Goal: Task Accomplishment & Management: Manage account settings

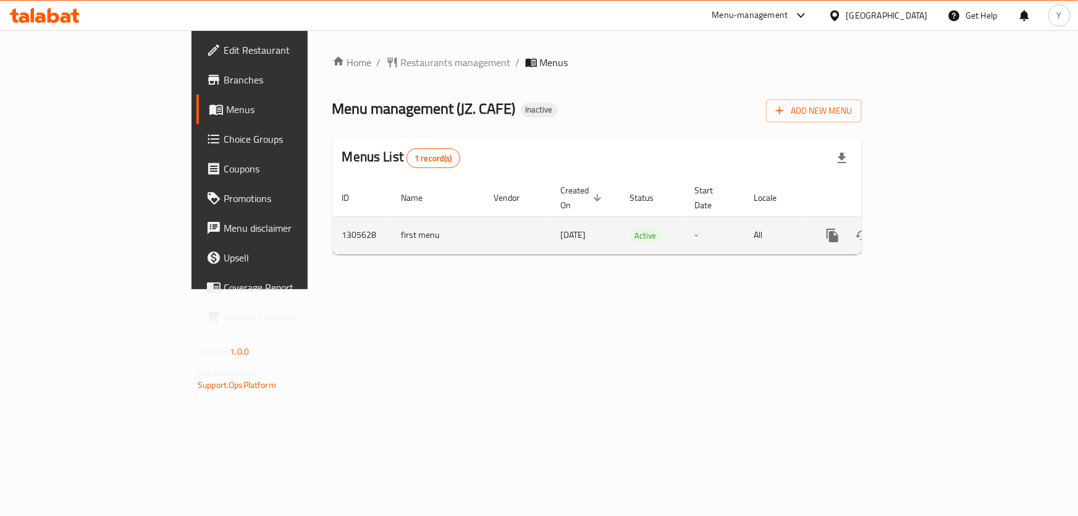
click at [928, 230] on icon "enhanced table" at bounding box center [921, 235] width 11 height 11
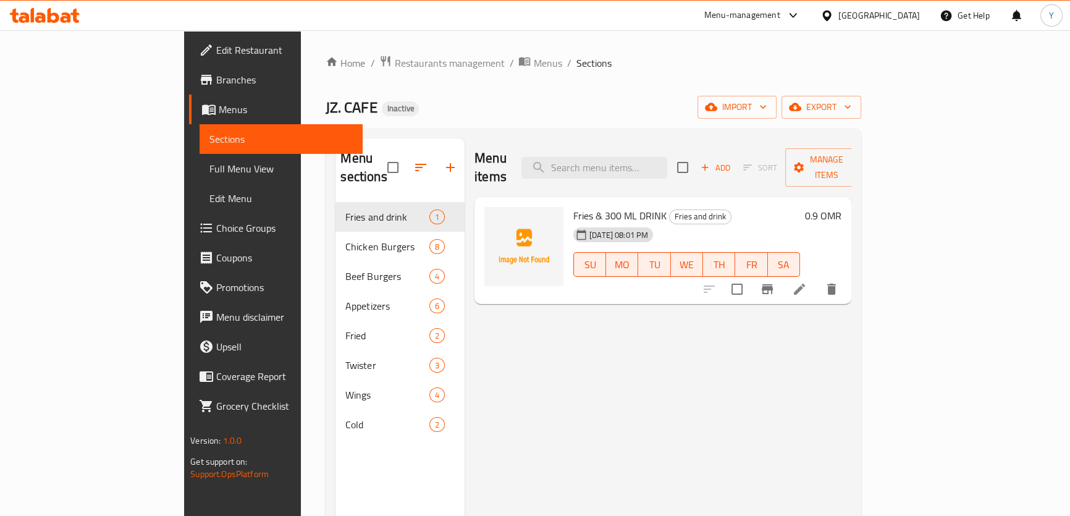
click at [209, 163] on span "Full Menu View" at bounding box center [280, 168] width 143 height 15
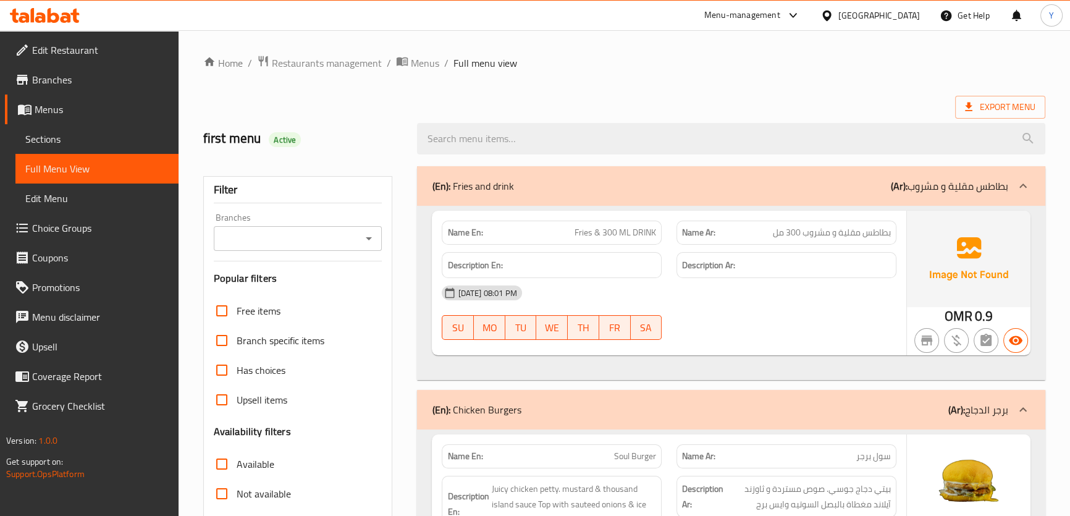
click at [933, 67] on ol "Home / Restaurants management / Menus / Full menu view" at bounding box center [624, 63] width 842 height 16
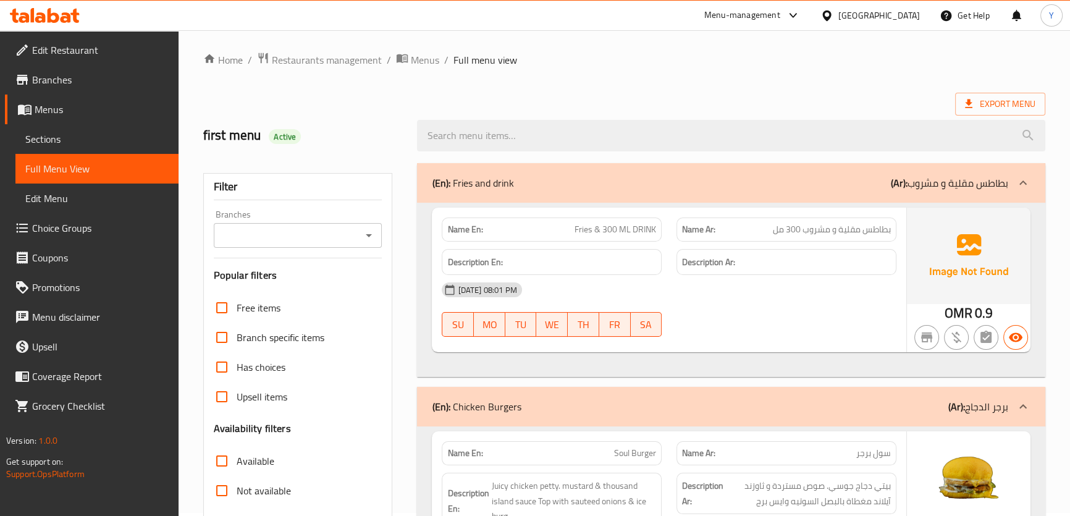
scroll to position [112, 0]
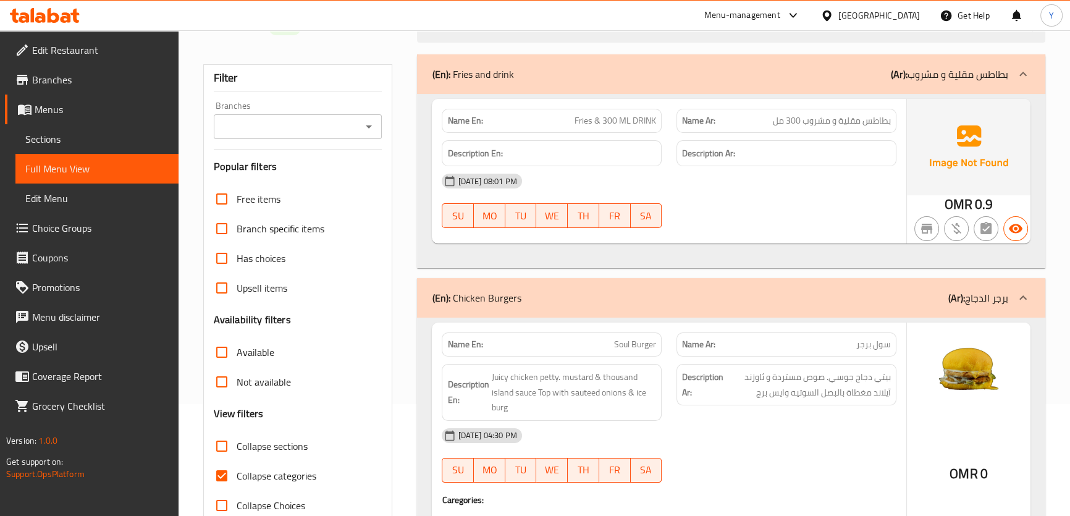
drag, startPoint x: 912, startPoint y: 172, endPoint x: 913, endPoint y: 180, distance: 7.5
click at [912, 172] on img at bounding box center [969, 147] width 124 height 96
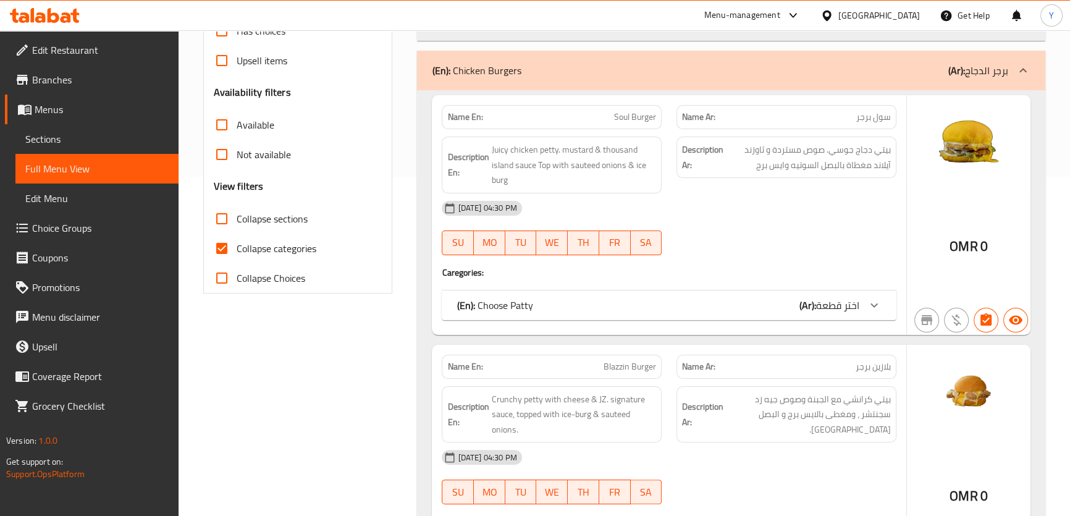
scroll to position [393, 0]
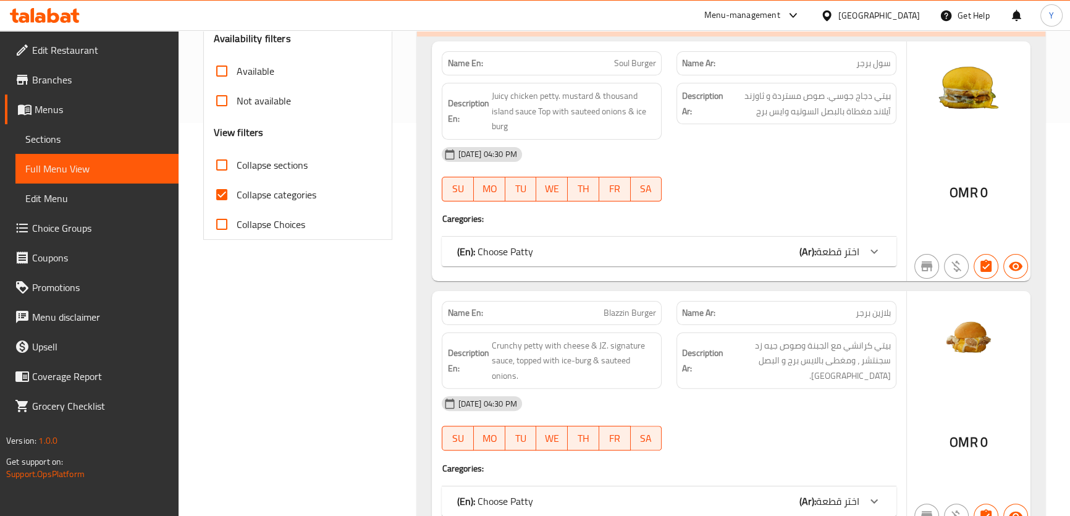
click at [821, 242] on span "اختر قطعة" at bounding box center [837, 251] width 43 height 19
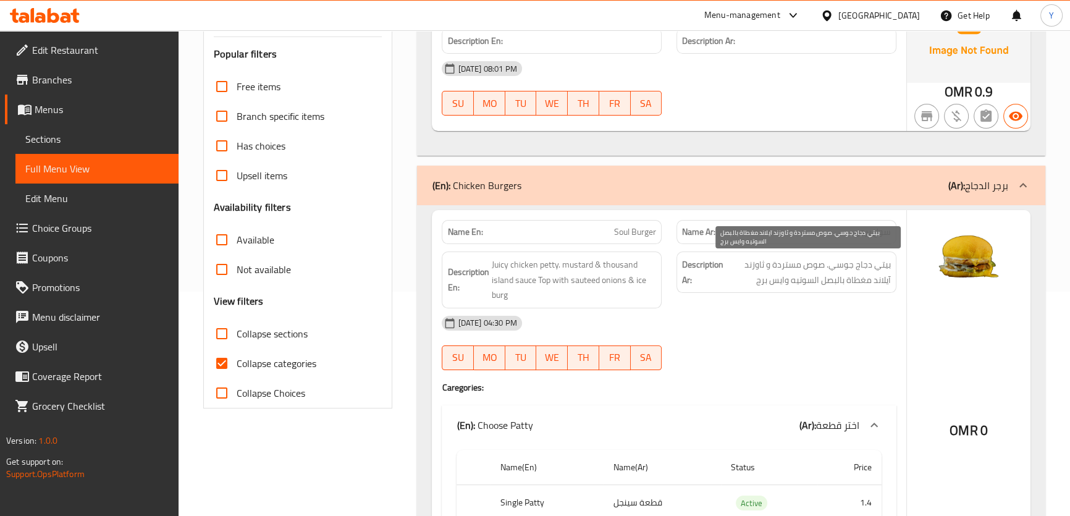
scroll to position [0, 0]
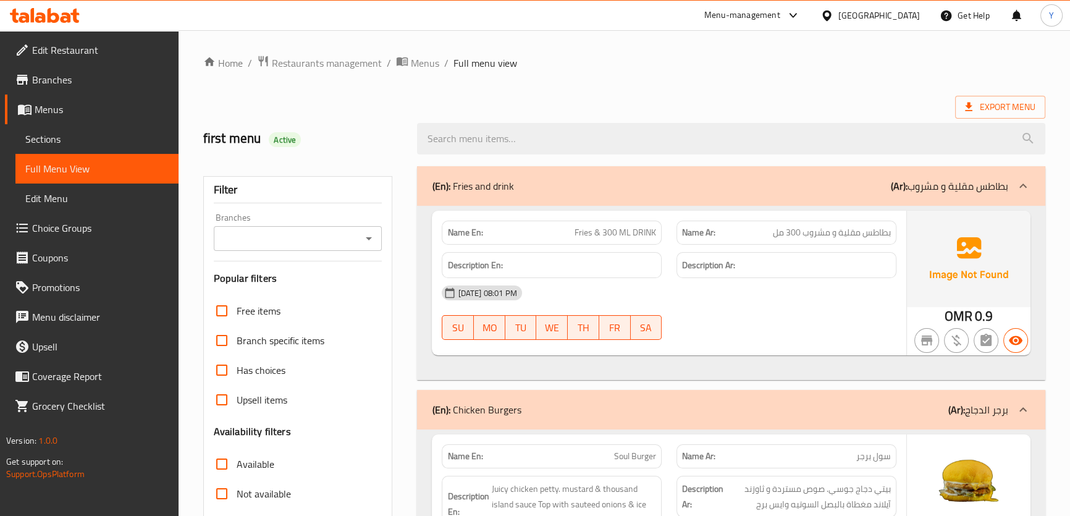
click at [861, 297] on div "[DATE] 08:01 PM" at bounding box center [668, 293] width 469 height 30
click at [606, 237] on span "Fries & 300 ML DRINK" at bounding box center [616, 232] width 82 height 13
copy span "Fries & 300 ML DRINK"
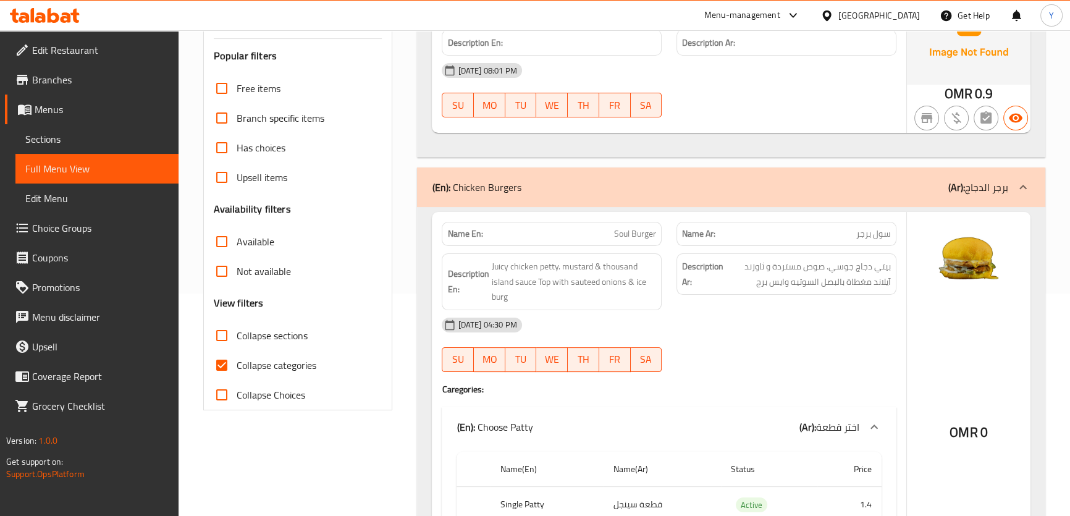
scroll to position [224, 0]
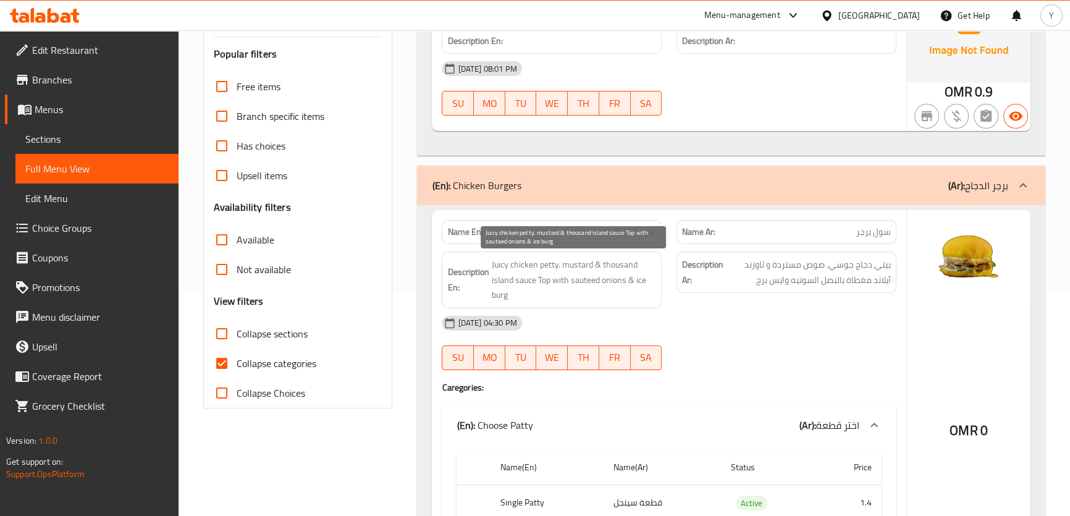
click at [501, 264] on span "Juicy chicken petty. mustard & thousand island sauce Top with sauteed onions & …" at bounding box center [573, 280] width 165 height 46
drag, startPoint x: 501, startPoint y: 264, endPoint x: 551, endPoint y: 263, distance: 49.5
click at [551, 263] on span "Juicy chicken petty. mustard & thousand island sauce Top with sauteed onions & …" at bounding box center [573, 280] width 165 height 46
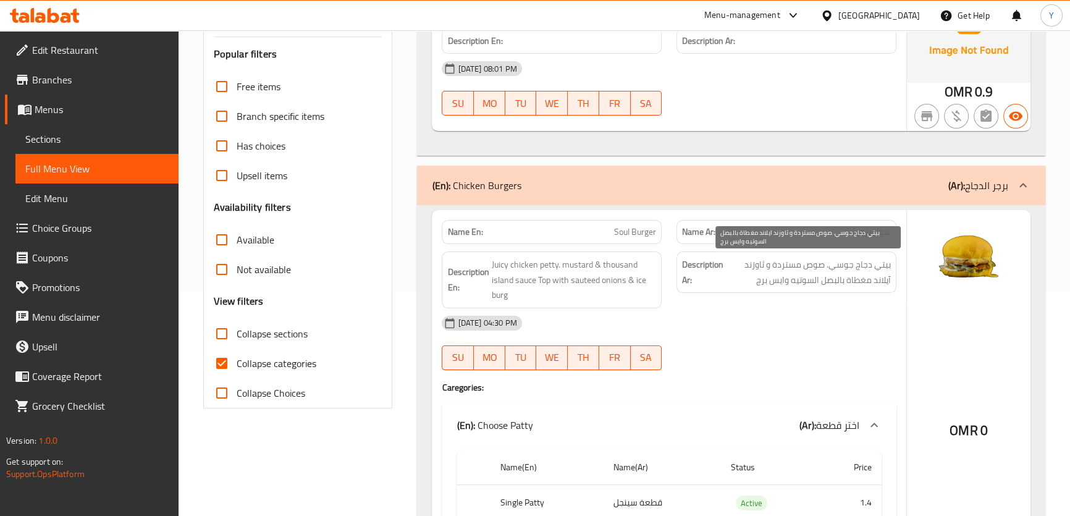
click at [795, 276] on span "بيتي دجاج جوسي. صوص مستردة و ثاوزند آيلاند مغطاة بالبصل السوتيه وايس برج" at bounding box center [808, 272] width 165 height 30
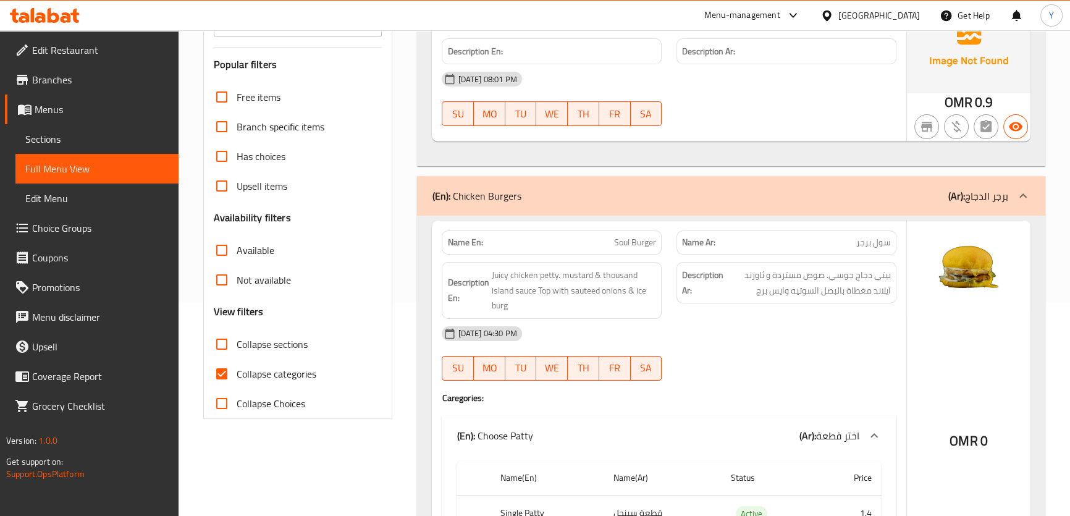
scroll to position [168, 0]
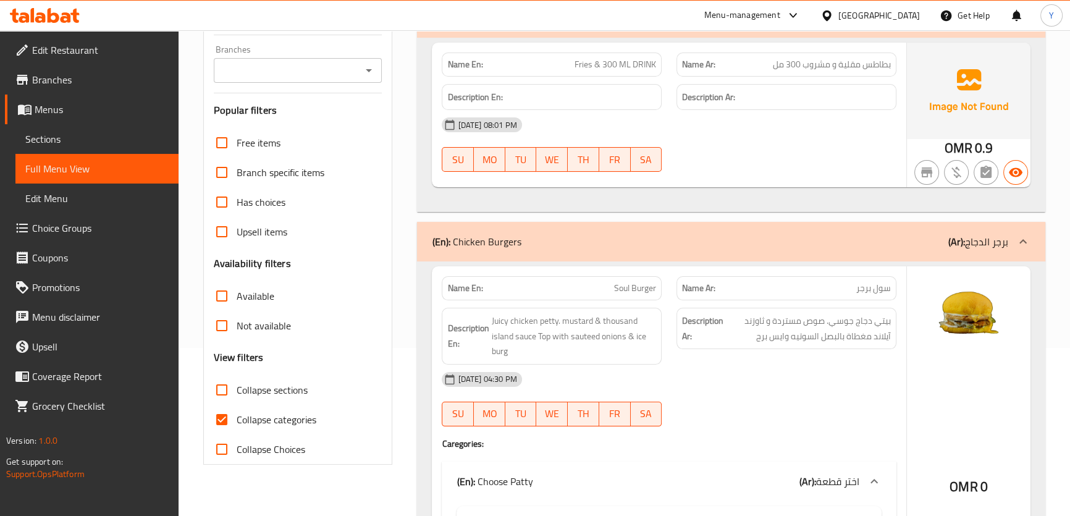
click at [595, 71] on p "Name En: Soul Burger" at bounding box center [551, 64] width 209 height 13
copy span "Soul Burger"
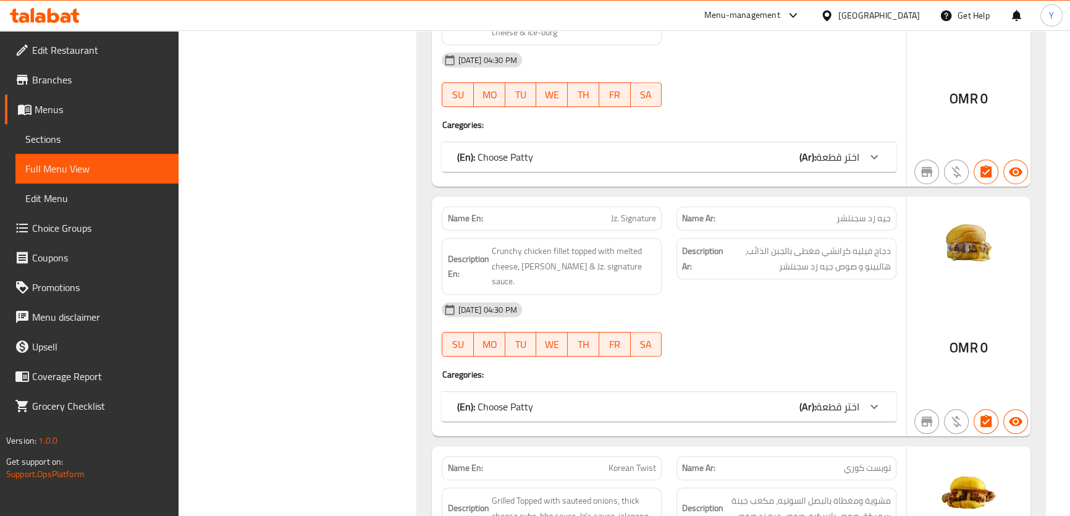
scroll to position [1349, 0]
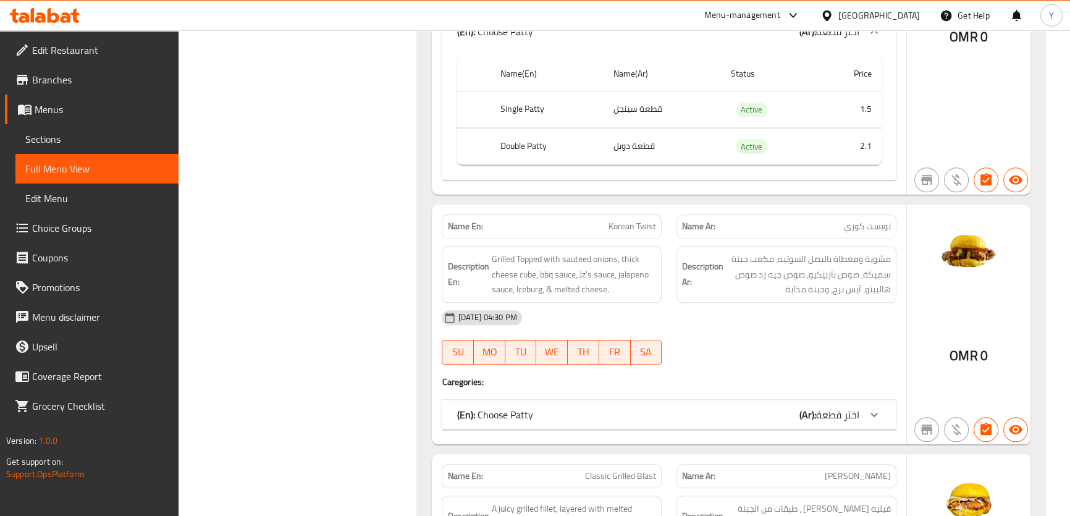
scroll to position [1561, 0]
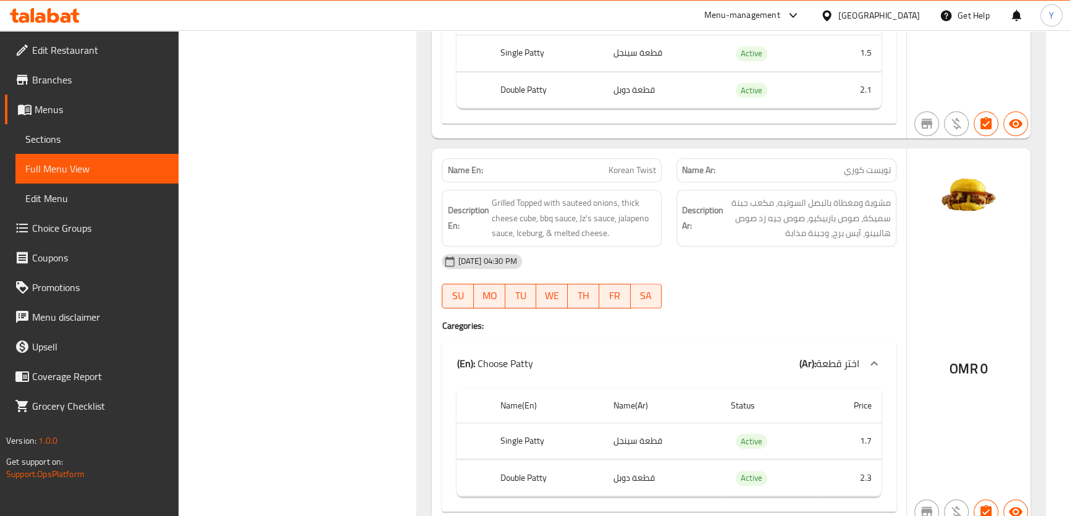
click at [786, 263] on div "13-08-2025 04:30 PM SU MO TU WE TH FR SA" at bounding box center [668, 281] width 469 height 69
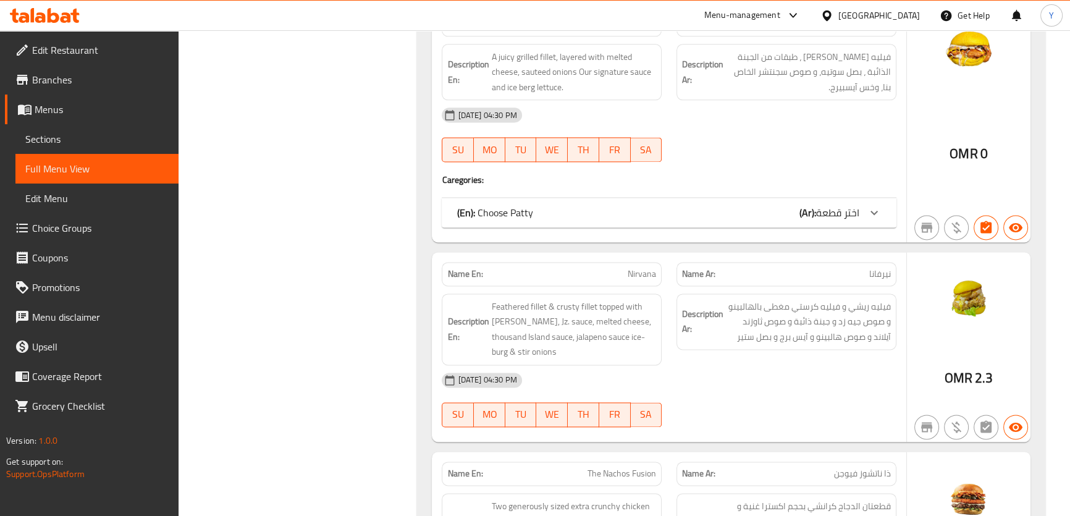
scroll to position [2173, 0]
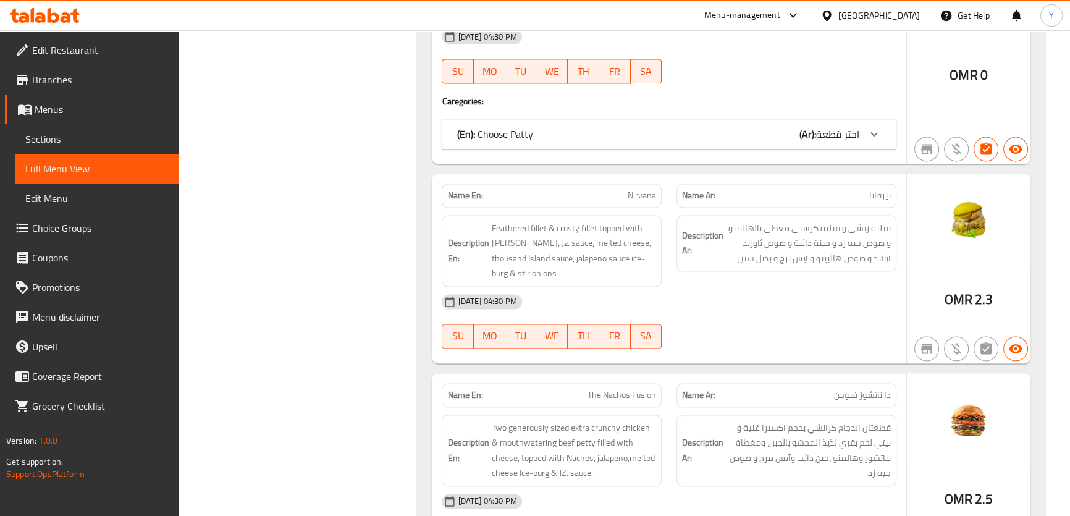
click at [831, 260] on div "Description Ar: فيليه ريشي و فيليه كرستي مغطى بالهالبينو و صوص جيه زد و جبنة ذا…" at bounding box center [786, 251] width 235 height 87
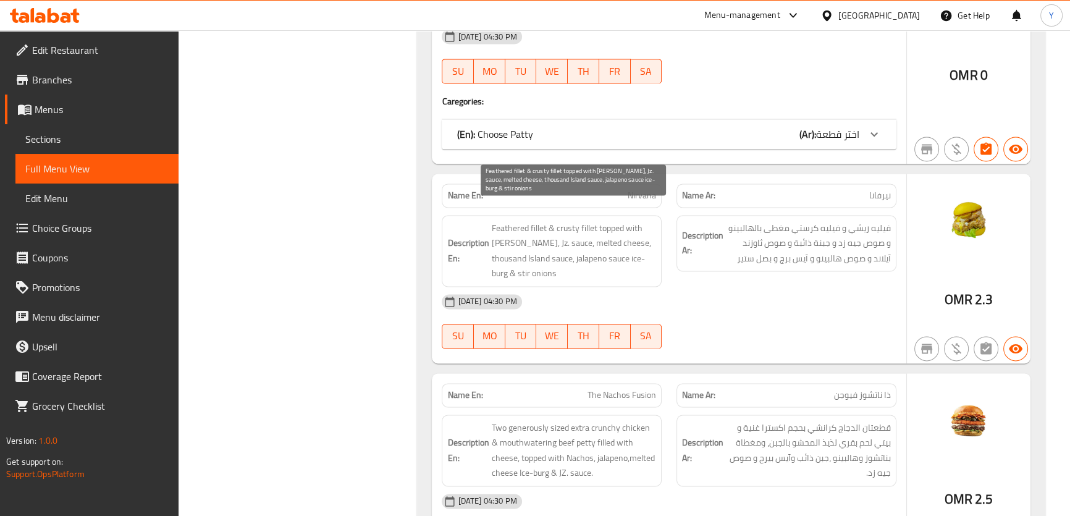
click at [599, 221] on span "Feathered fillet & crusty fillet topped with [PERSON_NAME], Jz. sauce, melted c…" at bounding box center [573, 251] width 165 height 61
drag, startPoint x: 612, startPoint y: 214, endPoint x: 623, endPoint y: 221, distance: 12.5
click at [623, 221] on span "Feathered fillet & crusty fillet topped with [PERSON_NAME], Jz. sauce, melted c…" at bounding box center [573, 251] width 165 height 61
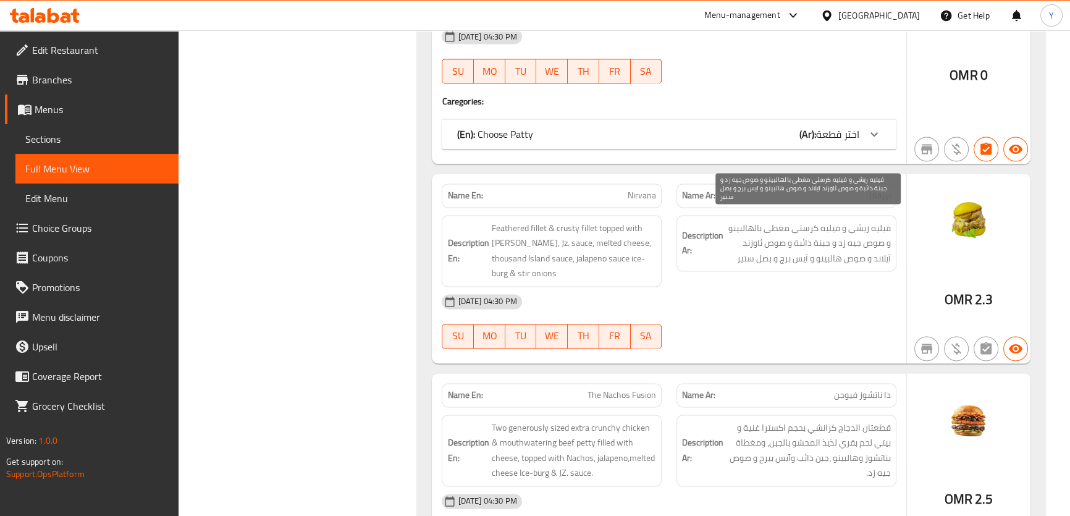
click at [748, 221] on span "فيليه ريشي و فيليه كرستي مغطى بالهالبينو و صوص جيه زد و جبنة ذائبة و صوص ثاوزند…" at bounding box center [808, 244] width 165 height 46
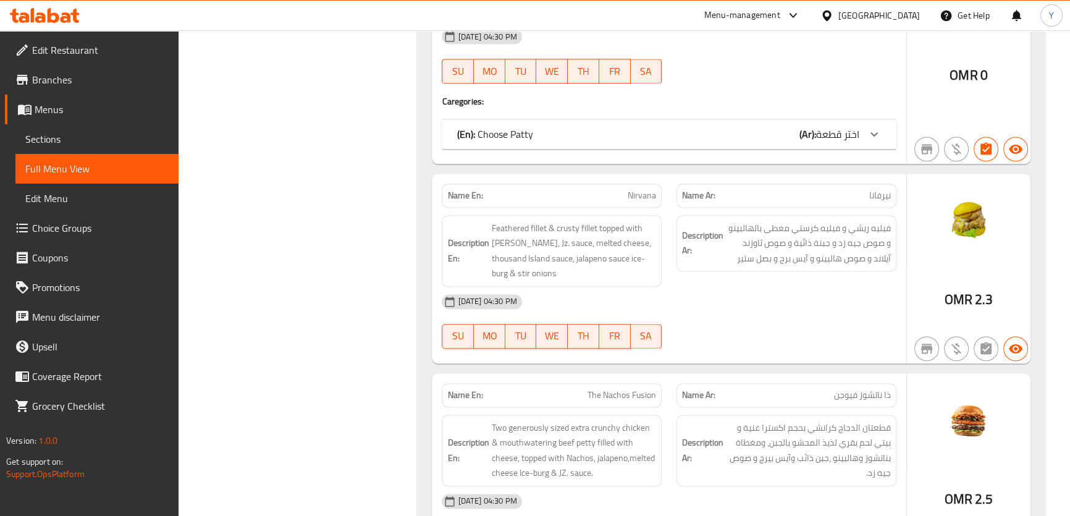
click at [749, 252] on div "Description Ar: فيليه ريشي و فيليه كرستي مغطى بالهالبينو و صوص جيه زد و جبنة ذا…" at bounding box center [787, 243] width 220 height 57
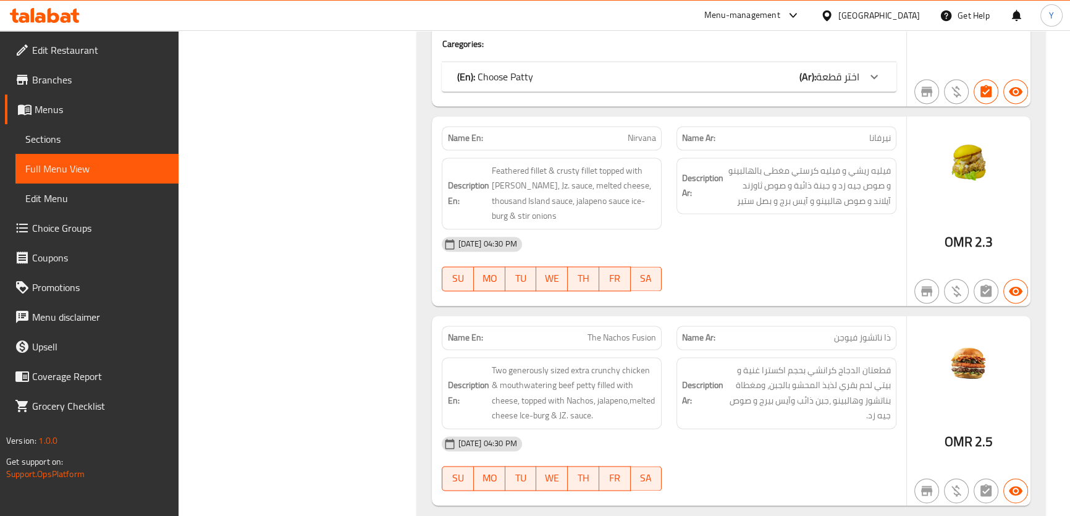
scroll to position [2286, 0]
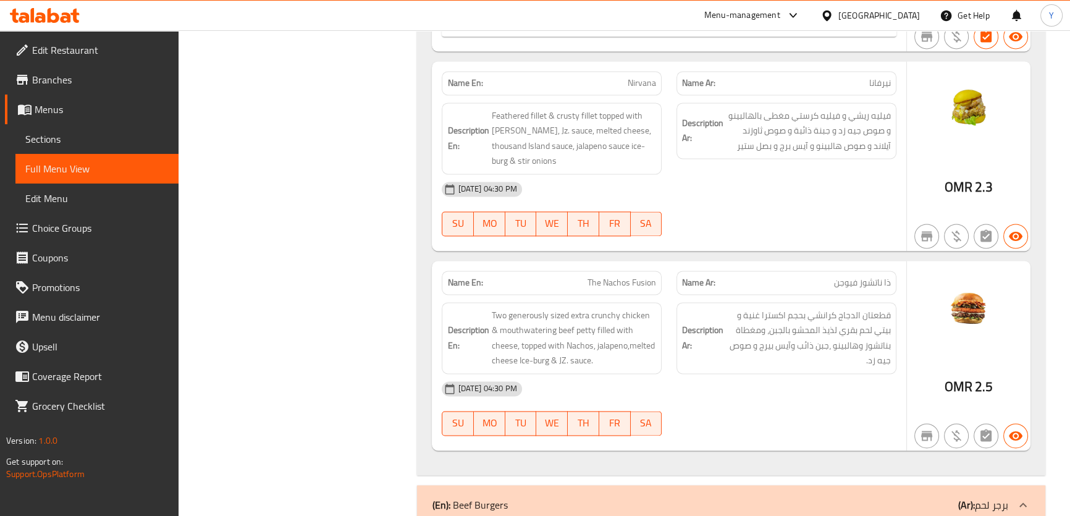
click at [650, 271] on div "Name En: The Nachos Fusion" at bounding box center [552, 283] width 220 height 24
copy span "The Nachos Fusion"
type button "0"
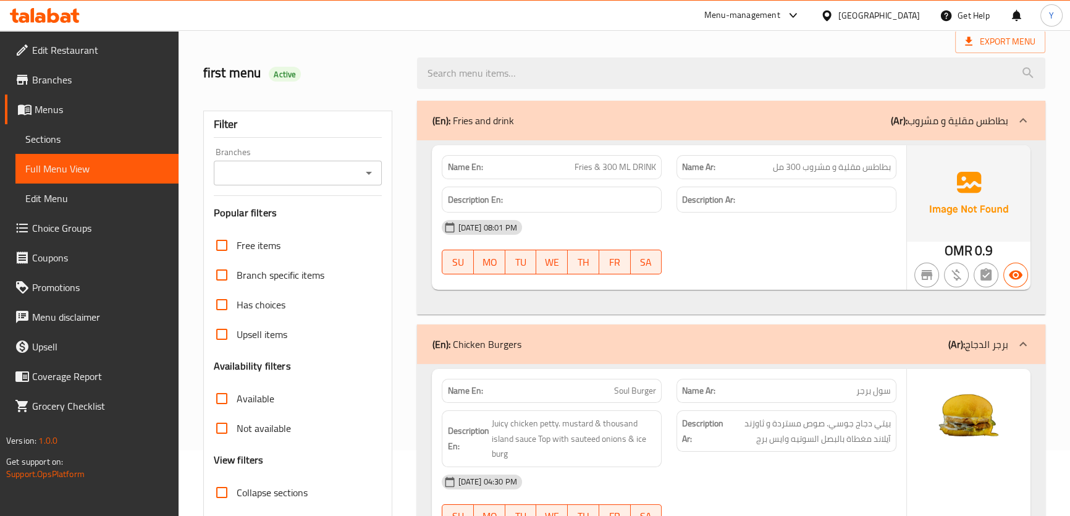
scroll to position [0, 0]
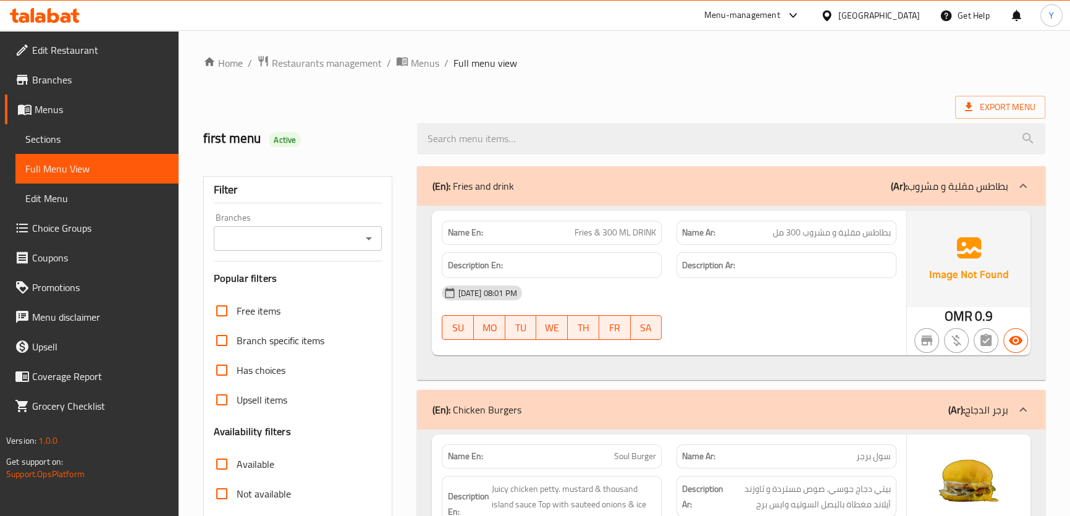
click at [668, 206] on div "(En): Chicken Burgers (Ar): برجر الدجاج" at bounding box center [731, 186] width 628 height 40
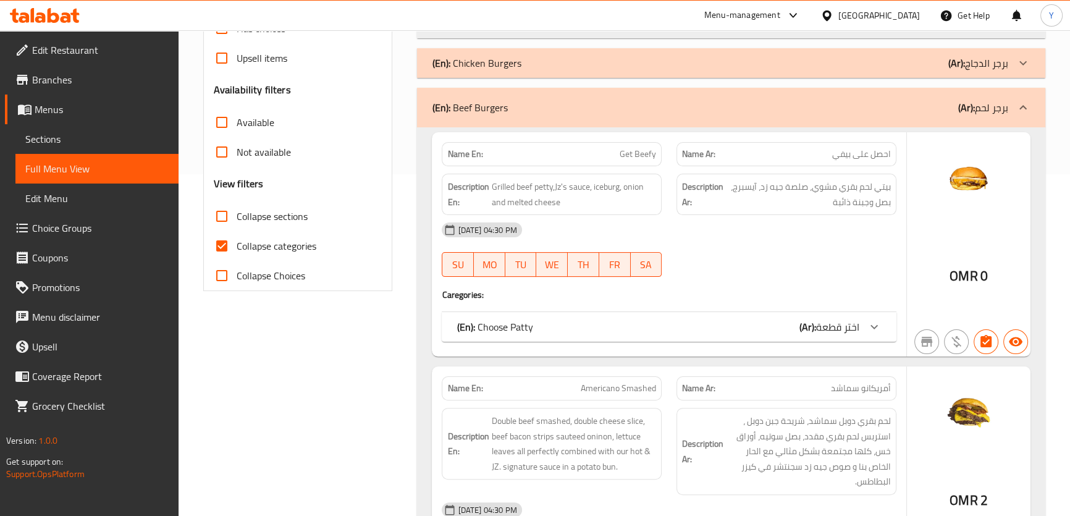
scroll to position [449, 0]
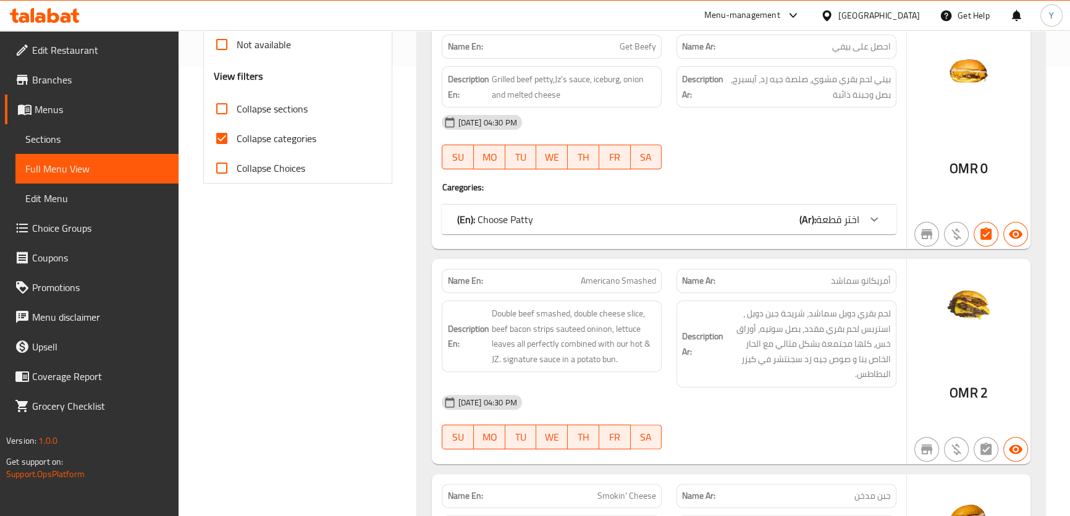
copy span "Get Beefy"
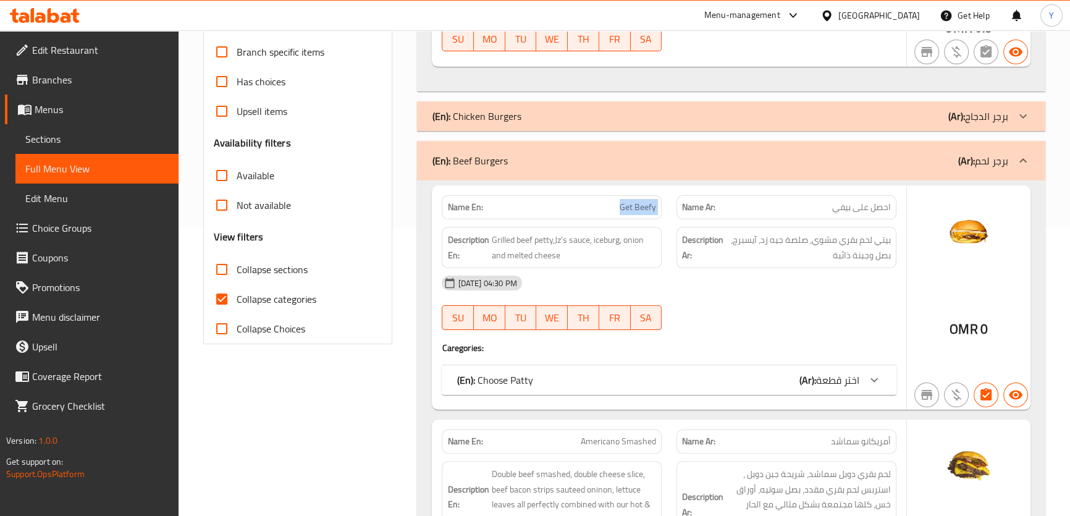
scroll to position [224, 0]
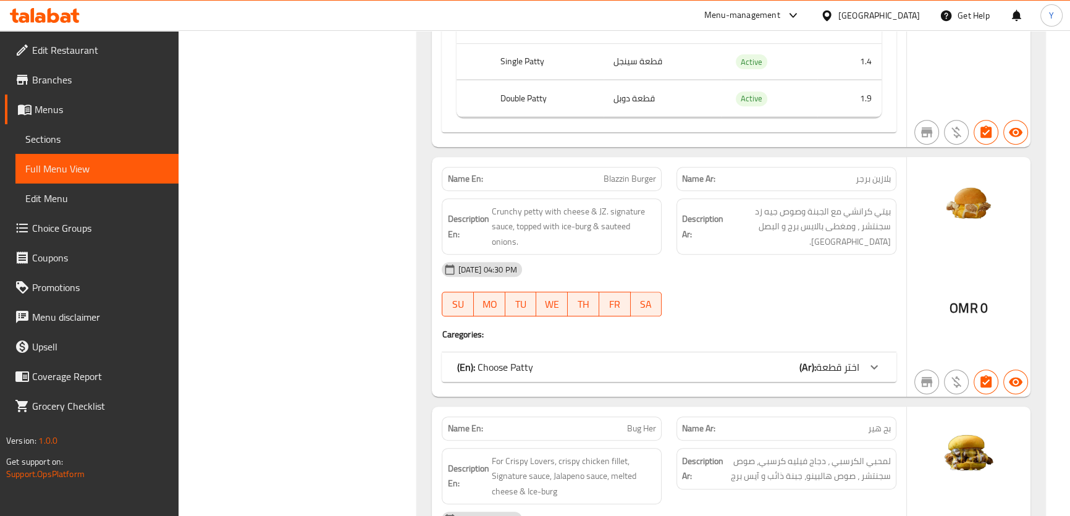
scroll to position [337, 0]
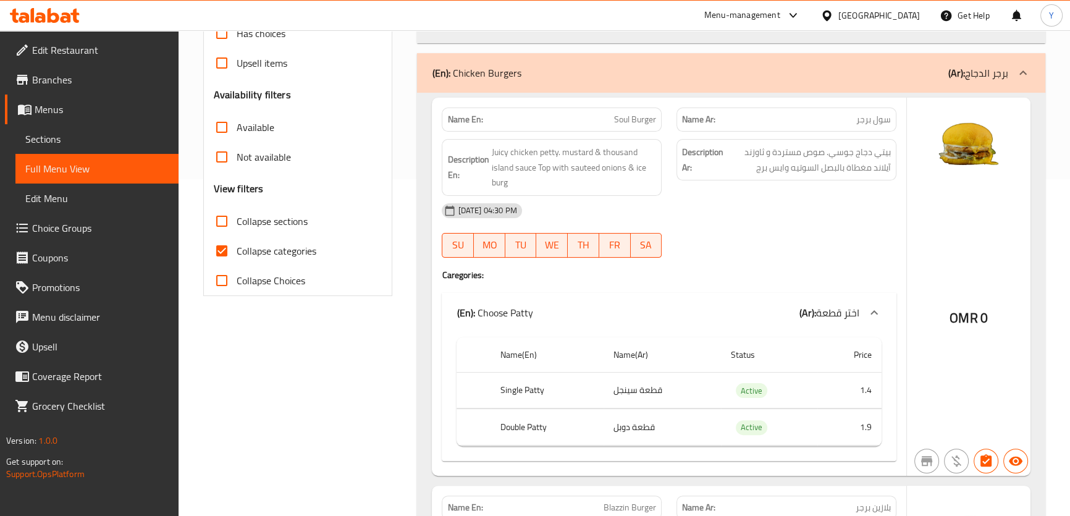
drag, startPoint x: 686, startPoint y: 80, endPoint x: 687, endPoint y: 62, distance: 18.6
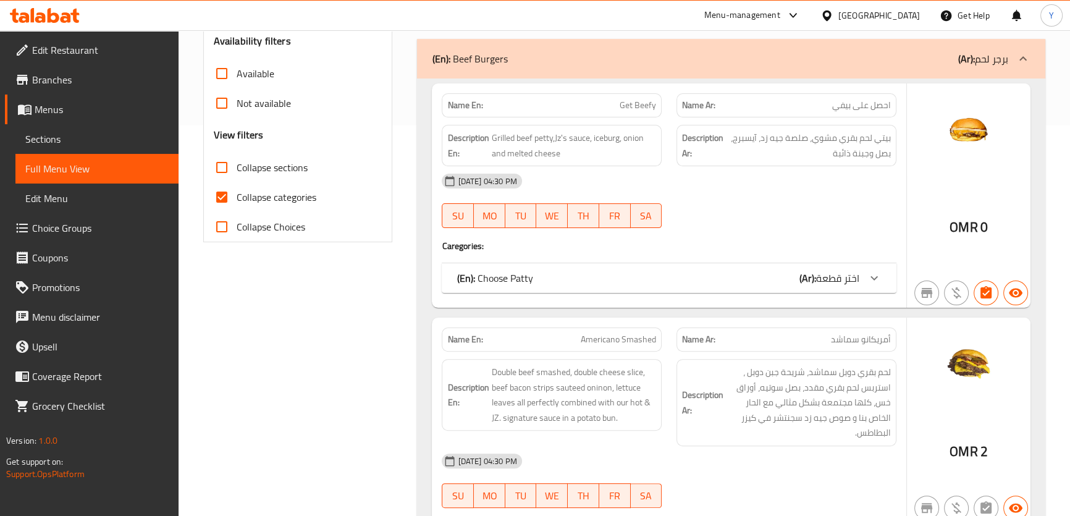
scroll to position [449, 0]
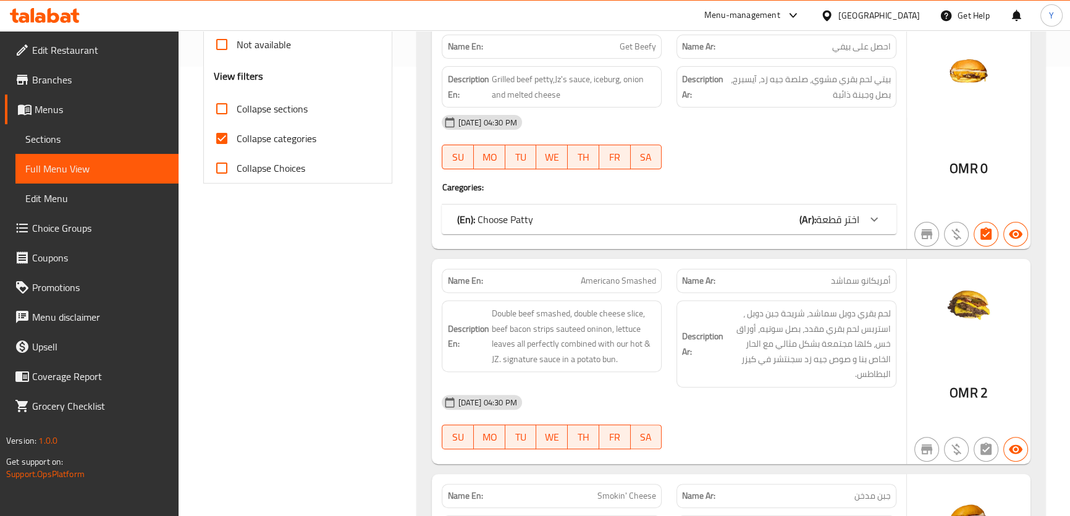
click at [611, 281] on span "Americano Smashed" at bounding box center [618, 280] width 75 height 13
copy span "Americano Smashed"
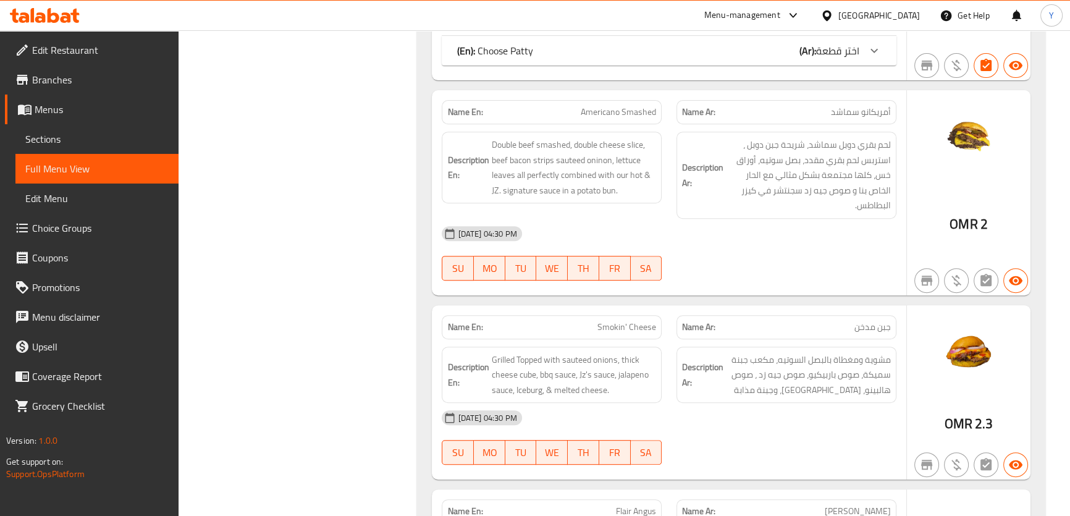
click at [569, 321] on p "Name En: Smokin' Cheese" at bounding box center [551, 327] width 209 height 13
copy span "Smokin' Cheese"
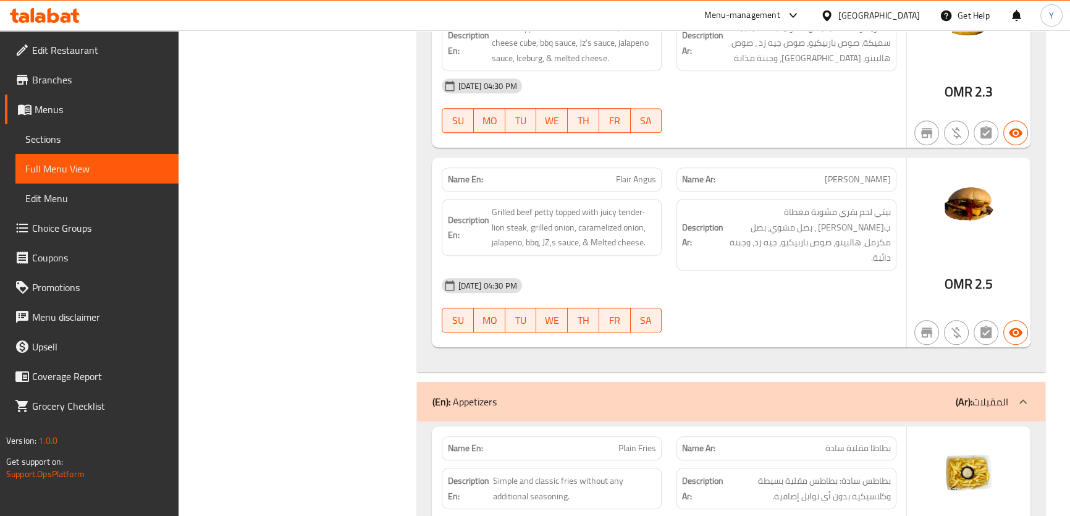
scroll to position [955, 0]
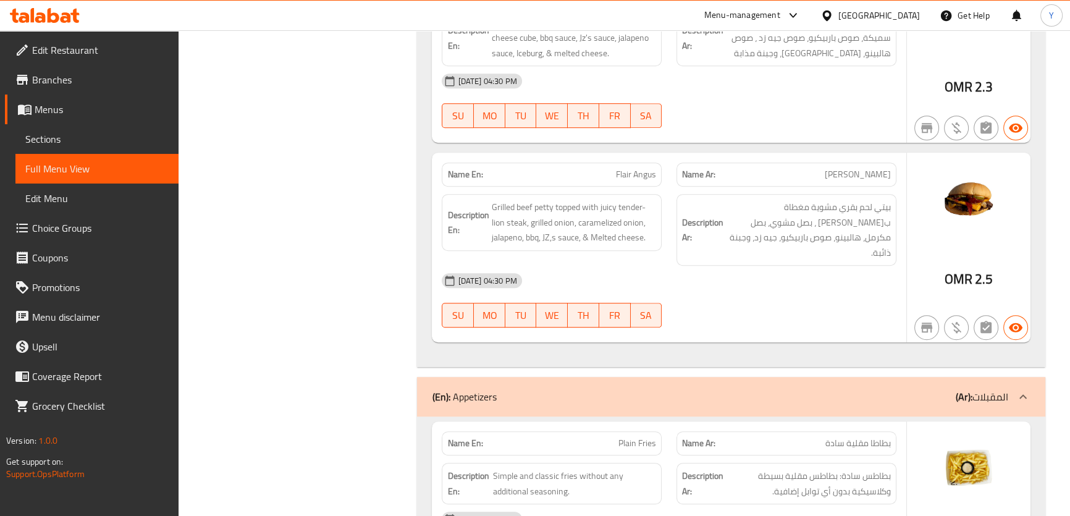
click at [638, 179] on span "Flair Angus" at bounding box center [636, 174] width 40 height 13
copy span "Flair Angus"
click at [759, 273] on div "[DATE] 04:30 PM" at bounding box center [668, 281] width 469 height 30
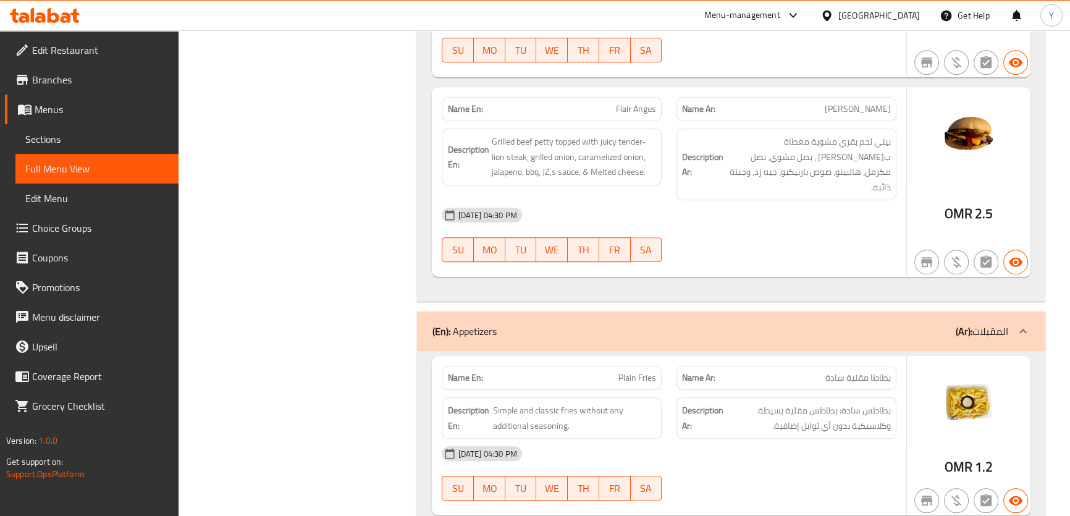
scroll to position [1124, 0]
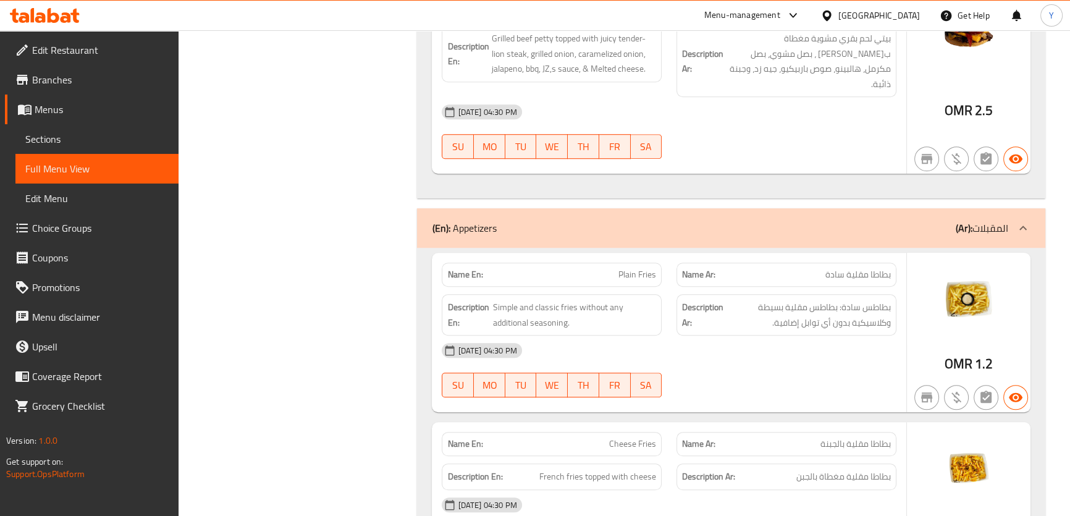
copy span "Plain Fries"
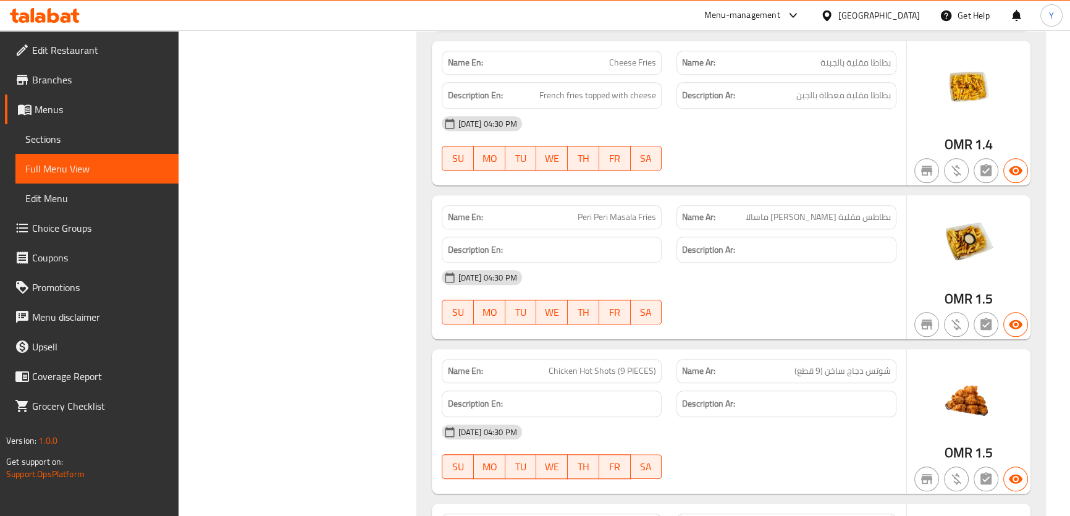
scroll to position [1560, 0]
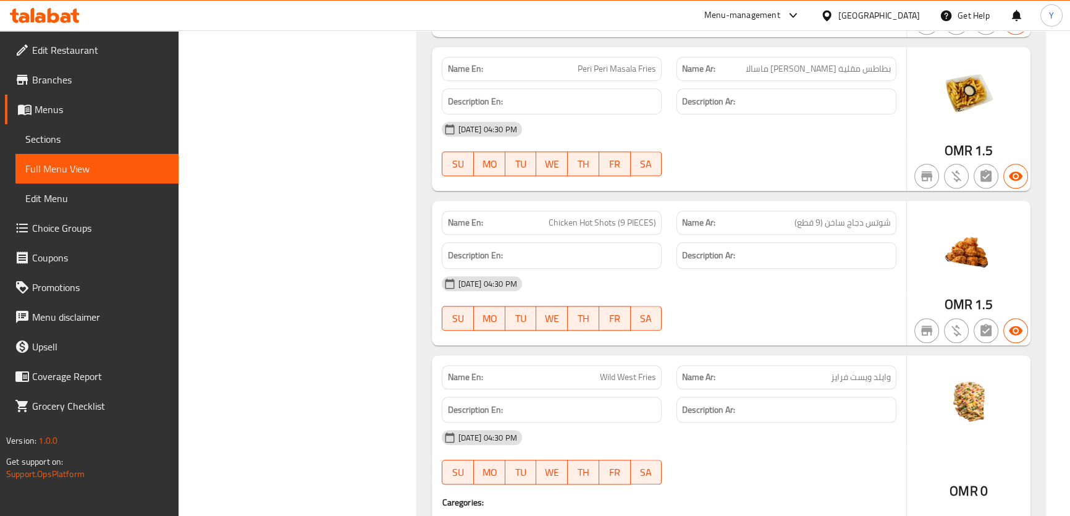
scroll to position [1729, 0]
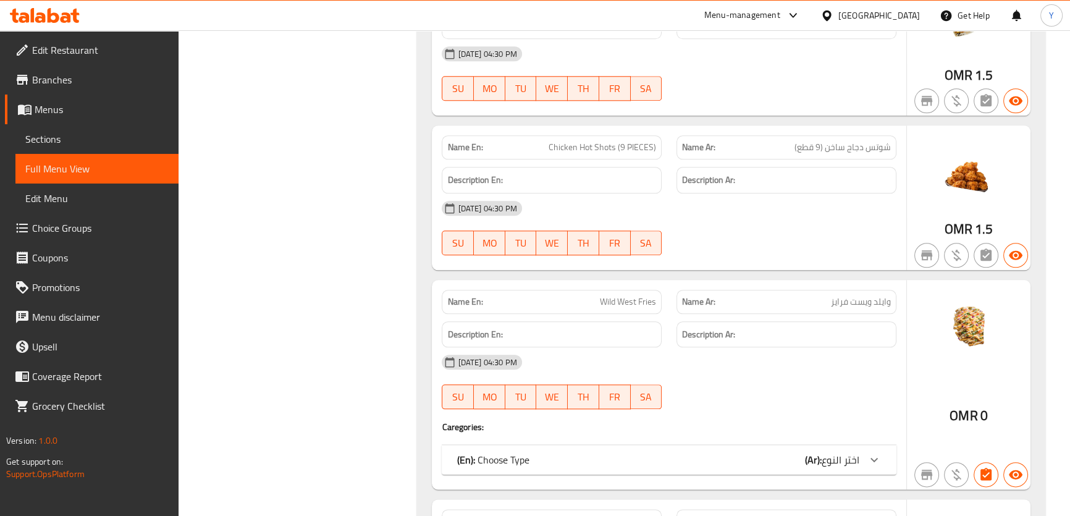
click at [795, 367] on div "13-08-2025 04:30 PM SU MO TU WE TH FR SA" at bounding box center [668, 381] width 469 height 69
click at [853, 457] on div "Name En: Wild West Fries Name Ar: وايلد ويست فرايز Description En: Description …" at bounding box center [669, 384] width 474 height 209
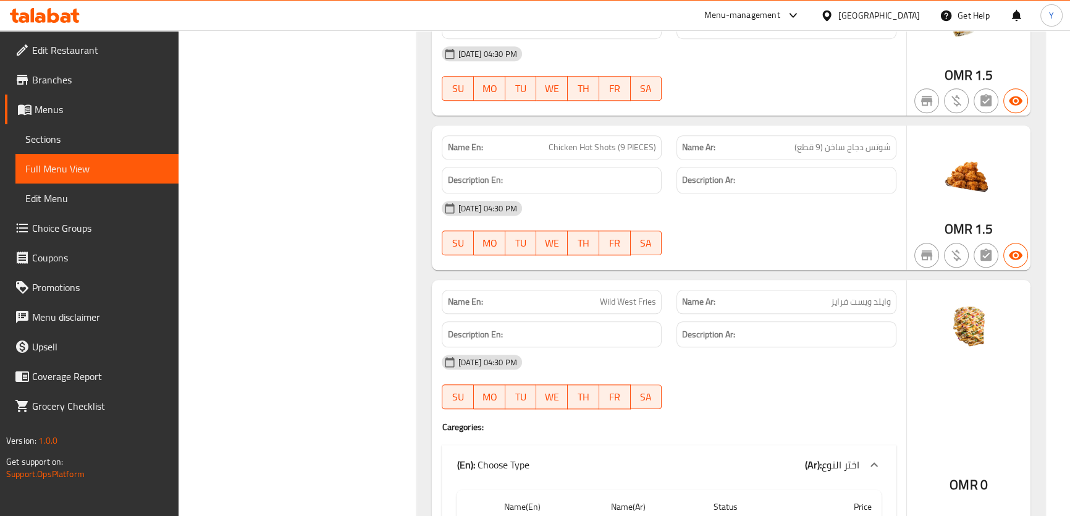
copy span "Chicken Hot Shots"
drag, startPoint x: 611, startPoint y: 128, endPoint x: 557, endPoint y: 133, distance: 54.0
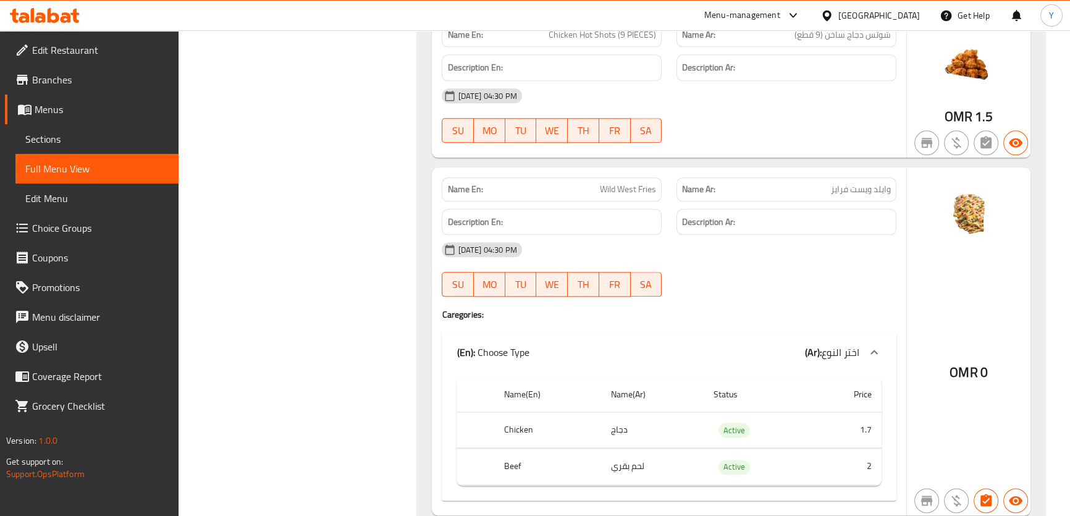
click at [887, 235] on div "[DATE] 04:30 PM" at bounding box center [668, 250] width 469 height 30
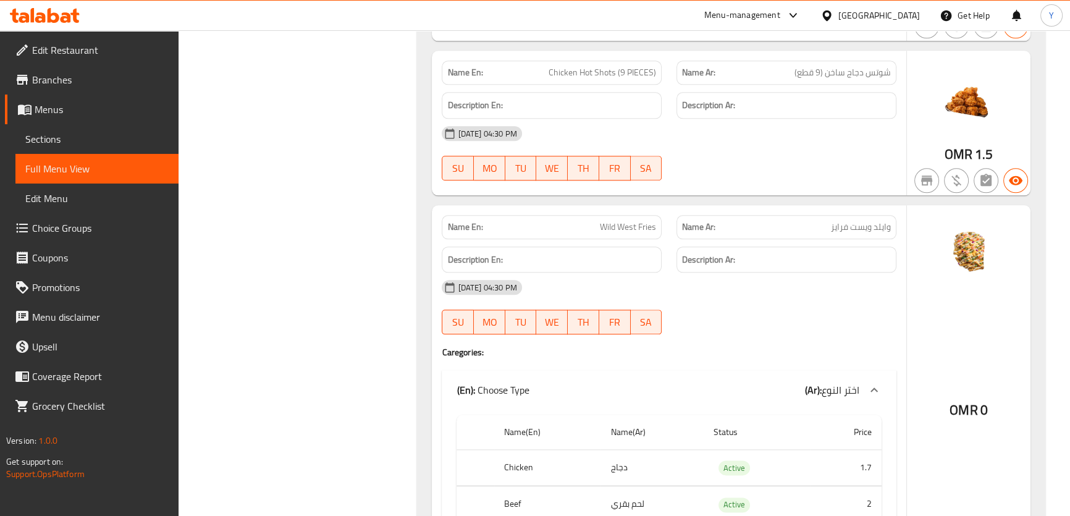
scroll to position [1729, 0]
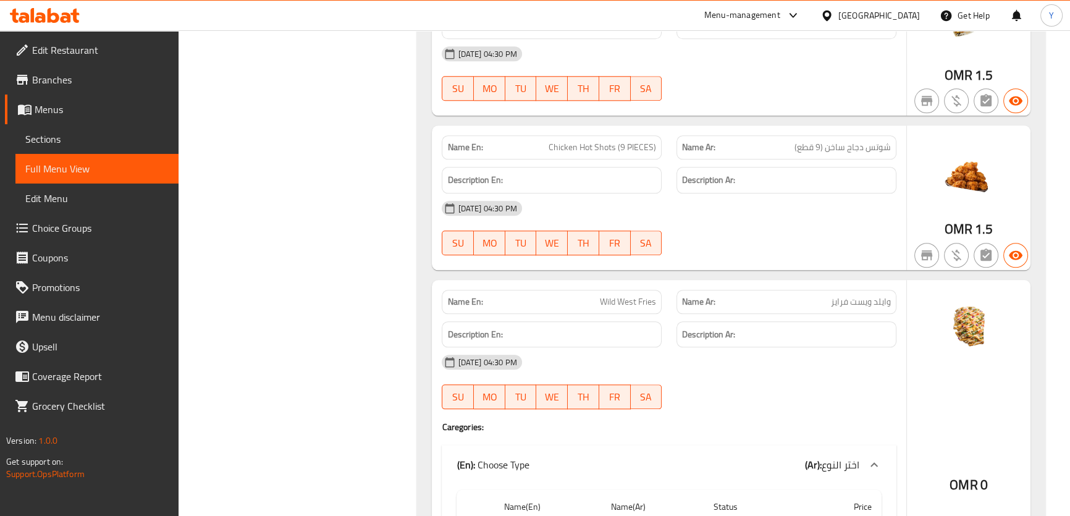
click at [813, 282] on div "Name Ar: وايلد ويست فرايز" at bounding box center [786, 301] width 235 height 39
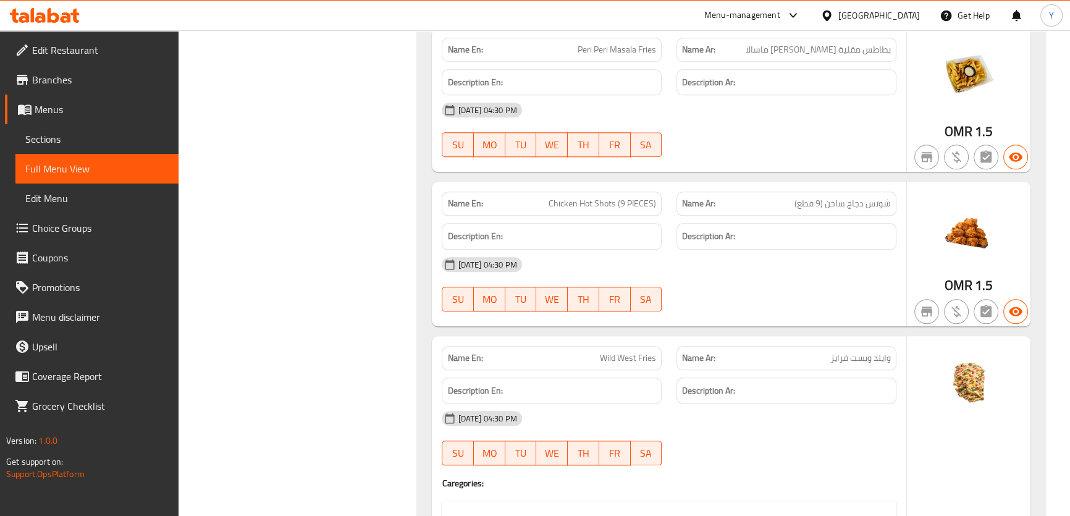
drag, startPoint x: 787, startPoint y: 224, endPoint x: 795, endPoint y: 236, distance: 15.1
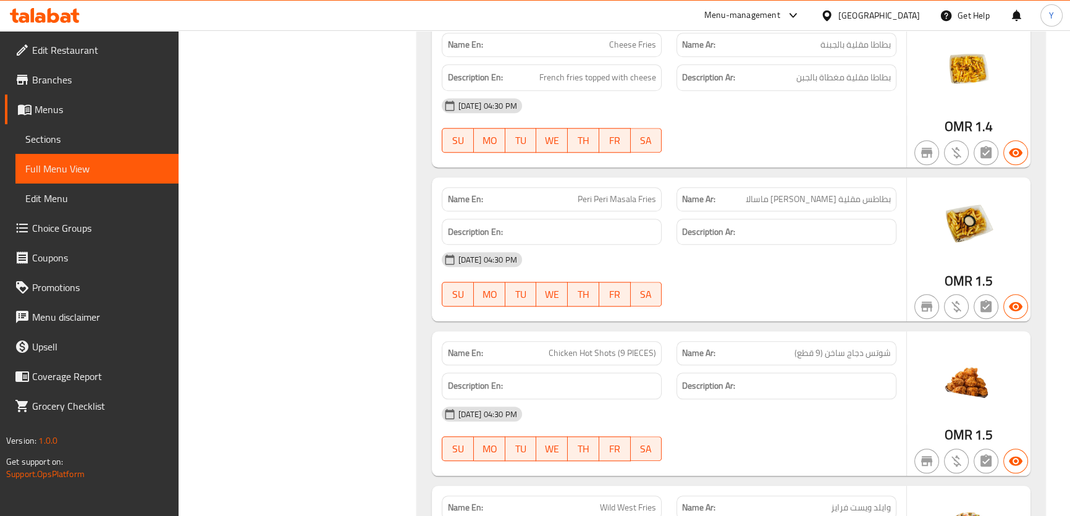
scroll to position [1616, 0]
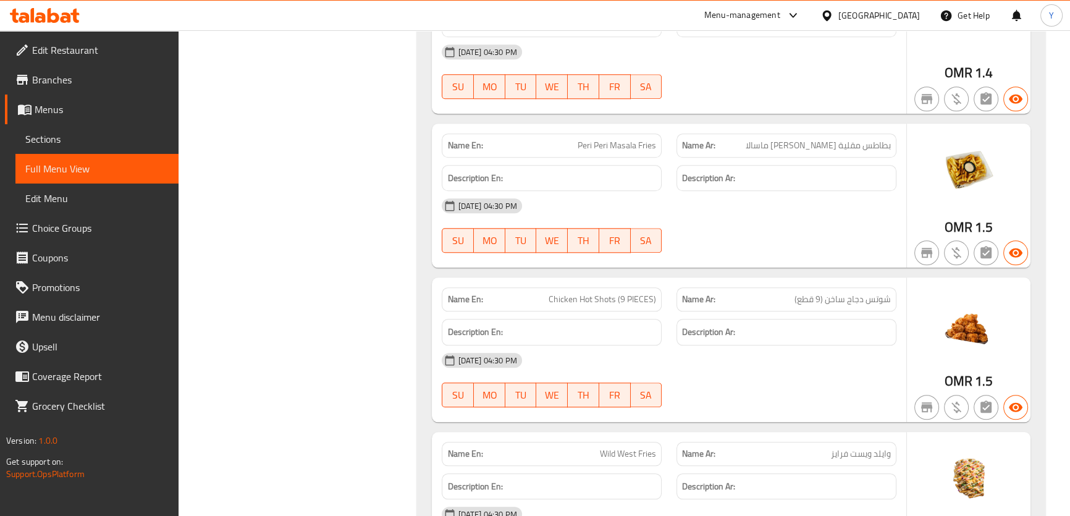
scroll to position [1672, 0]
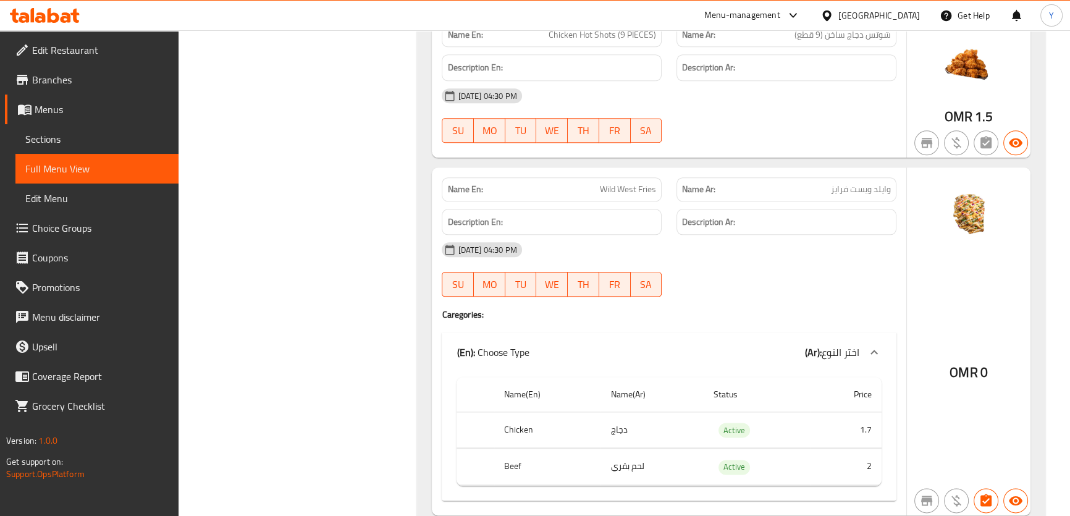
click at [735, 289] on div at bounding box center [786, 296] width 235 height 15
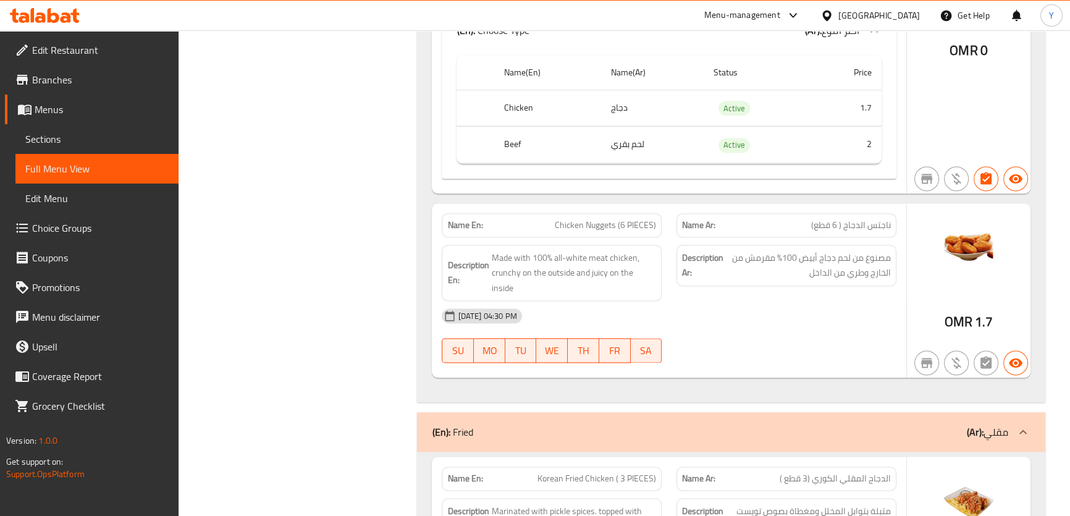
scroll to position [2225, 0]
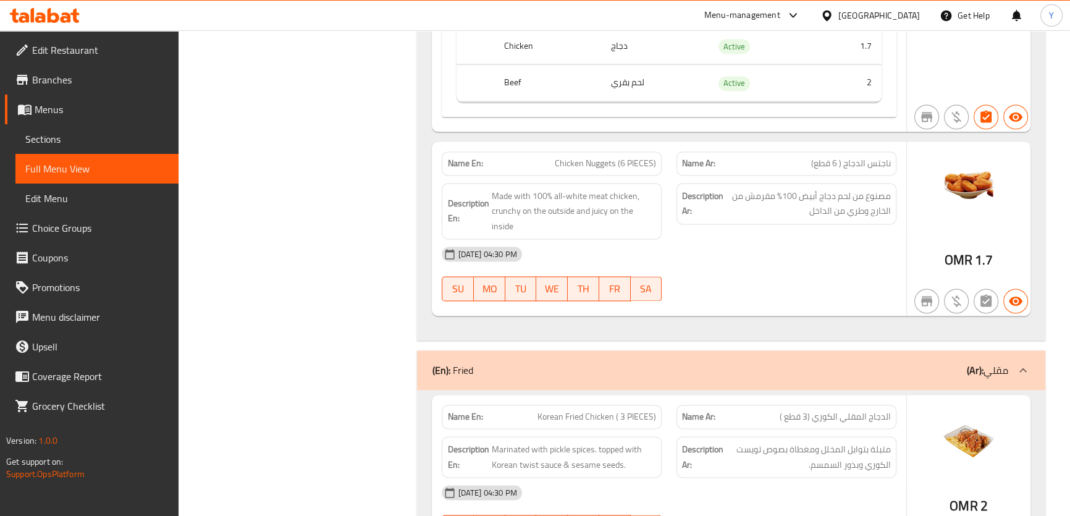
click at [772, 183] on div "Description Ar: مصنوع من لحم دجاج أبيض 100% مقرمش من الخارج وطري من الداخل" at bounding box center [787, 203] width 220 height 41
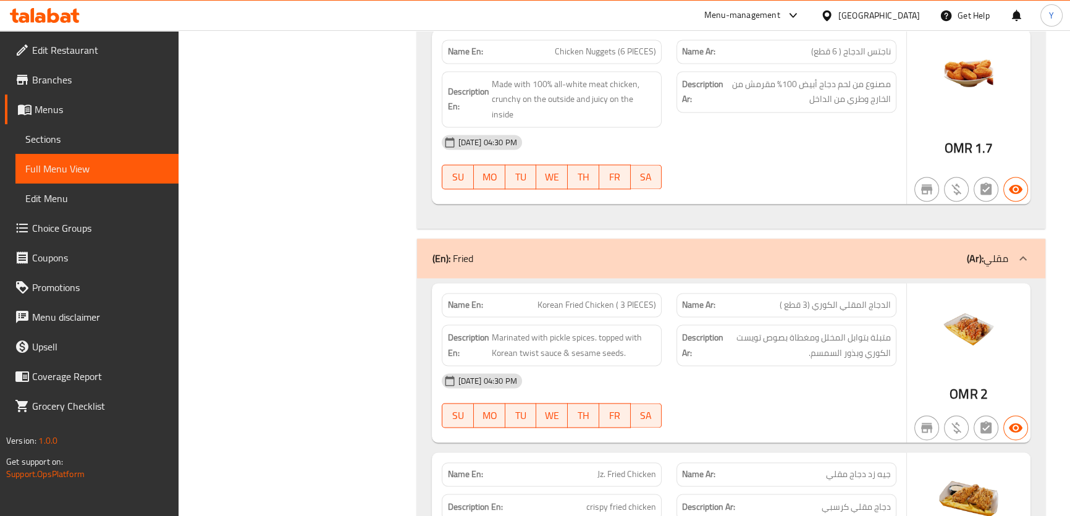
scroll to position [2337, 0]
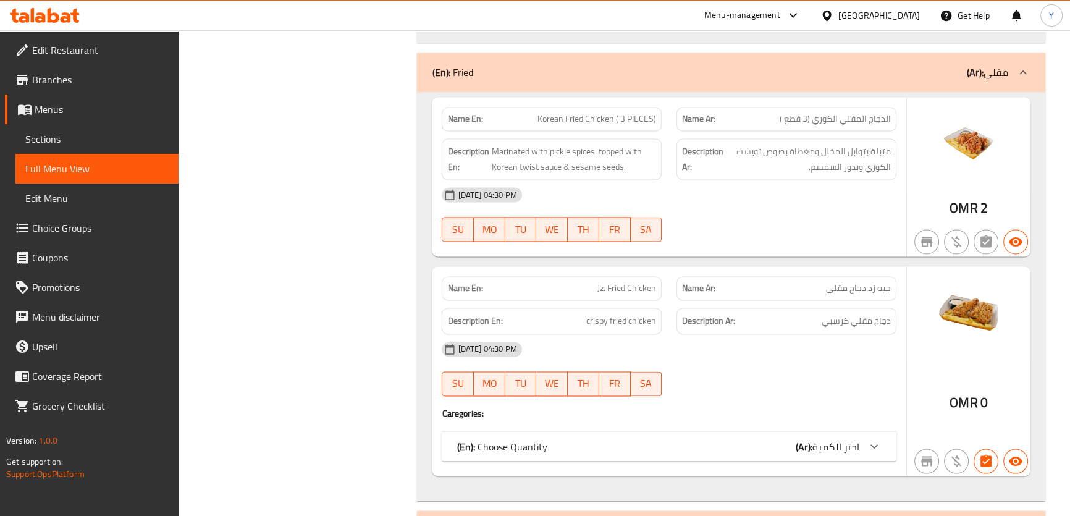
scroll to position [2618, 0]
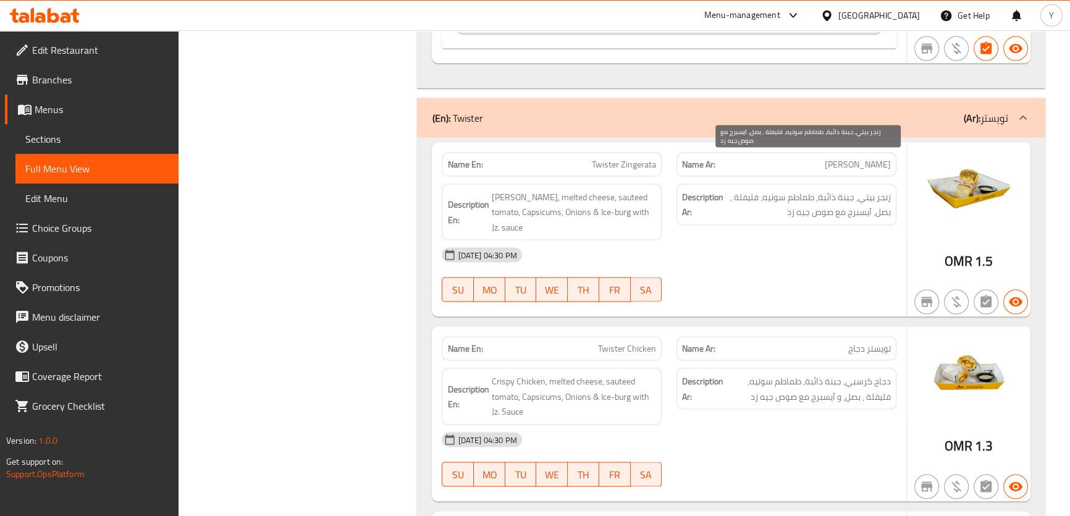
scroll to position [3180, 0]
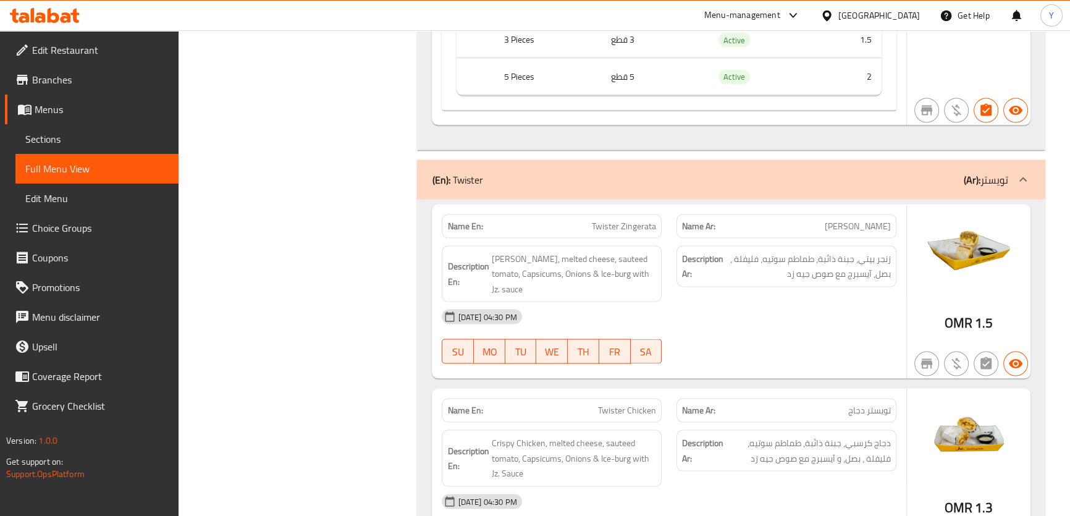
copy span "Twister Zingerata"
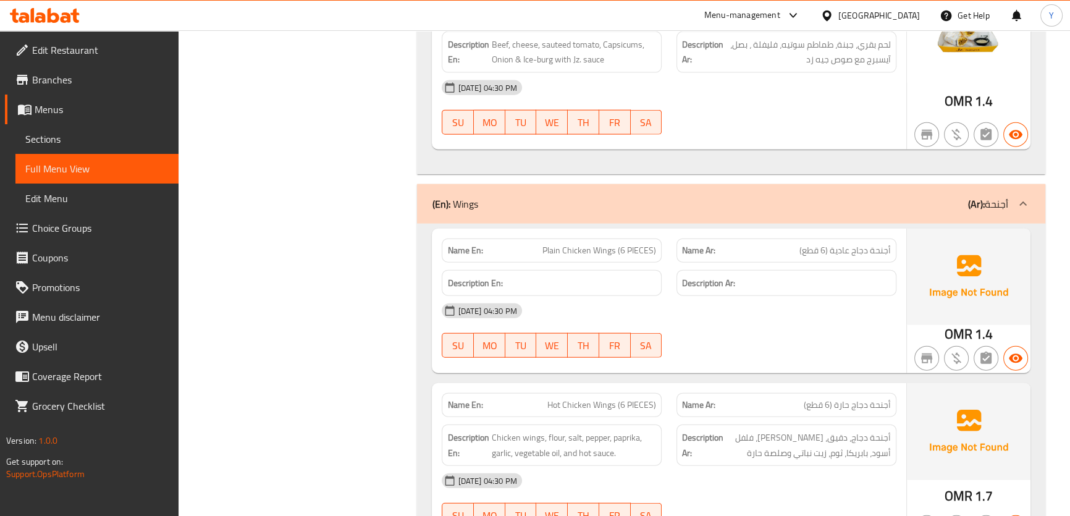
scroll to position [3629, 0]
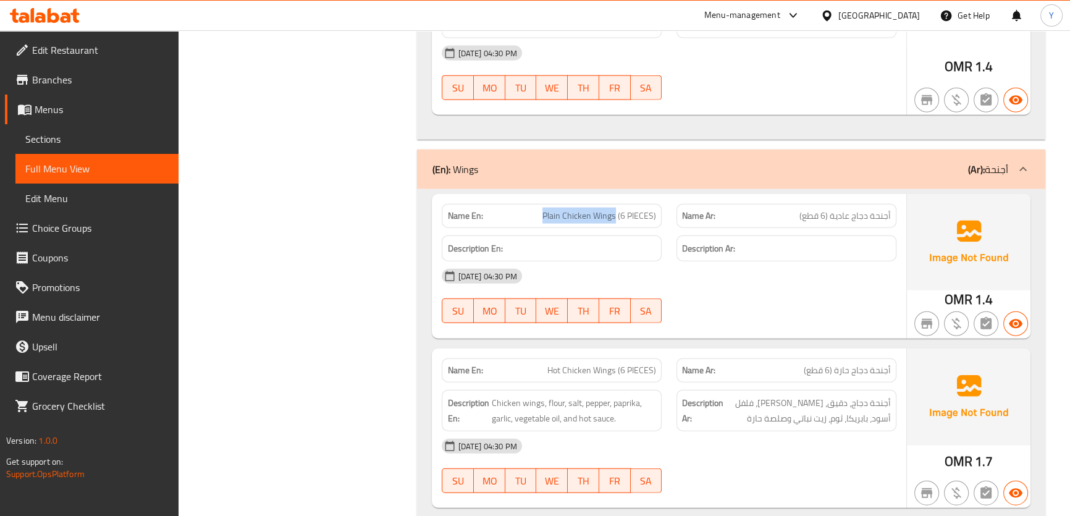
drag, startPoint x: 724, startPoint y: 17, endPoint x: 751, endPoint y: 274, distance: 258.5
drag, startPoint x: 607, startPoint y: 164, endPoint x: 545, endPoint y: 174, distance: 62.7
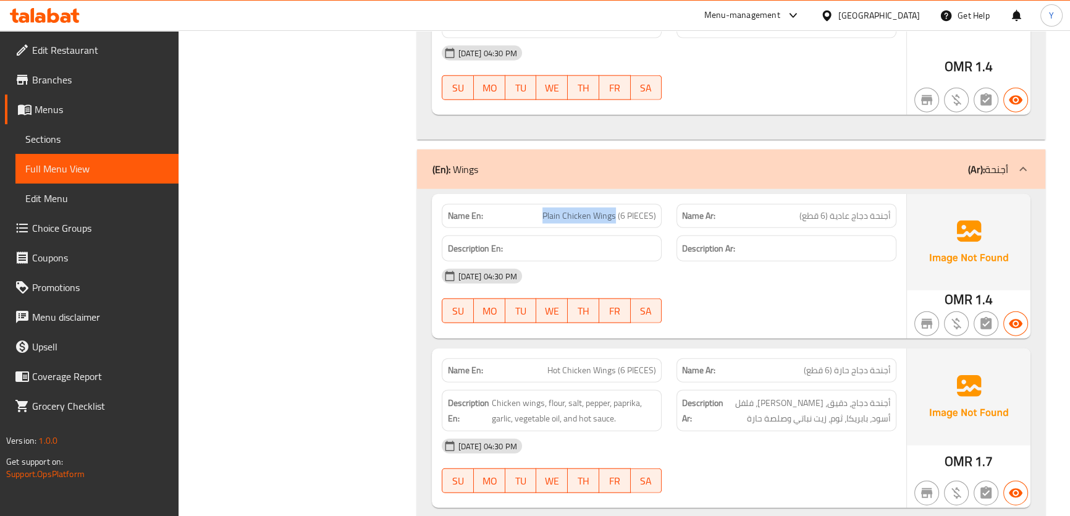
drag, startPoint x: 428, startPoint y: 3, endPoint x: 536, endPoint y: 174, distance: 201.6
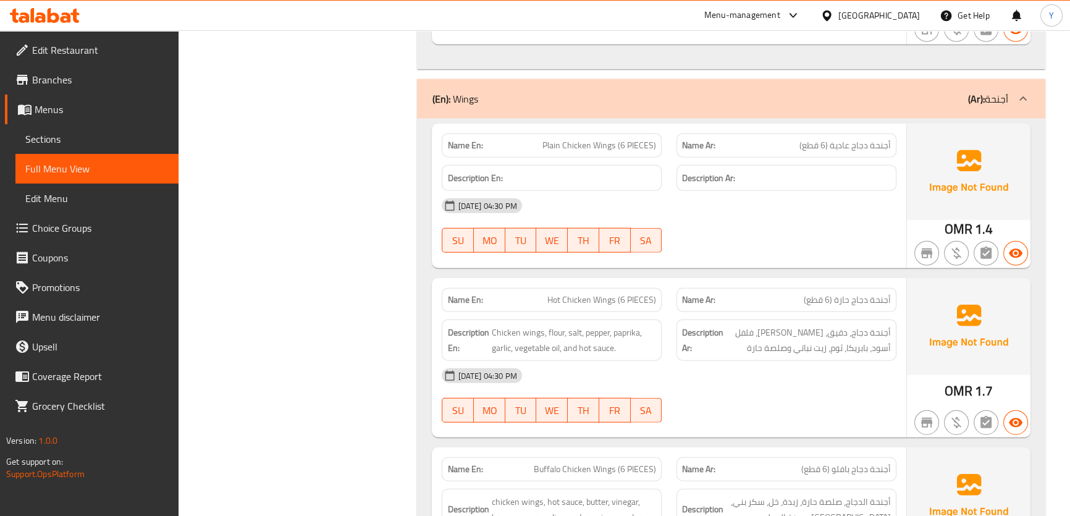
scroll to position [3742, 0]
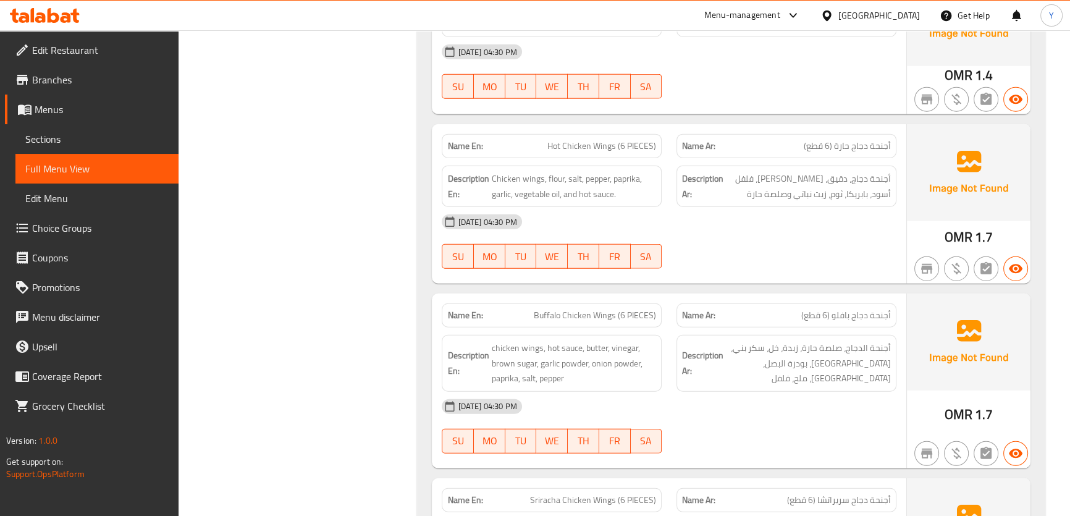
scroll to position [3854, 0]
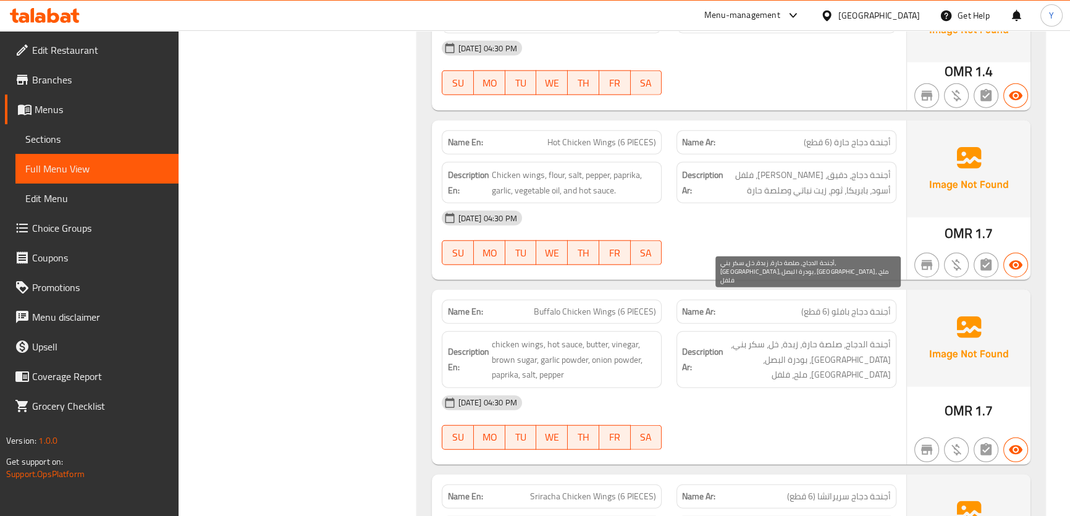
scroll to position [3911, 0]
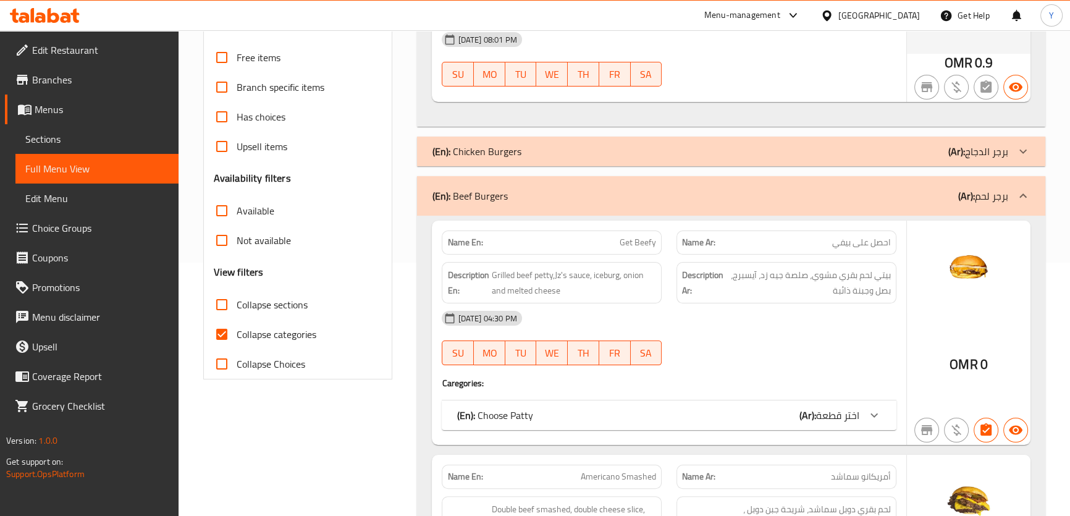
scroll to position [0, 0]
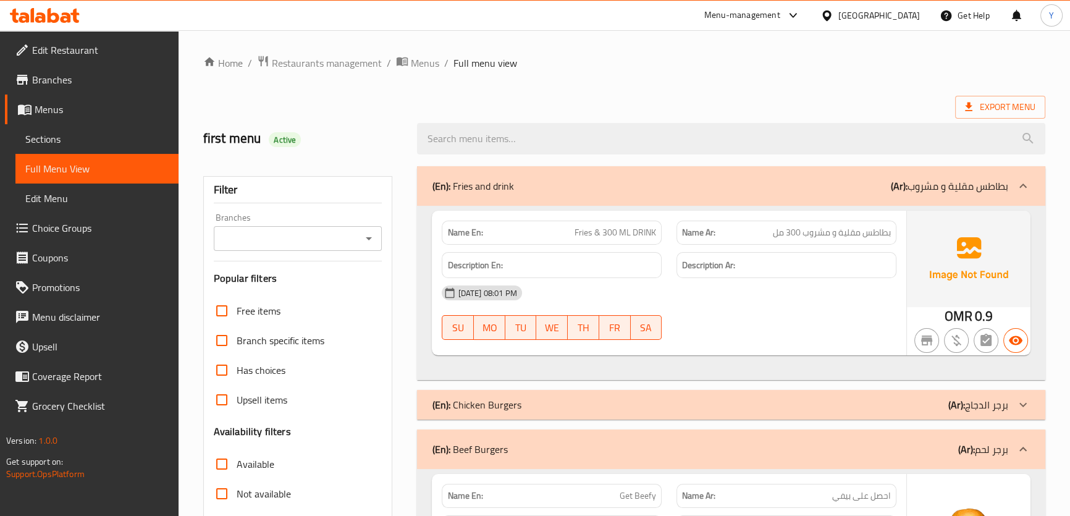
click at [686, 198] on div "(En): Fries and drink (Ar): بطاطس مقلية و مشروب" at bounding box center [731, 186] width 628 height 40
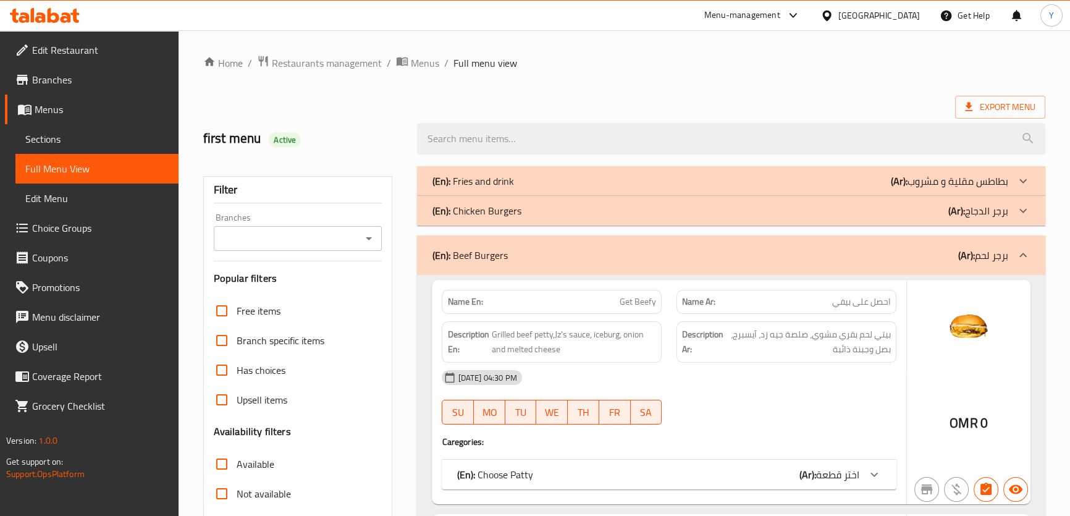
click at [859, 250] on div "(En): Beef Burgers (Ar): برجر لحم" at bounding box center [720, 255] width 576 height 15
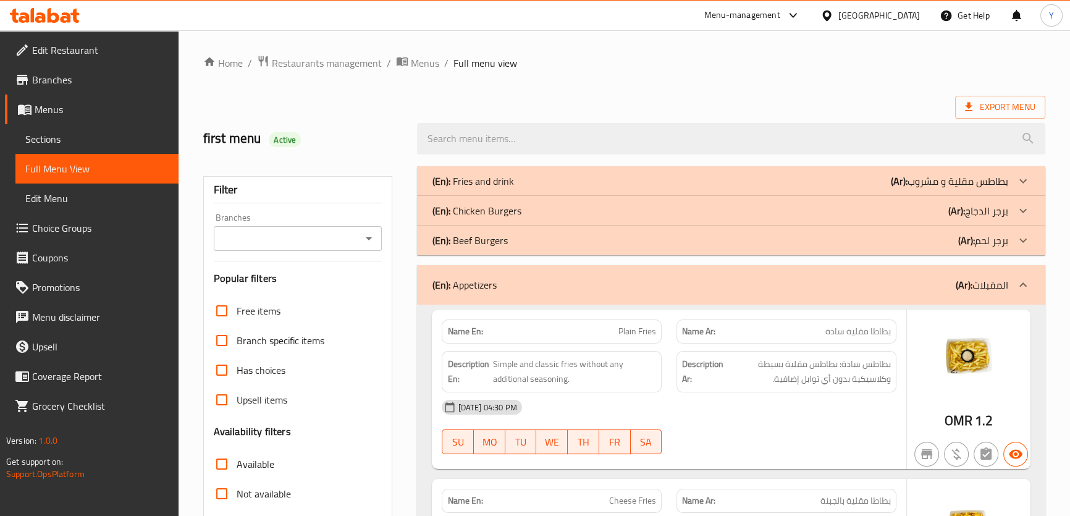
click at [882, 279] on div "(En): Appetizers (Ar): المقبلات" at bounding box center [720, 284] width 576 height 15
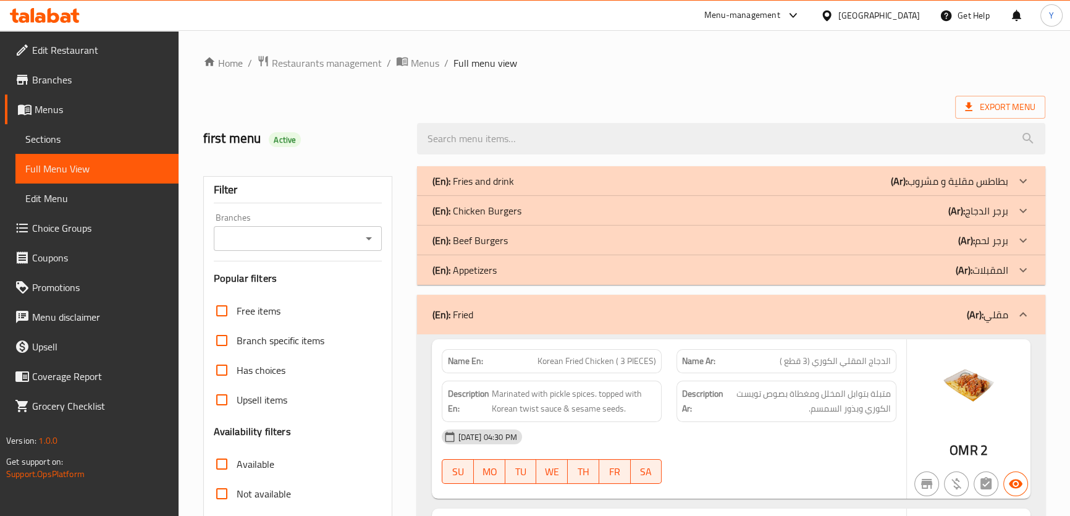
click at [803, 308] on div "(En): Fried (Ar): مقلي" at bounding box center [720, 314] width 576 height 15
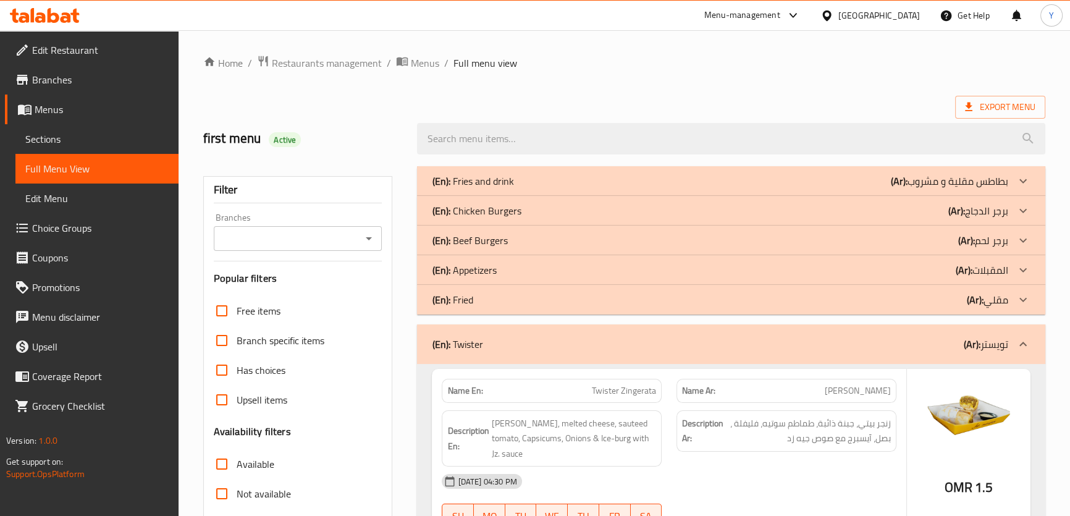
click at [779, 339] on div "(En): Twister (Ar): تويستر" at bounding box center [720, 344] width 576 height 15
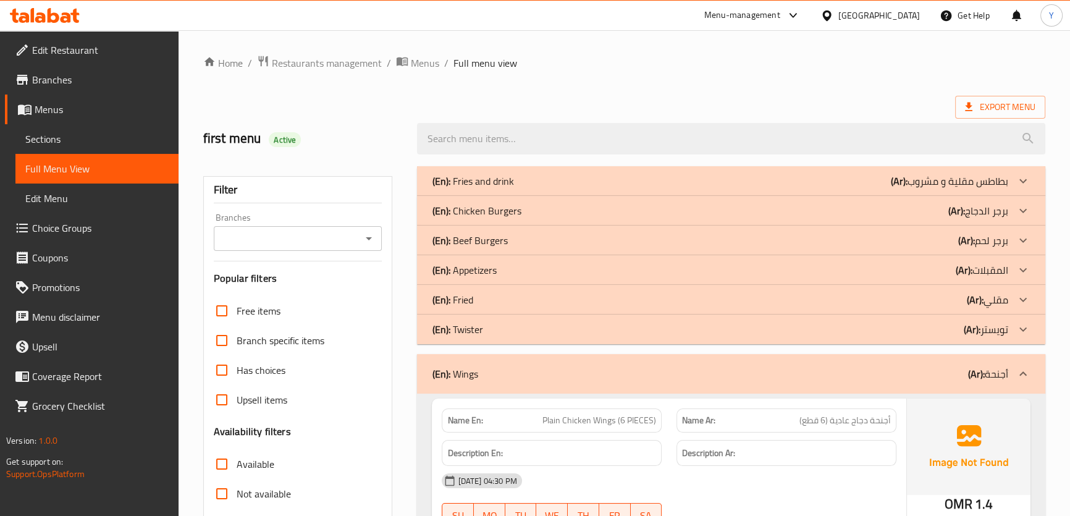
click at [748, 371] on div "(En): Wings (Ar): أجنحة" at bounding box center [720, 373] width 576 height 15
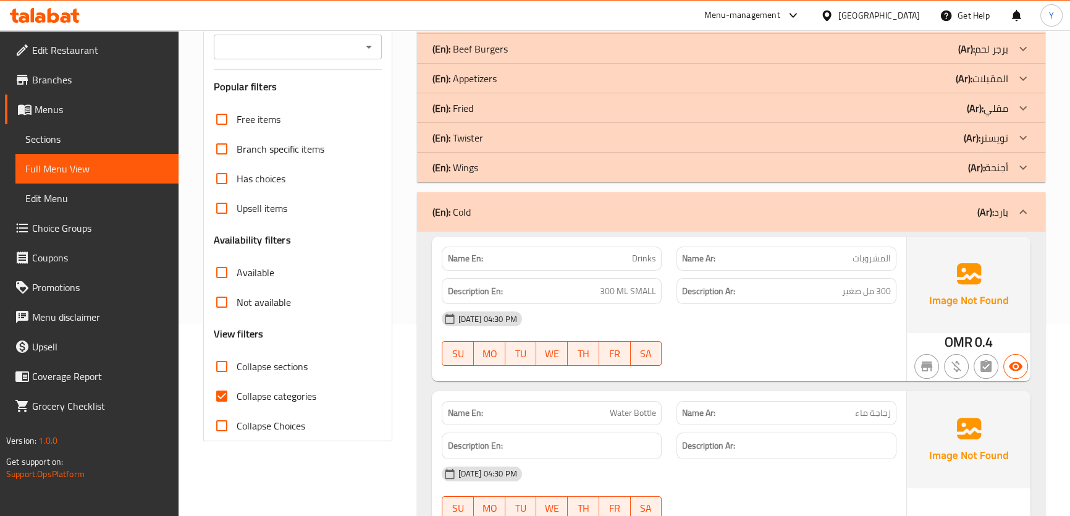
scroll to position [281, 0]
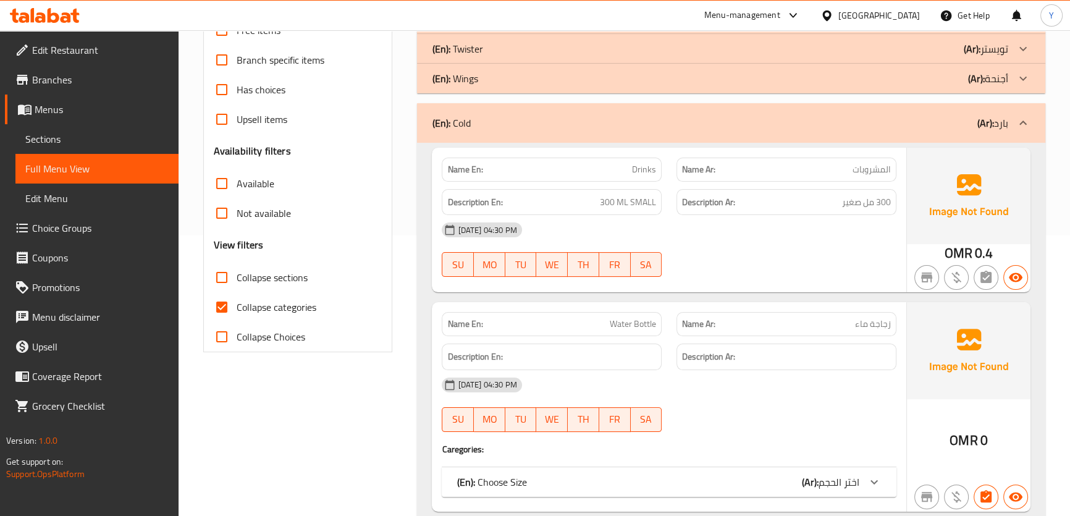
click at [798, 472] on div "(En): Choose Size (Ar): اختر الحجم" at bounding box center [669, 482] width 454 height 30
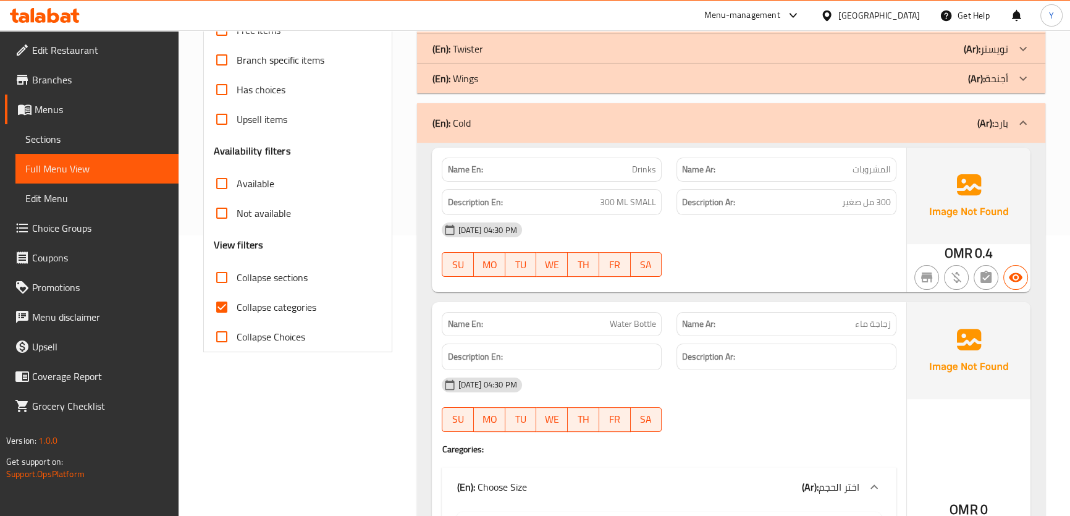
scroll to position [430, 0]
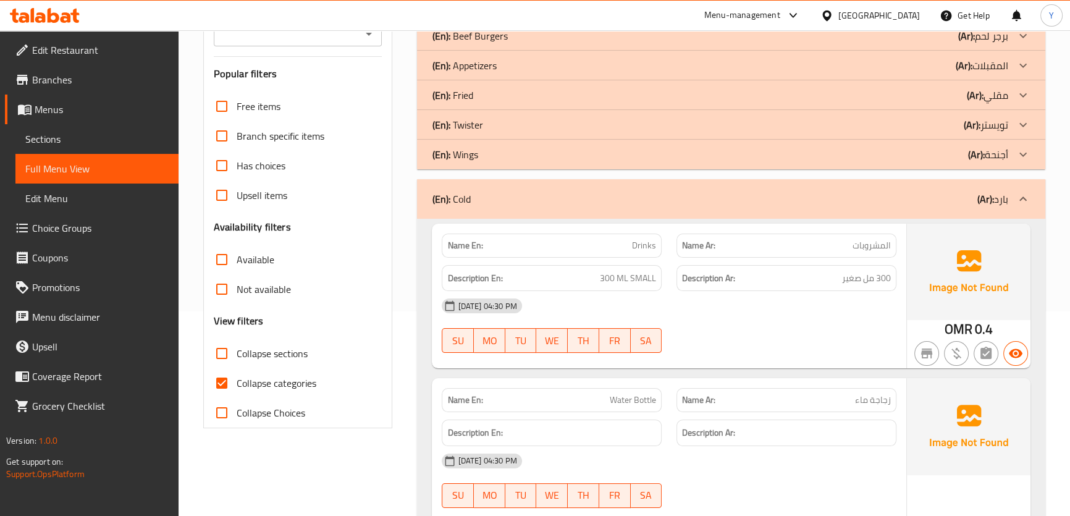
click at [783, 210] on div "(En): Cold (Ar): بارد" at bounding box center [731, 199] width 628 height 40
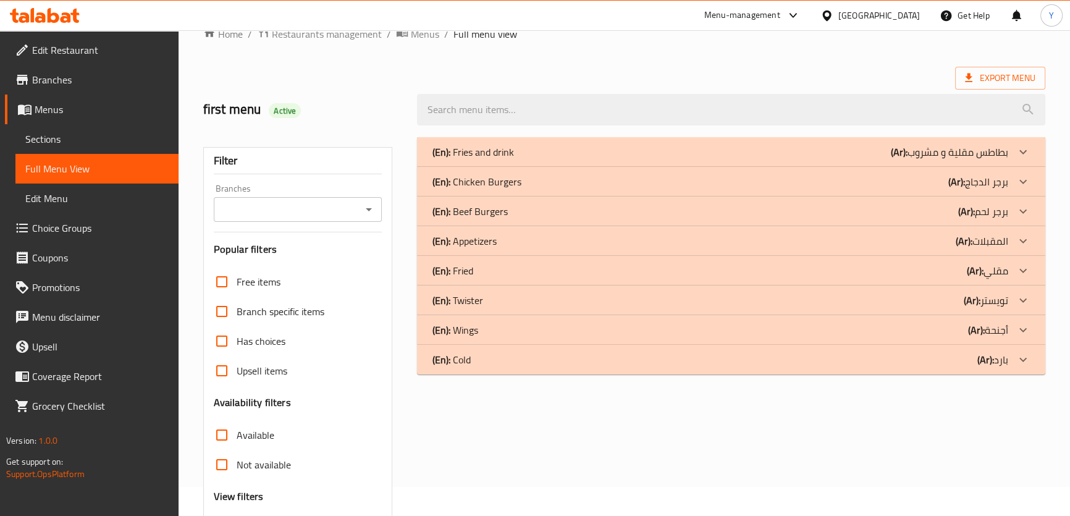
scroll to position [28, 0]
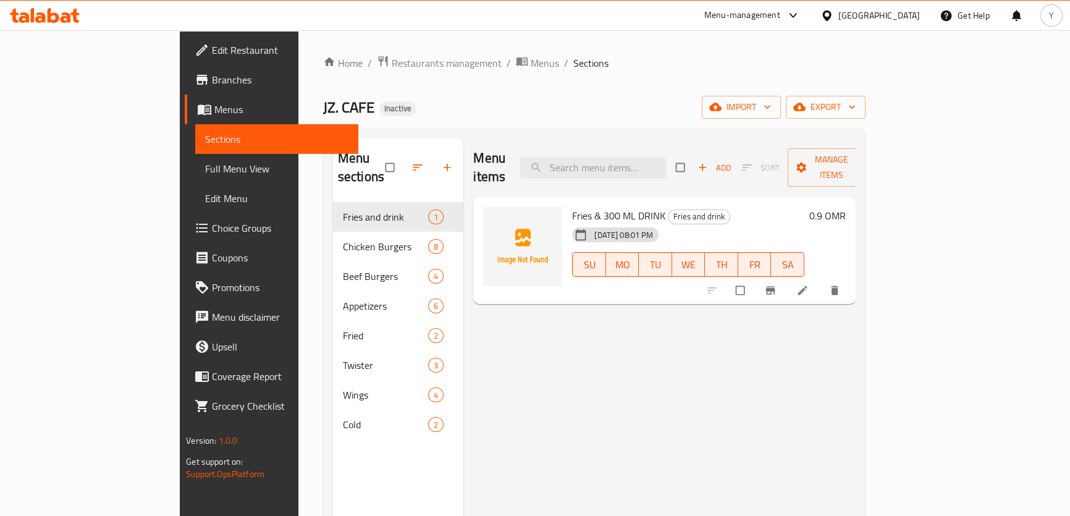
click at [811, 284] on link at bounding box center [804, 290] width 15 height 12
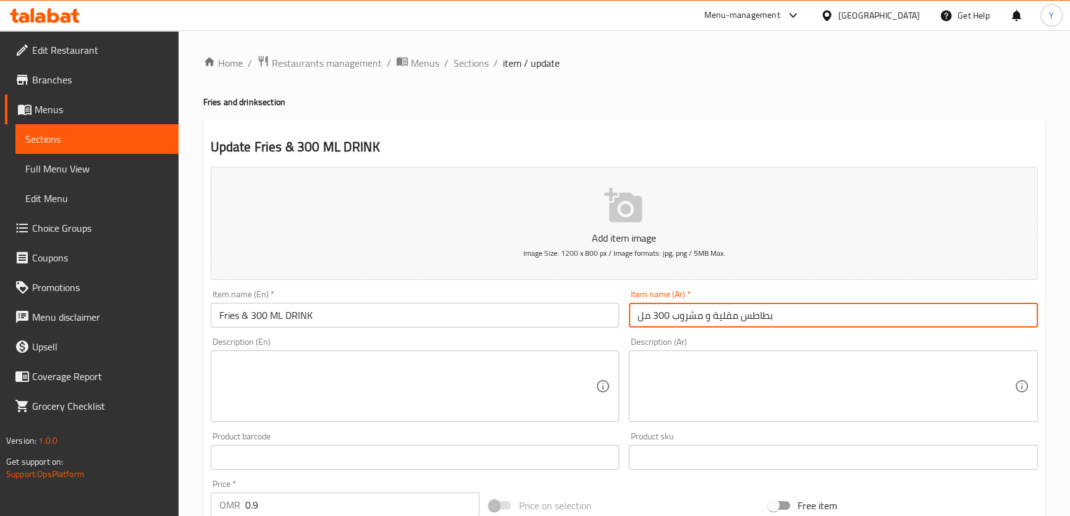
click at [771, 309] on input "بطاطس مقلية و مشروب 300 مل" at bounding box center [833, 315] width 409 height 25
click at [979, 316] on input "بطاطس مقلية و مشروب 300 مل" at bounding box center [833, 315] width 409 height 25
drag, startPoint x: 979, startPoint y: 316, endPoint x: 1078, endPoint y: 322, distance: 99.1
click at [1070, 325] on html "​ Menu-management [GEOGRAPHIC_DATA] Get Help Y Edit Restaurant Branches Menus S…" at bounding box center [535, 258] width 1070 height 516
type input "فرايز و مشروب 300 مل"
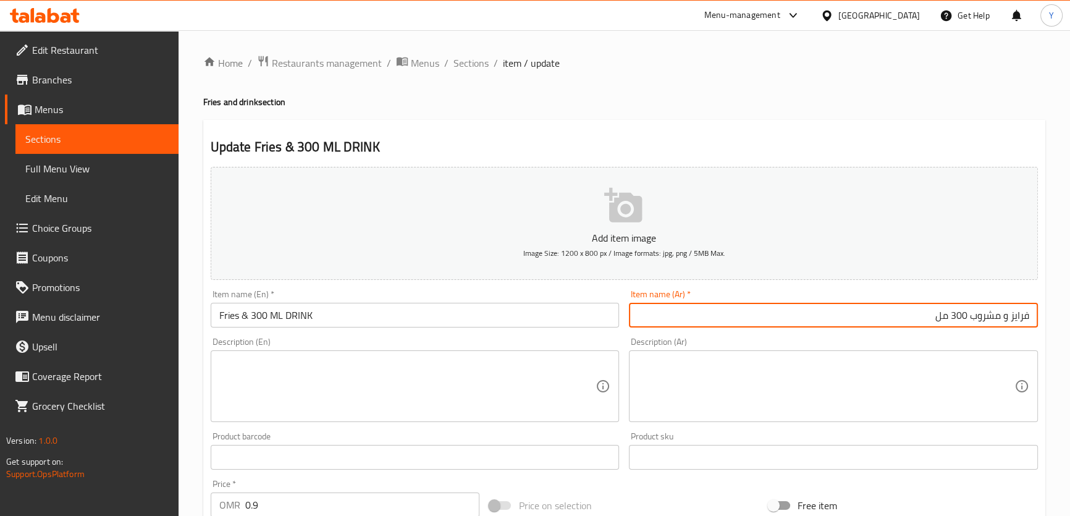
click at [971, 90] on div "Home / Restaurants management / Menus / Sections / item / update Fries and drin…" at bounding box center [624, 452] width 842 height 794
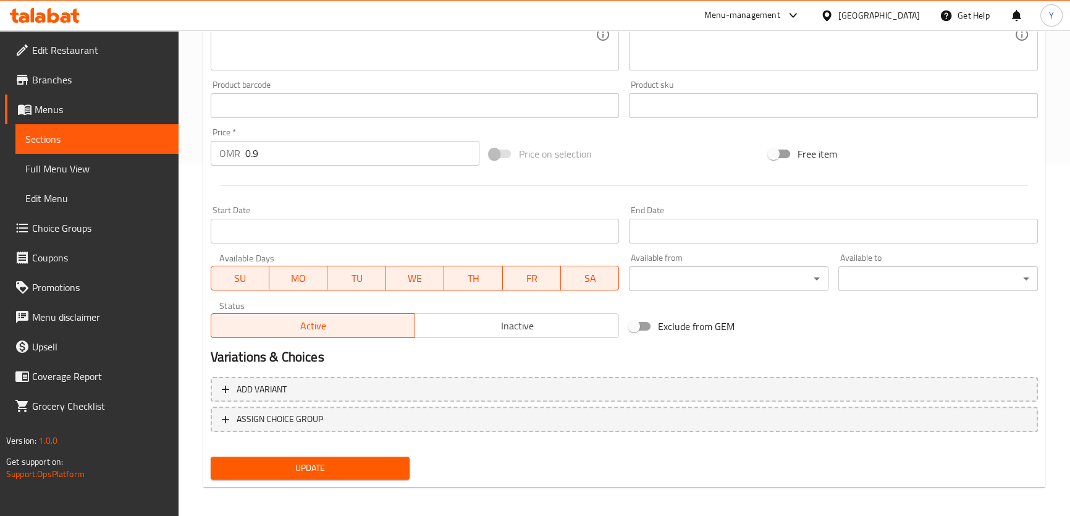
scroll to position [356, 0]
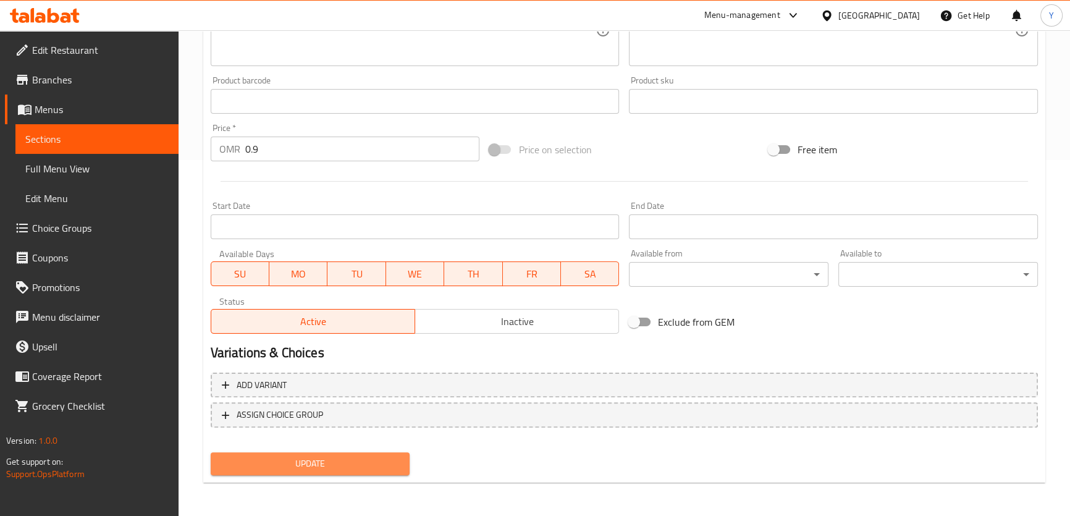
click at [365, 458] on span "Update" at bounding box center [311, 463] width 180 height 15
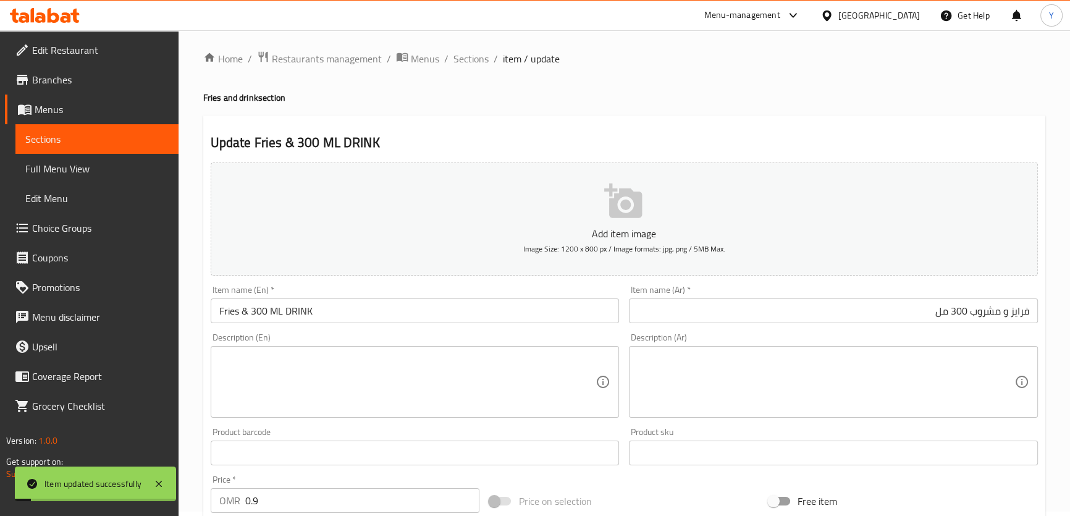
scroll to position [0, 0]
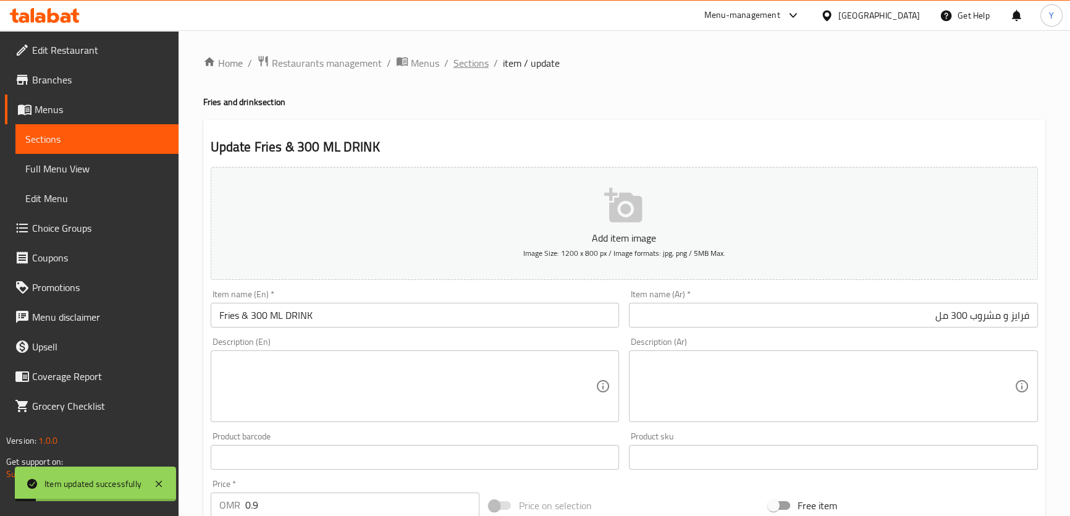
click at [466, 62] on span "Sections" at bounding box center [471, 63] width 35 height 15
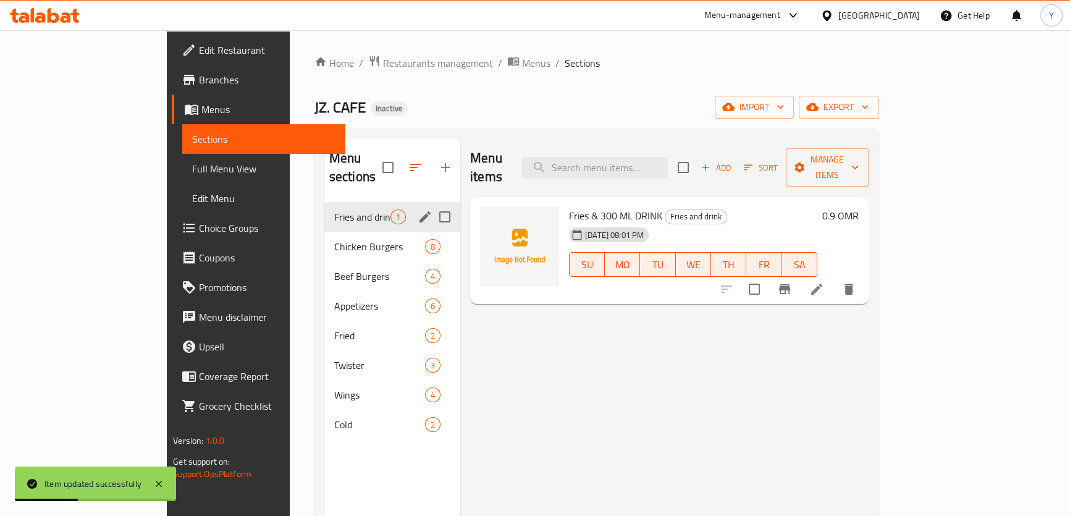
click at [334, 239] on span "Chicken Burgers" at bounding box center [379, 246] width 91 height 15
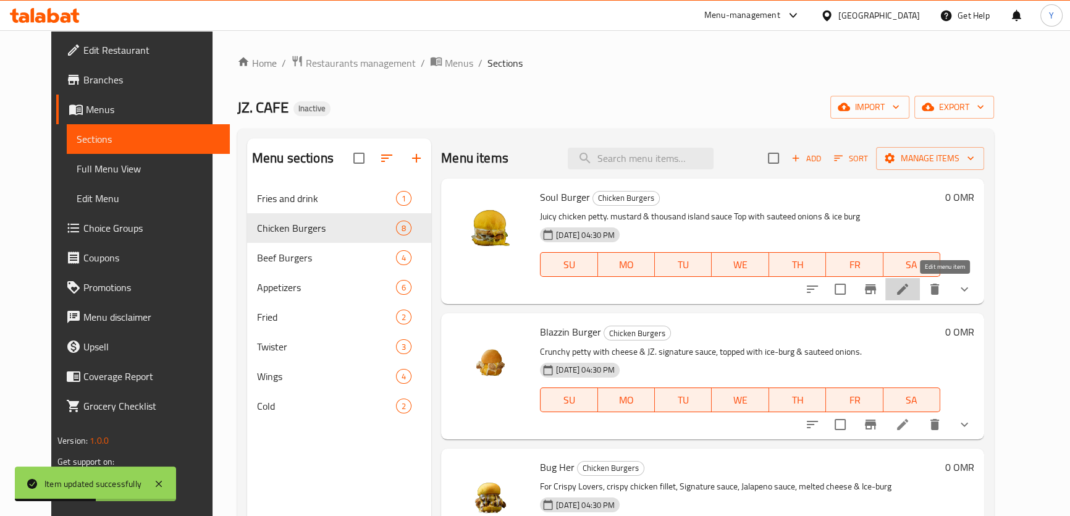
click at [908, 290] on icon at bounding box center [902, 289] width 11 height 11
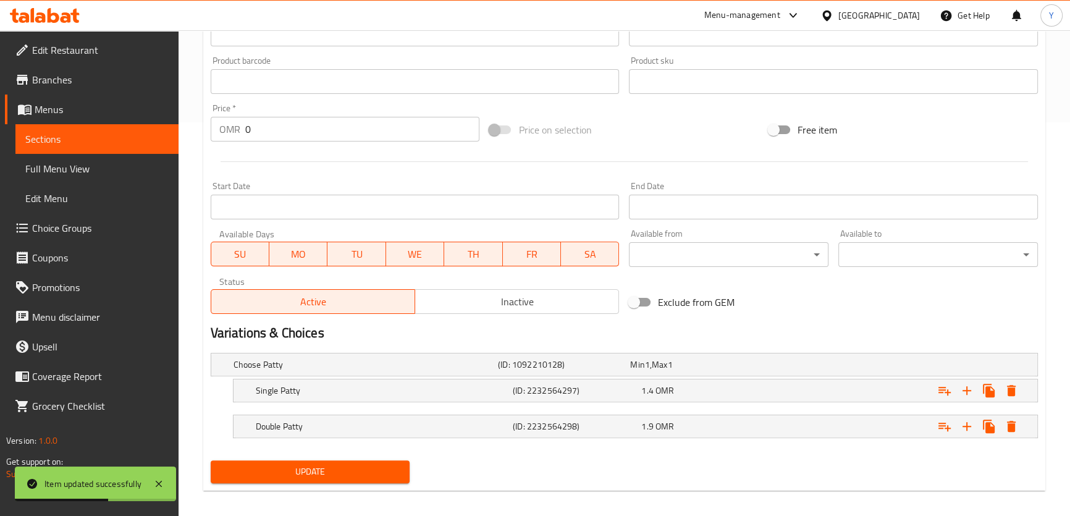
scroll to position [402, 0]
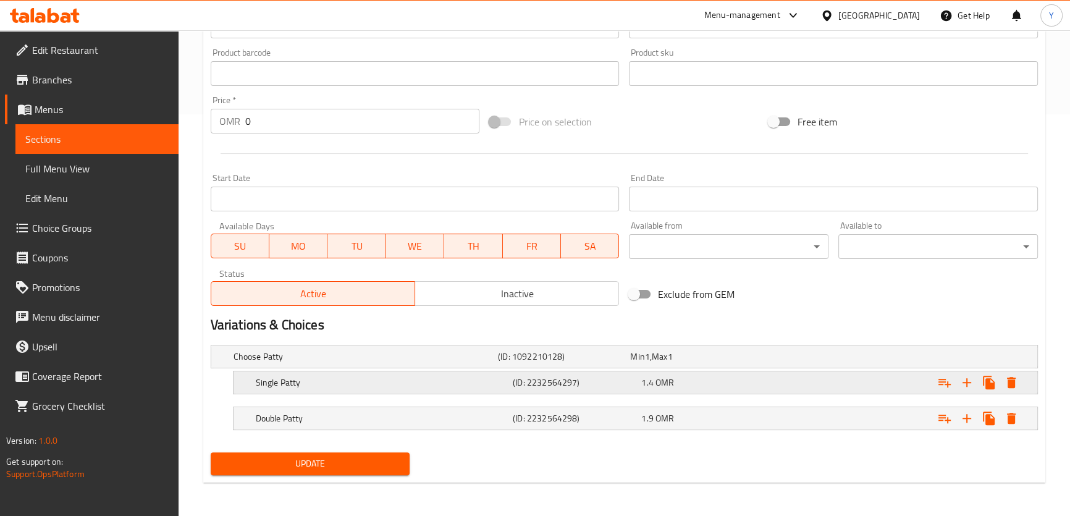
click at [654, 363] on div "1.4 OMR" at bounding box center [693, 356] width 127 height 12
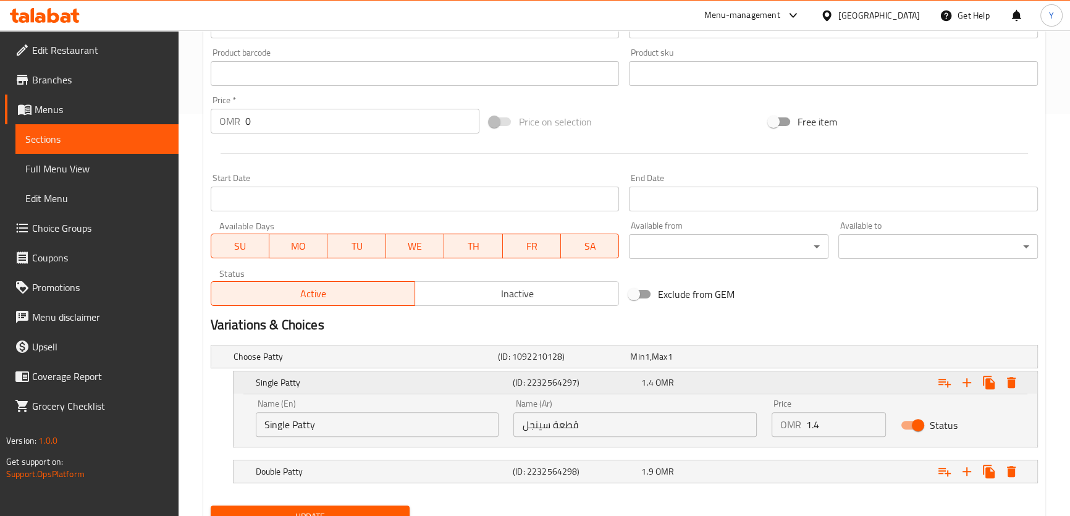
click at [654, 381] on div "1.4 OMR" at bounding box center [703, 382] width 124 height 12
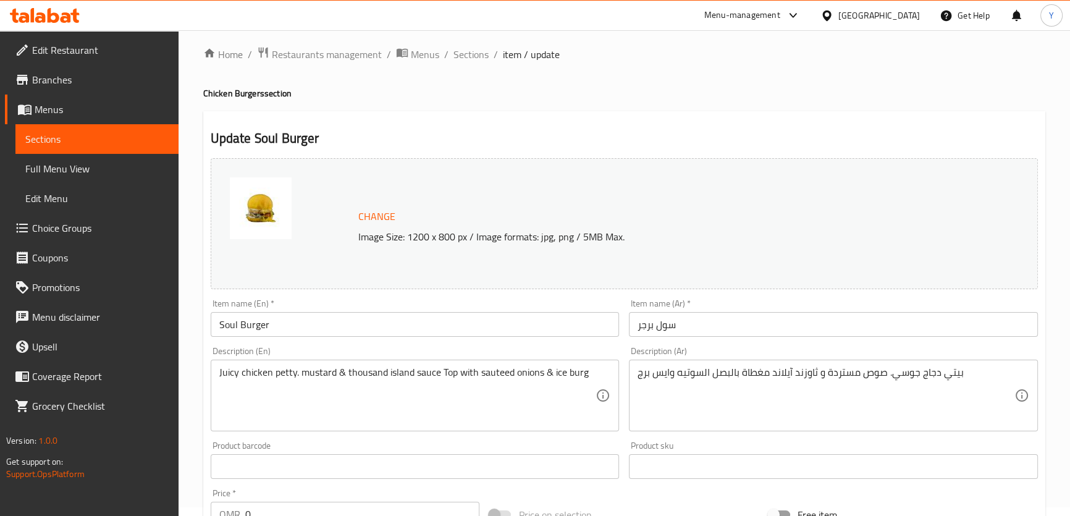
scroll to position [0, 0]
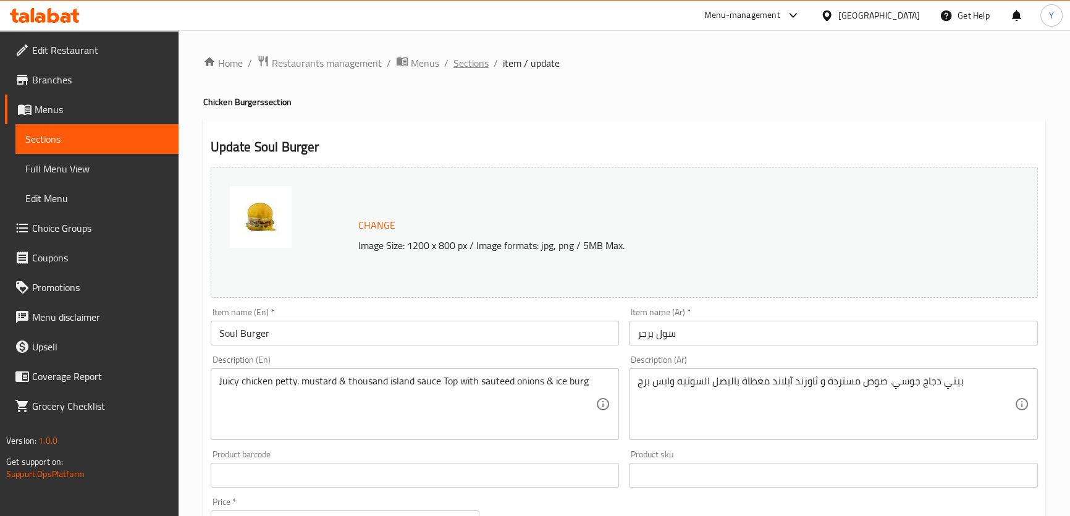
click at [478, 56] on span "Sections" at bounding box center [471, 63] width 35 height 15
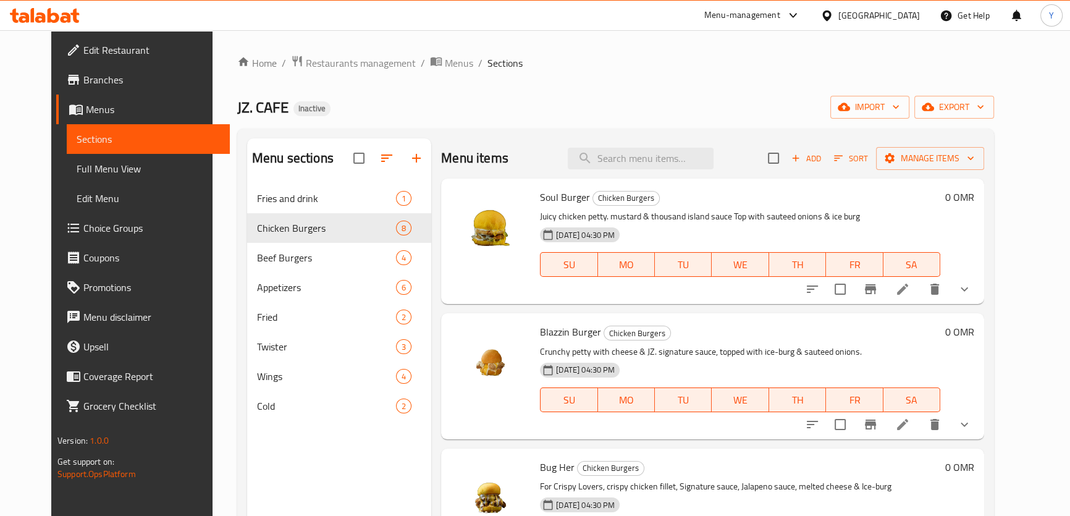
click at [577, 216] on p "Juicy chicken petty. mustard & thousand island sauce Top with sauteed onions & …" at bounding box center [740, 216] width 400 height 15
copy p "petty"
click at [910, 289] on icon at bounding box center [902, 289] width 15 height 15
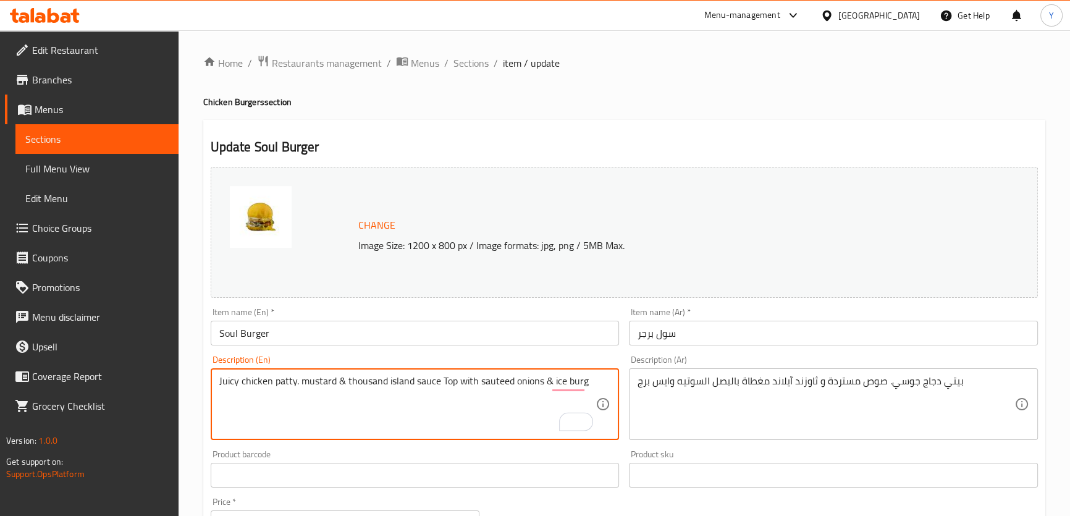
type textarea "Juicy chicken patty. mustard & thousand island sauce Top with sauteed onions & …"
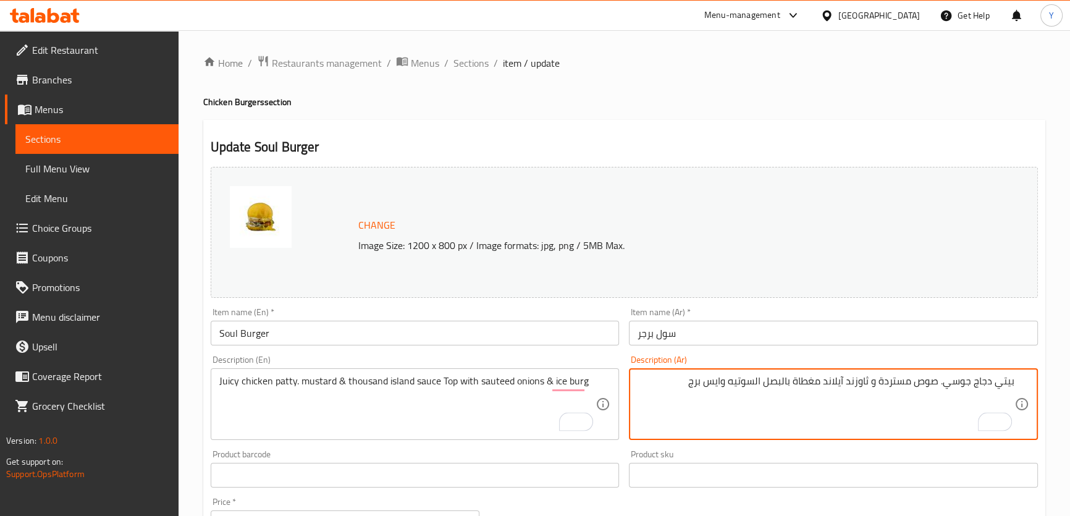
click at [1004, 383] on textarea "بيتي دجاج جوسي. صوص مستردة و ثاوزند آيلاند مغطاة بالبصل السوتيه وايس برج" at bounding box center [826, 404] width 377 height 59
type textarea "شريحة دجاج جوسي. صوص مستردة و ثاوزند آيلاند مغطاة بالبصل السوتيه وايس برج"
click at [882, 36] on div "Home / Restaurants management / Menus / Sections / item / update Chicken Burger…" at bounding box center [625, 474] width 892 height 889
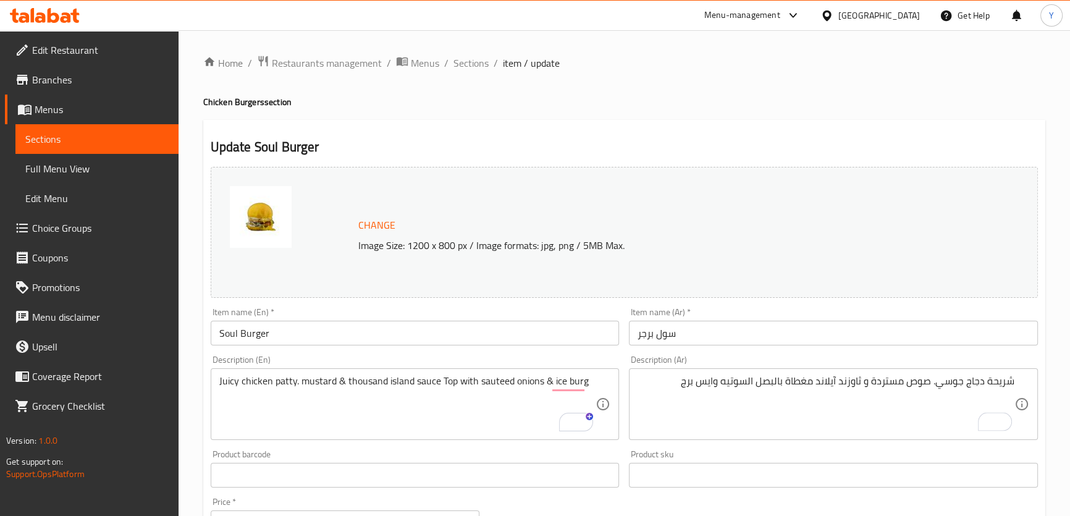
scroll to position [56, 0]
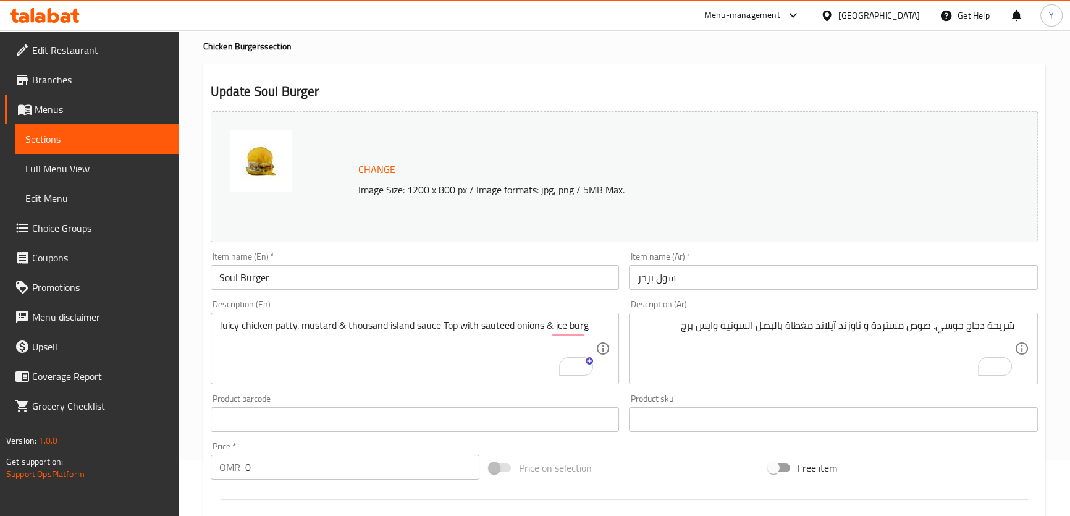
click at [840, 81] on div "Update Soul Burger Change Image Size: 1200 x 800 px / Image formats: jpg, png /…" at bounding box center [624, 446] width 842 height 764
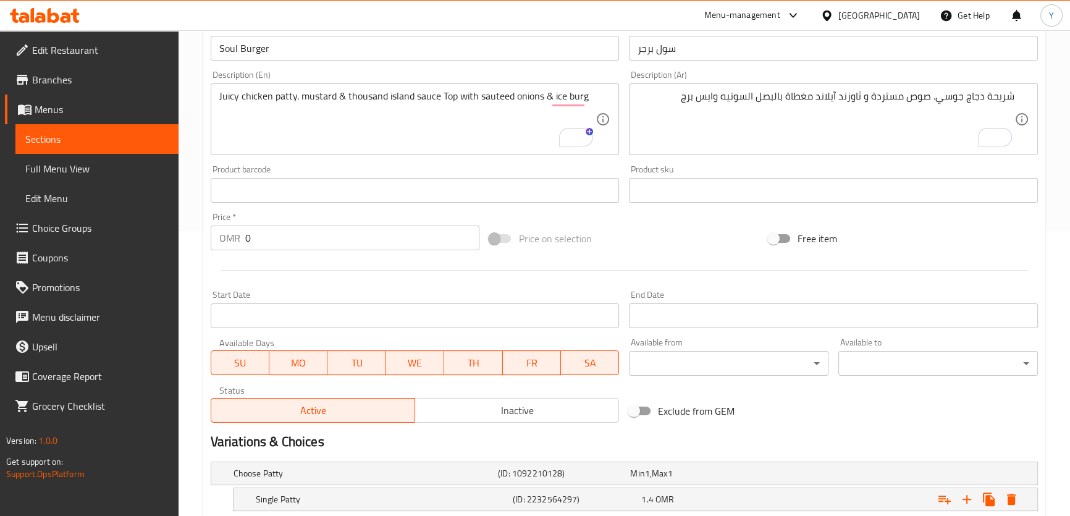
scroll to position [402, 0]
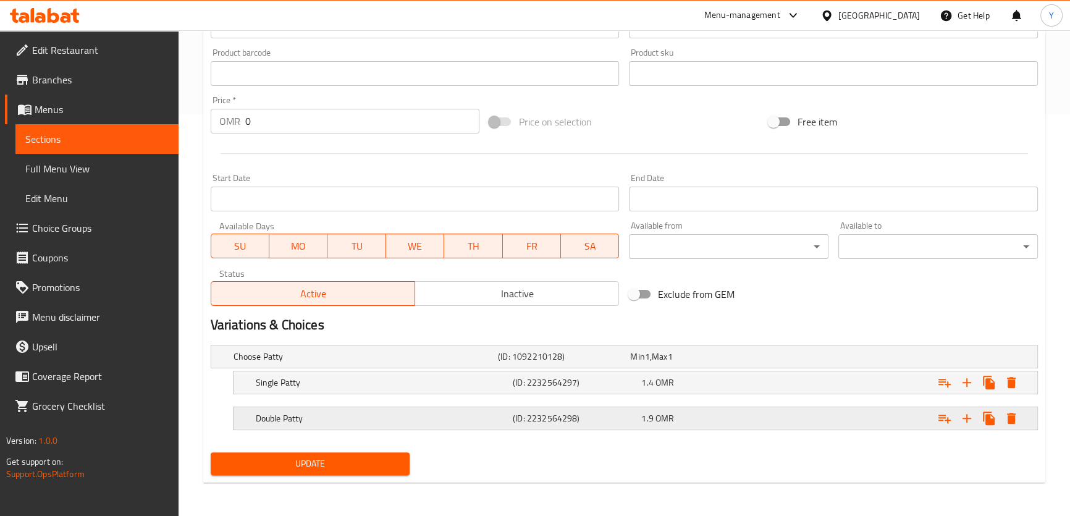
click at [430, 365] on div "Double Patty" at bounding box center [363, 356] width 265 height 17
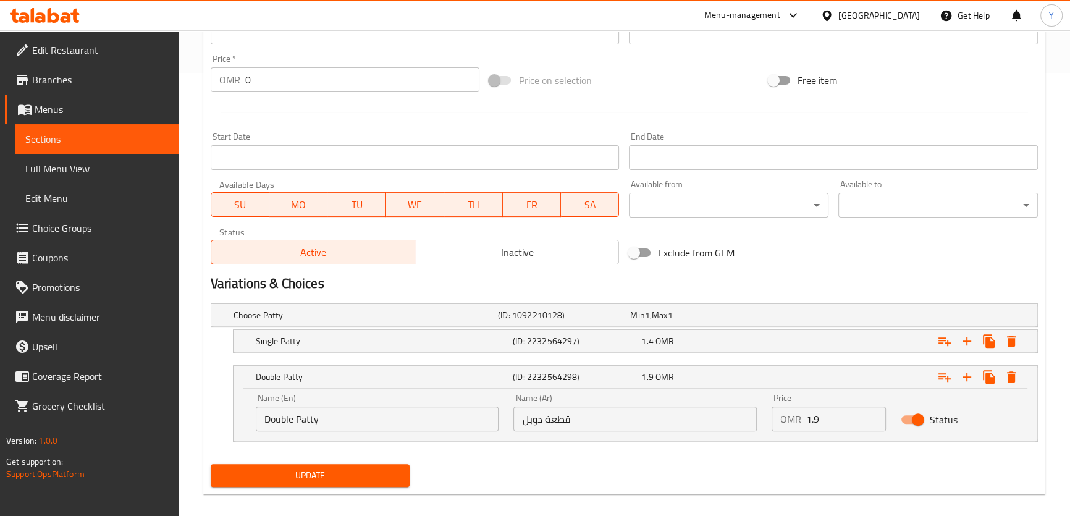
scroll to position [455, 0]
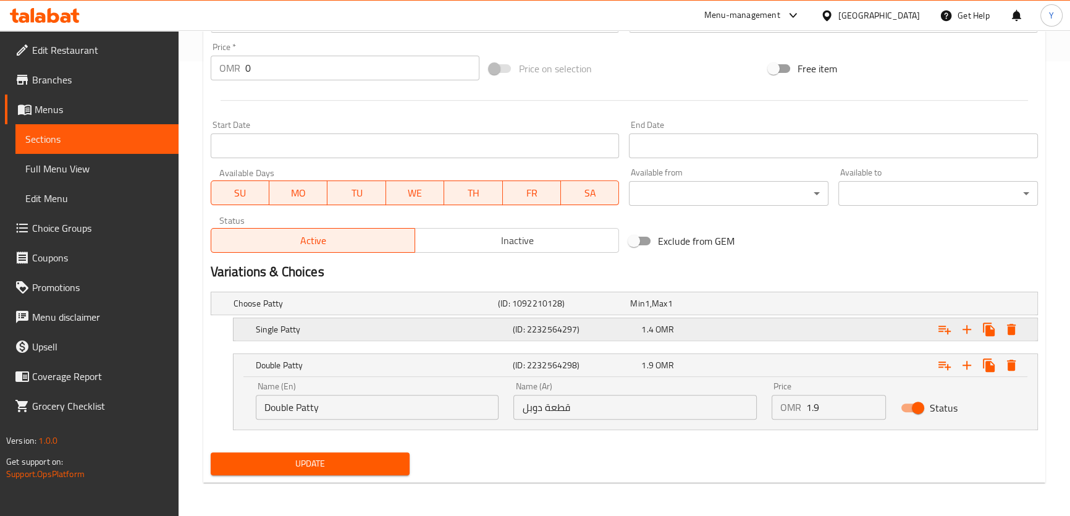
click at [543, 310] on h5 "(ID: 2232564297)" at bounding box center [561, 303] width 127 height 12
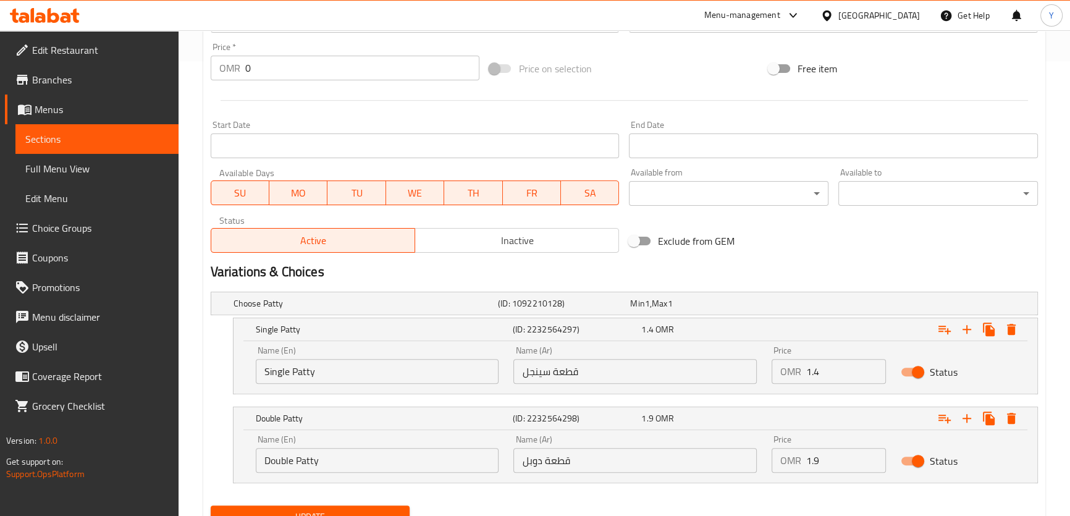
click at [568, 375] on input "قطعة سينجل" at bounding box center [635, 371] width 243 height 25
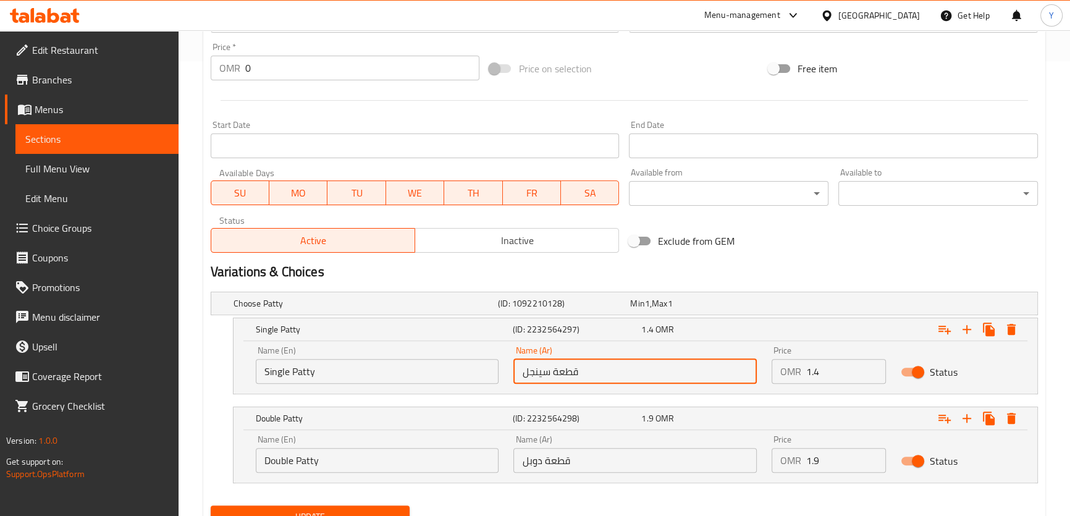
click at [568, 375] on input "قطعة سينجل" at bounding box center [635, 371] width 243 height 25
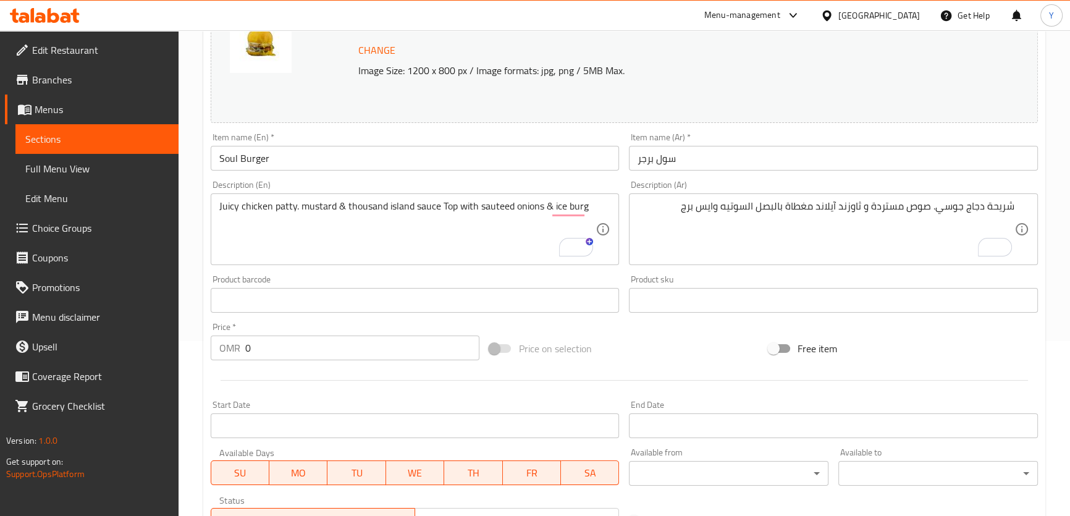
scroll to position [174, 0]
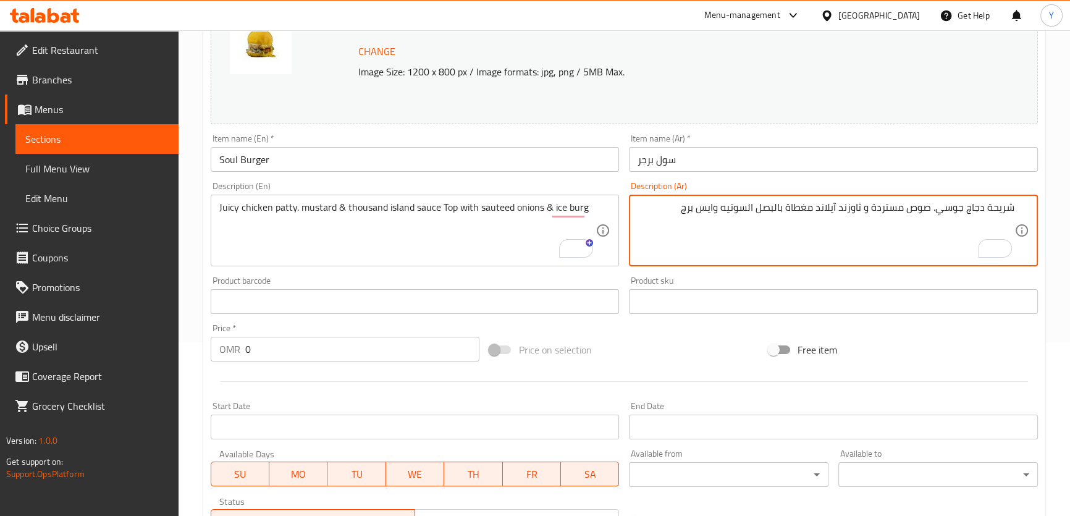
click at [1009, 209] on textarea "شريحة دجاج جوسي. صوص مستردة و ثاوزند آيلاند مغطاة بالبصل السوتيه وايس برج" at bounding box center [826, 230] width 377 height 59
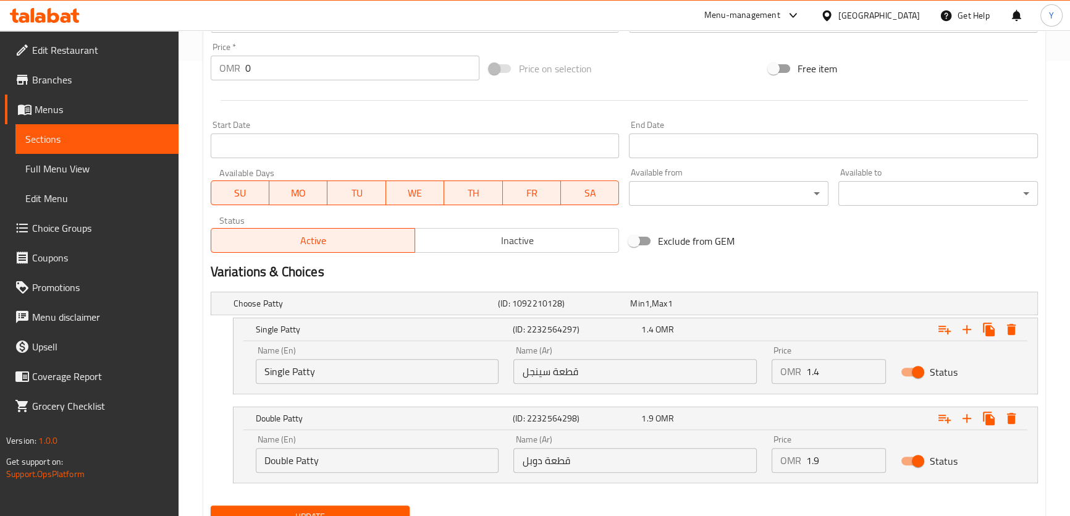
click at [564, 372] on input "قطعة سينجل" at bounding box center [635, 371] width 243 height 25
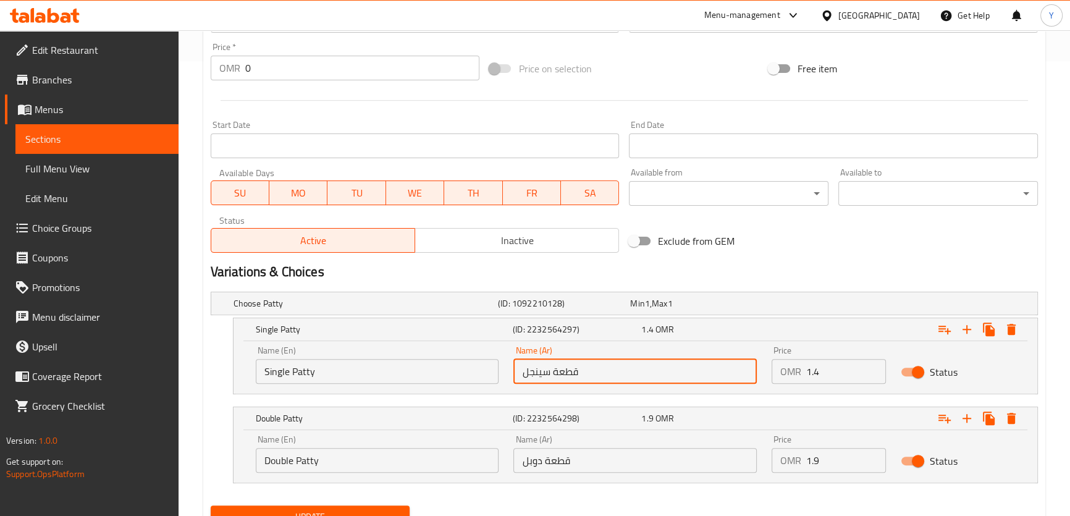
click at [564, 372] on input "قطعة سينجل" at bounding box center [635, 371] width 243 height 25
paste input "شريح"
type input "شريحة سينجل"
click at [559, 464] on input "قطعة دوبل" at bounding box center [635, 460] width 243 height 25
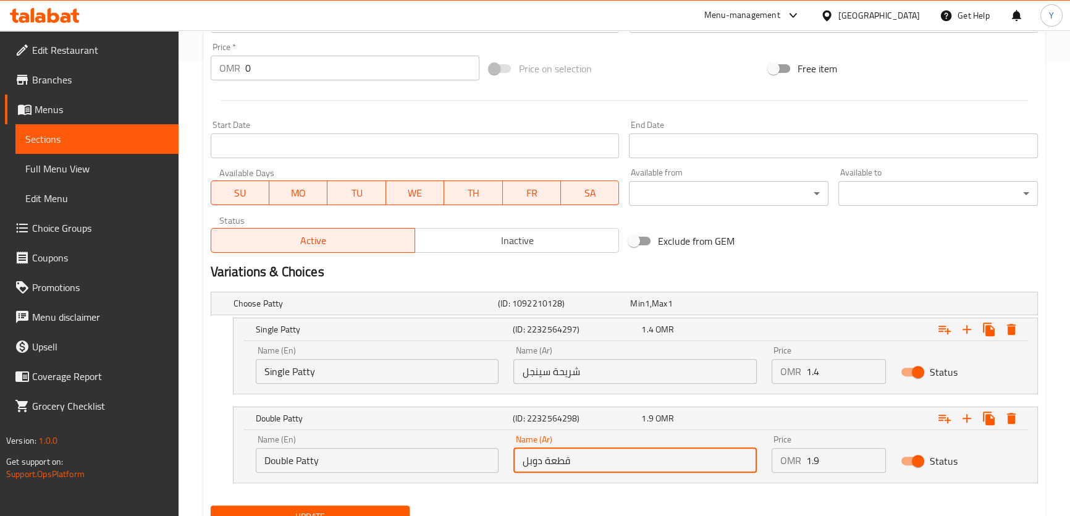
click at [559, 464] on input "قطعة دوبل" at bounding box center [635, 460] width 243 height 25
paste input "شريح"
type input "شريحة دوبل"
click at [612, 501] on div "Update" at bounding box center [624, 517] width 837 height 33
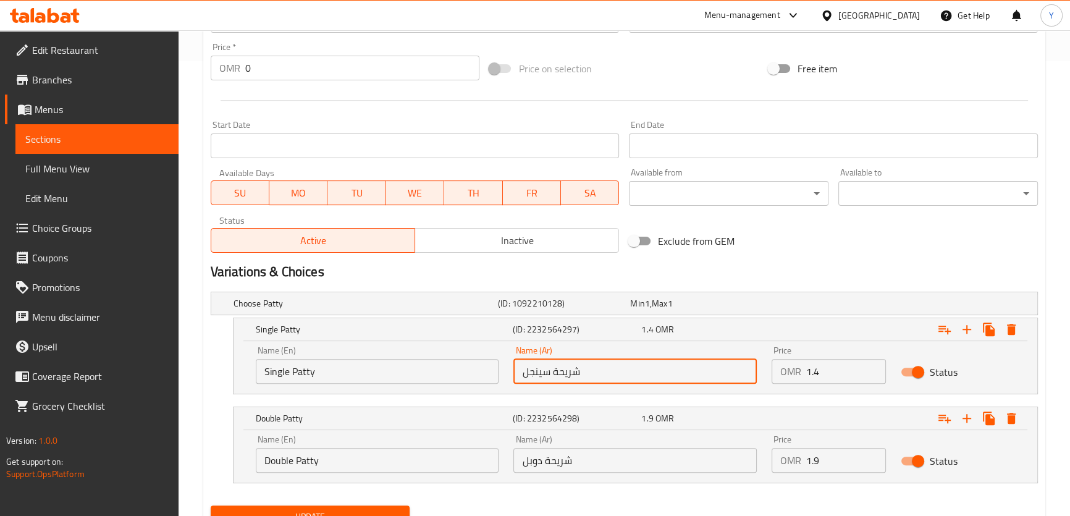
click at [537, 378] on input "شريحة سينجل" at bounding box center [635, 371] width 243 height 25
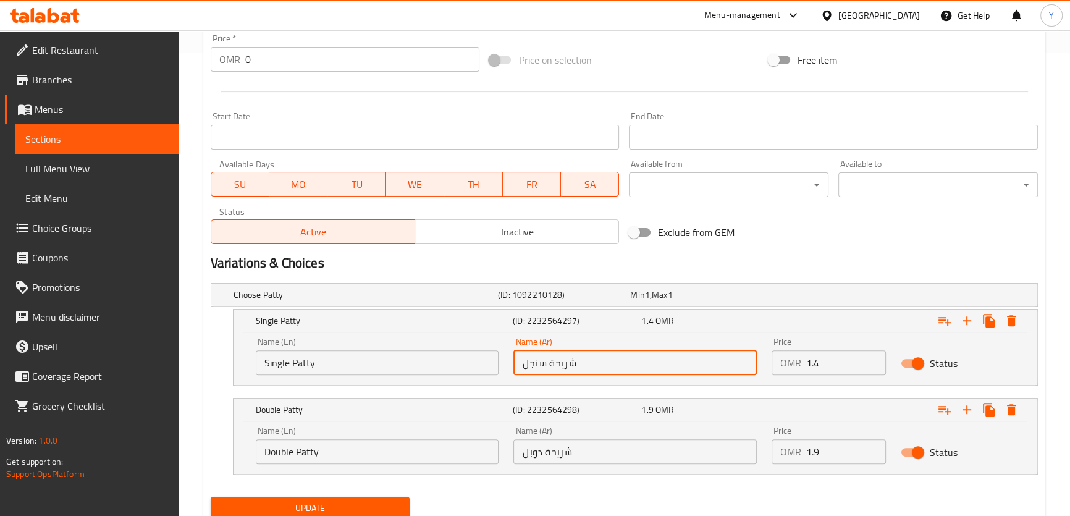
scroll to position [508, 0]
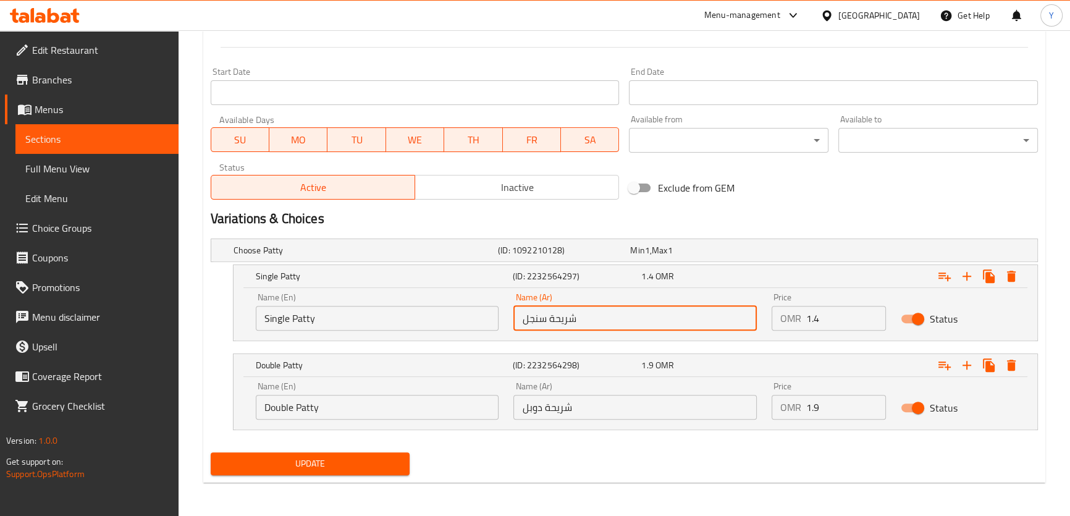
type input "شريحة سنجل"
click at [412, 460] on div "Update" at bounding box center [310, 463] width 209 height 33
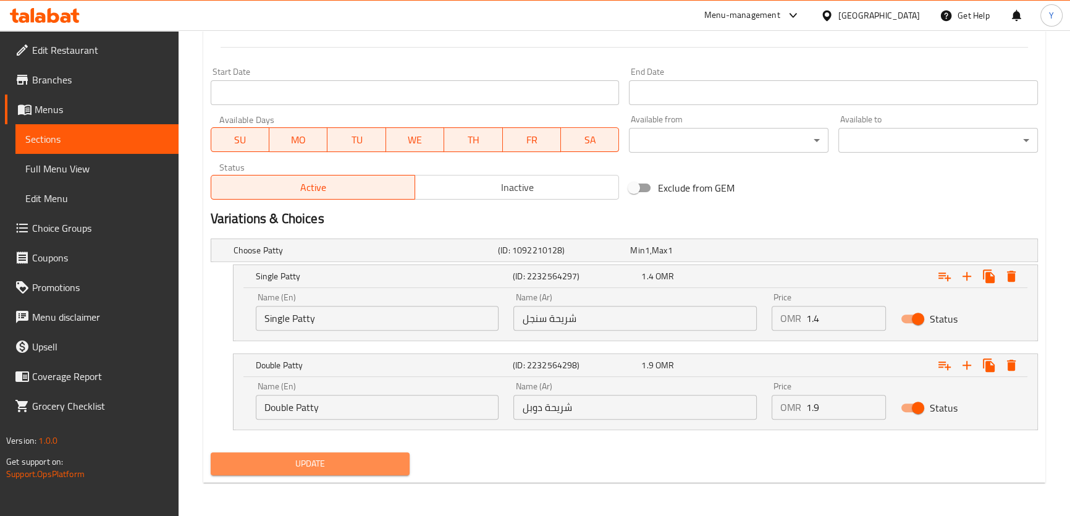
click at [396, 459] on span "Update" at bounding box center [311, 463] width 180 height 15
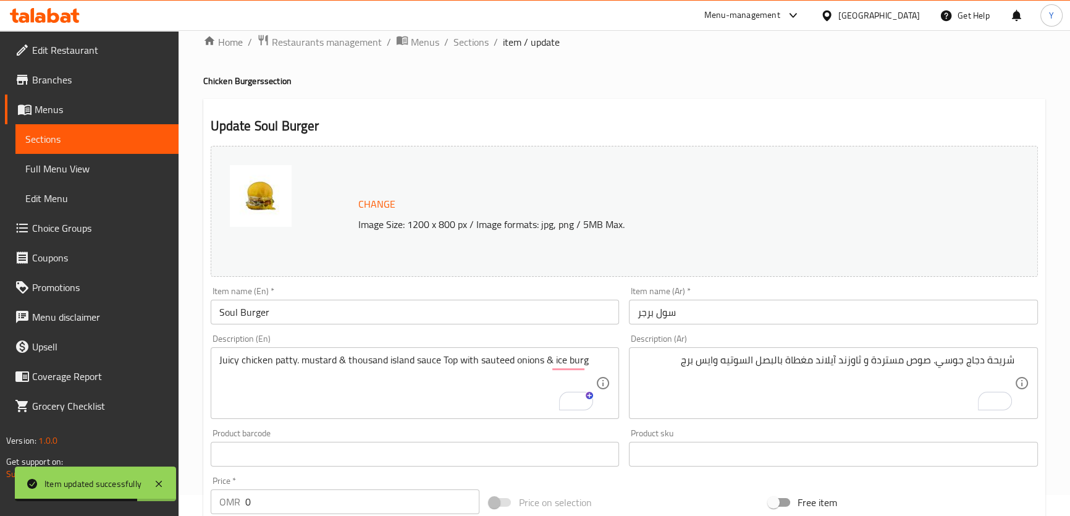
scroll to position [0, 0]
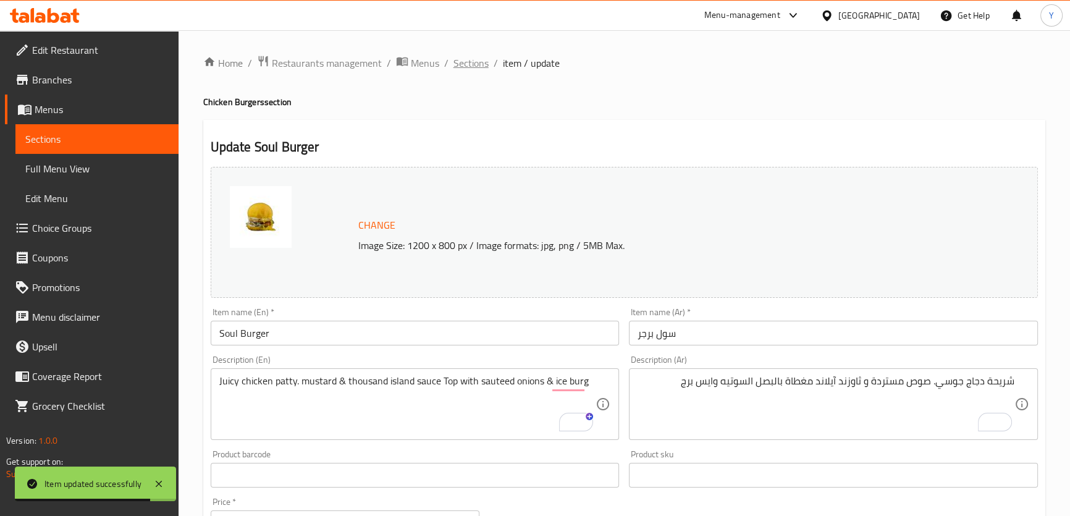
click at [485, 56] on span "Sections" at bounding box center [471, 63] width 35 height 15
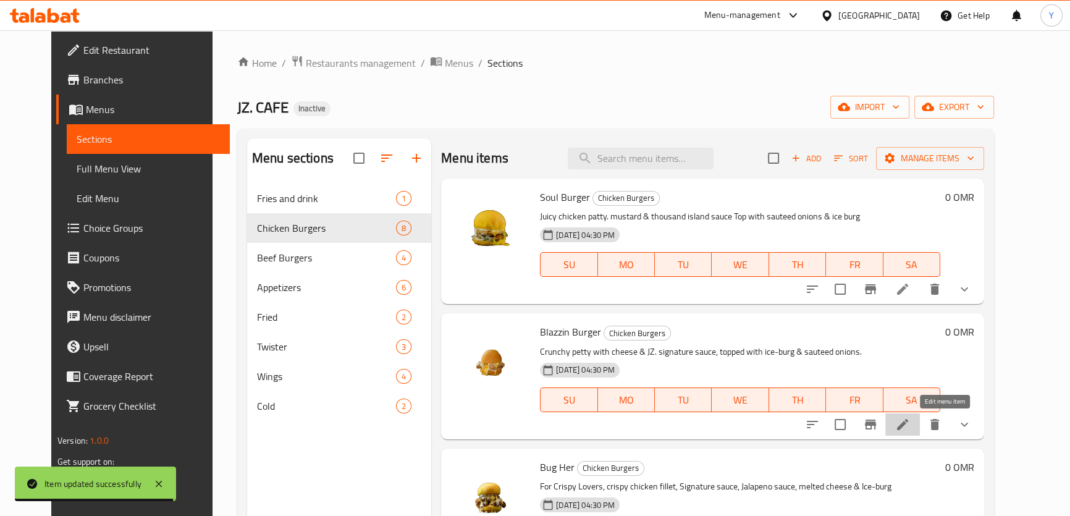
click at [910, 432] on icon at bounding box center [902, 424] width 15 height 15
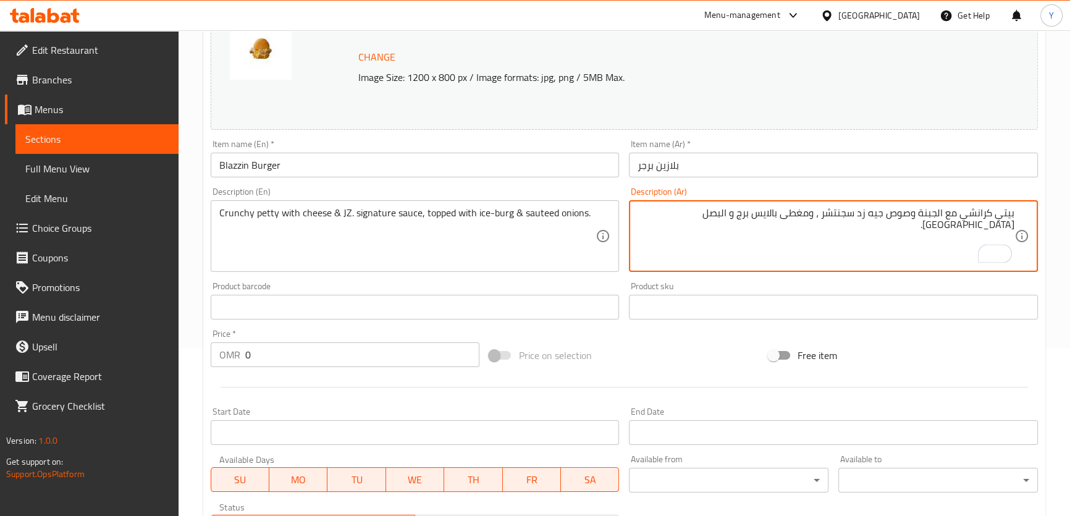
scroll to position [402, 0]
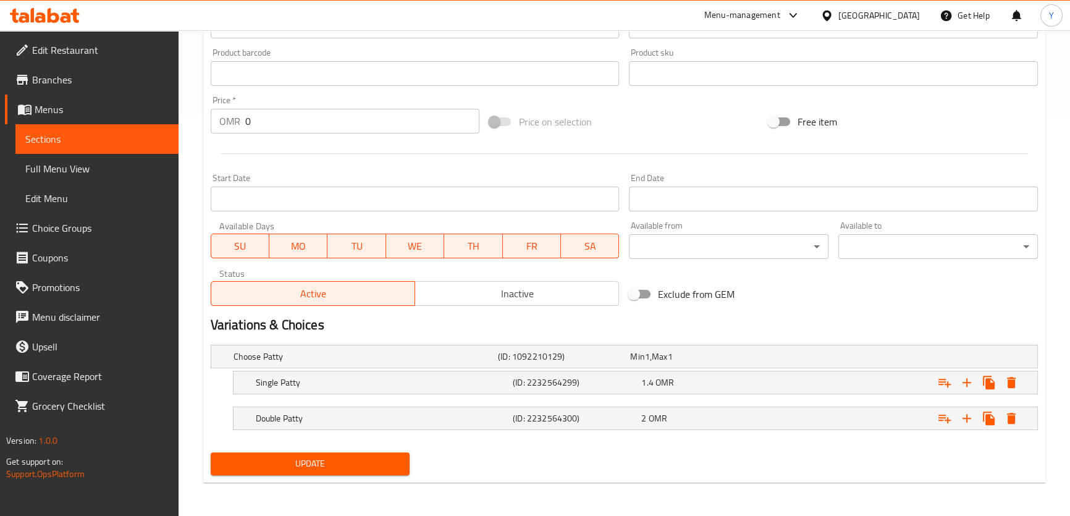
click at [686, 450] on div "Update" at bounding box center [624, 463] width 837 height 33
click at [486, 363] on h5 "Single Patty" at bounding box center [364, 356] width 260 height 12
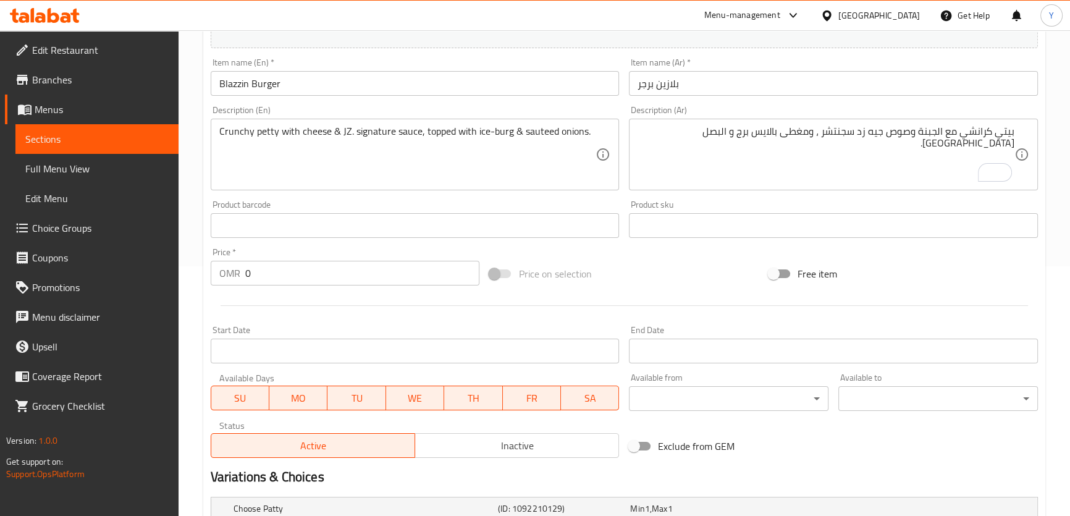
scroll to position [65, 0]
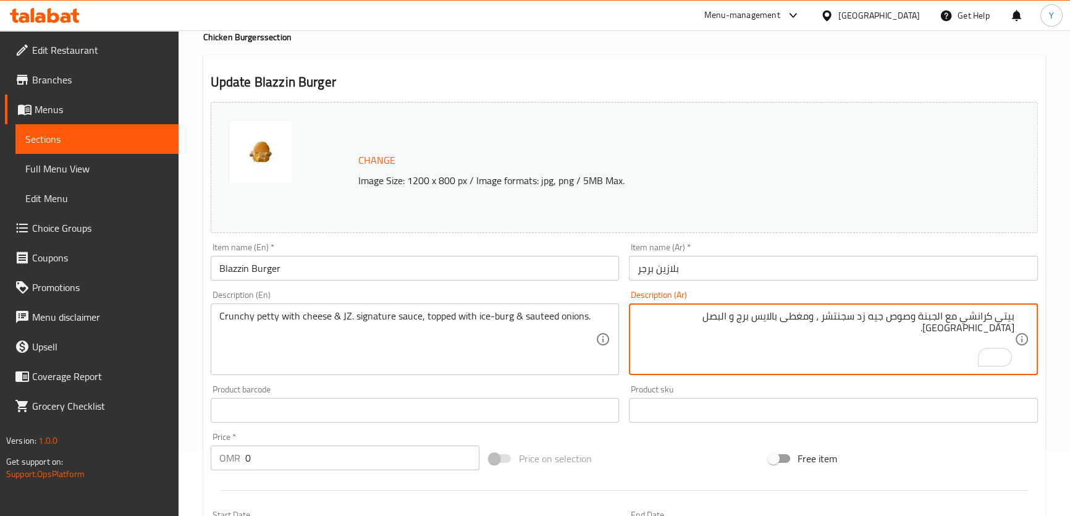
click at [1005, 316] on textarea "بيتي كرانشي مع الجبنة وصوص جيه زد سجنتشر ، ومغطى بالايس برج و البصل السوتيه." at bounding box center [826, 339] width 377 height 59
type textarea "شريحة كرانشي مع الجبنة وصوص جيه زد سجنتشر ، ومغطى بالايس برج و البصل [GEOGRAPHI…"
drag, startPoint x: 263, startPoint y: 315, endPoint x: 284, endPoint y: 328, distance: 24.5
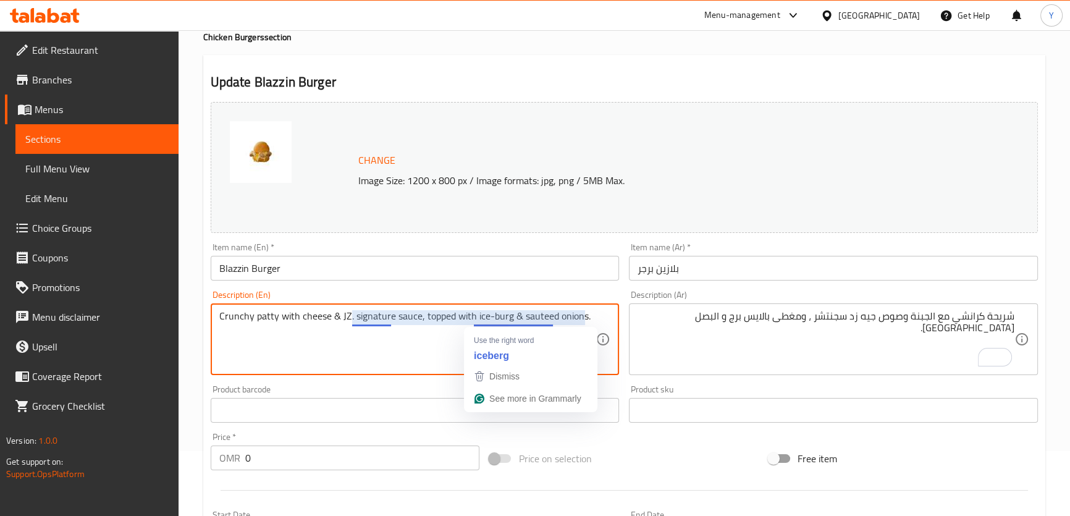
type textarea "Crunchy patty with cheese & JZ. signature sauce, topped with ice-burg & sauteed…"
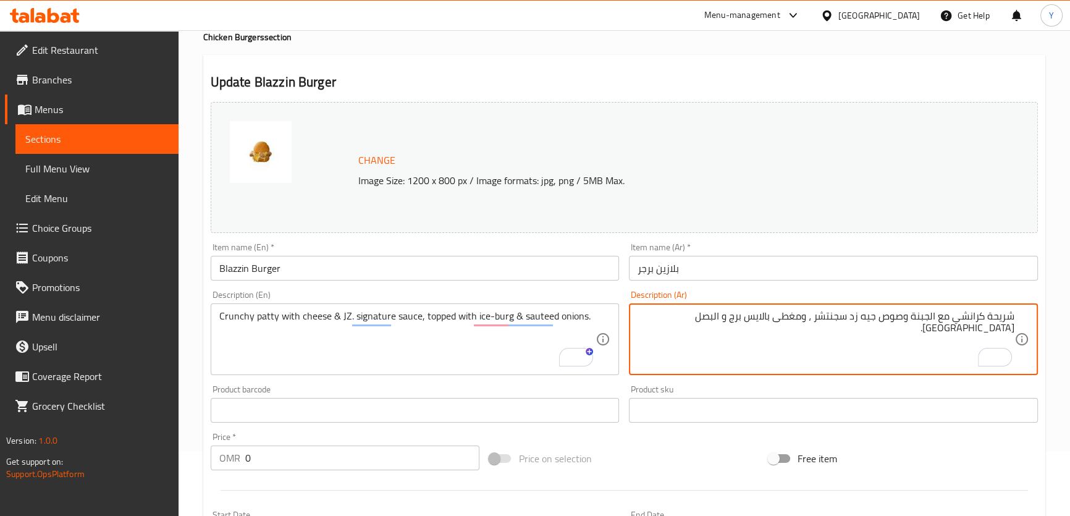
click at [868, 83] on h2 "Update Blazzin Burger" at bounding box center [624, 82] width 827 height 19
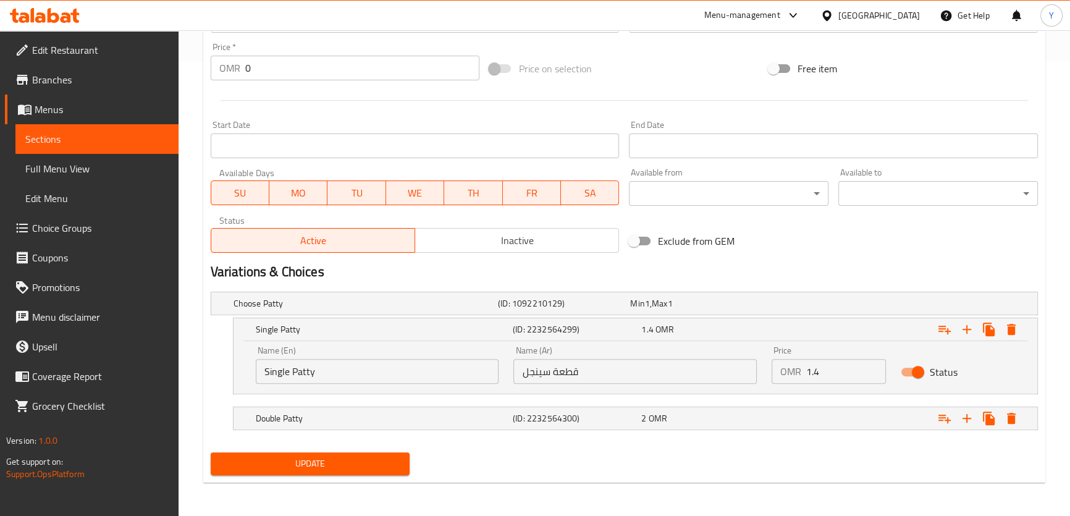
scroll to position [230, 0]
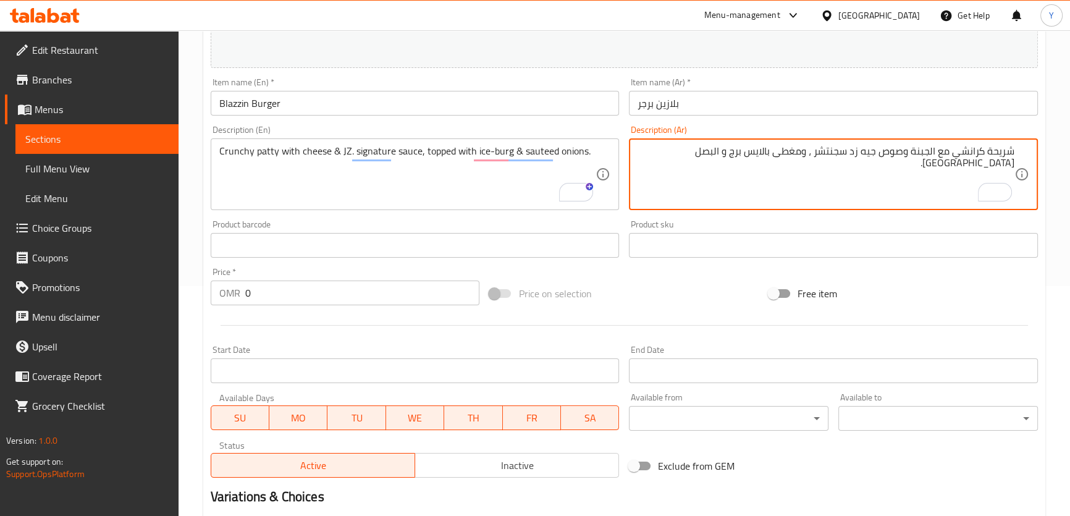
click at [1003, 151] on textarea "شريحة كرانشي مع الجبنة وصوص جيه زد سجنتشر ، ومغطى بالايس برج و البصل [GEOGRAPHI…" at bounding box center [826, 174] width 377 height 59
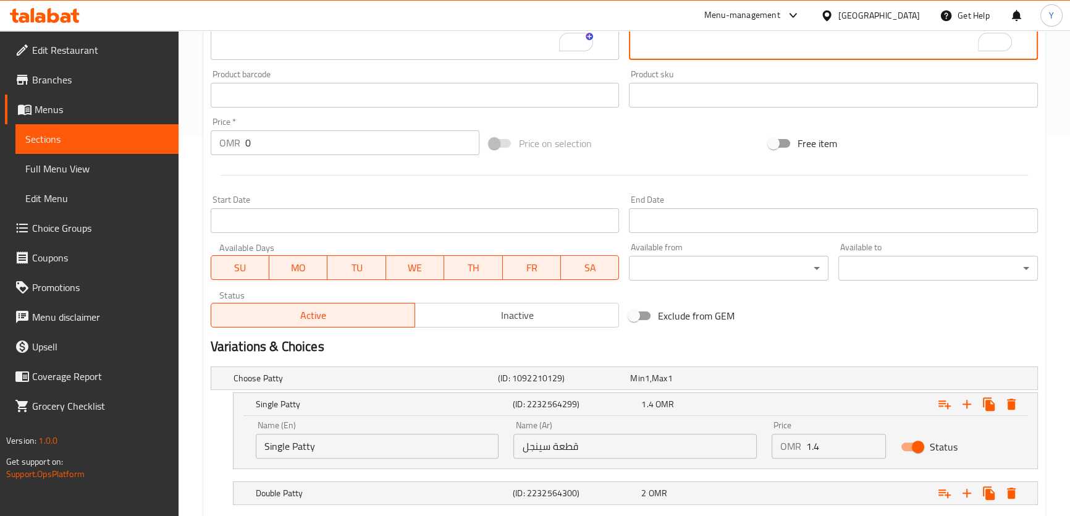
scroll to position [455, 0]
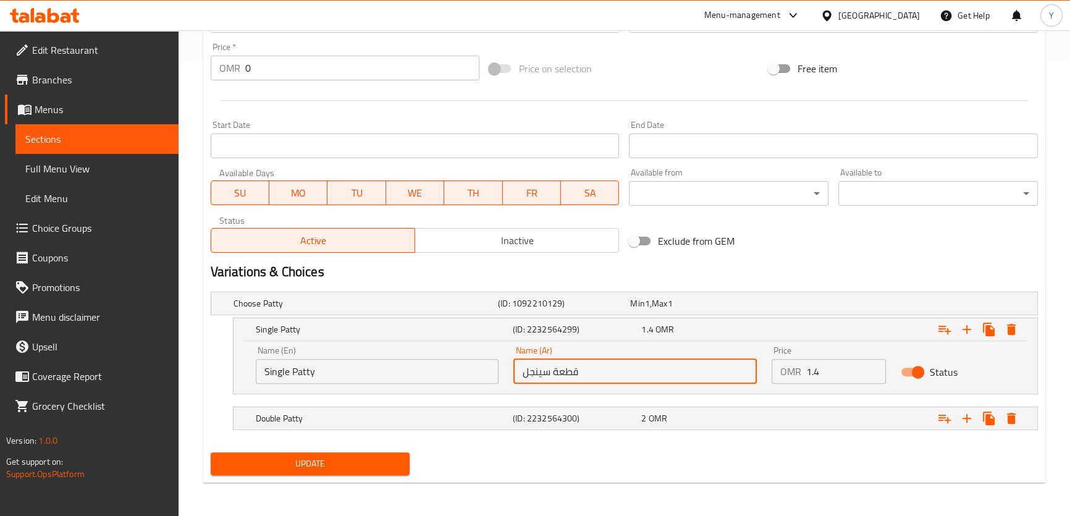
click at [573, 374] on input "قطعة سينجل" at bounding box center [635, 371] width 243 height 25
paste input "شريح"
type input "شريحة سينجل"
click at [577, 310] on h5 "(ID: 2232564300)" at bounding box center [561, 303] width 127 height 12
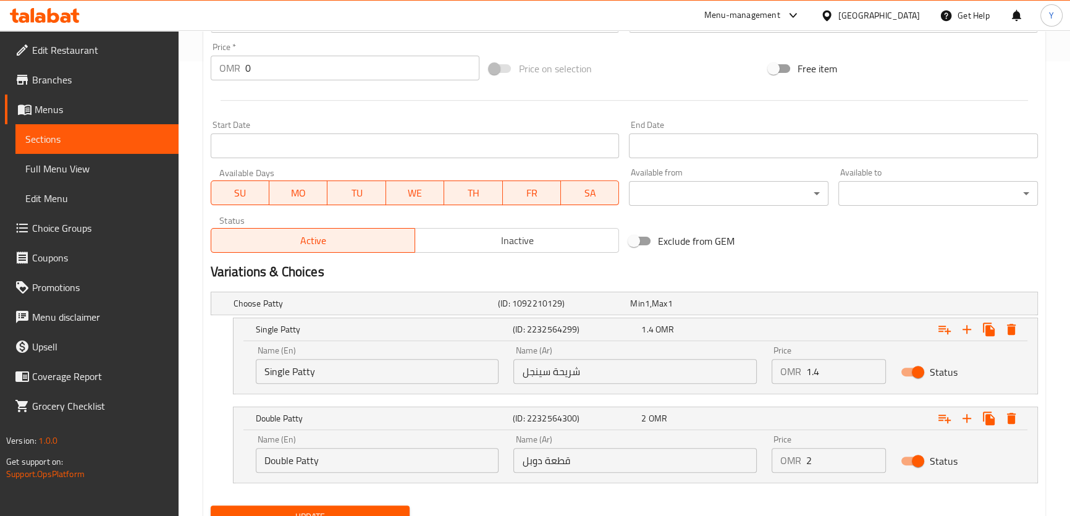
click at [562, 457] on input "قطعة دوبل" at bounding box center [635, 460] width 243 height 25
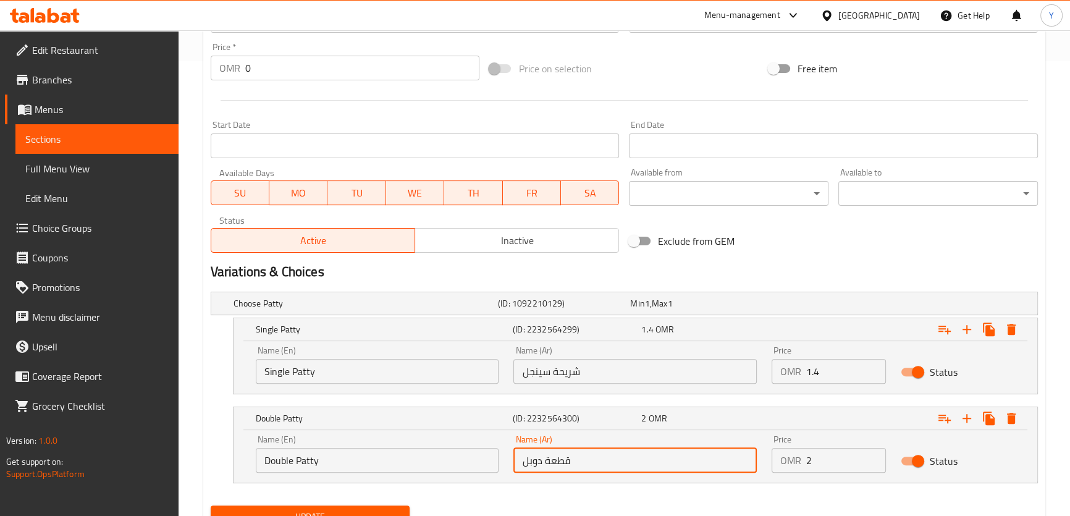
click at [562, 457] on input "قطعة دوبل" at bounding box center [635, 460] width 243 height 25
paste input "شريح"
type input "شريحة دوبل"
click at [536, 373] on input "شريحة سينجل" at bounding box center [635, 371] width 243 height 25
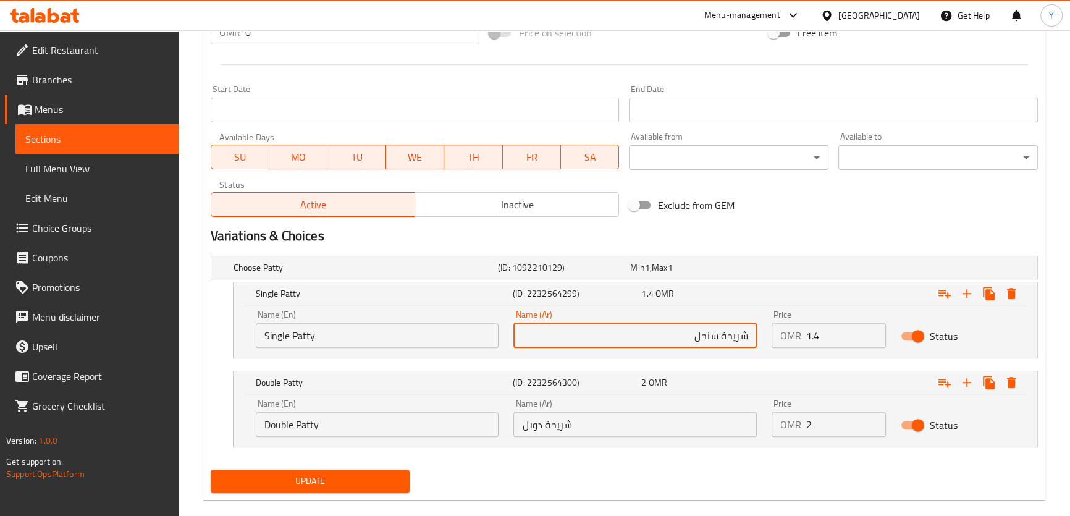
scroll to position [508, 0]
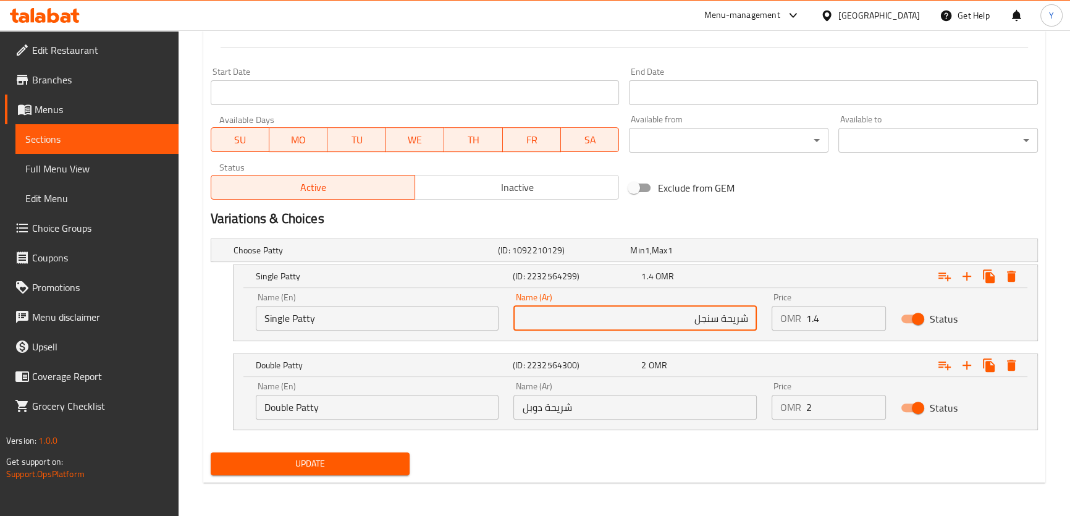
type input "شريحة سنجل"
click at [395, 468] on span "Update" at bounding box center [311, 463] width 180 height 15
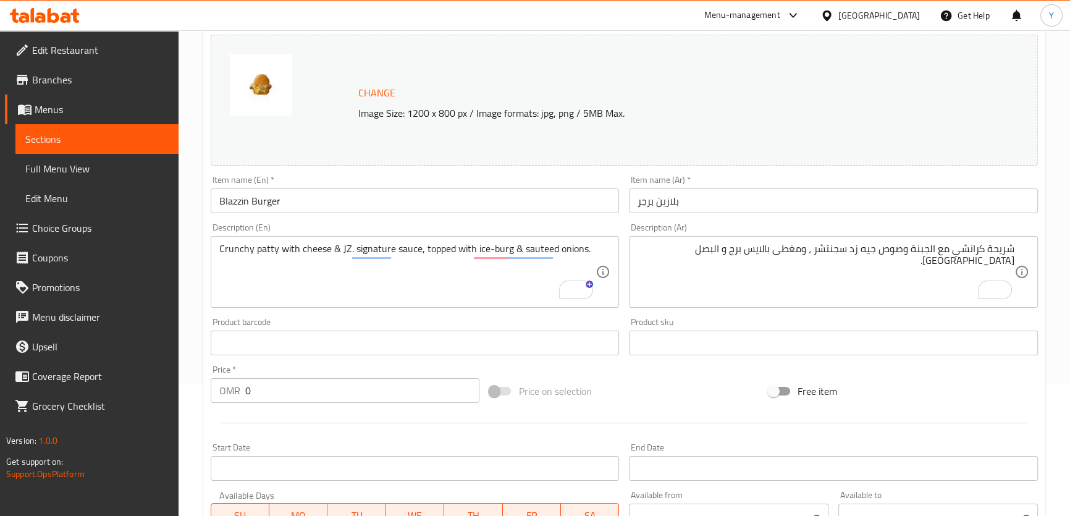
scroll to position [0, 0]
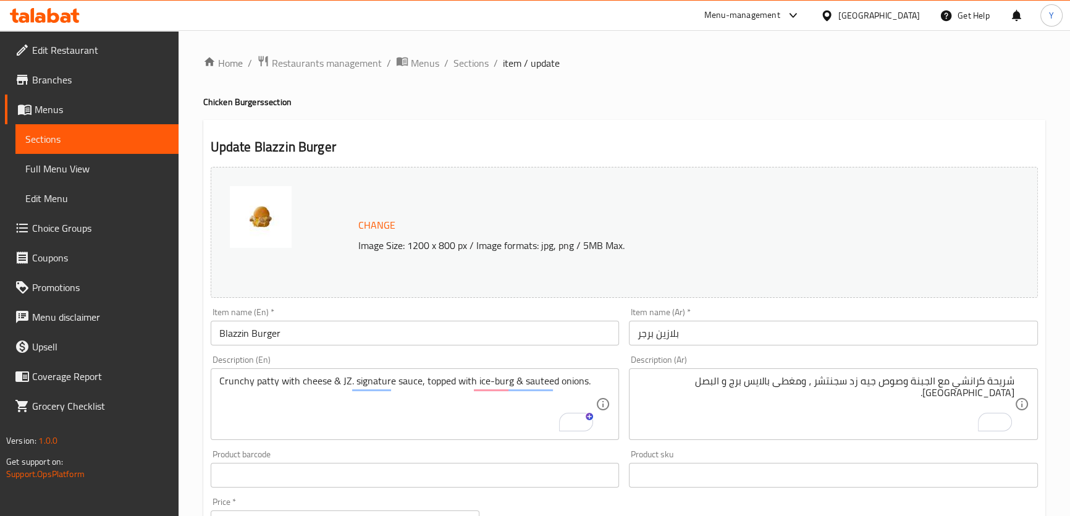
click at [494, 57] on li "/" at bounding box center [496, 63] width 4 height 15
click at [480, 61] on span "Sections" at bounding box center [471, 63] width 35 height 15
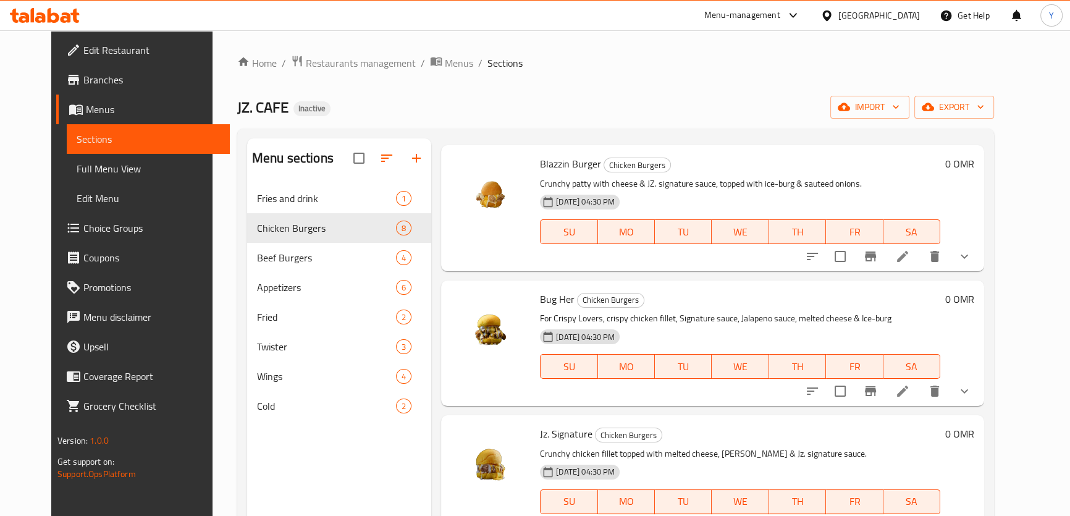
scroll to position [281, 0]
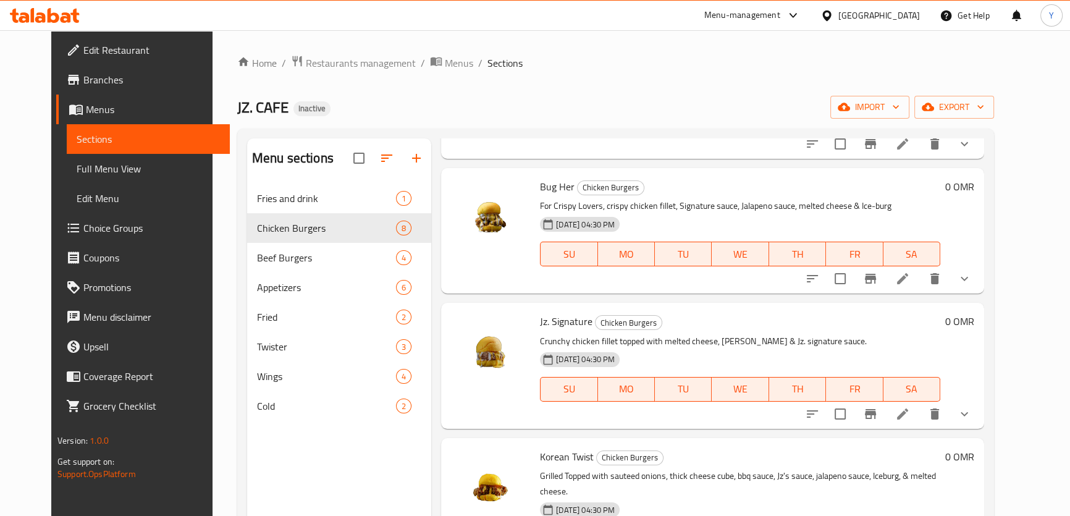
click at [910, 420] on icon at bounding box center [902, 414] width 15 height 15
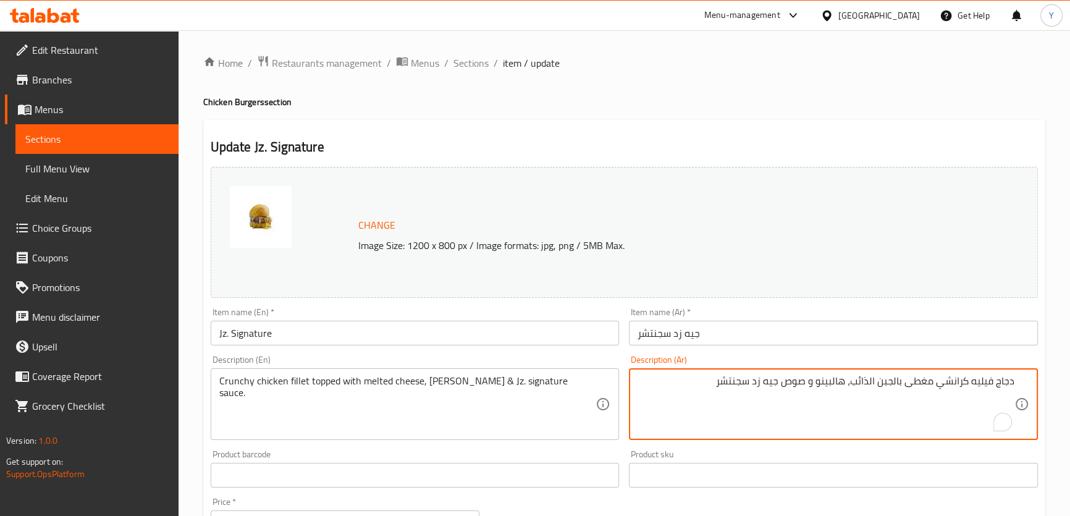
click at [806, 331] on input "جيه زد سجنتشر" at bounding box center [833, 333] width 409 height 25
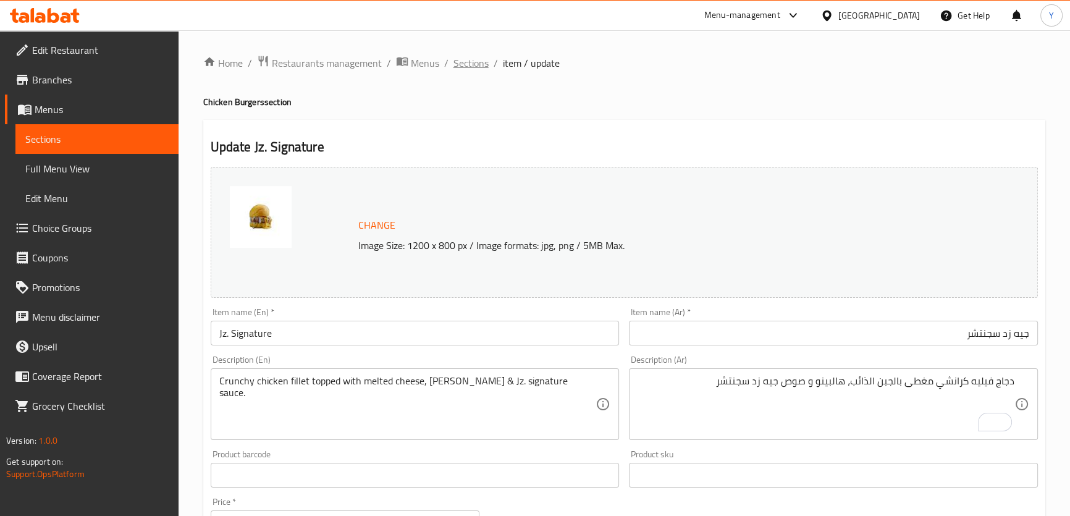
click at [481, 57] on span "Sections" at bounding box center [471, 63] width 35 height 15
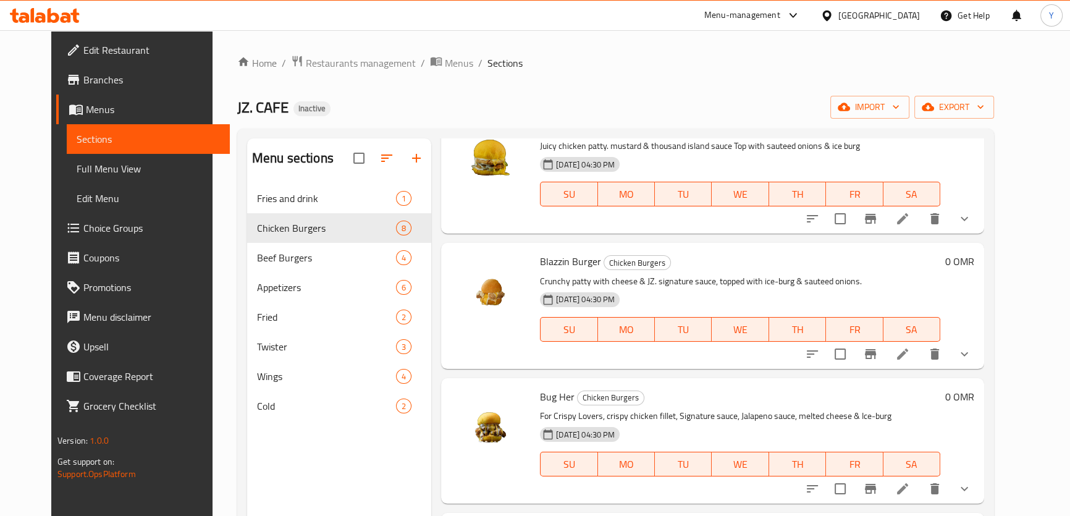
scroll to position [168, 0]
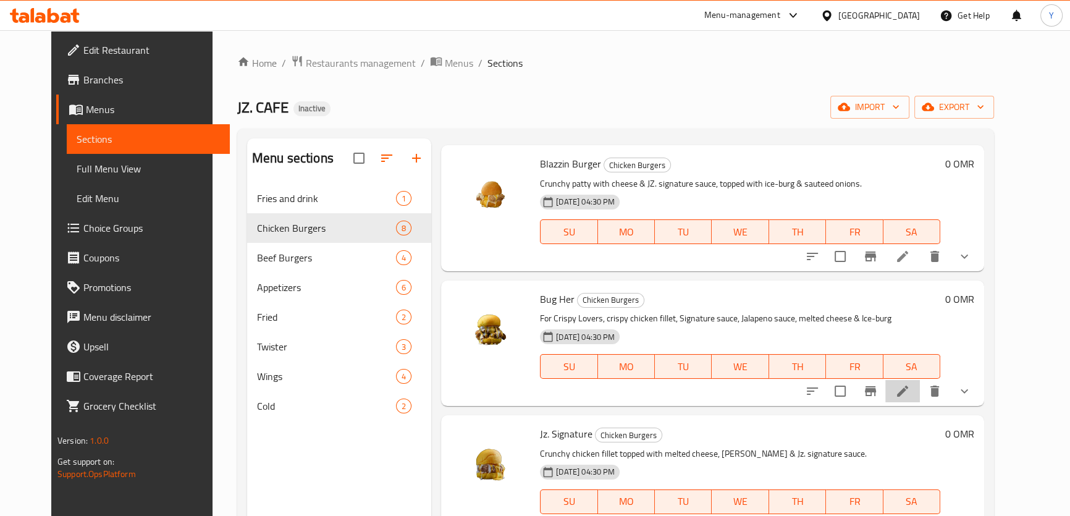
click at [920, 381] on li at bounding box center [903, 391] width 35 height 22
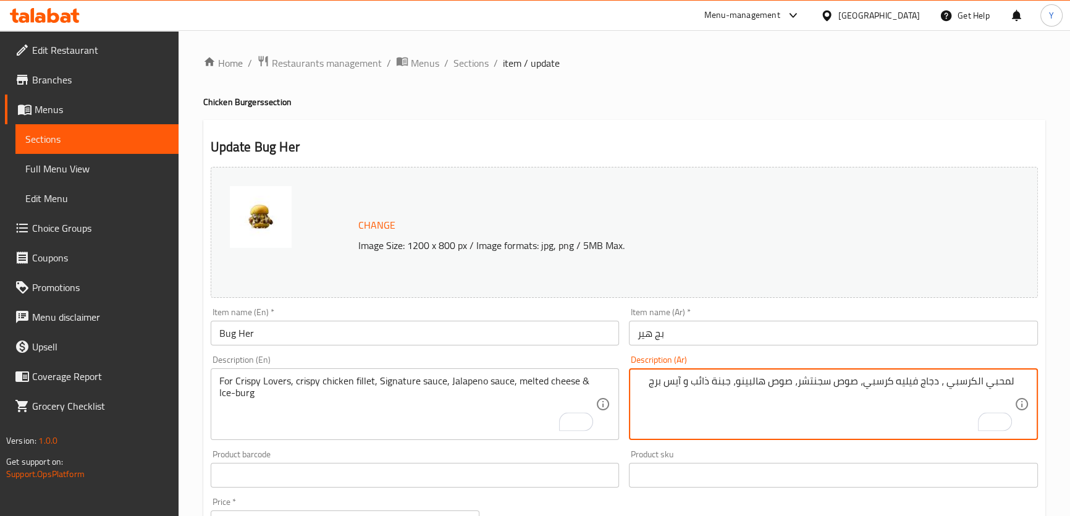
click at [946, 376] on textarea "لمحبي الكرسبي ، دجاج فيليه كرسبي، صوص سجنتشر، صوص هالبينو، جبنة ذائب و آيس برج" at bounding box center [826, 404] width 377 height 59
type textarea "لمحبي الكرسبي، دجاج فيليه كرسبي، صوص سجنتشر، صوص هالبينو، جبنة ذائب و آيس برج"
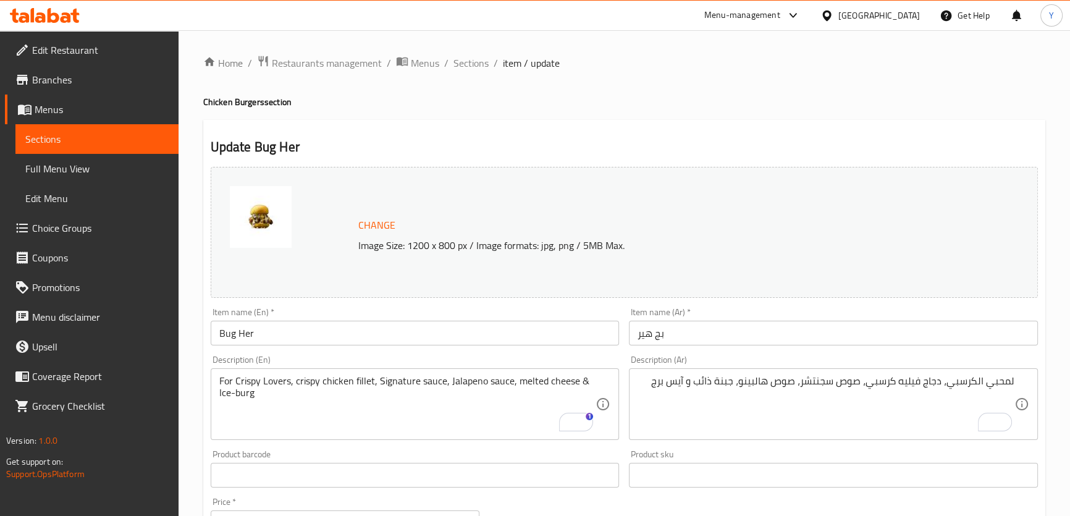
click at [722, 91] on div "Home / Restaurants management / Menus / Sections / item / update Chicken Burger…" at bounding box center [624, 474] width 842 height 839
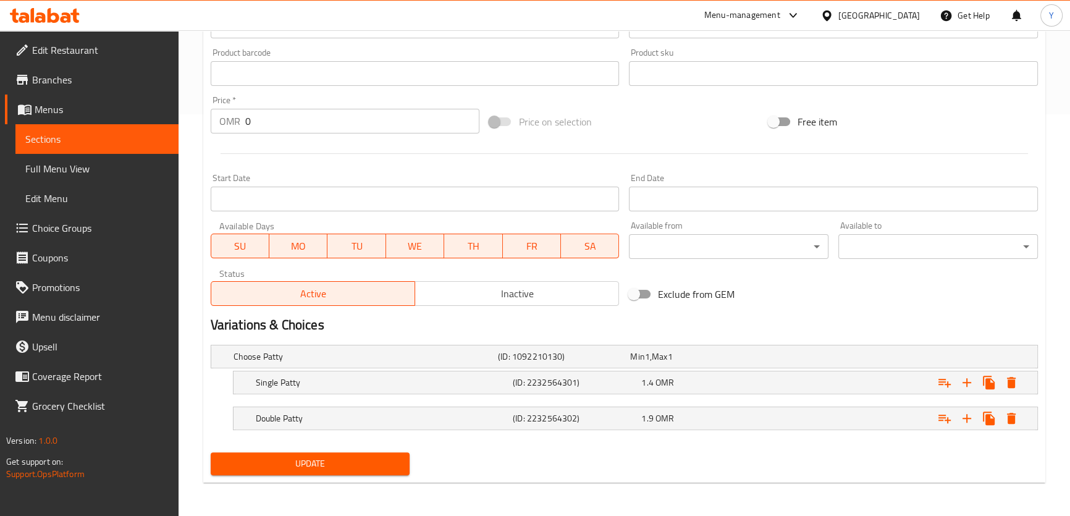
scroll to position [402, 0]
click at [555, 363] on h5 "(ID: 2232564302)" at bounding box center [561, 356] width 127 height 12
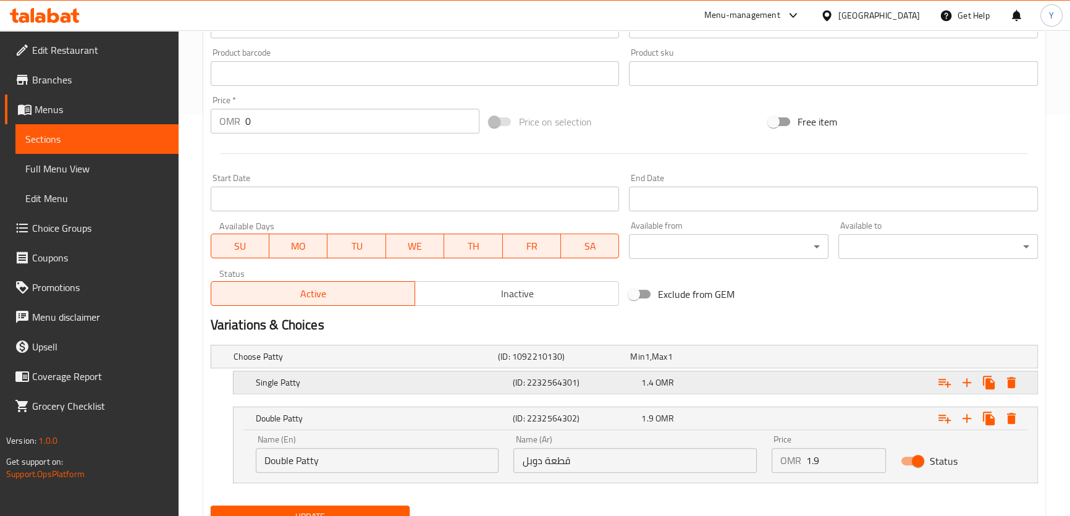
click at [591, 363] on h5 "(ID: 2232564301)" at bounding box center [561, 356] width 127 height 12
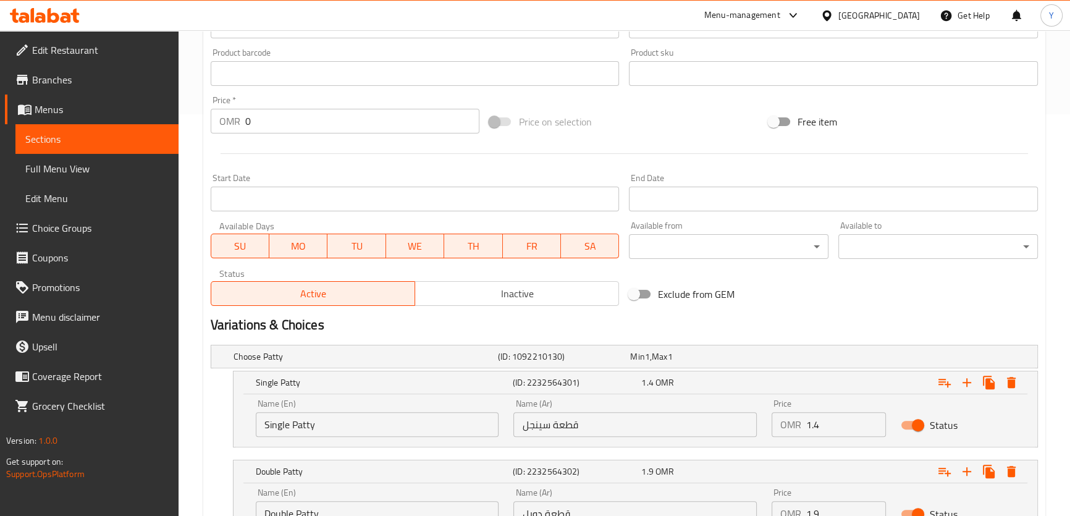
click at [572, 428] on input "قطعة سينجل" at bounding box center [635, 424] width 243 height 25
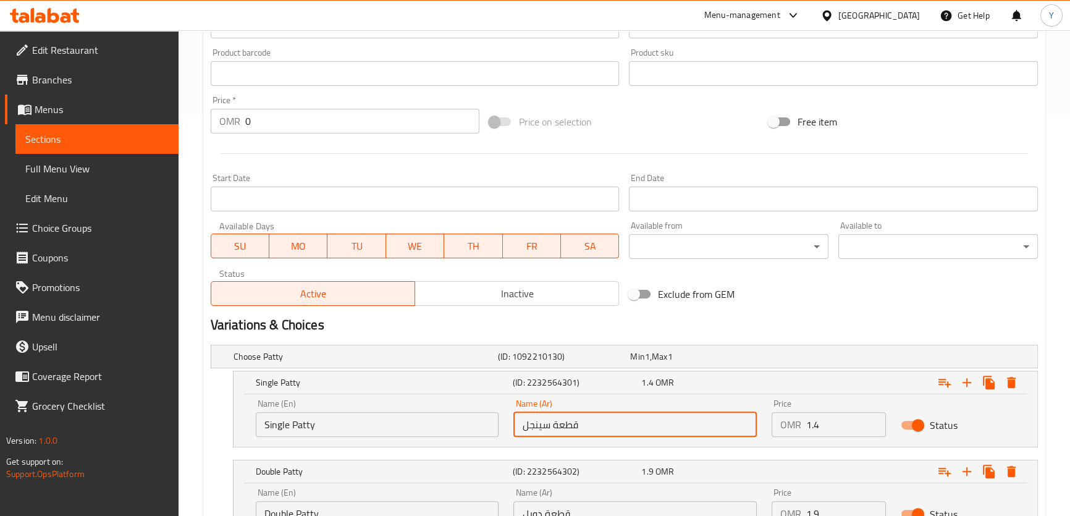
click at [572, 428] on input "قطعة سينجل" at bounding box center [635, 424] width 243 height 25
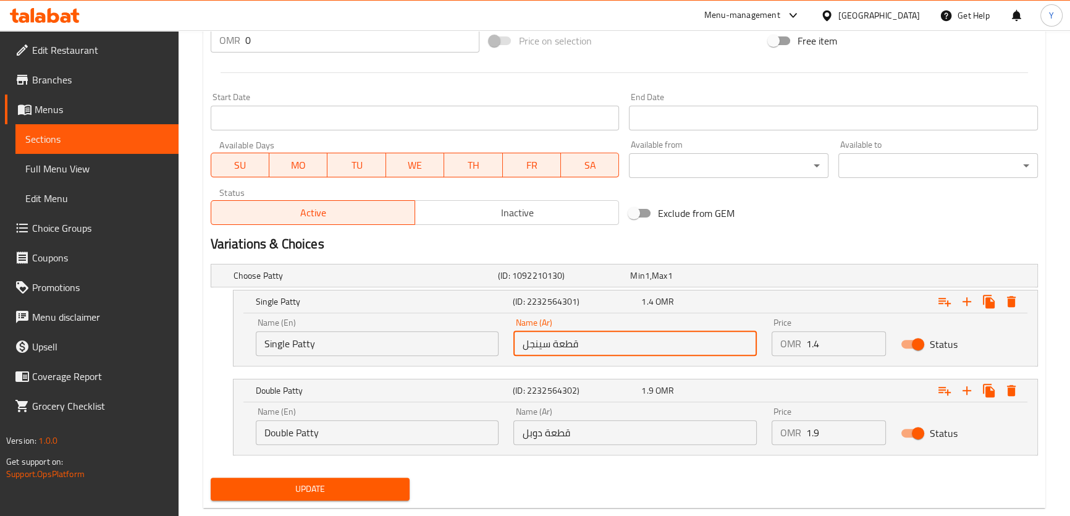
scroll to position [508, 0]
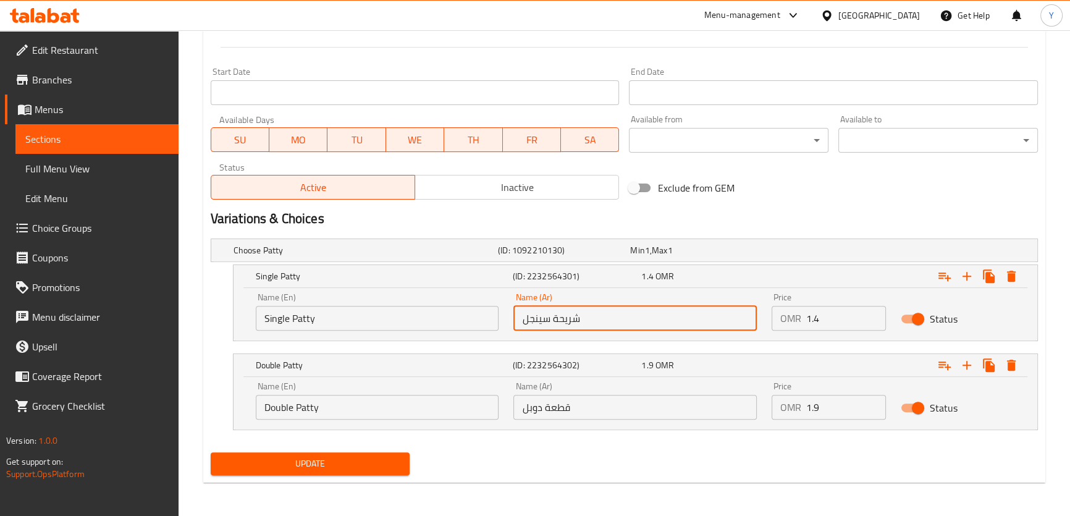
click at [564, 320] on input "شريحة سينجل" at bounding box center [635, 318] width 243 height 25
click at [541, 320] on input "شريحة سينجل" at bounding box center [635, 318] width 243 height 25
type input "شريحة سنجل"
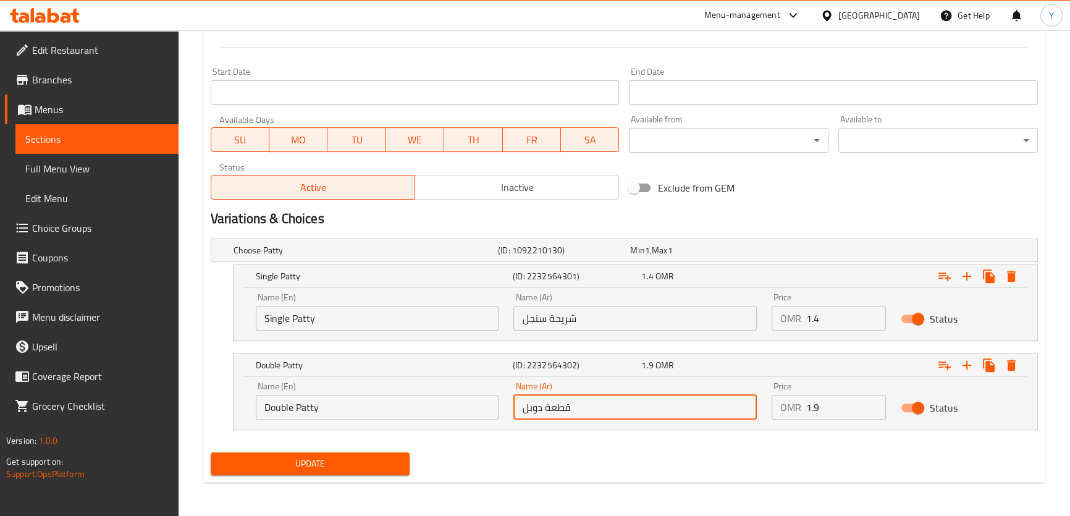
click at [550, 413] on input "قطعة دوبل" at bounding box center [635, 407] width 243 height 25
click at [560, 403] on input "قطعة دوبل" at bounding box center [635, 407] width 243 height 25
paste input "شريح"
type input "شريحة دوبل"
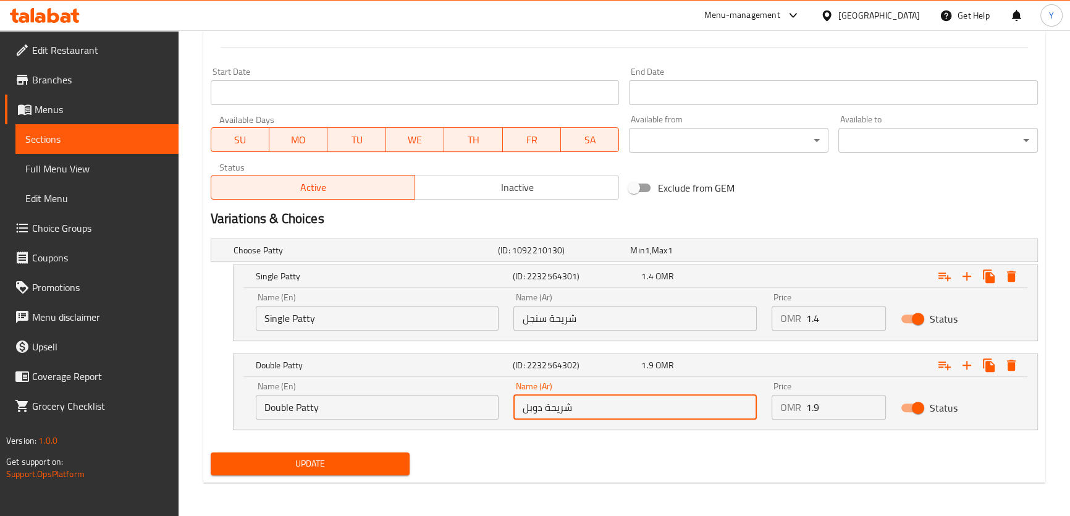
click at [446, 481] on div "Update Bug Her Change Image Size: 1200 x 800 px / Image formats: jpg, png / 5MB…" at bounding box center [624, 47] width 842 height 871
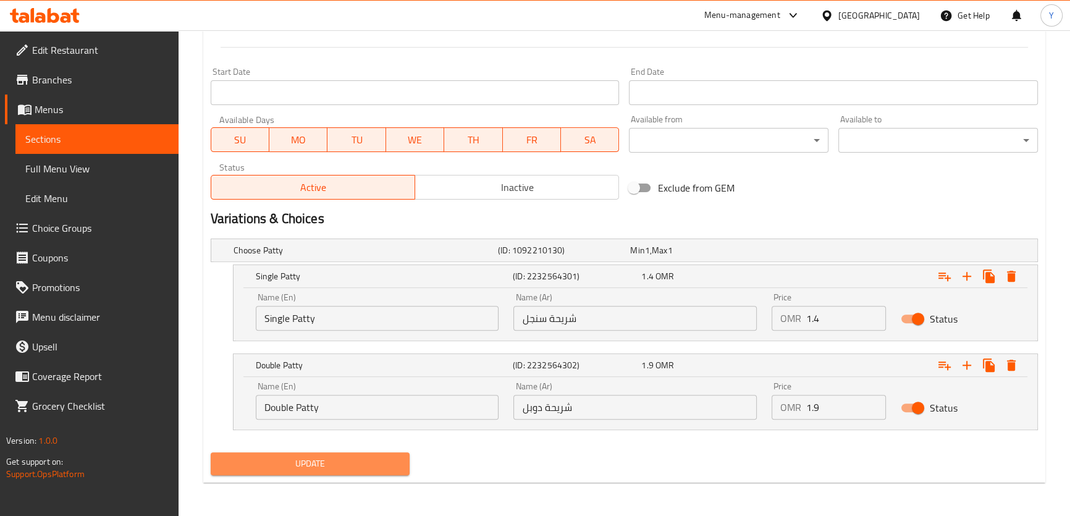
click at [391, 469] on span "Update" at bounding box center [311, 463] width 180 height 15
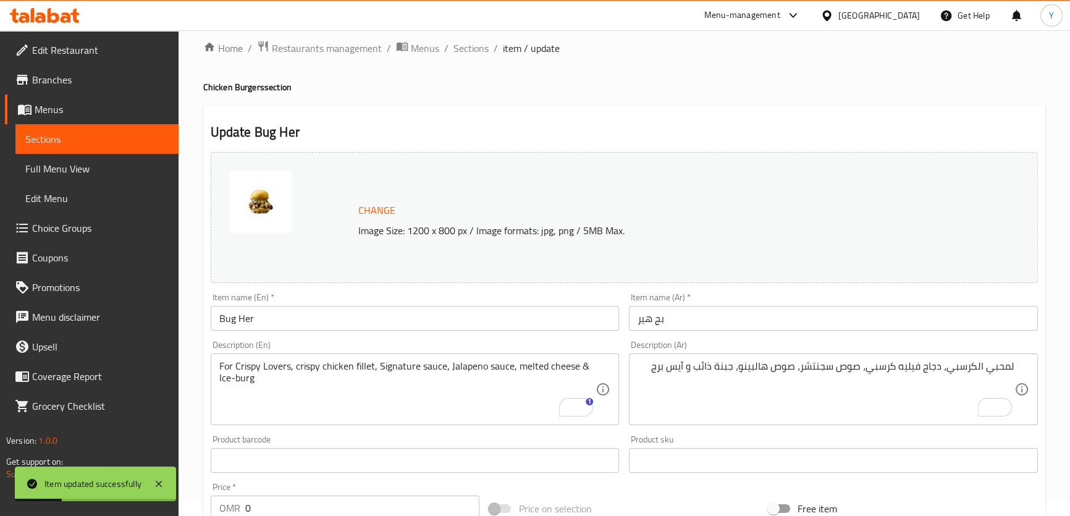
scroll to position [0, 0]
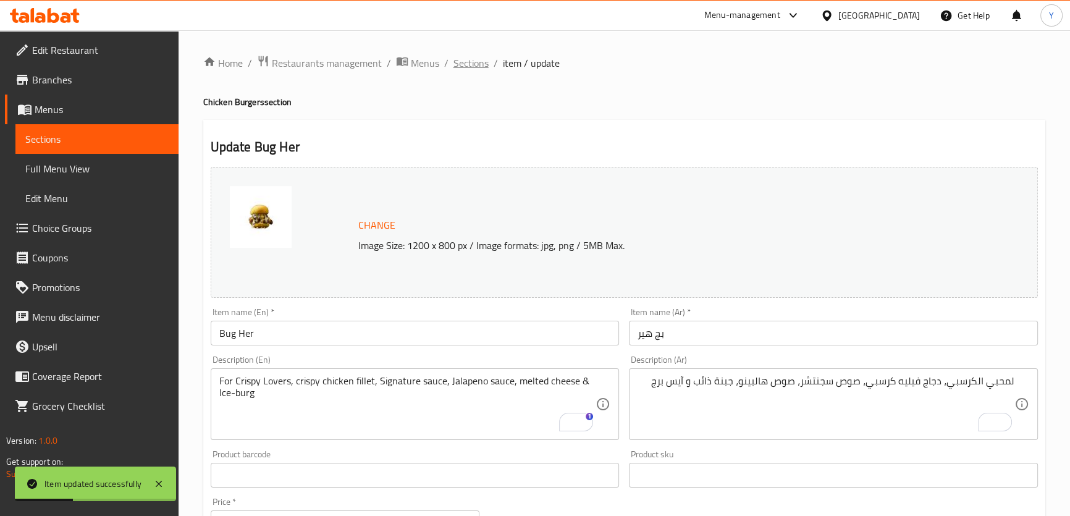
click at [465, 59] on span "Sections" at bounding box center [471, 63] width 35 height 15
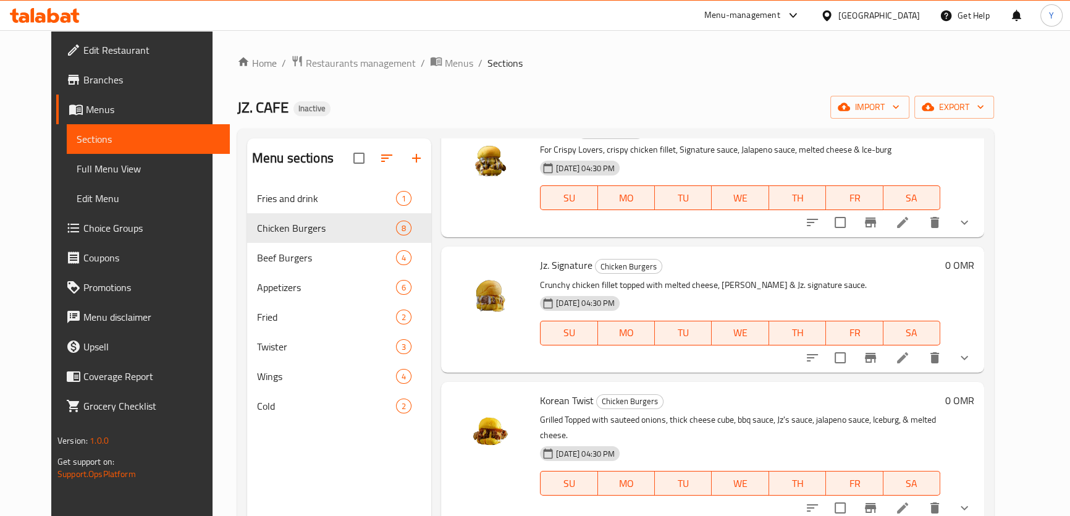
scroll to position [449, 0]
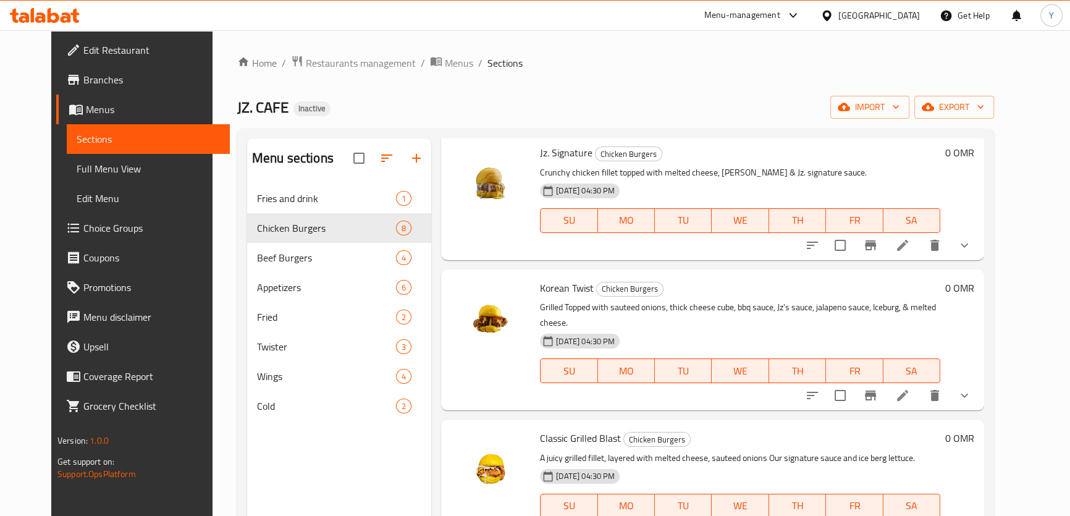
click at [910, 388] on icon at bounding box center [902, 395] width 15 height 15
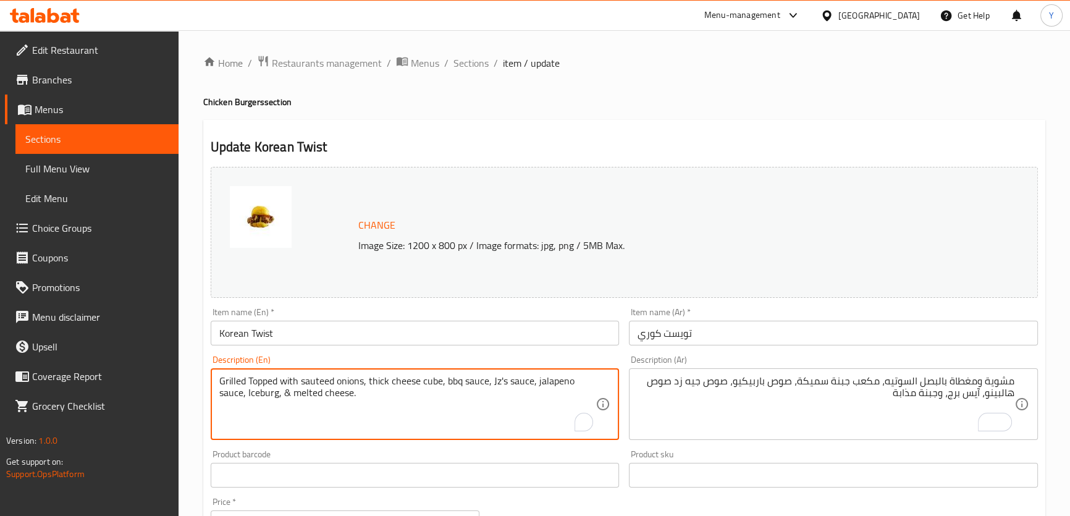
click at [451, 378] on textarea "Grilled Topped with sauteed onions, thick cheese cube, bbq sauce, Jz's sauce, j…" at bounding box center [407, 404] width 377 height 59
type textarea "Grilled Topped with sauteed onions, thick cheese cube, BBQ sauce, Jz's sauce, j…"
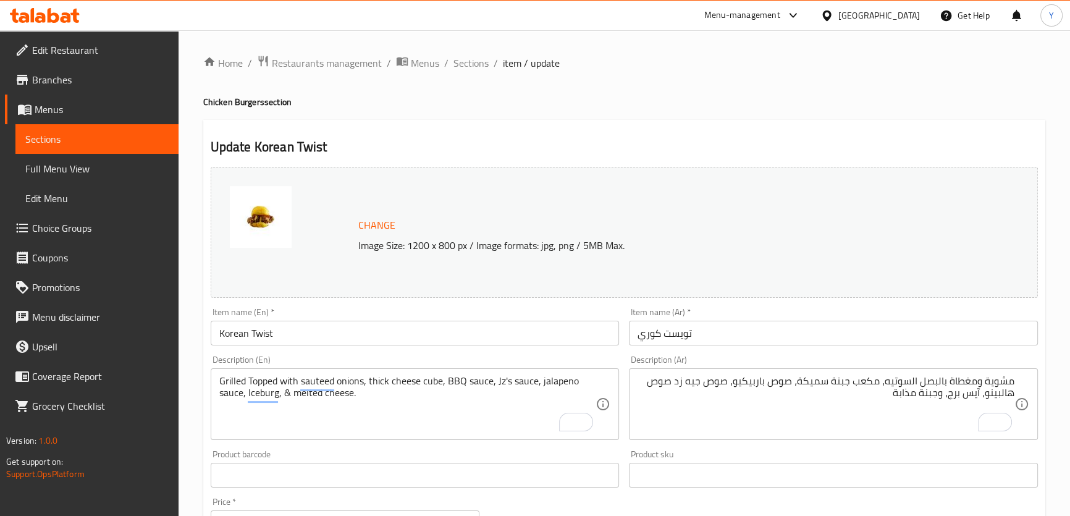
click at [779, 133] on div "Update Korean Twist Change Image Size: 1200 x 800 px / Image formats: jpg, png …" at bounding box center [624, 502] width 842 height 764
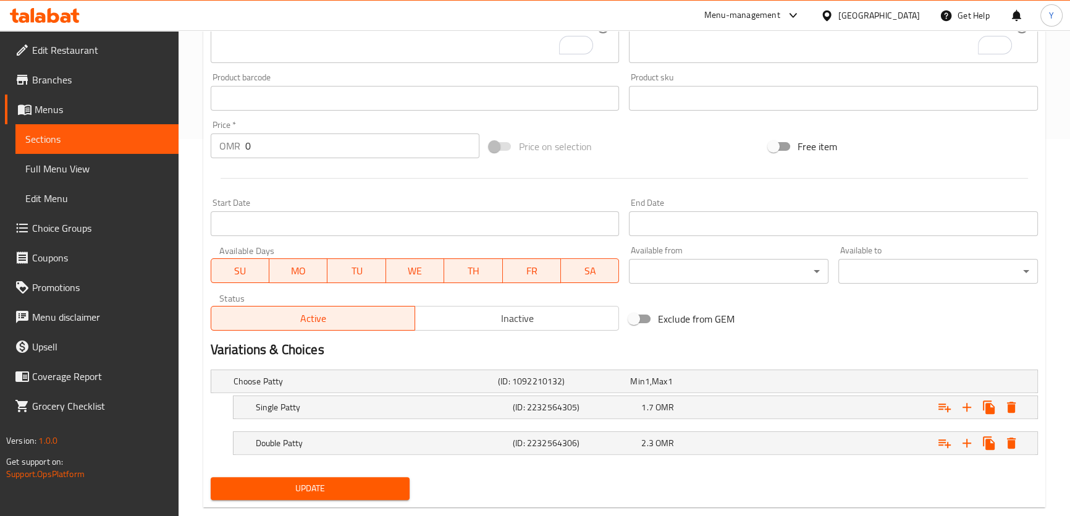
scroll to position [402, 0]
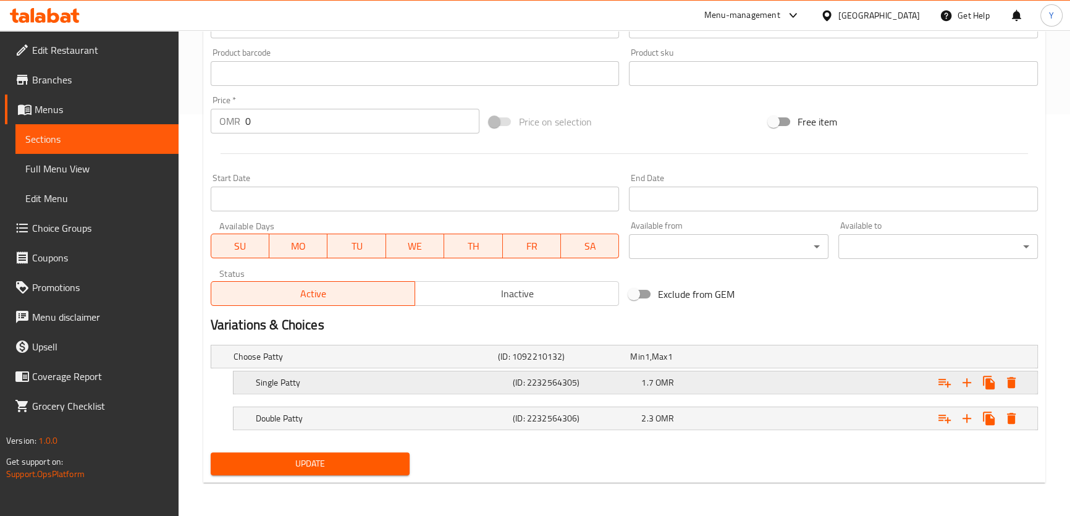
click at [593, 363] on h5 "(ID: 2232564305)" at bounding box center [561, 356] width 127 height 12
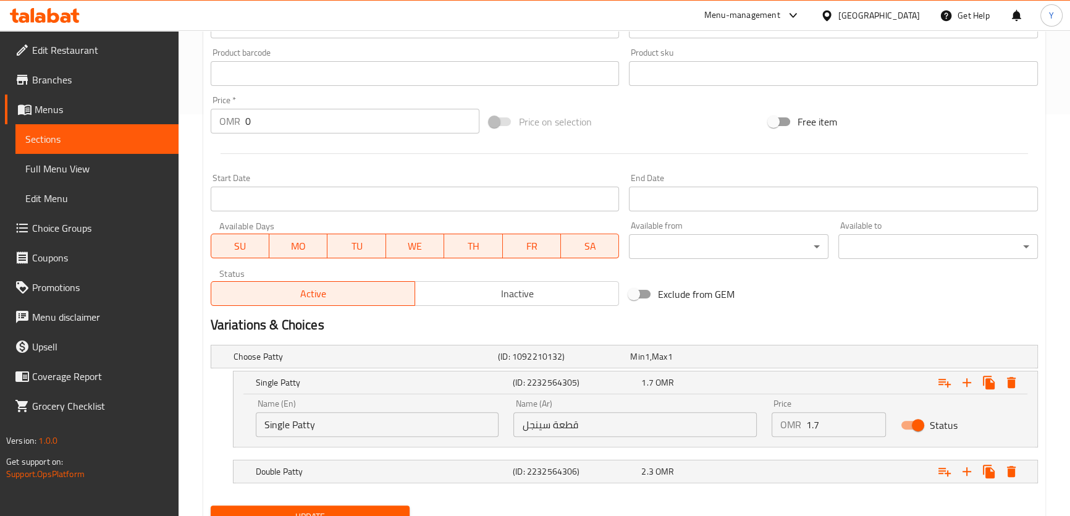
click at [656, 488] on nav at bounding box center [624, 491] width 827 height 10
click at [650, 365] on span "OMR" at bounding box center [647, 357] width 5 height 16
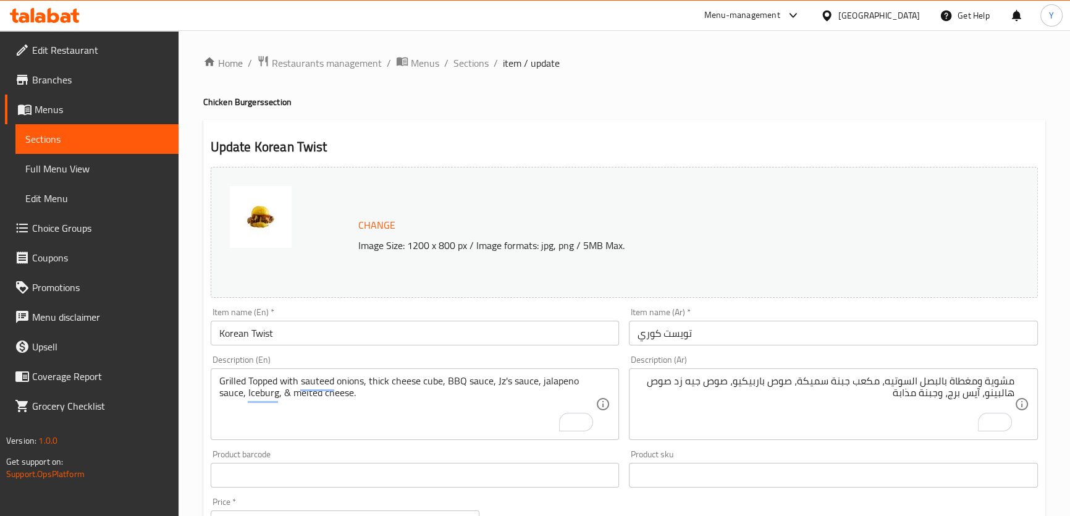
scroll to position [508, 0]
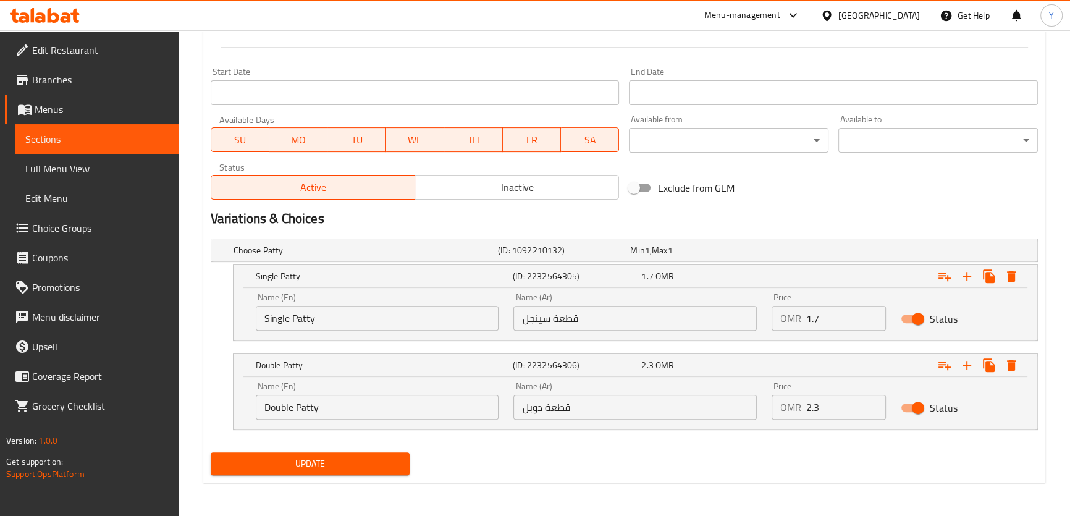
click at [575, 320] on input "قطعة سينجل" at bounding box center [635, 318] width 243 height 25
click at [561, 316] on input "قطعة سينجل" at bounding box center [635, 318] width 243 height 25
click at [568, 316] on input "شريحة سينجل" at bounding box center [635, 318] width 243 height 25
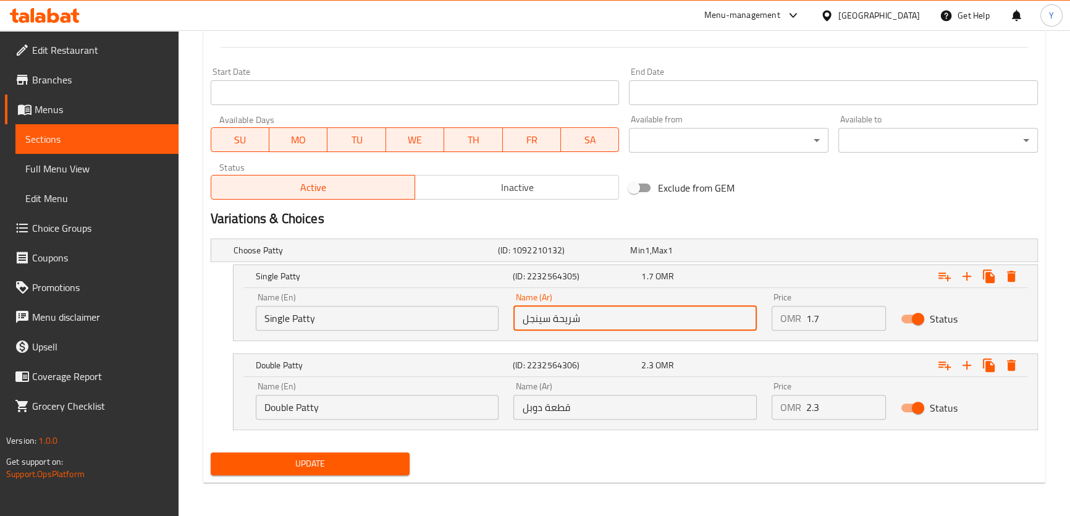
click at [568, 316] on input "شريحة سينجل" at bounding box center [635, 318] width 243 height 25
click at [539, 328] on input "شريحة سينجل" at bounding box center [635, 318] width 243 height 25
type input "شريحة سنجل"
click at [562, 403] on input "قطعة دوبل" at bounding box center [635, 407] width 243 height 25
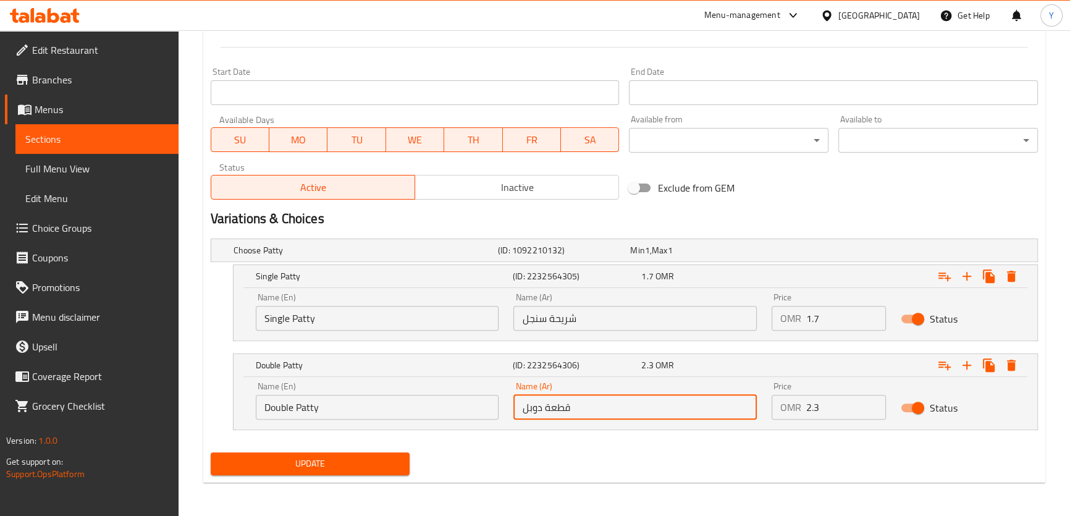
click at [562, 403] on input "قطعة دوبل" at bounding box center [635, 407] width 243 height 25
paste input "شريح"
type input "شريحة دوبل"
click at [452, 451] on div "Update" at bounding box center [624, 463] width 837 height 33
click at [410, 463] on div "Update" at bounding box center [310, 463] width 209 height 33
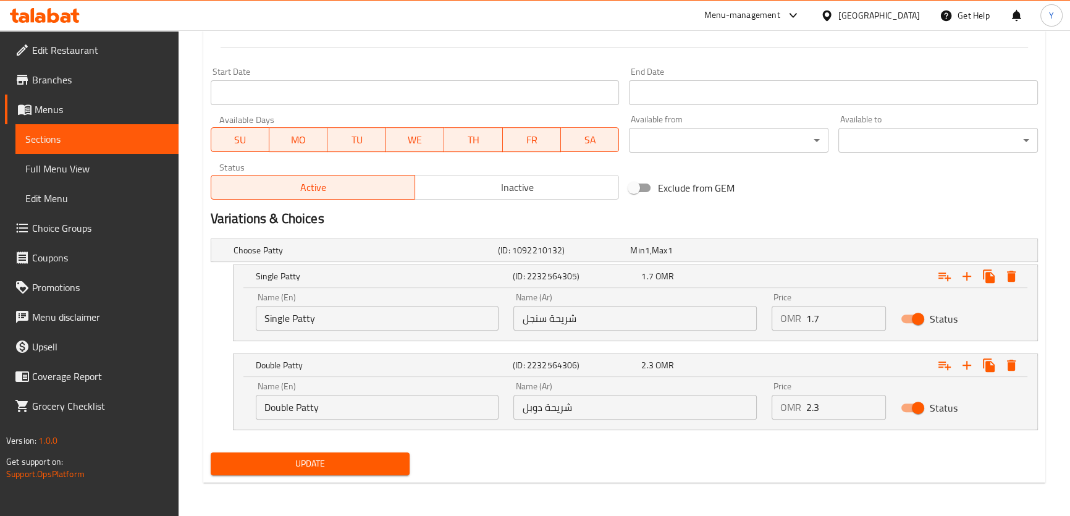
click at [400, 464] on span "Update" at bounding box center [311, 463] width 180 height 15
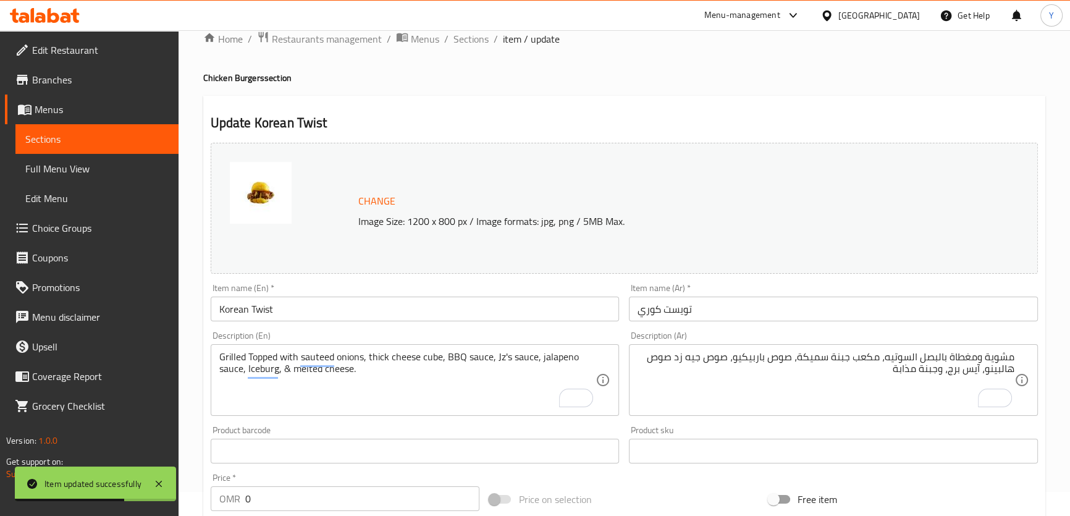
scroll to position [0, 0]
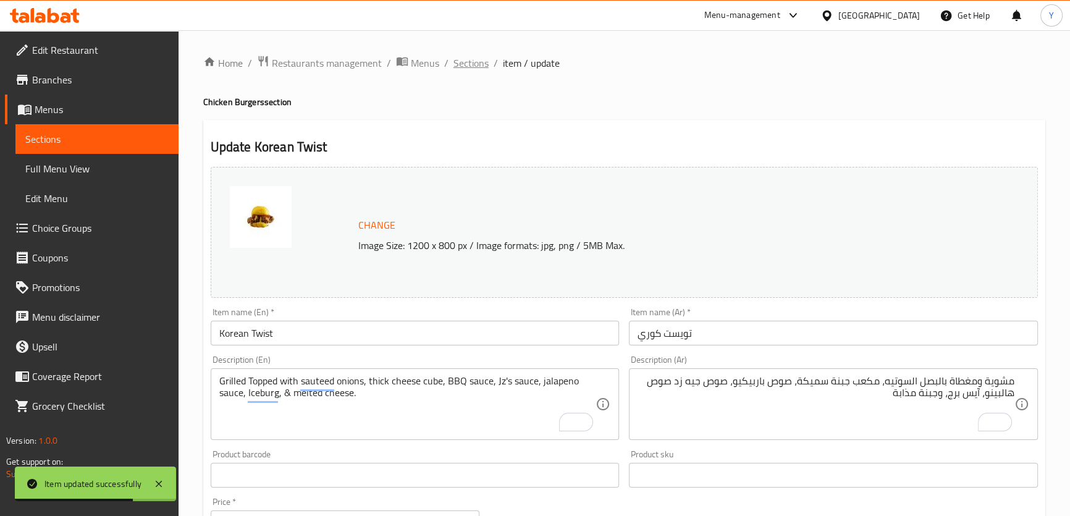
click at [463, 56] on span "Sections" at bounding box center [471, 63] width 35 height 15
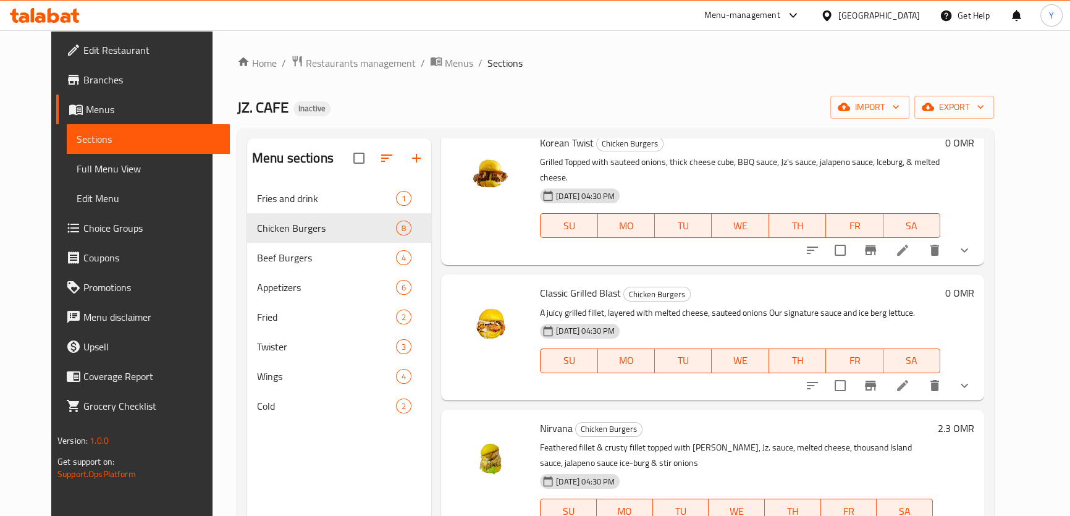
scroll to position [625, 0]
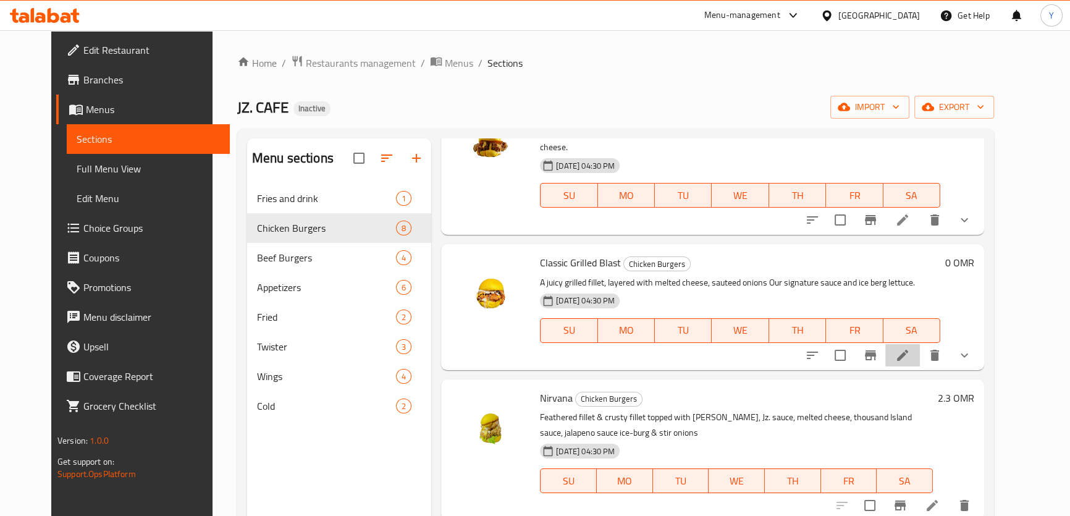
click at [920, 348] on li at bounding box center [903, 355] width 35 height 22
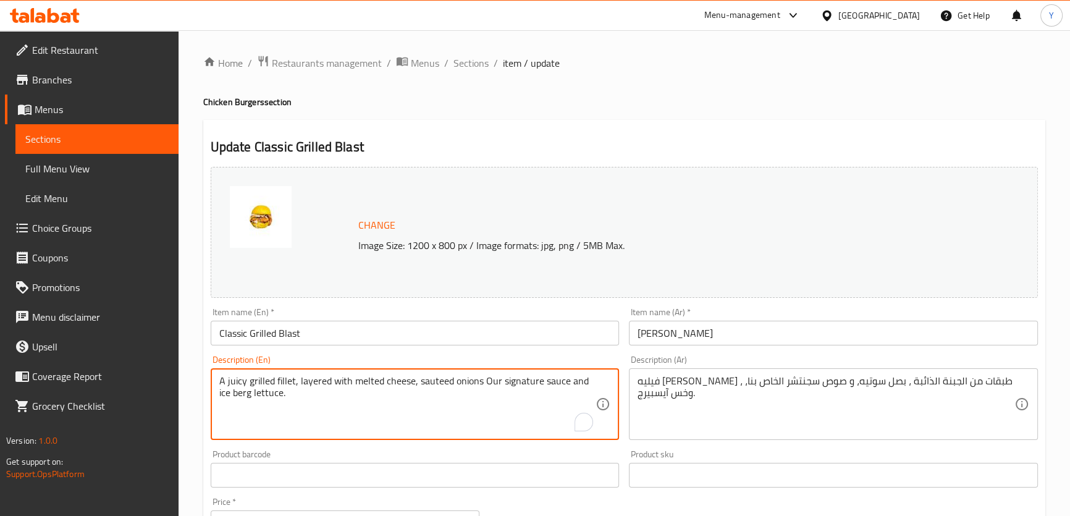
click at [805, 360] on div "Description (Ar) فيليه مشوي جوسي ، طبقات من الجبنة الذائبة ، بصل سوتيه، و صوص س…" at bounding box center [833, 397] width 409 height 85
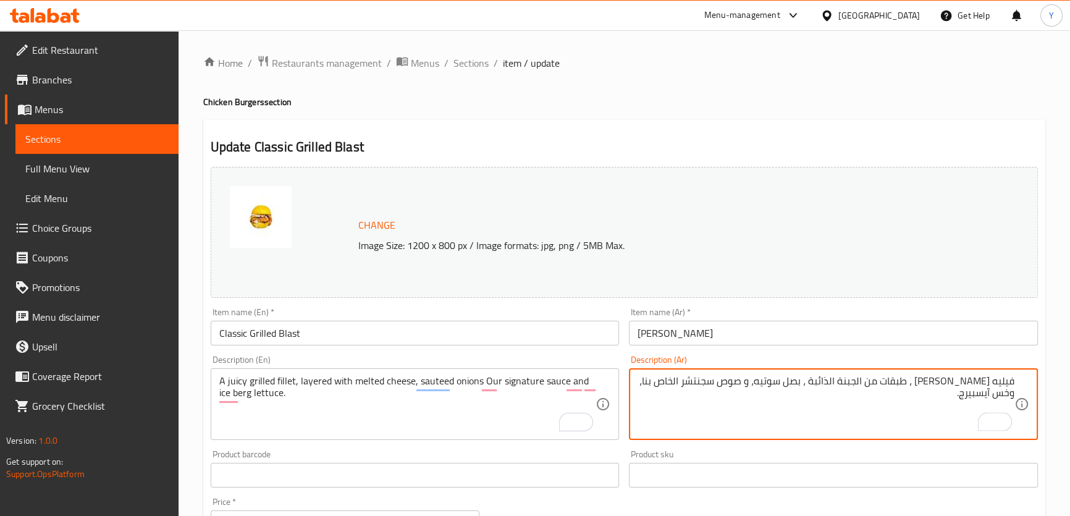
click at [934, 391] on textarea "فيليه مشوي جوسي ، طبقات من الجبنة الذائبة ، بصل سوتيه، و صوص سجنتشر الخاص بنا، …" at bounding box center [826, 404] width 377 height 59
click at [930, 383] on textarea "فيليه مشوي جوسي ، طبقات من الجبنة الذائبة ، بصل سوتيه، و صوص سجنتشر الخاص بنا، …" at bounding box center [826, 404] width 377 height 59
click at [831, 384] on textarea "فيليه مشوي جوسي، طبقات من الجبنة الذائبة ، بصل سوتيه، و صوص سجنتشر الخاص بنا، و…" at bounding box center [826, 404] width 377 height 59
type textarea "فيليه مشوي جوسي، طبقات من الجبنة الذائبة، بصل سوتيه، و صوص سجنتشر الخاص بنا، وخ…"
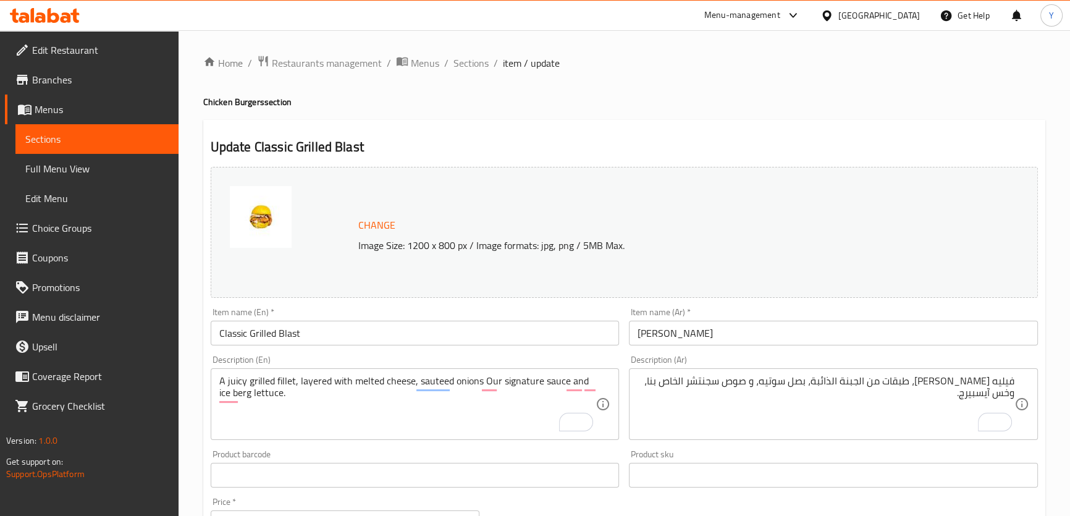
click at [754, 82] on div "Home / Restaurants management / Menus / Sections / item / update Chicken Burger…" at bounding box center [624, 474] width 842 height 839
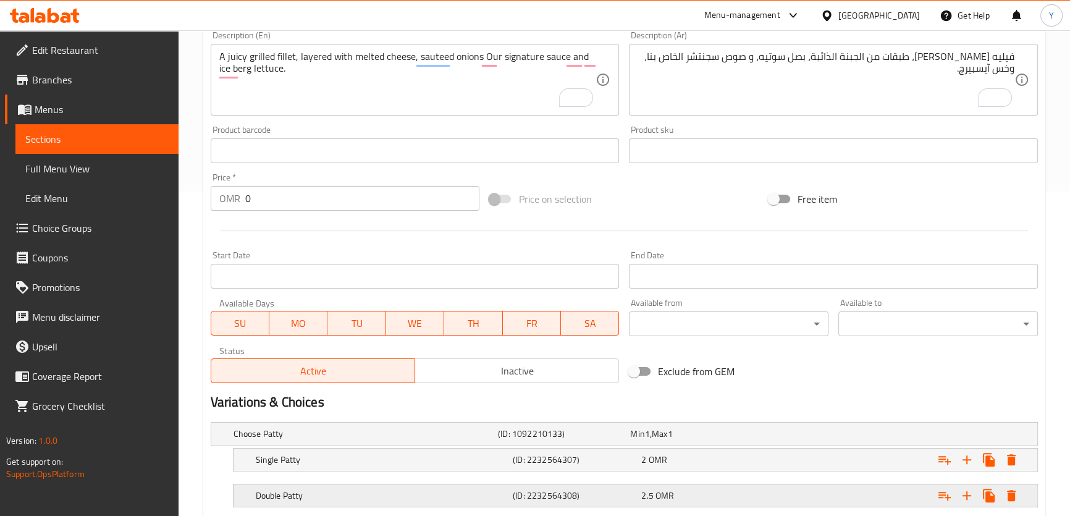
scroll to position [402, 0]
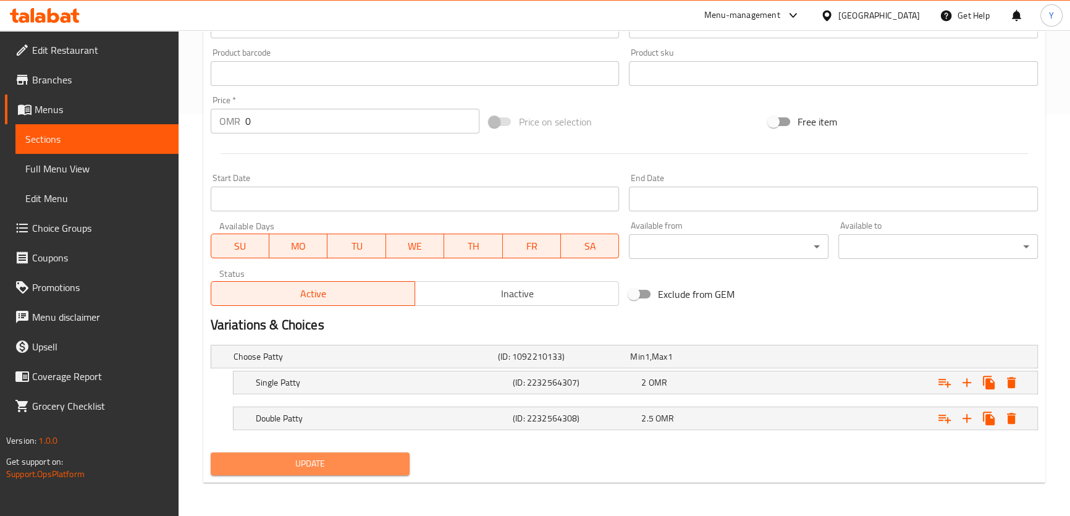
click at [376, 456] on span "Update" at bounding box center [311, 463] width 180 height 15
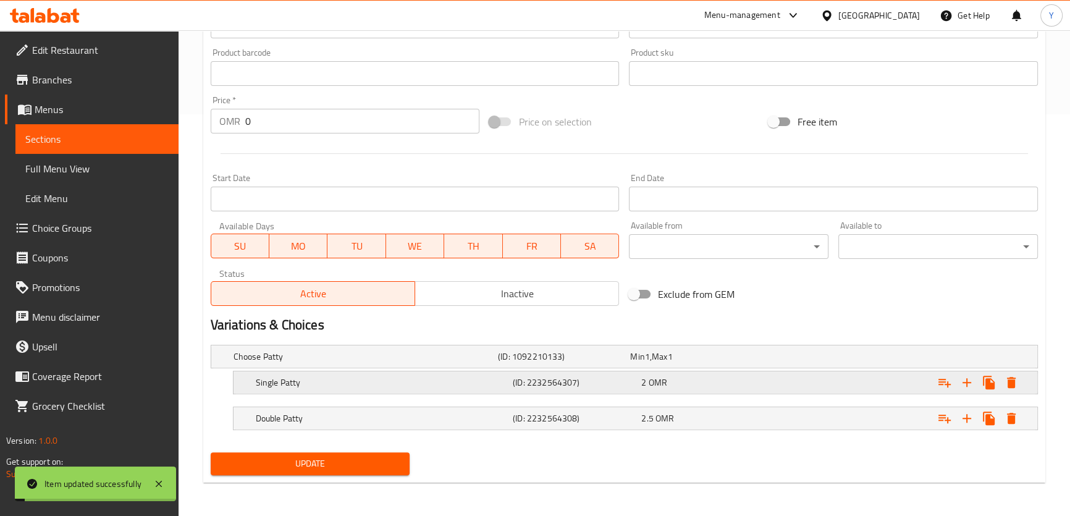
click at [650, 365] on span "OMR" at bounding box center [647, 357] width 5 height 16
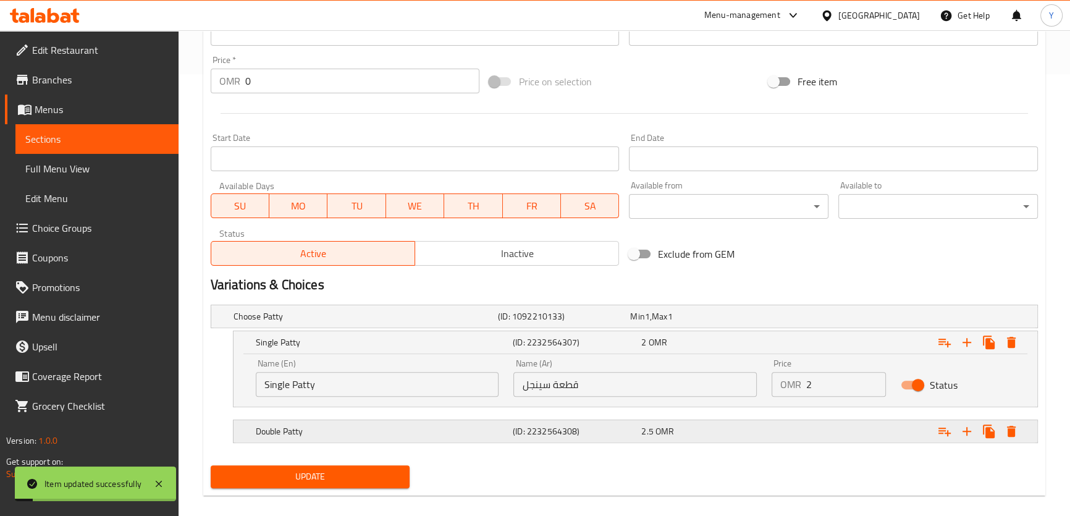
scroll to position [455, 0]
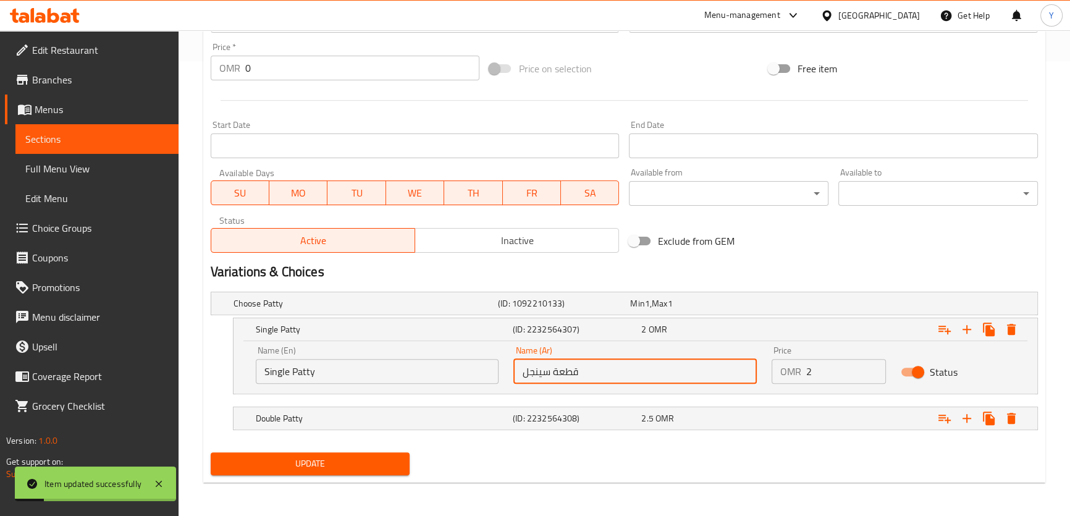
click at [569, 372] on input "قطعة سينجل" at bounding box center [635, 371] width 243 height 25
click at [573, 374] on input "شريحة سينجل" at bounding box center [635, 371] width 243 height 25
type input "شريحة سينجل"
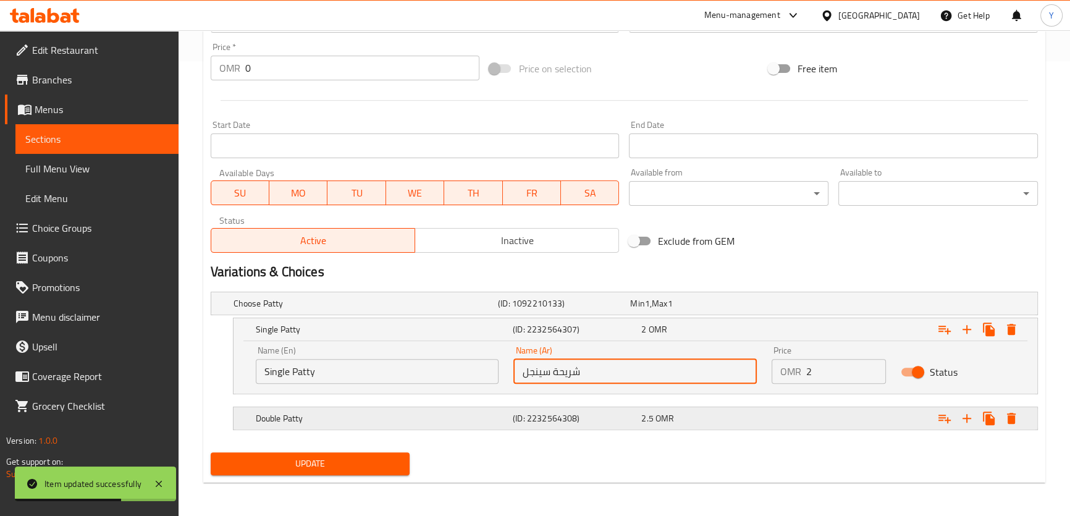
click at [570, 310] on h5 "(ID: 2232564308)" at bounding box center [561, 303] width 127 height 12
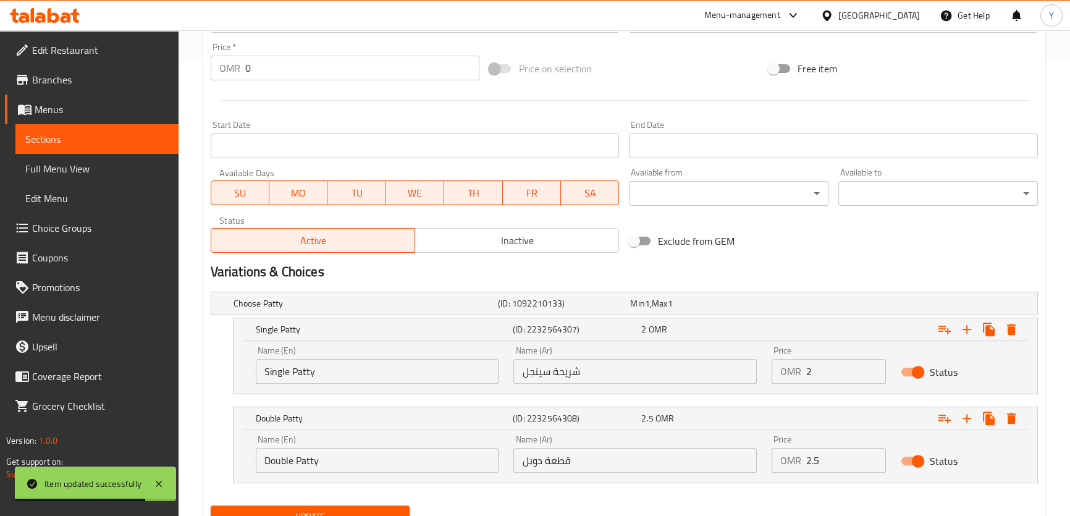
click at [562, 460] on input "قطعة دوبل" at bounding box center [635, 460] width 243 height 25
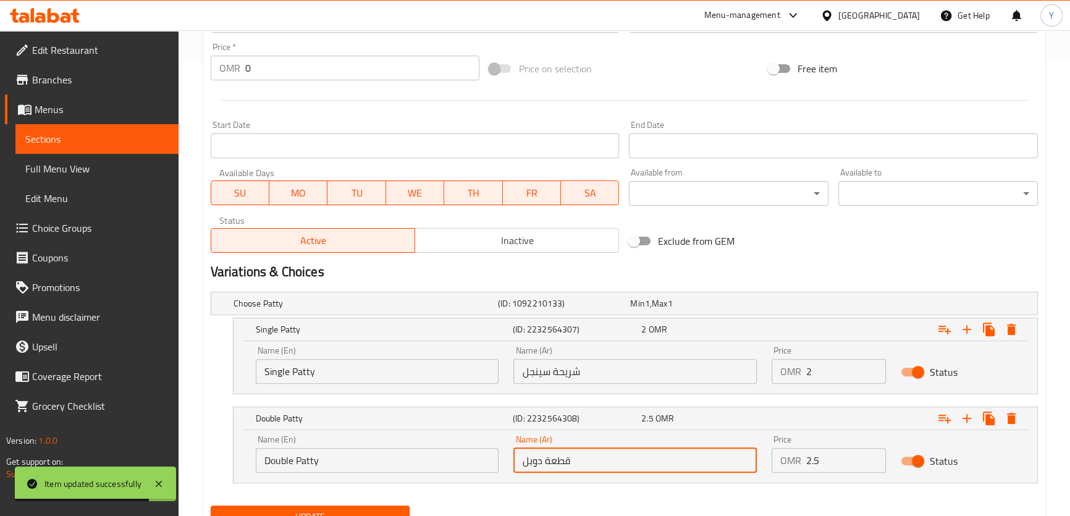
click at [562, 460] on input "قطعة دوبل" at bounding box center [635, 460] width 243 height 25
paste input "شريح"
type input "شريحة دوبل"
click at [541, 375] on input "شريحة سينجل" at bounding box center [635, 371] width 243 height 25
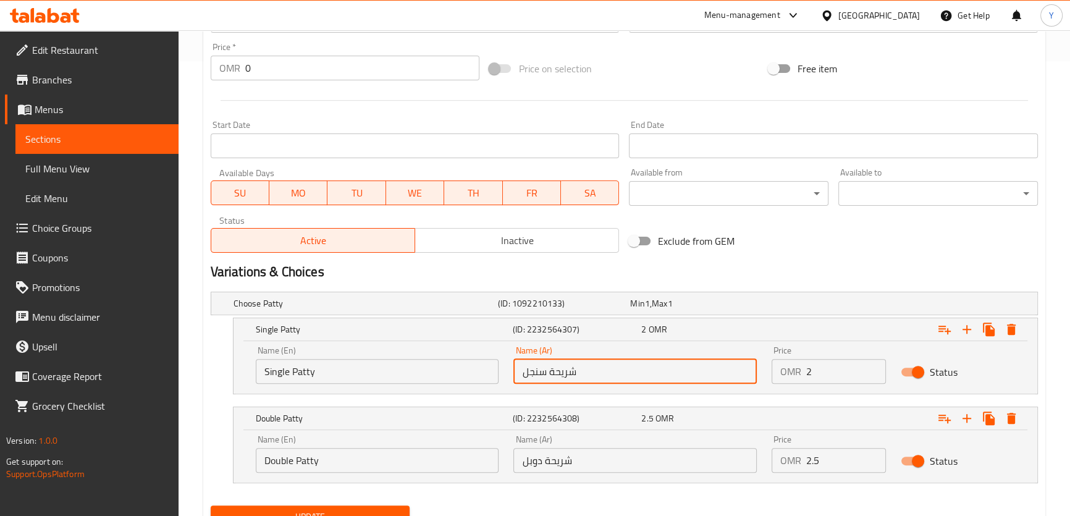
type input "شريحة سنجل"
click at [377, 510] on span "Update" at bounding box center [311, 516] width 180 height 15
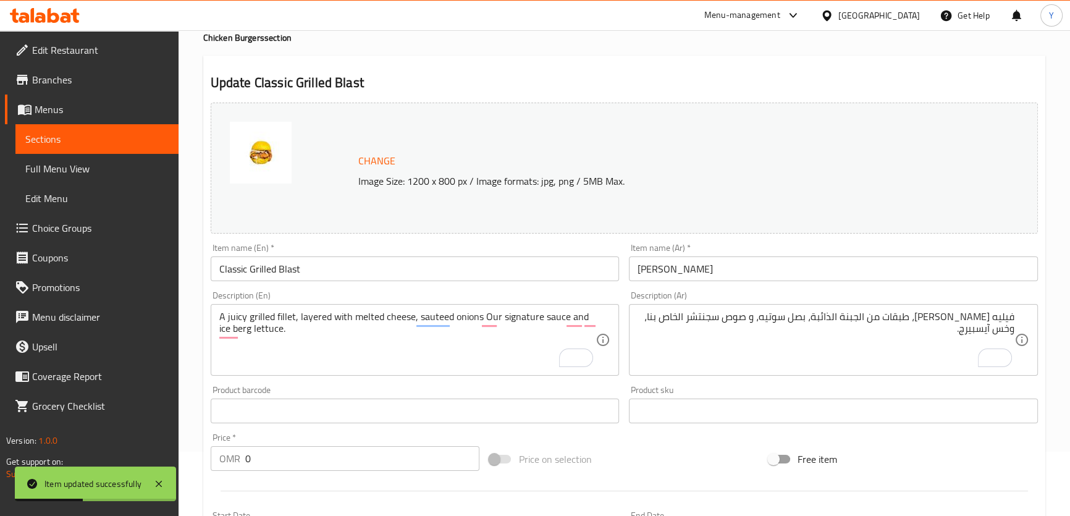
scroll to position [0, 0]
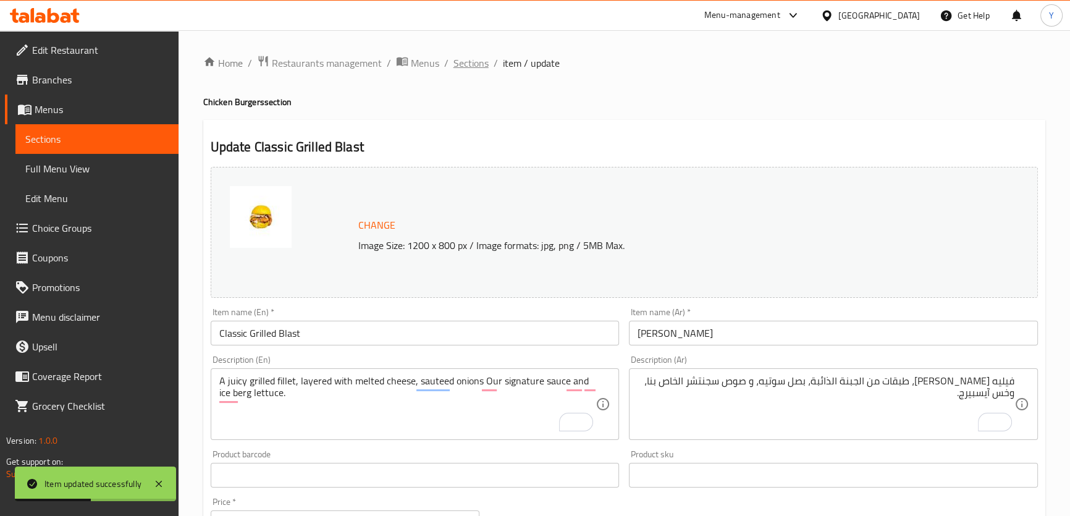
click at [482, 70] on span "Sections" at bounding box center [471, 63] width 35 height 15
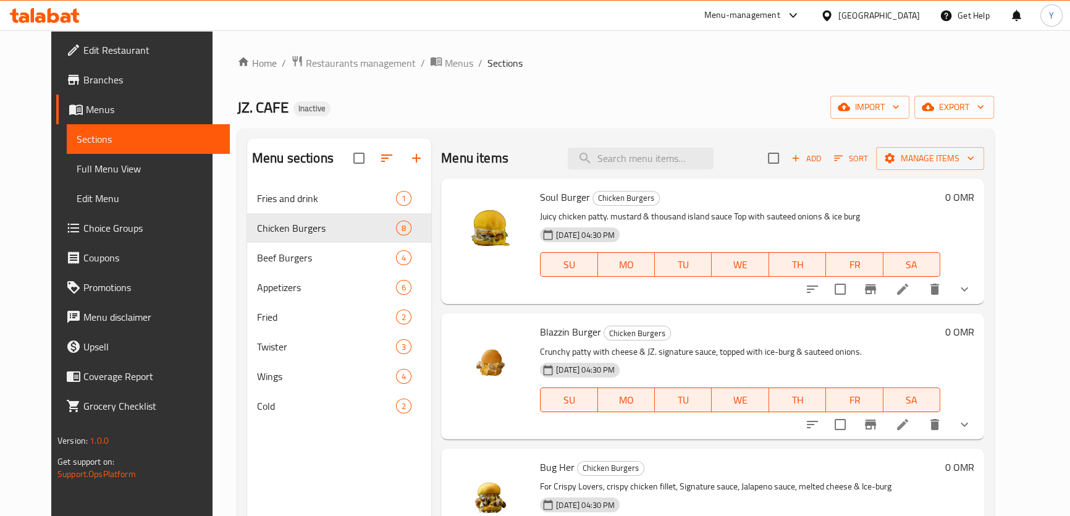
scroll to position [173, 0]
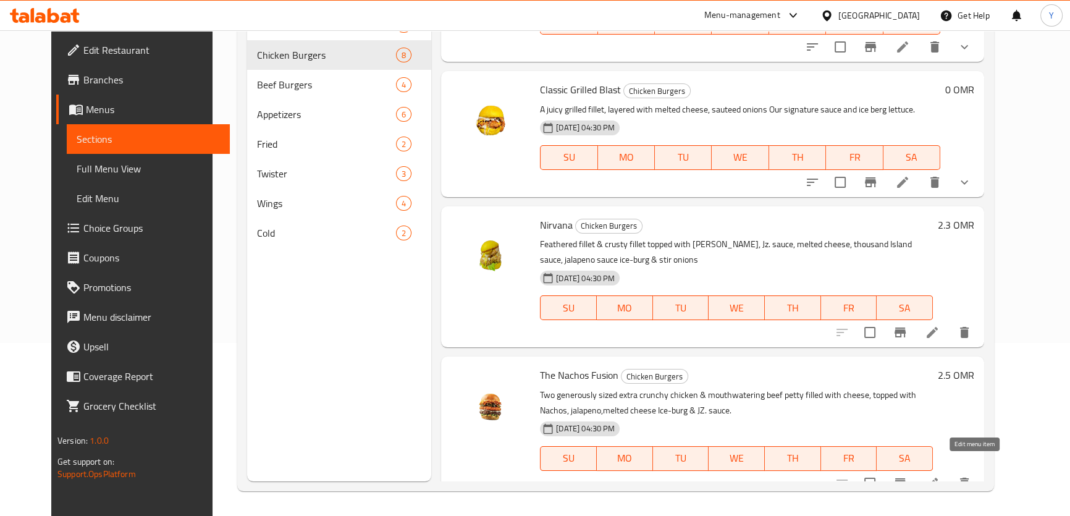
click at [938, 478] on icon at bounding box center [932, 483] width 11 height 11
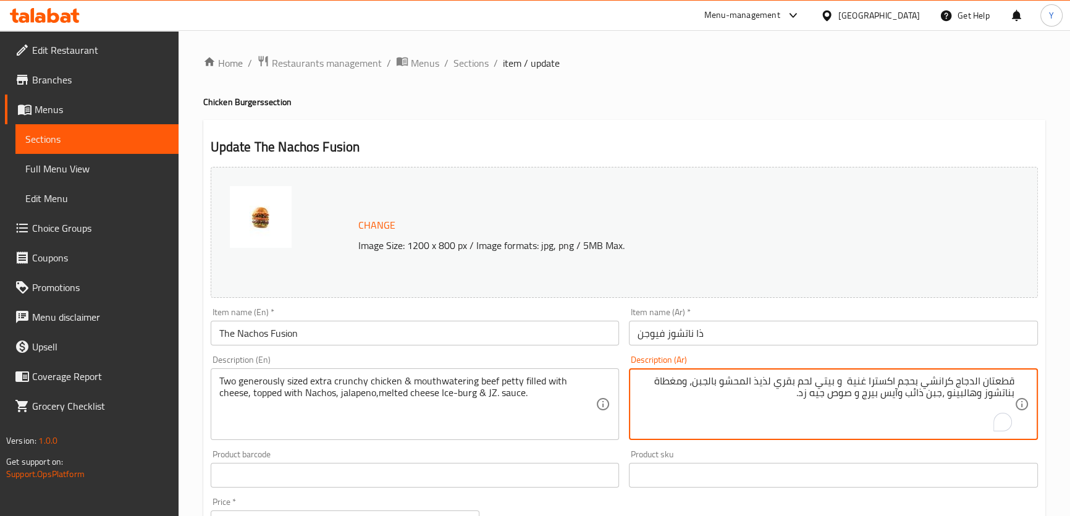
click at [711, 324] on input "ذا ناتشوز فيوجن" at bounding box center [833, 333] width 409 height 25
click at [1009, 382] on textarea "قطعتان الدجاج كرانشي بحجم اكسترا غنية و بيتي لحم بقري لذيذ المحشو بالجبن، ومغطا…" at bounding box center [826, 404] width 377 height 59
click at [868, 378] on textarea "قطعتان الدجاج كرانشي بحجم اكسترا غنية و بيتي لحم بقري لذيذ المحشو بالجبن، ومغطا…" at bounding box center [826, 404] width 377 height 59
type textarea "قطعتان الدجاج كرانشي بحجم اكسترا غنية و بيتي لحم بقري لذيذ المحشو بالجبن، ومغطا…"
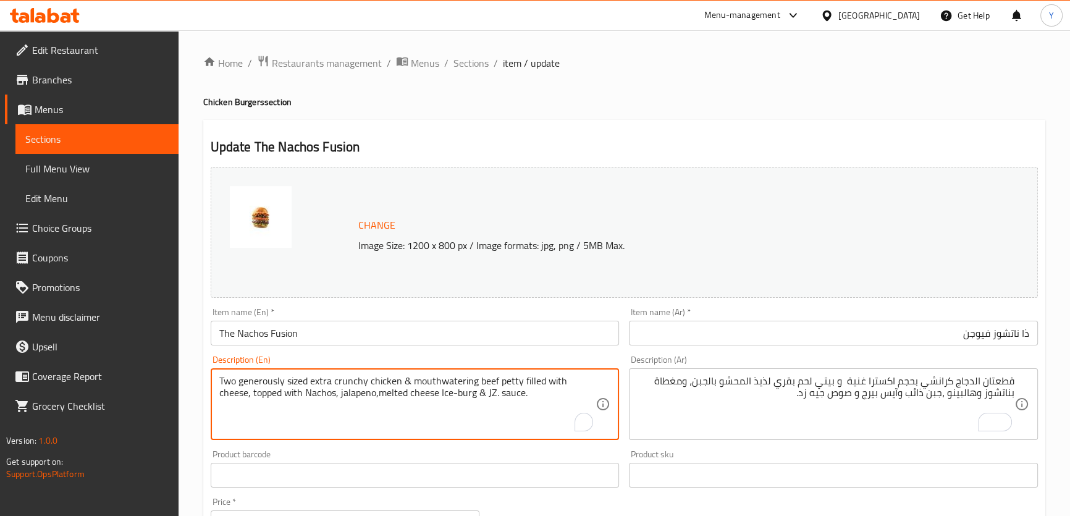
click at [433, 383] on textarea "Two generously sized extra crunchy chicken & mouthwatering beef petty filled wi…" at bounding box center [407, 404] width 377 height 59
type textarea "Two generously sized extra crunchy chicken & beef patty filled with cheese, top…"
click at [675, 127] on div "Update The Nachos Fusion Change Image Size: 1200 x 800 px / Image formats: jpg,…" at bounding box center [624, 488] width 842 height 737
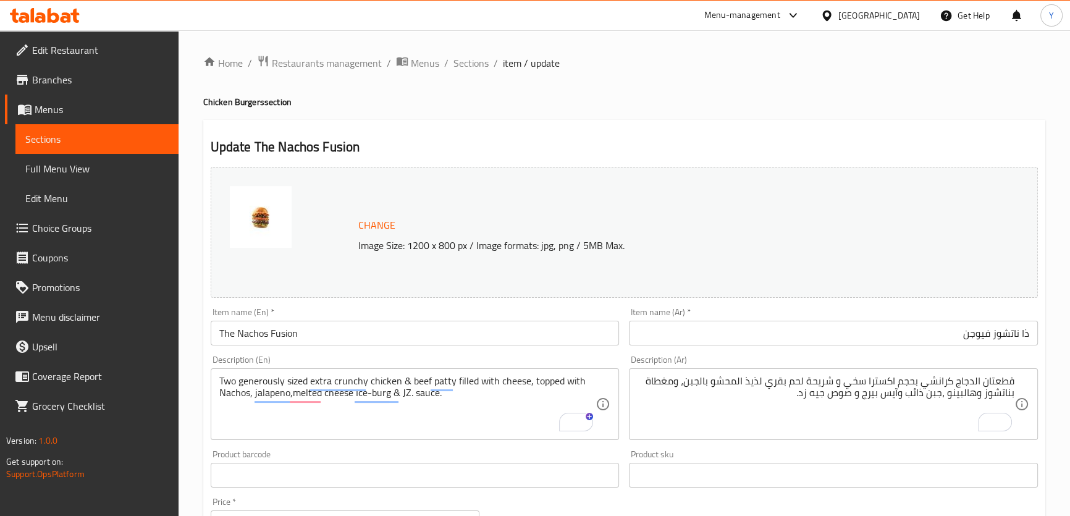
scroll to position [337, 0]
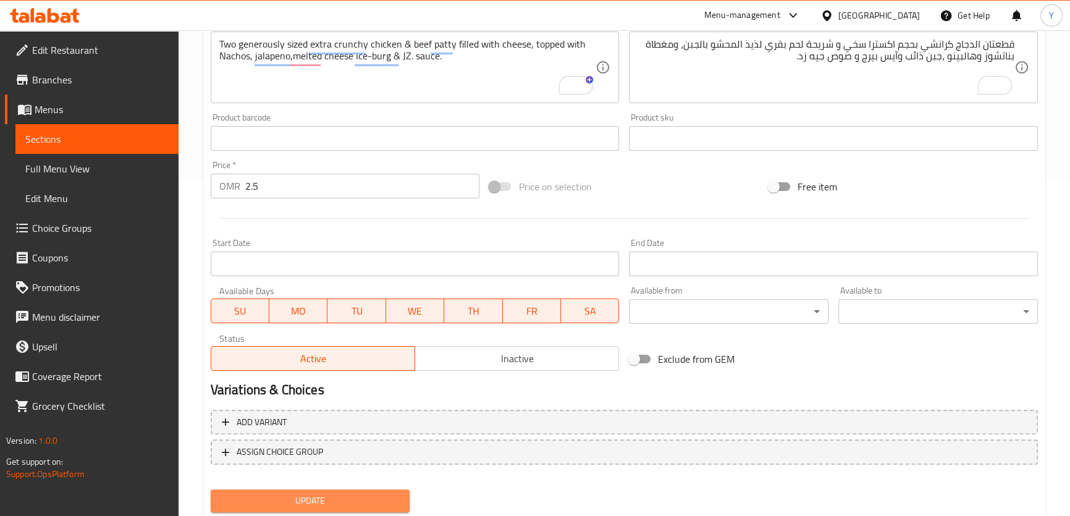
drag, startPoint x: 358, startPoint y: 483, endPoint x: 313, endPoint y: 509, distance: 52.0
click at [313, 509] on button "Update" at bounding box center [311, 500] width 200 height 23
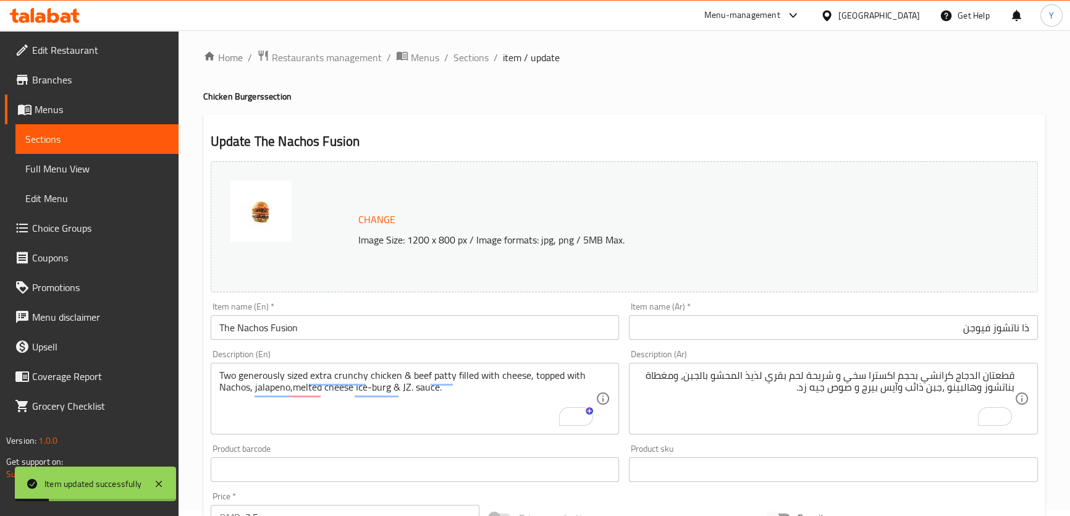
scroll to position [0, 0]
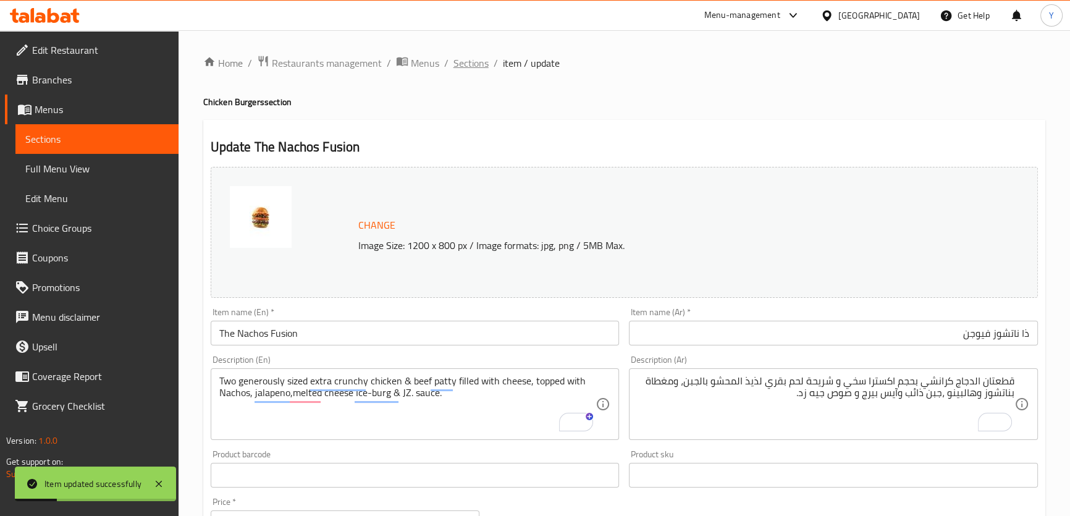
click at [481, 66] on span "Sections" at bounding box center [471, 63] width 35 height 15
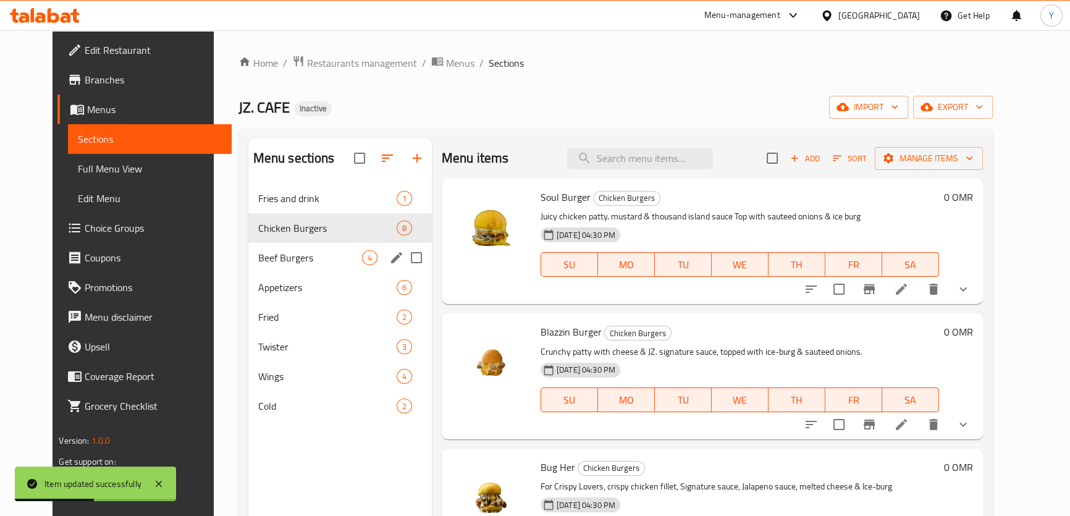
click at [265, 266] on div "Beef Burgers 4" at bounding box center [340, 258] width 184 height 30
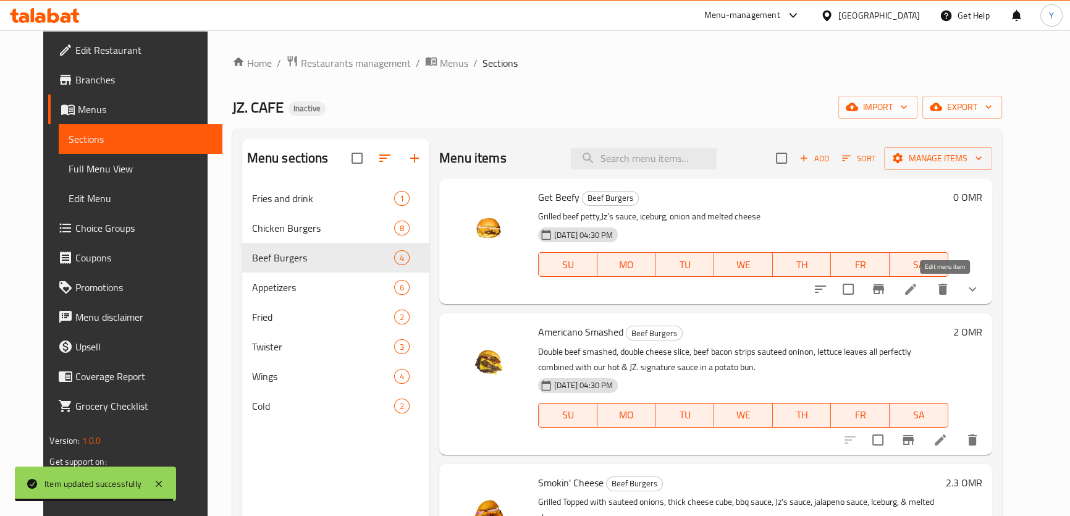
click at [918, 286] on icon at bounding box center [911, 289] width 15 height 15
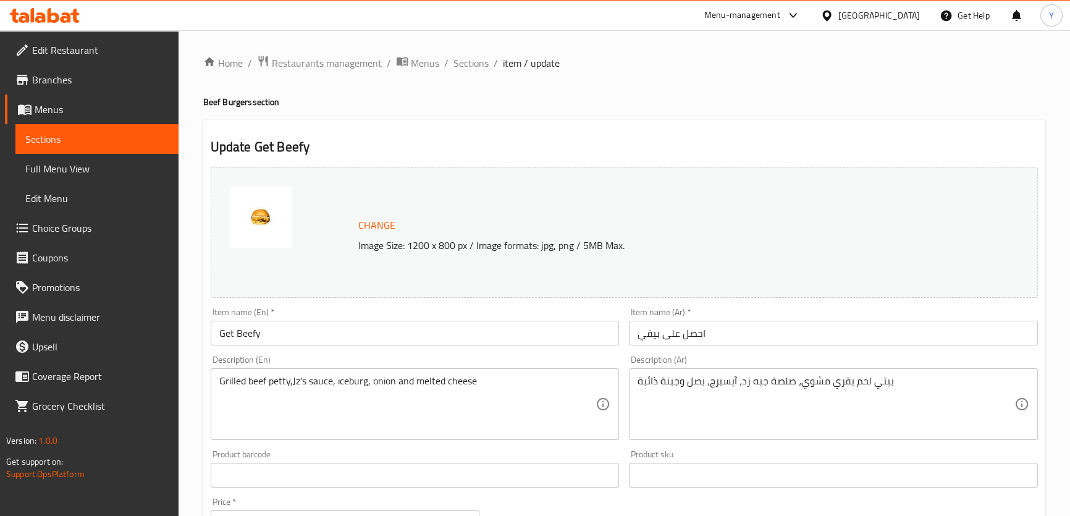
click at [774, 320] on div "Item name (Ar)   * احصل على بيفي Item name (Ar) *" at bounding box center [833, 327] width 409 height 38
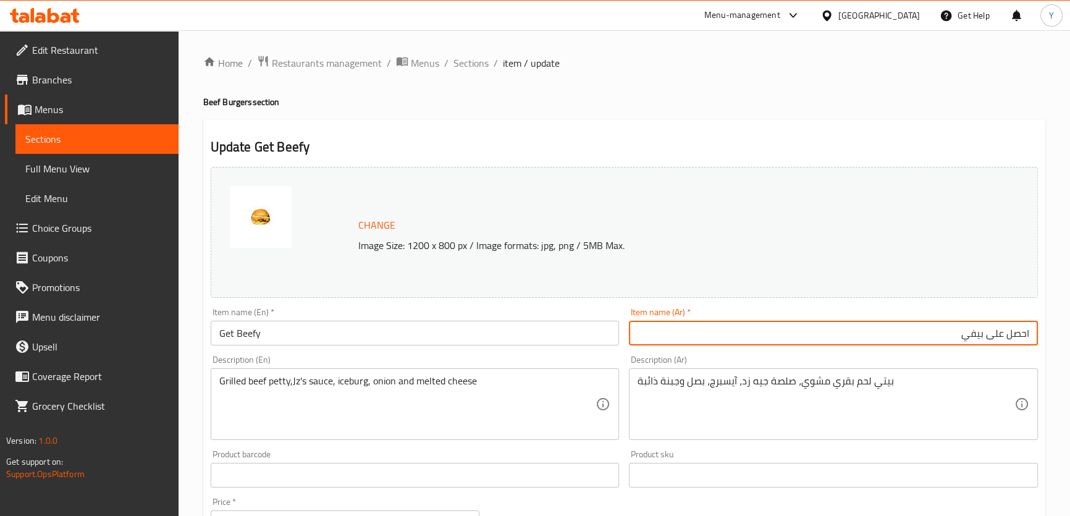
click at [996, 337] on input "احصل على بيفي" at bounding box center [833, 333] width 409 height 25
drag, startPoint x: 996, startPoint y: 337, endPoint x: 1078, endPoint y: 328, distance: 82.8
click at [1070, 328] on html "​ Menu-management Oman Get Help Y Edit Restaurant Branches Menus Sections Full …" at bounding box center [535, 258] width 1070 height 516
type input "جيت بيفي"
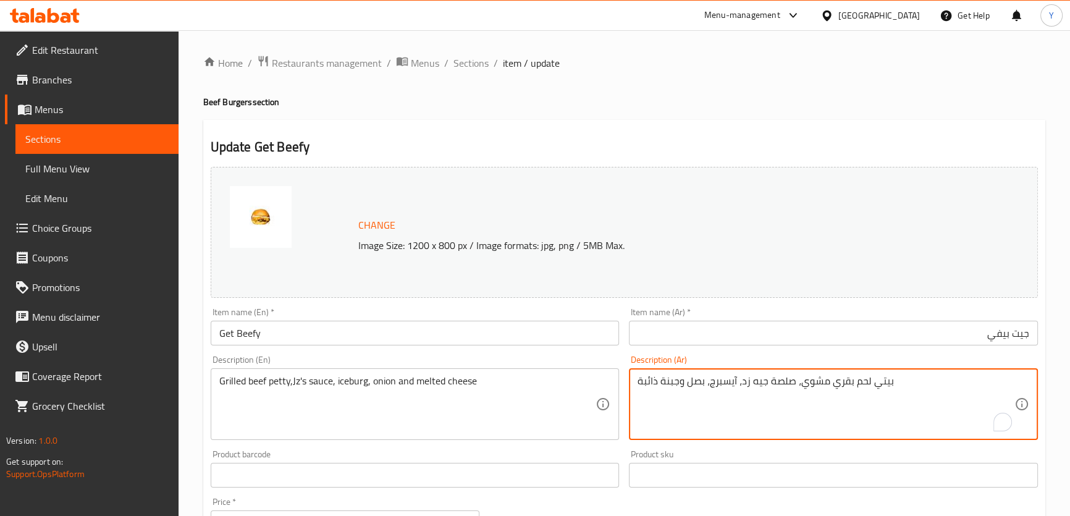
click at [882, 384] on textarea "بيتي لحم بقري مشوي، صلصة جيه زد، آيسبرج، بصل وجبنة ذائبة" at bounding box center [826, 404] width 377 height 59
type textarea "شريحة لحم بقري مشوي، صلصة جيه زد، آيسبرج، بصل وجبنة ذائبة"
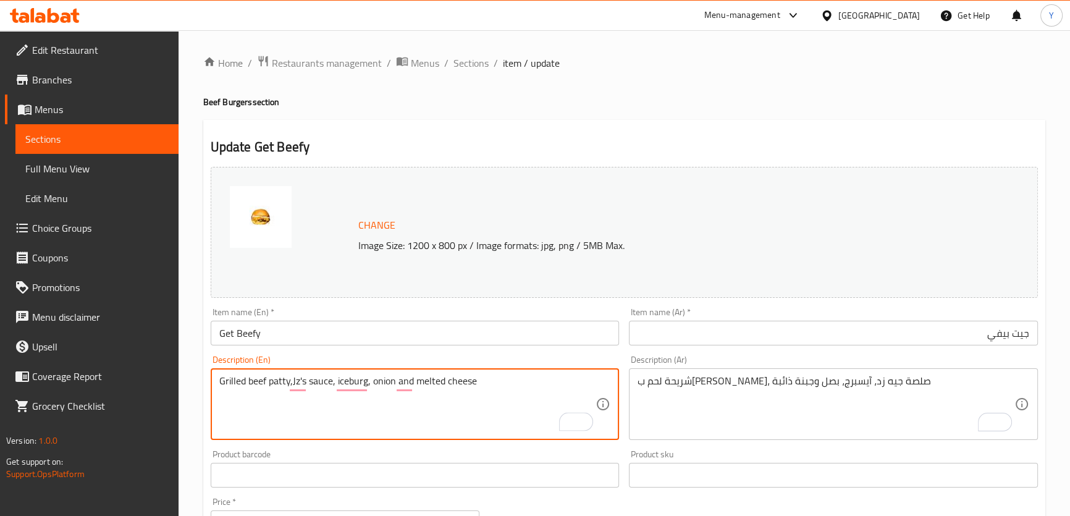
type textarea "Grilled beef patty,Jz's sauce, iceburg, onion and melted cheese"
click at [766, 75] on div "Home / Restaurants management / Menus / Sections / item / update Beef Burgers s…" at bounding box center [624, 474] width 842 height 839
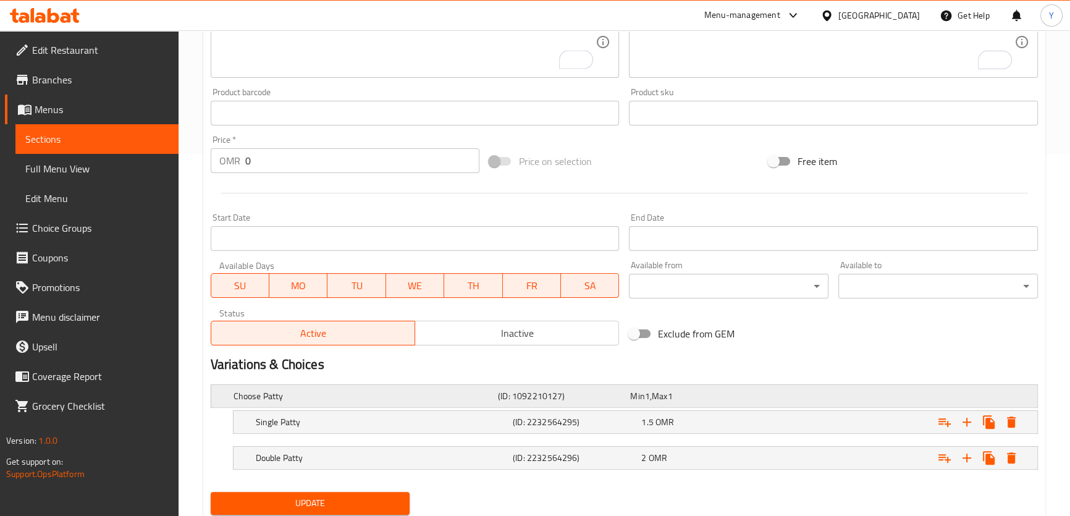
scroll to position [402, 0]
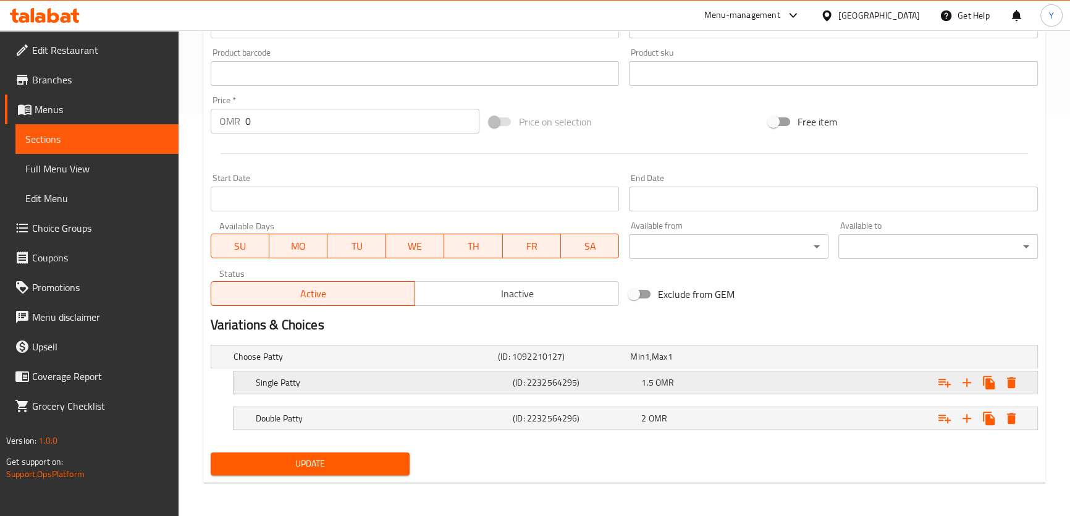
click at [674, 363] on div "1.5 OMR" at bounding box center [693, 356] width 127 height 12
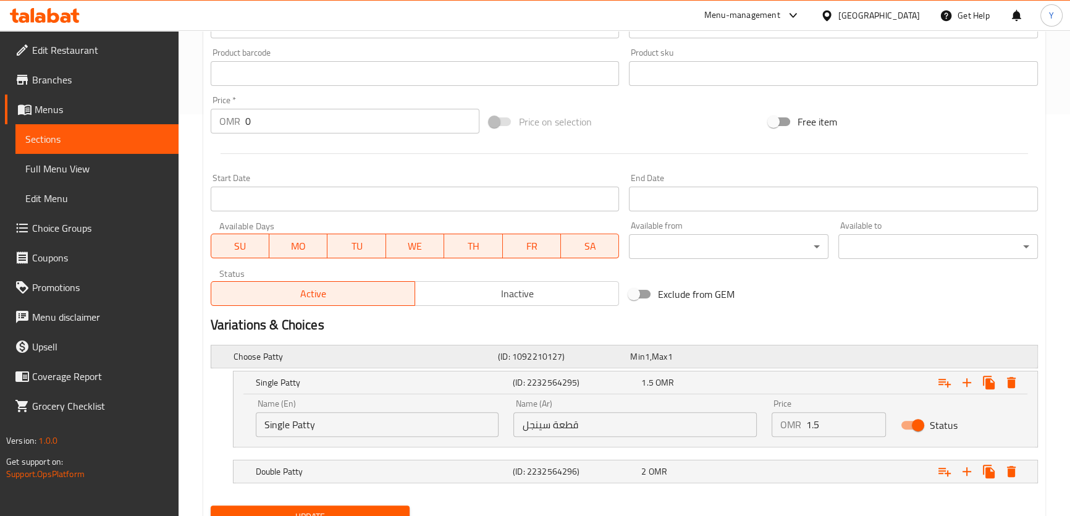
scroll to position [455, 0]
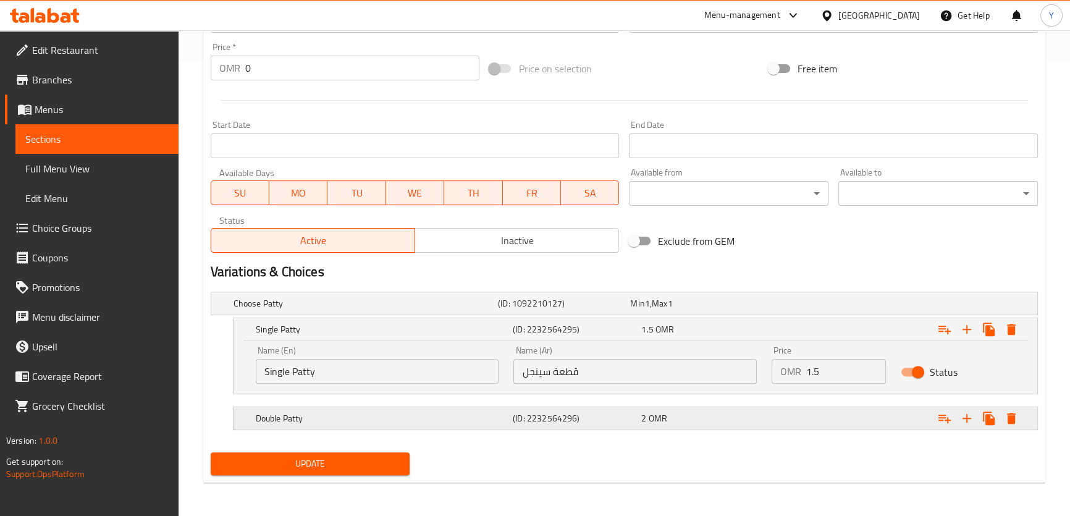
click at [650, 311] on span "OMR" at bounding box center [647, 303] width 5 height 16
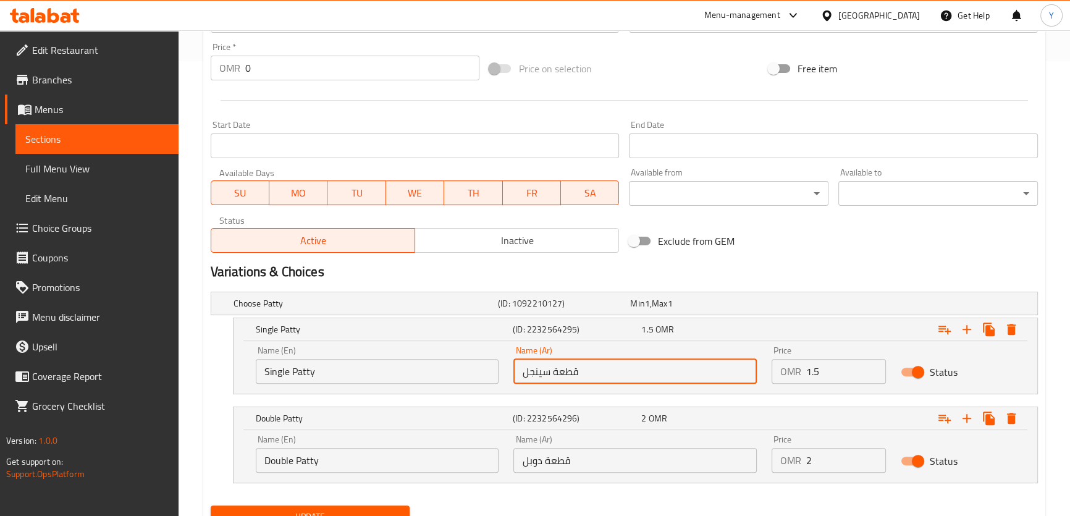
click at [573, 369] on input "قطعة سينجل" at bounding box center [635, 371] width 243 height 25
click at [566, 366] on input "شريحة سينجل" at bounding box center [635, 371] width 243 height 25
type input "شريحة سينجل"
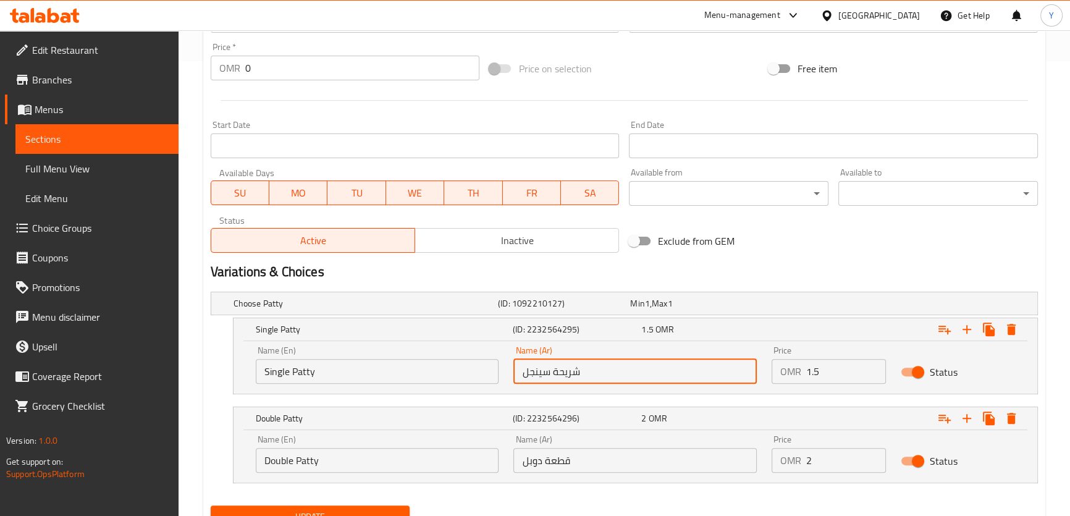
click at [556, 462] on input "قطعة دوبل" at bounding box center [635, 460] width 243 height 25
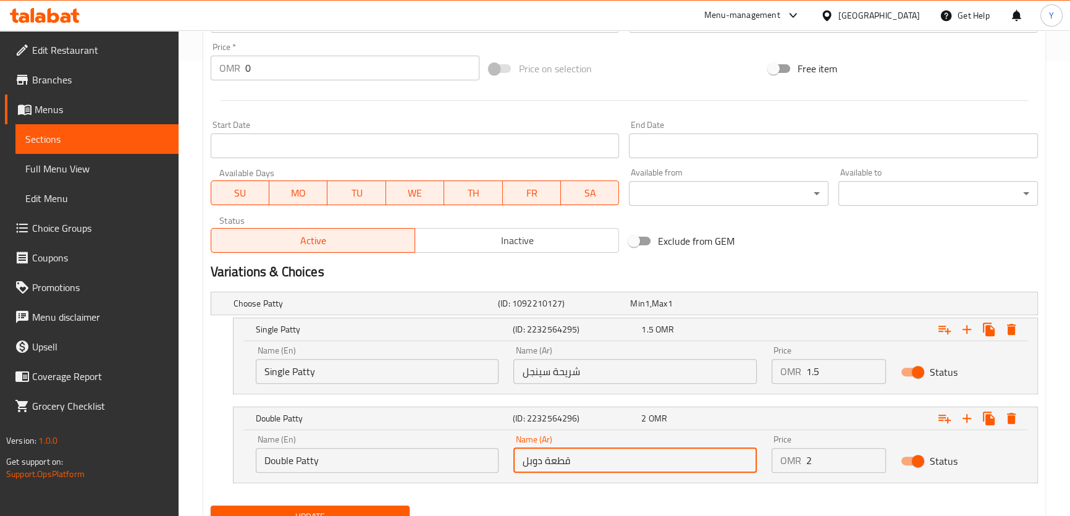
click at [556, 462] on input "قطعة دوبل" at bounding box center [635, 460] width 243 height 25
paste input "شريح"
type input "شريحة دوبل"
click at [345, 510] on span "Update" at bounding box center [311, 516] width 180 height 15
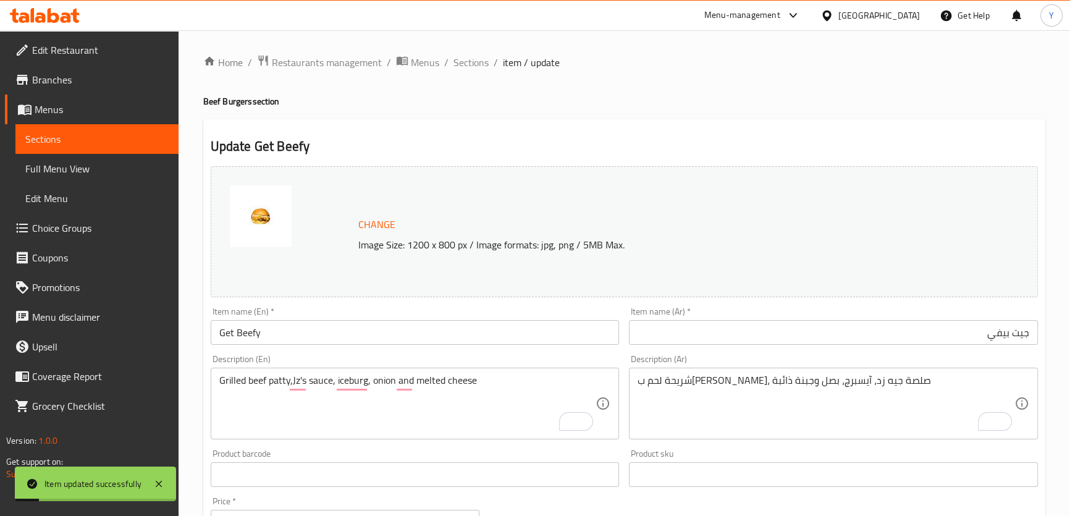
scroll to position [0, 0]
click at [470, 69] on span "Sections" at bounding box center [471, 63] width 35 height 15
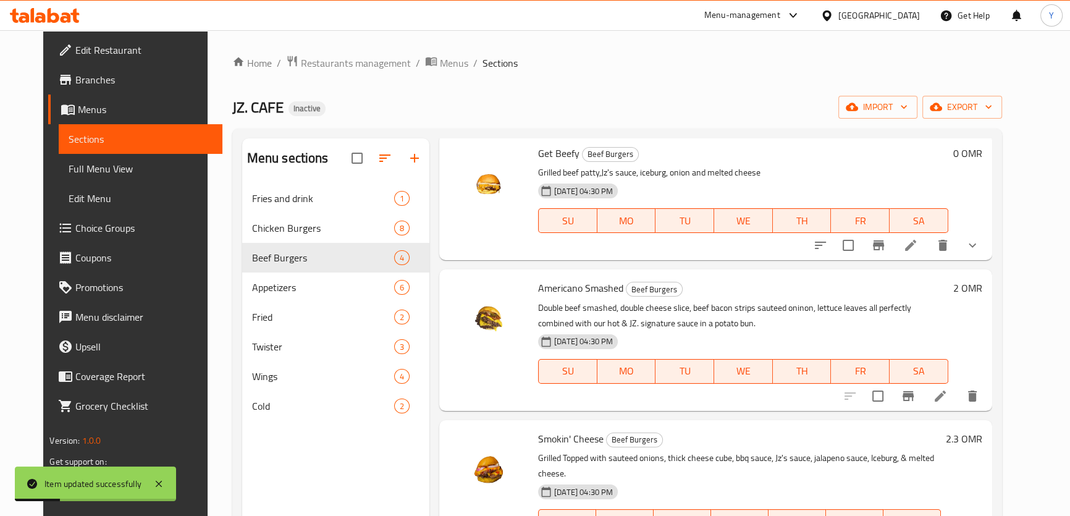
scroll to position [85, 0]
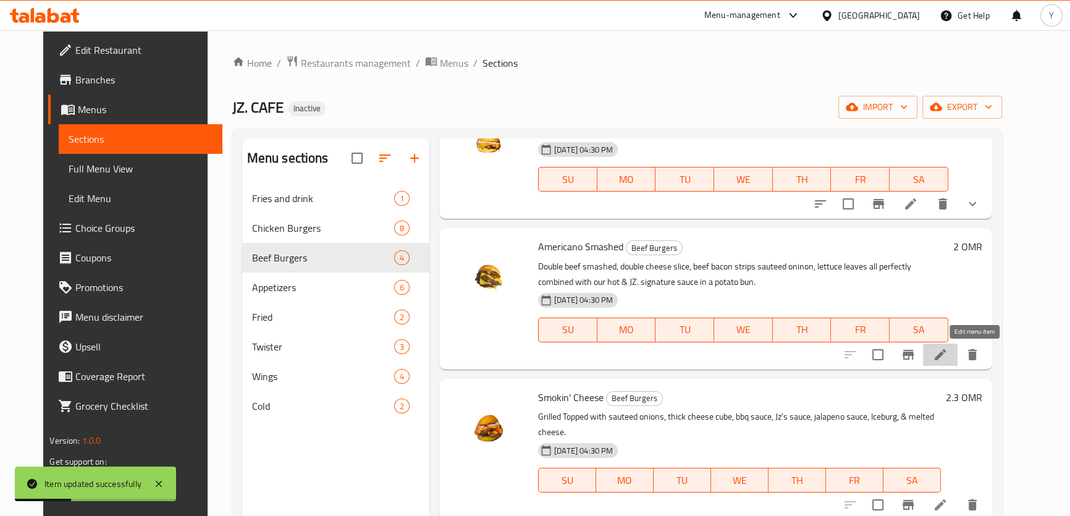
click at [948, 358] on icon at bounding box center [940, 354] width 15 height 15
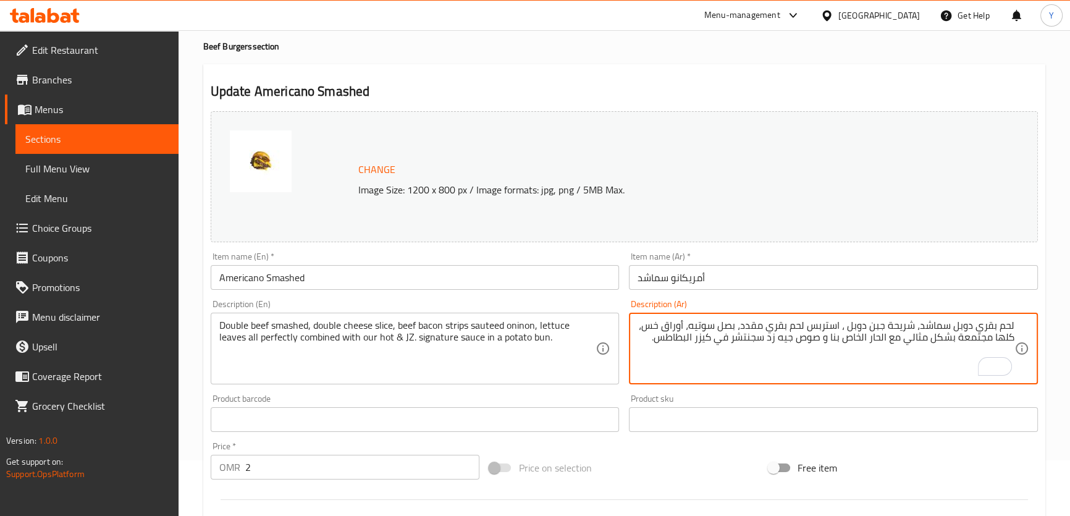
scroll to position [337, 0]
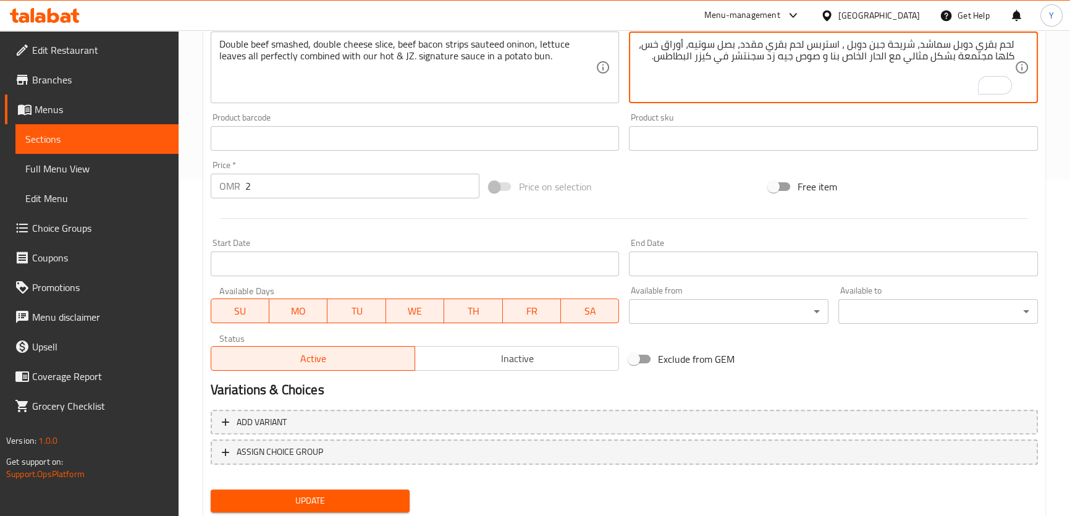
click at [334, 501] on span "Update" at bounding box center [311, 500] width 180 height 15
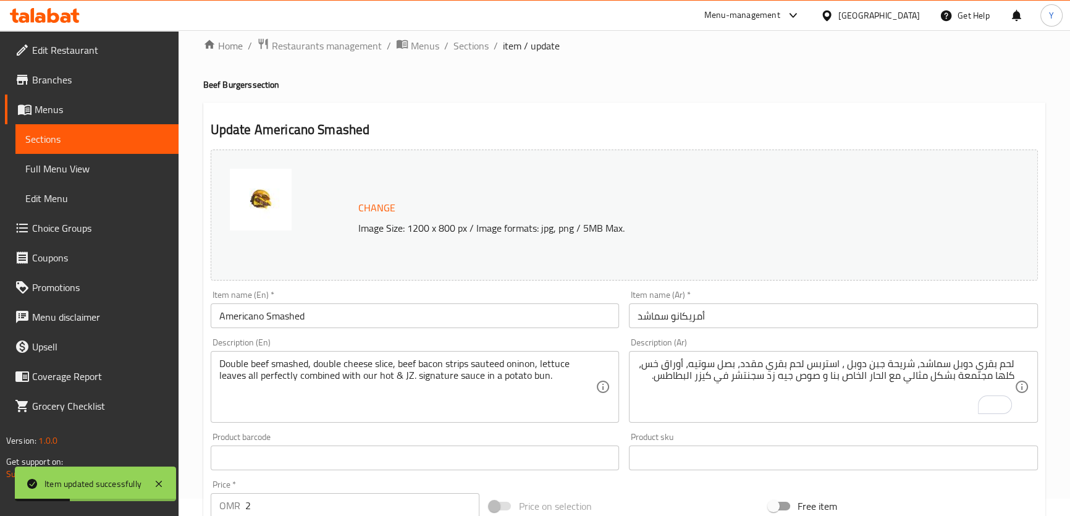
scroll to position [0, 0]
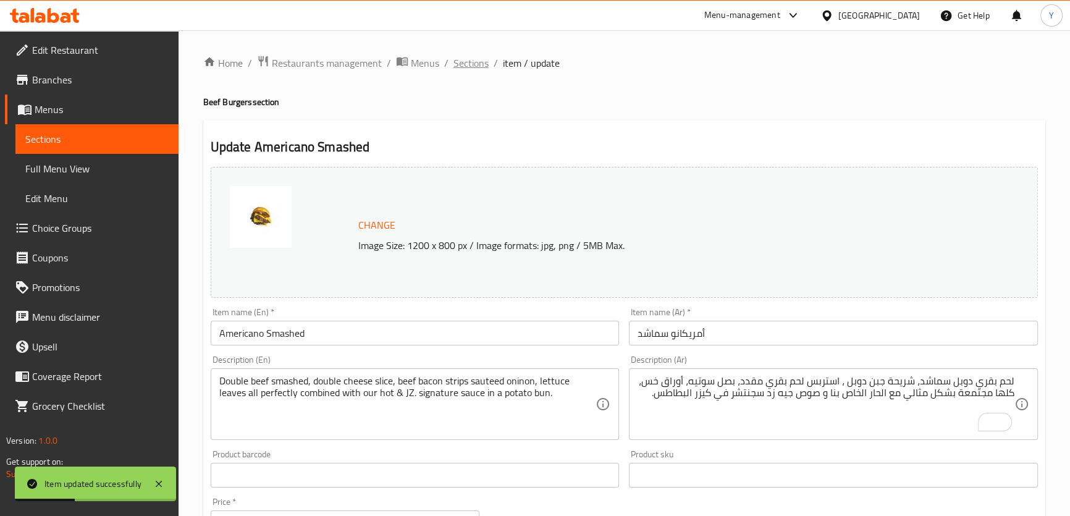
click at [460, 56] on span "Sections" at bounding box center [471, 63] width 35 height 15
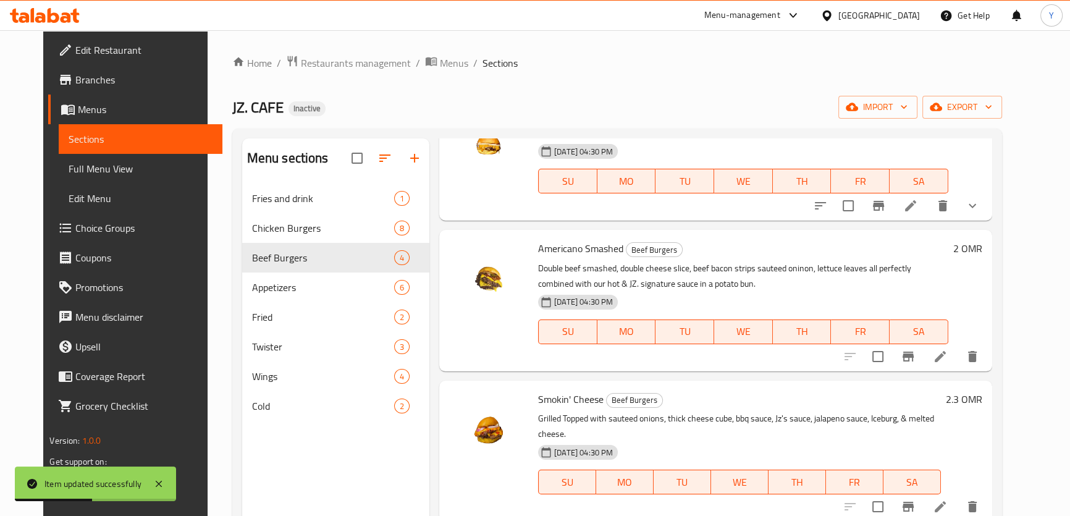
scroll to position [85, 0]
click at [948, 497] on icon at bounding box center [940, 504] width 15 height 15
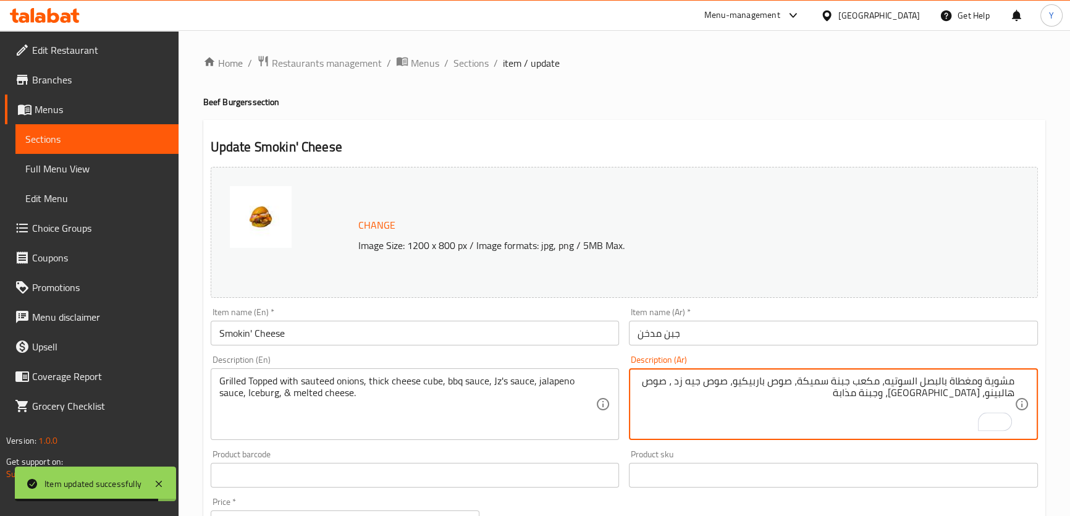
click at [677, 382] on textarea "مشوية ومغطاة بالبصل السوتيه، مكعب جبنة سميكة، صوص باربيكيو، صوص جيه زد ، صوص ها…" at bounding box center [826, 404] width 377 height 59
type textarea "مشوية ومغطاة بالبصل السوتيه، مكعب جبنة سميكة، صوص باربيكيو، صوص جيه زد، صوص هال…"
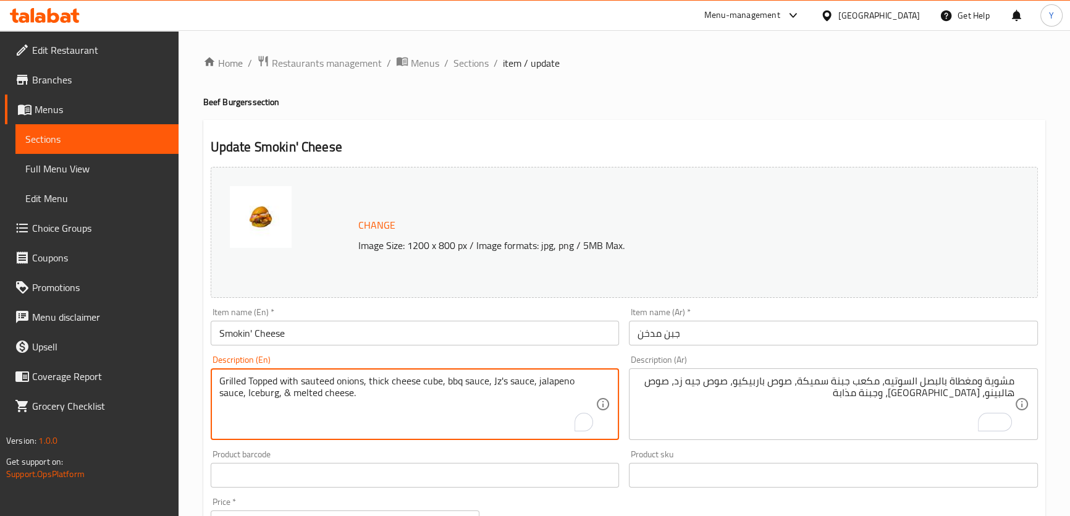
click at [454, 384] on textarea "Grilled Topped with sauteed onions, thick cheese cube, bbq sauce, Jz's sauce, j…" at bounding box center [407, 404] width 377 height 59
type textarea "Grilled Topped with sauteed onions, thick cheese cube, BBQ sauce, Jz's sauce, j…"
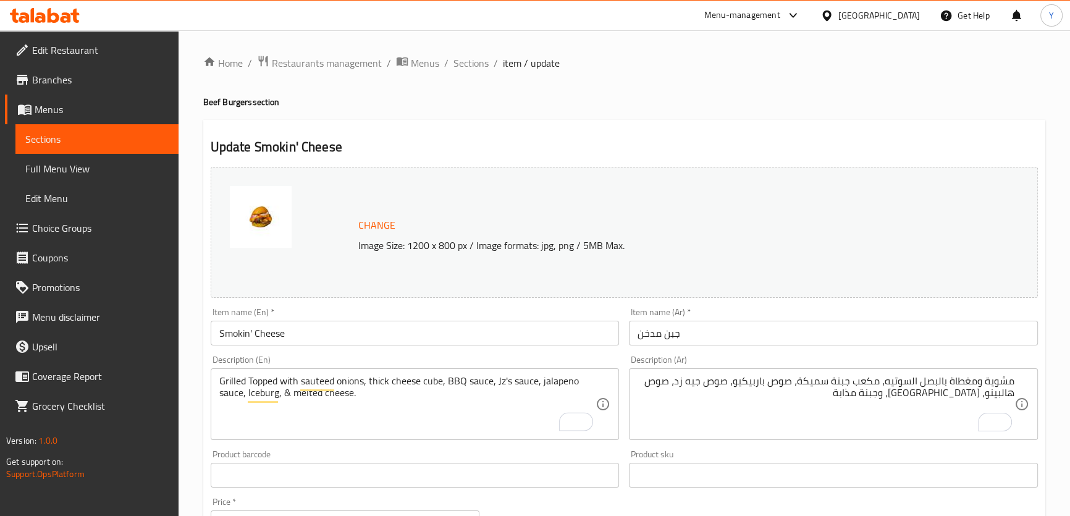
click at [723, 144] on h2 "Update Smokin' Cheese" at bounding box center [624, 147] width 827 height 19
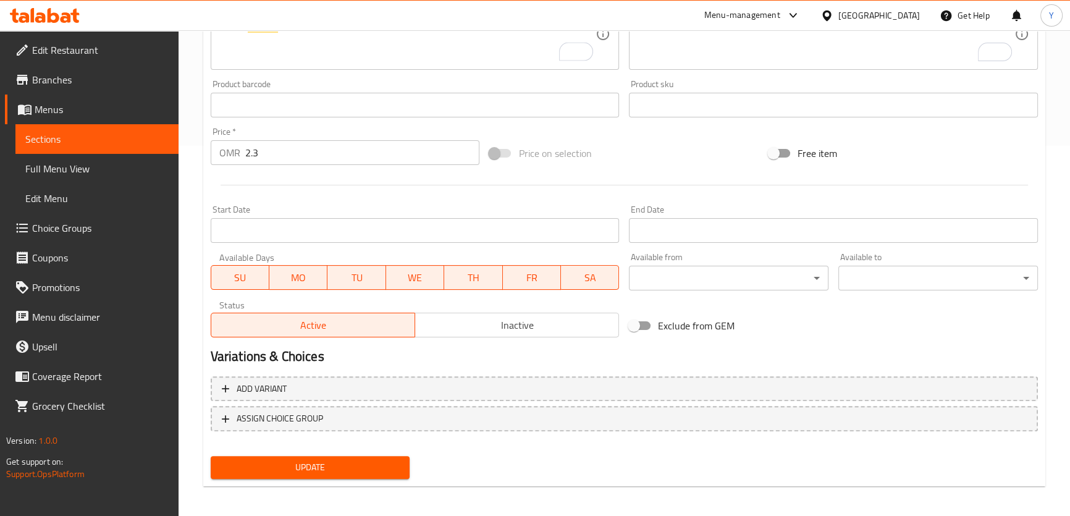
scroll to position [375, 0]
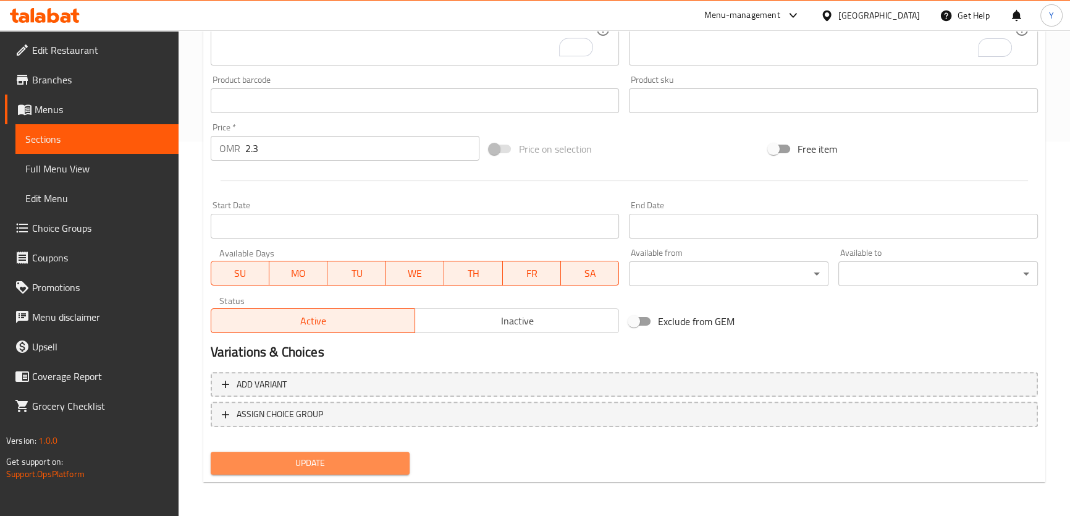
click at [301, 454] on button "Update" at bounding box center [311, 463] width 200 height 23
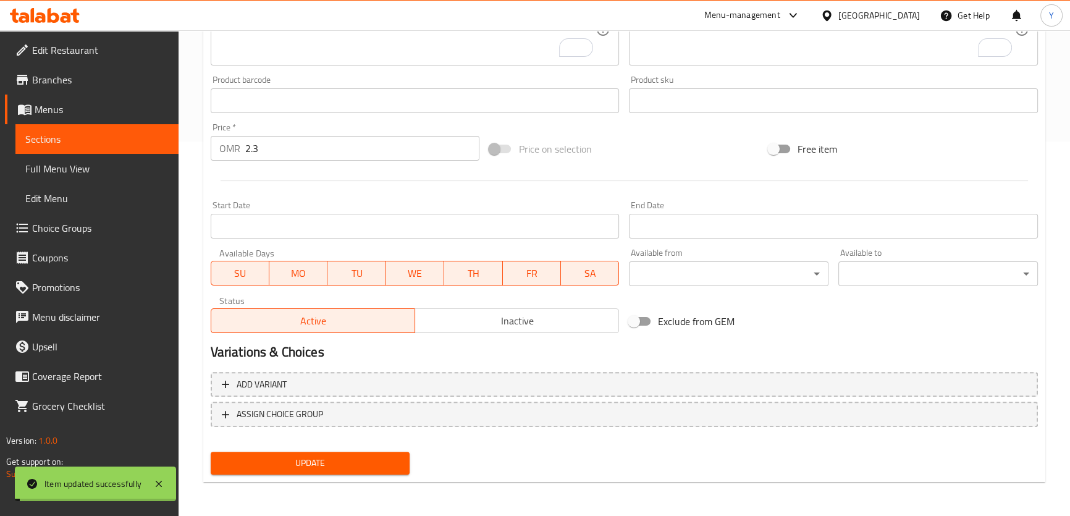
scroll to position [0, 0]
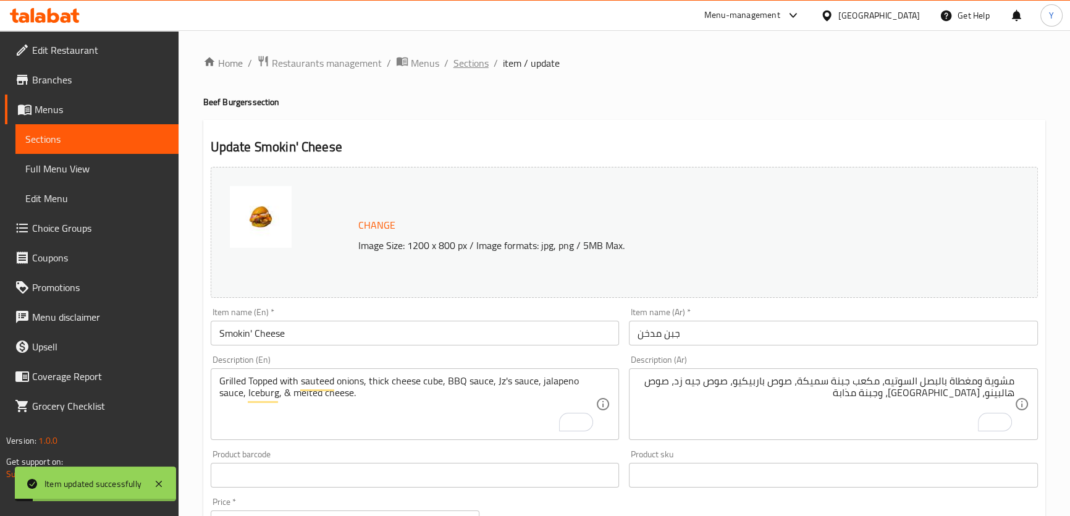
click at [476, 59] on span "Sections" at bounding box center [471, 63] width 35 height 15
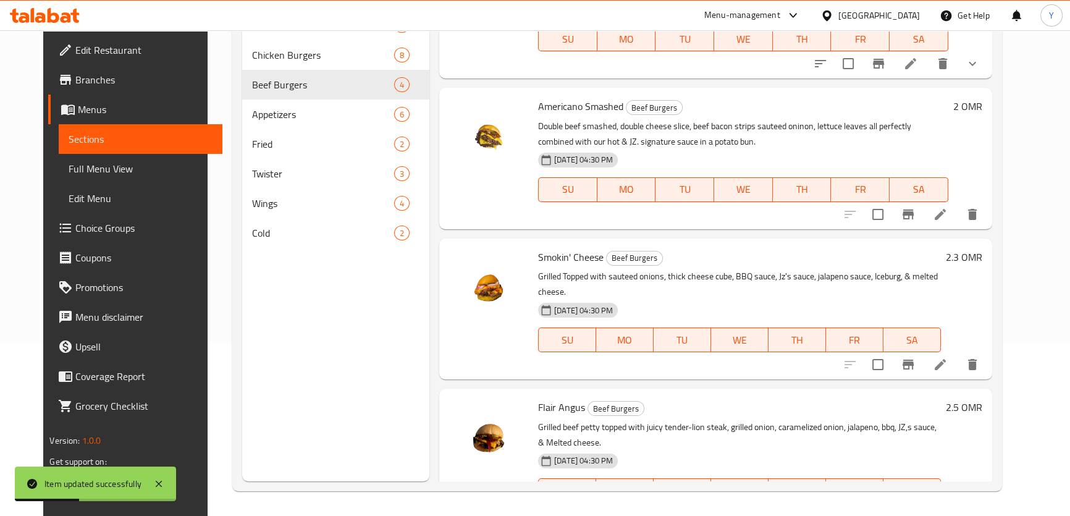
scroll to position [85, 0]
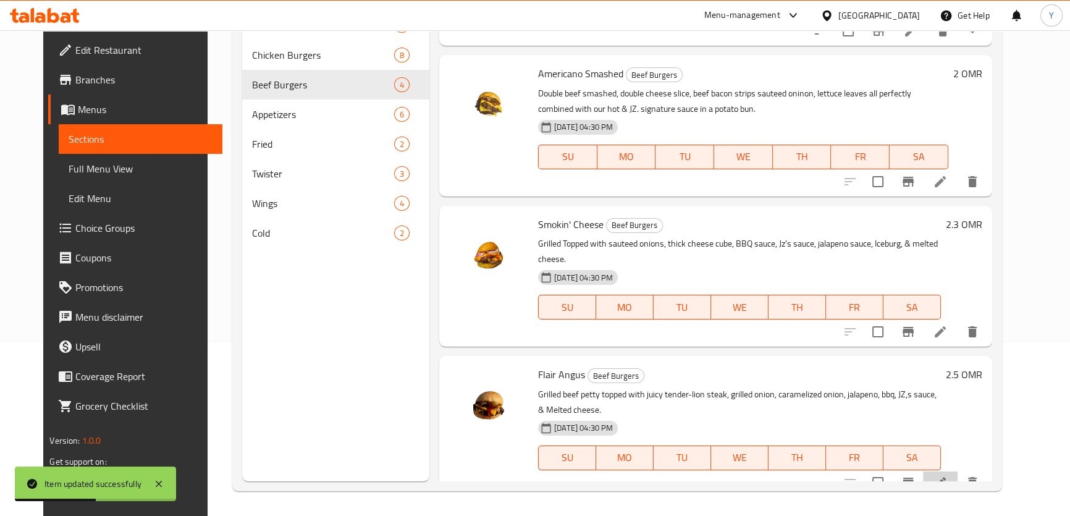
click at [958, 477] on li at bounding box center [940, 483] width 35 height 22
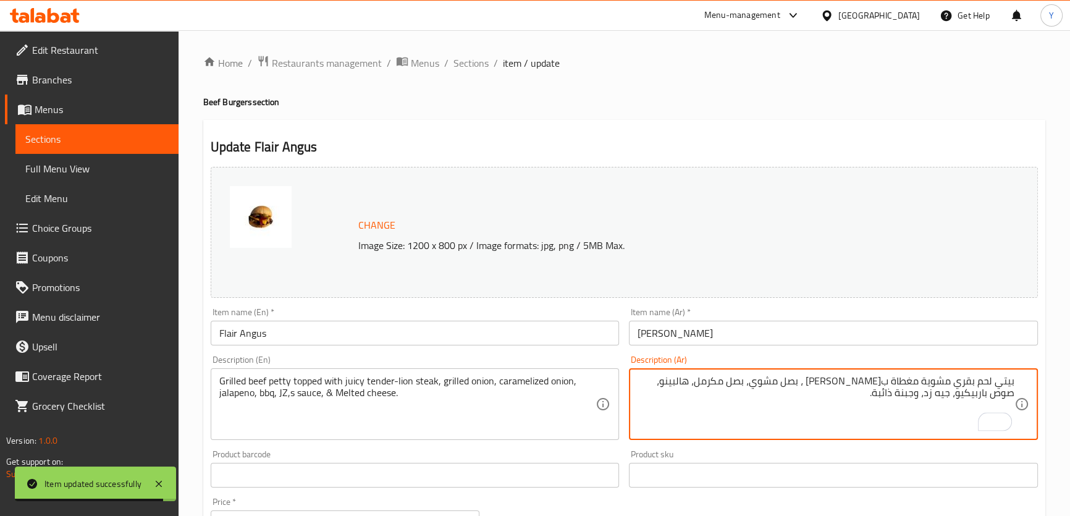
click at [1007, 387] on textarea "بيتي لحم بقري مشوية مغطاة بجوسي ستيك تندرلوين ، بصل مشوي، بصل مكرمل، هالبينو، ص…" at bounding box center [826, 404] width 377 height 59
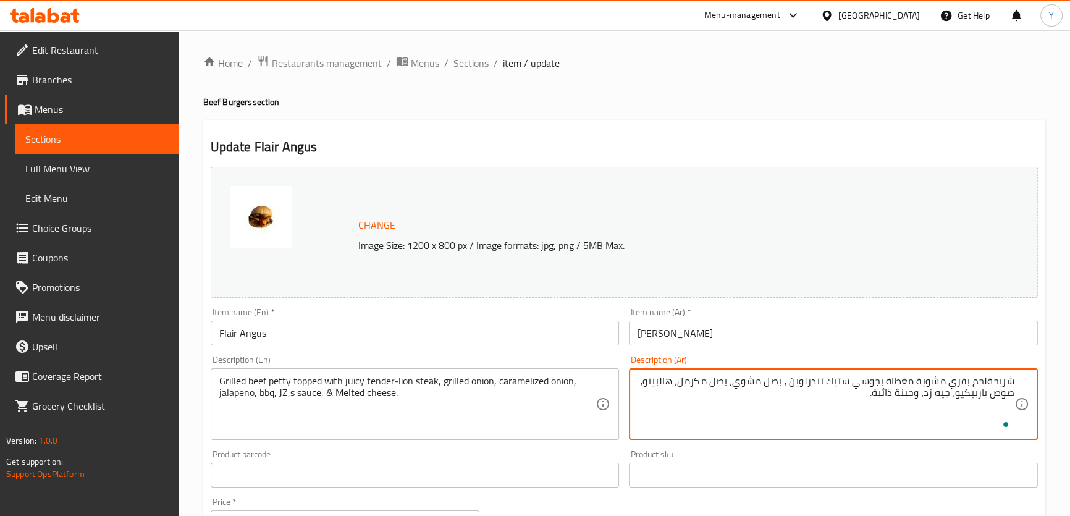
type textarea "شريحة لحم بقري مشوية مغطاة بجوسي ستيك تندرلوين ، بصل مشوي، بصل مكرمل، هالبينو، …"
type textarea "شريحة لحم بقري مشوية مغطاة ب[PERSON_NAME] ، بصل مشوي، بصل مكرمل، هالبينو، صوص ب…"
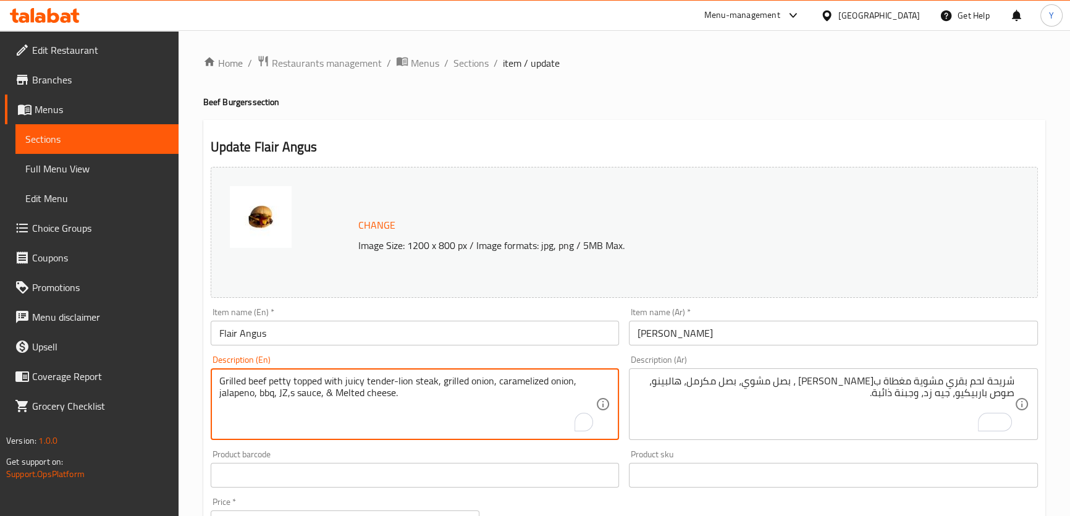
click at [263, 387] on textarea "Grilled beef petty topped with juicy tender-lion steak, grilled onion, carameli…" at bounding box center [407, 404] width 377 height 59
click at [265, 394] on textarea "Grilled beef petty topped with juicy tender-lion steak, grilled onion, carameli…" at bounding box center [407, 404] width 377 height 59
type textarea "Grilled beef petty topped with juicy tender-lion steak, grilled onion, carameli…"
click at [744, 106] on h4 "Beef Burgers section" at bounding box center [624, 102] width 842 height 12
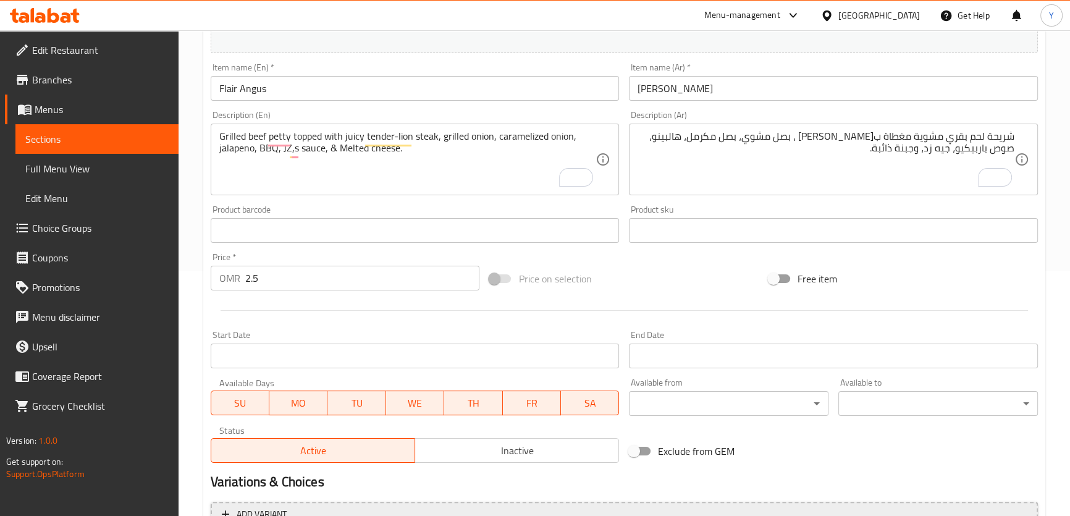
scroll to position [375, 0]
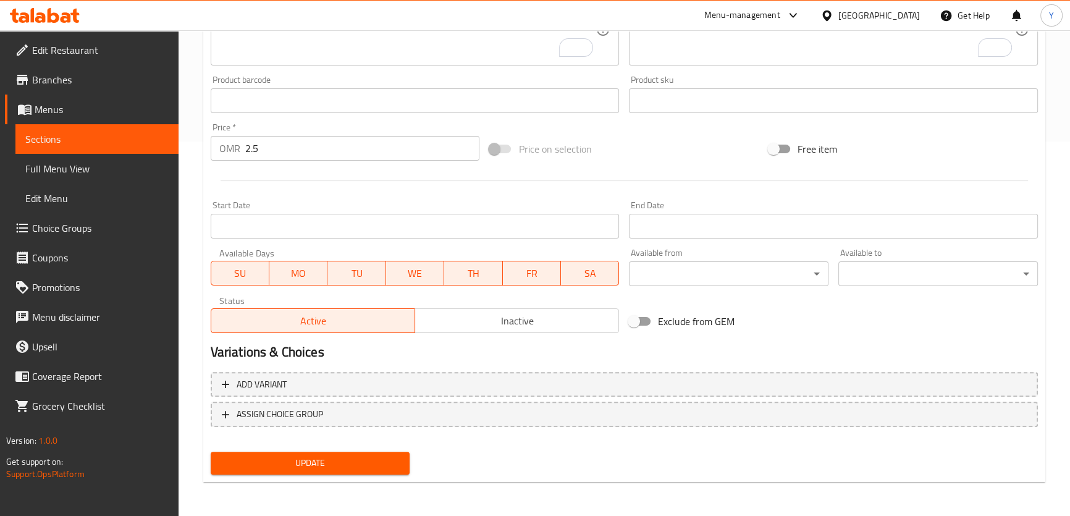
click at [326, 463] on span "Update" at bounding box center [311, 462] width 180 height 15
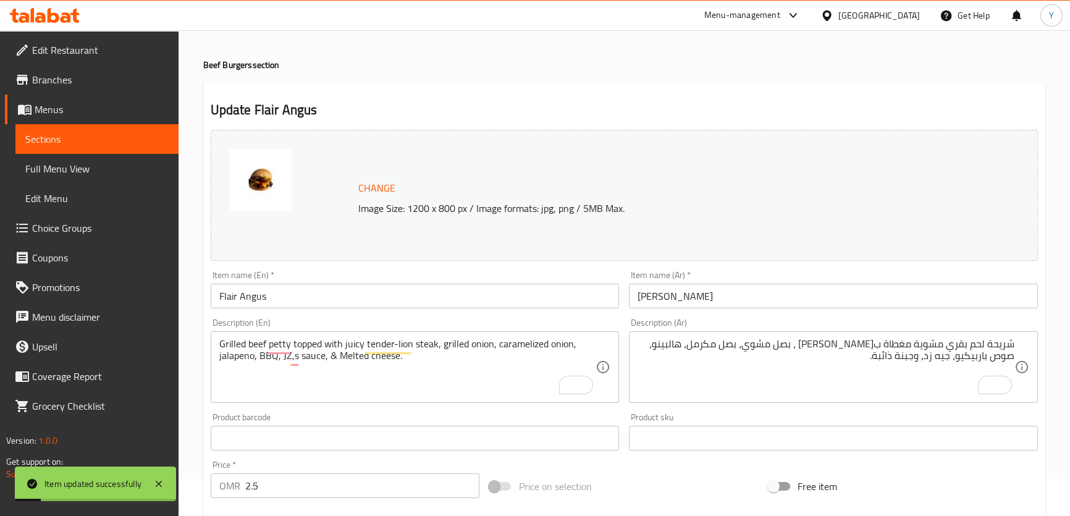
scroll to position [0, 0]
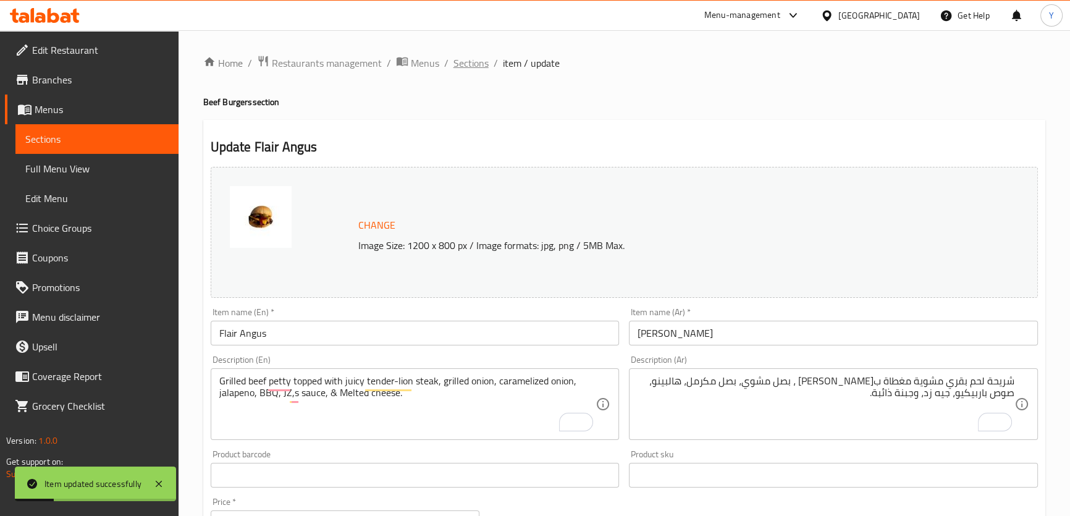
click at [476, 58] on span "Sections" at bounding box center [471, 63] width 35 height 15
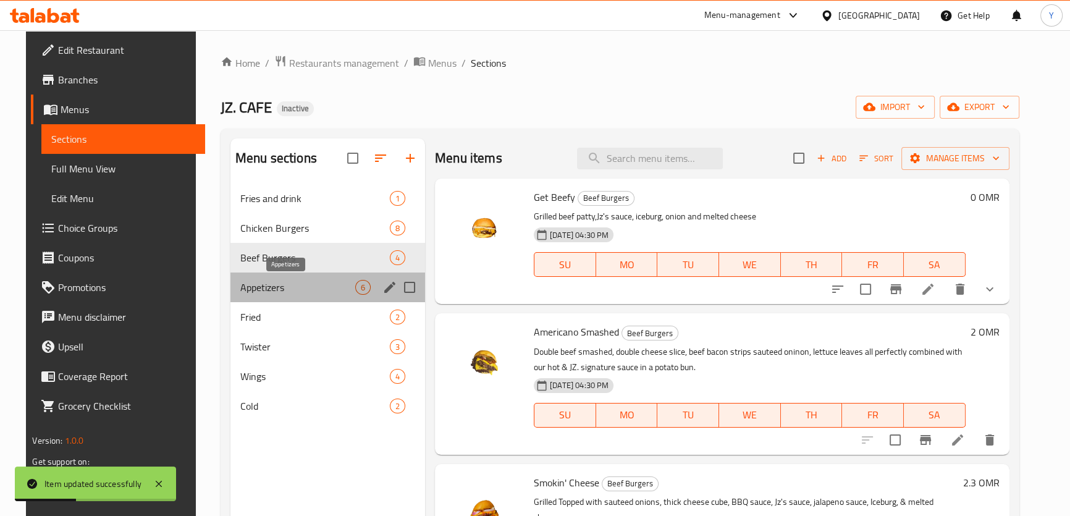
click at [267, 284] on span "Appetizers" at bounding box center [297, 287] width 115 height 15
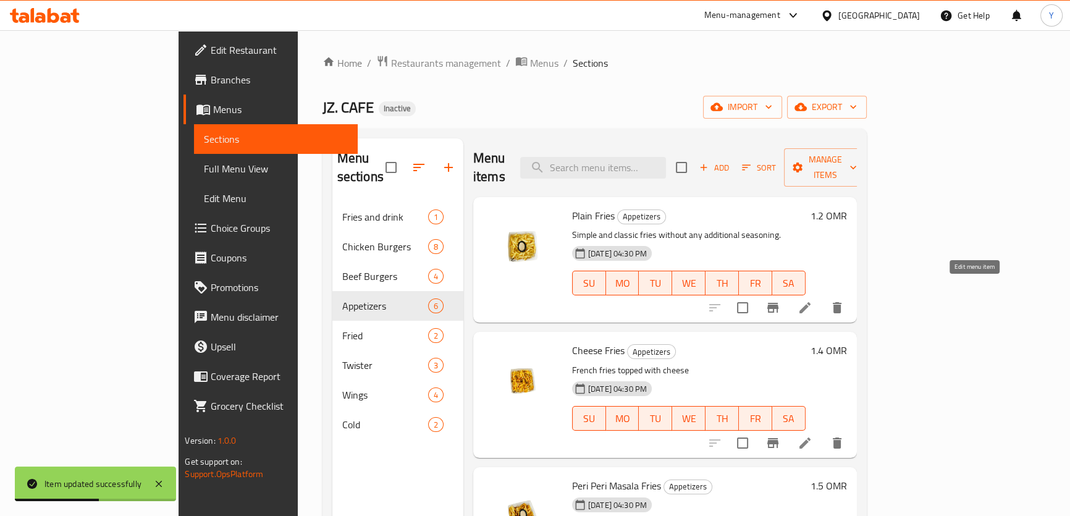
click at [813, 300] on icon at bounding box center [805, 307] width 15 height 15
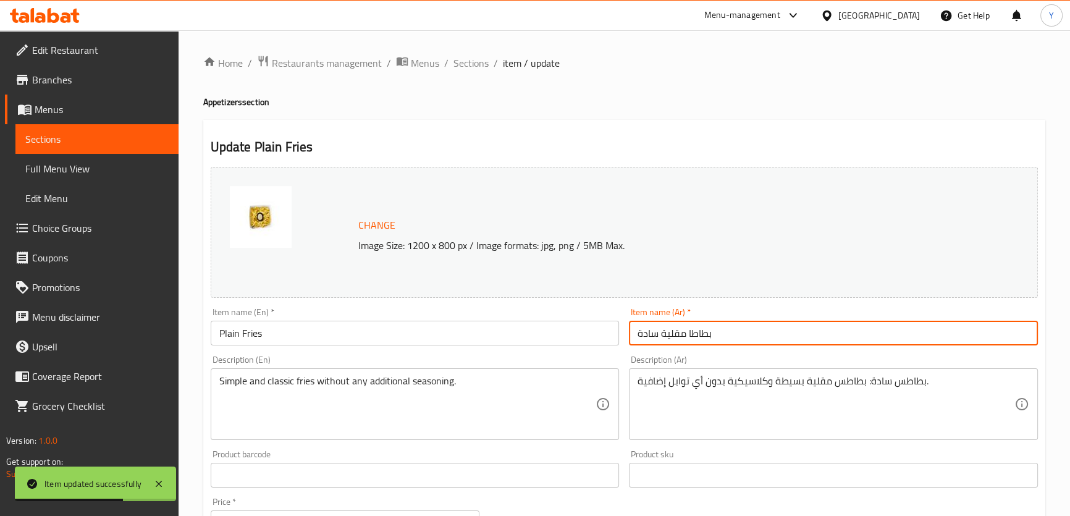
click at [703, 323] on input "بطاطا مقلية سادة" at bounding box center [833, 333] width 409 height 25
click at [984, 326] on input "بطاطا مقلية سادة" at bounding box center [833, 333] width 409 height 25
drag, startPoint x: 984, startPoint y: 326, endPoint x: 1078, endPoint y: 324, distance: 93.3
click at [1070, 326] on html "Item updated successfully ​ Menu-management Oman Get Help Y Edit Restaurant Bra…" at bounding box center [535, 258] width 1070 height 516
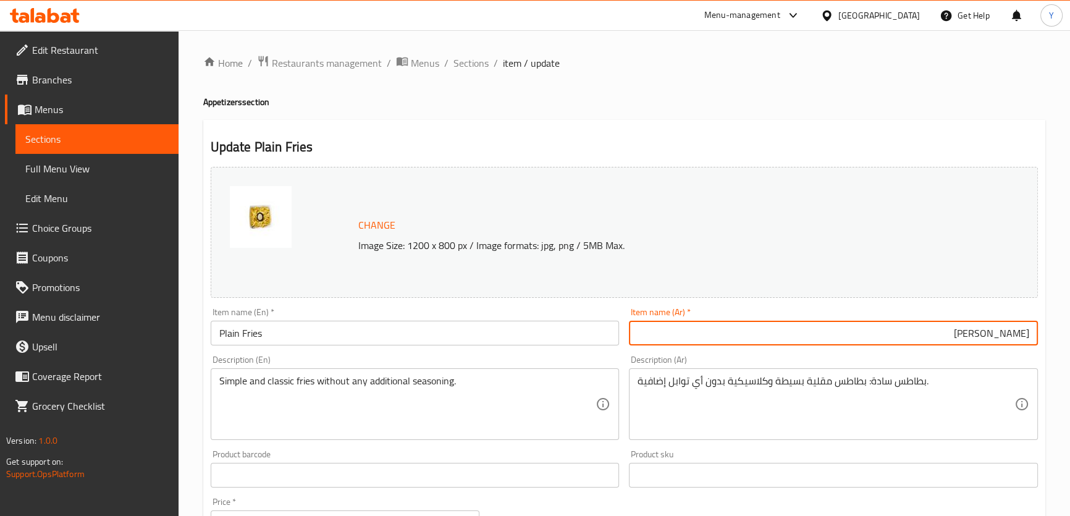
type input "[PERSON_NAME]"
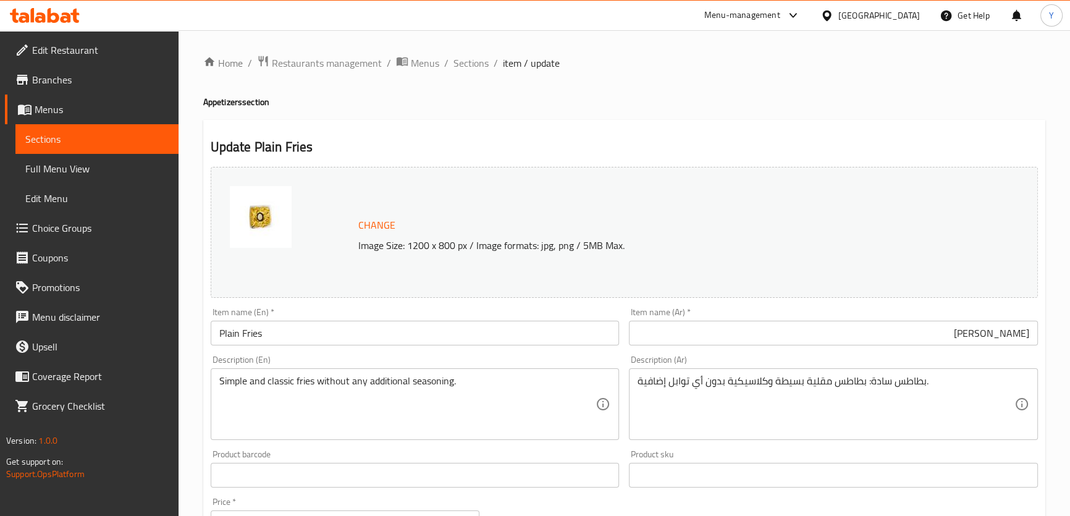
click at [915, 94] on div "Home / Restaurants management / Menus / Sections / item / update Appetizers sec…" at bounding box center [624, 460] width 842 height 811
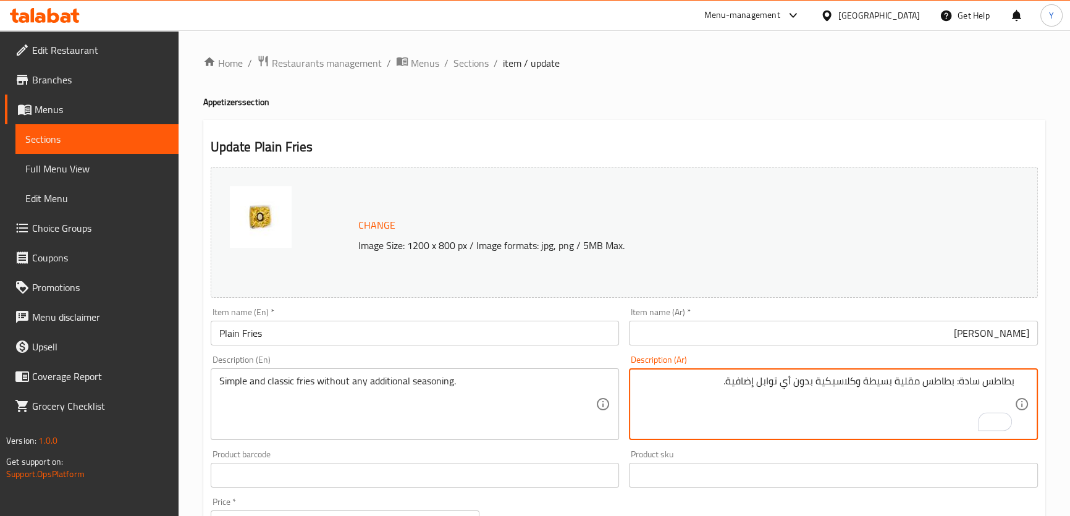
click at [965, 386] on textarea "بطاطس سادة: بطاطس مقلية بسيطة وكلاسيكية بدون أي توابل إضافية." at bounding box center [826, 404] width 377 height 59
drag, startPoint x: 965, startPoint y: 386, endPoint x: 1078, endPoint y: 386, distance: 113.1
click at [1070, 386] on html "​ Menu-management Oman Get Help Y Edit Restaurant Branches Menus Sections Full …" at bounding box center [535, 258] width 1070 height 516
click at [1002, 386] on textarea "طاطس مقلية بسيطة وكلاسيكية بدون أي توابل إضافية." at bounding box center [826, 404] width 377 height 59
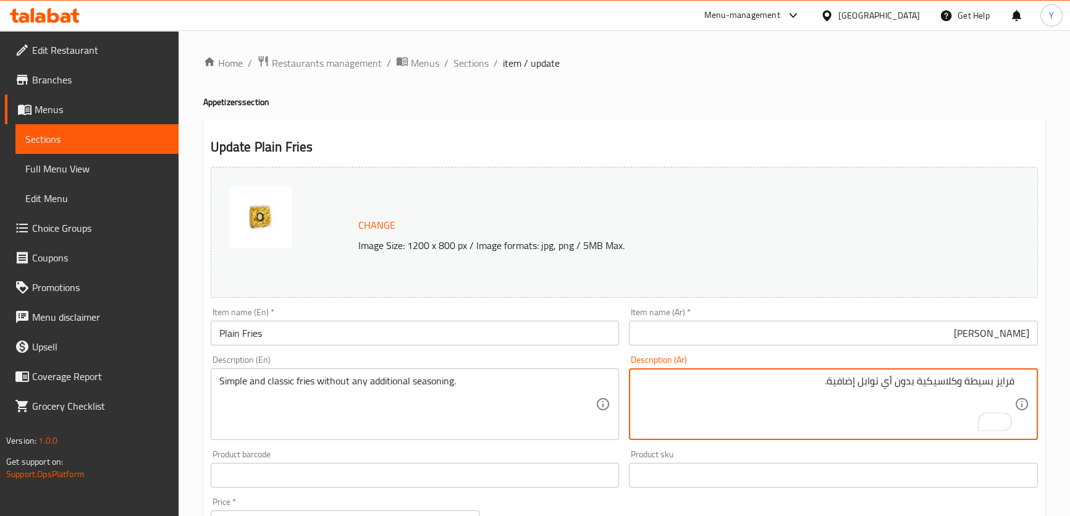
type textarea "فرايز بسيطة وكلاسيكية بدون أي توابل إضافية."
click at [860, 110] on div "Home / Restaurants management / Menus / Sections / item / update Appetizers sec…" at bounding box center [624, 460] width 842 height 811
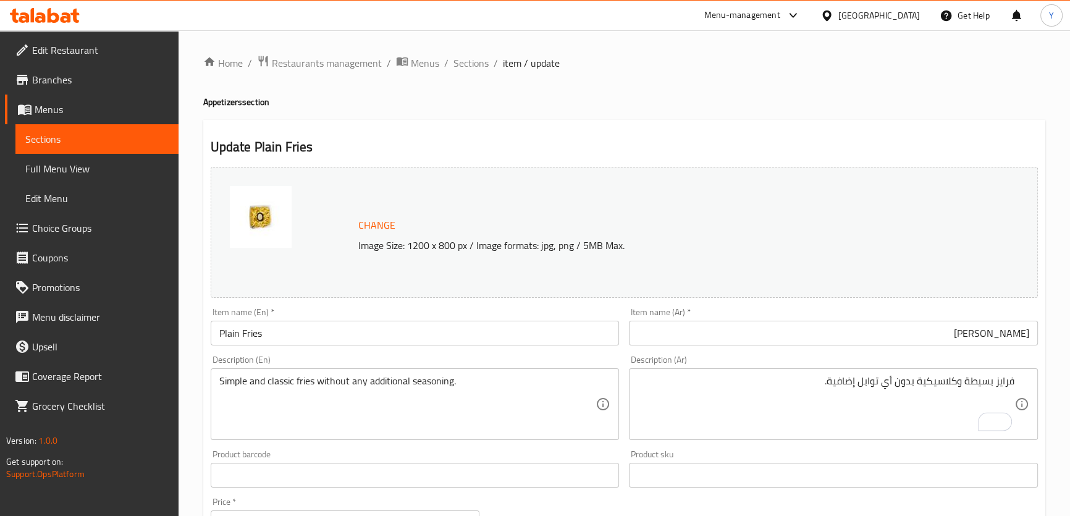
scroll to position [375, 0]
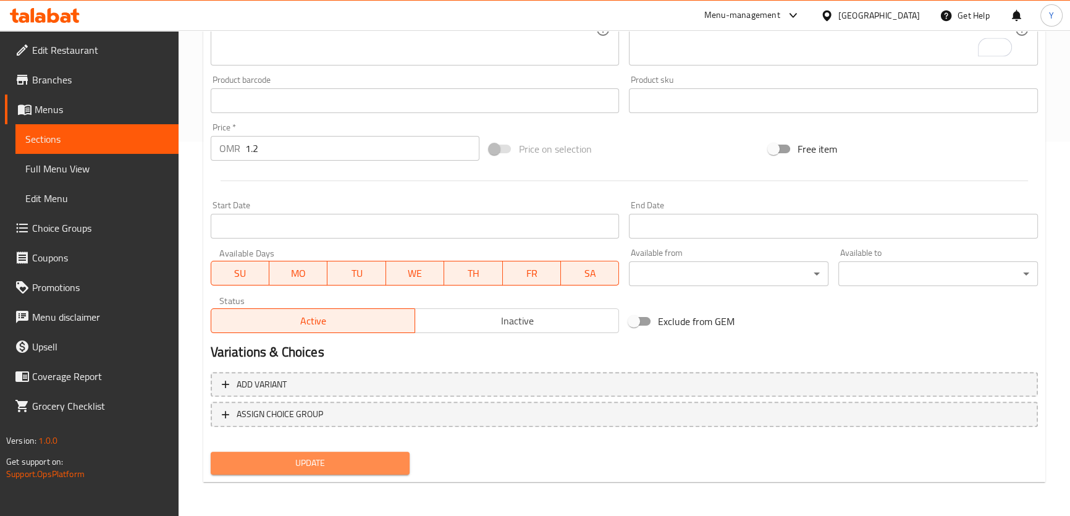
click at [332, 470] on button "Update" at bounding box center [311, 463] width 200 height 23
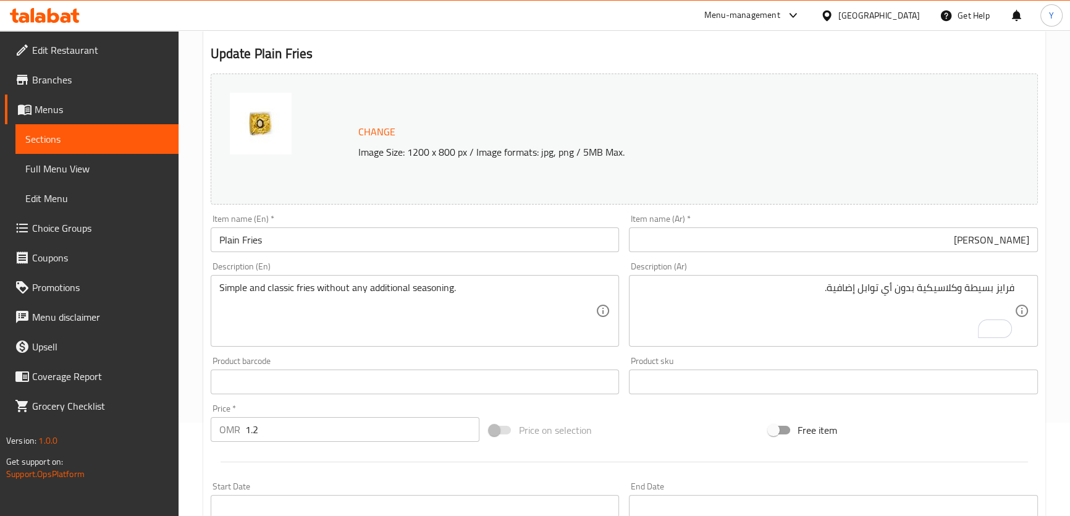
scroll to position [0, 0]
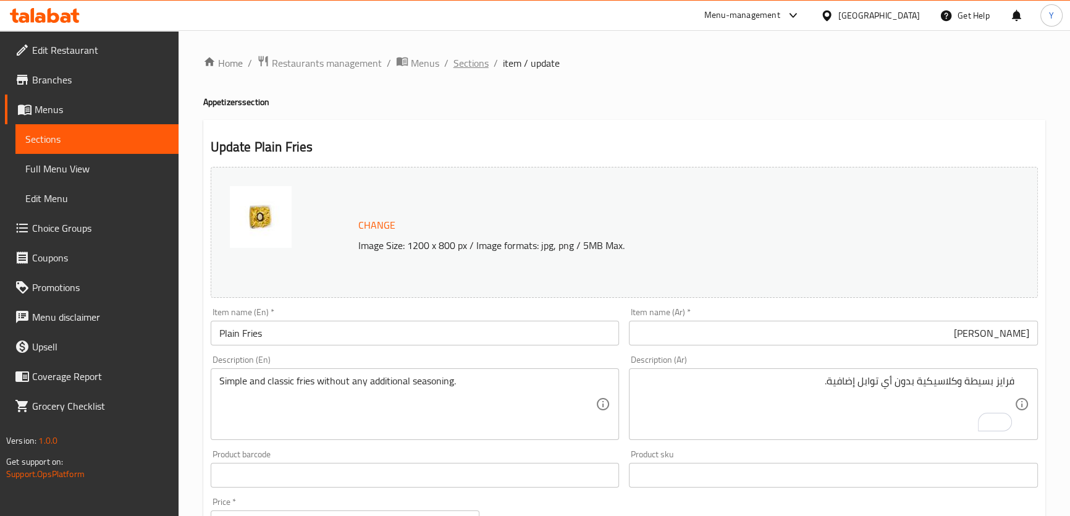
click at [478, 56] on span "Sections" at bounding box center [471, 63] width 35 height 15
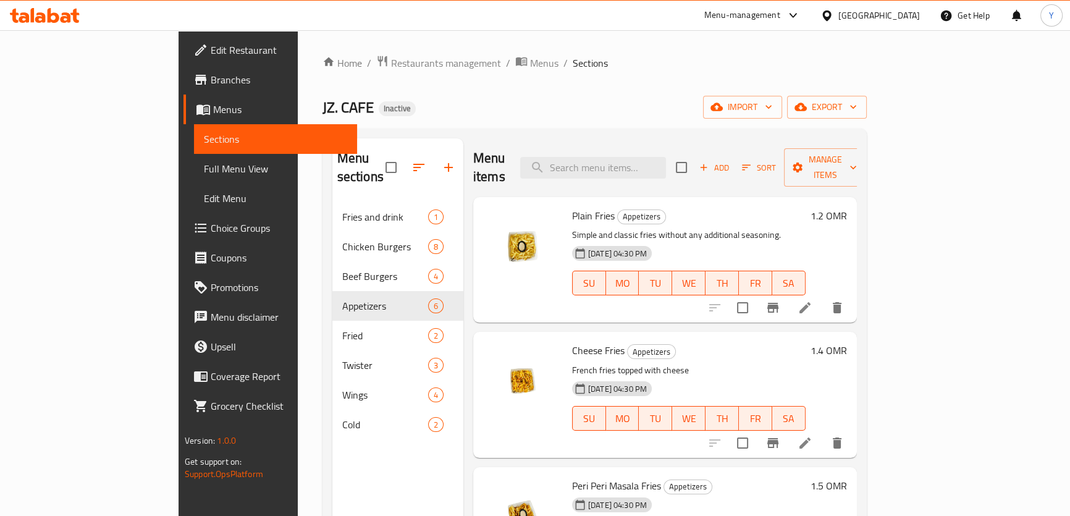
click at [573, 56] on span "Sections" at bounding box center [590, 63] width 35 height 15
click at [811, 438] on icon at bounding box center [805, 443] width 11 height 11
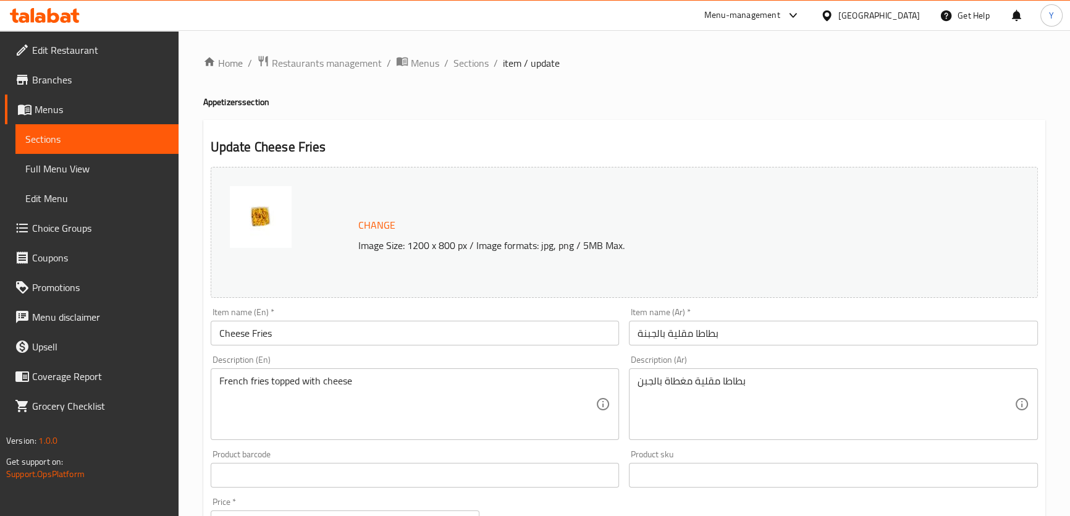
click at [679, 330] on input "بطاطا مقلية بالجبنة" at bounding box center [833, 333] width 409 height 25
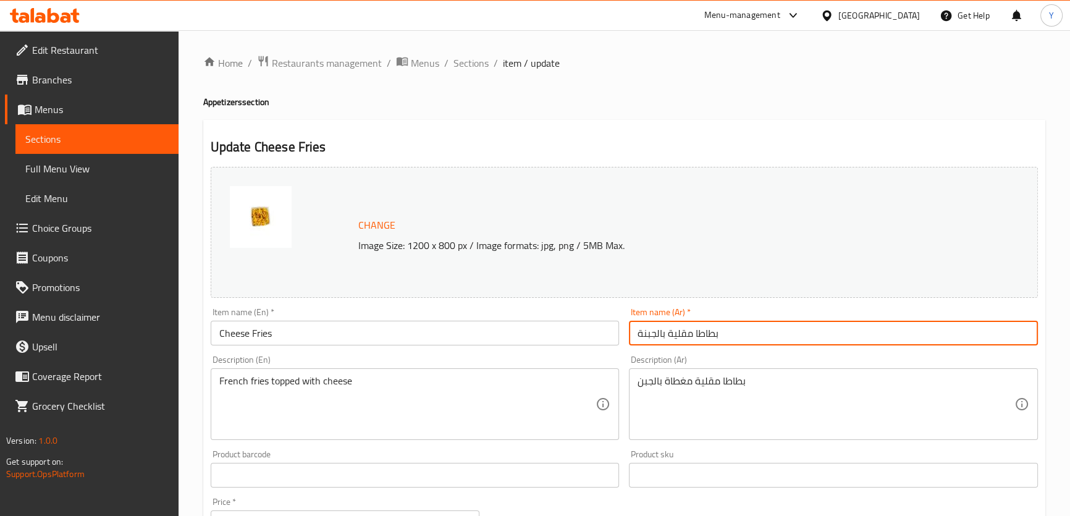
drag, startPoint x: 679, startPoint y: 330, endPoint x: 730, endPoint y: 338, distance: 51.9
click at [729, 337] on input "بطاطا مقلية بالجبنة" at bounding box center [833, 333] width 409 height 25
click at [992, 328] on input "بطاطا مقلية بالجبنة" at bounding box center [833, 333] width 409 height 25
drag, startPoint x: 992, startPoint y: 328, endPoint x: 1064, endPoint y: 333, distance: 71.3
click at [1058, 332] on div "Home / Restaurants management / Menus / Sections / item / update Appetizers sec…" at bounding box center [625, 460] width 892 height 861
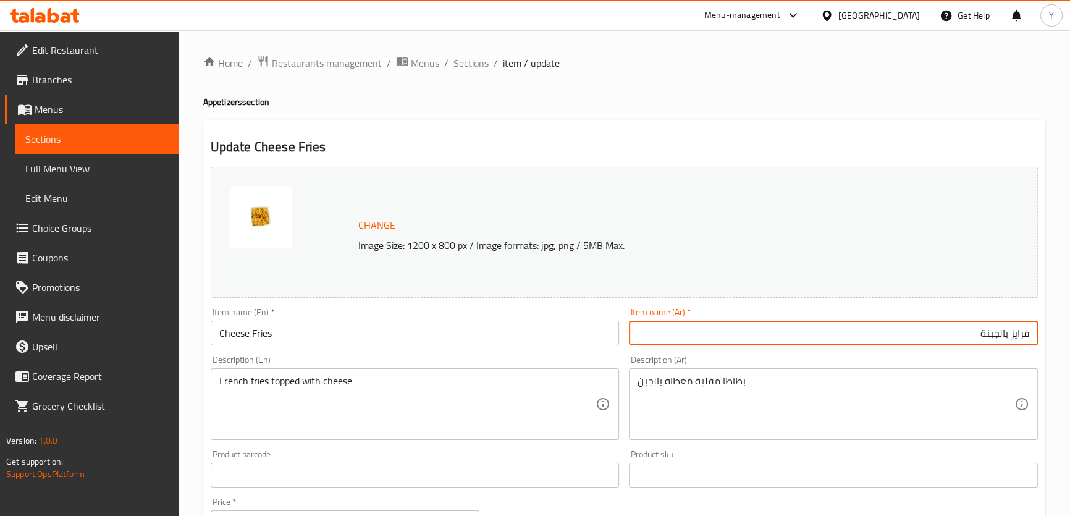
type input "فرايز بالجبنة"
click at [635, 119] on div "Home / Restaurants management / Menus / Sections / item / update Appetizers sec…" at bounding box center [624, 460] width 842 height 811
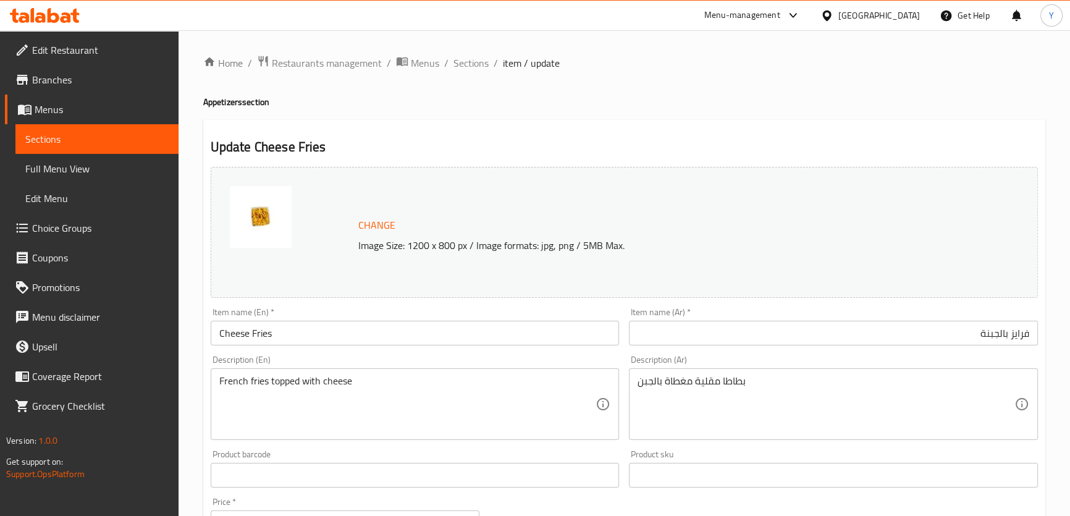
scroll to position [375, 0]
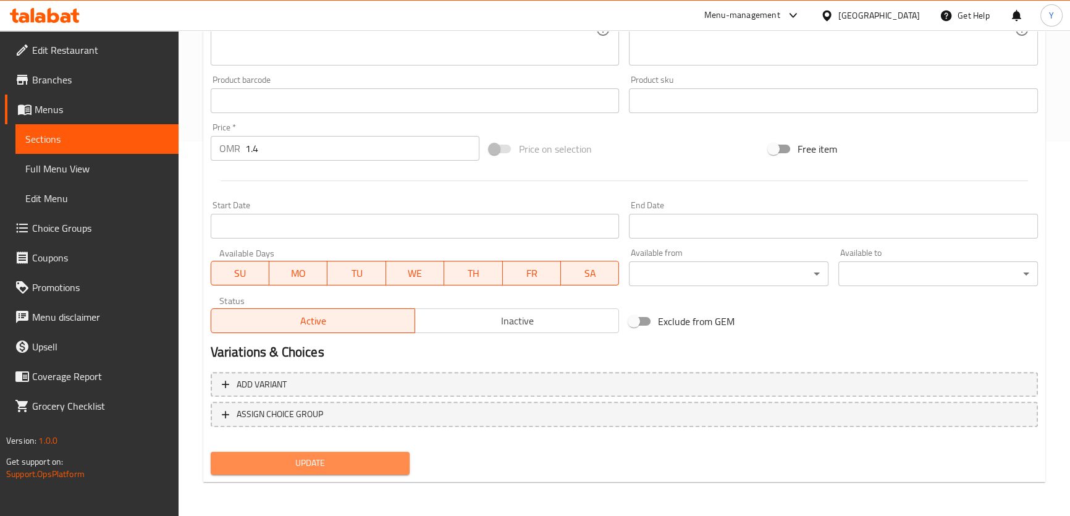
click at [301, 467] on span "Update" at bounding box center [311, 462] width 180 height 15
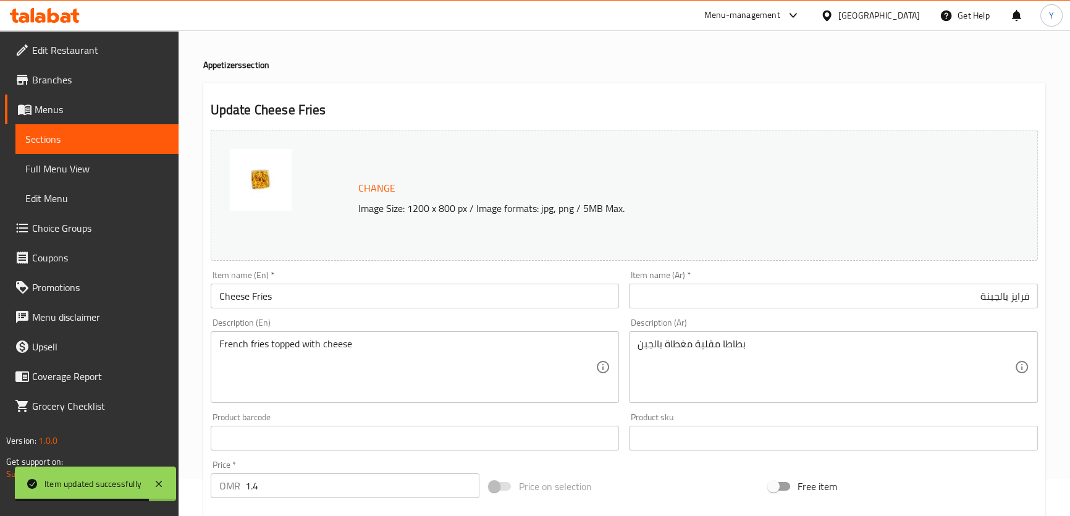
scroll to position [0, 0]
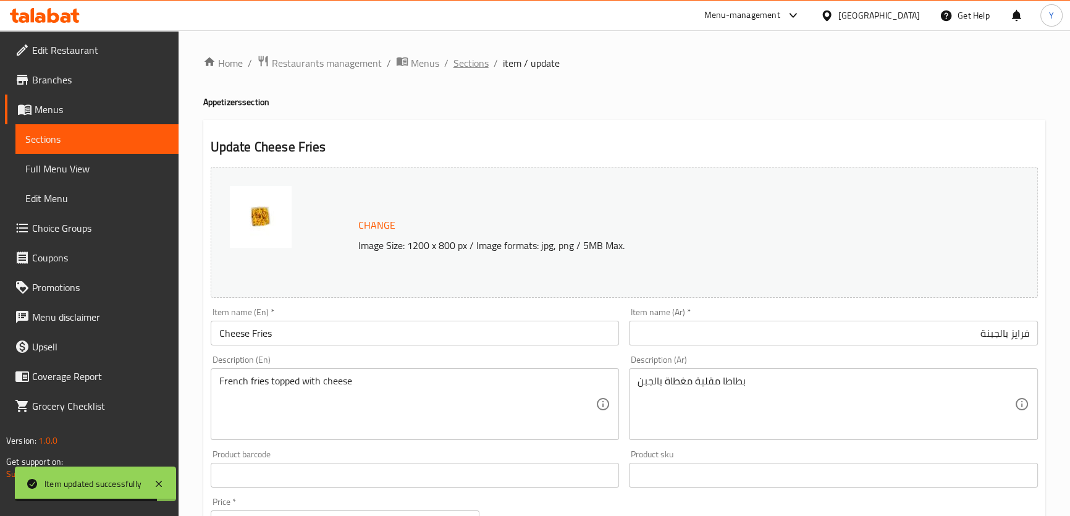
click at [472, 56] on span "Sections" at bounding box center [471, 63] width 35 height 15
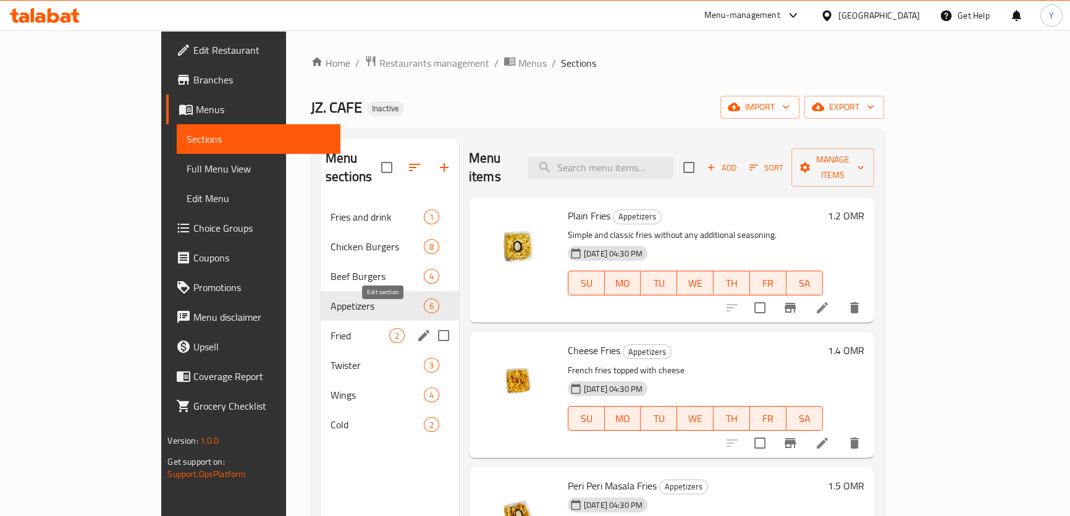
click at [417, 328] on icon "edit" at bounding box center [424, 335] width 15 height 15
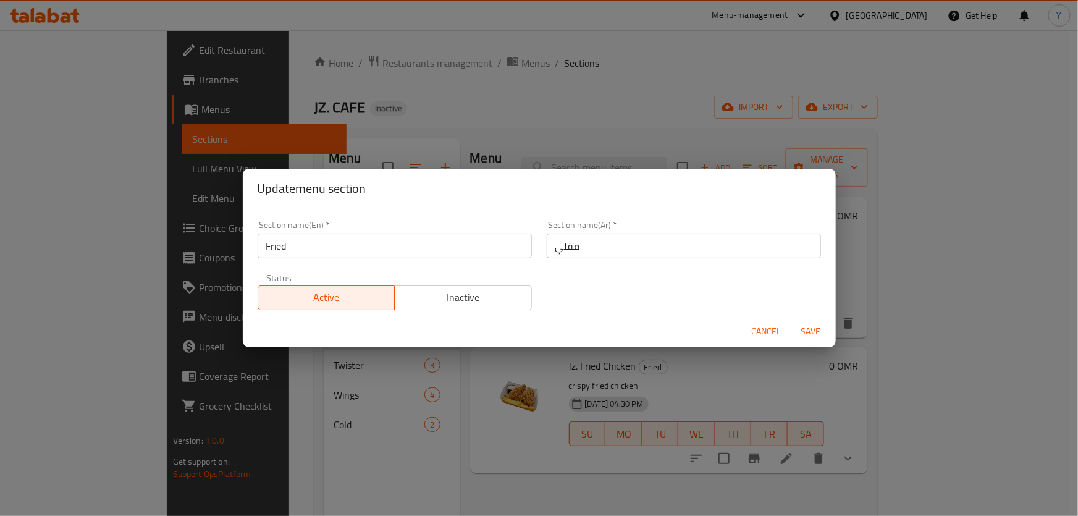
click at [654, 252] on input "مقلي" at bounding box center [684, 246] width 274 height 25
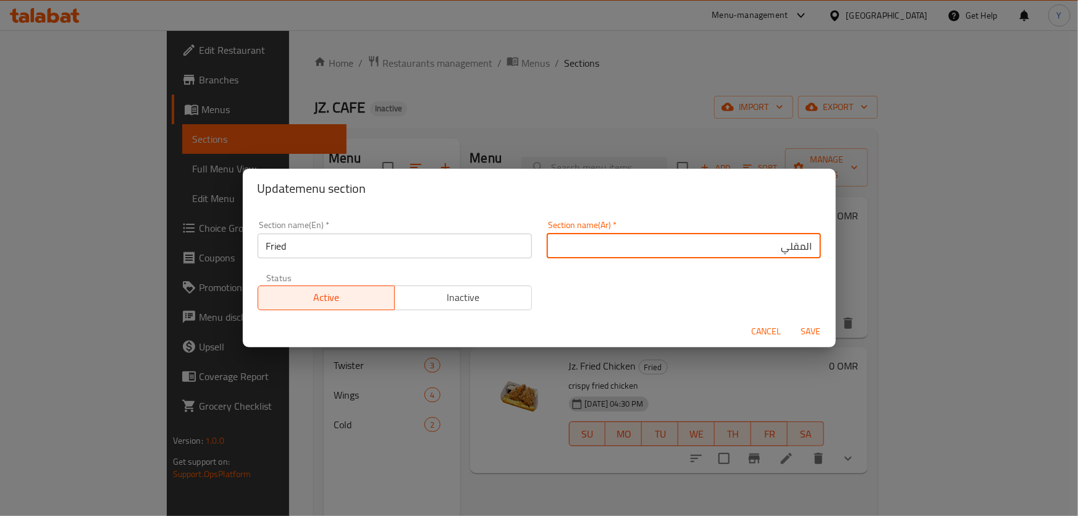
type input "المقلي"
click at [792, 320] on button "Save" at bounding box center [812, 331] width 40 height 23
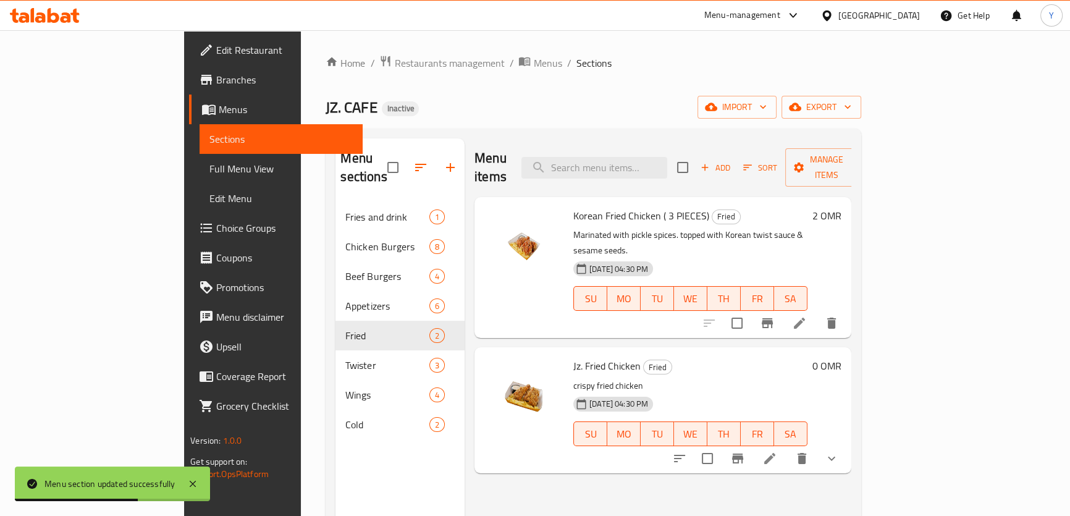
click at [651, 147] on div "Menu items Add Sort Manage items" at bounding box center [663, 167] width 377 height 59
click at [657, 161] on input "search" at bounding box center [595, 168] width 146 height 22
paste input "Twister Zingerata"
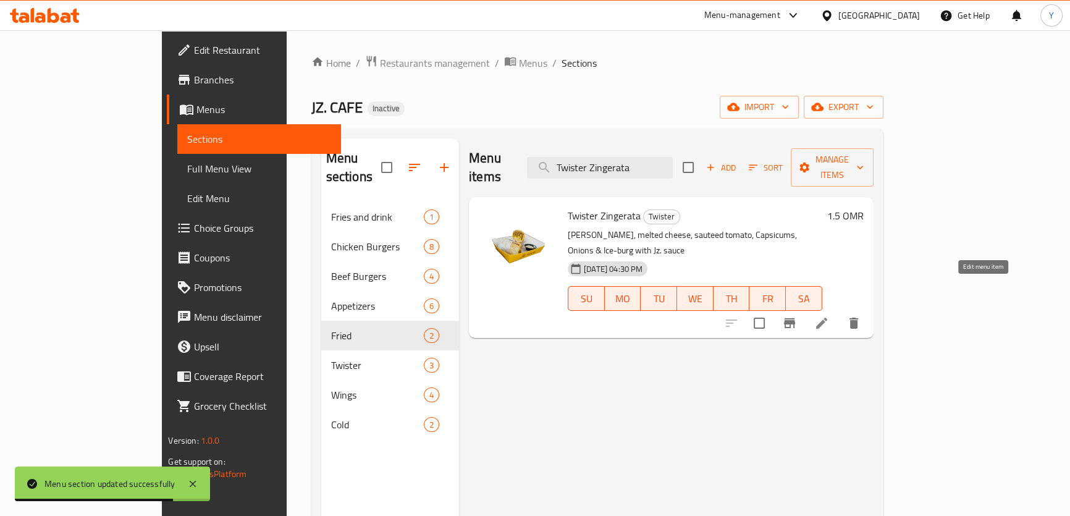
type input "Twister Zingerata"
click at [829, 316] on icon at bounding box center [822, 323] width 15 height 15
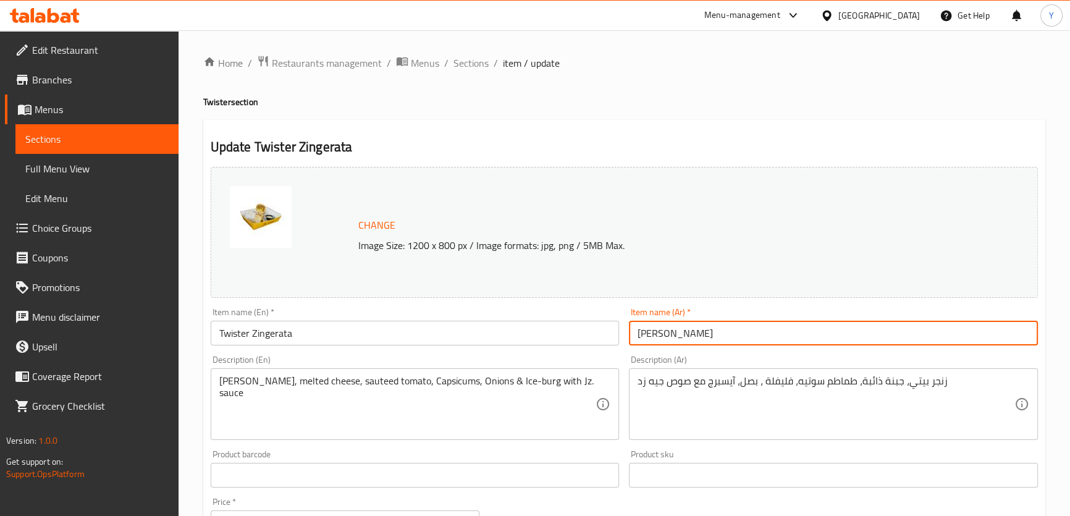
click at [794, 331] on input "[PERSON_NAME]" at bounding box center [833, 333] width 409 height 25
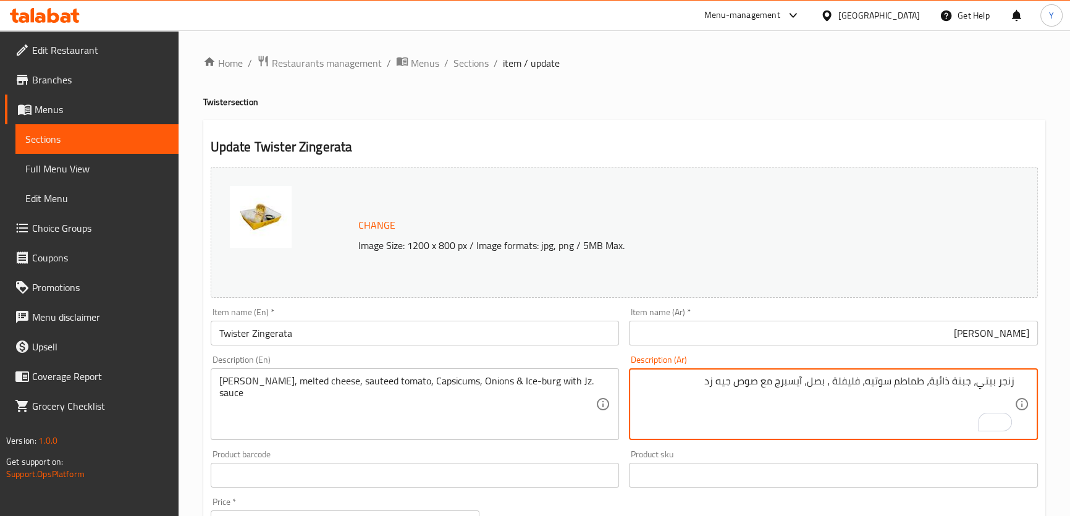
click at [989, 381] on textarea "زنجر بيتي، جبنة ذائبة، طماطم سوتيه، فليفلة ، بصل، آيسبرج مع صوص جيه زد" at bounding box center [826, 404] width 377 height 59
click at [967, 381] on textarea "شريحة زنجر ، جبنة ذائبة، طماطم سوتيه، فليفلة ، بصل، آيسبرج مع صوص جيه زد" at bounding box center [826, 404] width 377 height 59
type textarea "شريحة زنجر، جبنة ذائبة، طماطم سوتيه، فليفلة ، بصل، آيسبرج مع صوص جيه زد"
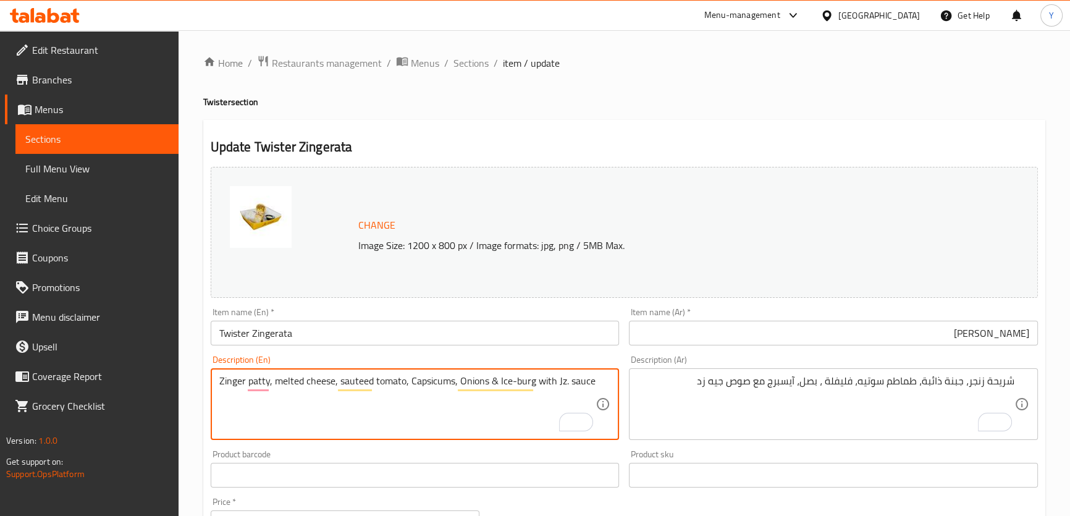
click at [690, 101] on h4 "Twister section" at bounding box center [624, 102] width 842 height 12
type textarea "Zinger Patty, melted cheese, sauteed tomato, Capsicums, Onions & Ice-burg with …"
click at [779, 96] on h4 "Twister section" at bounding box center [624, 102] width 842 height 12
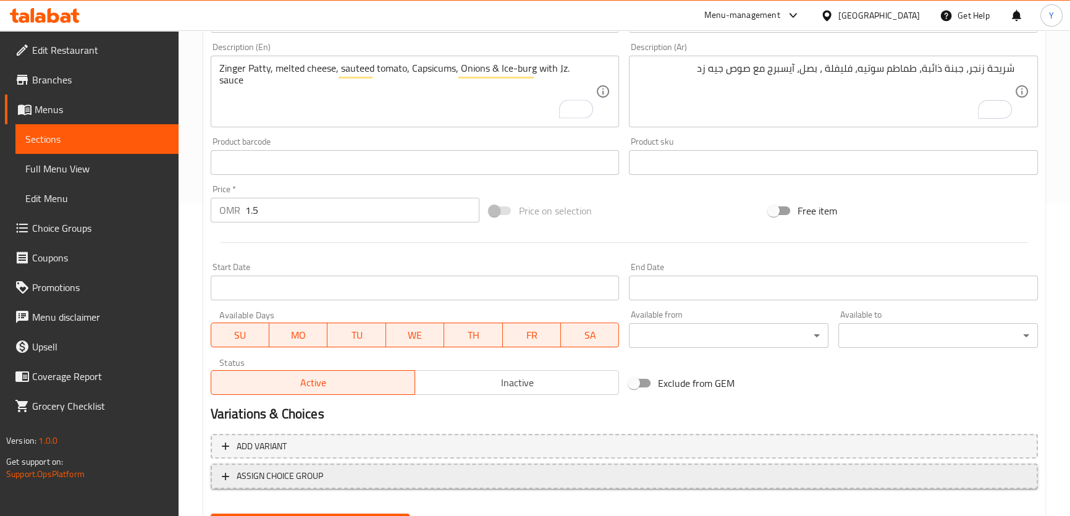
scroll to position [375, 0]
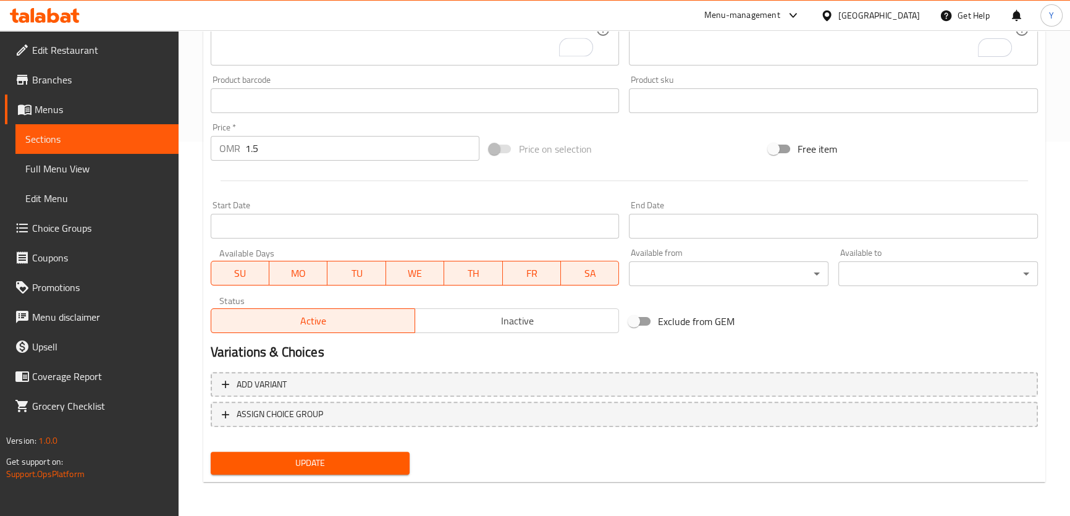
click at [357, 472] on button "Update" at bounding box center [311, 463] width 200 height 23
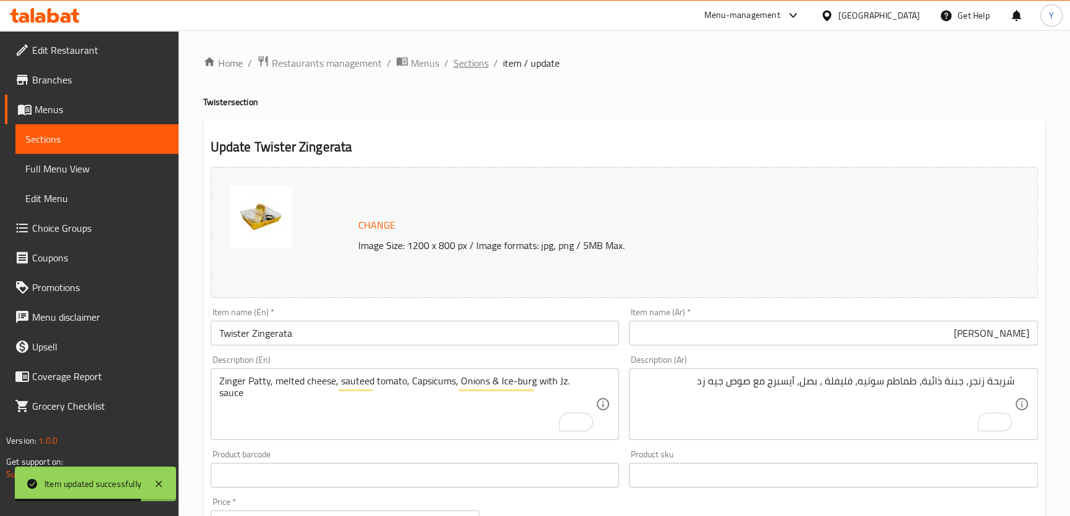
click at [468, 63] on span "Sections" at bounding box center [471, 63] width 35 height 15
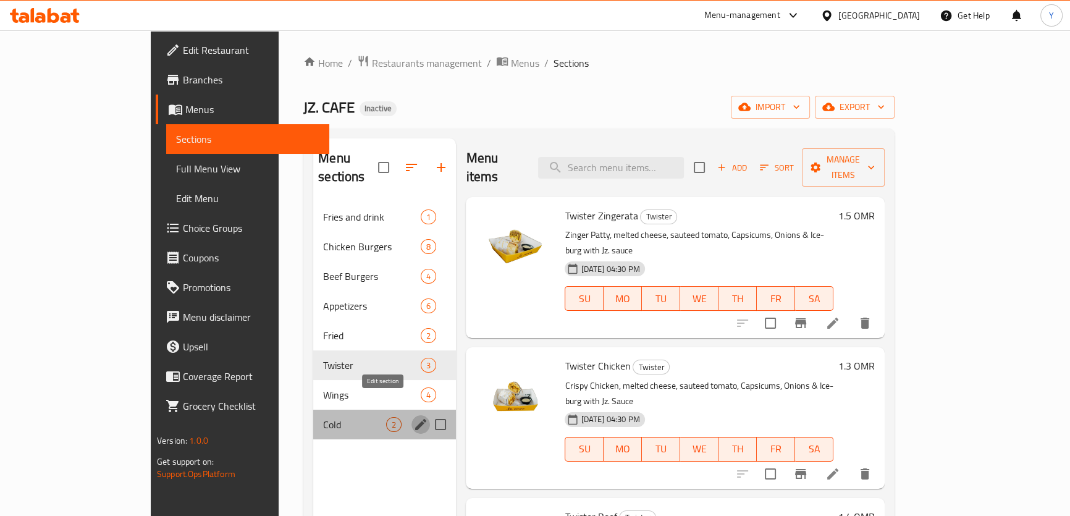
click at [413, 417] on icon "edit" at bounding box center [420, 424] width 15 height 15
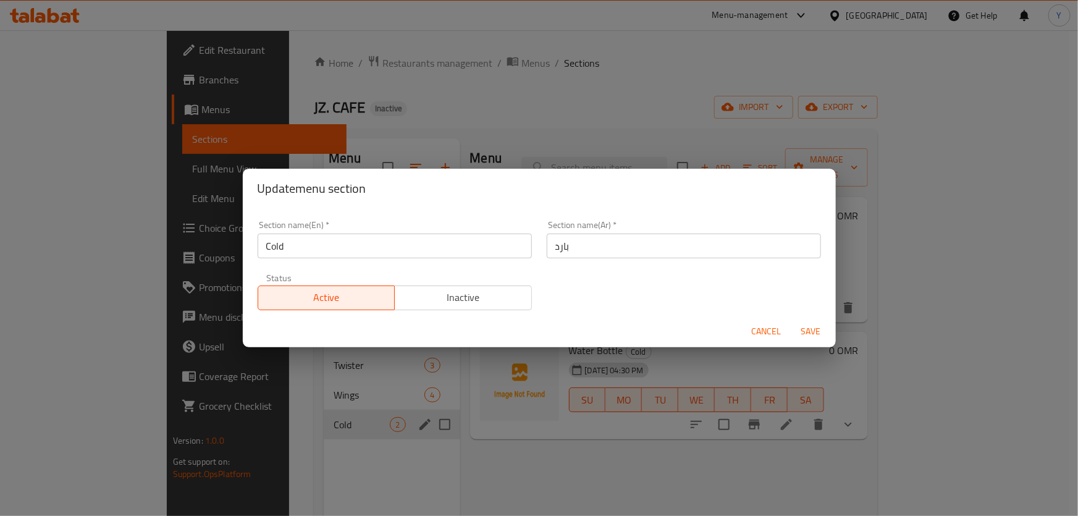
click at [653, 254] on input "بارد" at bounding box center [684, 246] width 274 height 25
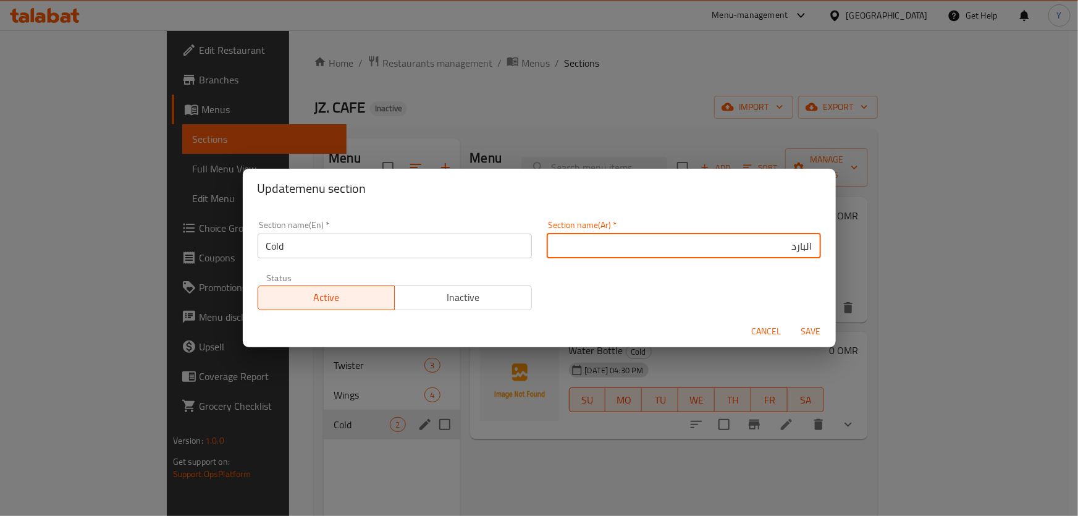
type input "البارد"
click at [792, 320] on button "Save" at bounding box center [812, 331] width 40 height 23
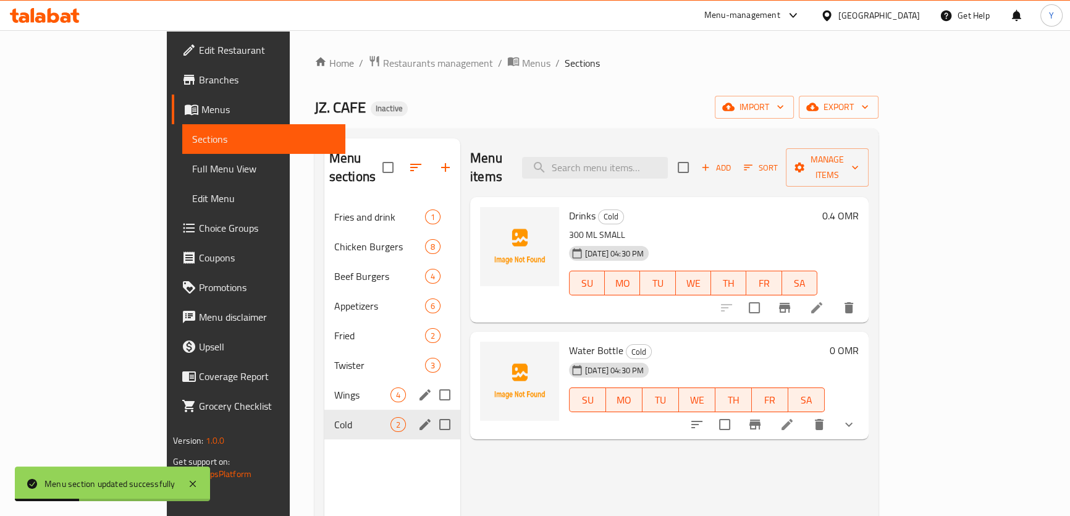
click at [418, 387] on icon "edit" at bounding box center [425, 394] width 15 height 15
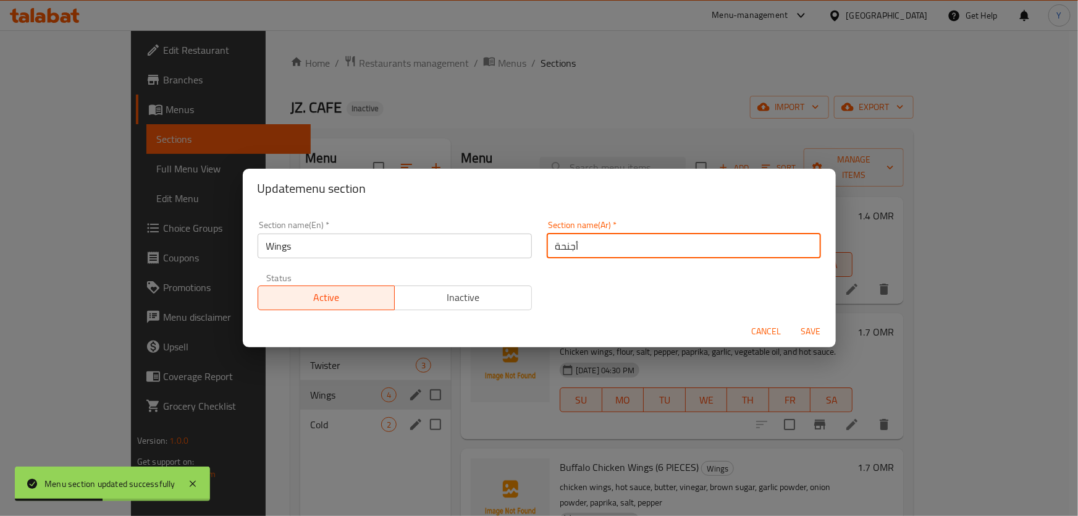
click at [608, 253] on input "أجنحة" at bounding box center [684, 246] width 274 height 25
type input "الأجنحة"
click at [792, 320] on button "Save" at bounding box center [812, 331] width 40 height 23
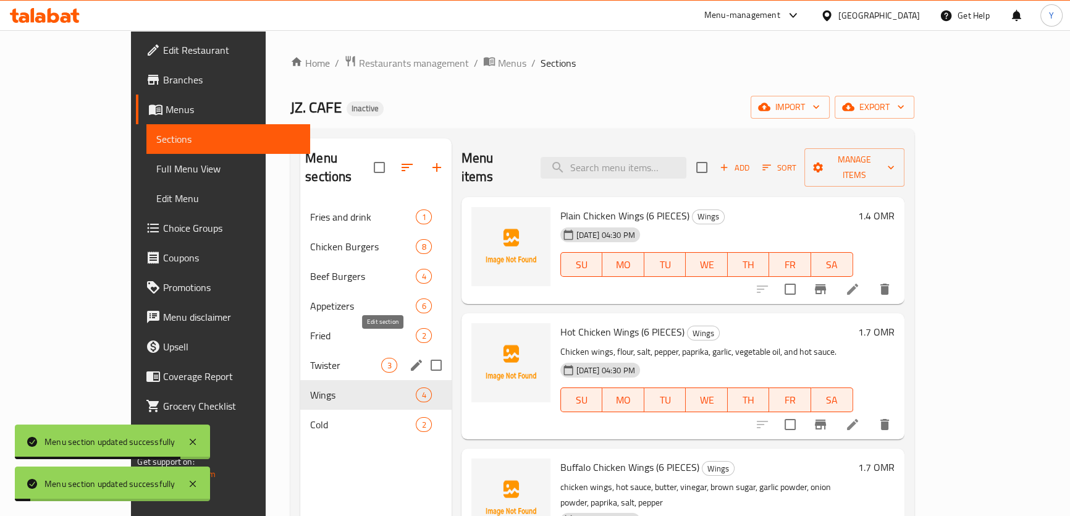
click at [411, 360] on icon "edit" at bounding box center [416, 365] width 11 height 11
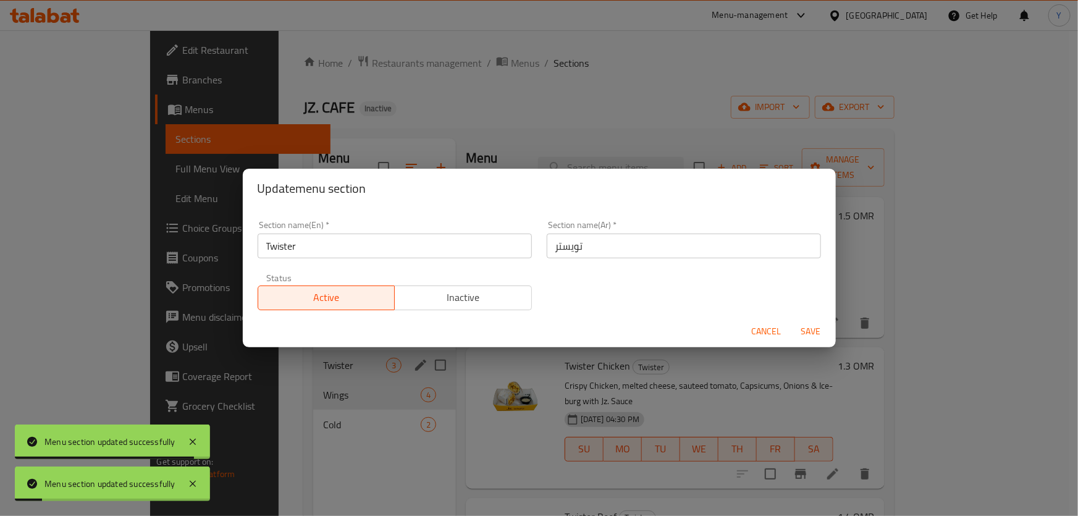
click at [713, 244] on input "تويستر" at bounding box center [684, 246] width 274 height 25
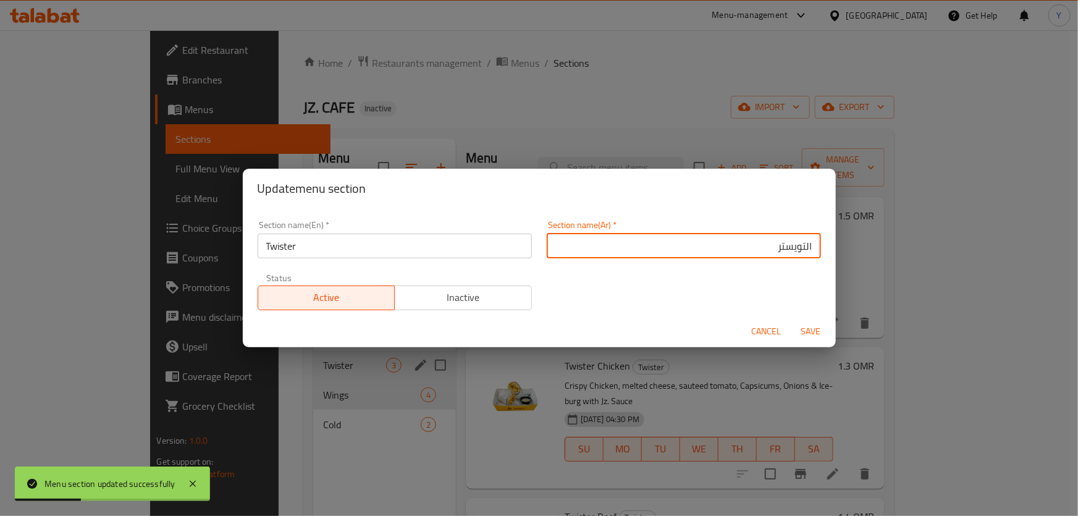
type input "التويستر"
click at [792, 320] on button "Save" at bounding box center [812, 331] width 40 height 23
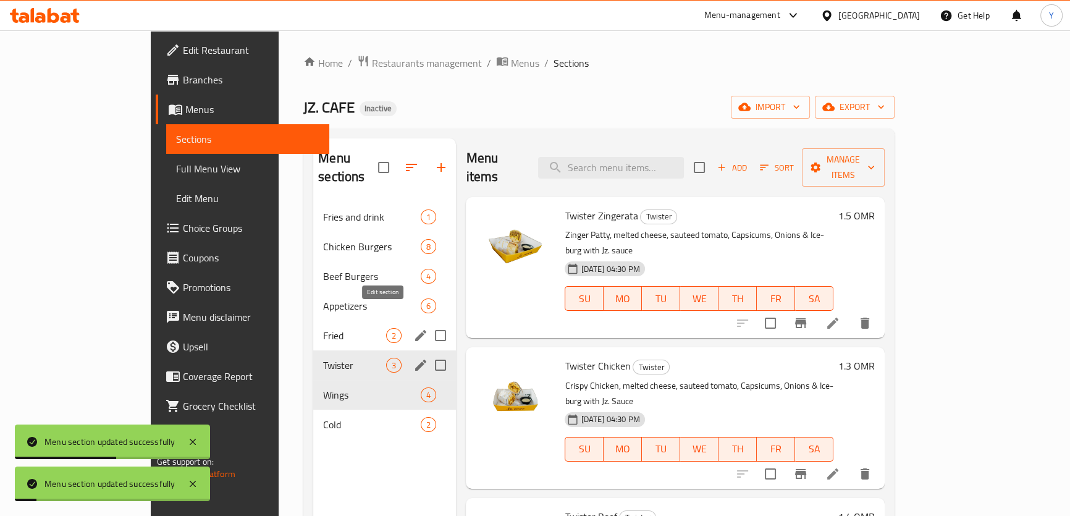
click at [413, 328] on icon "edit" at bounding box center [420, 335] width 15 height 15
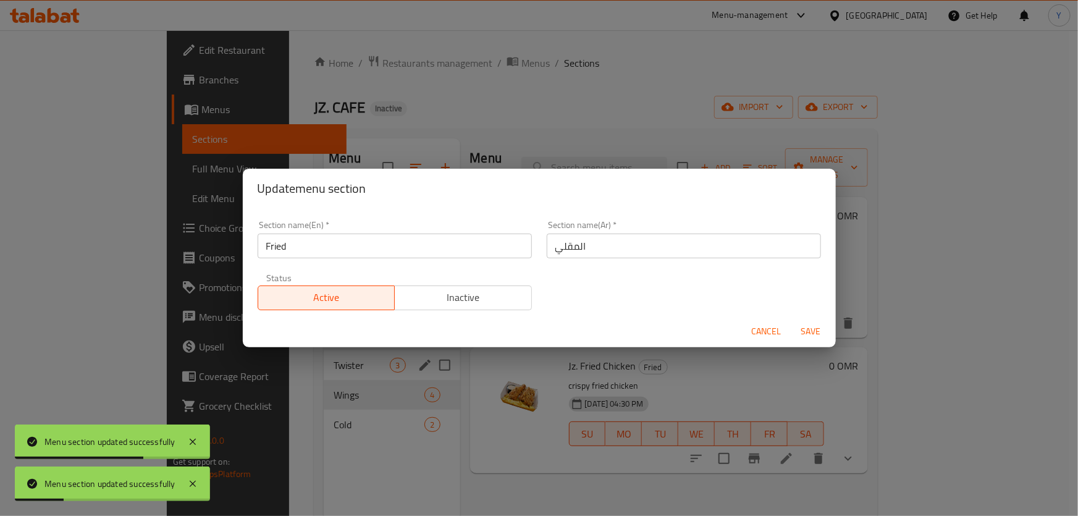
click at [772, 334] on span "Cancel" at bounding box center [767, 331] width 30 height 15
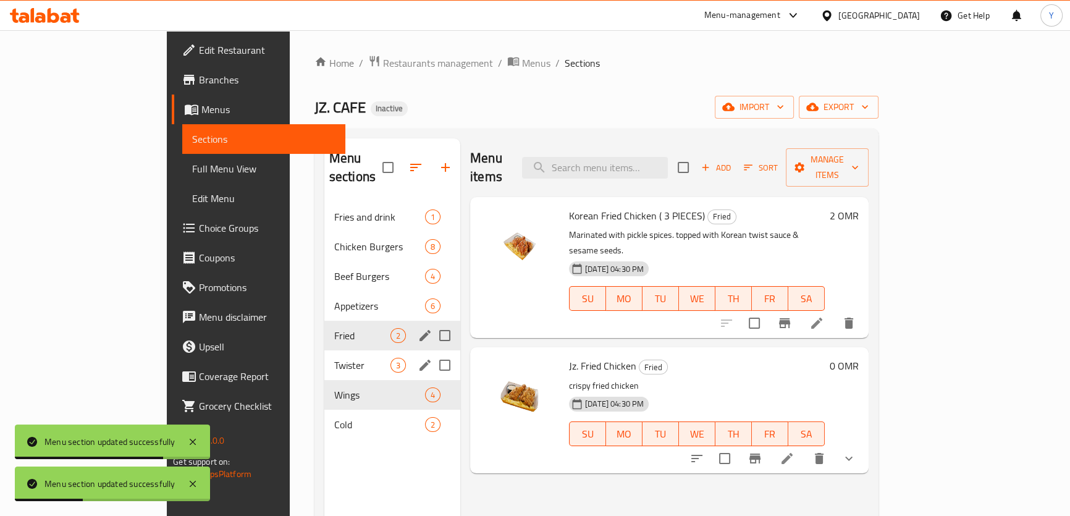
click at [324, 297] on div "Appetizers 6" at bounding box center [392, 306] width 136 height 30
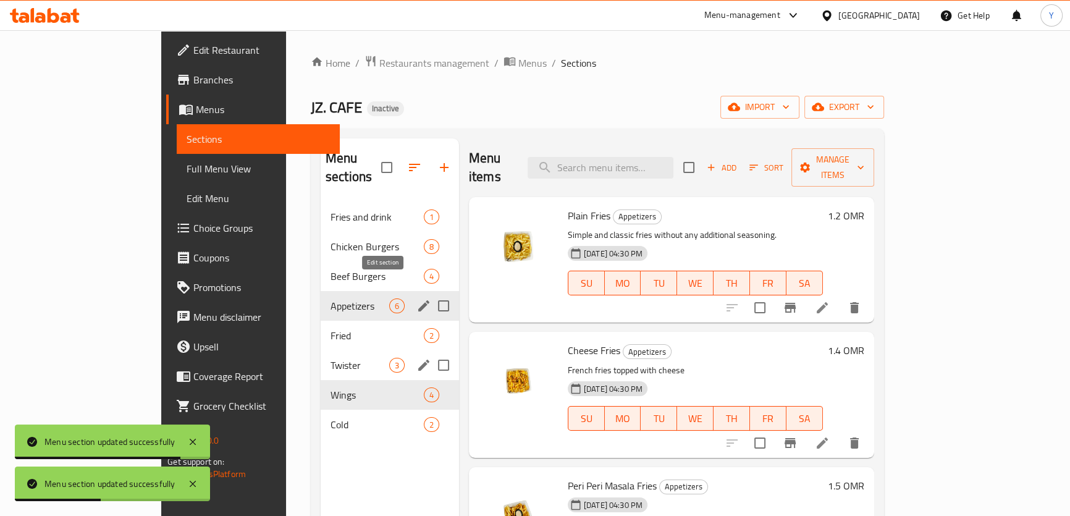
click at [417, 298] on icon "edit" at bounding box center [424, 305] width 15 height 15
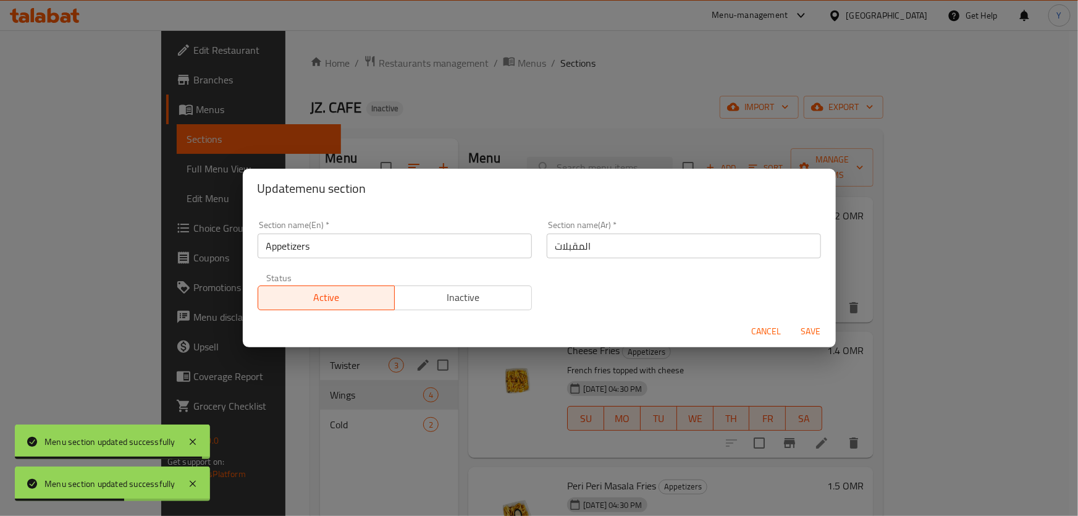
click at [766, 334] on span "Cancel" at bounding box center [767, 331] width 30 height 15
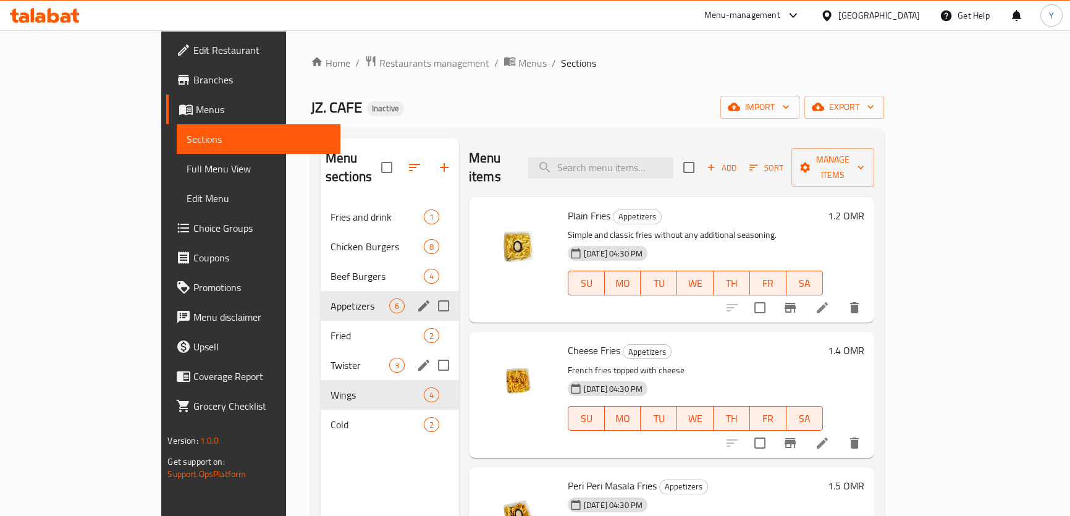
click at [632, 54] on div "Home / Restaurants management / Menus / Sections JZ. CAFE Inactive import expor…" at bounding box center [597, 359] width 623 height 659
click at [578, 64] on ol "Home / Restaurants management / Menus / Sections" at bounding box center [597, 63] width 573 height 16
click at [417, 209] on icon "edit" at bounding box center [424, 216] width 15 height 15
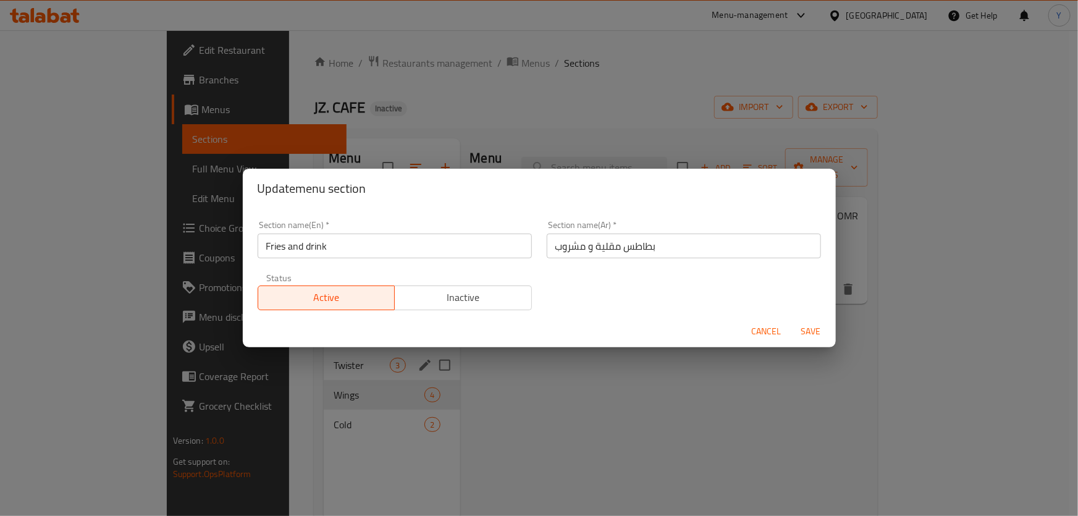
click at [606, 255] on input "بطاطس مقلية و مشروب" at bounding box center [684, 246] width 274 height 25
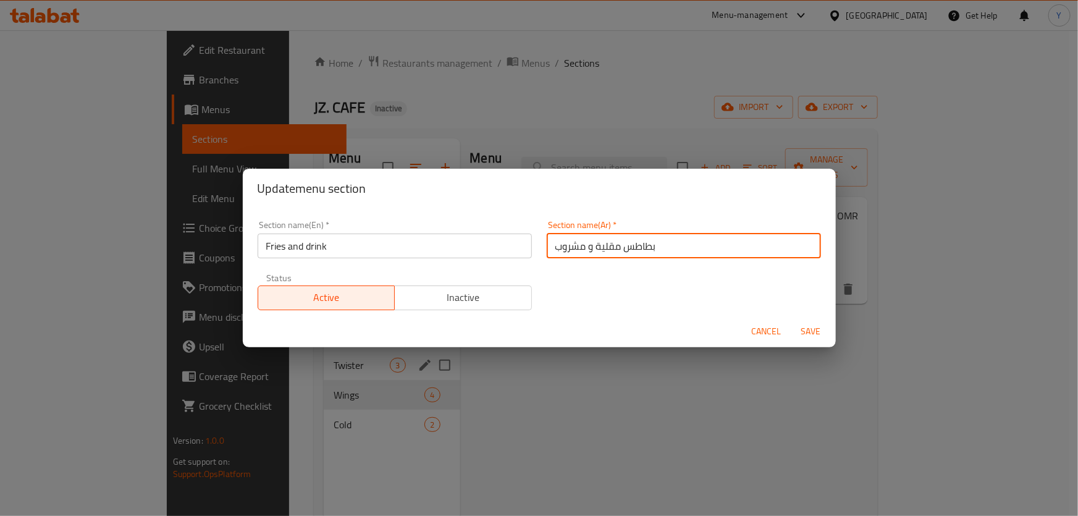
drag, startPoint x: 606, startPoint y: 255, endPoint x: 736, endPoint y: 243, distance: 130.9
click at [736, 243] on input "بطاطس مقلية و مشروب" at bounding box center [684, 246] width 274 height 25
type input "الفرايز ومشروب"
click at [294, 246] on input "Fries and drink" at bounding box center [395, 246] width 274 height 25
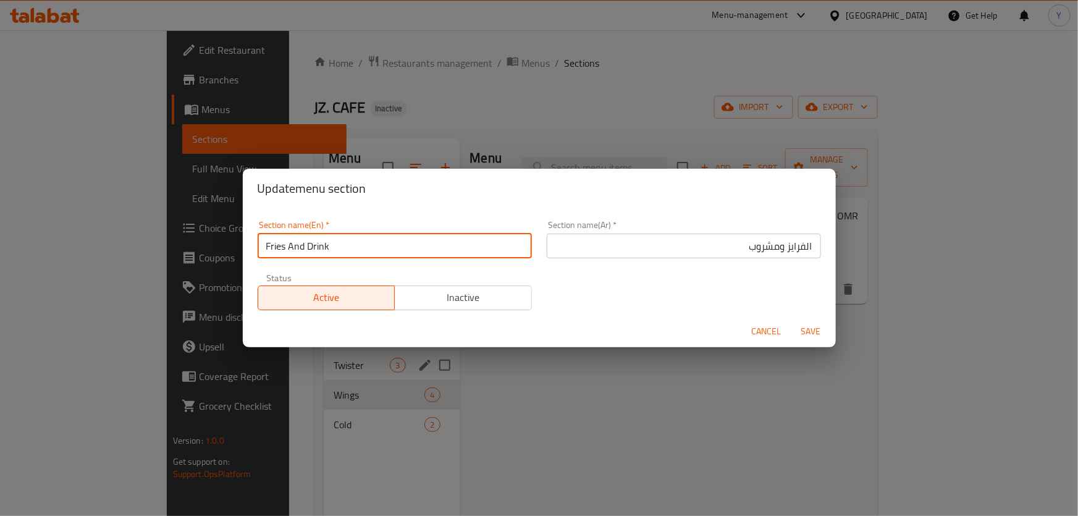
type input "Fries And Drink"
click at [792, 320] on button "Save" at bounding box center [812, 331] width 40 height 23
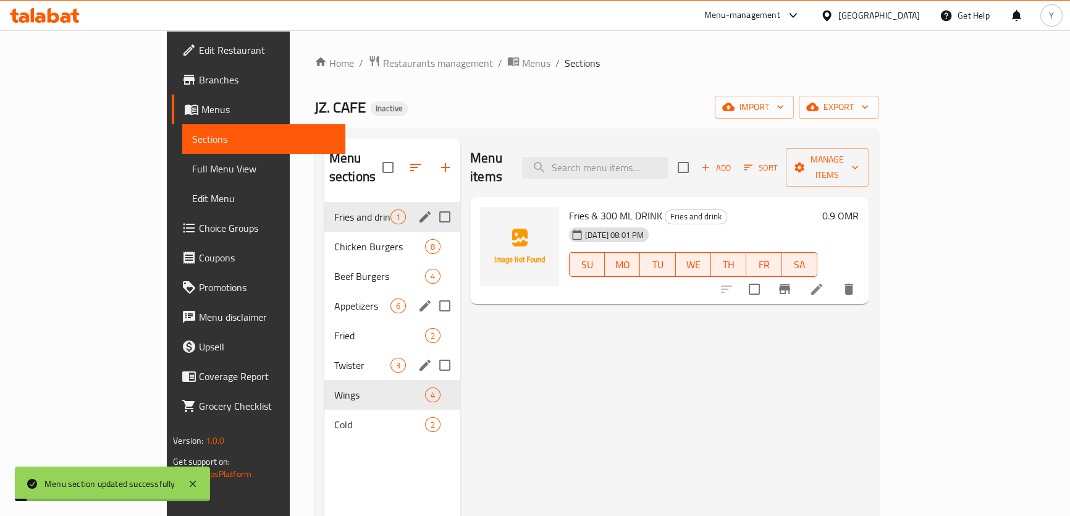
click at [525, 348] on div "Menu items Add Sort Manage items Fries & 300 ML DRINK Fries and drink 13-08-202…" at bounding box center [664, 396] width 408 height 516
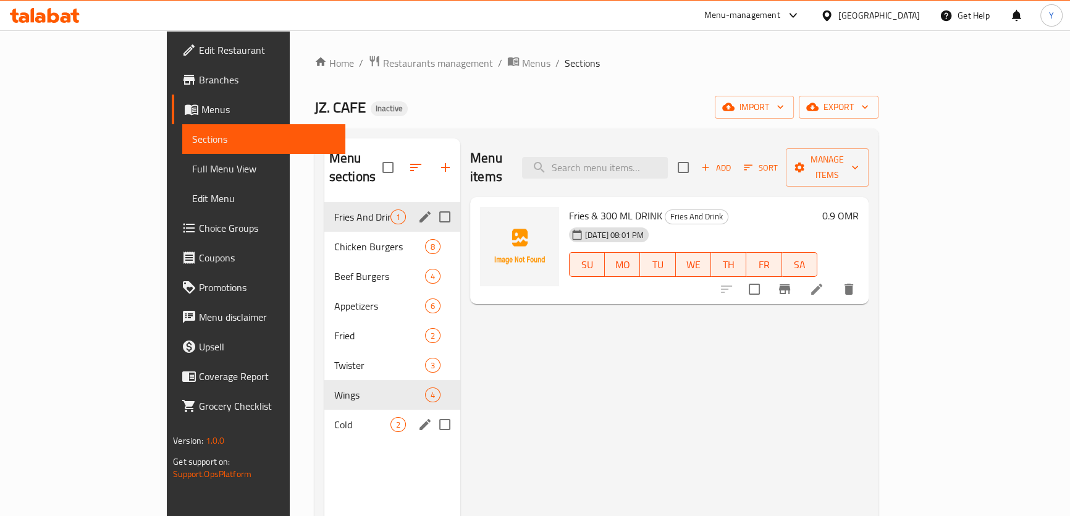
click at [324, 410] on div "Cold 2" at bounding box center [392, 425] width 136 height 30
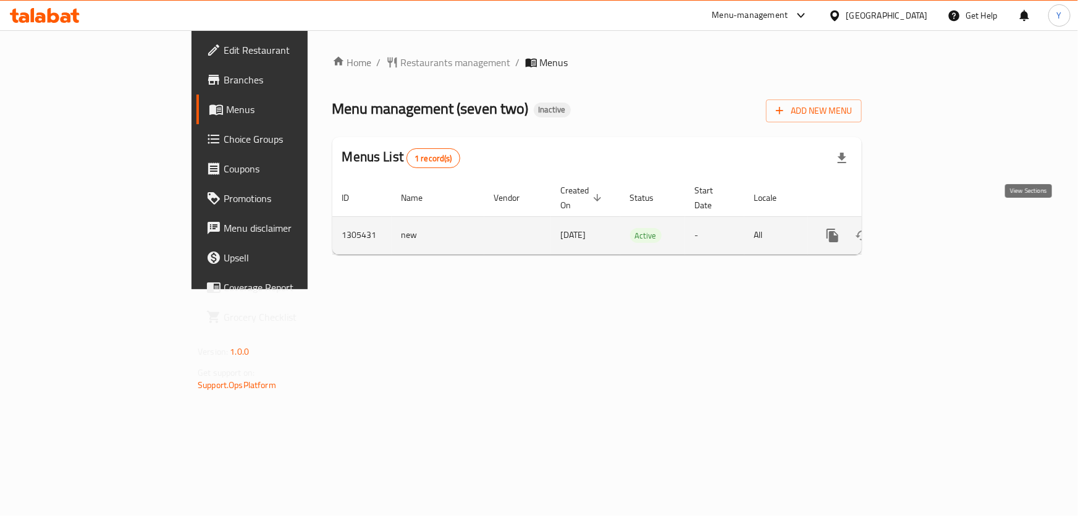
click at [937, 221] on link "enhanced table" at bounding box center [922, 236] width 30 height 30
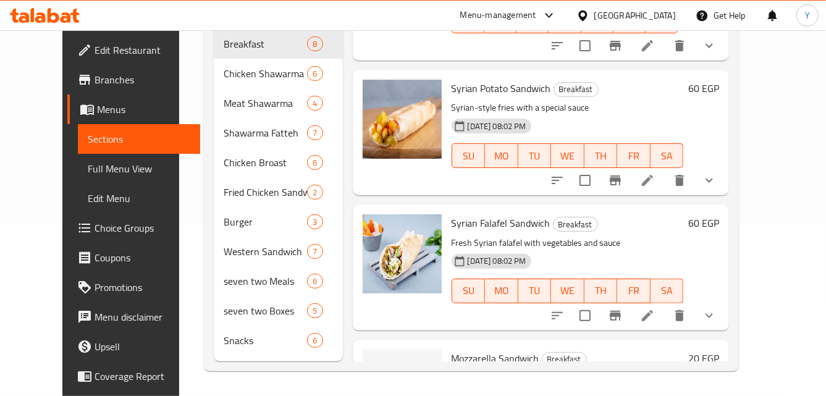
scroll to position [243, 0]
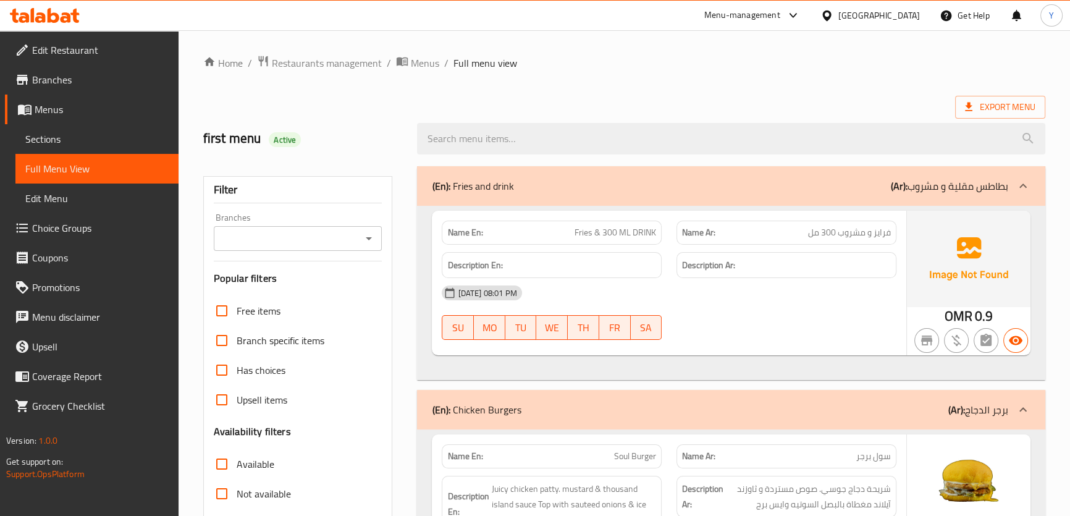
click at [462, 231] on strong "Name En:" at bounding box center [464, 232] width 35 height 13
copy strong "Name En:"
click at [1001, 116] on span "Export Menu" at bounding box center [1000, 107] width 90 height 23
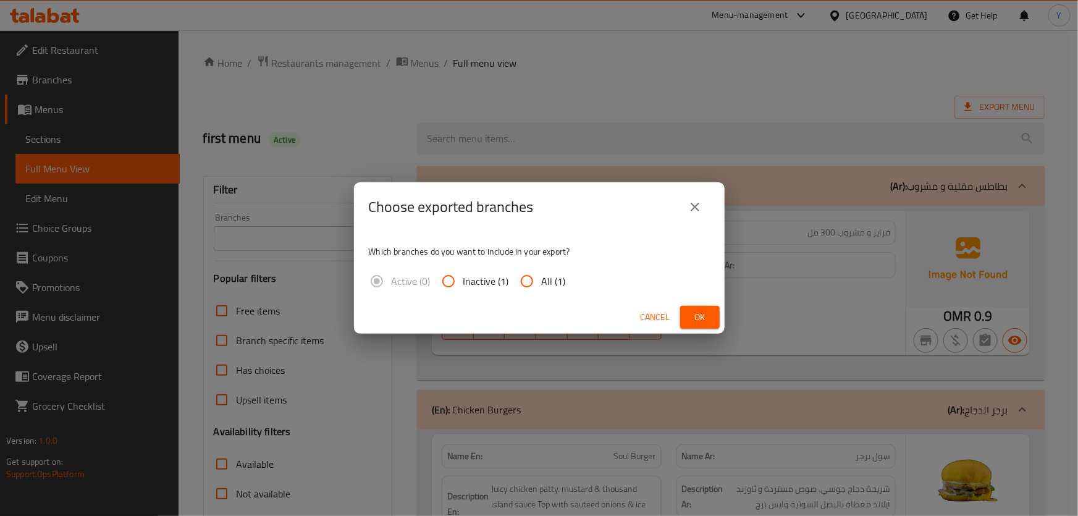
click at [717, 70] on div "Choose exported branches Which branches do you want to include in your export? …" at bounding box center [539, 258] width 1078 height 516
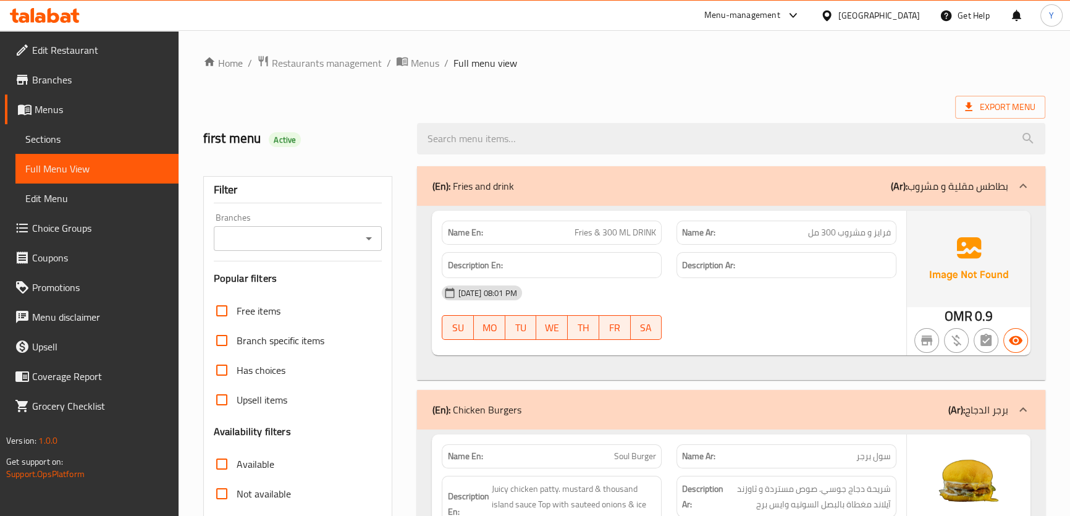
click at [280, 144] on span "Active" at bounding box center [285, 140] width 32 height 12
copy span "Active"
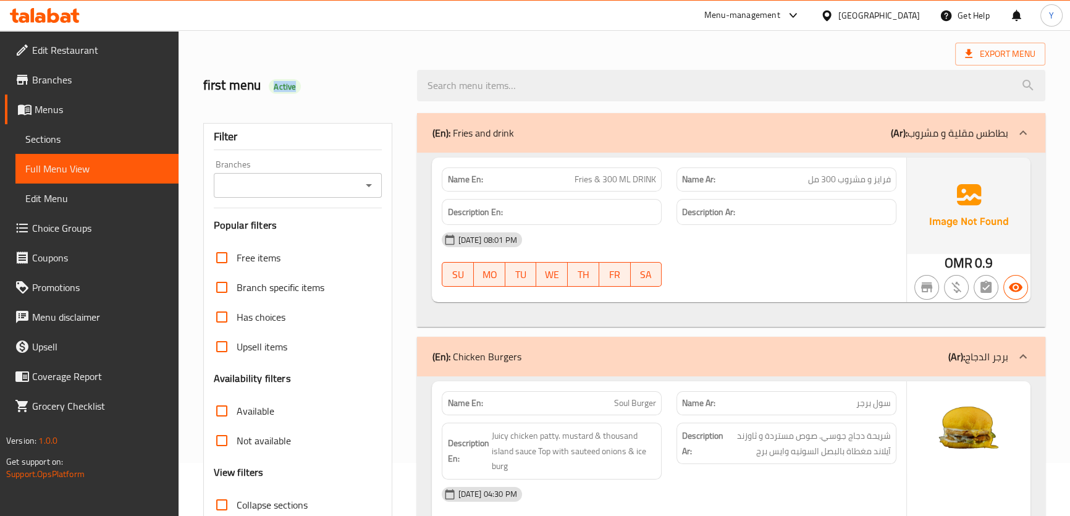
scroll to position [112, 0]
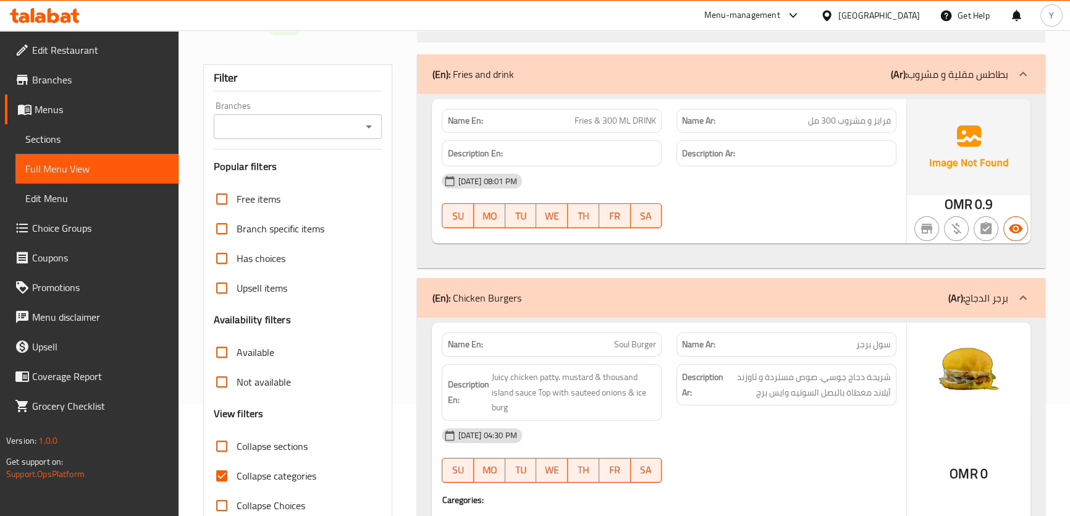
click at [276, 482] on span "Collapse categories" at bounding box center [277, 475] width 80 height 15
click at [237, 482] on input "Collapse categories" at bounding box center [222, 476] width 30 height 30
checkbox input "false"
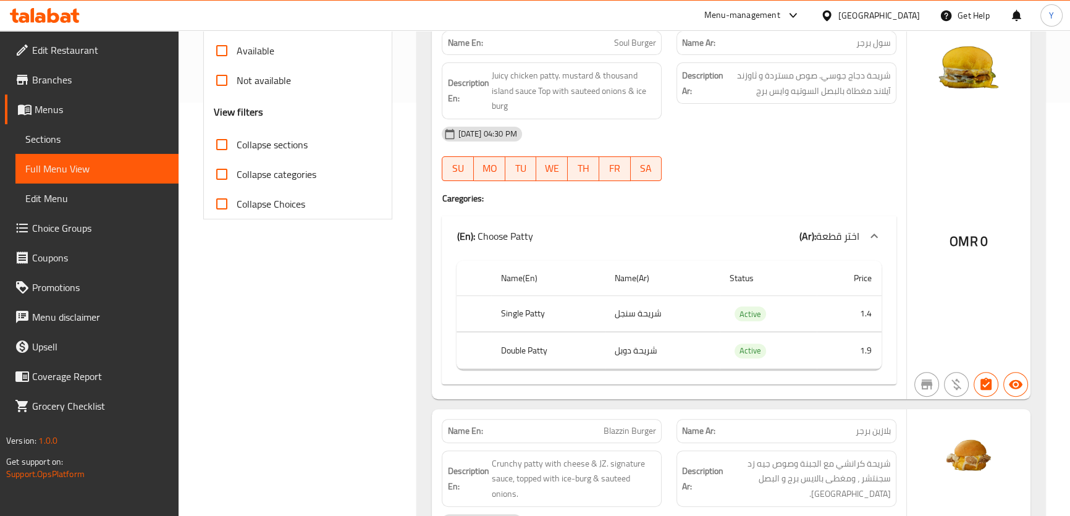
scroll to position [0, 0]
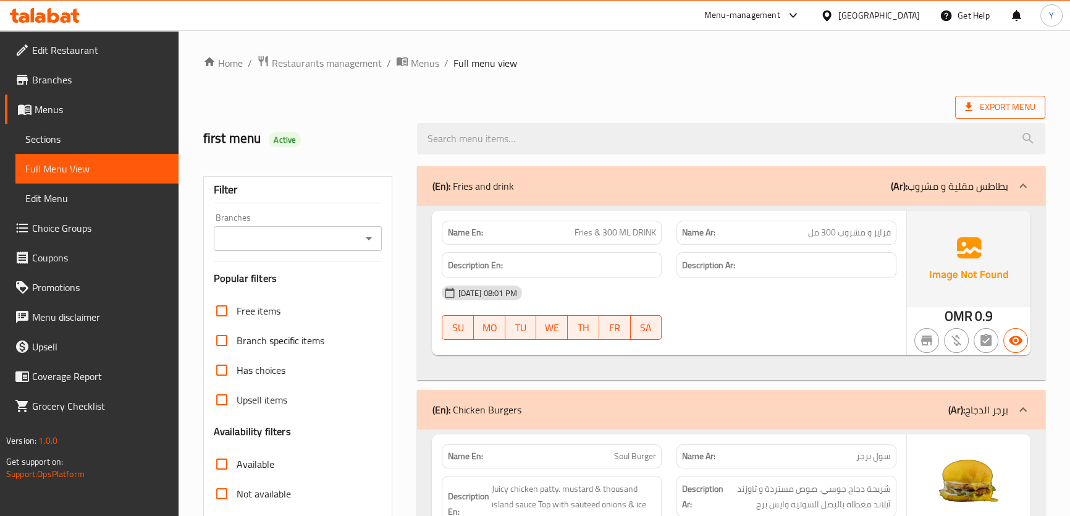
click at [1025, 117] on span "Export Menu" at bounding box center [1000, 107] width 90 height 23
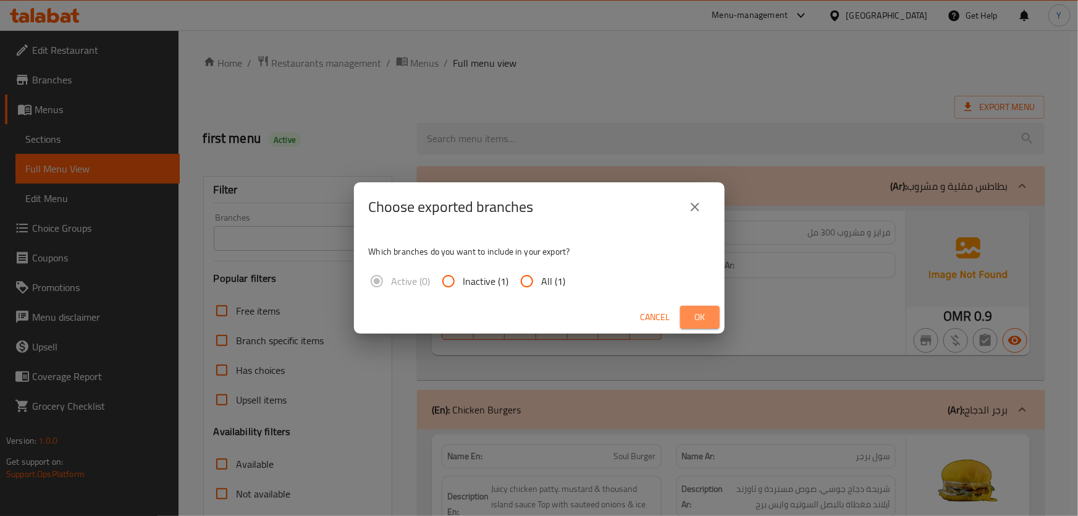
click at [711, 313] on button "Ok" at bounding box center [700, 317] width 40 height 23
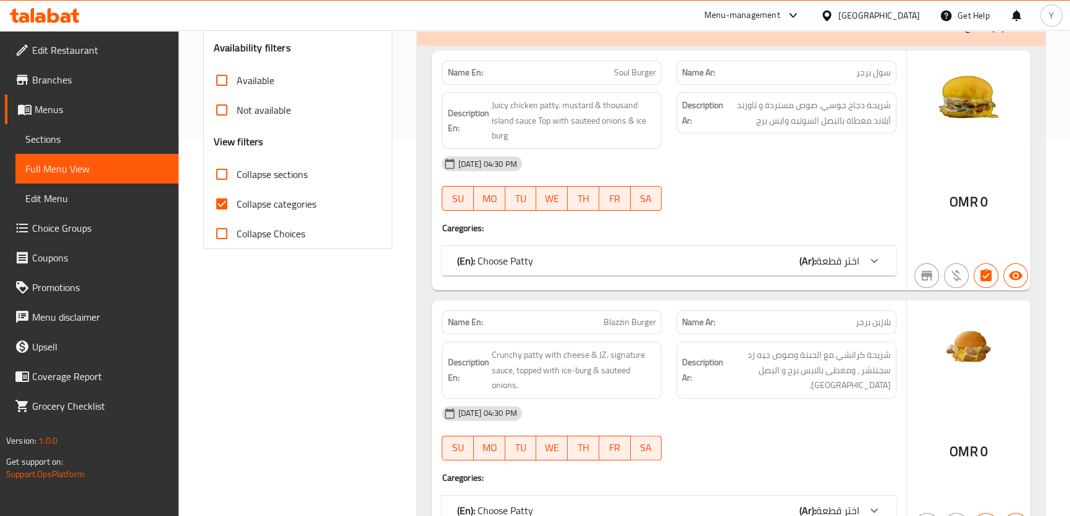
scroll to position [393, 0]
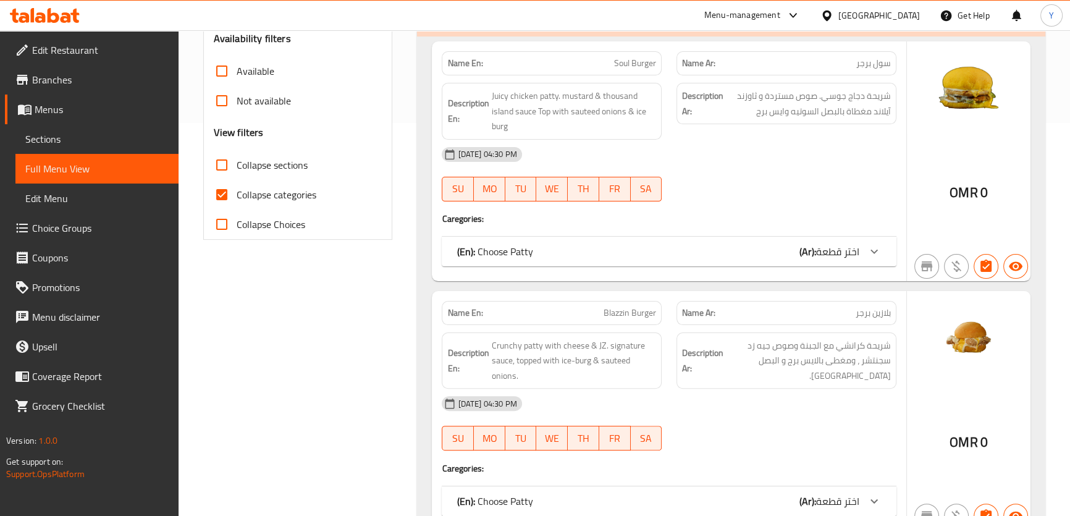
click at [302, 180] on label "Collapse categories" at bounding box center [261, 195] width 109 height 30
click at [237, 180] on input "Collapse categories" at bounding box center [222, 195] width 30 height 30
checkbox input "false"
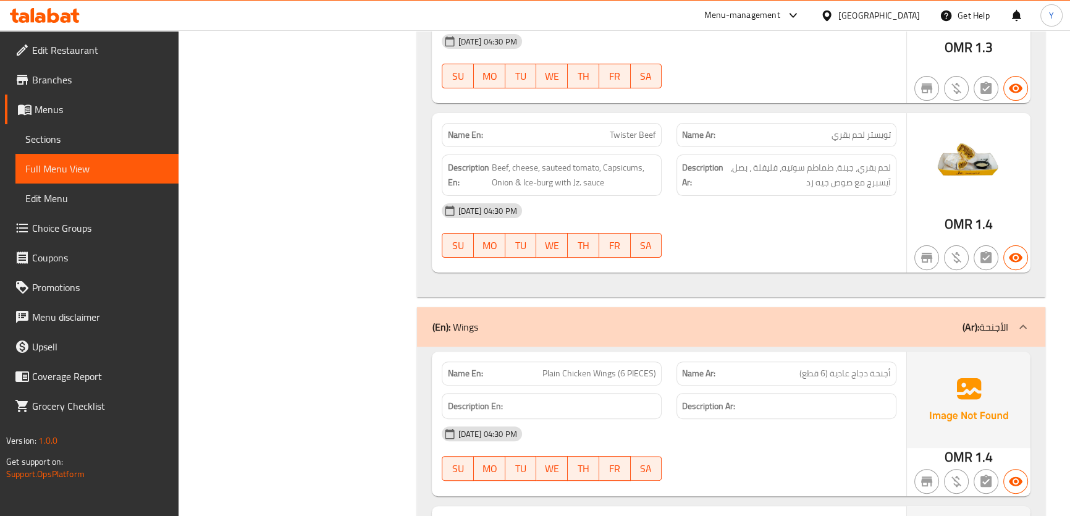
scroll to position [6576, 0]
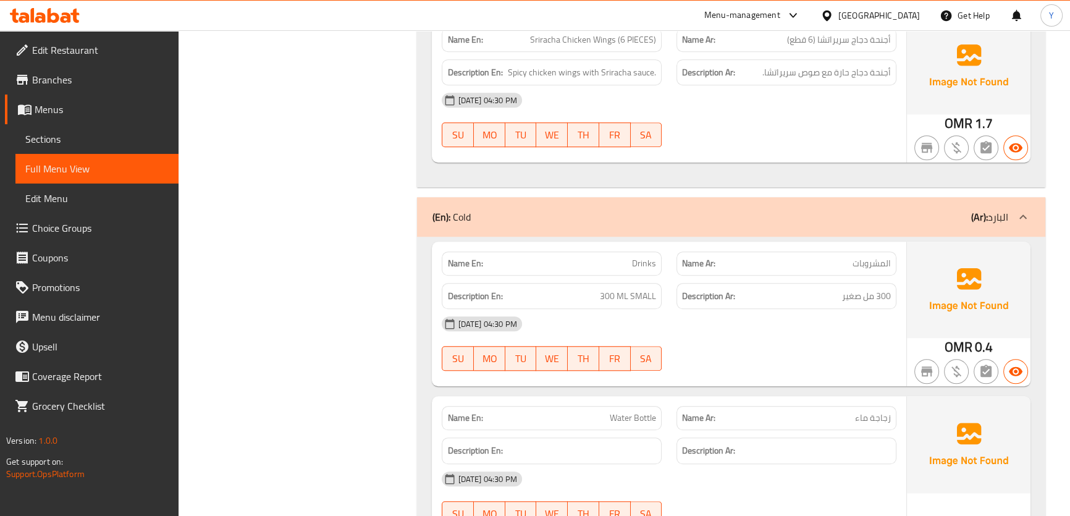
scroll to position [7363, 0]
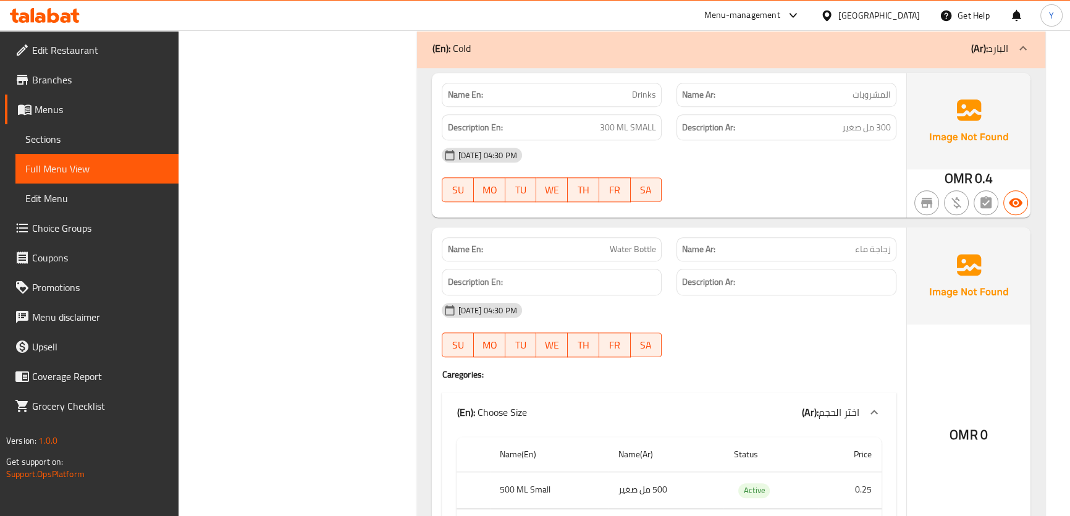
copy span "Water Bottle"
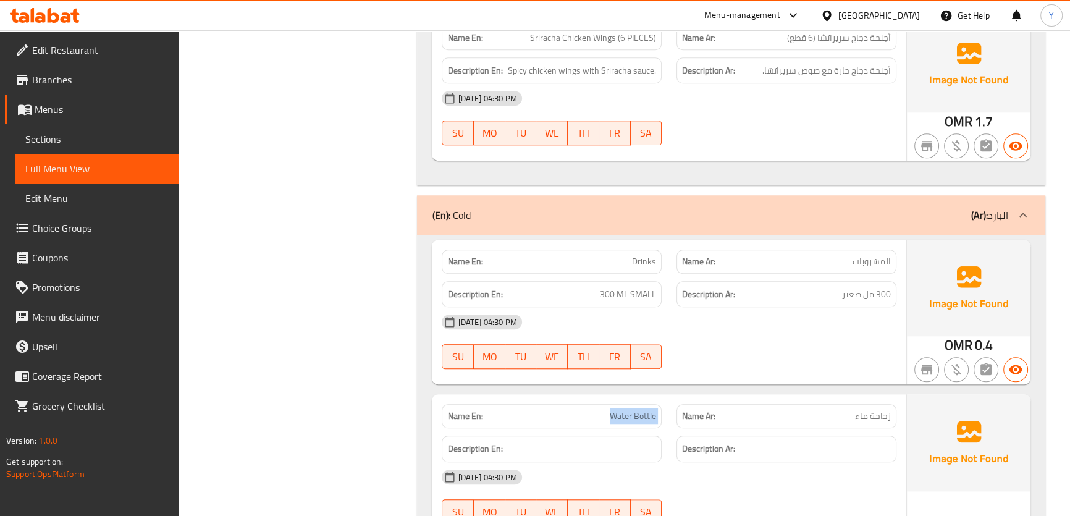
scroll to position [7082, 0]
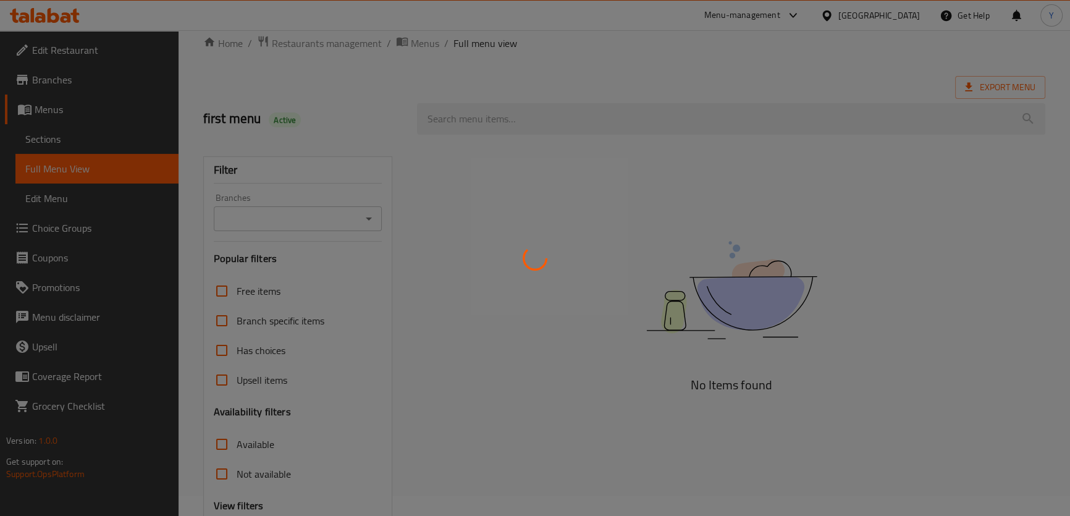
scroll to position [141, 0]
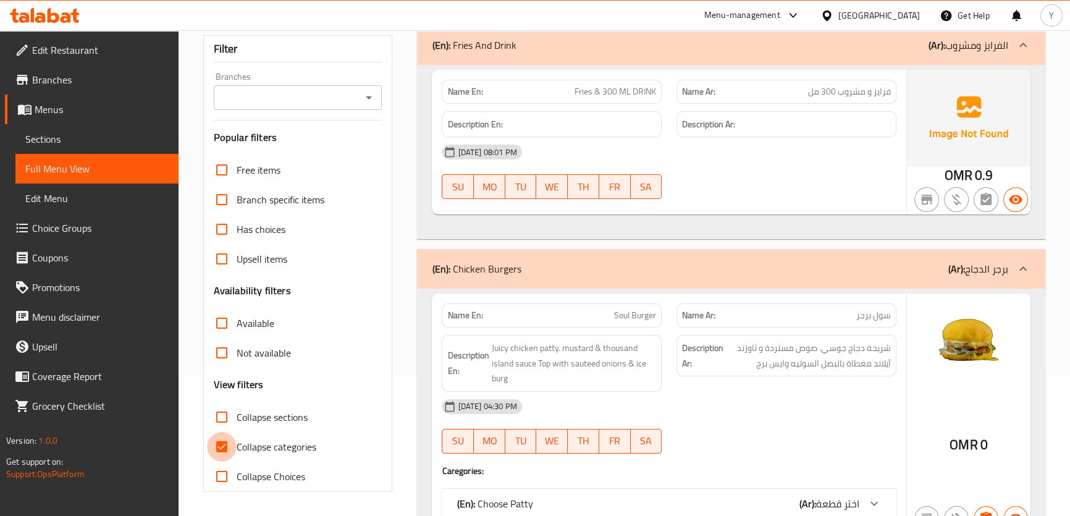
click at [232, 452] on input "Collapse categories" at bounding box center [222, 447] width 30 height 30
checkbox input "false"
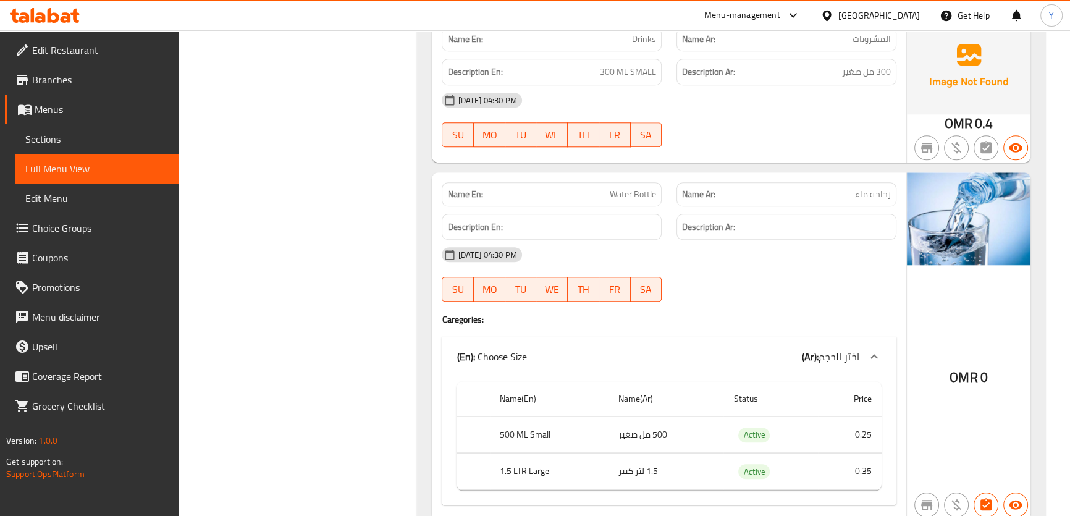
drag, startPoint x: 830, startPoint y: 156, endPoint x: 810, endPoint y: 538, distance: 381.8
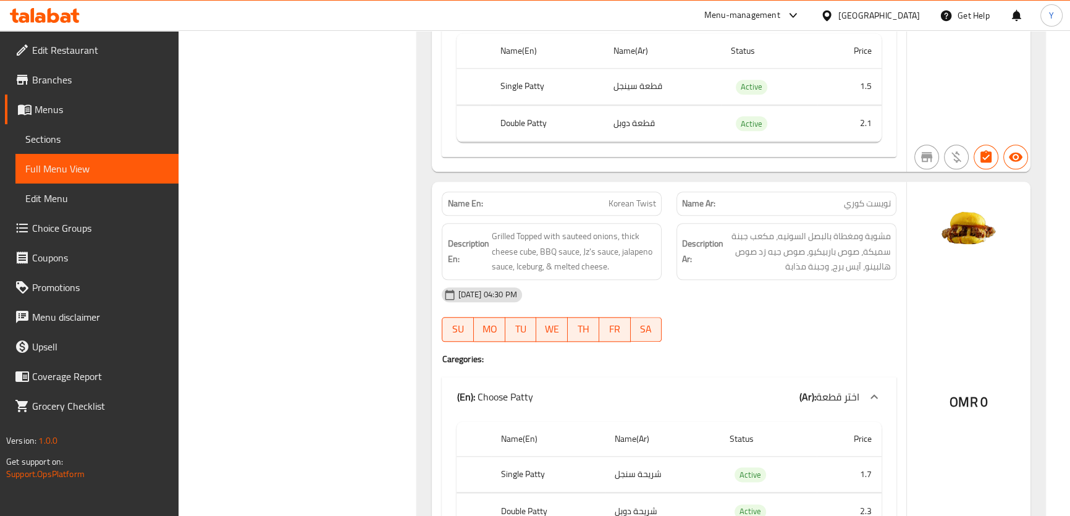
scroll to position [144, 0]
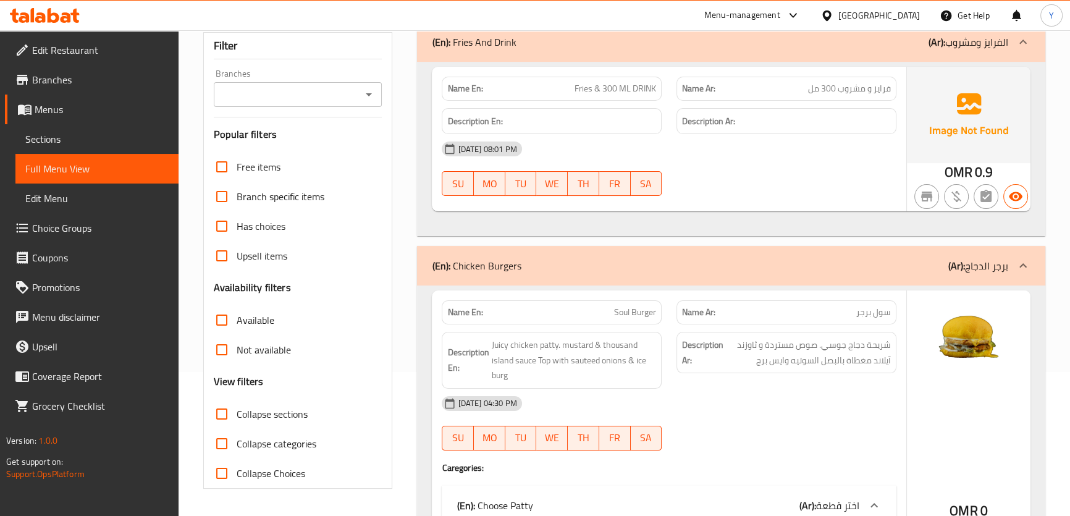
drag, startPoint x: 691, startPoint y: 198, endPoint x: 772, endPoint y: -68, distance: 278.0
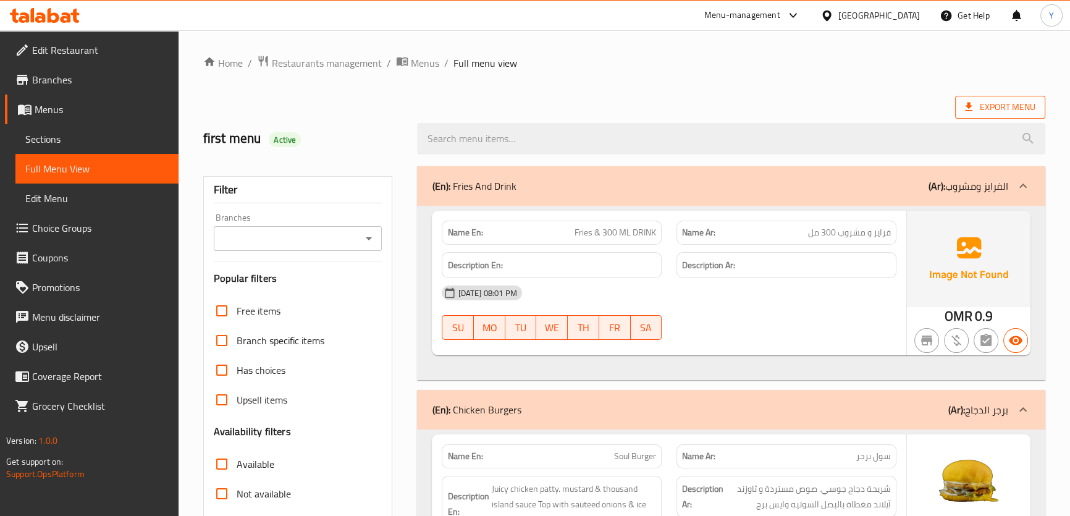
click at [1000, 108] on span "Export Menu" at bounding box center [1000, 106] width 70 height 15
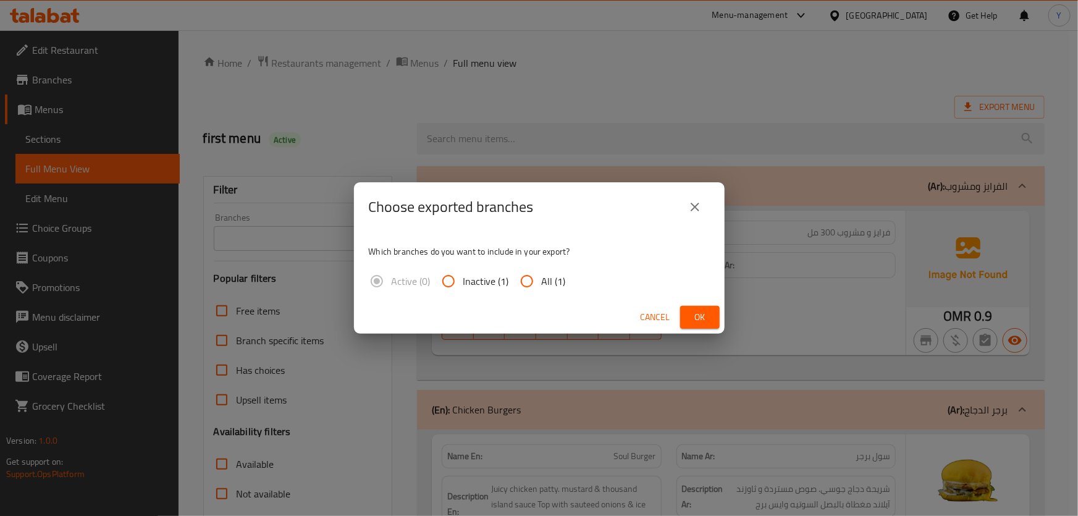
click at [707, 315] on span "Ok" at bounding box center [700, 317] width 20 height 15
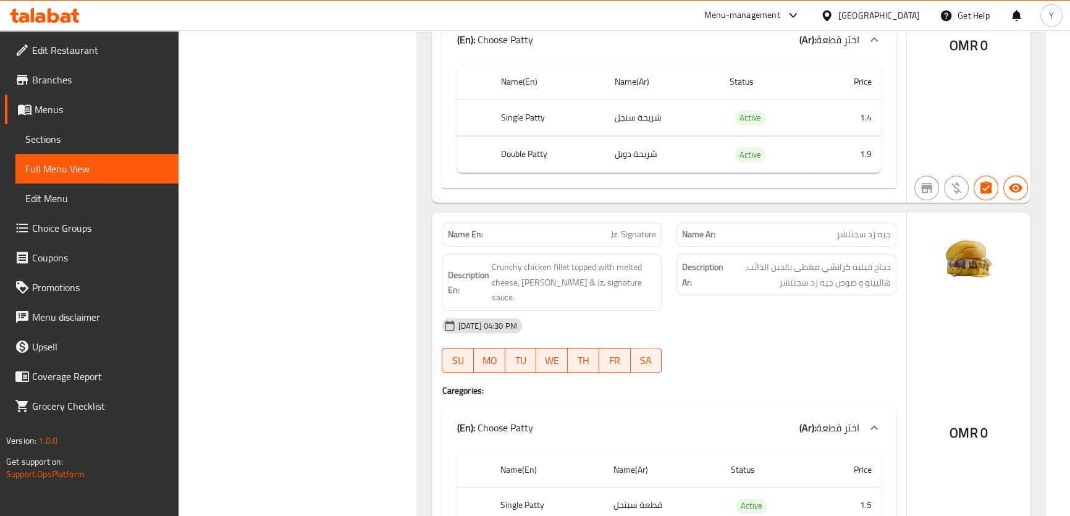
scroll to position [7419, 0]
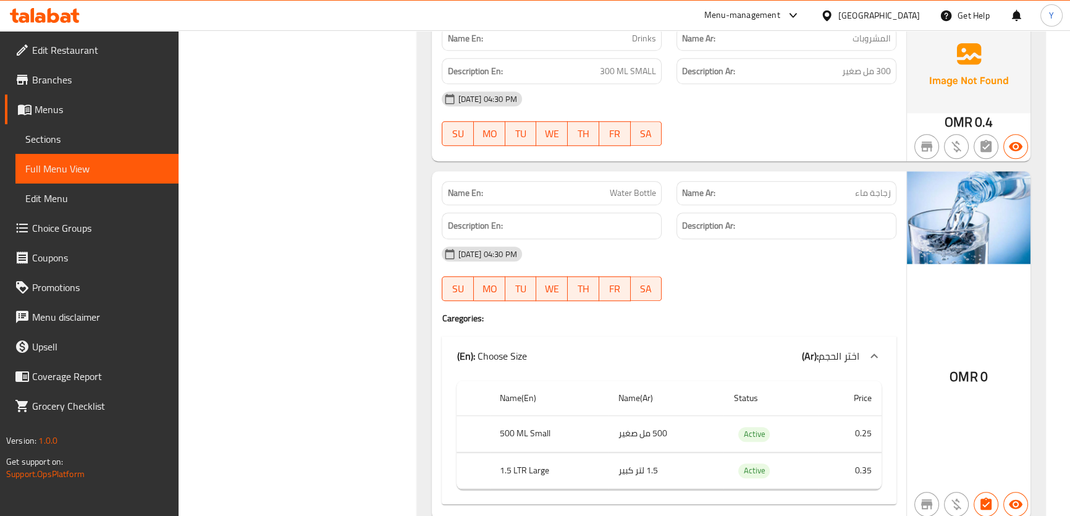
drag, startPoint x: 487, startPoint y: 345, endPoint x: 499, endPoint y: 427, distance: 82.5
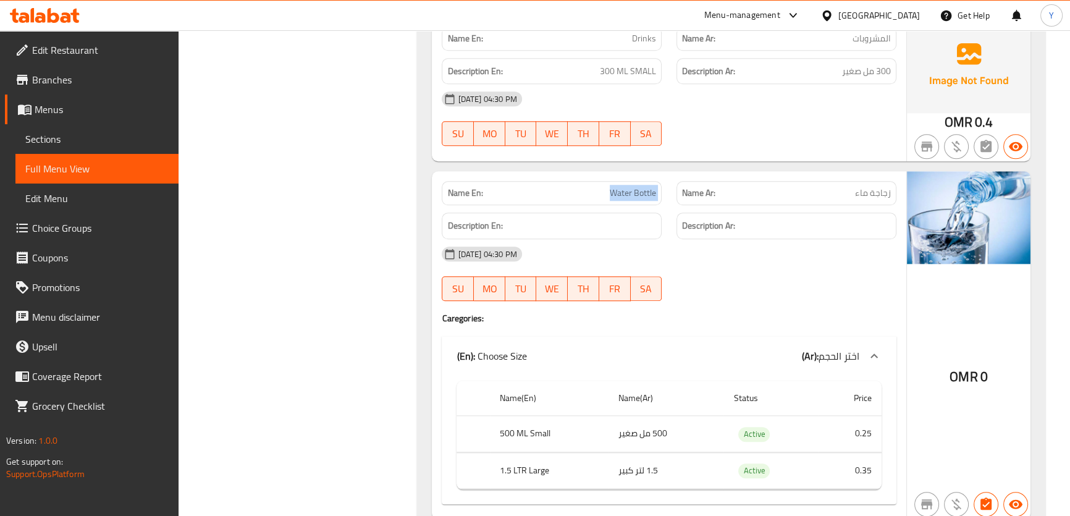
copy span "Water Bottle"
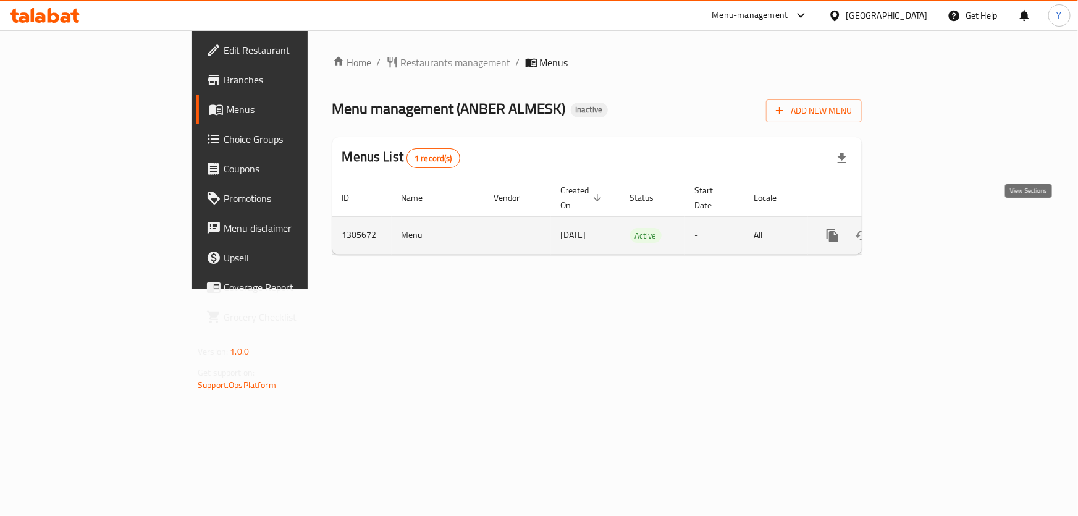
click at [937, 221] on link "enhanced table" at bounding box center [922, 236] width 30 height 30
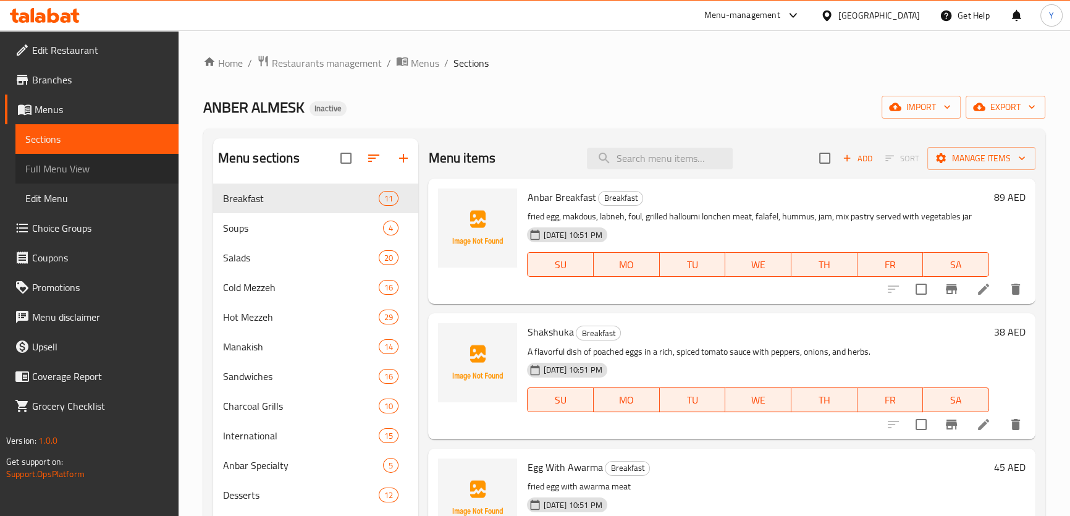
click at [89, 173] on span "Full Menu View" at bounding box center [96, 168] width 143 height 15
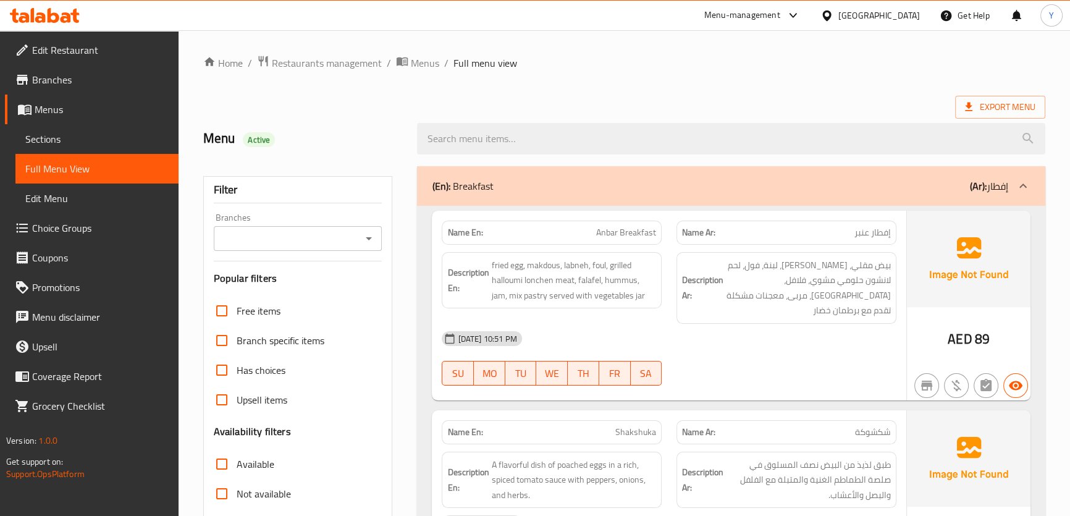
click at [606, 71] on ol "Home / Restaurants management / Menus / Full menu view" at bounding box center [624, 63] width 842 height 16
click at [581, 297] on span "fried egg, makdous, labneh, foul, grilled halloumi lonchen meat, falafel, hummu…" at bounding box center [573, 281] width 165 height 46
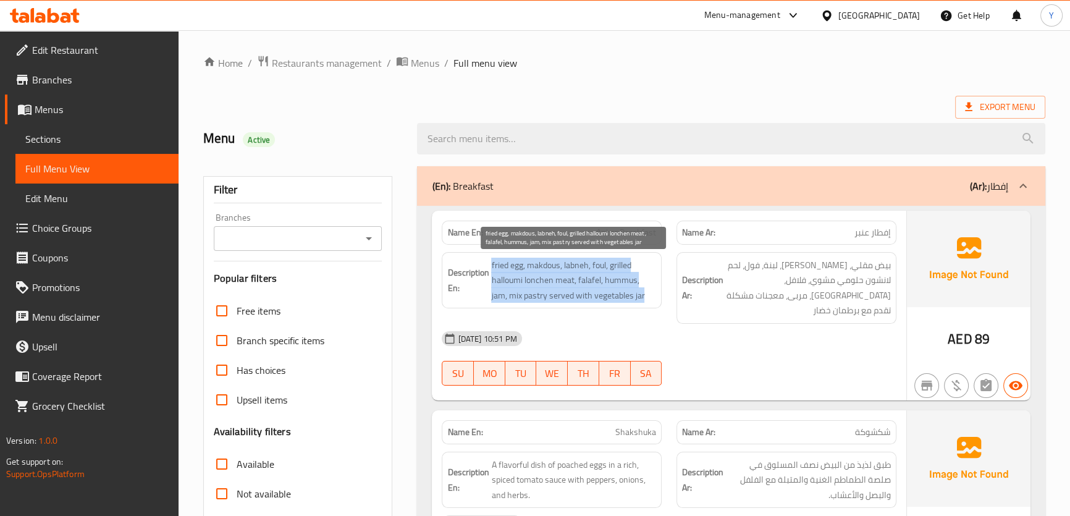
copy span "fried egg, makdous, labneh, foul, grilled halloumi lonchen meat, falafel, hummu…"
click at [581, 297] on span "fried egg, makdous, labneh, foul, grilled halloumi lonchen meat, falafel, hummu…" at bounding box center [573, 281] width 165 height 46
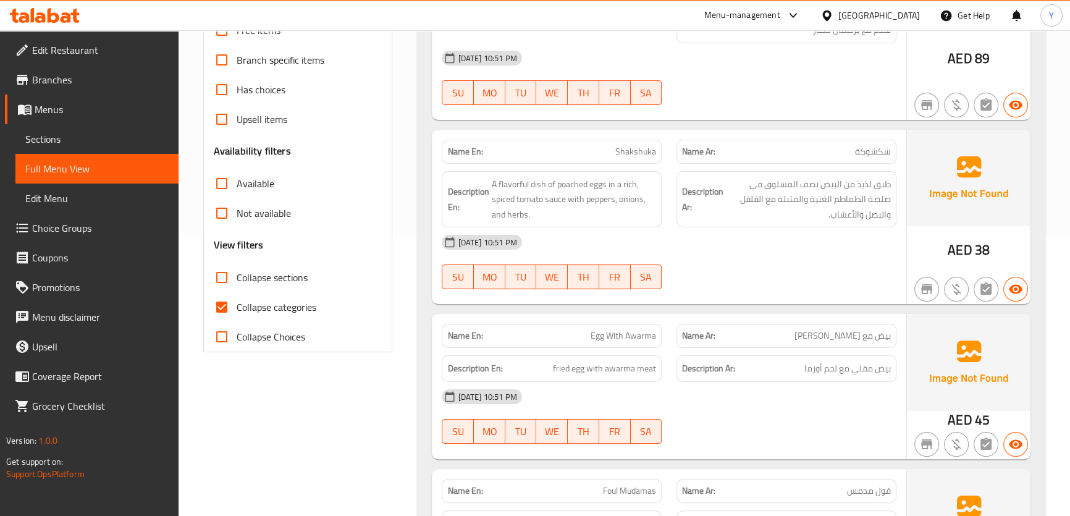
click at [265, 272] on span "Collapse sections" at bounding box center [272, 277] width 71 height 15
click at [237, 272] on input "Collapse sections" at bounding box center [222, 278] width 30 height 30
checkbox input "true"
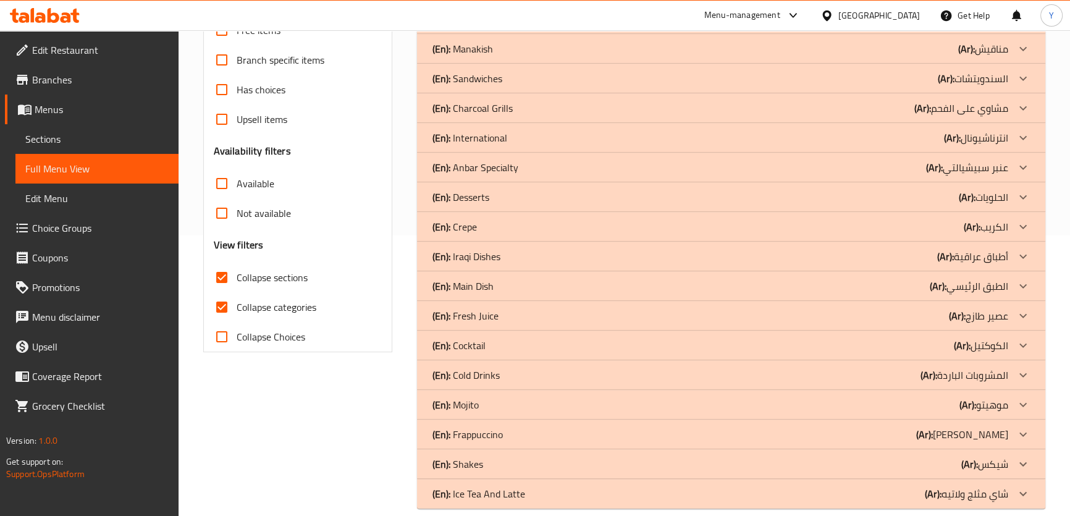
scroll to position [0, 0]
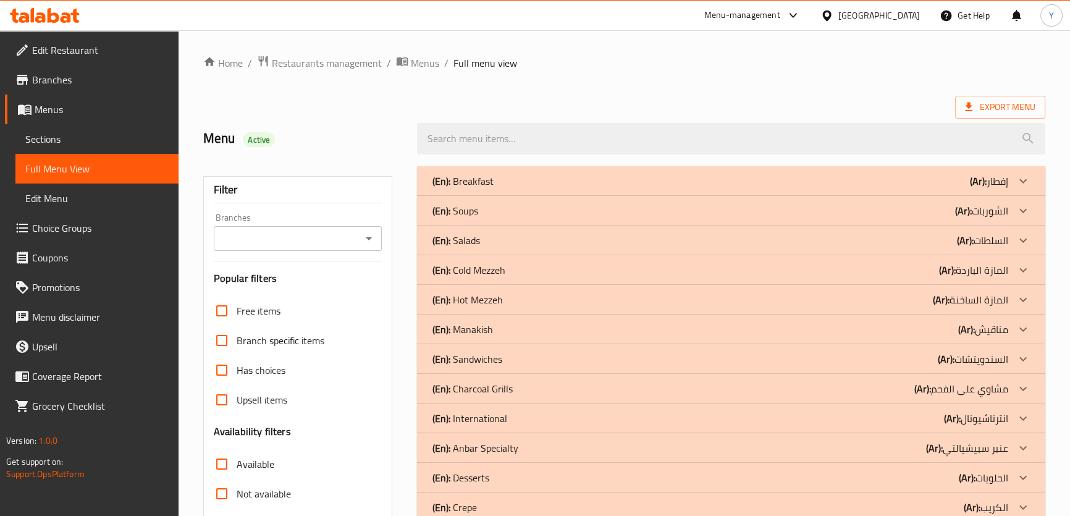
click at [896, 92] on div "Home / Restaurants management / Menus / Full menu view Export Menu Menu Active …" at bounding box center [624, 422] width 842 height 734
click at [638, 183] on div "(En): Breakfast (Ar): إفطار" at bounding box center [720, 181] width 576 height 15
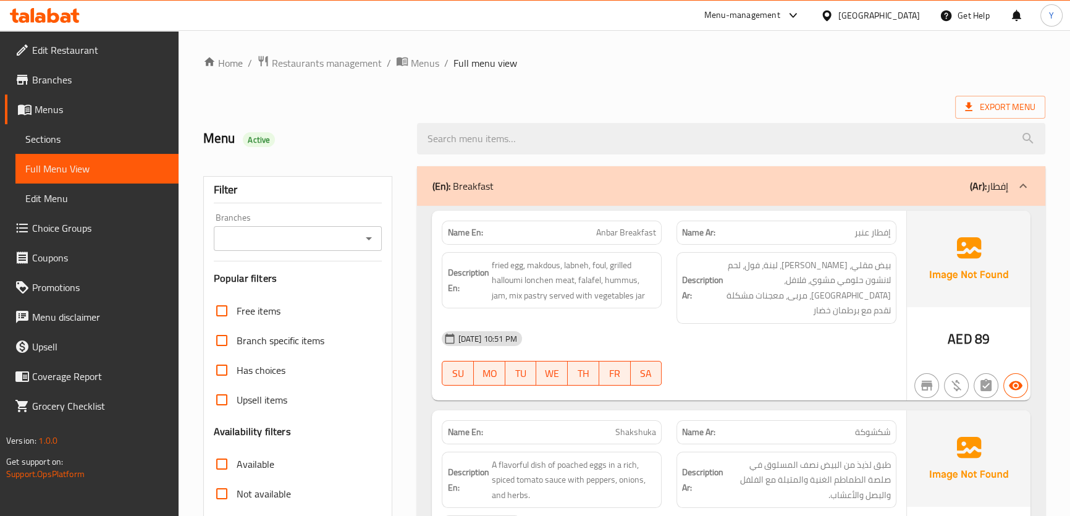
click at [762, 324] on div "13-08-2025 10:51 PM" at bounding box center [668, 339] width 469 height 30
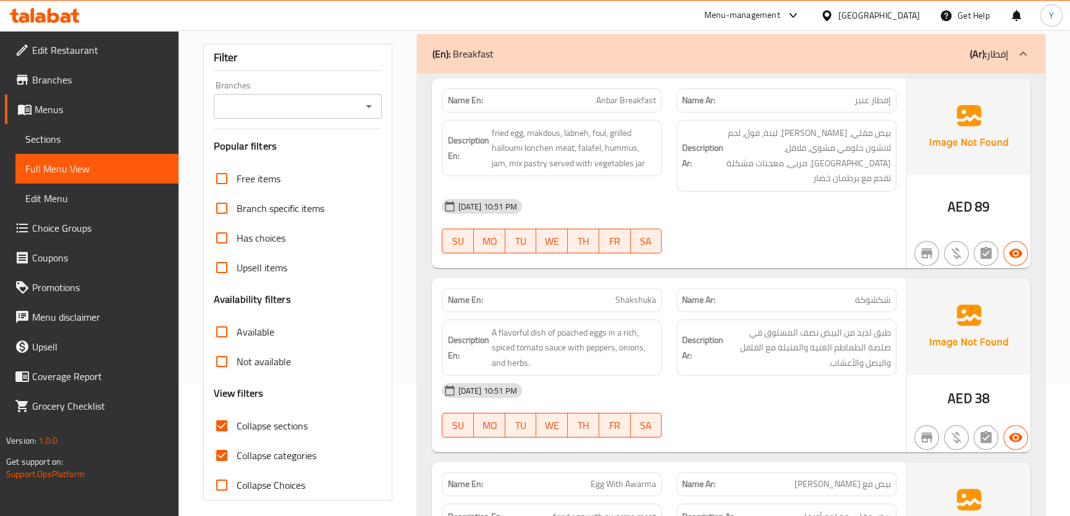
scroll to position [112, 0]
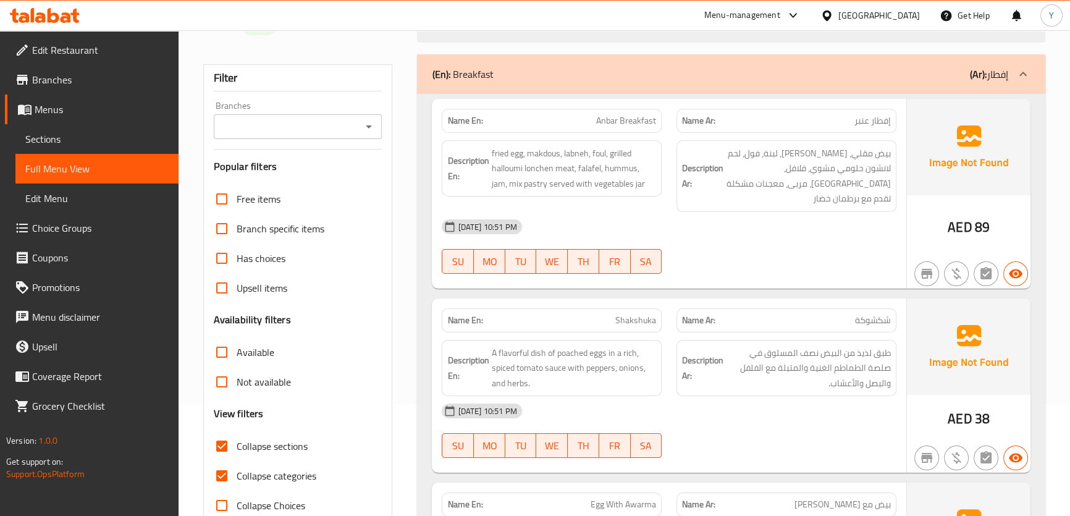
click at [894, 238] on div "13-08-2025 10:51 PM SU MO TU WE TH FR SA" at bounding box center [668, 246] width 469 height 69
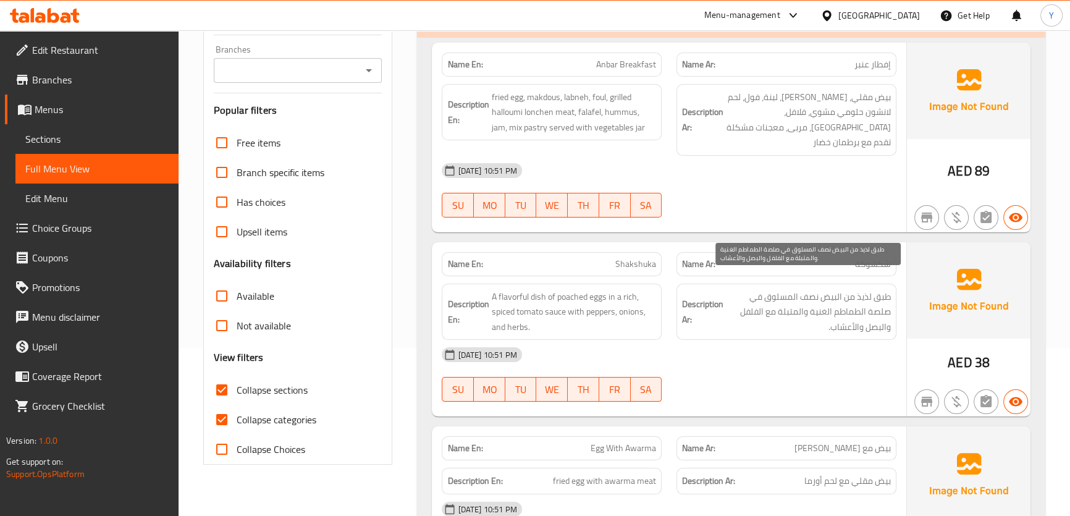
click at [742, 307] on span "طبق لذيذ من البيض نصف المسلوق في صلصة الطماطم الغنية والمتبلة مع الفلفل والبصل …" at bounding box center [808, 312] width 165 height 46
click at [784, 340] on div "13-08-2025 10:51 PM" at bounding box center [668, 355] width 469 height 30
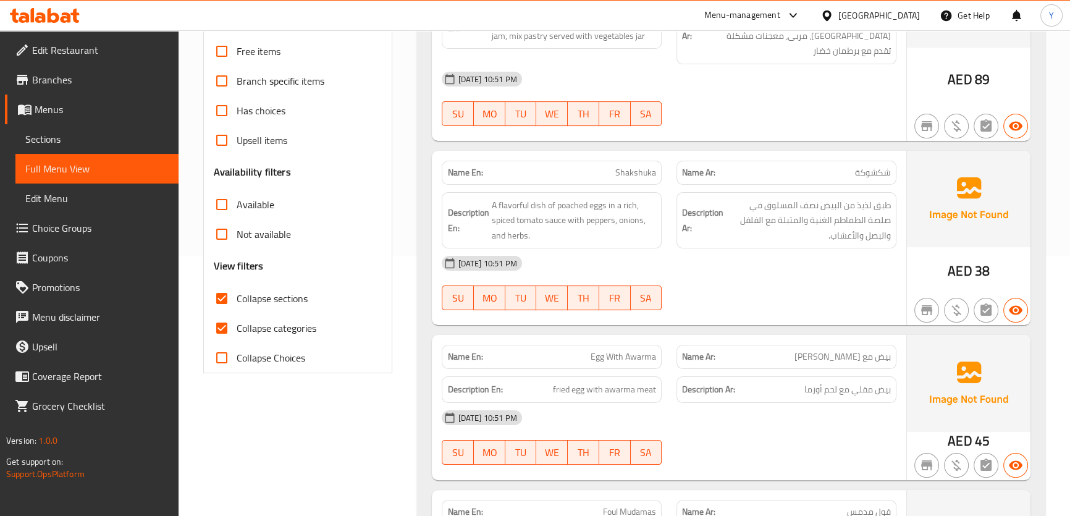
scroll to position [393, 0]
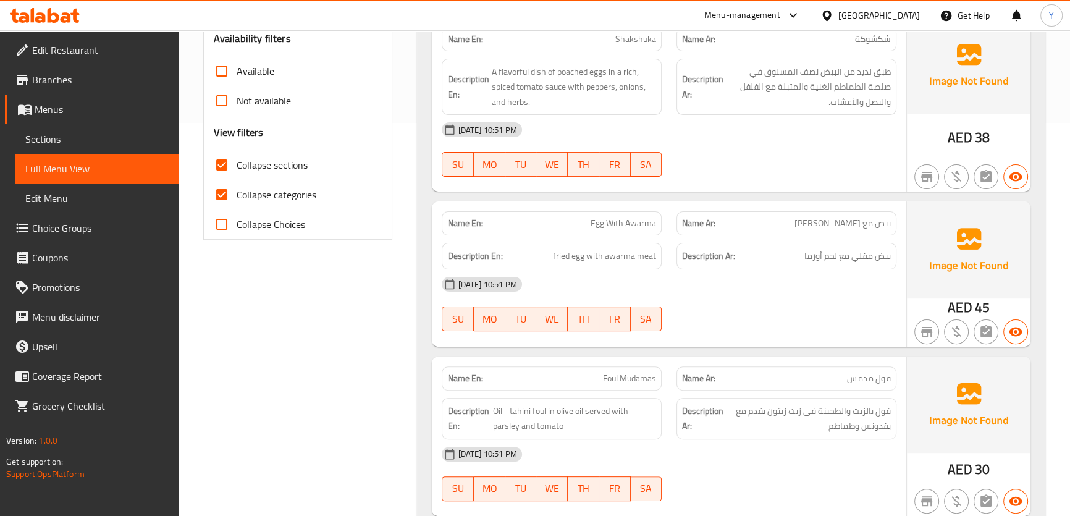
click at [840, 277] on div "13-08-2025 10:51 PM" at bounding box center [668, 284] width 469 height 30
click at [859, 324] on div at bounding box center [786, 331] width 235 height 15
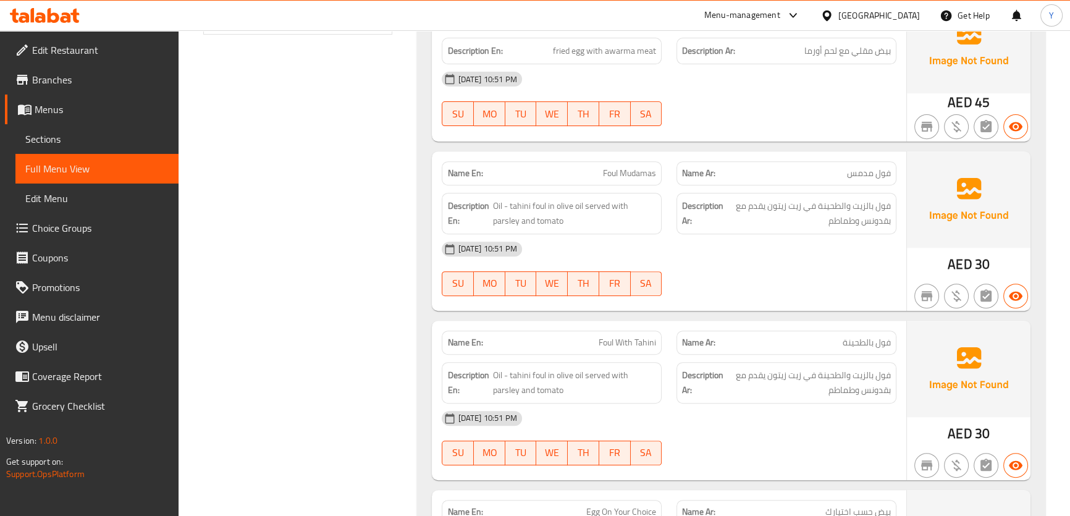
scroll to position [618, 0]
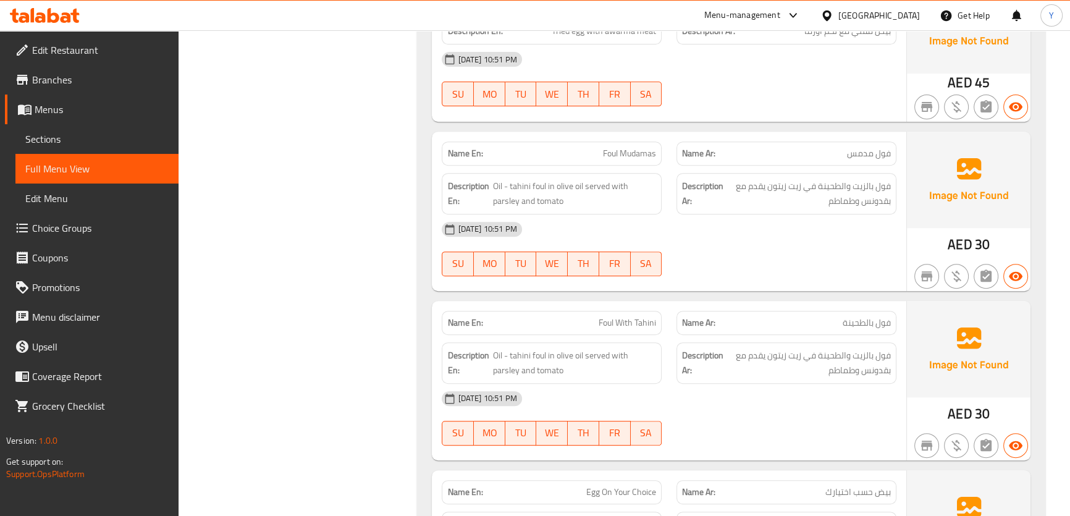
click at [805, 271] on div "Name En: Foul Mudamas Name Ar: فول مدمس Description En: Oil - tahini foul in ol…" at bounding box center [669, 211] width 474 height 159
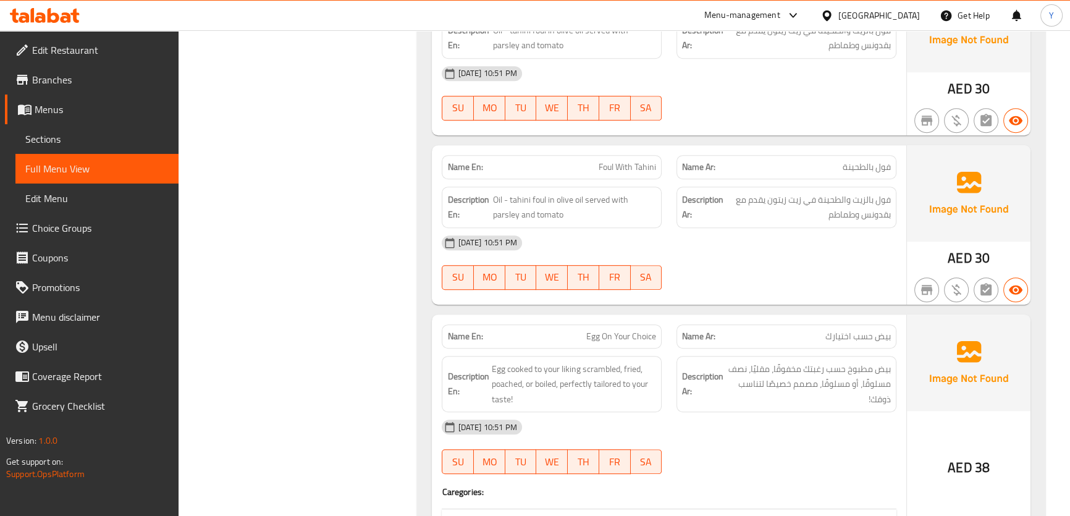
scroll to position [786, 0]
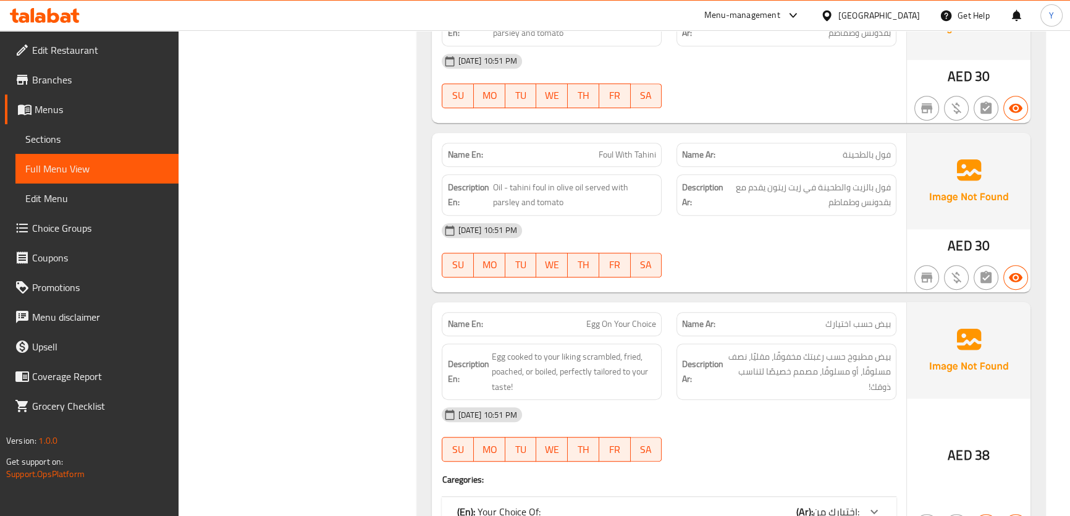
click at [813, 502] on span "اختيارك من:" at bounding box center [836, 511] width 46 height 19
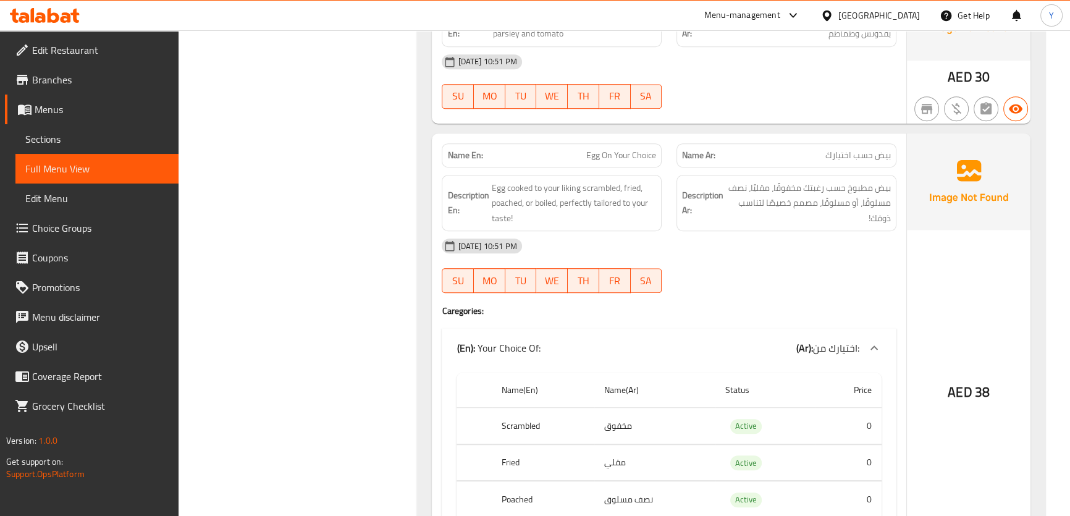
click at [608, 149] on span "Egg On Your Choice" at bounding box center [621, 155] width 70 height 13
copy span "Egg On Your Choice"
click at [608, 149] on span "Egg On Your Choice" at bounding box center [621, 155] width 70 height 13
click at [970, 277] on div "AED 38" at bounding box center [969, 359] width 124 height 452
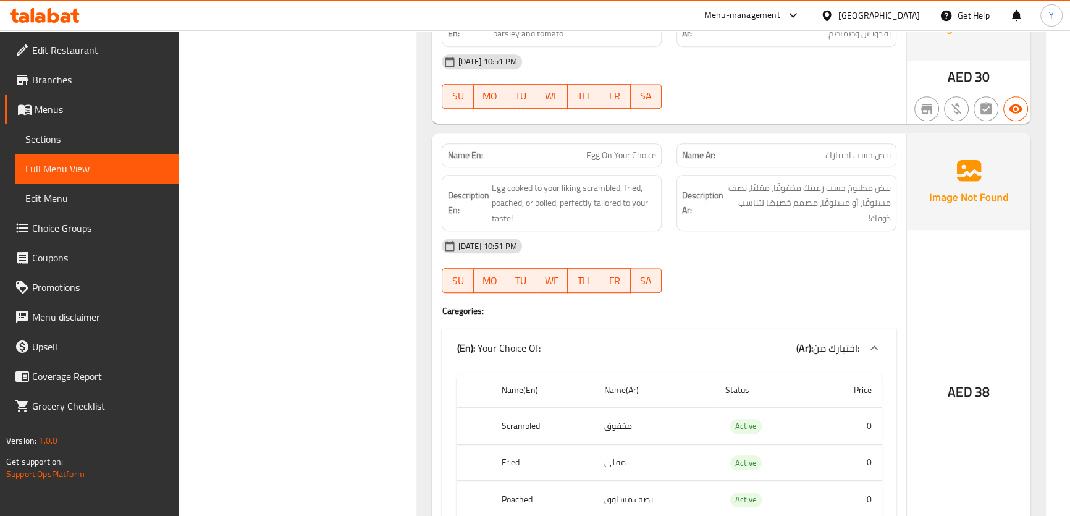
click at [765, 234] on div "13-08-2025 10:51 PM" at bounding box center [668, 246] width 469 height 30
click at [737, 231] on div "13-08-2025 10:51 PM" at bounding box center [668, 246] width 469 height 30
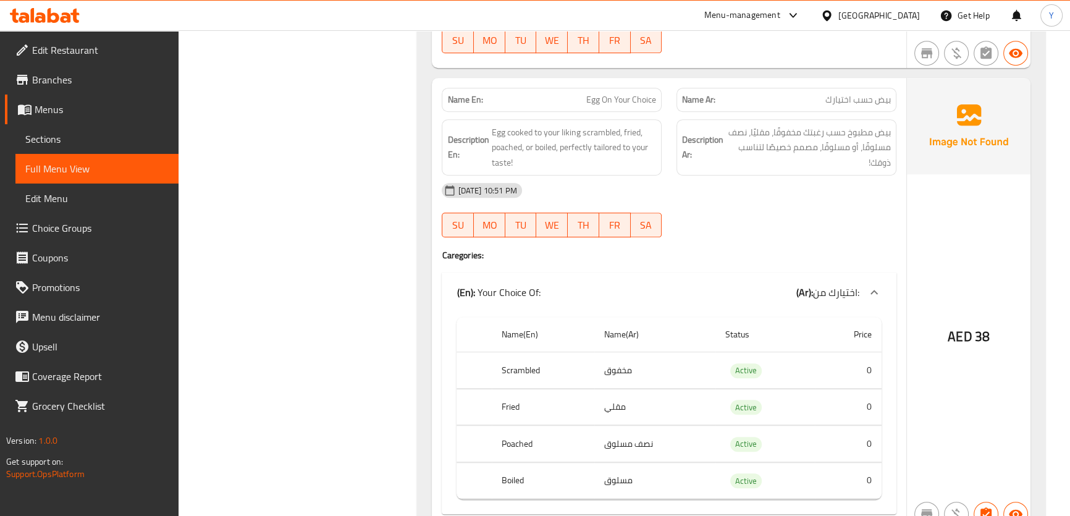
scroll to position [1011, 0]
click at [682, 186] on div "13-08-2025 10:51 PM" at bounding box center [668, 190] width 469 height 30
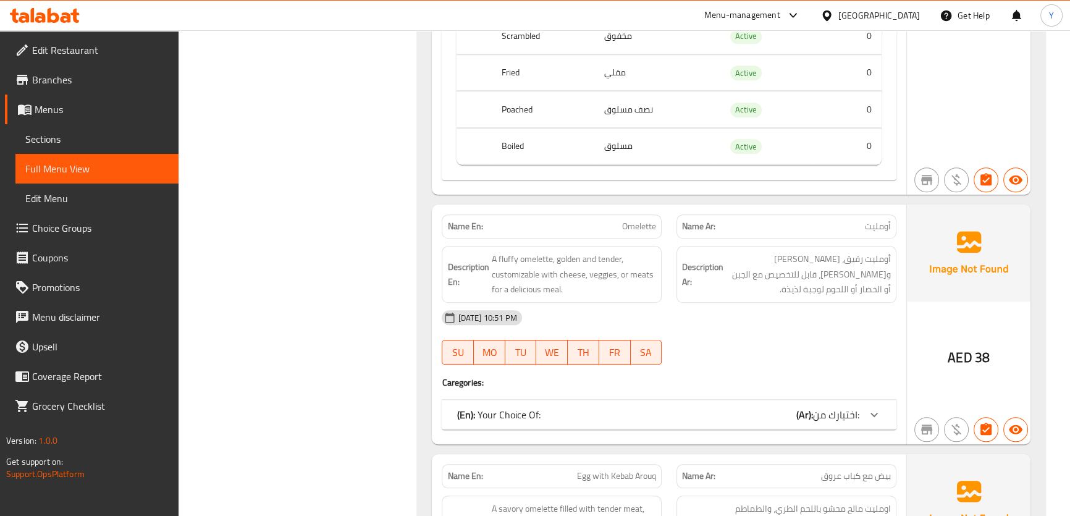
scroll to position [1457, 0]
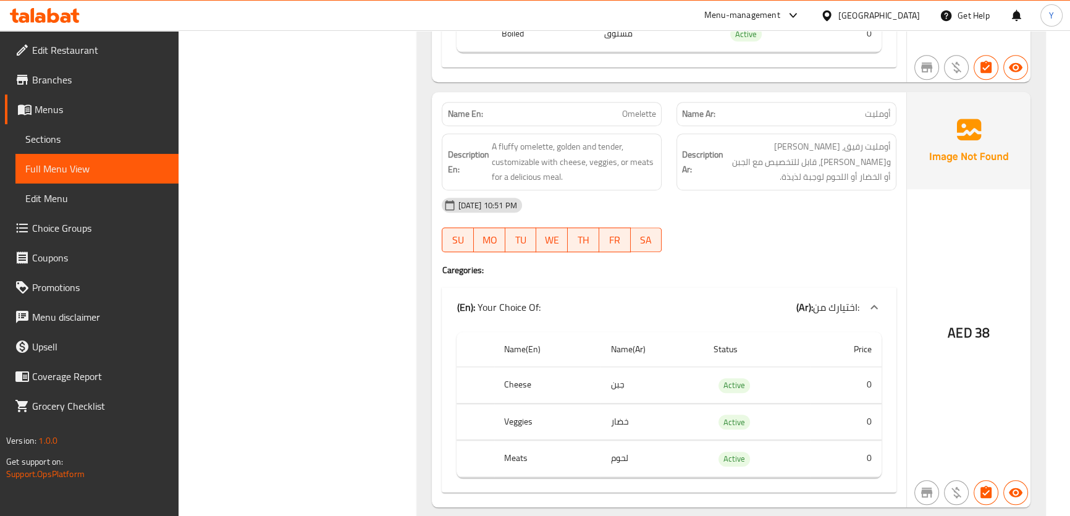
click at [636, 108] on span "Omelette" at bounding box center [639, 114] width 34 height 13
copy span "Omelette"
click at [636, 108] on span "Omelette" at bounding box center [639, 114] width 34 height 13
drag, startPoint x: 1031, startPoint y: 231, endPoint x: 960, endPoint y: 232, distance: 71.1
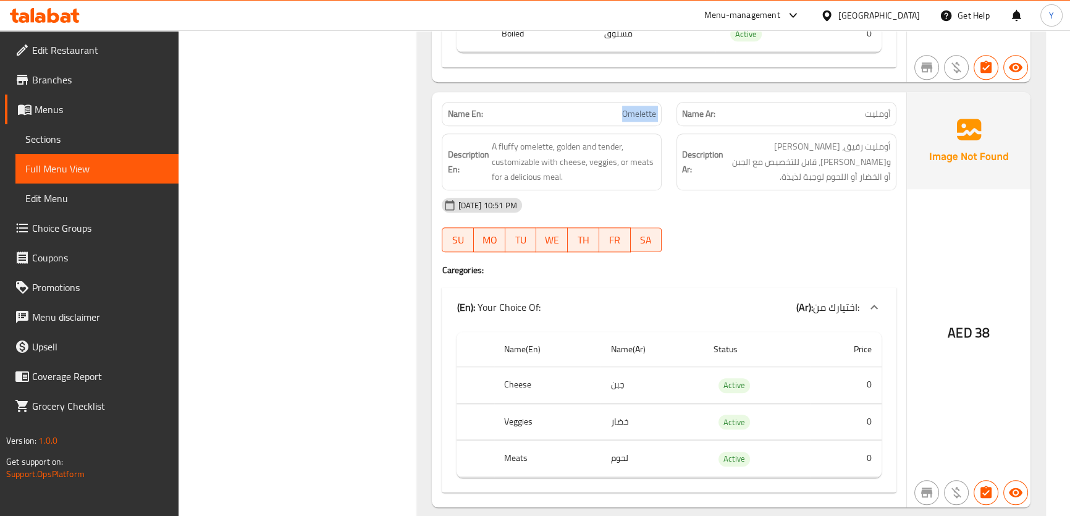
click at [1031, 231] on div "Name En: Anbar Breakfast Name Ar: إفطار عنبر Description En: fried egg, makdous…" at bounding box center [731, 102] width 628 height 2707
click at [668, 96] on div "Name En: Omelette" at bounding box center [551, 114] width 235 height 39
copy span "Omelette"
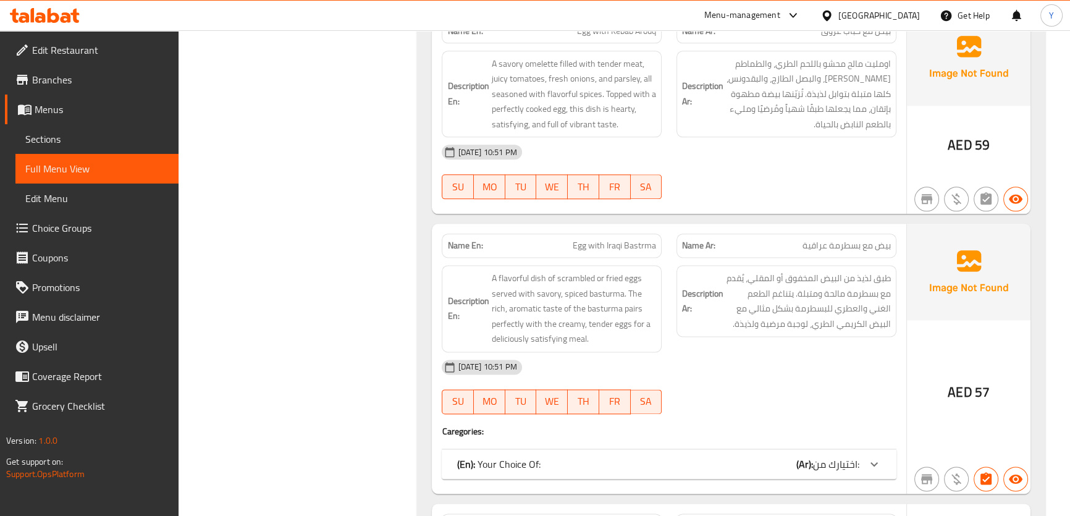
scroll to position [2177, 0]
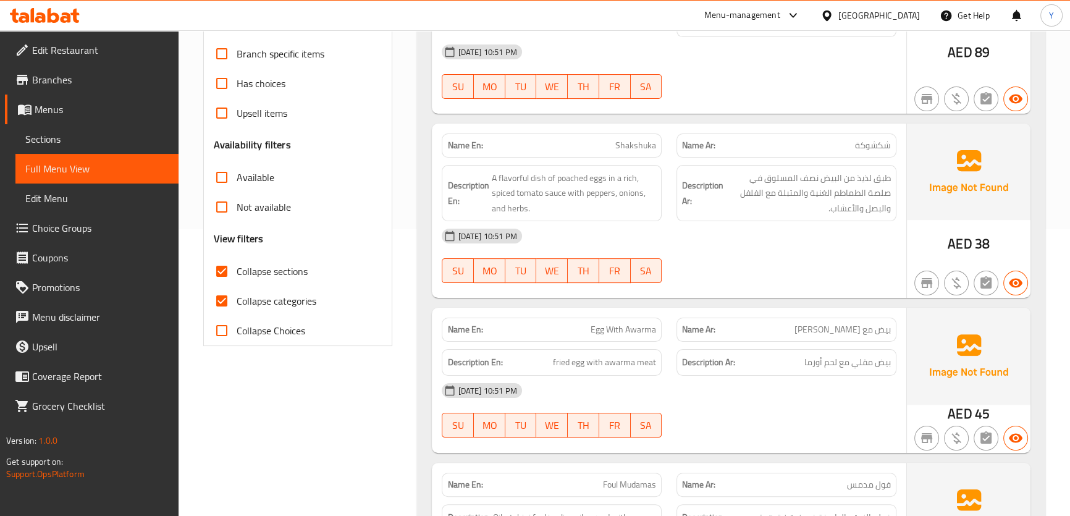
scroll to position [117, 0]
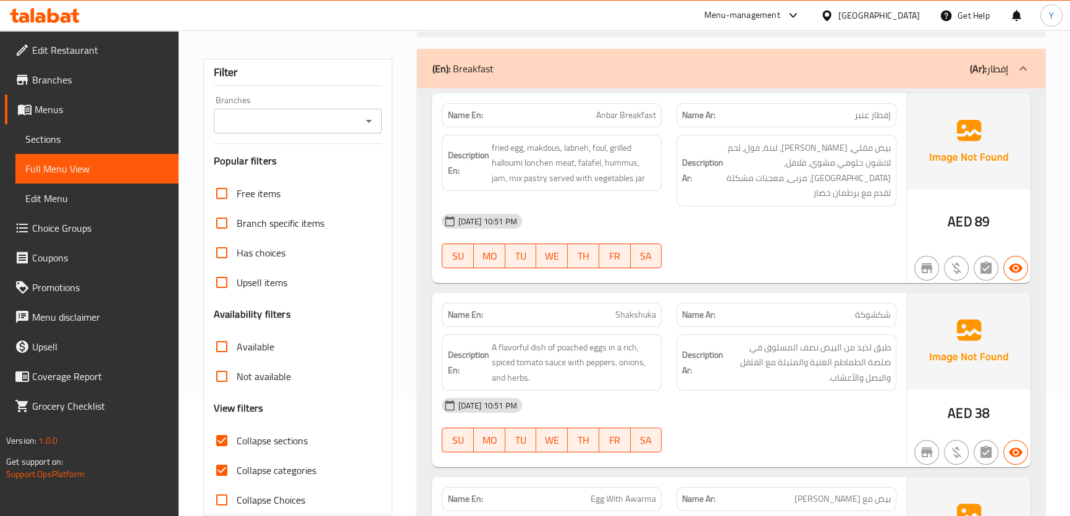
click at [572, 76] on div "(En): Breakfast (Ar): إفطار" at bounding box center [731, 69] width 628 height 40
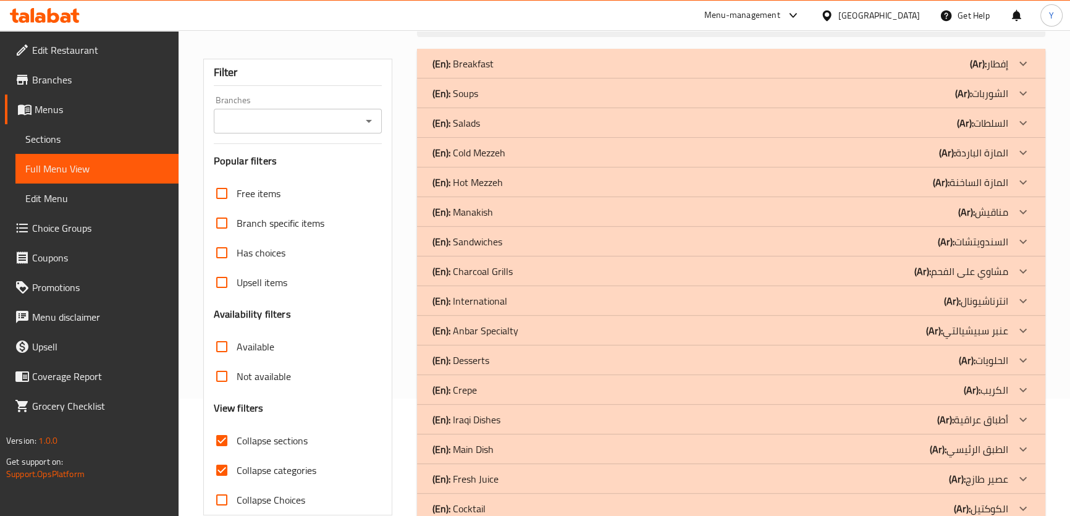
click at [526, 71] on div "(En): Soups (Ar): الشوربات" at bounding box center [720, 63] width 576 height 15
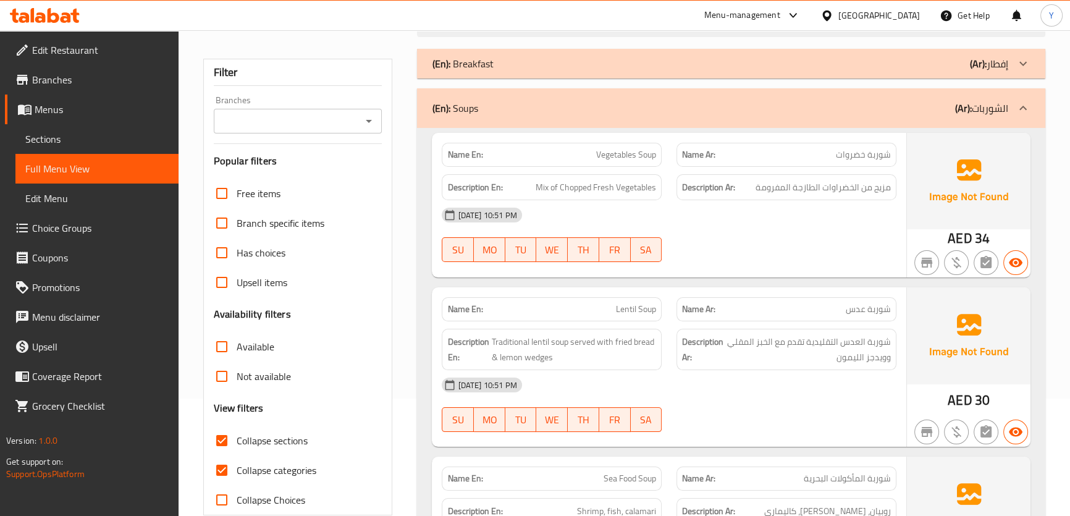
click at [915, 221] on img at bounding box center [969, 181] width 124 height 96
click at [868, 235] on div "13-08-2025 10:51 PM SU MO TU WE TH FR SA" at bounding box center [668, 234] width 469 height 69
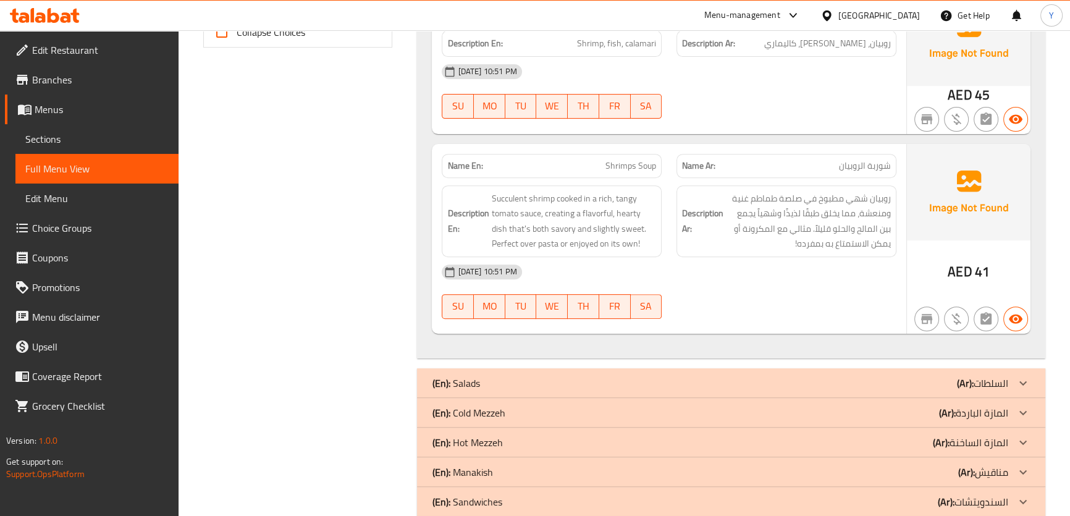
scroll to position [601, 0]
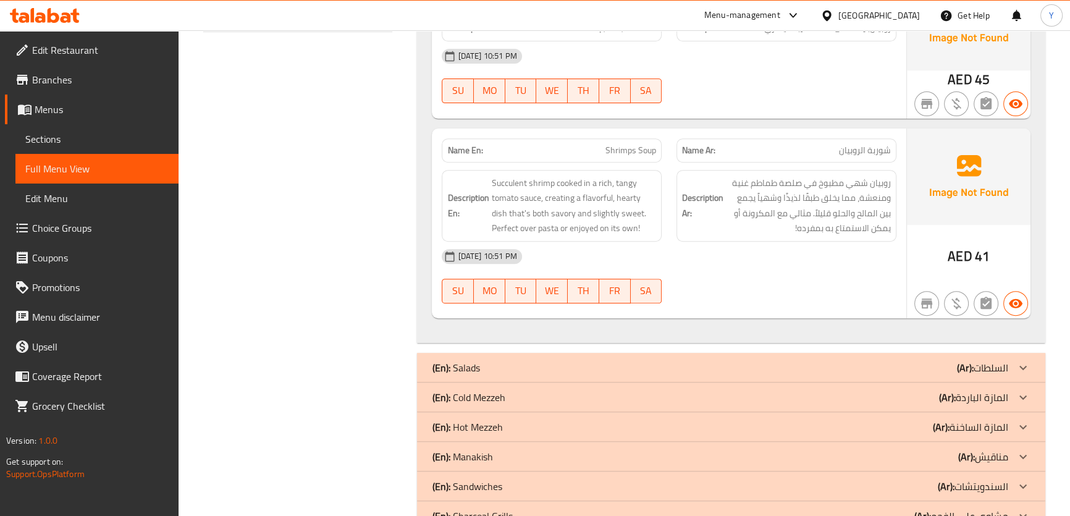
click at [633, 144] on span "Shrimps Soup" at bounding box center [631, 150] width 51 height 13
copy span "Shrimps"
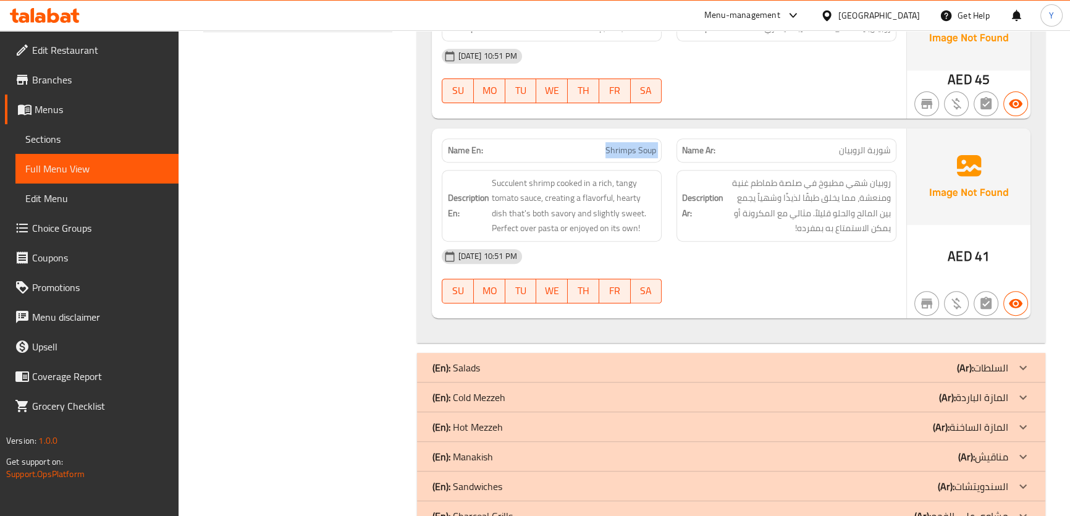
copy span "Shrimps Soup"
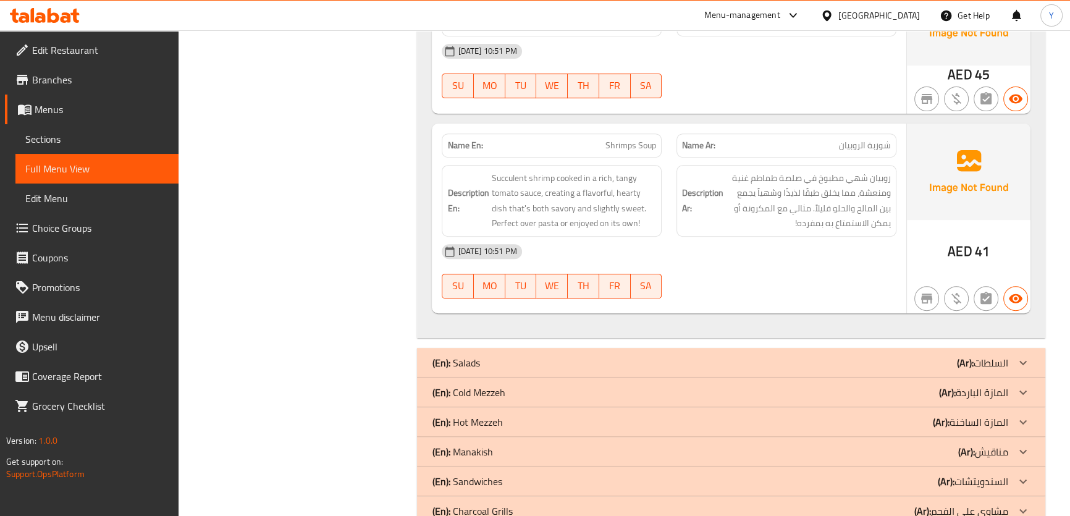
scroll to position [0, 0]
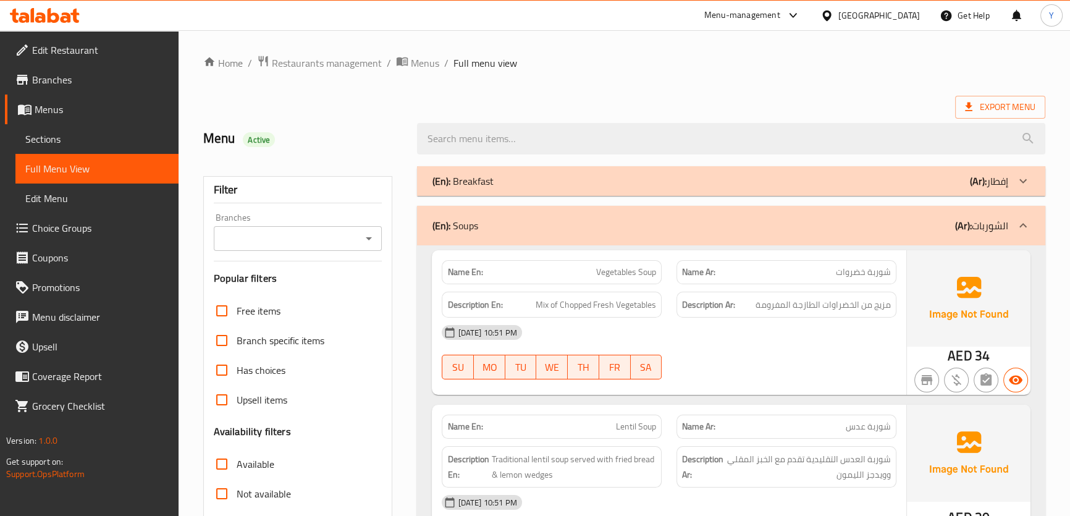
drag, startPoint x: 803, startPoint y: 268, endPoint x: 799, endPoint y: 80, distance: 187.9
click at [721, 233] on div "(En): Soups (Ar): الشوربات" at bounding box center [720, 225] width 576 height 15
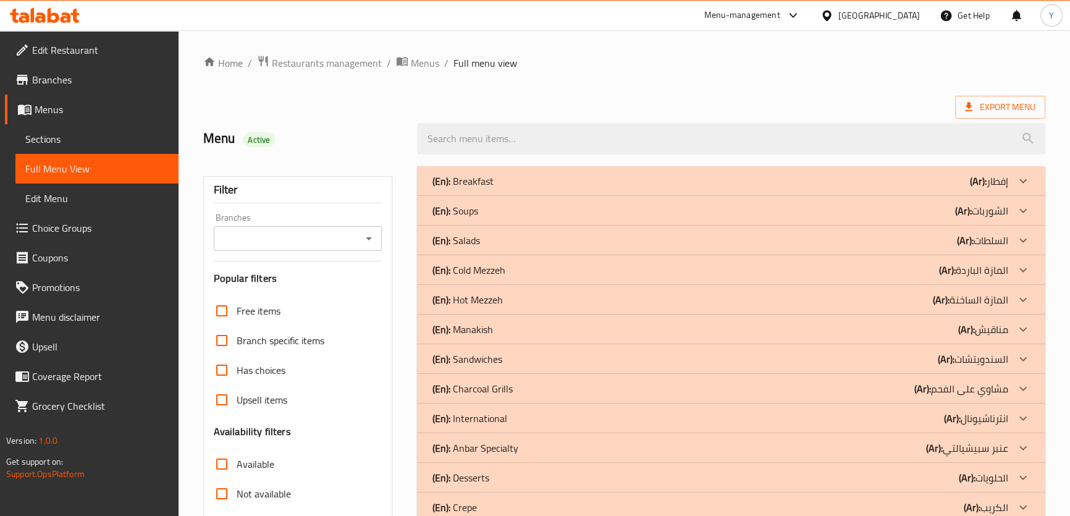
drag, startPoint x: 885, startPoint y: 57, endPoint x: 858, endPoint y: 25, distance: 42.2
click at [885, 57] on ol "Home / Restaurants management / Menus / Full menu view" at bounding box center [624, 63] width 842 height 16
click at [492, 188] on div "(En): Salads (Ar): السلطات" at bounding box center [720, 181] width 576 height 15
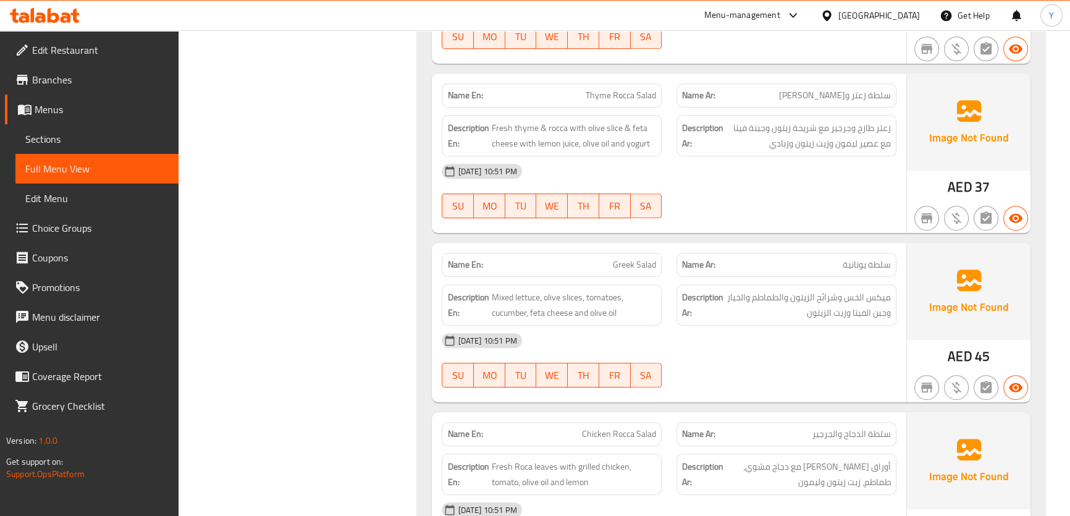
scroll to position [955, 0]
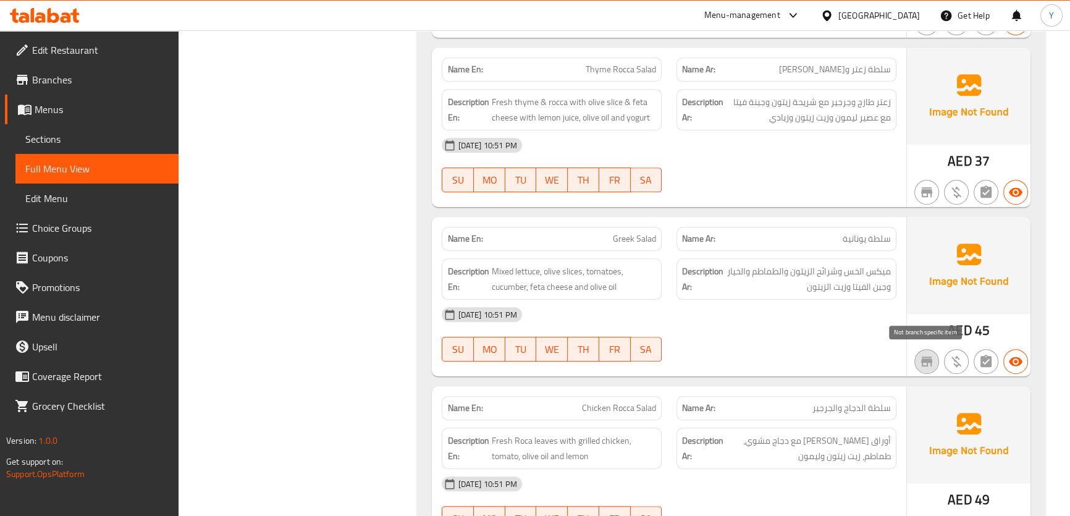
click at [921, 352] on button "button" at bounding box center [927, 361] width 25 height 25
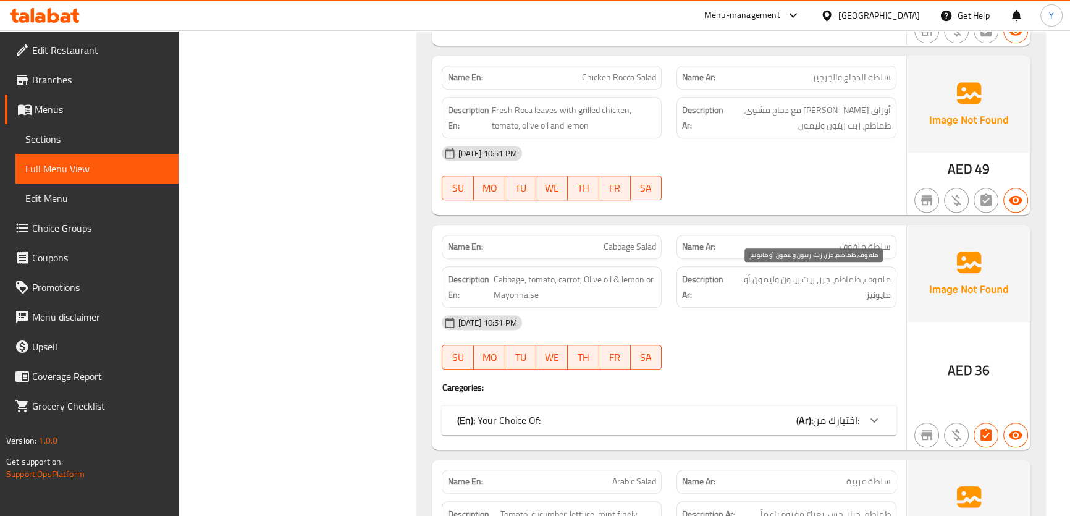
scroll to position [1348, 0]
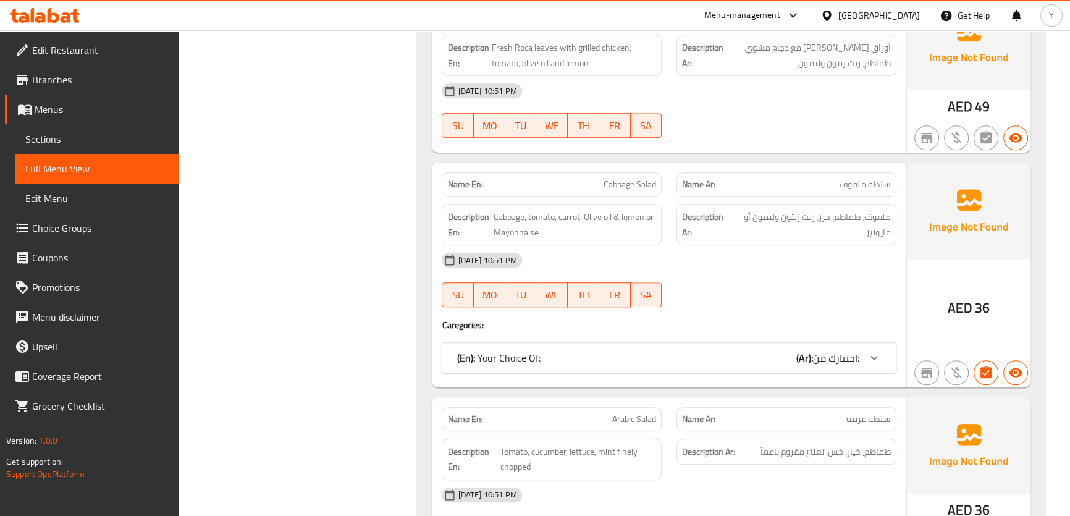
click at [838, 349] on span "اختيارك من:" at bounding box center [836, 358] width 46 height 19
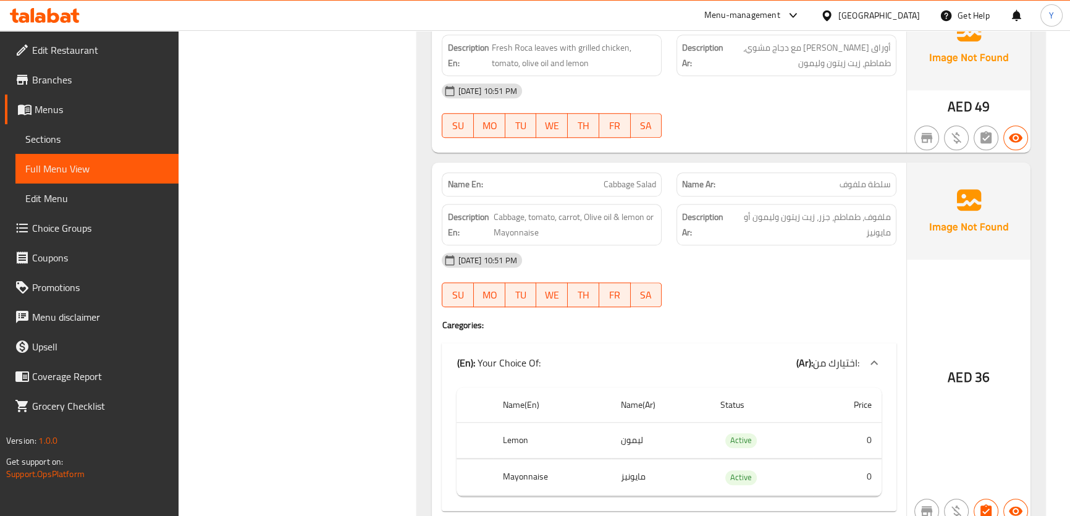
click at [521, 423] on th "Lemon" at bounding box center [552, 440] width 118 height 36
click at [599, 454] on tbody "Lemon ليمون Active 0 Mayonnaise مايونيز Active 0" at bounding box center [669, 459] width 425 height 74
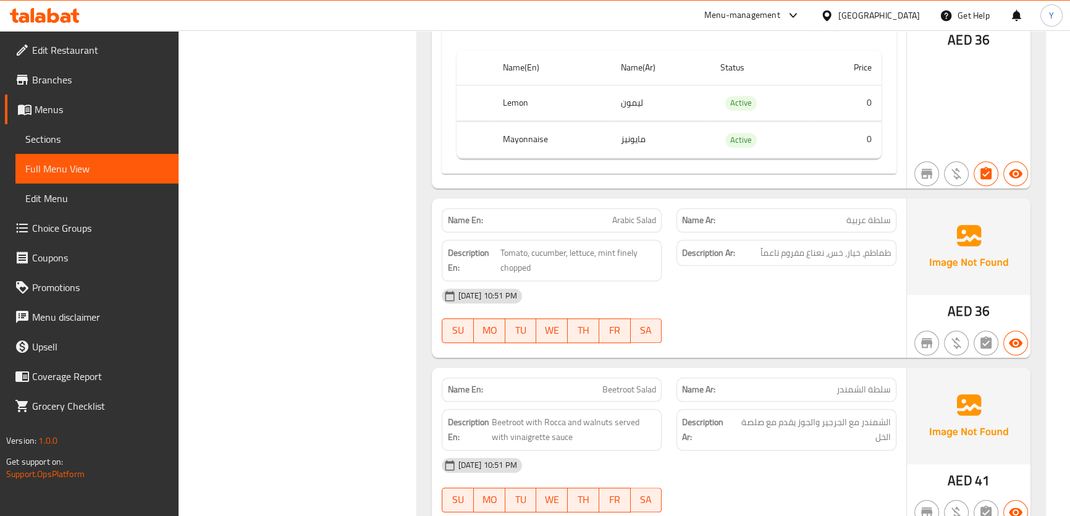
scroll to position [1910, 0]
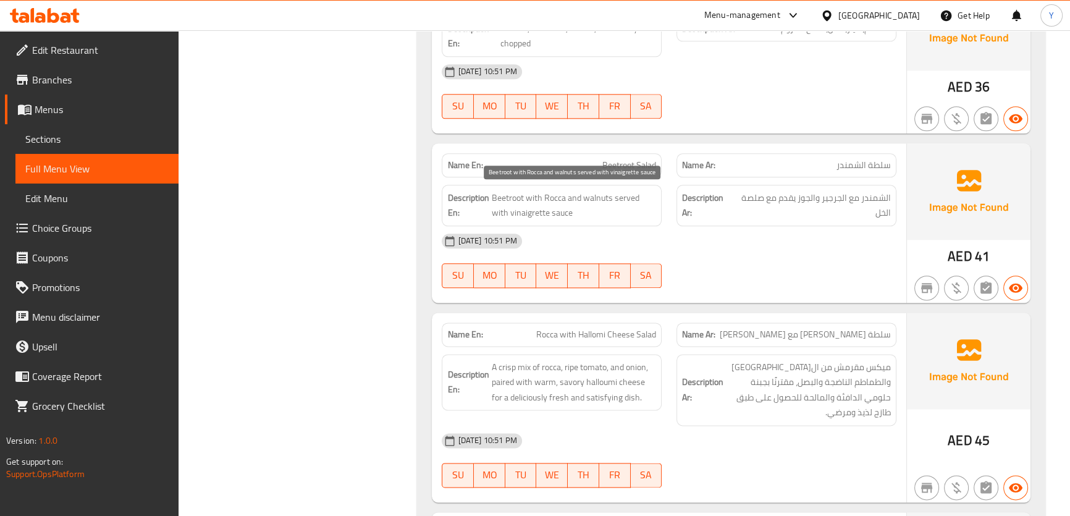
click at [514, 210] on span "Beetroot with Rocca and walnuts served with vinaigrette sauce" at bounding box center [573, 205] width 165 height 30
copy span "vinaigrette sauce"
drag, startPoint x: 514, startPoint y: 210, endPoint x: 540, endPoint y: 208, distance: 25.4
click at [540, 208] on span "Beetroot with Rocca and walnuts served with vinaigrette sauce" at bounding box center [573, 205] width 165 height 30
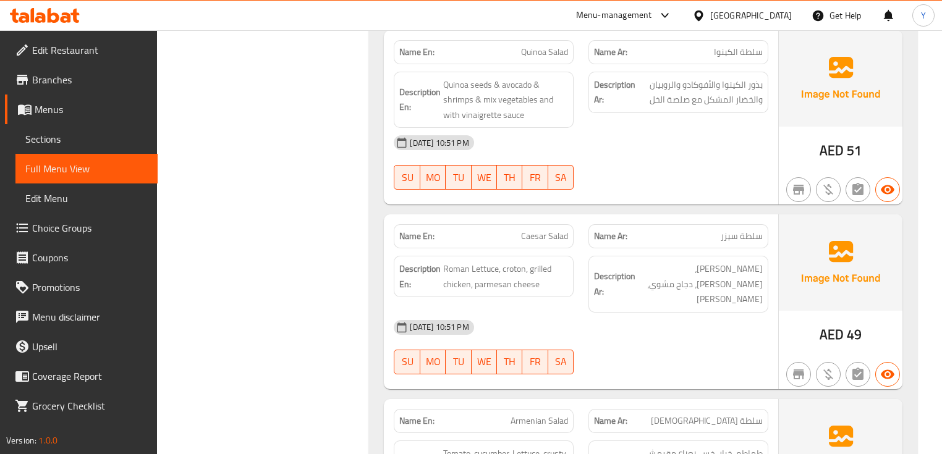
scroll to position [2544, 0]
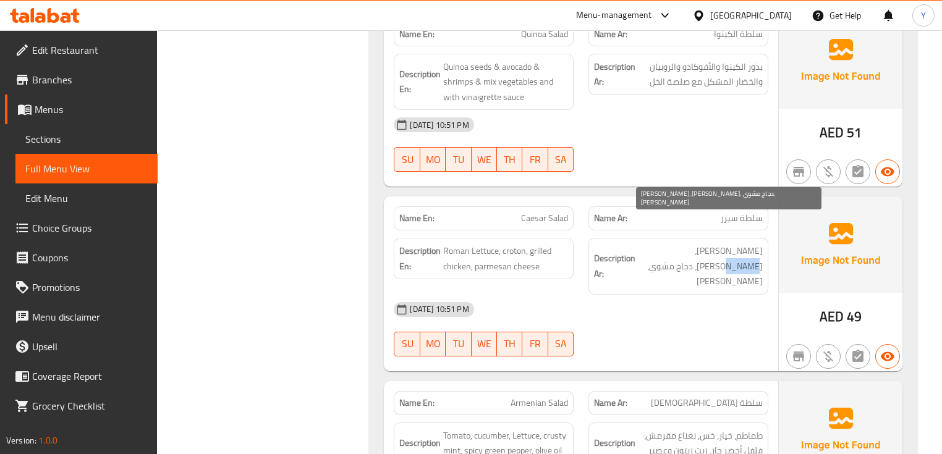
drag, startPoint x: 677, startPoint y: 221, endPoint x: 633, endPoint y: 217, distance: 44.0
click at [645, 243] on span "[PERSON_NAME]، [PERSON_NAME]، دجاج مشوي، [PERSON_NAME]" at bounding box center [700, 266] width 125 height 46
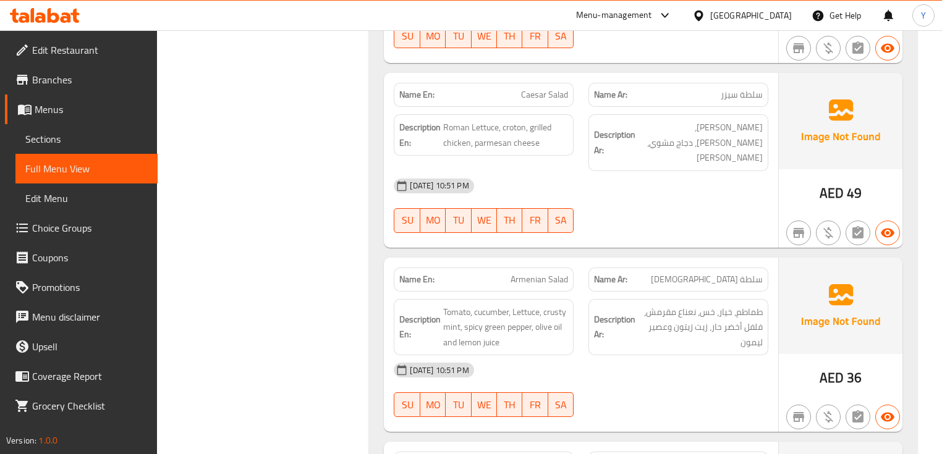
scroll to position [2692, 0]
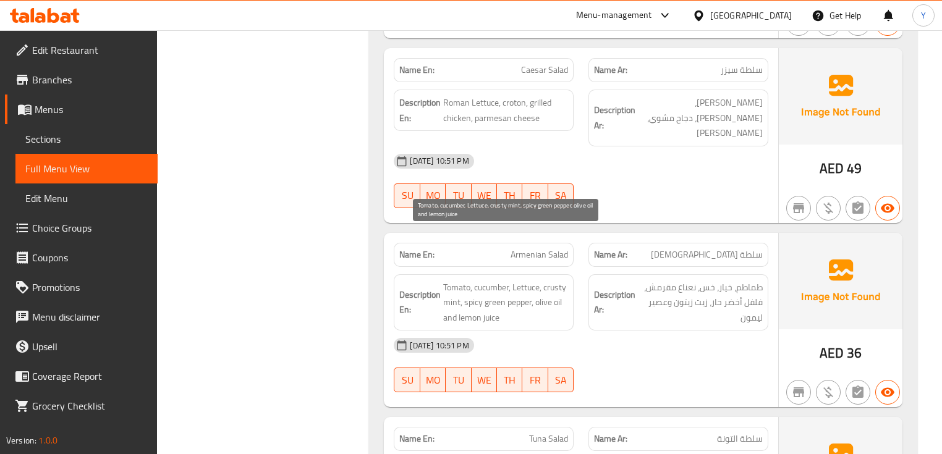
click at [485, 280] on span "Tomato, cucumber, Lettuce, crusty mint, spicy green pepper, olive oil and lemon…" at bounding box center [505, 303] width 125 height 46
click at [530, 280] on span "Tomato, cucumber, Lettuce, crusty mint, spicy green pepper, olive oil and lemon…" at bounding box center [505, 303] width 125 height 46
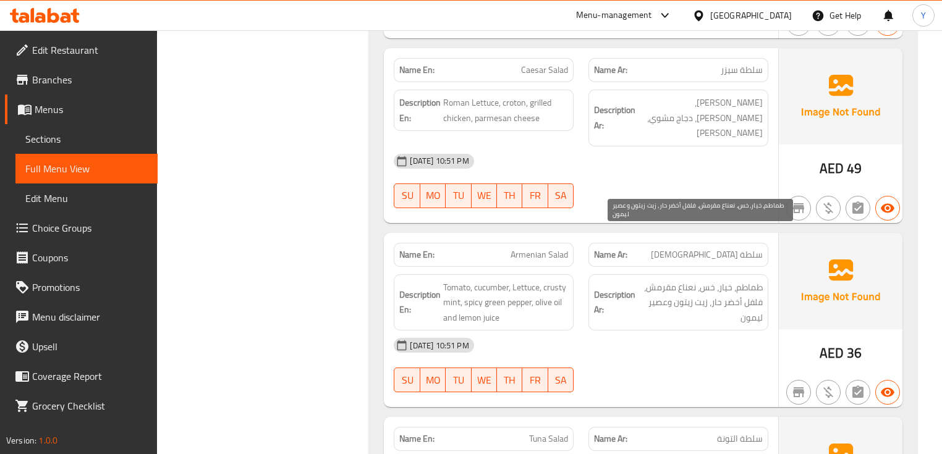
click at [686, 280] on span "طماطم، خيار، خس، نعناع مقرمش، فلفل أخضر حار، زيت زيتون وعصير ليمون" at bounding box center [700, 303] width 125 height 46
click at [753, 280] on span "طماطم، خيار، خس، نعناع مقرمش، فلفل أخضر حار، زيت زيتون وعصير ليمون" at bounding box center [700, 303] width 125 height 46
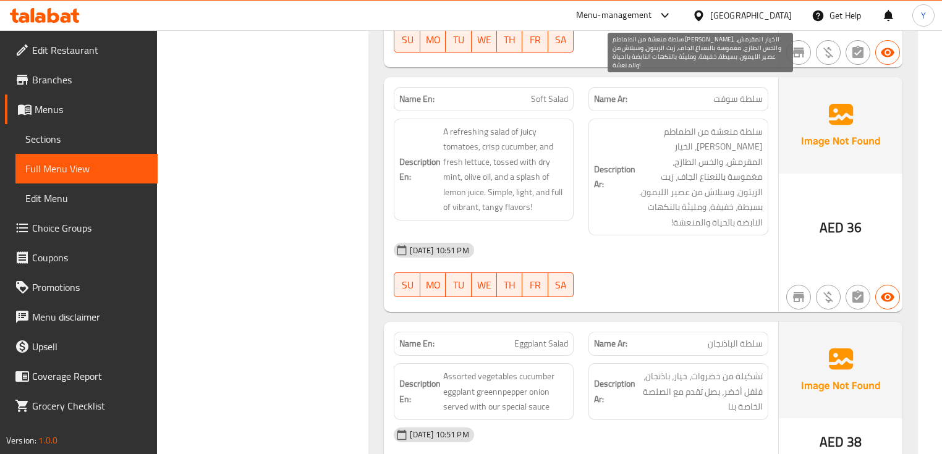
scroll to position [3471, 0]
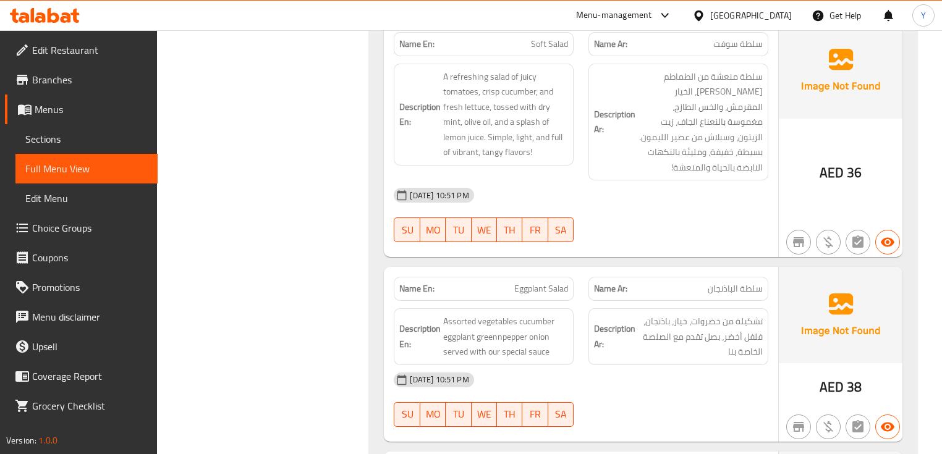
click at [536, 282] on span "Eggplant Salad" at bounding box center [541, 288] width 54 height 13
copy span "Eggplant Salad"
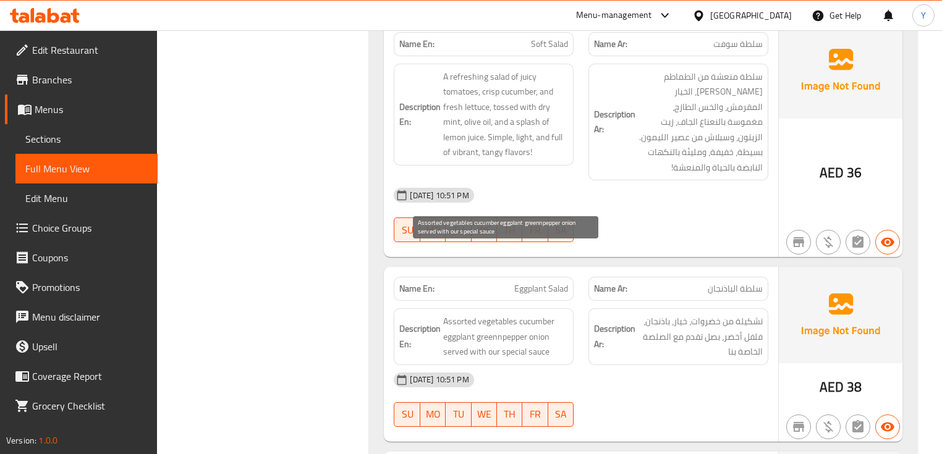
click at [496, 314] on span "Assorted vegetables cucumber eggplant greennpepper onion served with our specia…" at bounding box center [505, 337] width 125 height 46
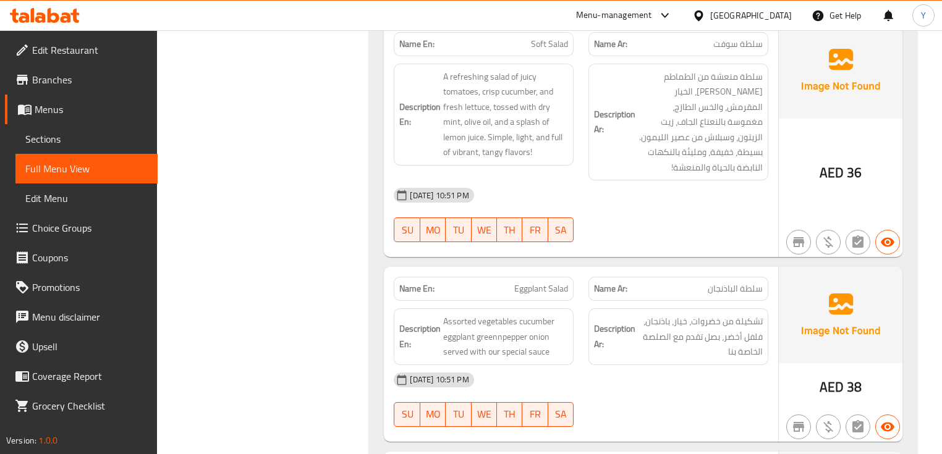
scroll to position [3570, 0]
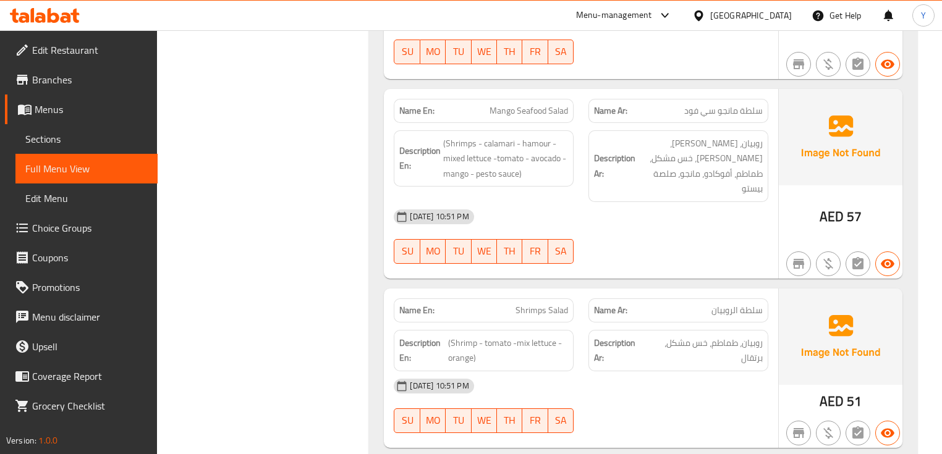
click at [740, 330] on div "Description Ar: روبيان، طماطم، خس مشكل، برتقال" at bounding box center [678, 350] width 180 height 41
click at [531, 304] on span "Shrimps Salad" at bounding box center [541, 310] width 53 height 13
copy span "Shrimps"
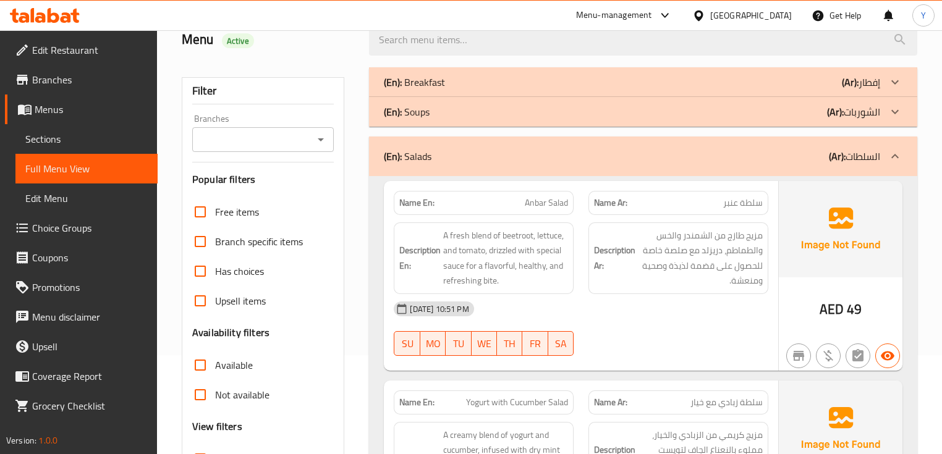
scroll to position [0, 0]
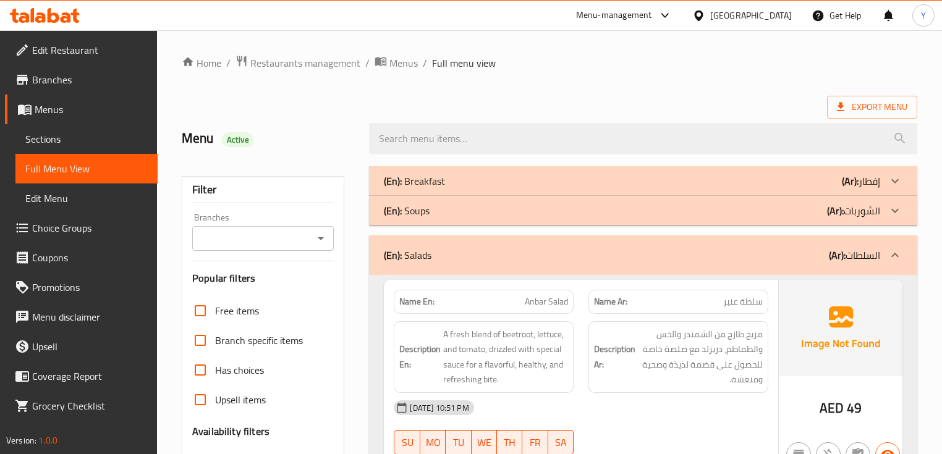
click at [435, 311] on div "Name En: Anbar Salad" at bounding box center [484, 302] width 180 height 24
copy strong "Name En:"
click at [537, 252] on div "(En): Salads (Ar): السلطات" at bounding box center [632, 255] width 496 height 15
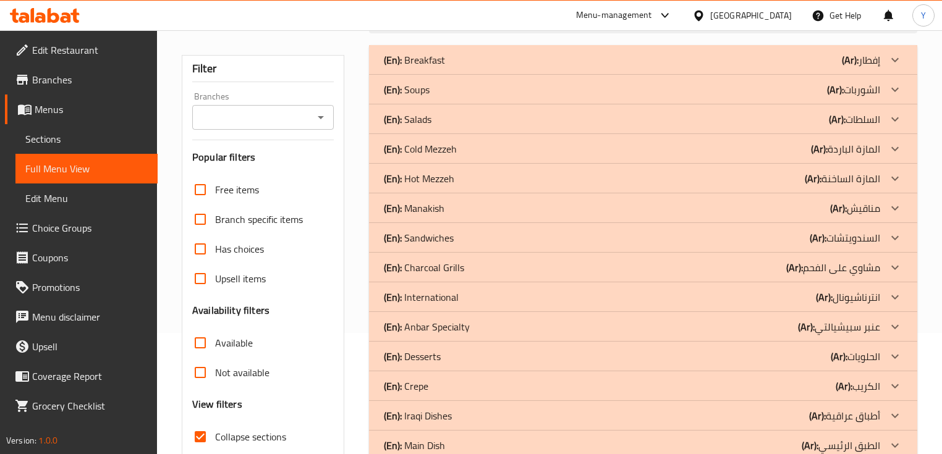
scroll to position [99, 0]
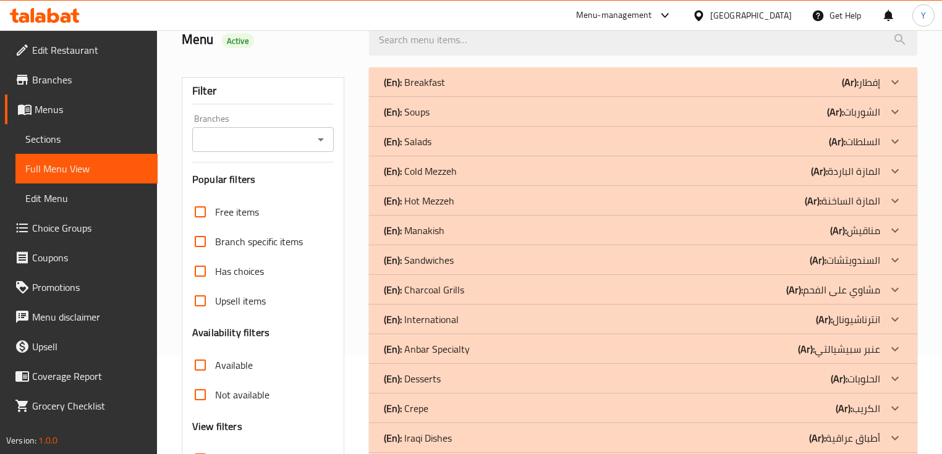
click at [654, 90] on div "(En): Cold Mezzeh (Ar): المازة الباردة" at bounding box center [632, 82] width 496 height 15
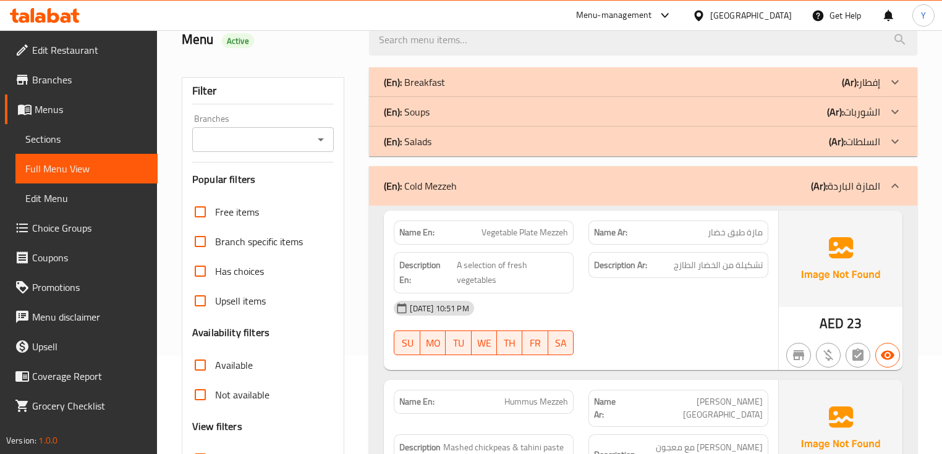
click at [789, 264] on img at bounding box center [841, 259] width 124 height 96
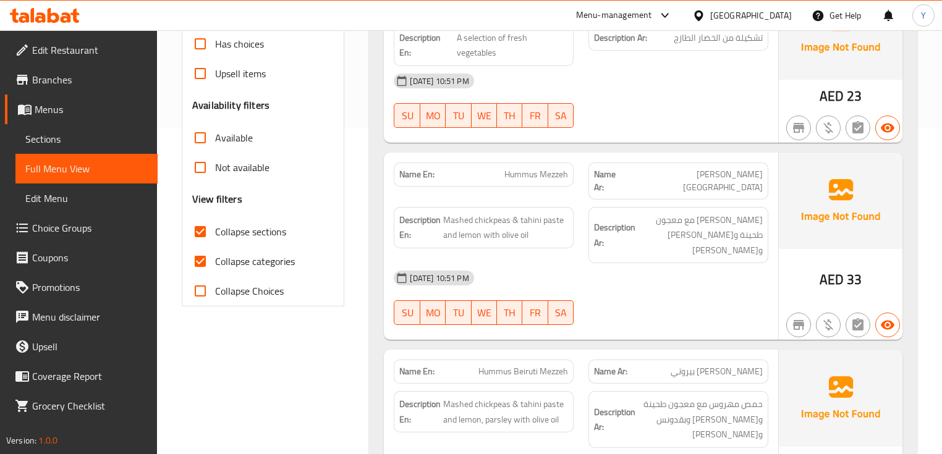
scroll to position [346, 0]
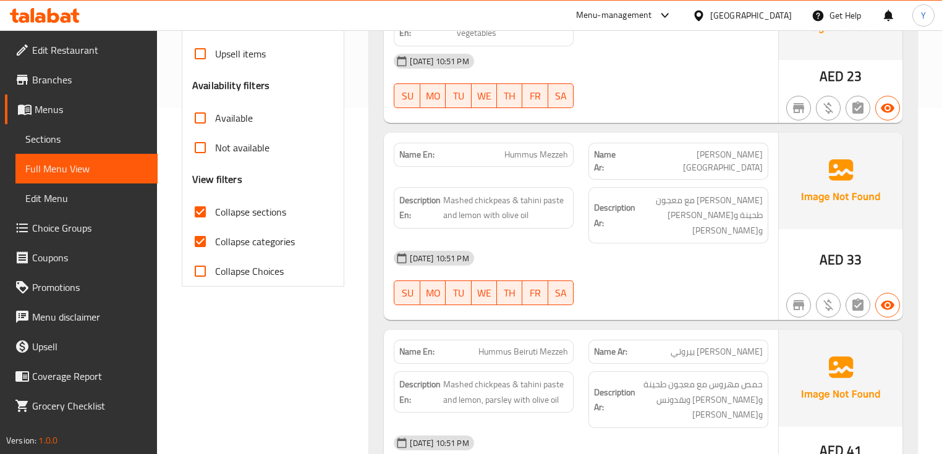
click at [782, 218] on div "AED 33" at bounding box center [841, 227] width 124 height 188
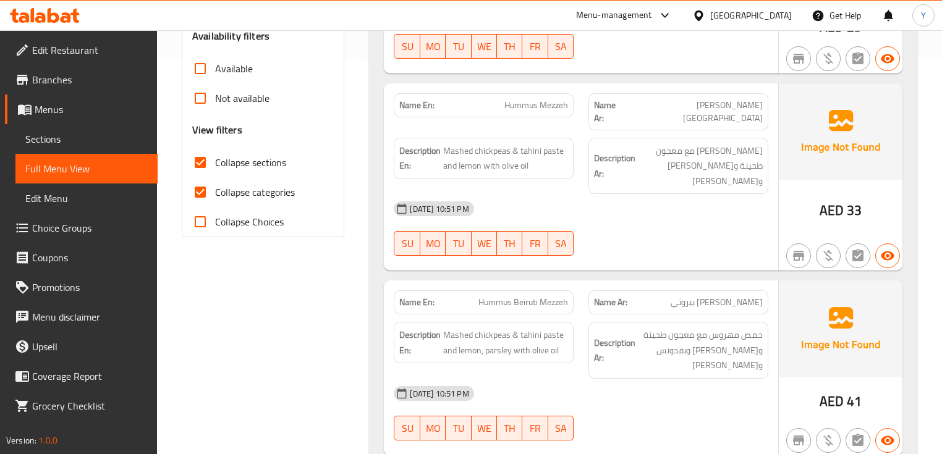
scroll to position [643, 0]
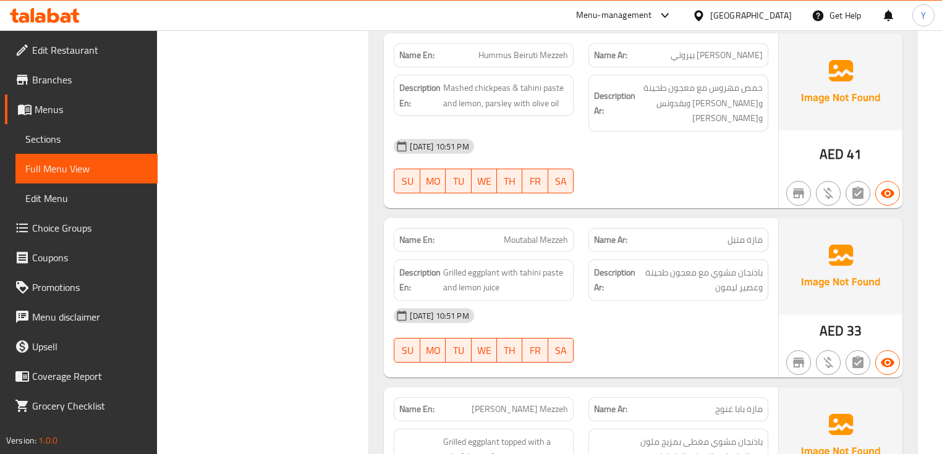
click at [761, 234] on span "مازة متبل" at bounding box center [744, 240] width 35 height 13
click at [757, 265] on span "باذنجان مشوي مع معجون طحينة وعصير ليمون" at bounding box center [700, 280] width 125 height 30
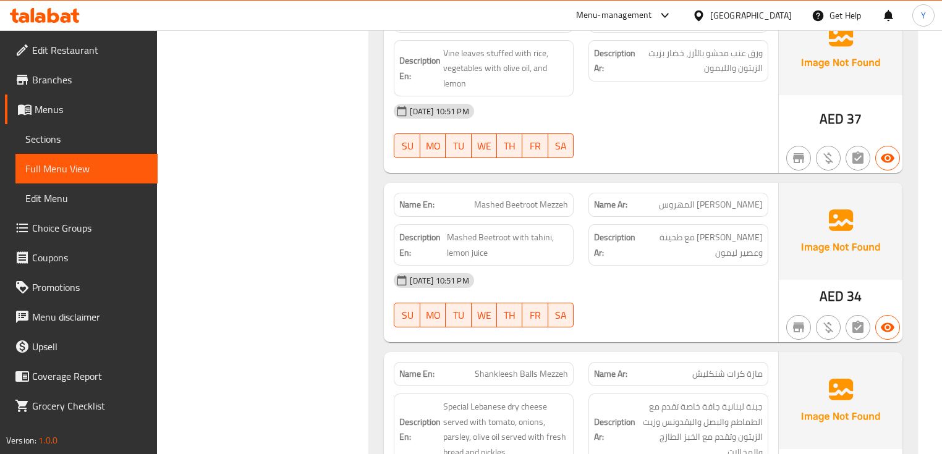
scroll to position [1882, 0]
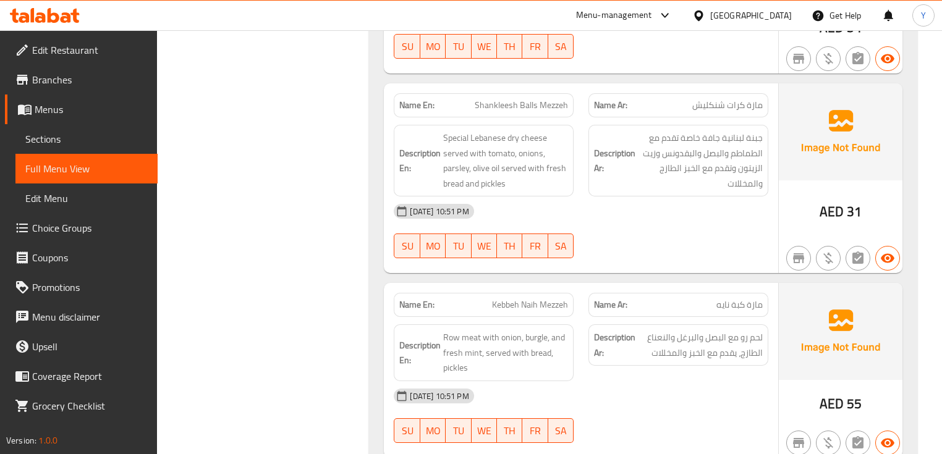
click at [529, 298] on span "Kebbeh Naih Mezzeh" at bounding box center [530, 304] width 76 height 13
click at [531, 298] on span "Kebbeh Naih Mezzeh" at bounding box center [530, 304] width 76 height 13
click at [454, 330] on span "Row meat with onion, burgle, and fresh mint, served with bread, pickles" at bounding box center [505, 353] width 125 height 46
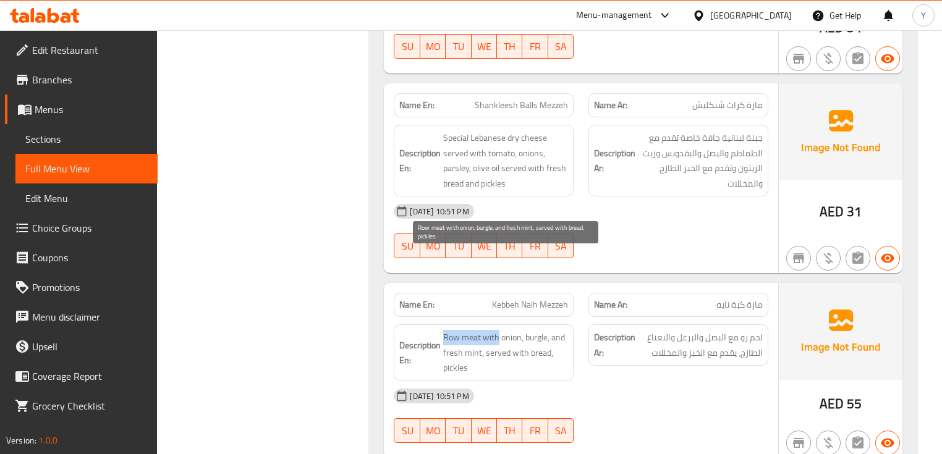
drag, startPoint x: 454, startPoint y: 259, endPoint x: 484, endPoint y: 266, distance: 31.0
click at [484, 330] on span "Row meat with onion, burgle, and fresh mint, served with bread, pickles" at bounding box center [505, 353] width 125 height 46
click at [452, 330] on span "Row meat with onion, burgle, and fresh mint, served with bread, pickles" at bounding box center [505, 353] width 125 height 46
drag, startPoint x: 452, startPoint y: 261, endPoint x: 465, endPoint y: 261, distance: 13.0
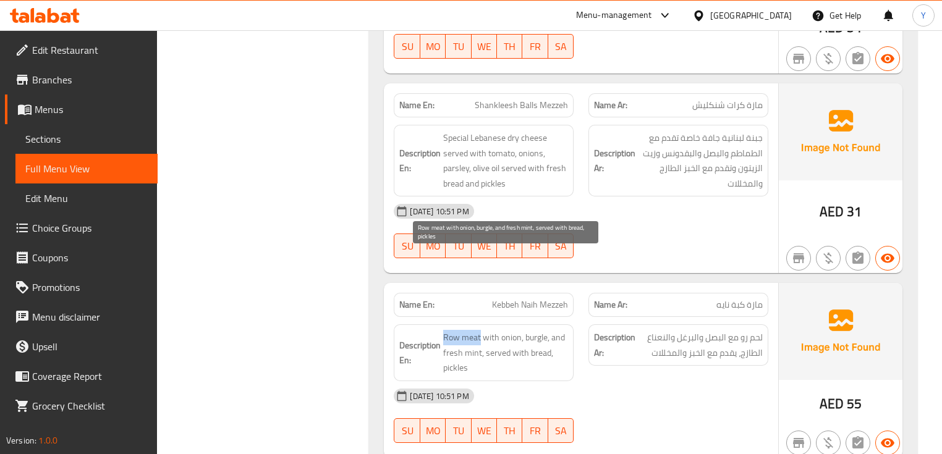
click at [465, 330] on span "Row meat with onion, burgle, and fresh mint, served with bread, pickles" at bounding box center [505, 353] width 125 height 46
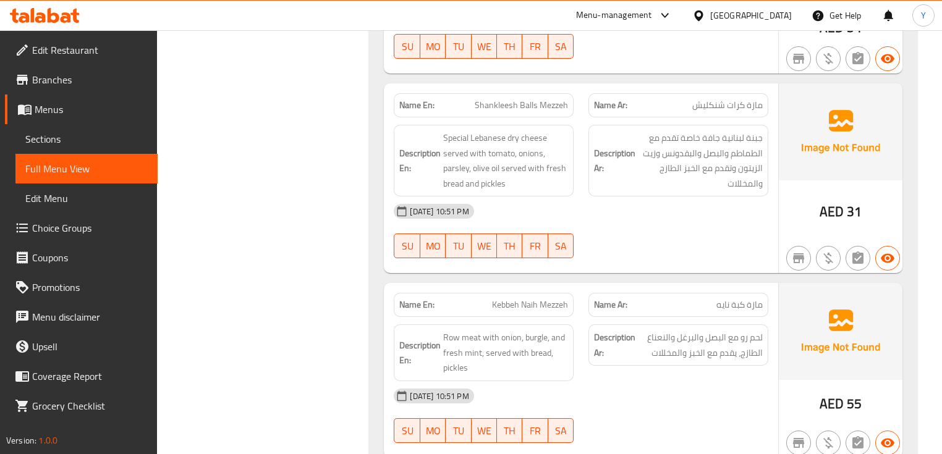
click at [502, 317] on div "Description En: Row meat with onion, burgle, and fresh mint, served with bread,…" at bounding box center [483, 353] width 195 height 72
click at [517, 298] on span "Kebbeh Naih Mezzeh" at bounding box center [530, 304] width 76 height 13
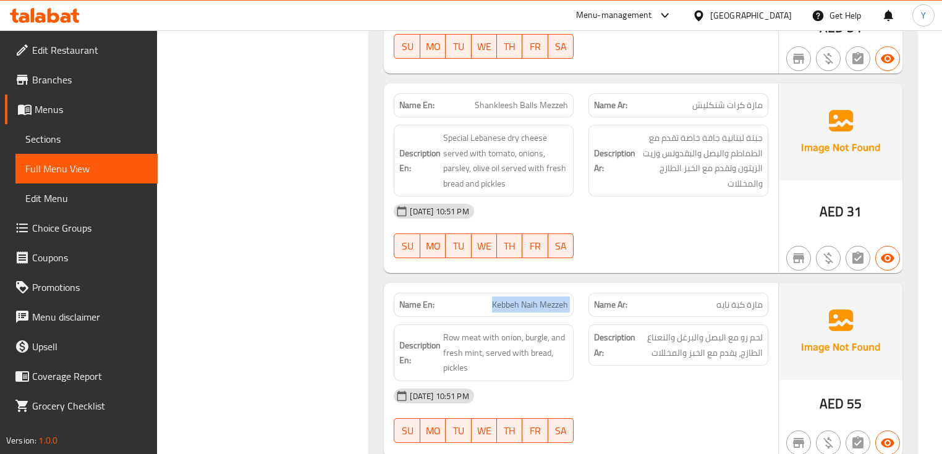
click at [517, 298] on span "Kebbeh Naih Mezzeh" at bounding box center [530, 304] width 76 height 13
type button "0"
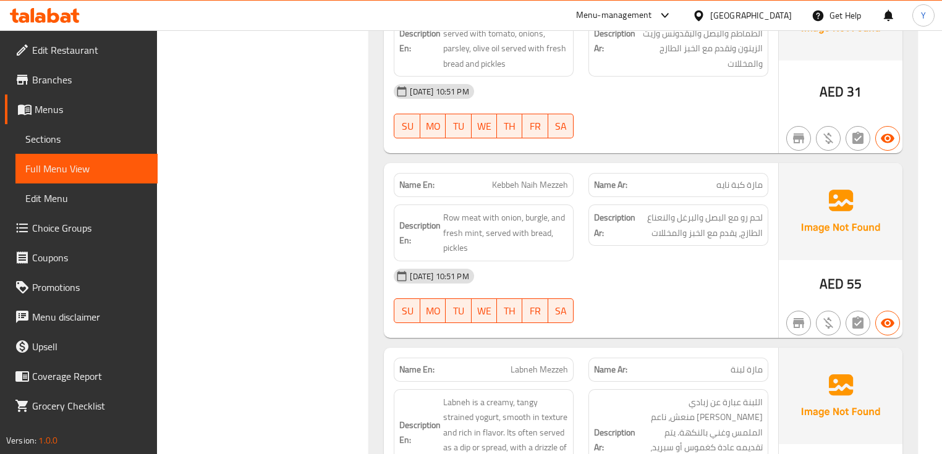
scroll to position [2038, 0]
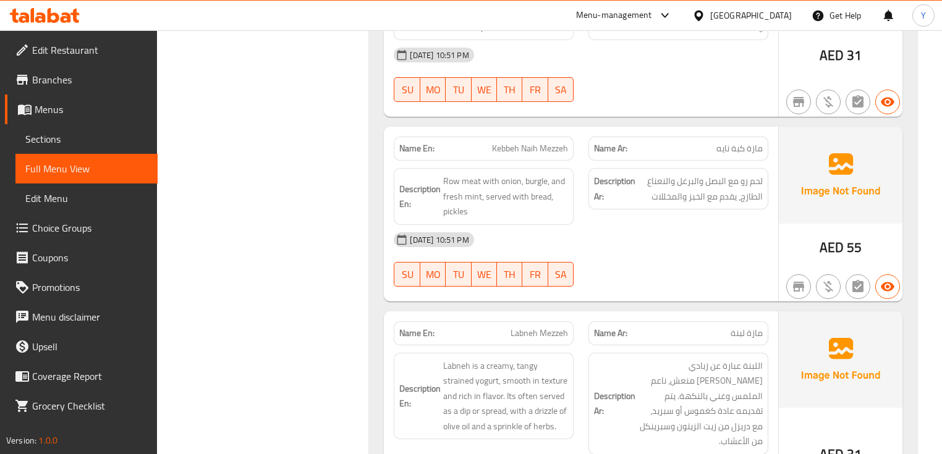
click at [533, 327] on span "Labneh Mezzeh" at bounding box center [538, 333] width 57 height 13
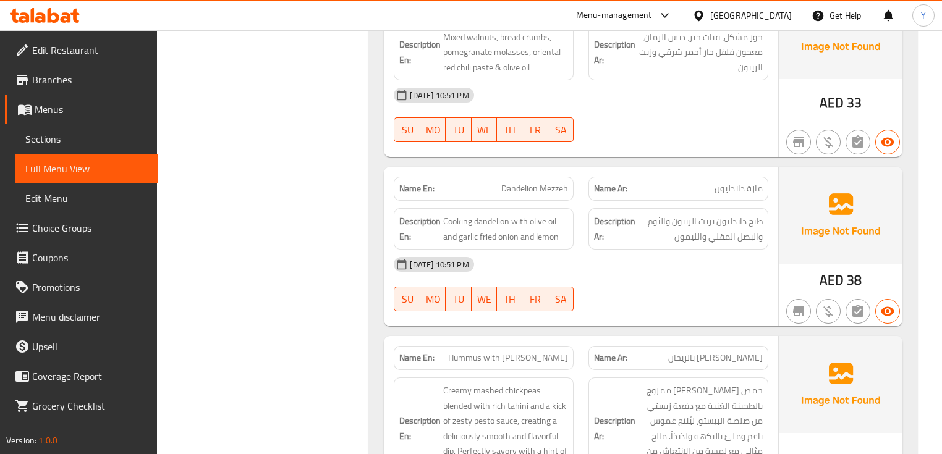
scroll to position [2789, 0]
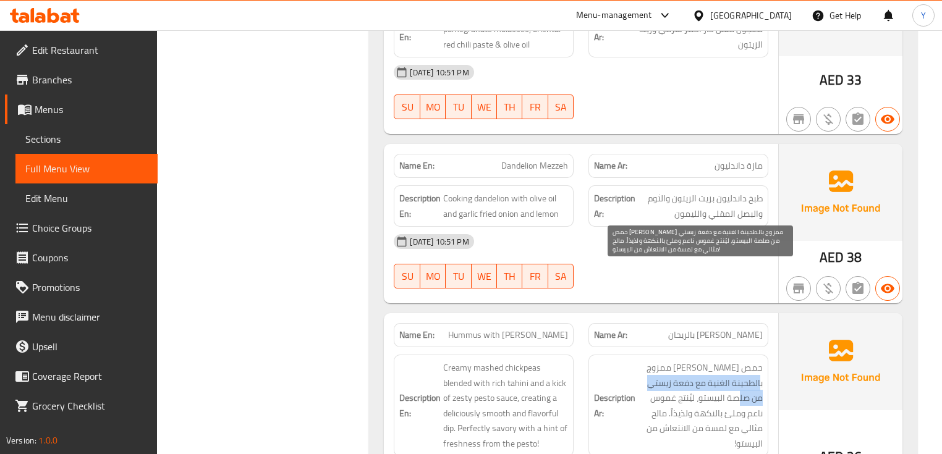
drag, startPoint x: 756, startPoint y: 287, endPoint x: 712, endPoint y: 294, distance: 44.4
click at [722, 360] on span "حمص مهروس كريمي ممزوج بالطحينة الغنية مع دفعة زيستي من صلصة البيستو، ليُنتج غمو…" at bounding box center [700, 405] width 125 height 91
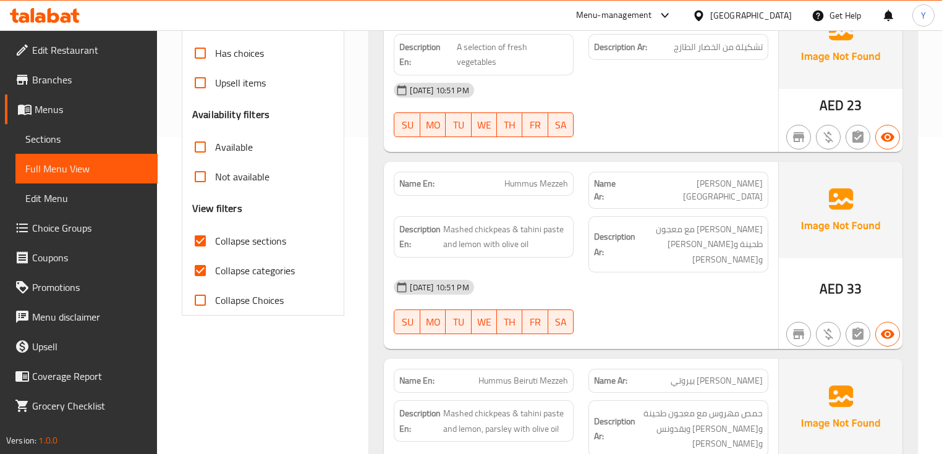
scroll to position [20, 0]
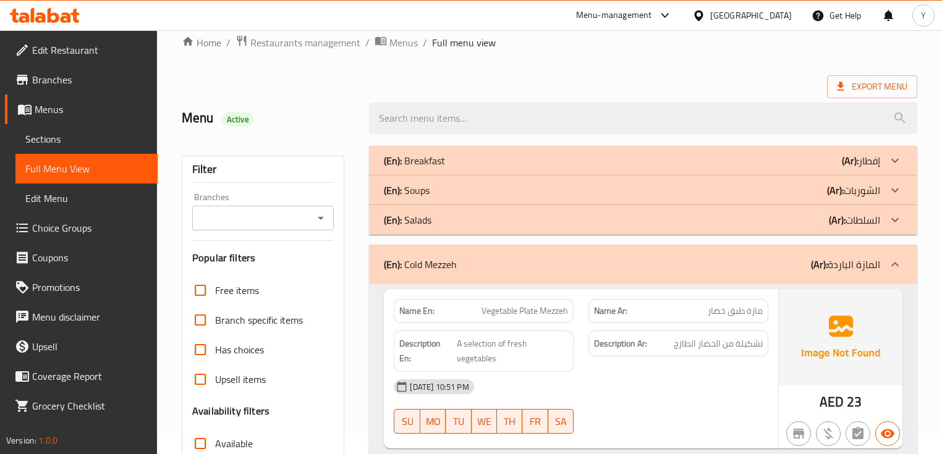
click at [428, 269] on p "(En): Cold Mezzeh" at bounding box center [420, 264] width 73 height 15
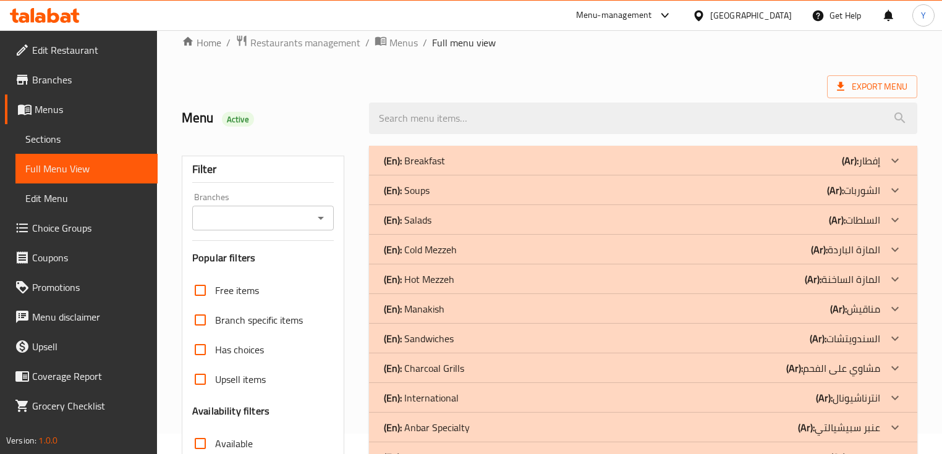
click at [470, 168] on div "(En): Hot Mezzeh (Ar): المازة الساخنة" at bounding box center [632, 160] width 496 height 15
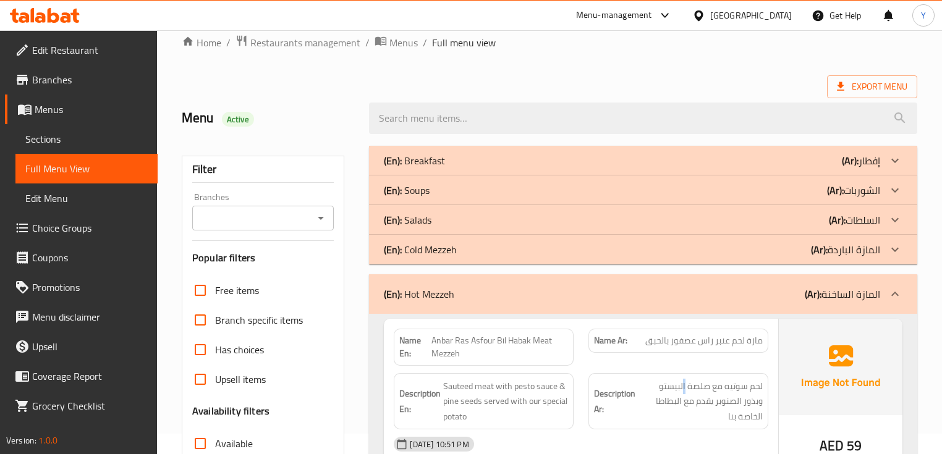
click at [685, 367] on div "Description Ar: لحم سوتيه مع صلصة البيستو وبذور الصنوبر يقدم مع البطاطا الخاصة …" at bounding box center [678, 402] width 195 height 72
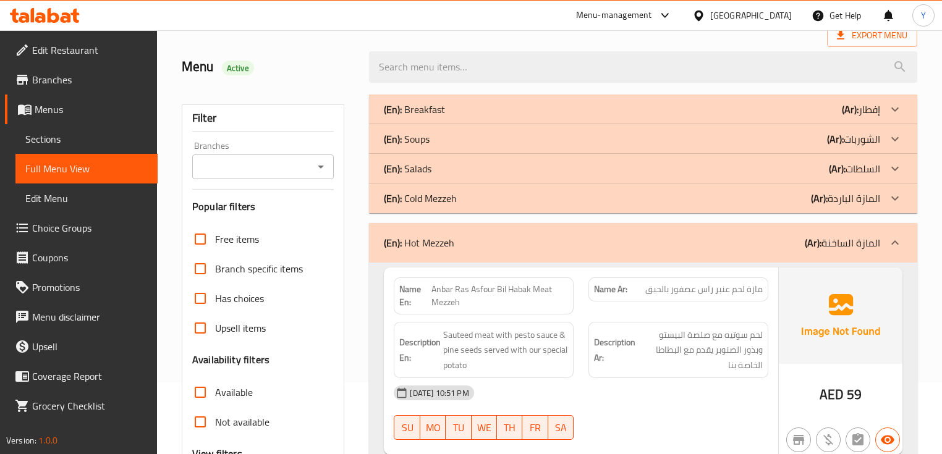
scroll to position [119, 0]
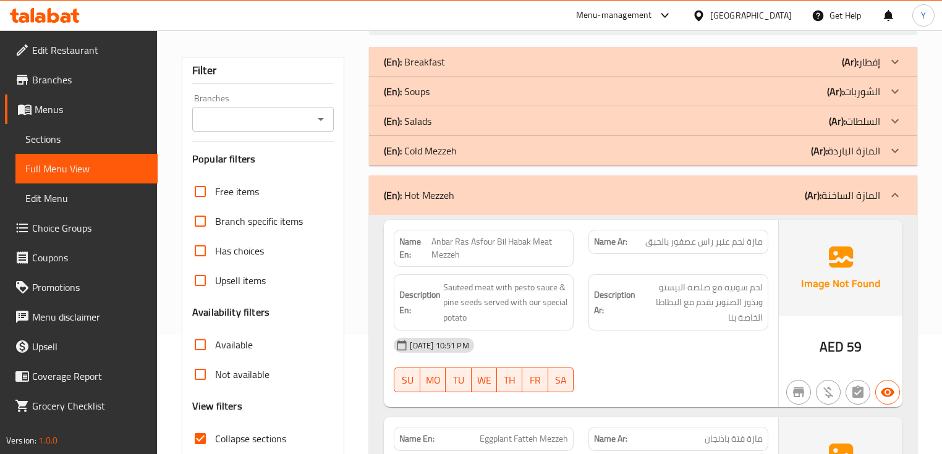
click at [506, 242] on span "Anbar Ras Asfour Bil Habak Meat Mezzeh" at bounding box center [499, 248] width 137 height 26
click at [502, 241] on span "Anbar Ras Asfour Bil Habak Meat Mezzeh" at bounding box center [499, 248] width 137 height 26
drag, startPoint x: 502, startPoint y: 241, endPoint x: 514, endPoint y: 241, distance: 11.7
click at [514, 241] on span "Anbar Ras Asfour Bil Habak Meat Mezzeh" at bounding box center [499, 248] width 137 height 26
click at [737, 242] on span "مازة لحم عنبر راس عصفور بالحبق" at bounding box center [703, 241] width 117 height 13
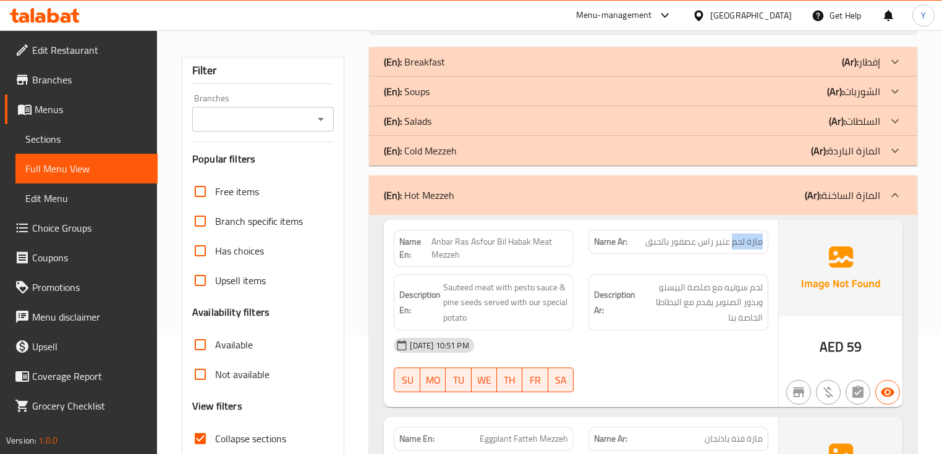
drag, startPoint x: 737, startPoint y: 242, endPoint x: 764, endPoint y: 242, distance: 27.2
click at [764, 242] on div "Name Ar: مازة لحم عنبر راس عصفور بالحبق" at bounding box center [678, 242] width 180 height 24
click at [661, 241] on span "مازة لحم عنبر راس عصفور بالحبق" at bounding box center [703, 241] width 117 height 13
click at [713, 242] on span "مازة لحم عنبر راس عصفور بالحبق" at bounding box center [703, 241] width 117 height 13
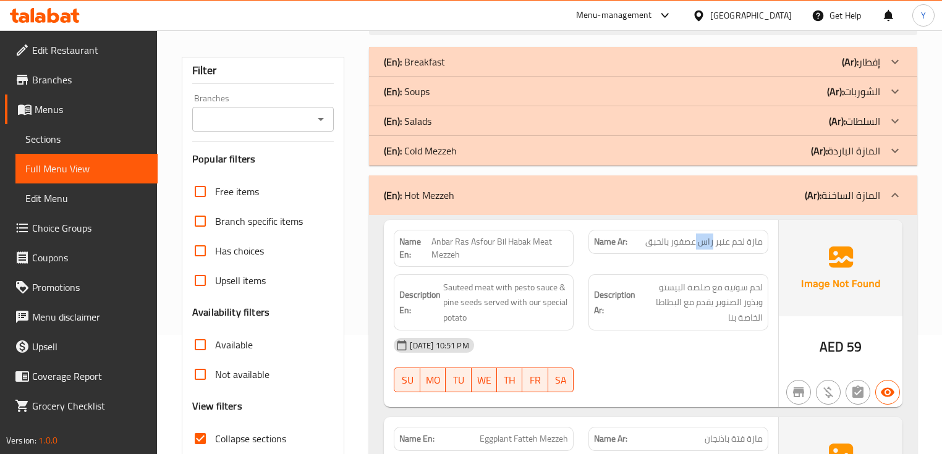
drag, startPoint x: 713, startPoint y: 242, endPoint x: 701, endPoint y: 250, distance: 13.9
click at [701, 250] on div "Name Ar: مازة لحم عنبر راس عصفور بالحبق" at bounding box center [678, 242] width 180 height 24
click at [457, 238] on span "Anbar Ras Asfour Bil Habak Meat Mezzeh" at bounding box center [499, 248] width 137 height 26
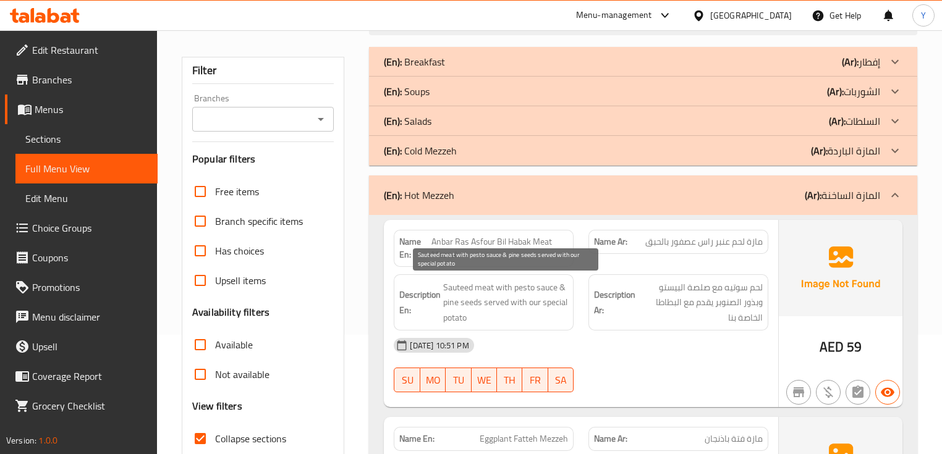
click at [499, 304] on span "Sauteed meat with pesto sauce & pine seeds served with our special potato" at bounding box center [505, 303] width 125 height 46
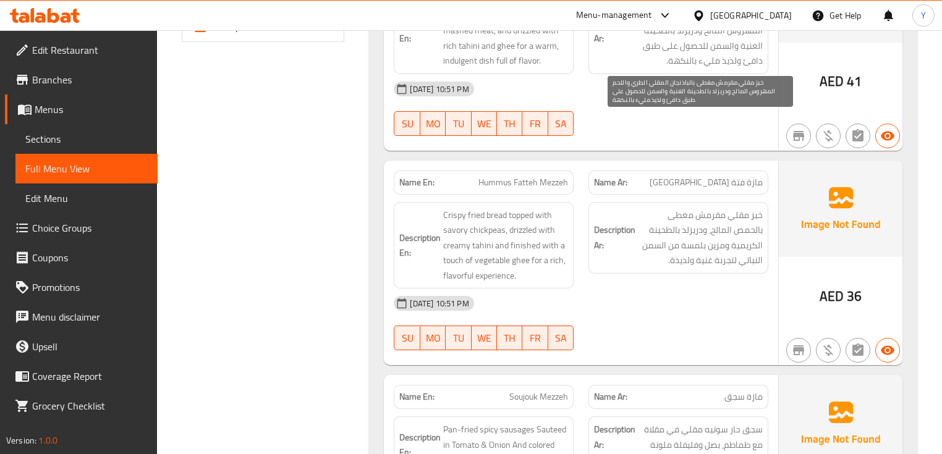
scroll to position [616, 0]
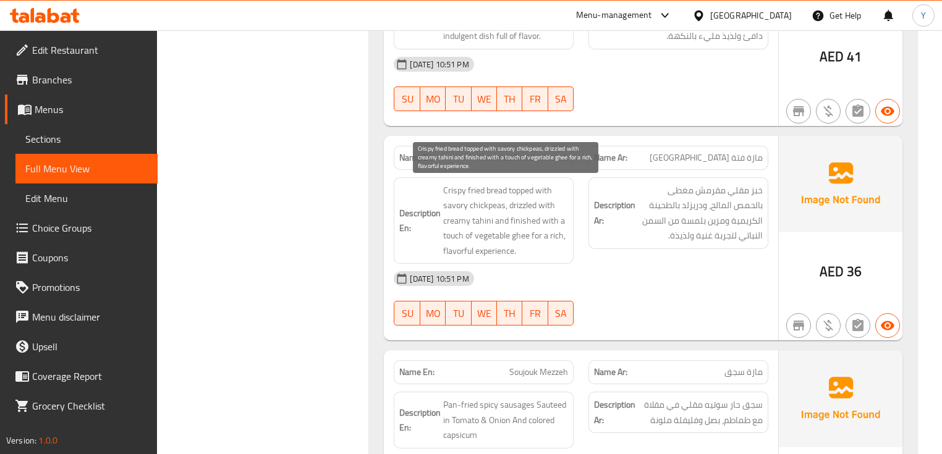
click at [505, 184] on span "Crispy fried bread topped with savory chickpeas, drizzled with creamy tahini an…" at bounding box center [505, 221] width 125 height 76
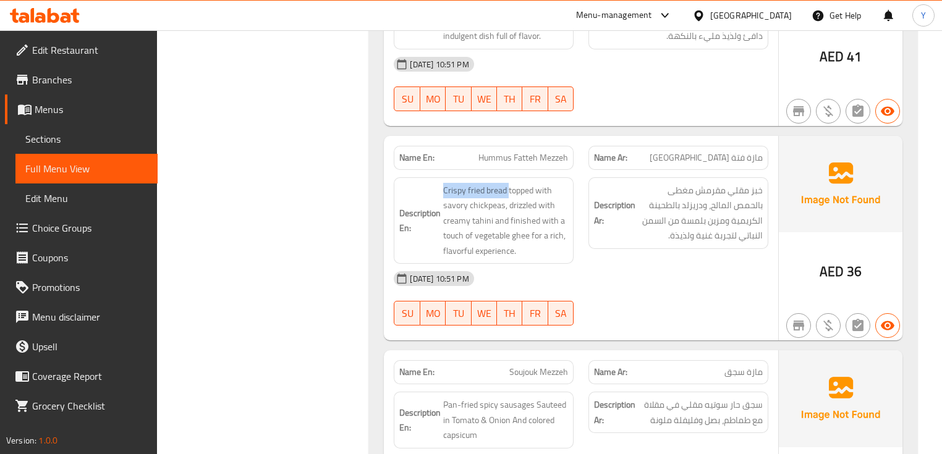
drag, startPoint x: 505, startPoint y: 184, endPoint x: 433, endPoint y: 183, distance: 71.7
click at [433, 183] on h6 "Description En: Crispy fried bread topped with savory chickpeas, drizzled with …" at bounding box center [483, 221] width 169 height 76
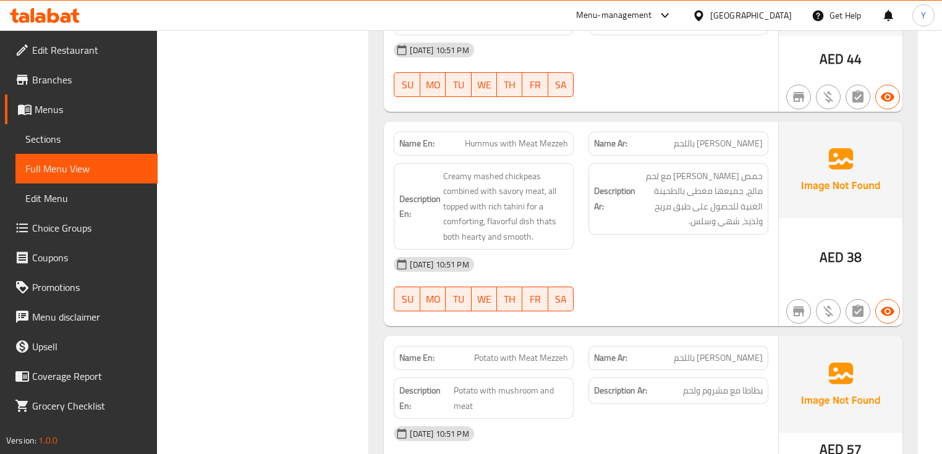
scroll to position [1209, 0]
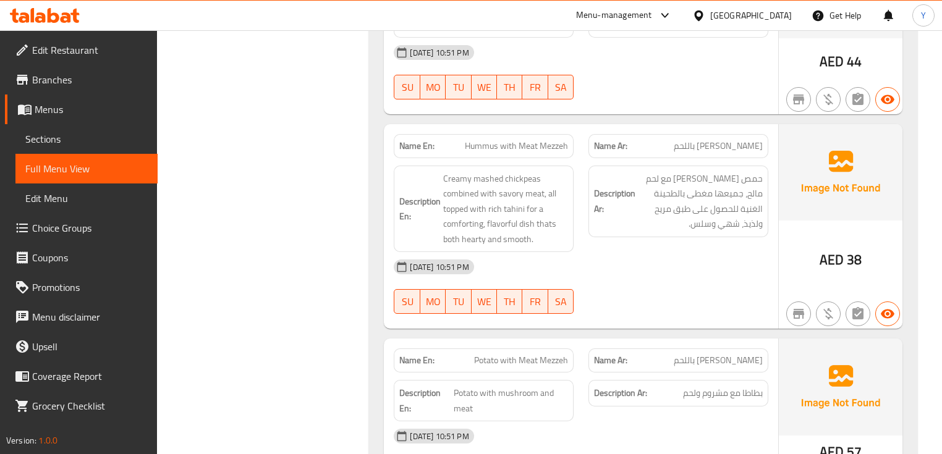
click at [791, 146] on img at bounding box center [841, 172] width 124 height 96
click at [706, 172] on span "حمص مهروس كريمي ممزوج مع لحم مالح، جميعها مغطى بالطحينة الغنية للحصول على طبق م…" at bounding box center [700, 201] width 125 height 61
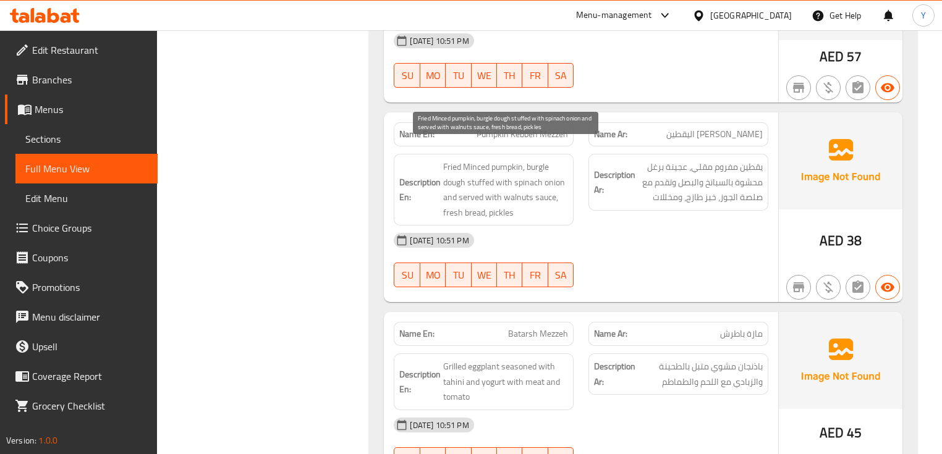
scroll to position [1802, 0]
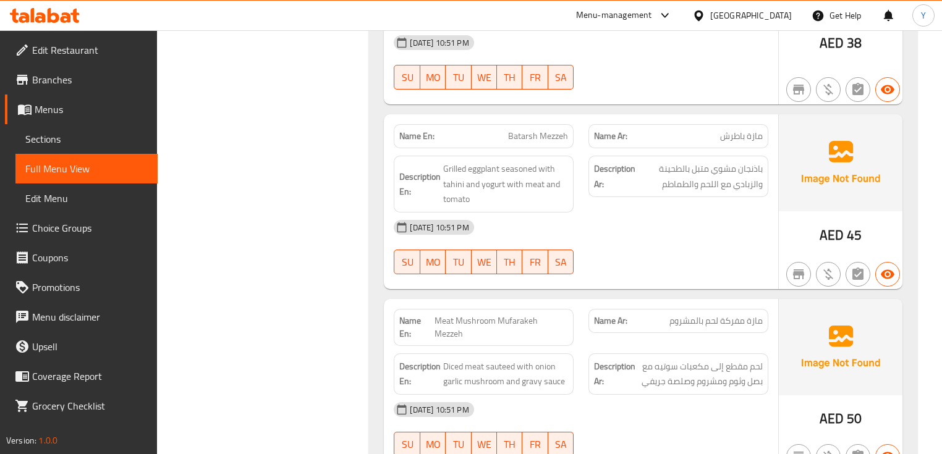
click at [531, 130] on span "Batarsh Mezzeh" at bounding box center [538, 136] width 60 height 13
click at [708, 174] on div "Description Ar: باذنجان مشوي متبل بالطحينة والزبادي مع اللحم والطماطم" at bounding box center [678, 176] width 180 height 41
click at [673, 176] on div "Description Ar: باذنجان مشوي متبل بالطحينة والزبادي مع اللحم والطماطم" at bounding box center [678, 176] width 180 height 41
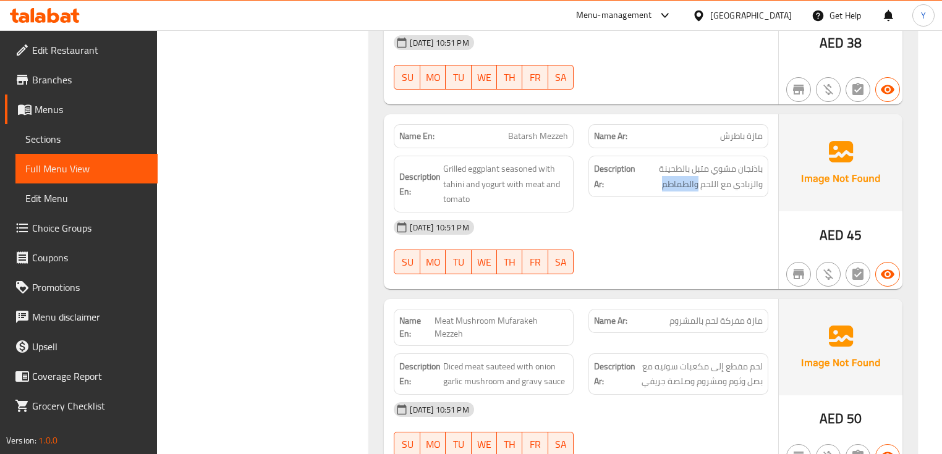
click at [673, 176] on div "Description Ar: باذنجان مشوي متبل بالطحينة والزبادي مع اللحم والطماطم" at bounding box center [678, 176] width 180 height 41
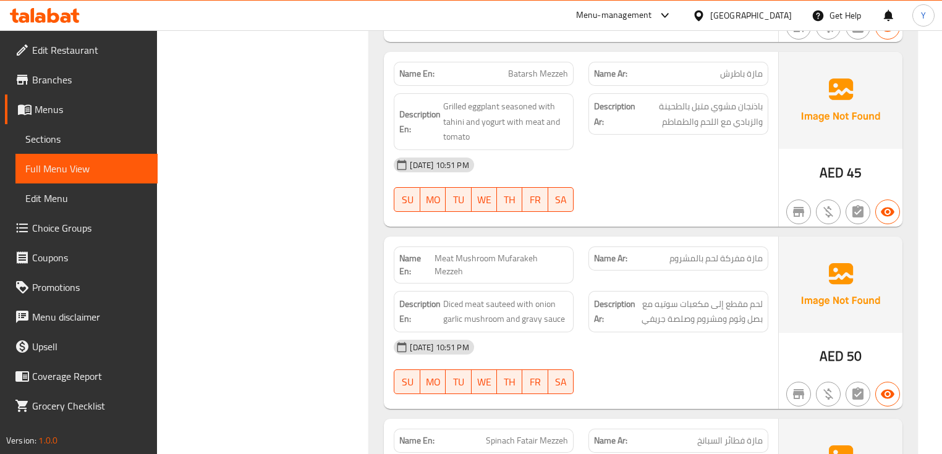
scroll to position [1901, 0]
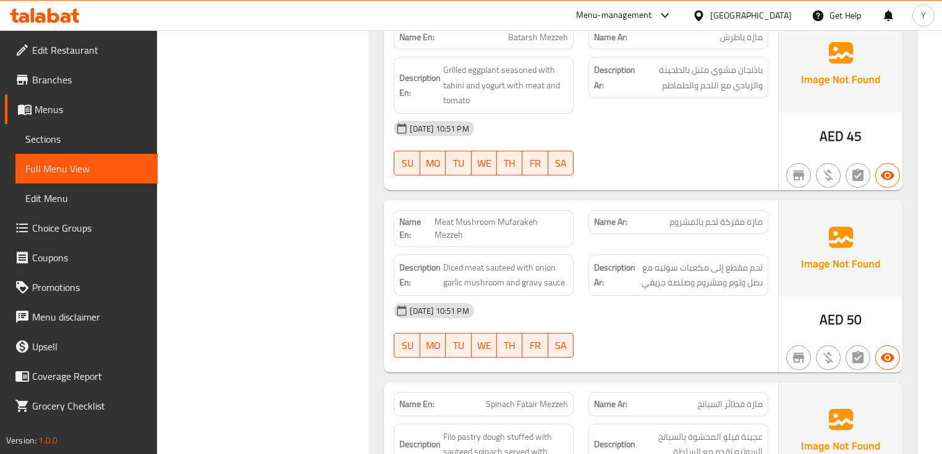
click at [556, 216] on span "Meat Mushroom Mufarakeh Mezzeh" at bounding box center [500, 229] width 133 height 26
click at [528, 216] on span "Meat Mushroom Mufarakeh Mezzeh" at bounding box center [500, 229] width 133 height 26
click at [702, 216] on span "مازة مفركة لحم بالمشروم" at bounding box center [715, 222] width 93 height 13
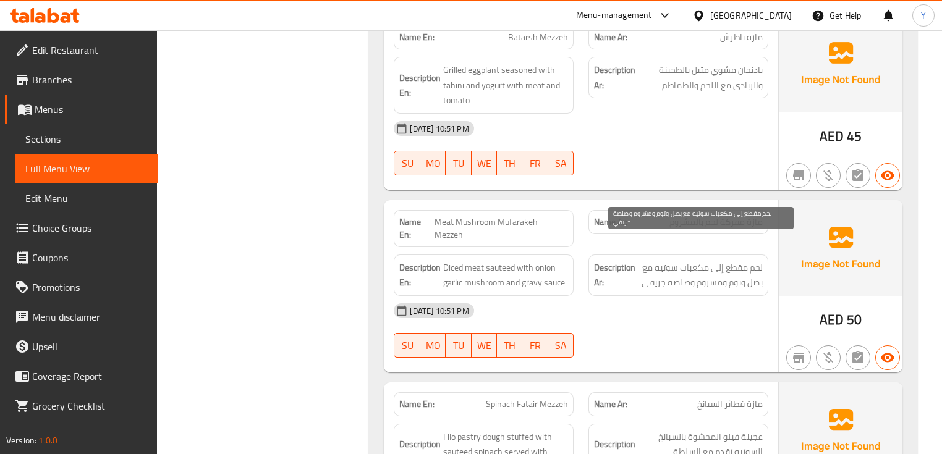
click at [756, 260] on span "لحم مقطع إلى مكعبات سوتيه مع بصل وثوم ومشروم وصلصة جريفي" at bounding box center [700, 275] width 125 height 30
click at [727, 260] on span "لحم مقطع إلى مكعبات سوتيه مع بصل وثوم ومشروم وصلصة جريفي" at bounding box center [700, 275] width 125 height 30
click at [703, 260] on span "لحم مقطع إلى مكعبات سوتيه مع بصل وثوم ومشروم وصلصة جريفي" at bounding box center [700, 275] width 125 height 30
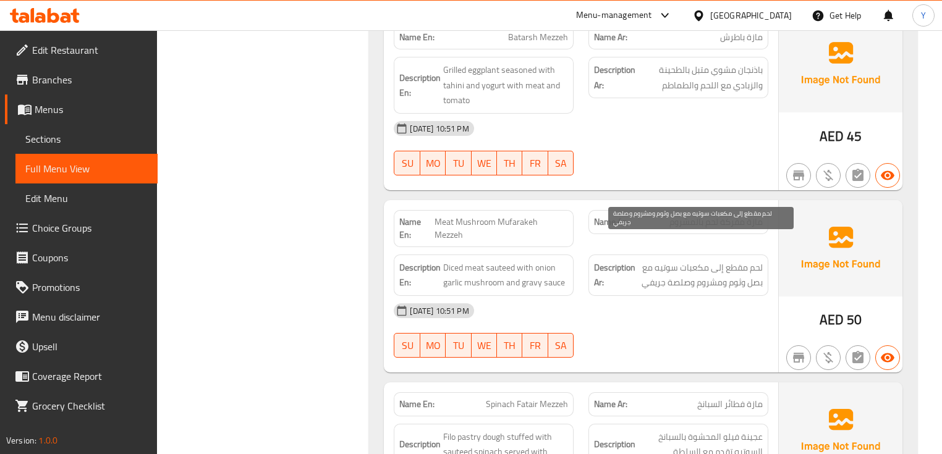
click at [713, 260] on span "لحم مقطع إلى مكعبات سوتيه مع بصل وثوم ومشروم وصلصة جريفي" at bounding box center [700, 275] width 125 height 30
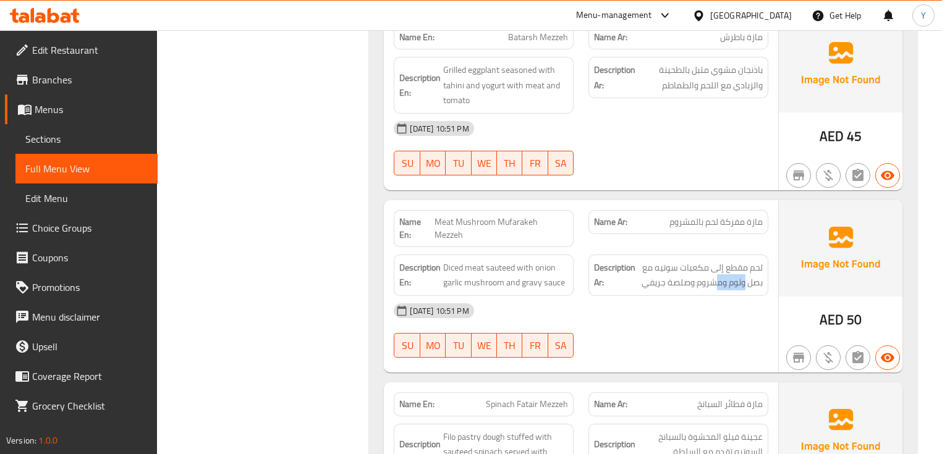
drag, startPoint x: 743, startPoint y: 258, endPoint x: 716, endPoint y: 263, distance: 27.5
click at [716, 263] on div "Description Ar: لحم مقطع إلى مكعبات سوتيه مع بصل وثوم ومشروم وصلصة جريفي" at bounding box center [678, 275] width 180 height 41
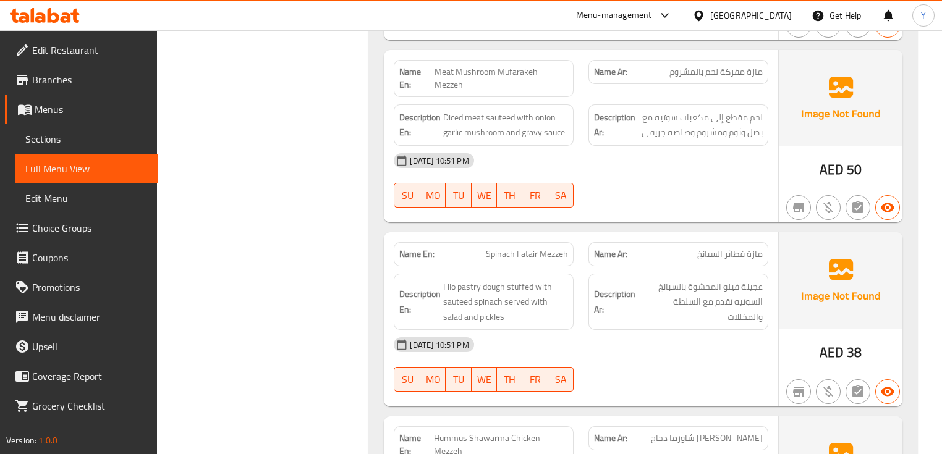
scroll to position [2049, 0]
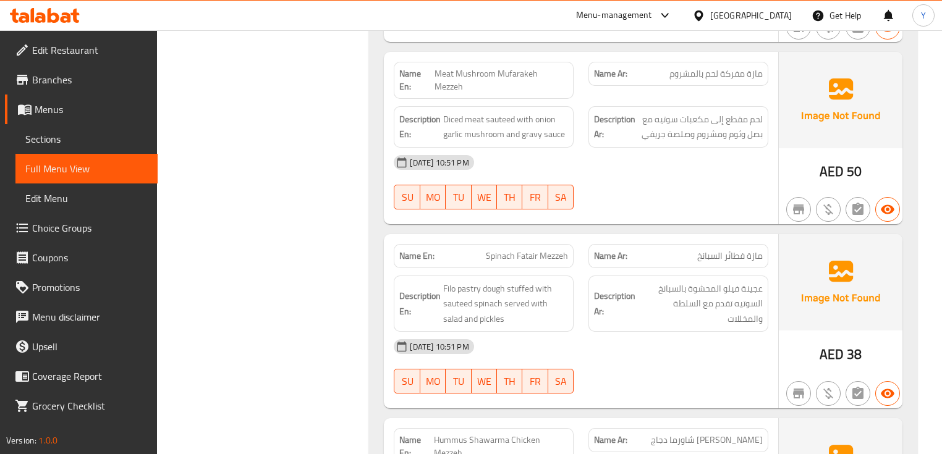
click at [743, 250] on span "مازة فطائر السبانخ" at bounding box center [730, 256] width 66 height 13
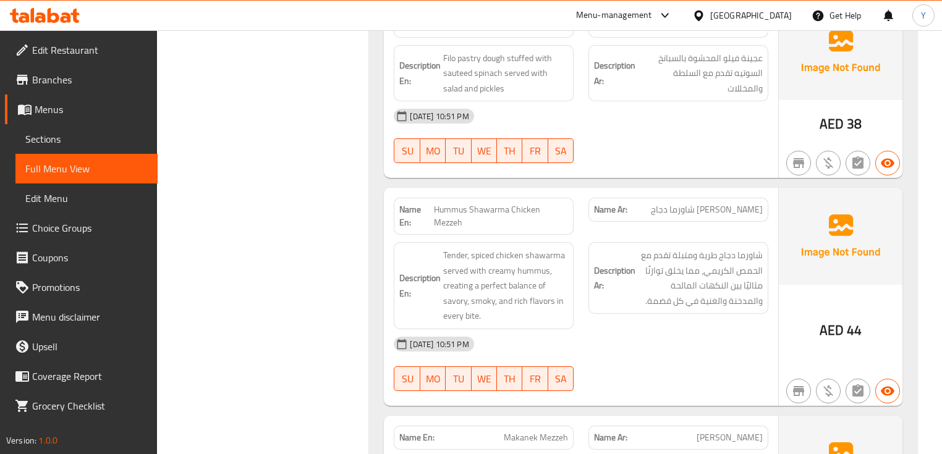
scroll to position [2315, 0]
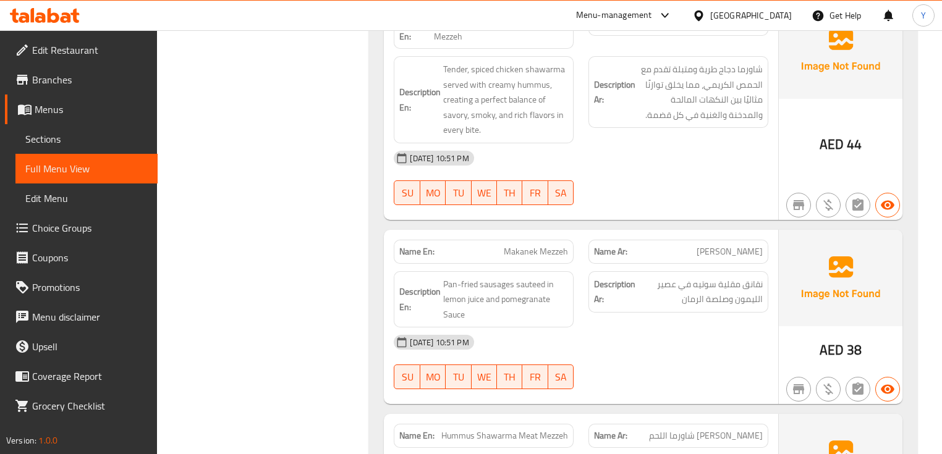
scroll to position [2562, 0]
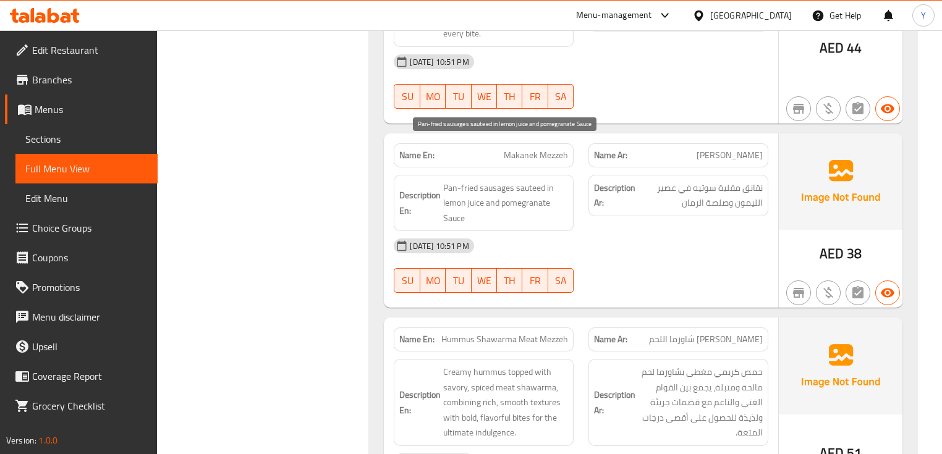
click at [506, 180] on span "Pan-fried sausages sauteed in lemon juice and pomegranate Sauce" at bounding box center [505, 203] width 125 height 46
click at [557, 149] on span "Makanek Mezzeh" at bounding box center [536, 155] width 64 height 13
click at [497, 180] on span "Pan-fried sausages sauteed in lemon juice and pomegranate Sauce" at bounding box center [505, 203] width 125 height 46
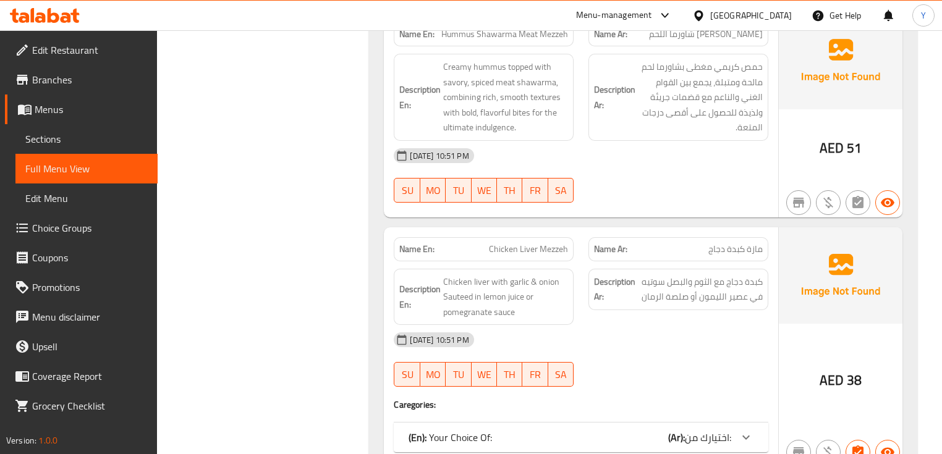
scroll to position [2908, 0]
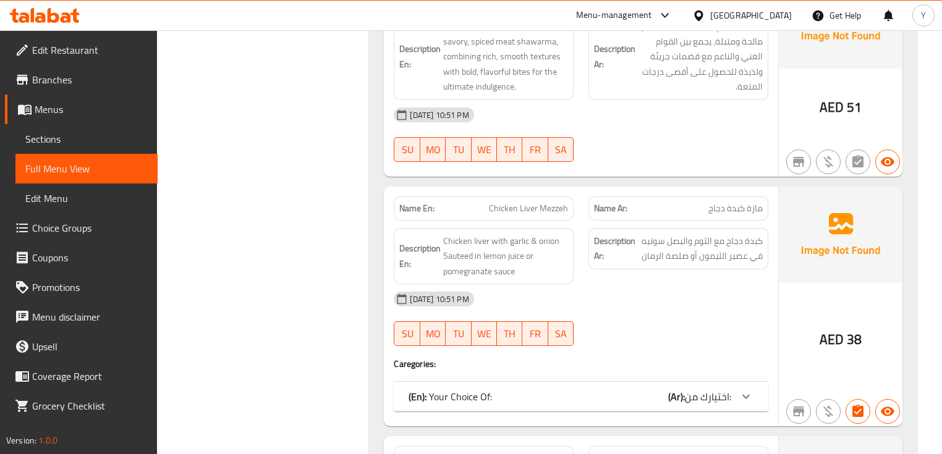
click at [690, 387] on span "اختيارك من:" at bounding box center [708, 396] width 46 height 19
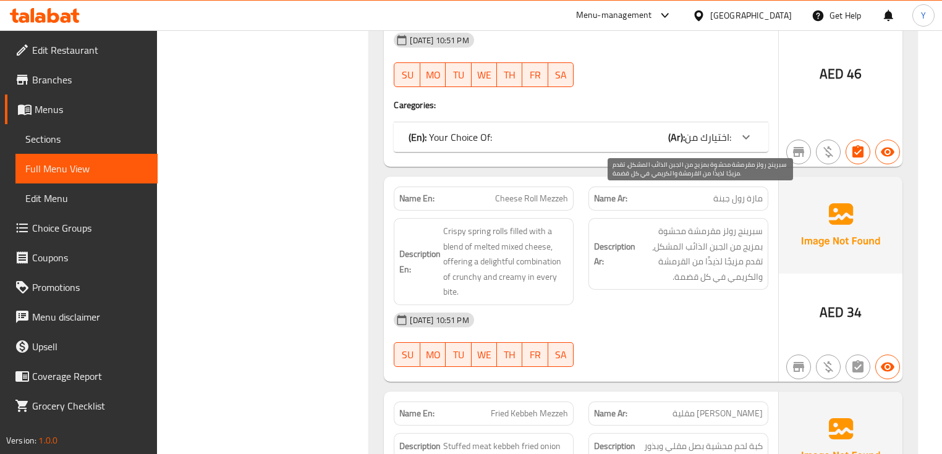
scroll to position [3886, 0]
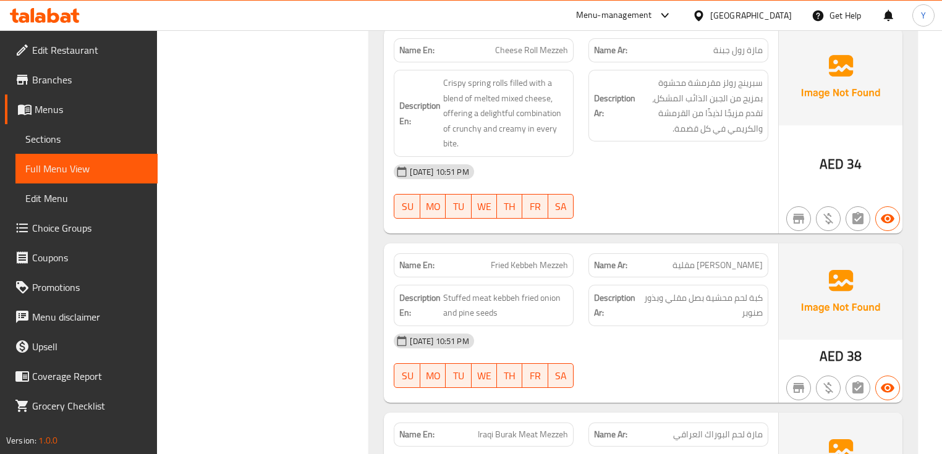
click at [755, 277] on div "Description Ar: كبة لحم محشية بصل مقلي وبذور صنوبر" at bounding box center [678, 305] width 195 height 56
click at [755, 259] on span "مازة كبة مقلية" at bounding box center [717, 265] width 90 height 13
click at [513, 259] on span "Fried Kebbeh Mezzeh" at bounding box center [529, 265] width 77 height 13
click at [494, 259] on span "Fried Kebbeh Mezzeh" at bounding box center [529, 265] width 77 height 13
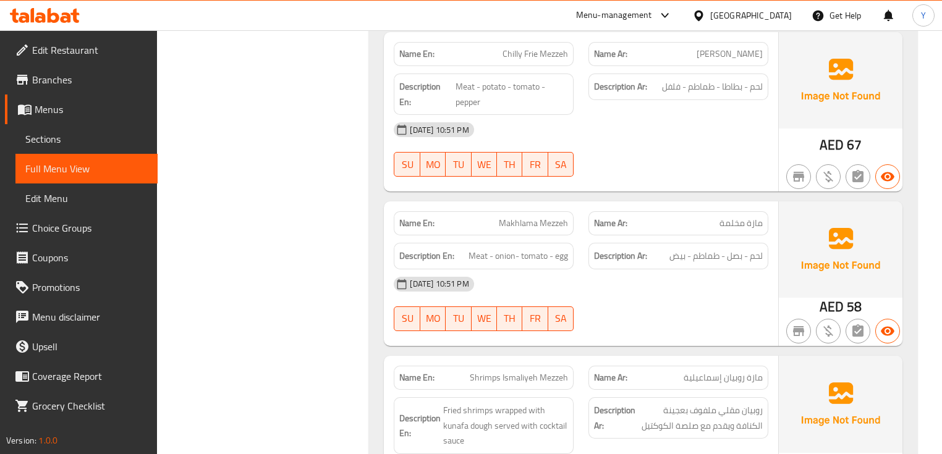
scroll to position [5626, 0]
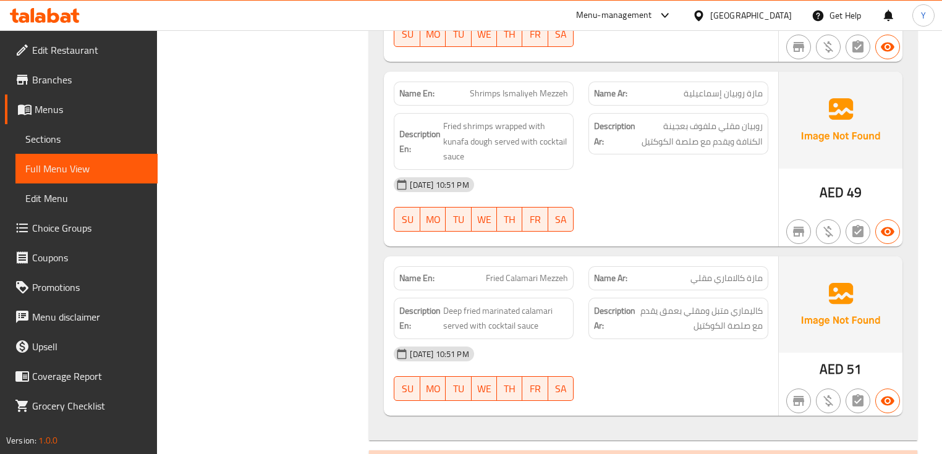
click at [727, 339] on div "13-08-2025 10:51 PM" at bounding box center [580, 354] width 389 height 30
click at [638, 298] on div "Description Ar: كاليماري متبل ومقلي بعمق يقدم مع صلصة الكوكتيل" at bounding box center [678, 318] width 180 height 41
click at [509, 303] on span "Deep fried marinated calamari served with cocktail sauce" at bounding box center [505, 318] width 125 height 30
type button "0"
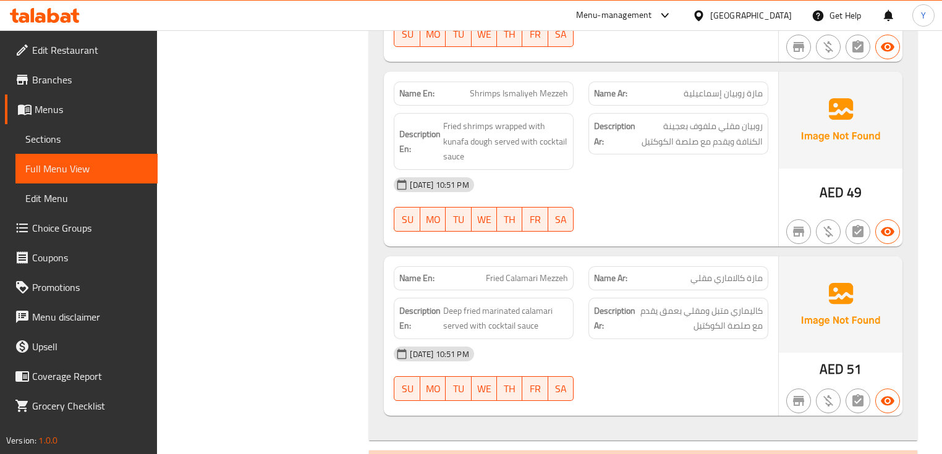
click at [671, 339] on div "13-08-2025 10:51 PM" at bounding box center [580, 354] width 389 height 30
click at [766, 106] on div "Description Ar: روبيان مقلي ملفوف بعجينة الكنافة ويقدم مع صلصة الكوكتيل" at bounding box center [678, 142] width 195 height 72
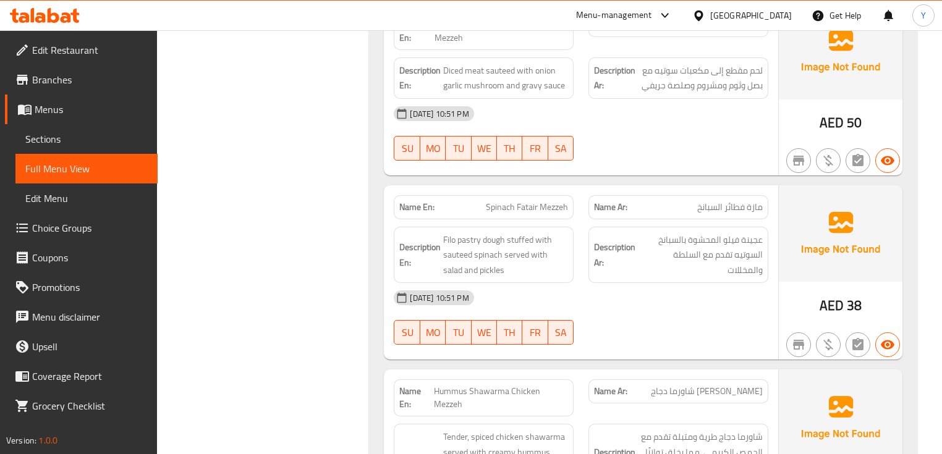
drag, startPoint x: 693, startPoint y: 321, endPoint x: 685, endPoint y: 67, distance: 253.5
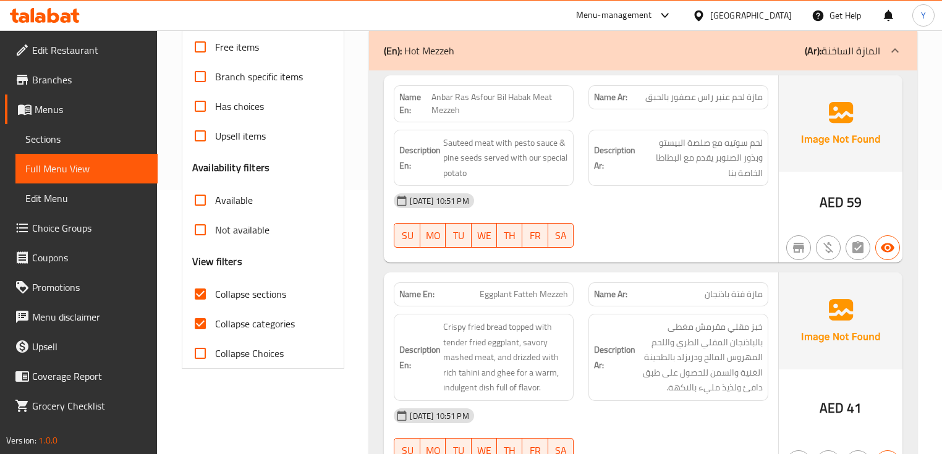
scroll to position [138, 0]
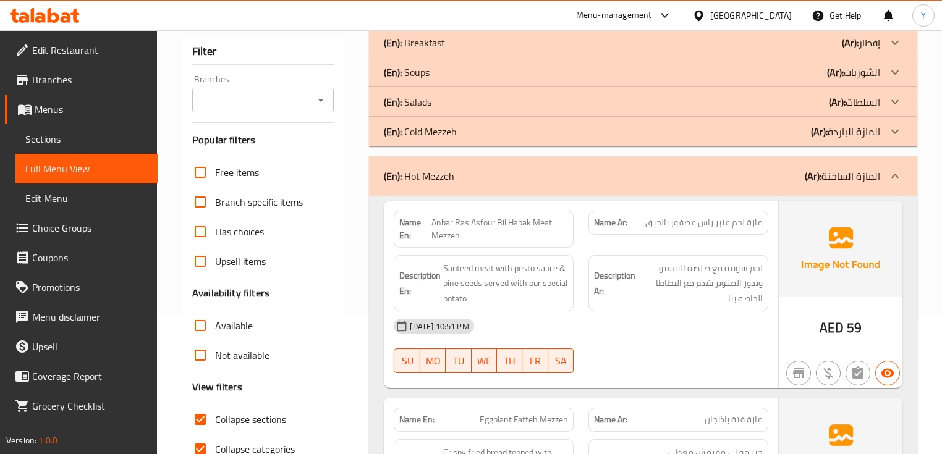
click at [588, 171] on div "(En): Hot Mezzeh (Ar): المازة الساخنة" at bounding box center [632, 176] width 496 height 15
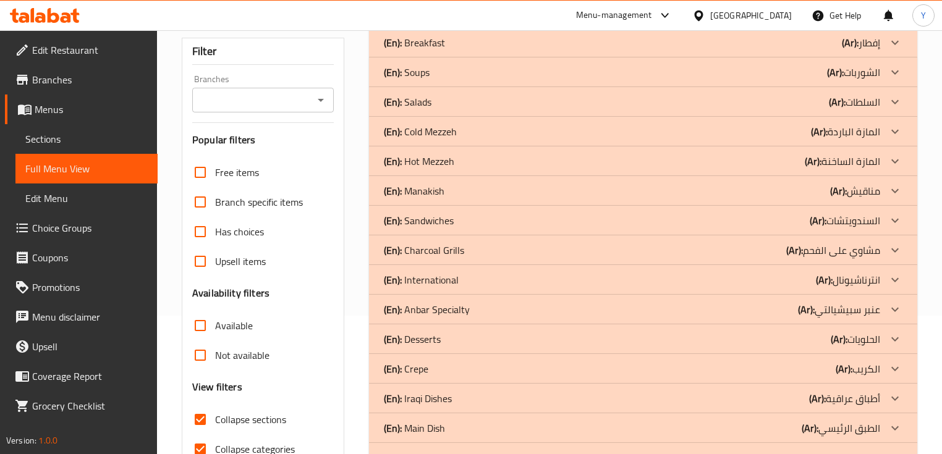
click at [438, 50] on p "(En): Manakish" at bounding box center [414, 42] width 61 height 15
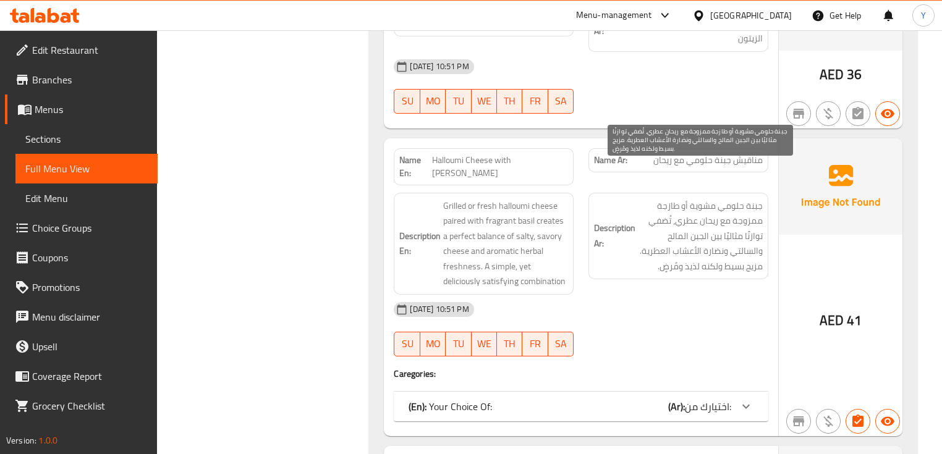
scroll to position [2652, 0]
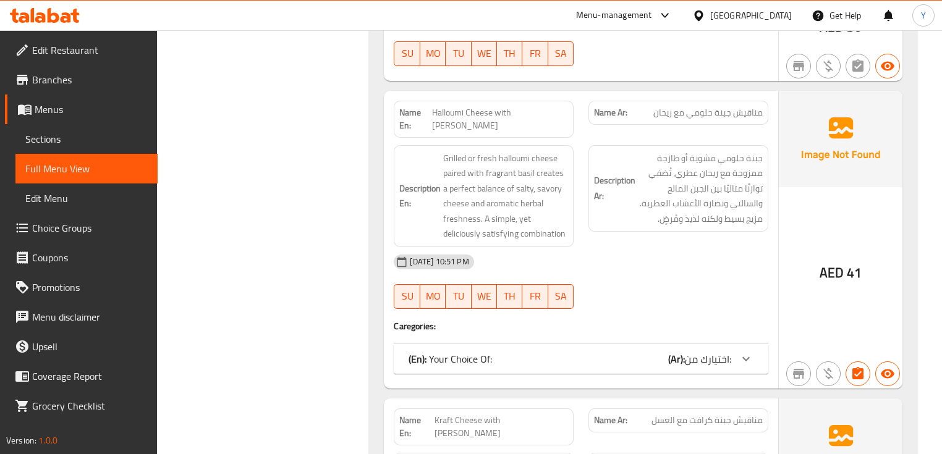
click at [669, 350] on b "(Ar):" at bounding box center [676, 359] width 17 height 19
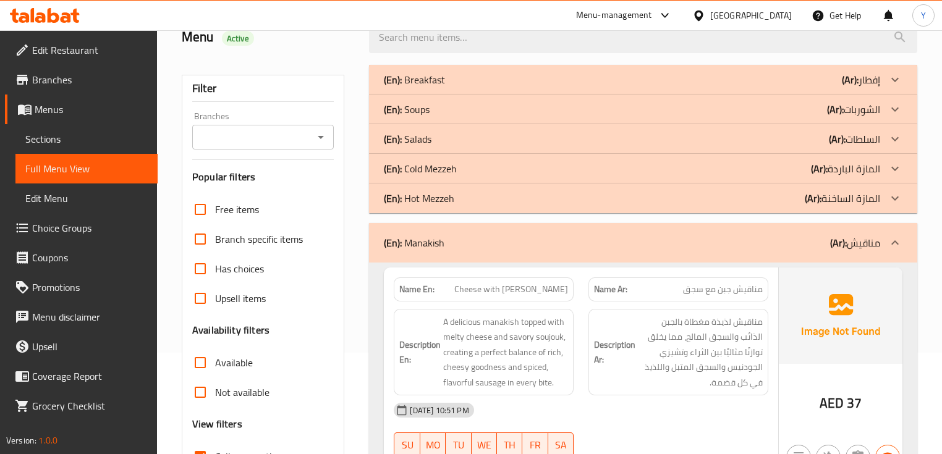
scroll to position [4, 0]
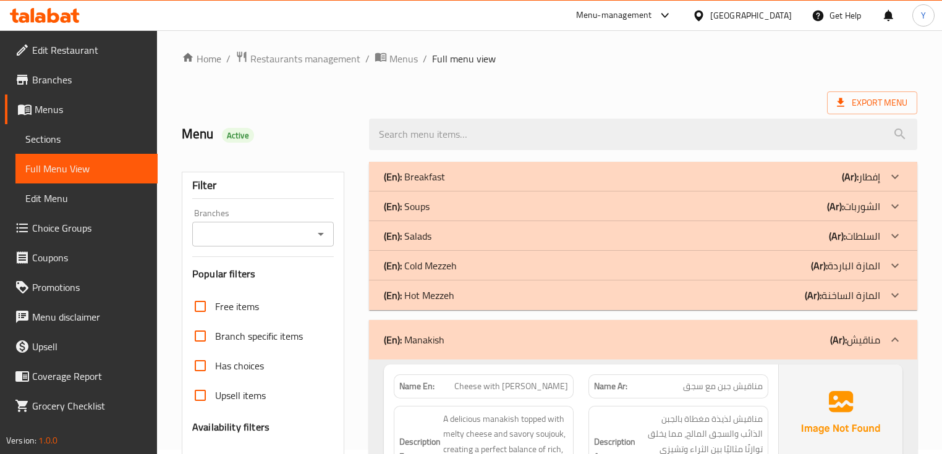
drag, startPoint x: 559, startPoint y: 344, endPoint x: 294, endPoint y: 274, distance: 273.6
click at [559, 344] on div "(En): Manakish (Ar): مناقيش" at bounding box center [632, 339] width 496 height 15
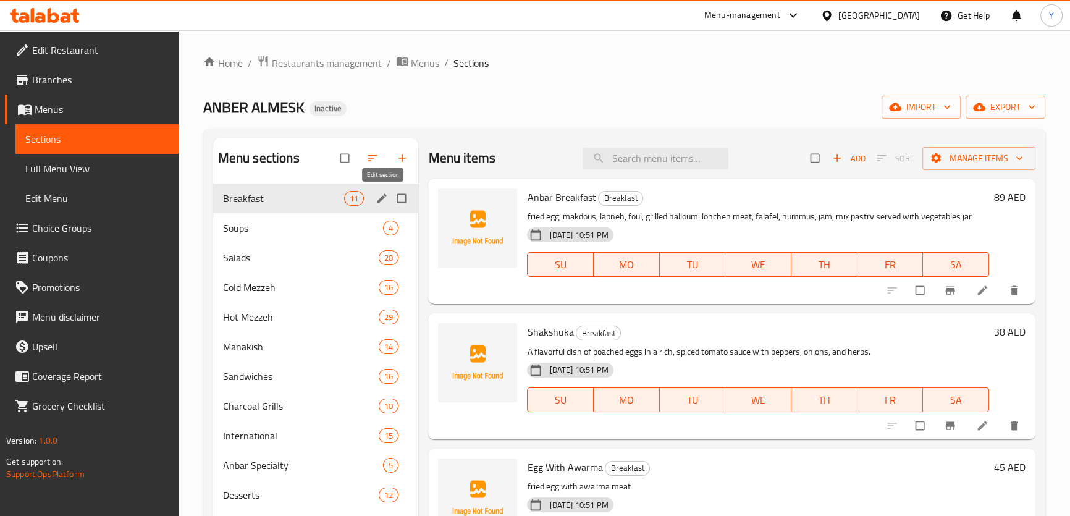
click at [383, 197] on icon "edit" at bounding box center [382, 197] width 9 height 9
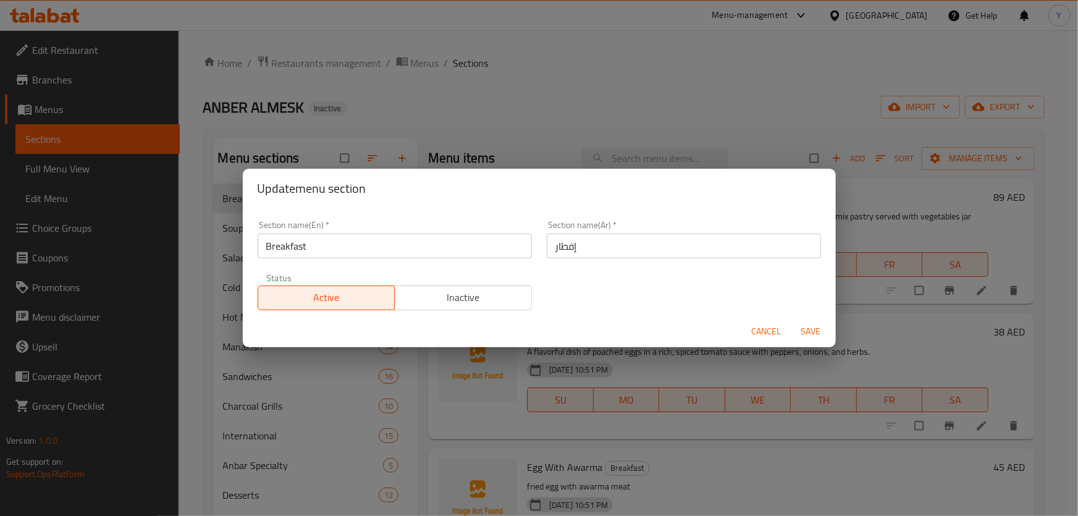
click at [599, 248] on input "إفطار" at bounding box center [684, 246] width 274 height 25
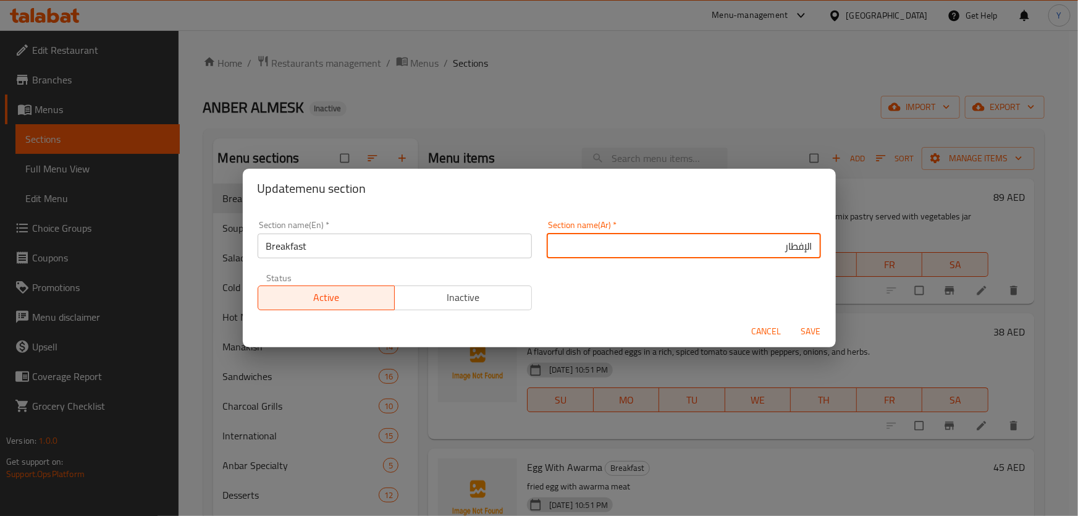
type input "الإفطار"
click at [792, 320] on button "Save" at bounding box center [812, 331] width 40 height 23
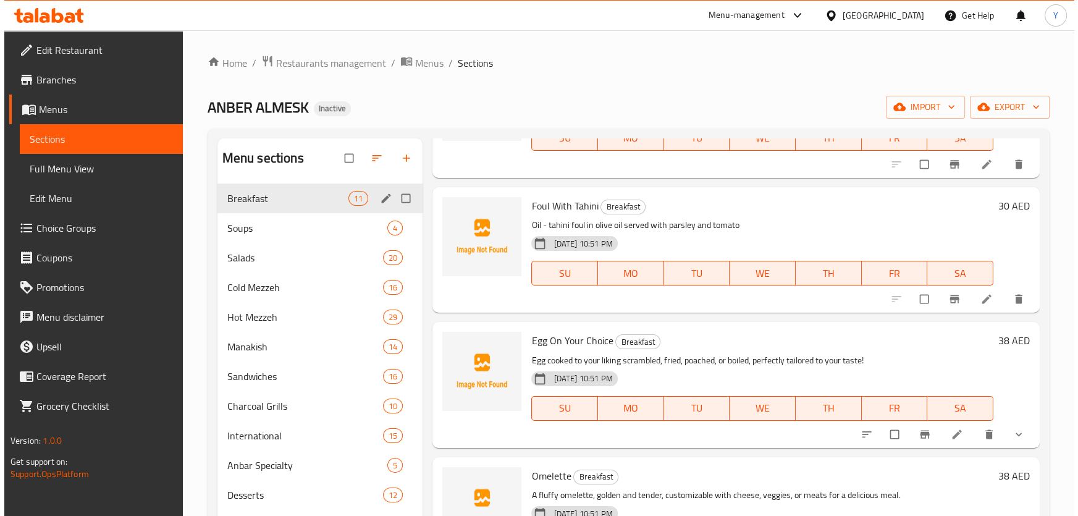
scroll to position [756, 0]
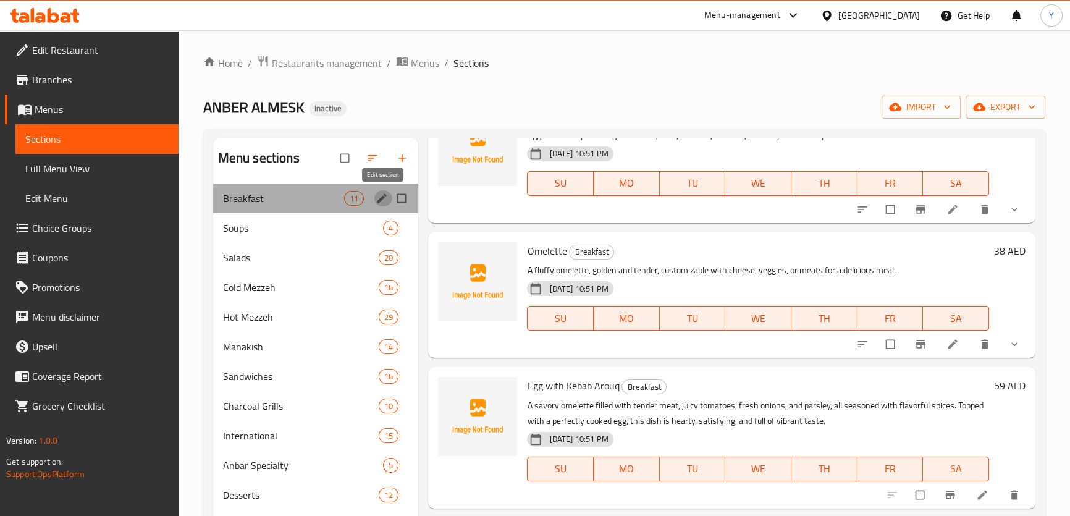
click at [381, 198] on icon "edit" at bounding box center [382, 197] width 9 height 9
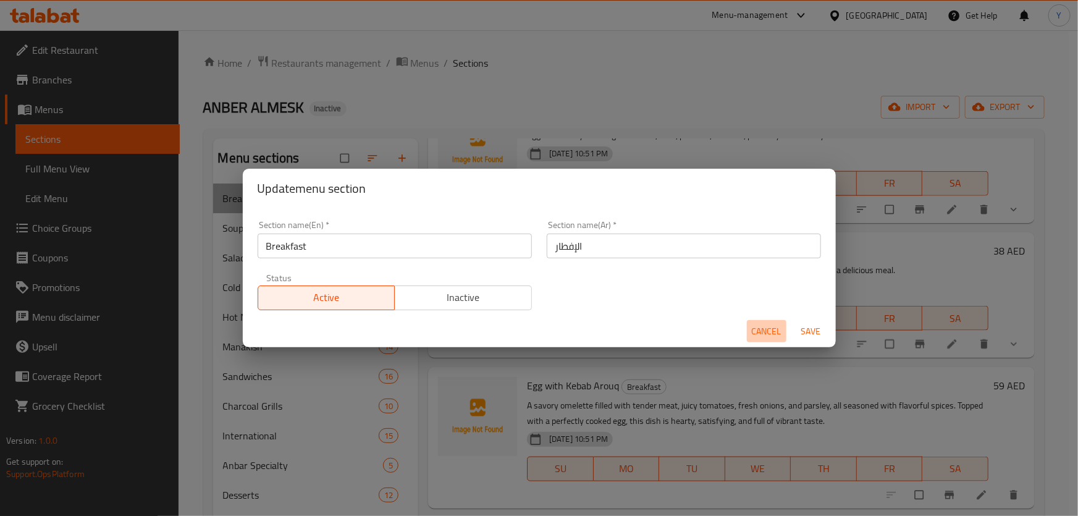
click at [767, 338] on span "Cancel" at bounding box center [767, 331] width 30 height 15
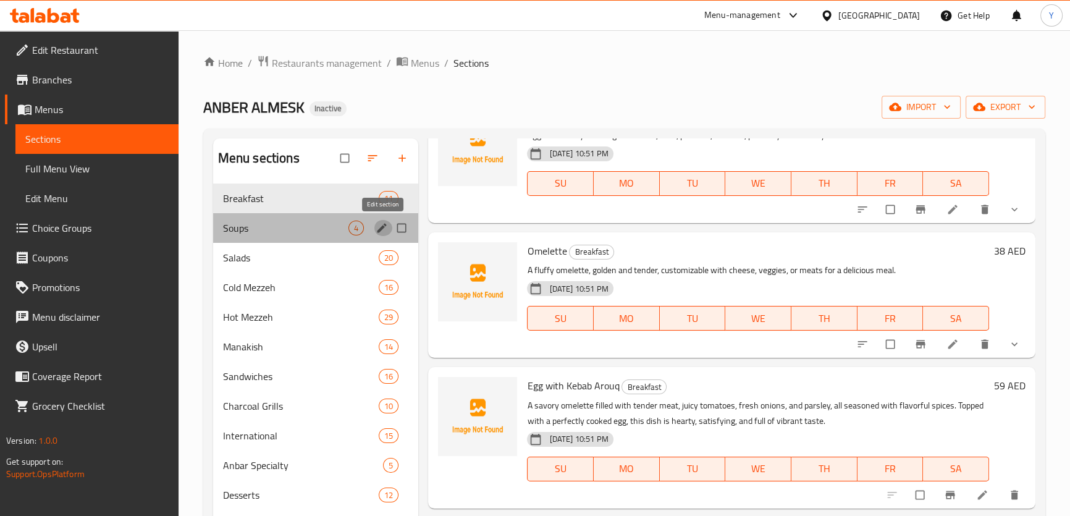
click at [380, 222] on icon "edit" at bounding box center [382, 228] width 12 height 12
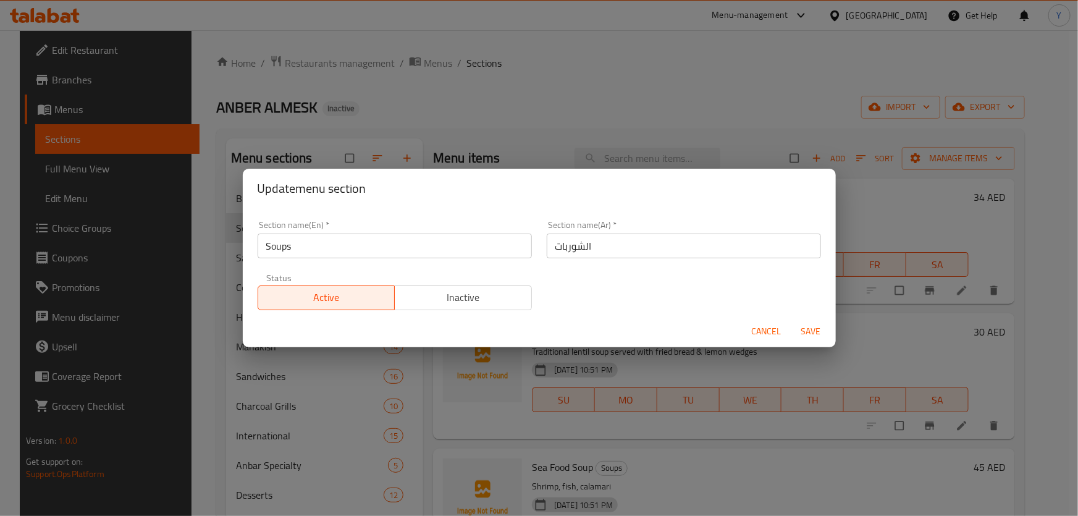
drag, startPoint x: 599, startPoint y: 232, endPoint x: 658, endPoint y: 252, distance: 62.0
click at [599, 232] on div "Section name(Ar)   * الشوربات Section name(Ar) *" at bounding box center [684, 240] width 274 height 38
click at [658, 252] on input "الشوربات" at bounding box center [684, 246] width 274 height 25
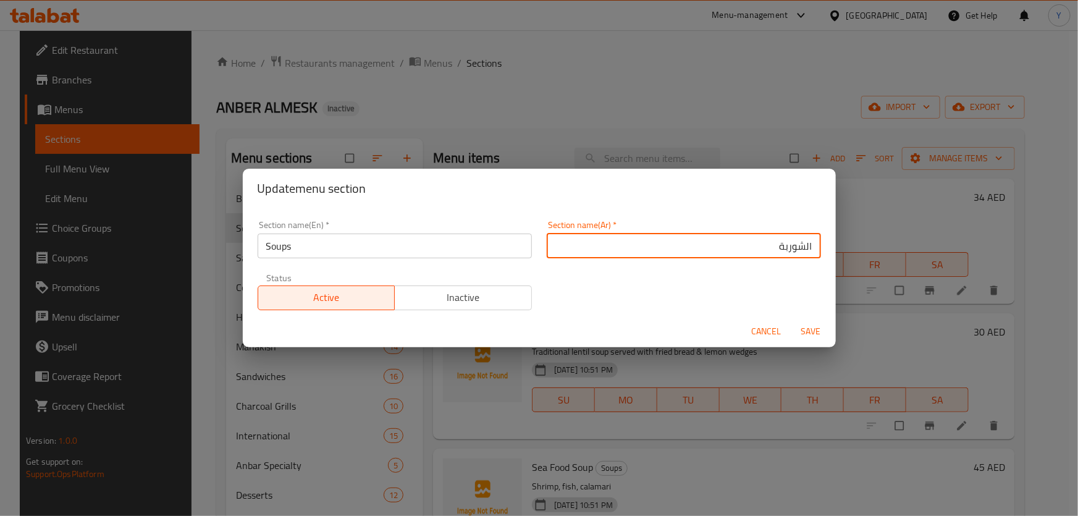
type input "الشوربة"
click at [792, 320] on button "Save" at bounding box center [812, 331] width 40 height 23
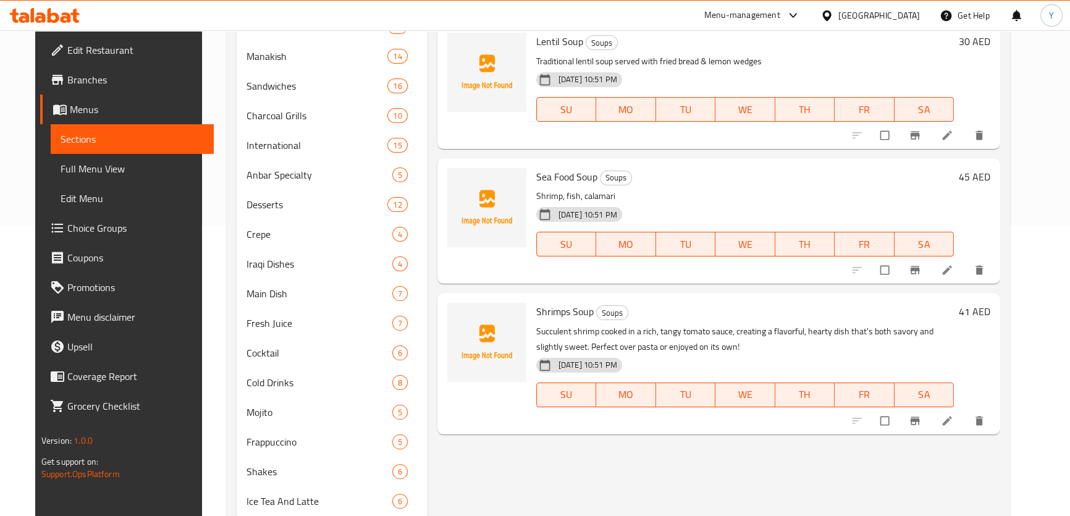
scroll to position [329, 0]
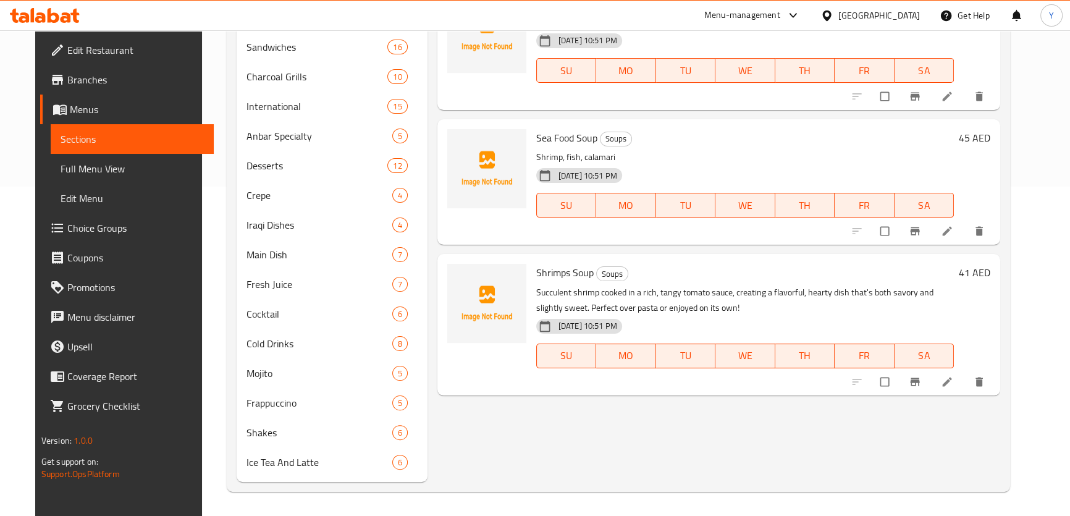
click at [966, 383] on li at bounding box center [948, 382] width 35 height 20
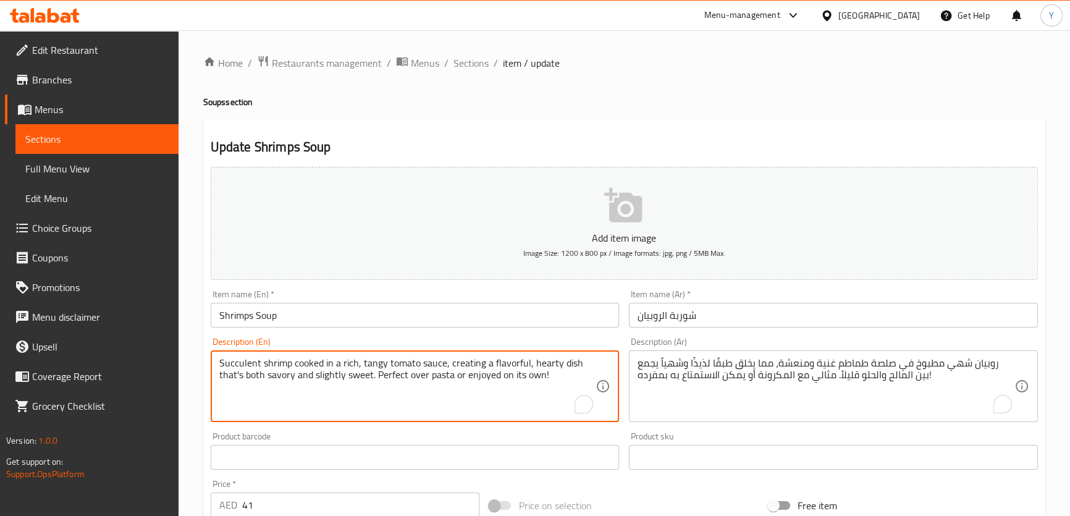
click at [239, 360] on textarea "Succulent shrimp cooked in a rich, tangy tomato sauce, creating a flavorful, he…" at bounding box center [407, 386] width 377 height 59
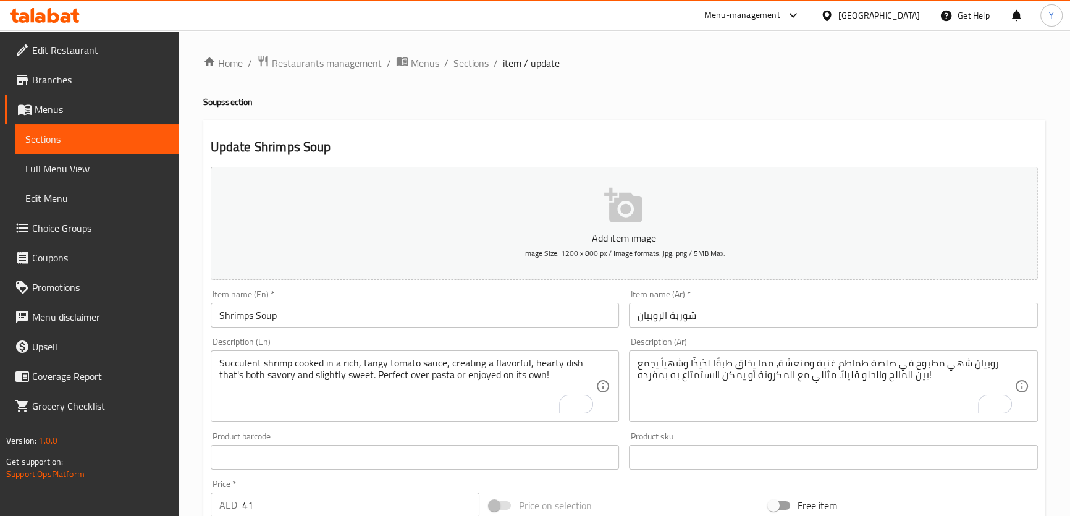
drag, startPoint x: 939, startPoint y: 357, endPoint x: 962, endPoint y: 359, distance: 23.6
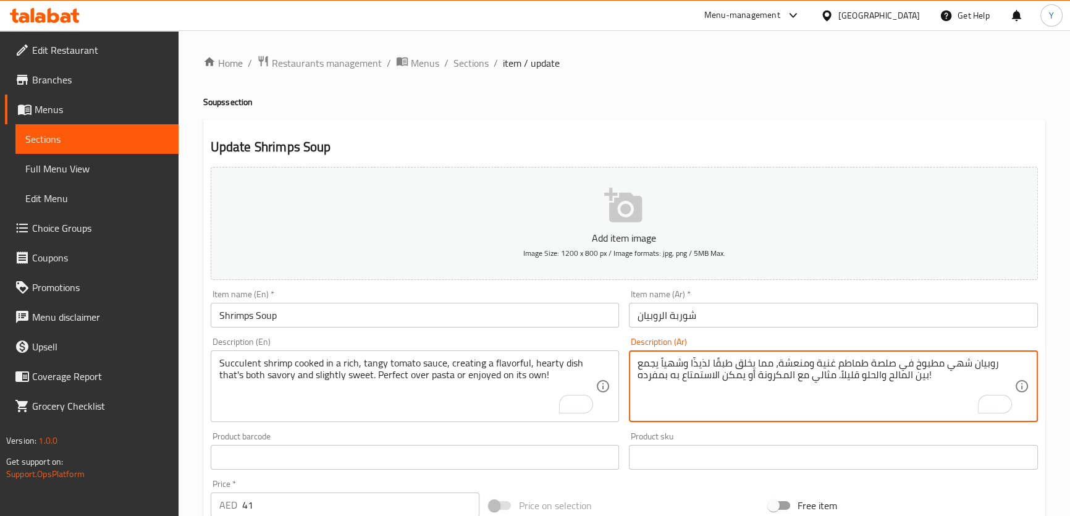
click at [976, 362] on textarea "روبيان شهي مطبوخ في صلصة طماطم غنية ومنعشة، مما يخلق طبقًا لذيذًا وشهياً يجمع ب…" at bounding box center [826, 386] width 377 height 59
paste textarea "صاري"
click at [836, 365] on textarea "روبيان عصاري مطبوخ في صلصة طماطم غنية ومنعشة، مما يخلق طبقًا لذيذًا وشهياً يجمع…" at bounding box center [826, 386] width 377 height 59
drag, startPoint x: 700, startPoint y: 363, endPoint x: 677, endPoint y: 369, distance: 23.5
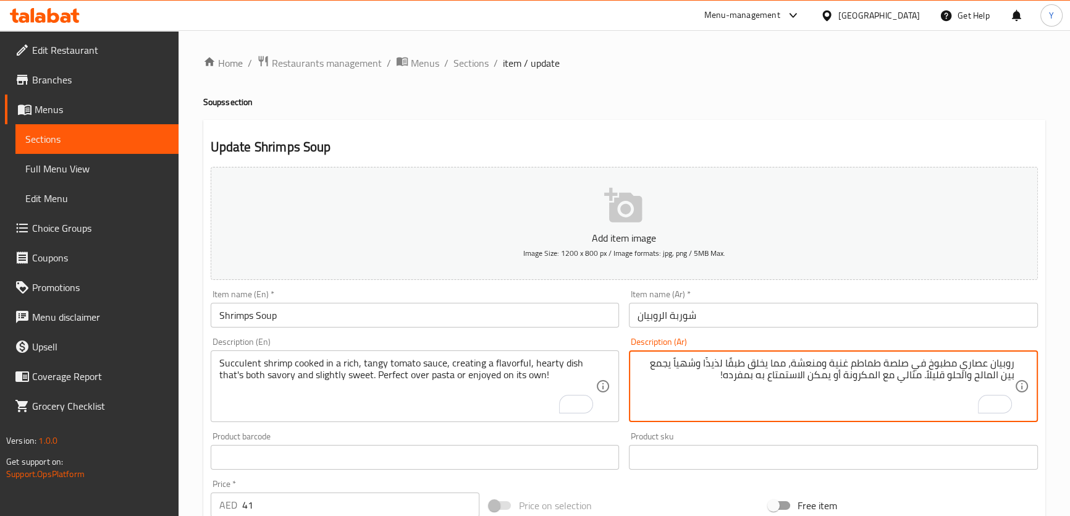
click at [677, 369] on textarea "روبيان عصاري مطبوخ في صلصة طماطم غنية ومنعشة، مما يخلق طبقًا لذيذًا وشهياً يجمع…" at bounding box center [826, 386] width 377 height 59
type textarea "روبيان عصاري مطبوخ في صلصة طماطم غنية ومنعشة، مما يخلق طبقًا لذيذًا وهارتي يجمع…"
click at [837, 103] on h4 "Soups section" at bounding box center [624, 102] width 842 height 12
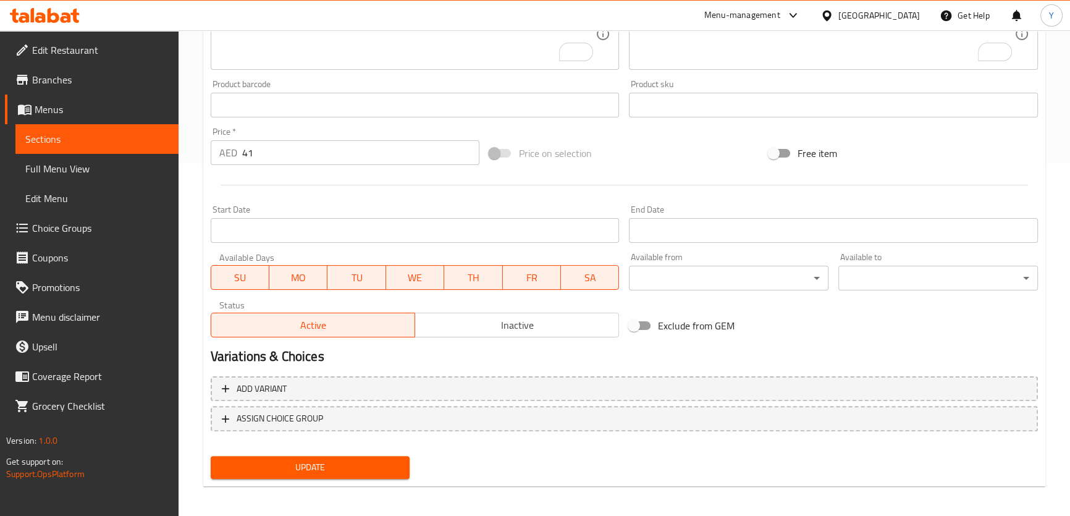
scroll to position [356, 0]
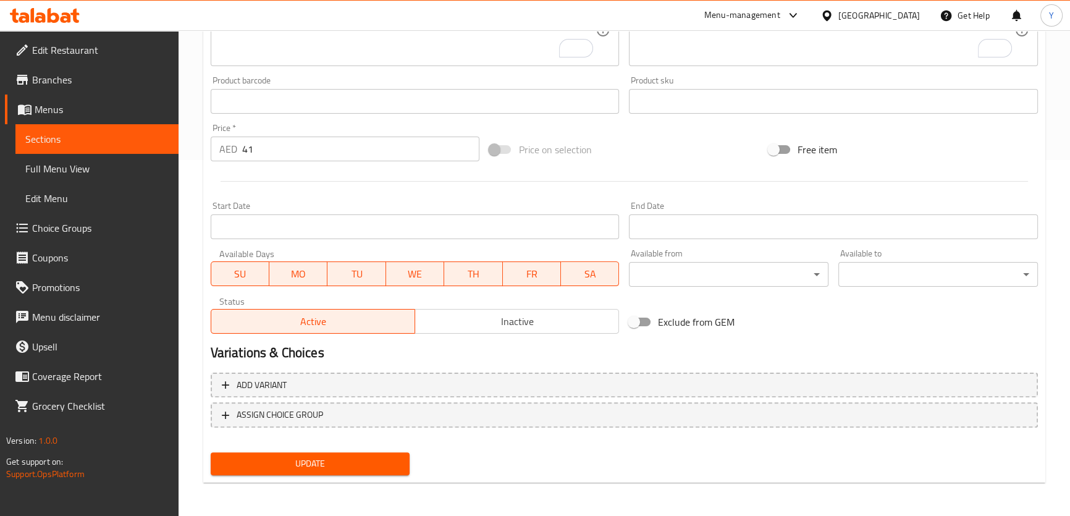
click at [362, 447] on div "Update" at bounding box center [310, 463] width 209 height 33
click at [359, 454] on button "Update" at bounding box center [311, 463] width 200 height 23
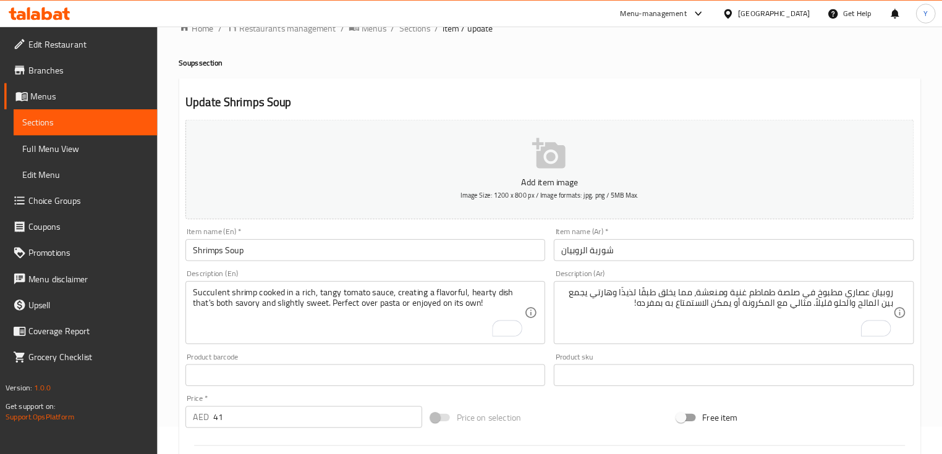
scroll to position [0, 0]
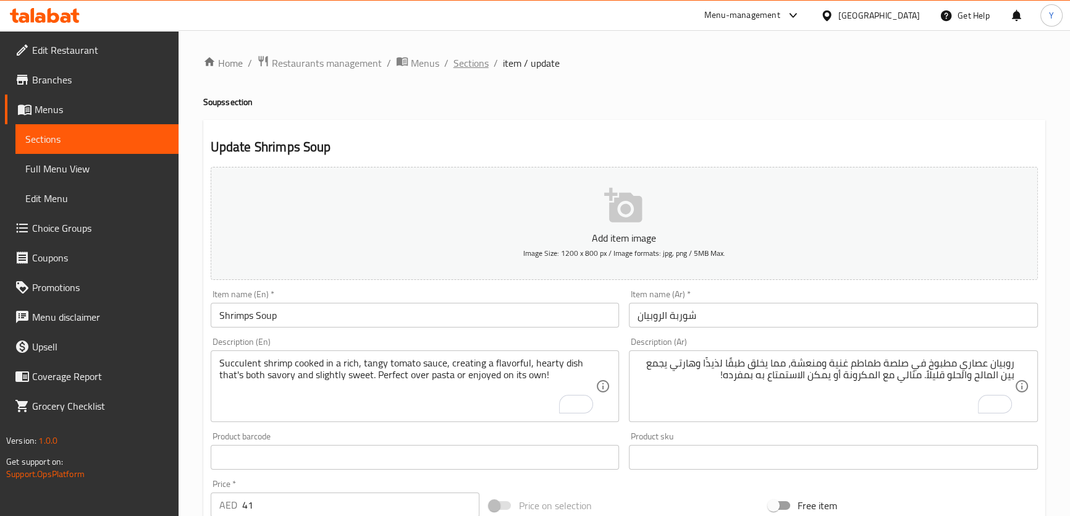
click at [459, 64] on span "Sections" at bounding box center [471, 63] width 35 height 15
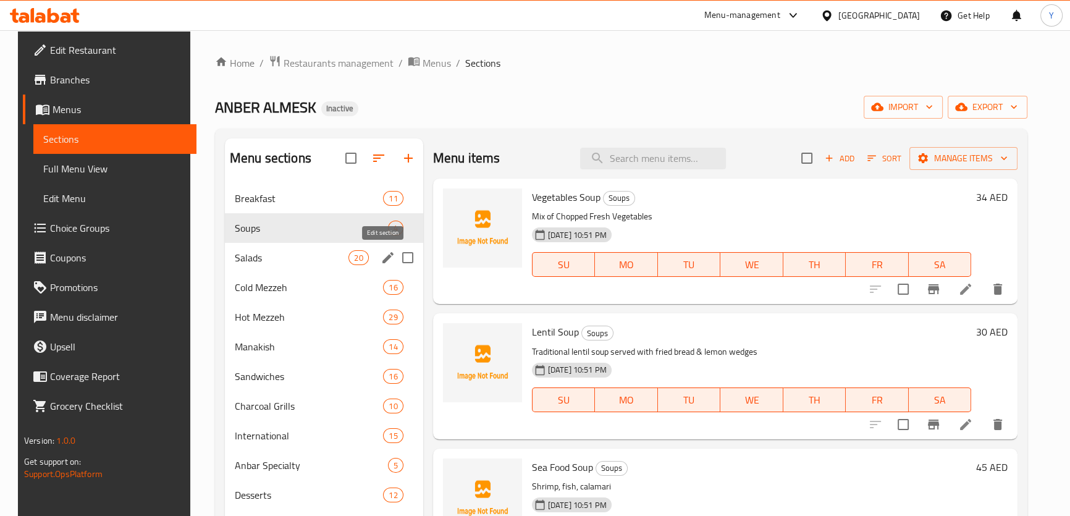
click at [381, 255] on icon "edit" at bounding box center [388, 257] width 15 height 15
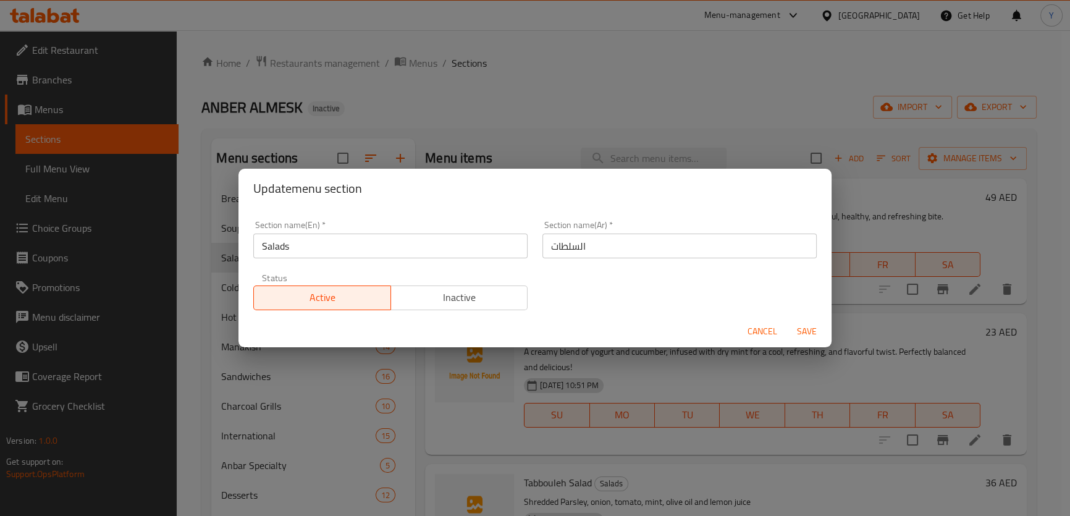
click at [610, 251] on input "السلطات" at bounding box center [680, 246] width 274 height 25
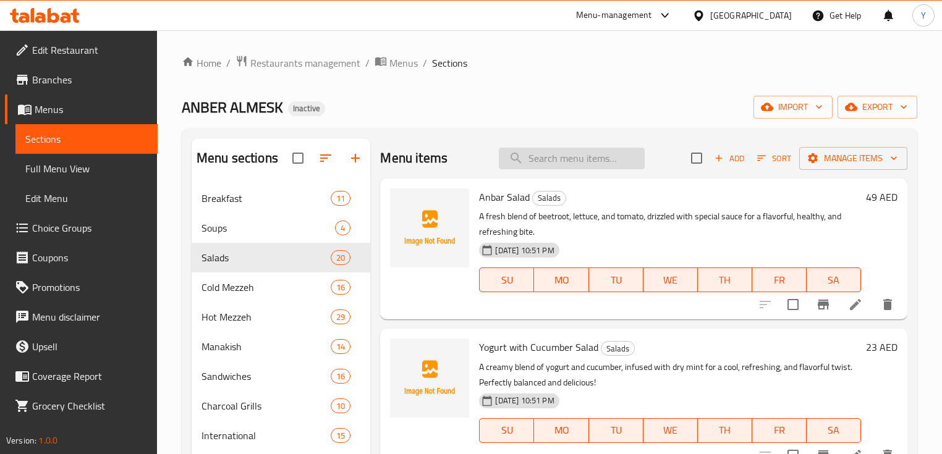
click at [570, 161] on input "search" at bounding box center [572, 159] width 146 height 22
paste input "Eggplant Salad"
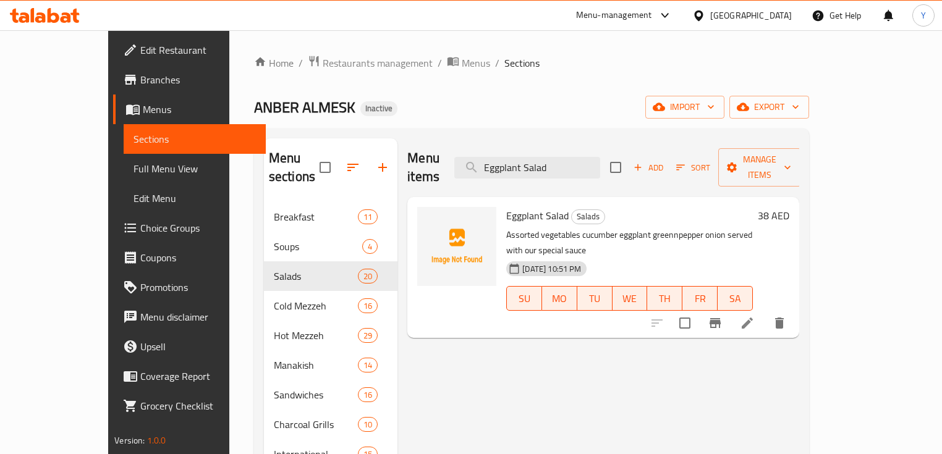
type input "Eggplant Salad"
click at [755, 316] on icon at bounding box center [747, 323] width 15 height 15
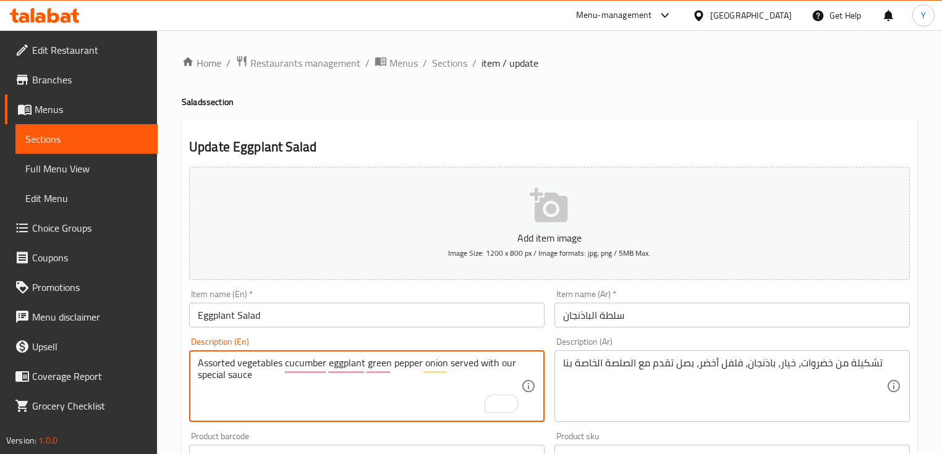
type textarea "Assorted vegetables cucumber eggplant green pepper onion served with our specia…"
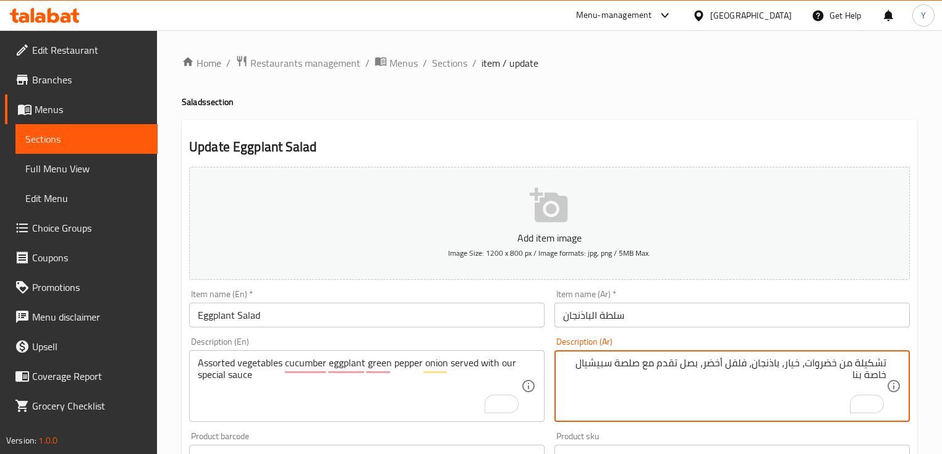
type textarea "تشكيلة من خضروات، خيار، باذنجان، فلفل أخضر، بصل تقدم مع صلصة سبيشيال خاصة بنا"
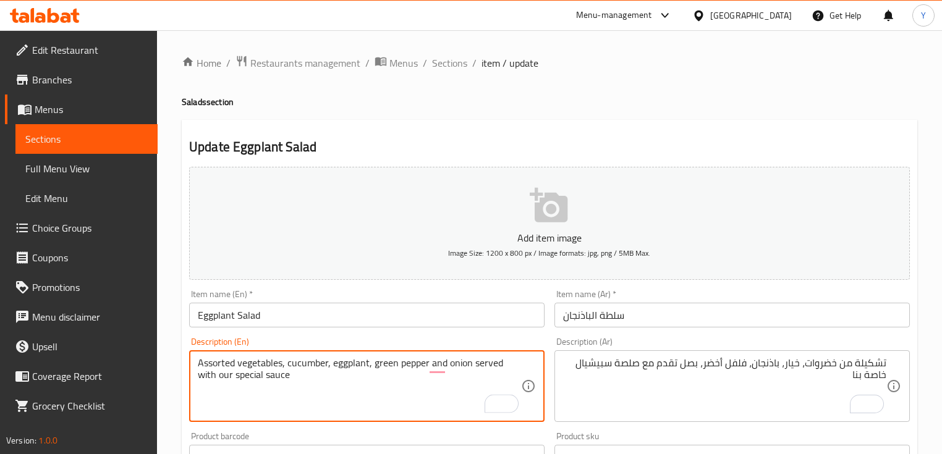
type textarea "Assorted vegetables, cucumber, eggplant, green pepper and onion served with our…"
click at [763, 107] on h4 "Salads section" at bounding box center [549, 102] width 735 height 12
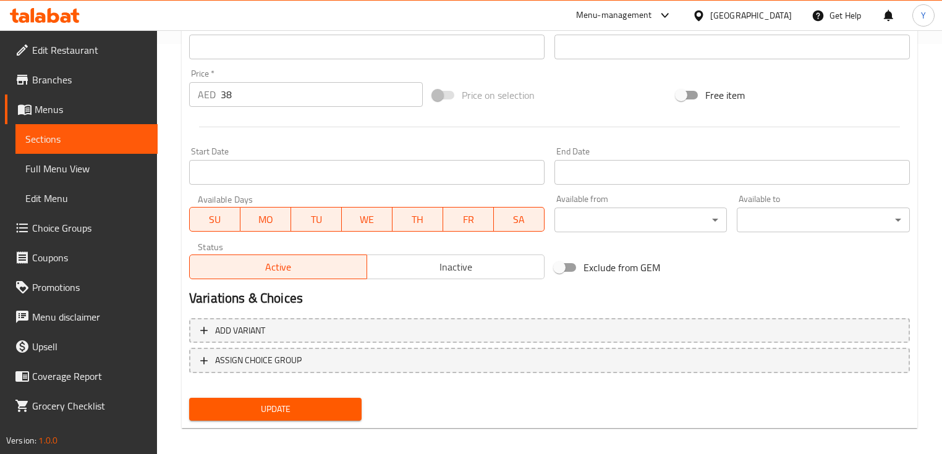
scroll to position [418, 0]
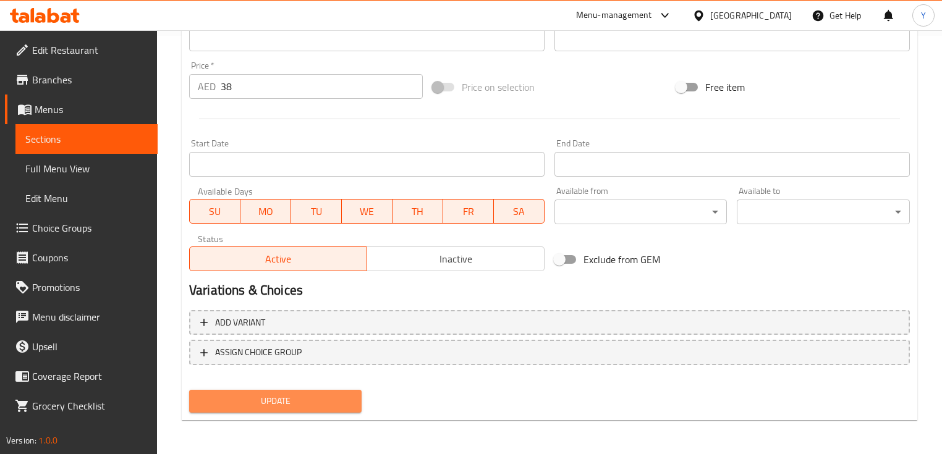
click at [315, 398] on span "Update" at bounding box center [275, 401] width 153 height 15
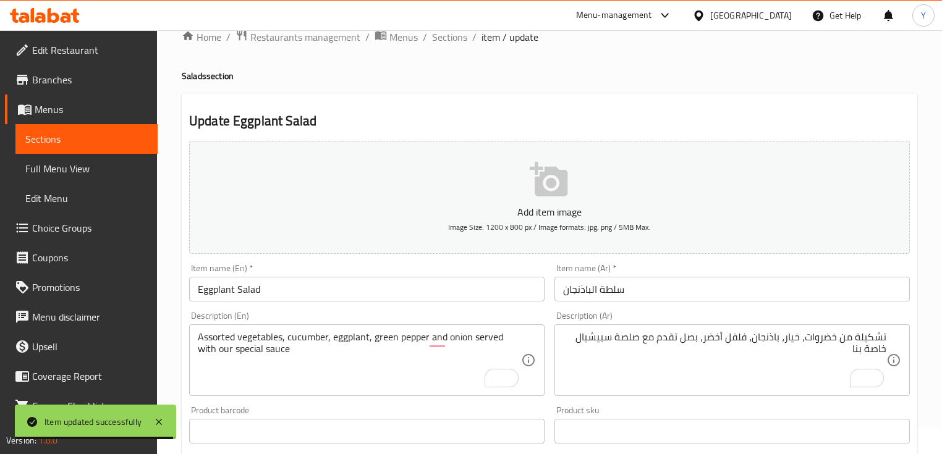
scroll to position [0, 0]
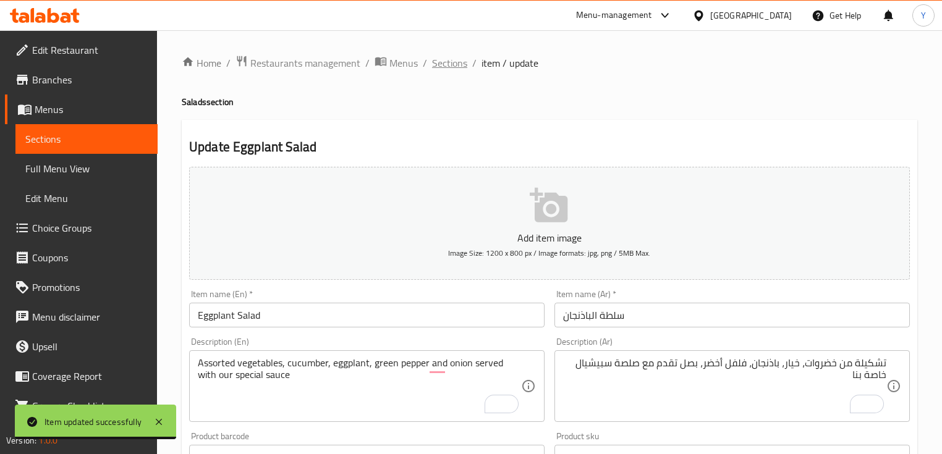
click at [453, 64] on span "Sections" at bounding box center [449, 63] width 35 height 15
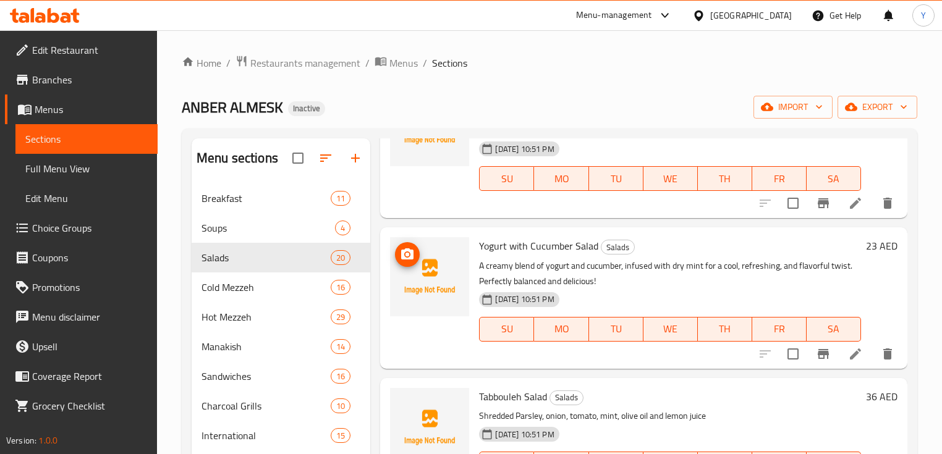
scroll to position [148, 0]
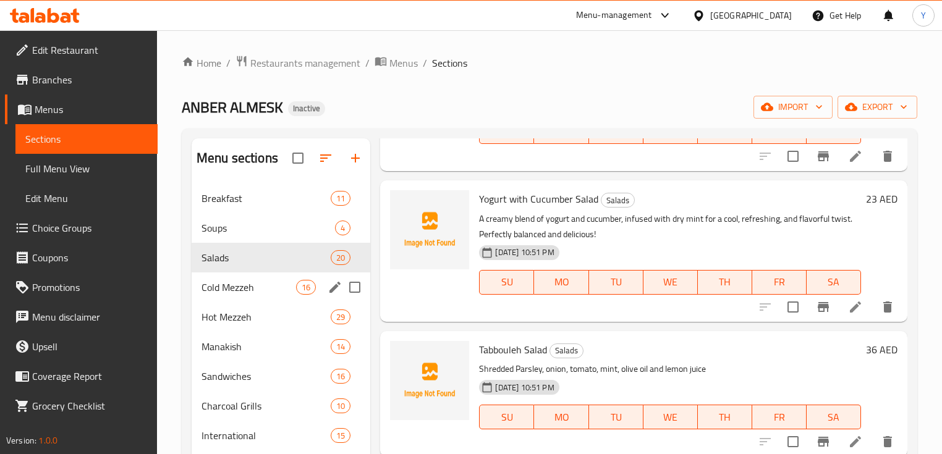
click at [223, 287] on span "Cold Mezzeh" at bounding box center [248, 287] width 95 height 15
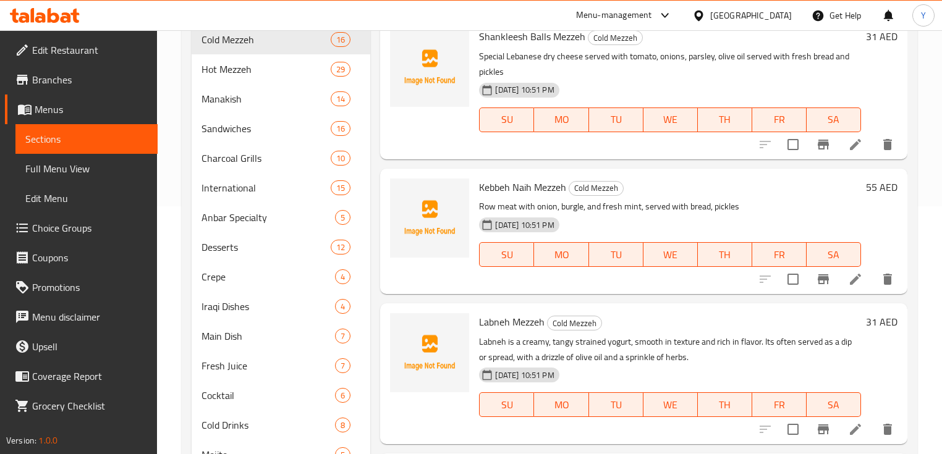
scroll to position [1152, 0]
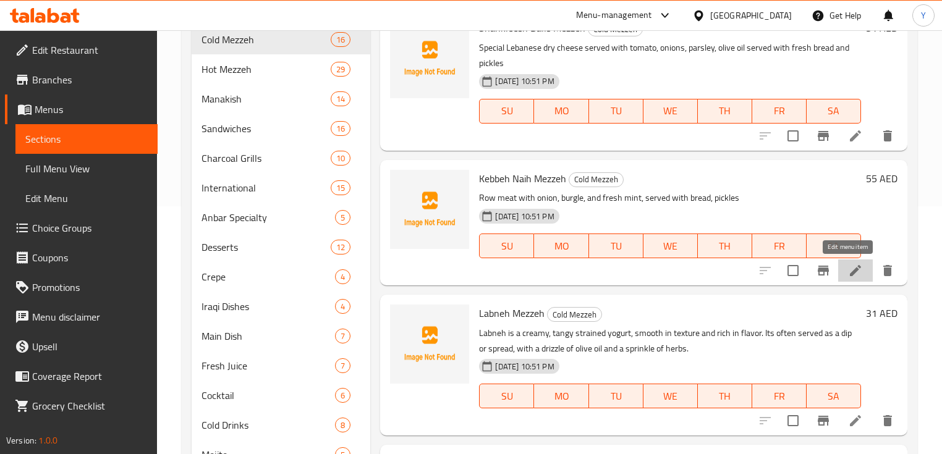
click at [848, 272] on icon at bounding box center [855, 270] width 15 height 15
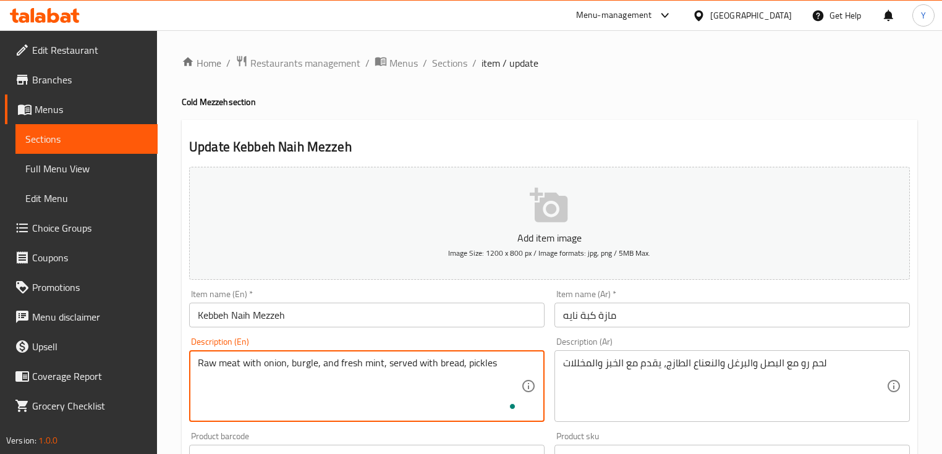
type textarea "Raw meat with onion, burgle, and fresh mint, served with bread, pickles"
drag, startPoint x: 232, startPoint y: 365, endPoint x: 166, endPoint y: 334, distance: 73.8
click at [177, 341] on div "Home / Restaurants management / Menus / Sections / item / update Cold Mezzeh se…" at bounding box center [549, 451] width 785 height 843
click at [569, 319] on input "مازة كبة نايه" at bounding box center [731, 315] width 355 height 25
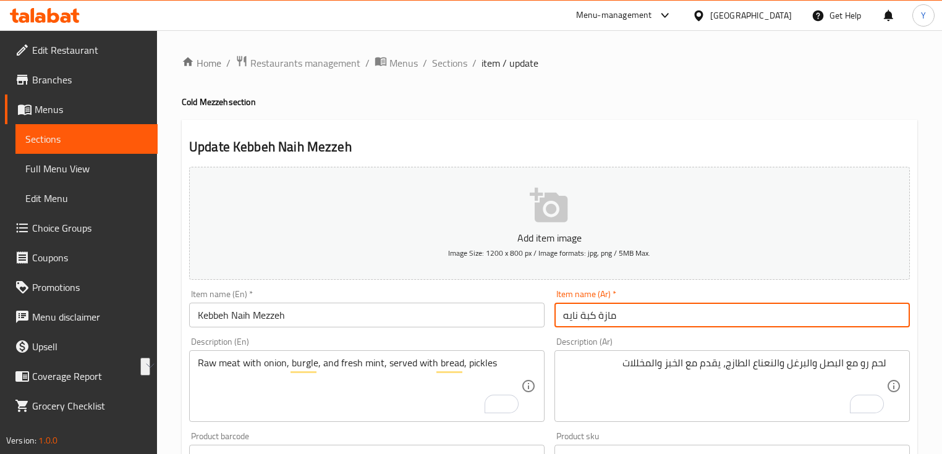
click at [569, 319] on input "مازة كبة نايه" at bounding box center [731, 315] width 355 height 25
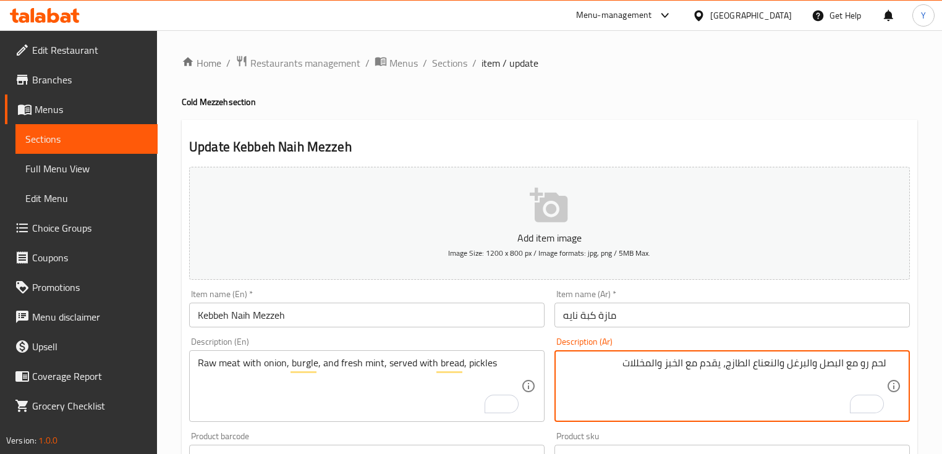
click at [866, 365] on textarea "لحم رو مع البصل والبرغل والنعناع الطازج، يقدم مع الخبز والمخللات" at bounding box center [724, 386] width 323 height 59
paste textarea "نيئة"
type textarea "لحم نيئة مع البصل والبرغل والنعناع الطازج، يقدم مع الخبز والمخللات"
click at [728, 116] on div "Home / Restaurants management / Menus / Sections / item / update Cold Mezzeh se…" at bounding box center [549, 452] width 735 height 794
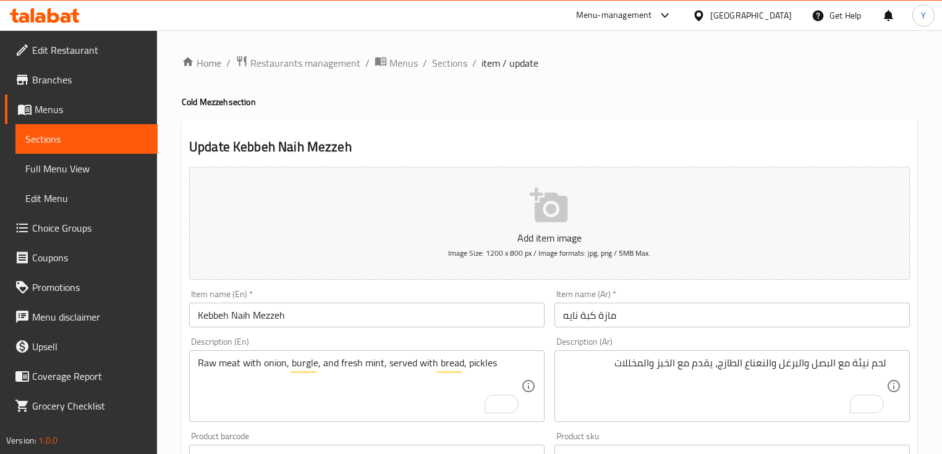
scroll to position [418, 0]
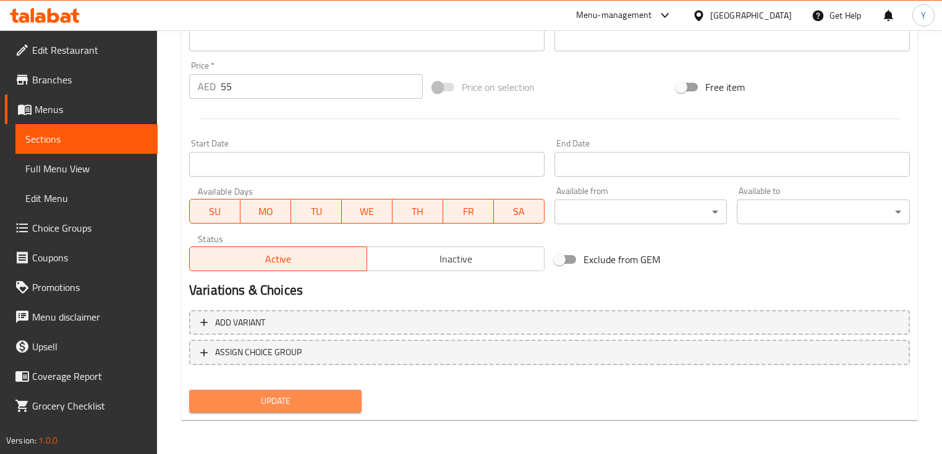
click at [249, 407] on span "Update" at bounding box center [275, 401] width 153 height 15
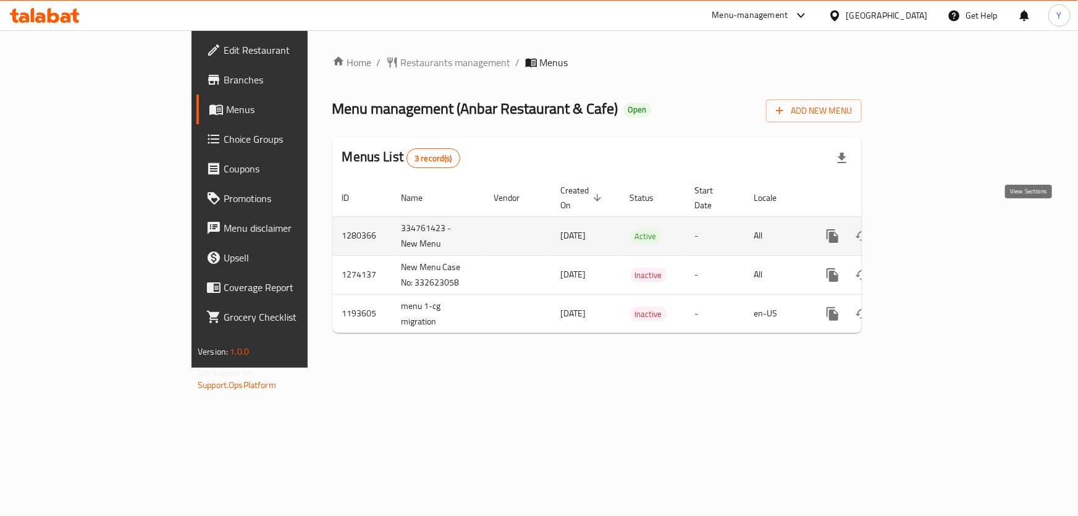
click at [929, 229] on icon "enhanced table" at bounding box center [922, 236] width 15 height 15
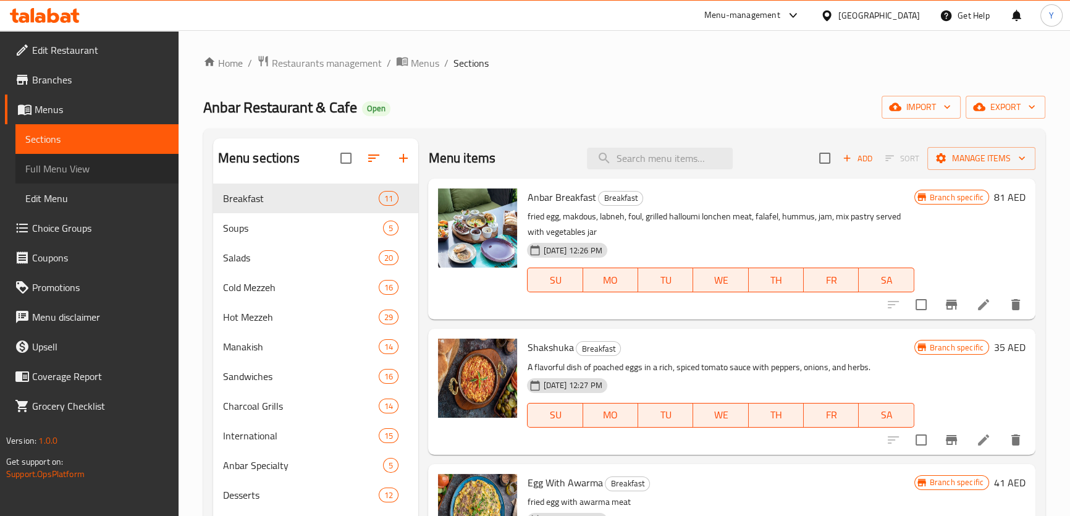
click at [82, 167] on span "Full Menu View" at bounding box center [96, 168] width 143 height 15
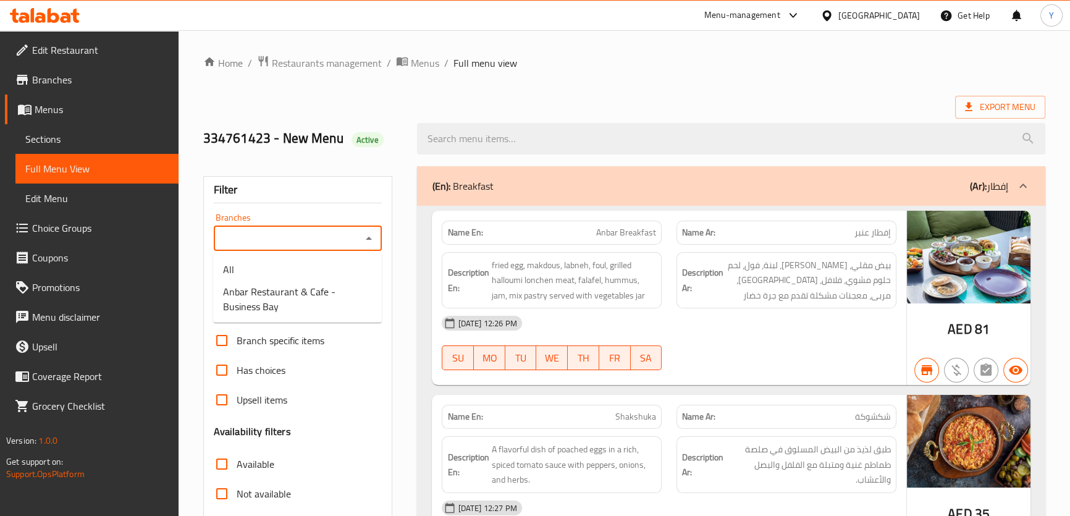
click at [305, 235] on input "Branches" at bounding box center [288, 238] width 141 height 17
click at [328, 299] on span "Anbar Restaurant & Cafe - Business Bay" at bounding box center [297, 299] width 149 height 30
type input "Anbar Restaurant & Cafe - Business Bay"
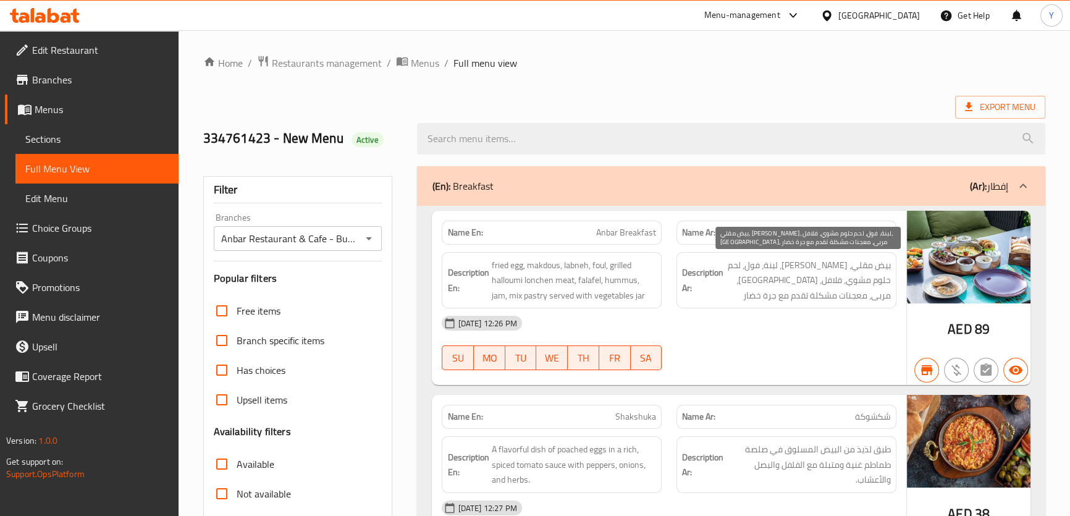
click at [814, 267] on span "بيض مقلي، مكدوس، لبنة، فول، لحم حلوم مشوي، فلافل، حمص، مربى، معجنات مشكلة تقدم …" at bounding box center [808, 281] width 165 height 46
click at [814, 267] on span "بيض مقلي، [PERSON_NAME]، لبنة، فول، لحم حلوم مشوي، فلافل، [GEOGRAPHIC_DATA]، مر…" at bounding box center [808, 281] width 165 height 46
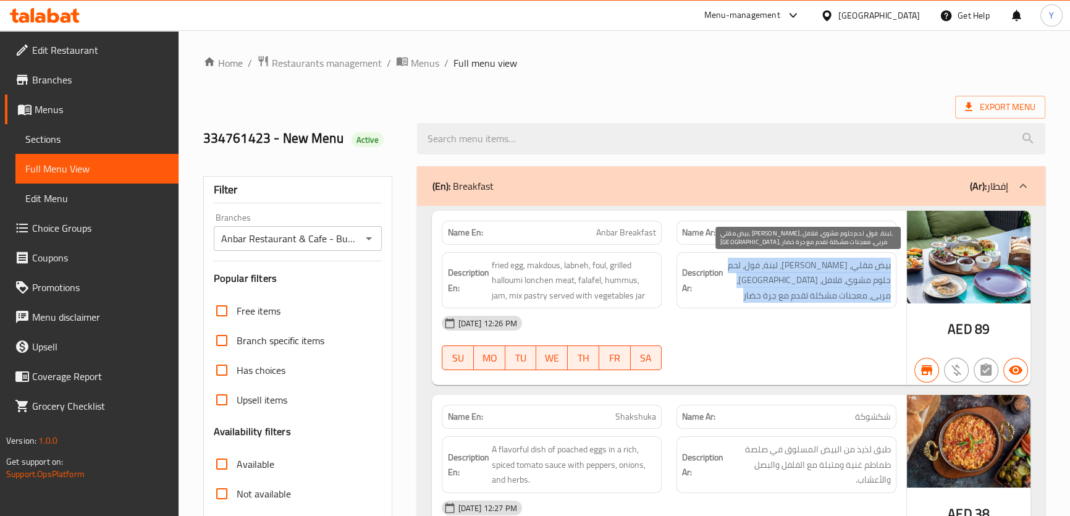
click at [814, 267] on span "بيض مقلي، [PERSON_NAME]، لبنة، فول، لحم حلوم مشوي، فلافل، [GEOGRAPHIC_DATA]، مر…" at bounding box center [808, 281] width 165 height 46
click at [834, 297] on span "بيض مقلي، [PERSON_NAME]، لبنة، فول، لحم حلوم مشوي، فلافل، [GEOGRAPHIC_DATA]، مر…" at bounding box center [808, 281] width 165 height 46
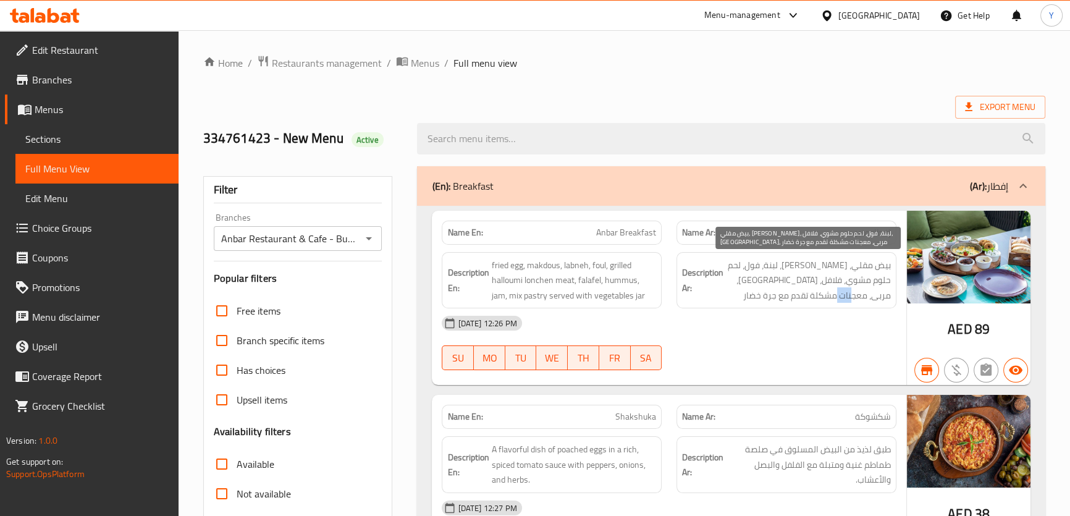
click at [834, 297] on span "بيض مقلي، [PERSON_NAME]، لبنة، فول، لحم حلوم مشوي، فلافل، [GEOGRAPHIC_DATA]، مر…" at bounding box center [808, 281] width 165 height 46
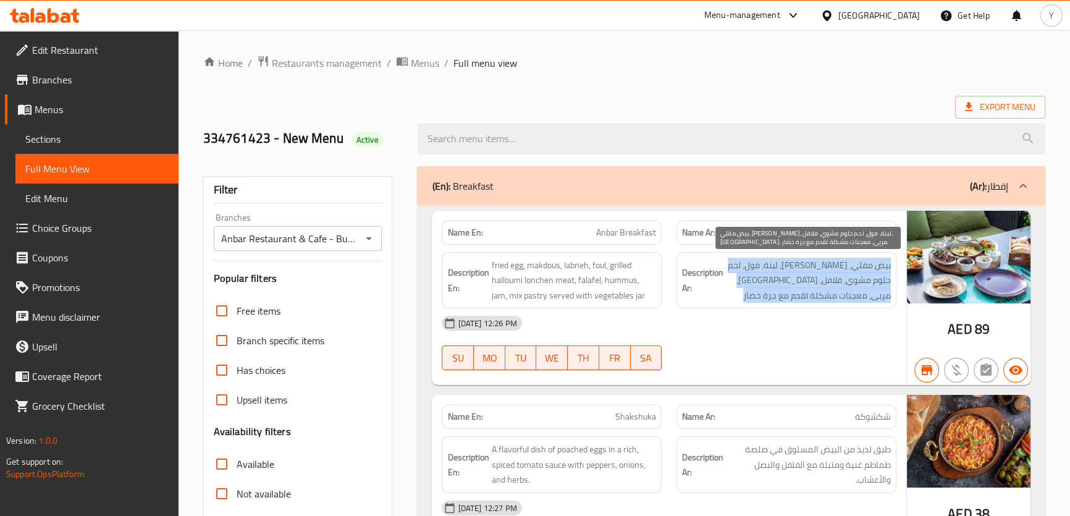
click at [834, 297] on span "بيض مقلي، [PERSON_NAME]، لبنة، فول، لحم حلوم مشوي، فلافل، [GEOGRAPHIC_DATA]، مر…" at bounding box center [808, 281] width 165 height 46
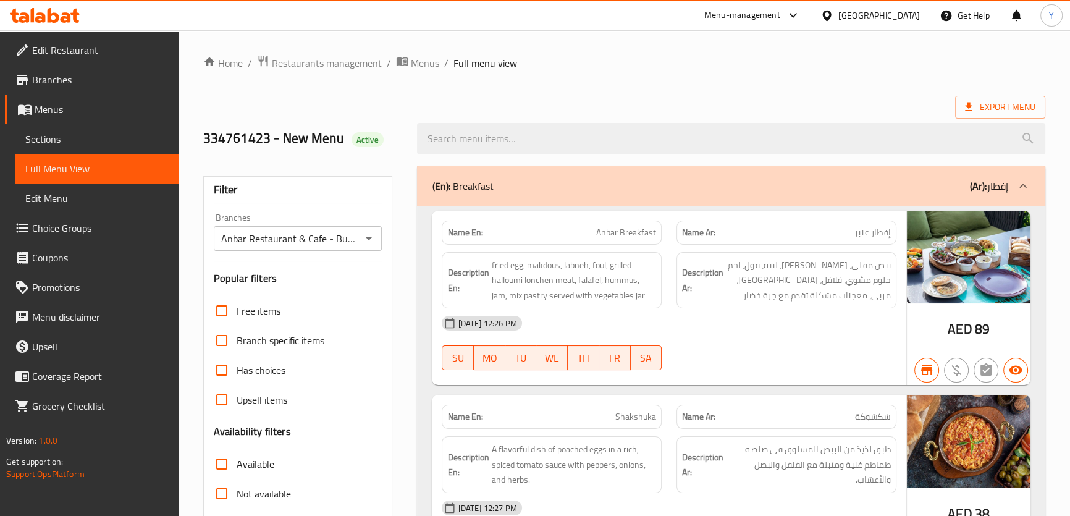
click at [748, 334] on div "[DATE] 12:26 PM" at bounding box center [668, 323] width 469 height 30
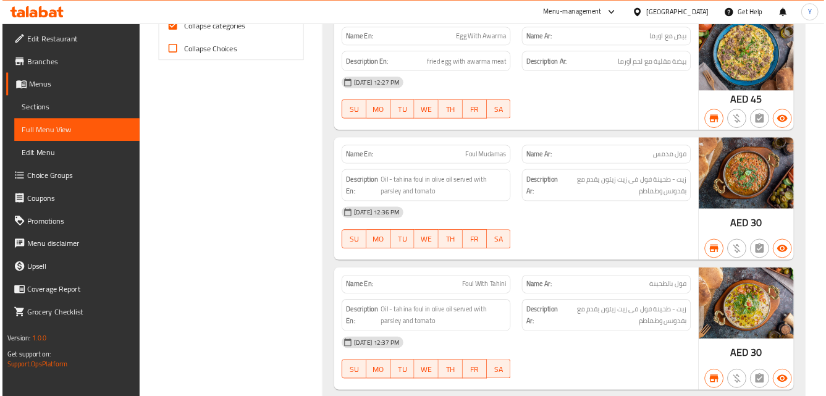
scroll to position [562, 0]
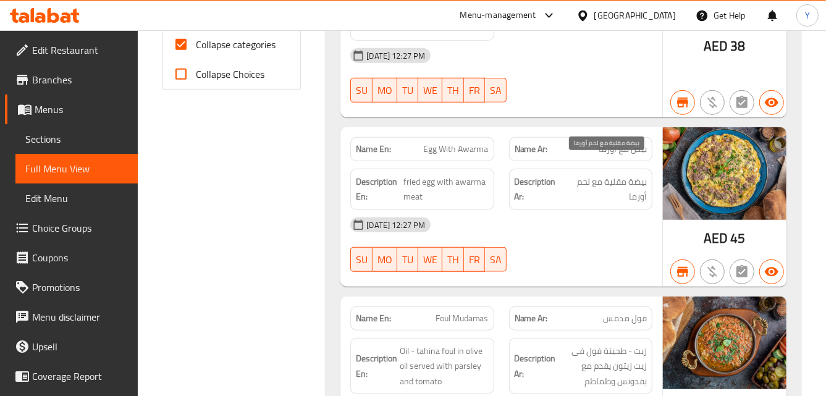
click at [565, 174] on span "بيضة مقلية مع لحم أورما" at bounding box center [606, 189] width 82 height 30
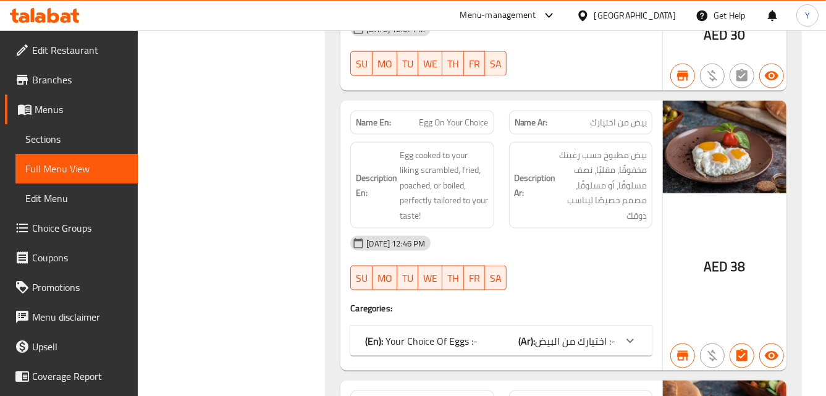
scroll to position [1148, 0]
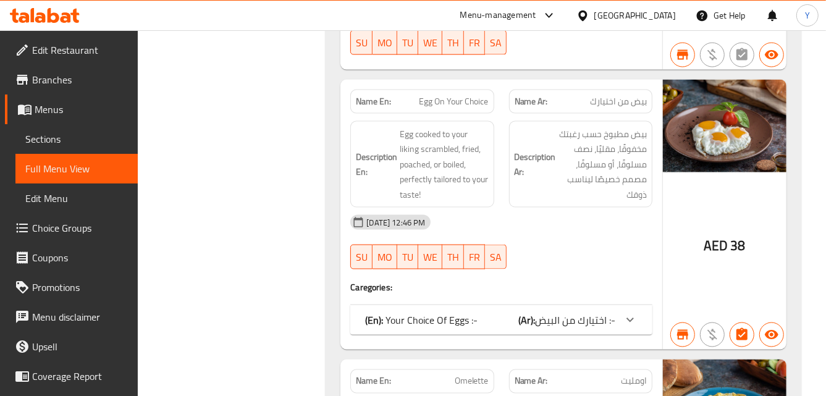
click at [572, 311] on span "اختيارك من البيض :-" at bounding box center [575, 320] width 80 height 19
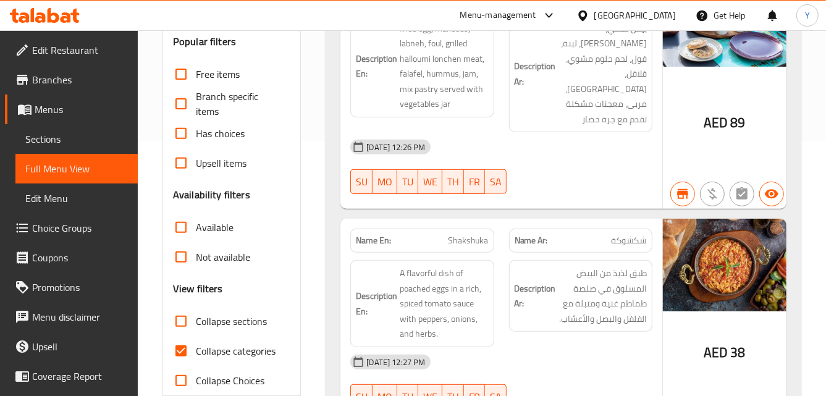
scroll to position [281, 0]
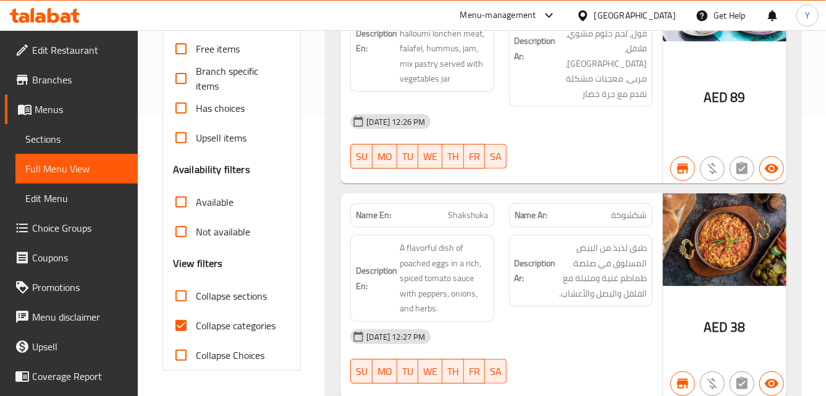
click at [209, 294] on span "Collapse sections" at bounding box center [231, 296] width 71 height 15
click at [196, 294] on input "Collapse sections" at bounding box center [181, 296] width 30 height 30
checkbox input "true"
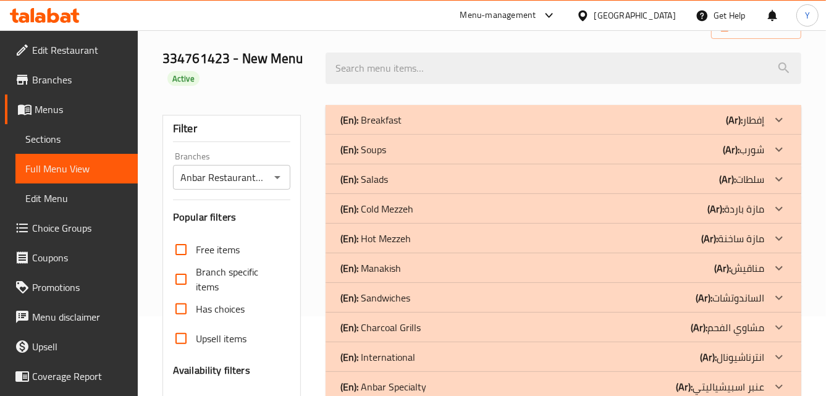
scroll to position [0, 0]
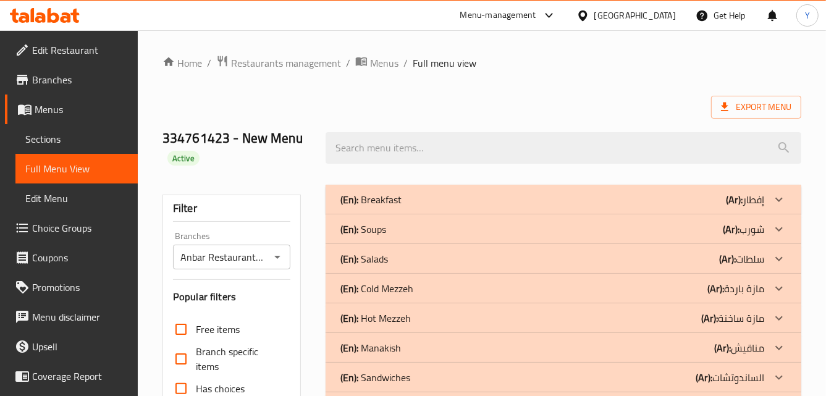
click at [698, 207] on div "(En): Soups (Ar): شورب" at bounding box center [553, 199] width 424 height 15
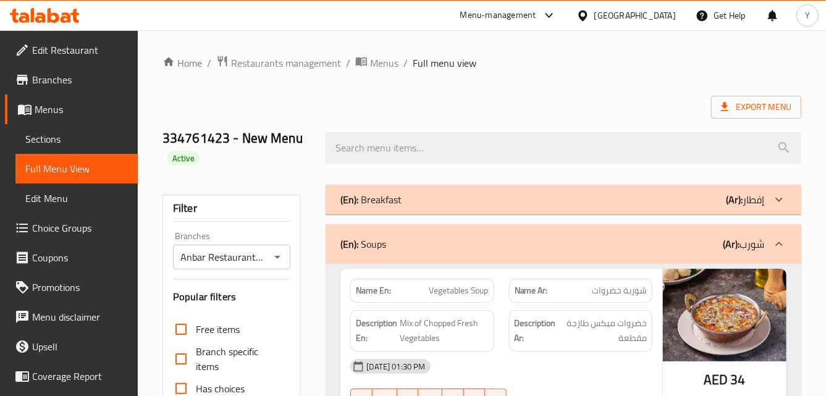
type button "0"
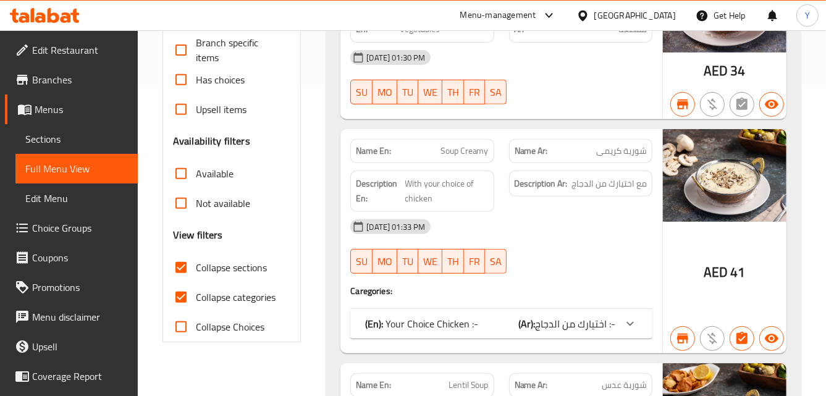
scroll to position [375, 0]
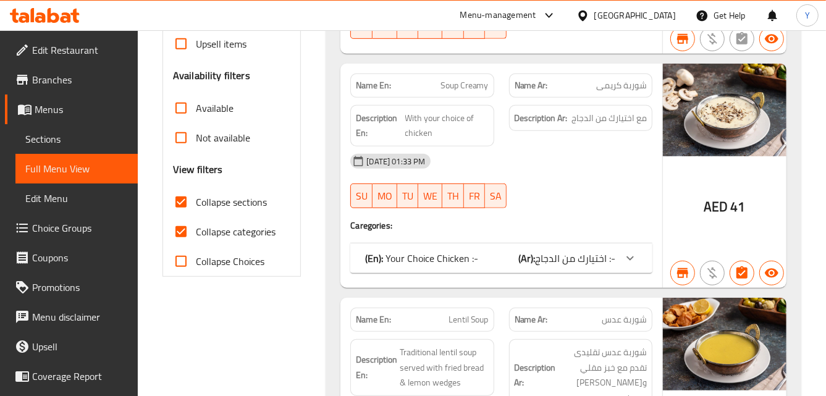
click at [585, 257] on span "اختيارك من الدجاج :-" at bounding box center [575, 258] width 80 height 19
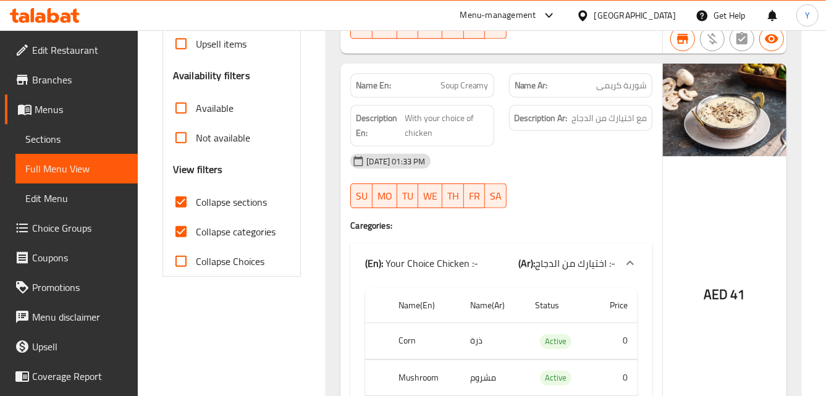
click at [586, 271] on span "اختيارك من الدجاج :-" at bounding box center [575, 263] width 80 height 19
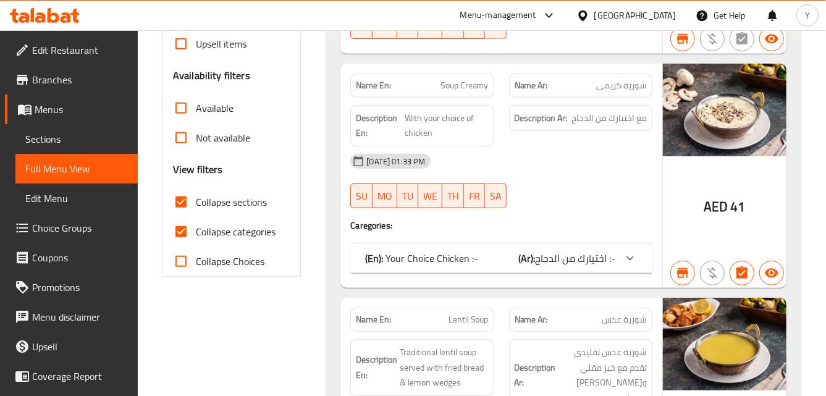
click at [626, 217] on div "Name En: Soup Creamy Name Ar: شوربة كريمى Description En: With your choice of c…" at bounding box center [502, 176] width 322 height 224
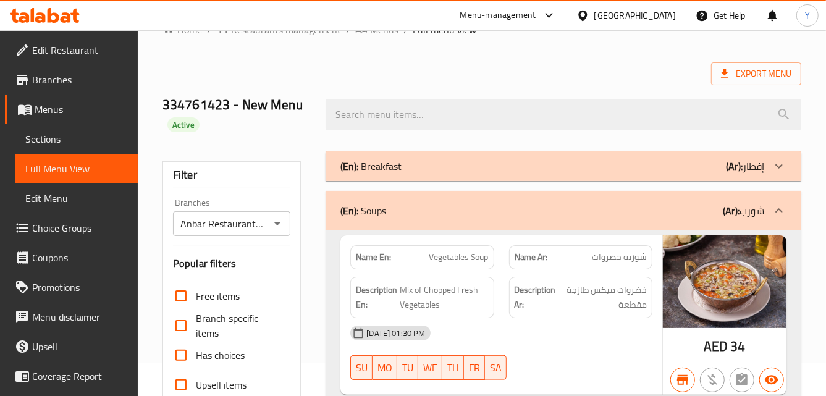
scroll to position [0, 0]
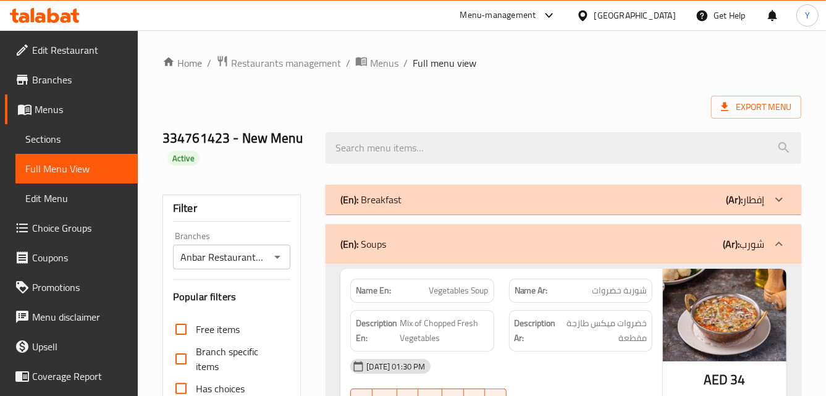
click at [580, 244] on div "(En): Soups (Ar): شورب" at bounding box center [553, 244] width 424 height 15
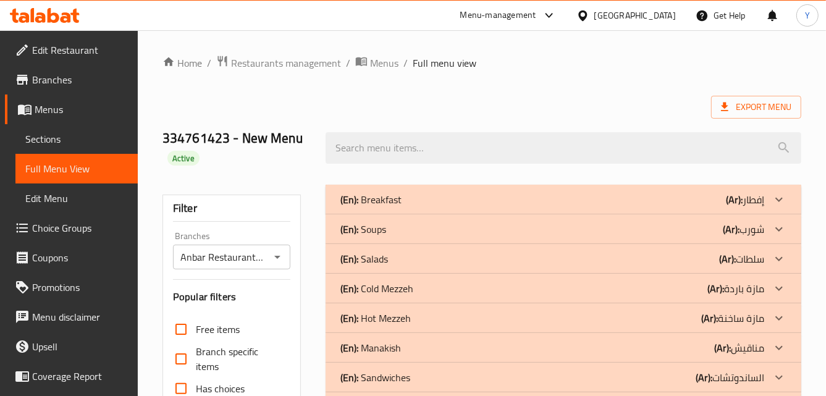
scroll to position [112, 0]
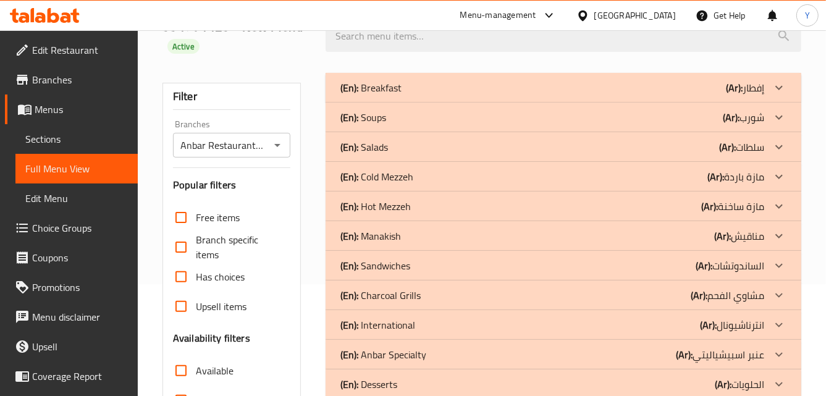
click at [683, 95] on div "(En): Salads (Ar): سلطات" at bounding box center [553, 87] width 424 height 15
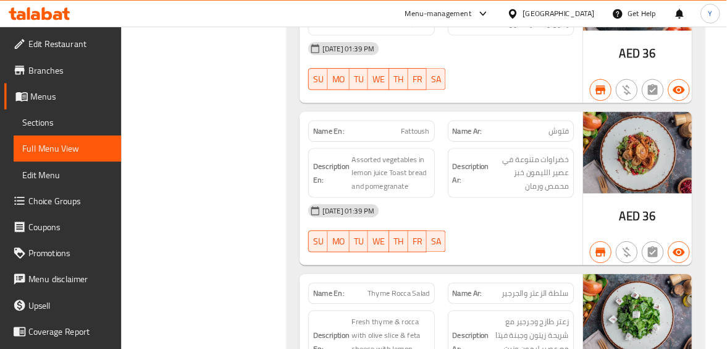
scroll to position [831, 0]
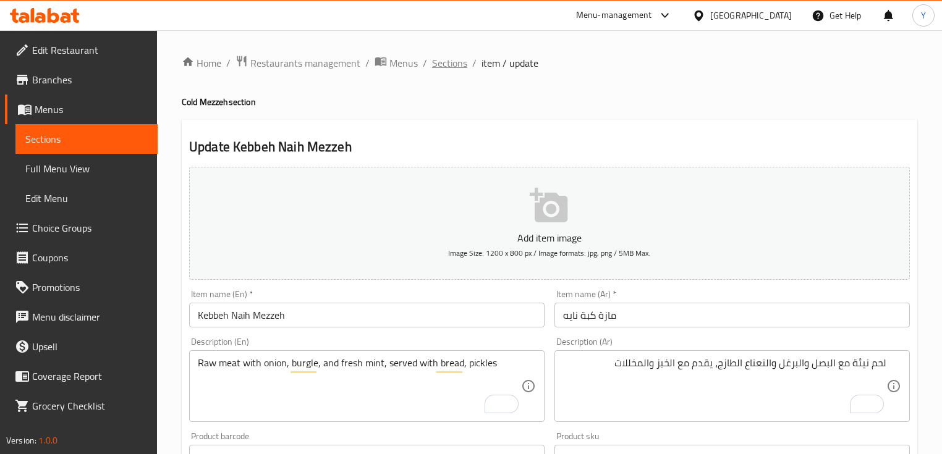
click at [444, 56] on span "Sections" at bounding box center [449, 63] width 35 height 15
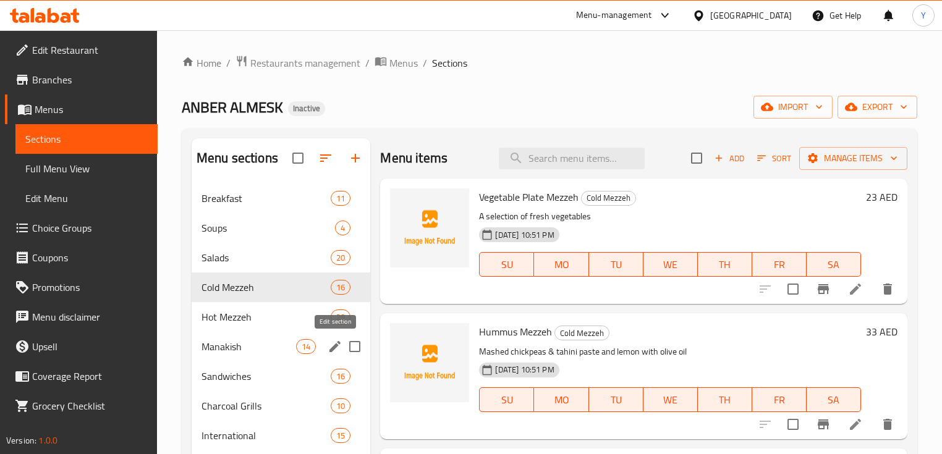
click at [336, 349] on icon "edit" at bounding box center [335, 346] width 15 height 15
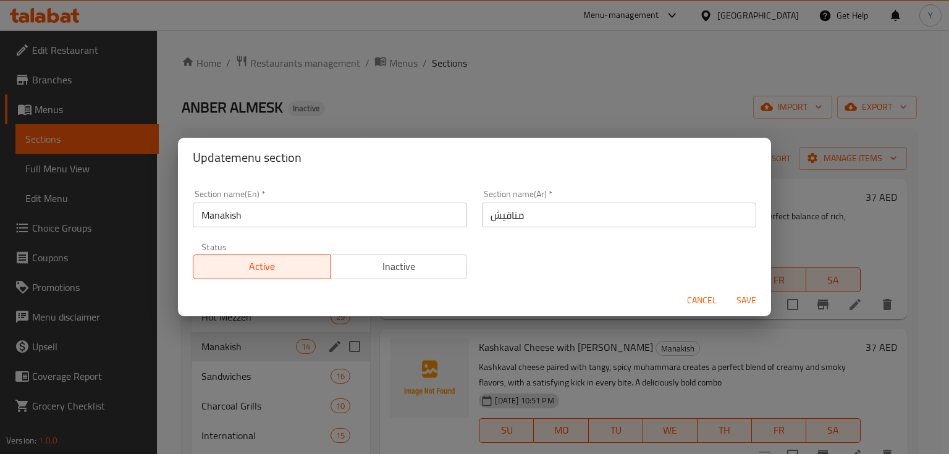
click at [593, 222] on input "مناقيش" at bounding box center [619, 215] width 274 height 25
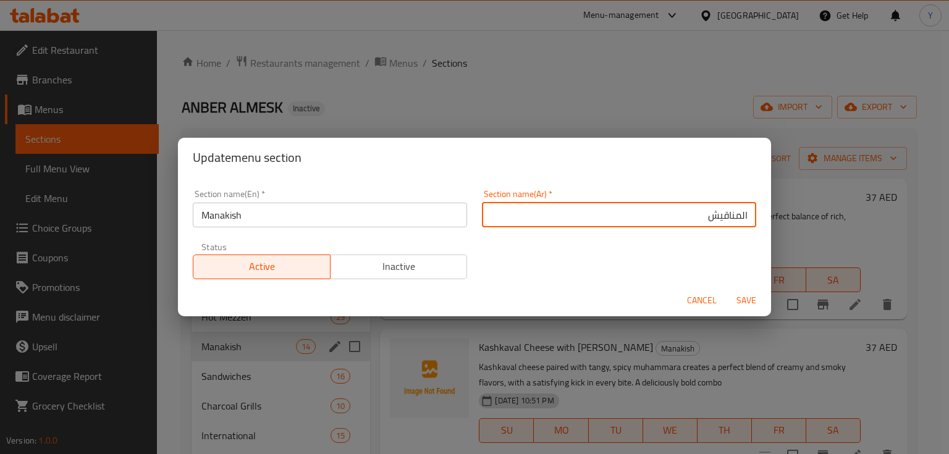
type input "المناقيش"
click at [727, 289] on button "Save" at bounding box center [747, 300] width 40 height 23
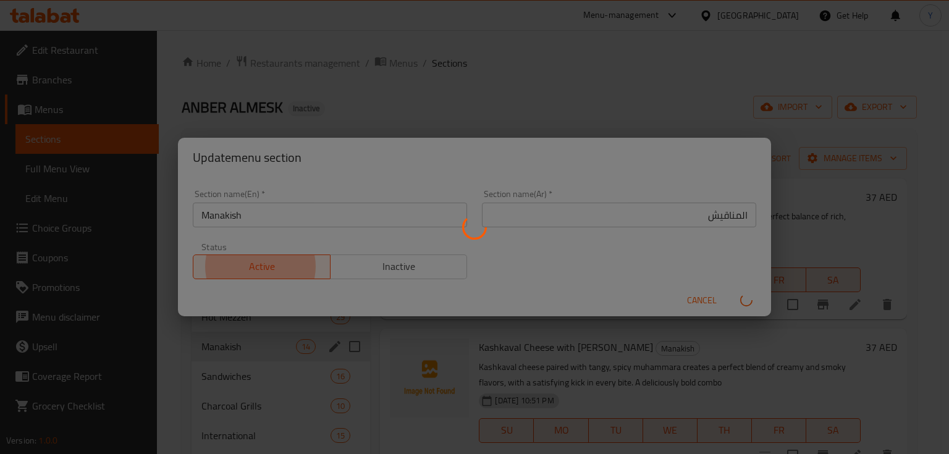
type button "0"
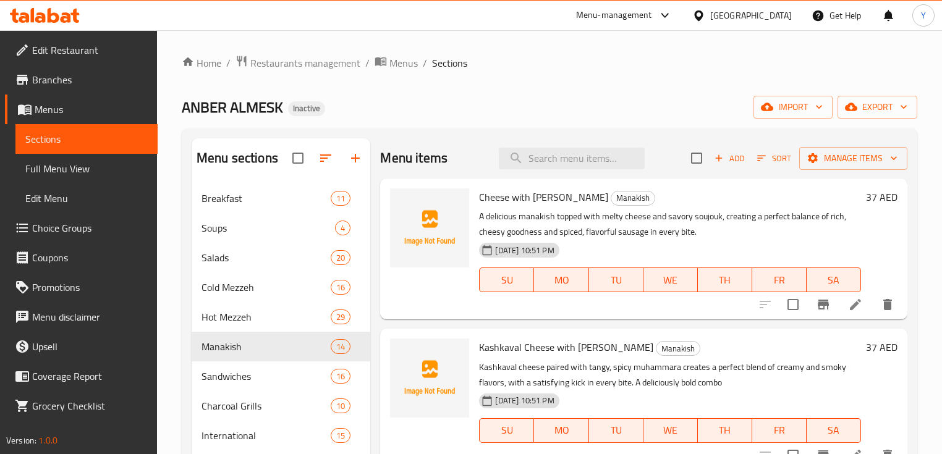
scroll to position [198, 0]
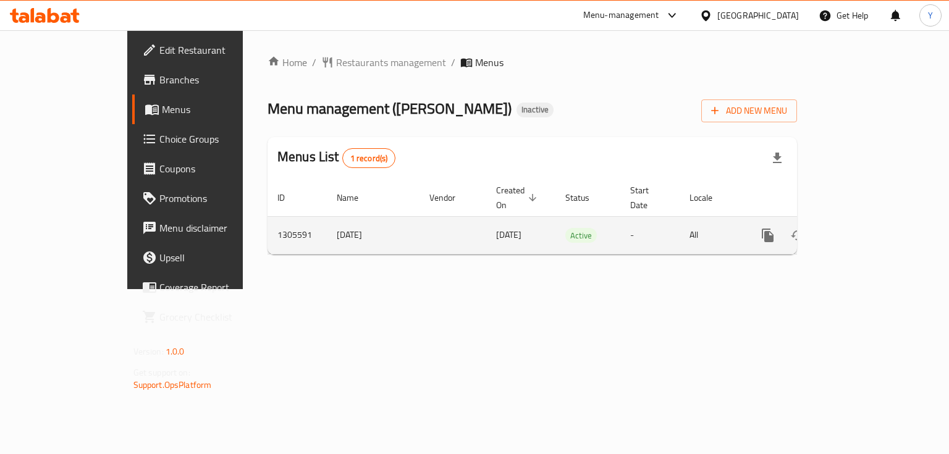
click at [872, 224] on link "enhanced table" at bounding box center [857, 236] width 30 height 30
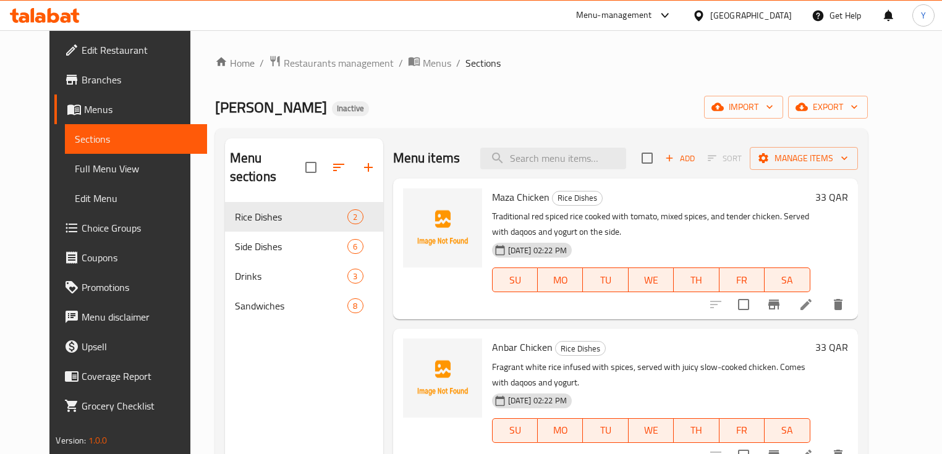
click at [75, 167] on span "Full Menu View" at bounding box center [136, 168] width 122 height 15
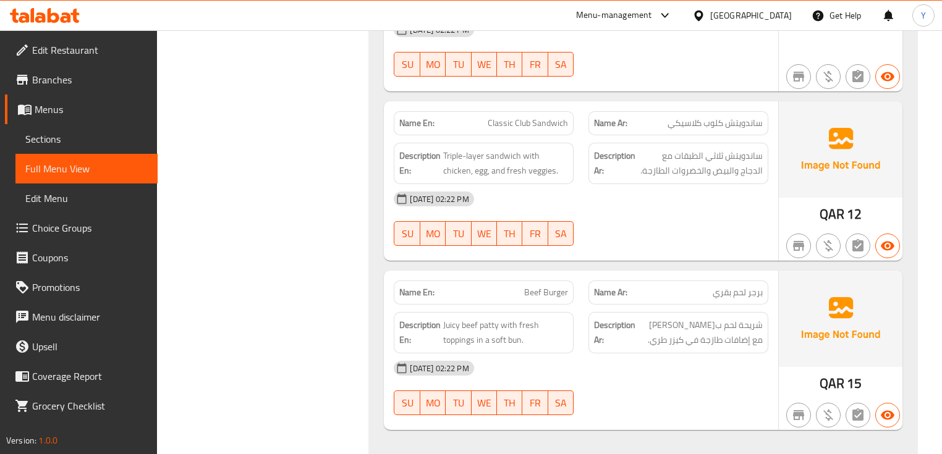
drag, startPoint x: 646, startPoint y: 184, endPoint x: 629, endPoint y: 243, distance: 61.6
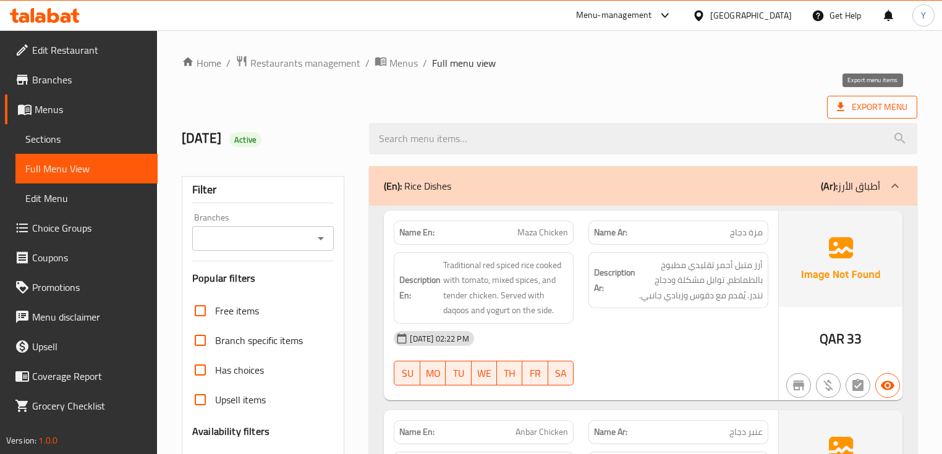
click at [844, 106] on icon at bounding box center [840, 107] width 12 height 12
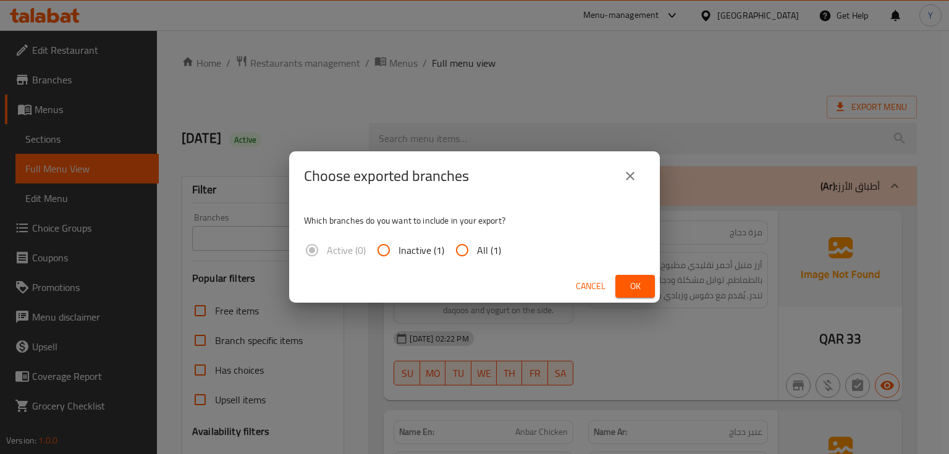
click at [766, 243] on div "Choose exported branches Which branches do you want to include in your export? …" at bounding box center [474, 227] width 949 height 454
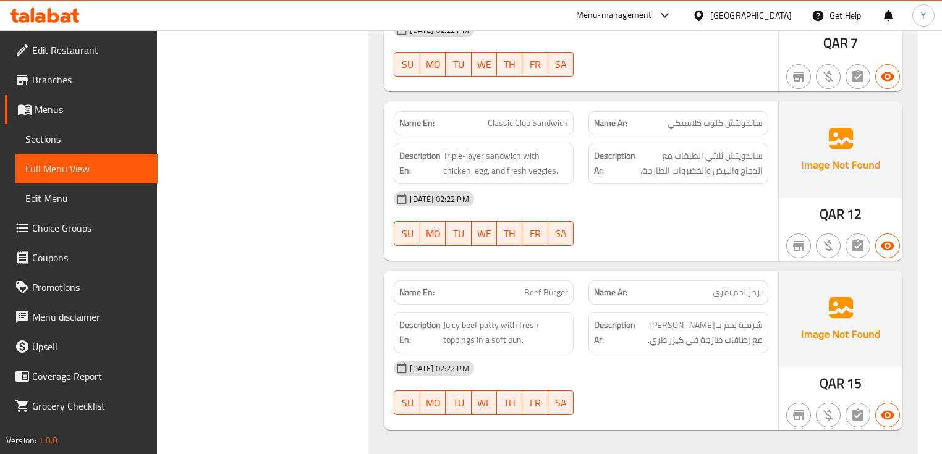
drag, startPoint x: 638, startPoint y: 262, endPoint x: 644, endPoint y: 473, distance: 211.4
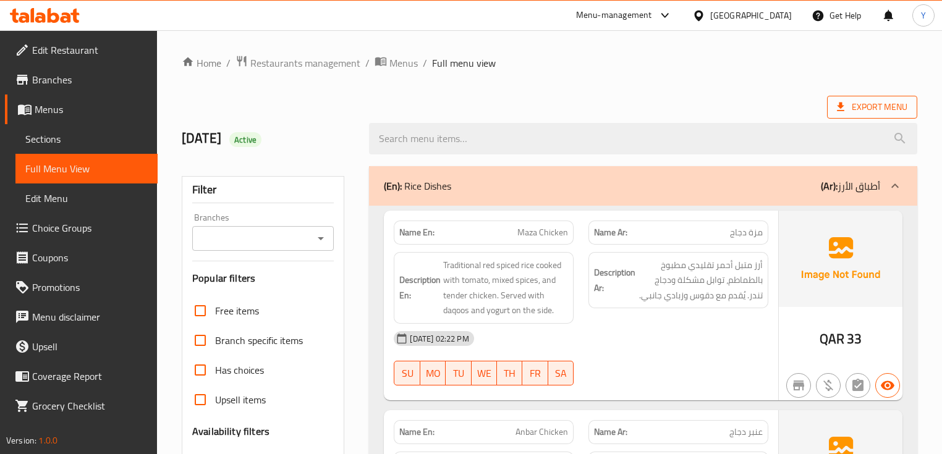
click at [855, 109] on span "Export Menu" at bounding box center [872, 106] width 70 height 15
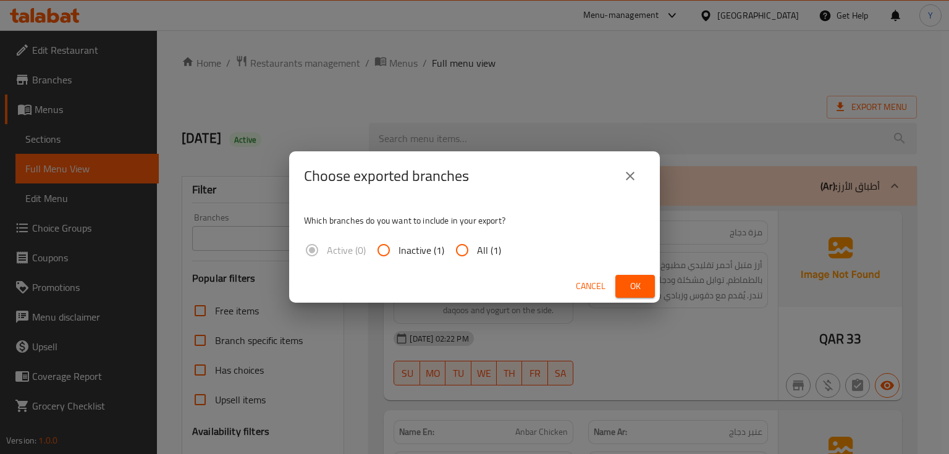
click at [633, 283] on span "Ok" at bounding box center [635, 286] width 20 height 15
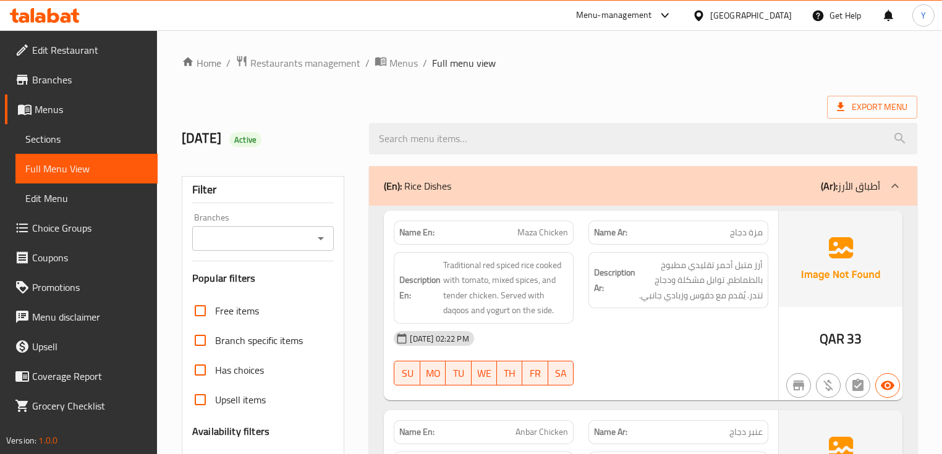
drag, startPoint x: 584, startPoint y: 34, endPoint x: 492, endPoint y: 24, distance: 92.6
click at [58, 138] on span "Sections" at bounding box center [86, 139] width 122 height 15
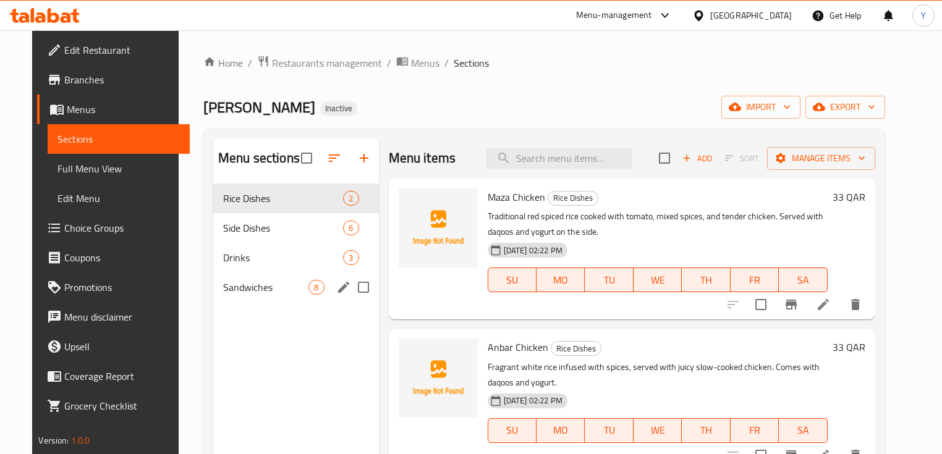
click at [227, 297] on div "Sandwiches 8" at bounding box center [296, 288] width 166 height 30
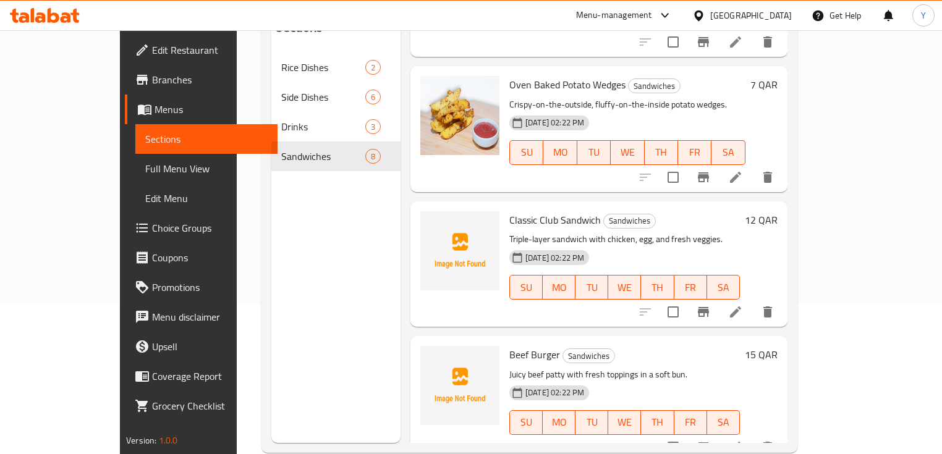
scroll to position [173, 0]
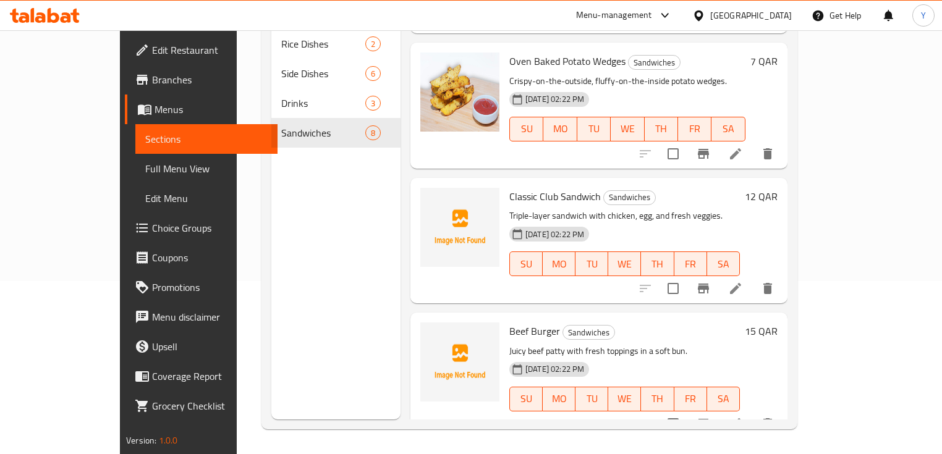
click at [502, 178] on div "Classic Club Sandwich Sandwiches Triple-layer sandwich with chicken, egg, and f…" at bounding box center [598, 240] width 377 height 125
click at [509, 187] on span "Classic Club Sandwich" at bounding box center [554, 196] width 91 height 19
copy h6 "Classic Club Sandwich"
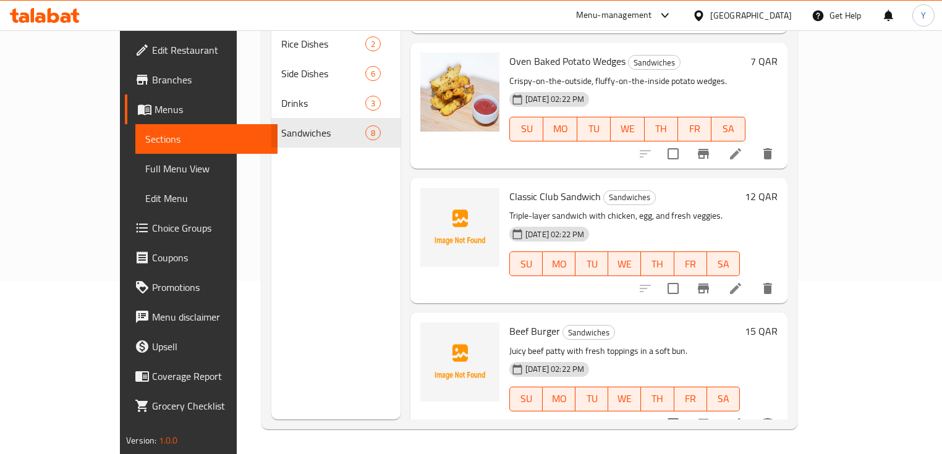
click at [504, 321] on div "Beef Burger Sandwiches Juicy beef patty with fresh toppings in a soft bun. 13-0…" at bounding box center [624, 376] width 240 height 116
click at [611, 208] on p "Triple-layer sandwich with chicken, egg, and fresh veggies." at bounding box center [624, 215] width 231 height 15
click at [509, 322] on span "Beef Burger" at bounding box center [534, 331] width 51 height 19
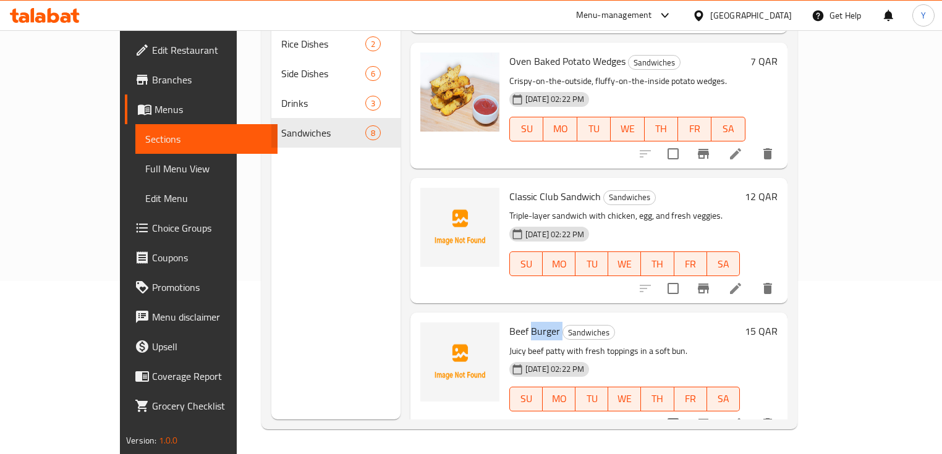
click at [509, 322] on span "Beef Burger" at bounding box center [534, 331] width 51 height 19
copy h6 "Beef Burger"
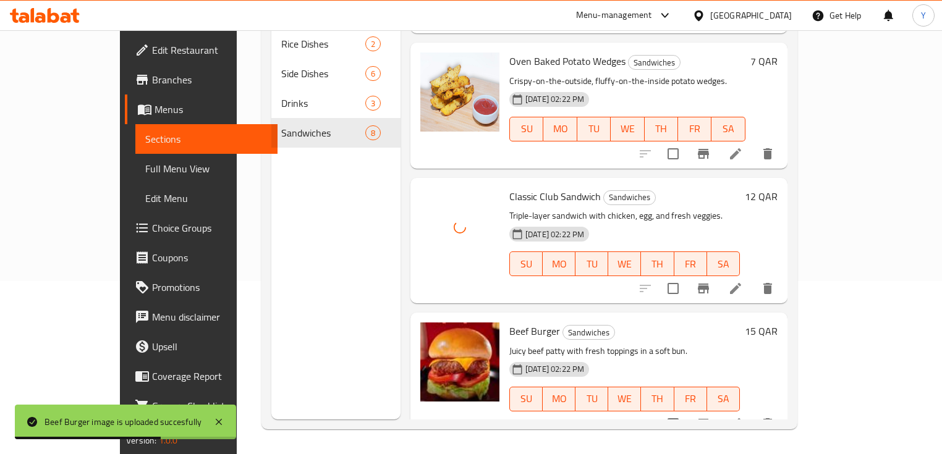
click at [287, 263] on div "Menu sections Rice Dishes 2 Side Dishes 6 Drinks 3 Sandwiches 8" at bounding box center [335, 192] width 129 height 454
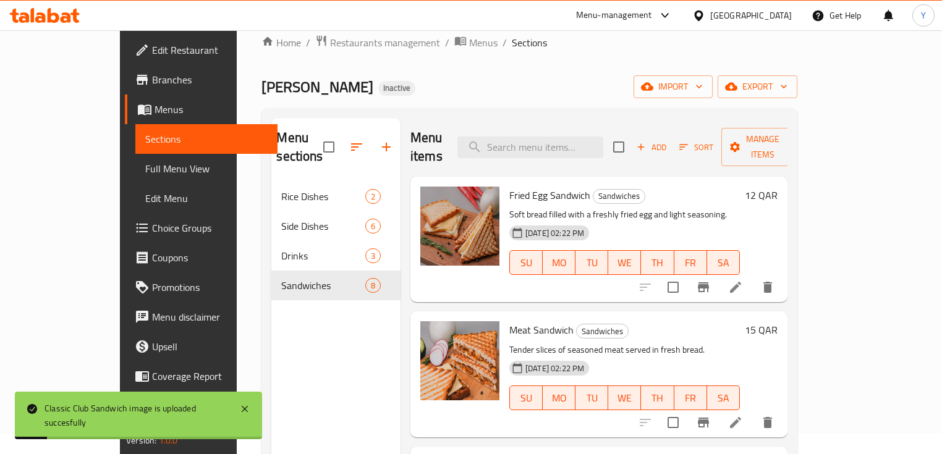
scroll to position [0, 0]
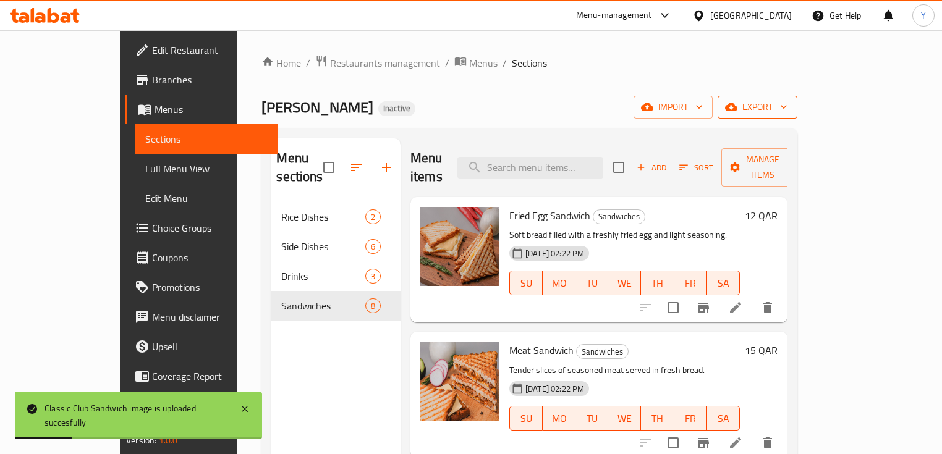
click at [787, 109] on span "export" at bounding box center [757, 106] width 60 height 15
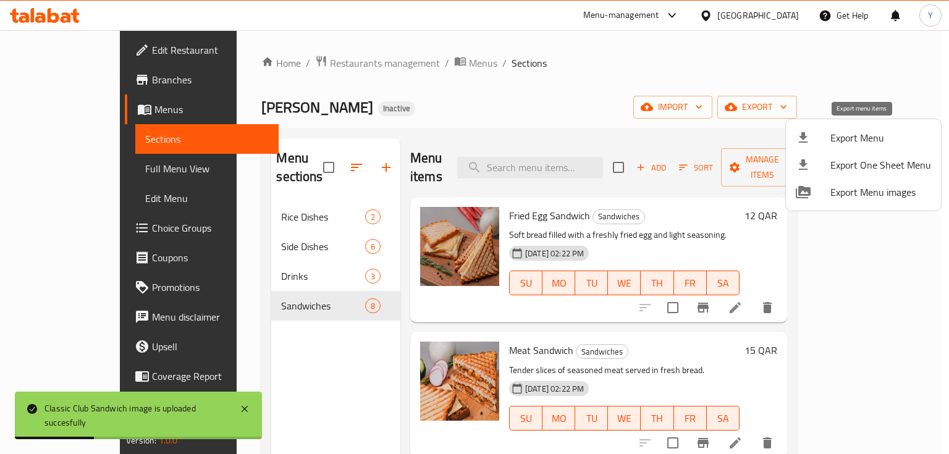
click at [843, 137] on span "Export Menu" at bounding box center [881, 137] width 101 height 15
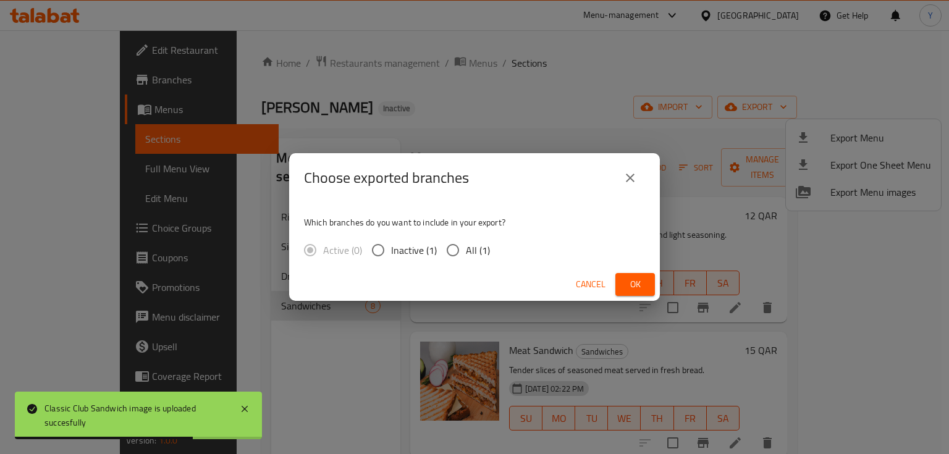
click at [629, 289] on span "Ok" at bounding box center [635, 284] width 20 height 15
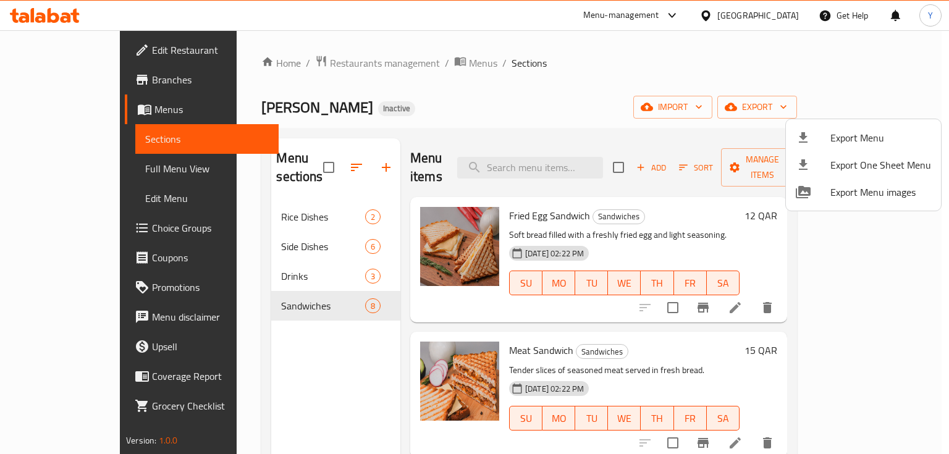
click at [238, 194] on div at bounding box center [474, 227] width 949 height 454
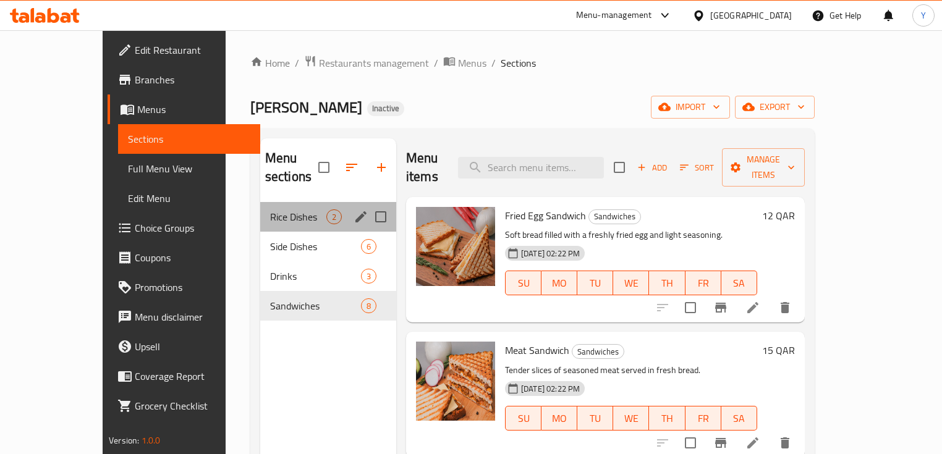
click at [261, 202] on div "Rice Dishes 2" at bounding box center [328, 217] width 136 height 30
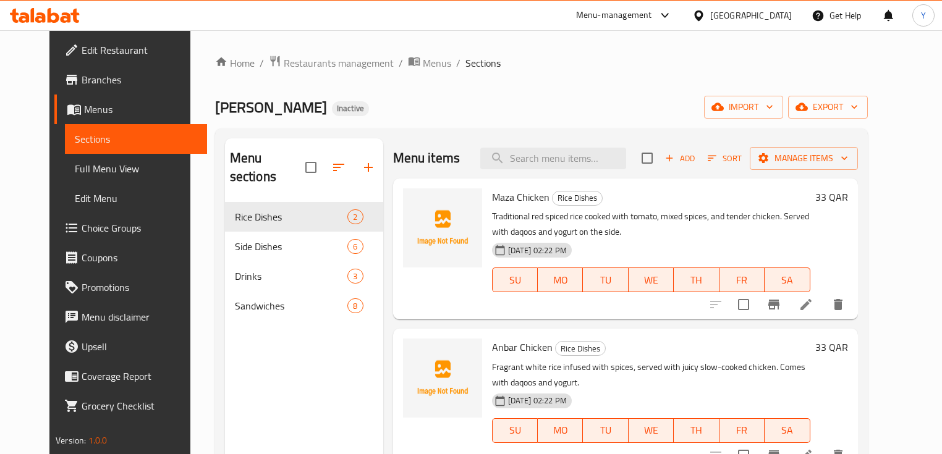
click at [635, 41] on div "Home / Restaurants management / Menus / Sections Daghat Ali Inactive import exp…" at bounding box center [541, 328] width 702 height 597
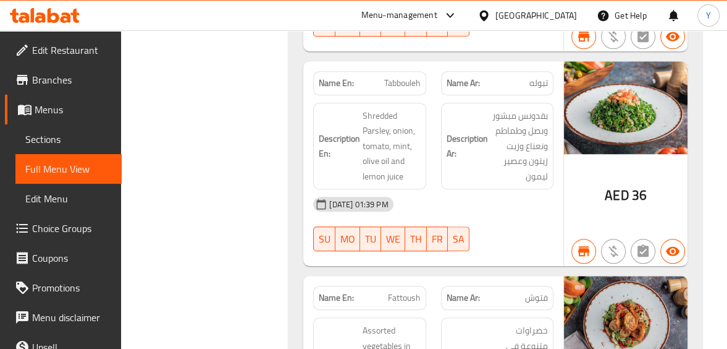
scroll to position [831, 0]
